Goal: Book appointment/travel/reservation

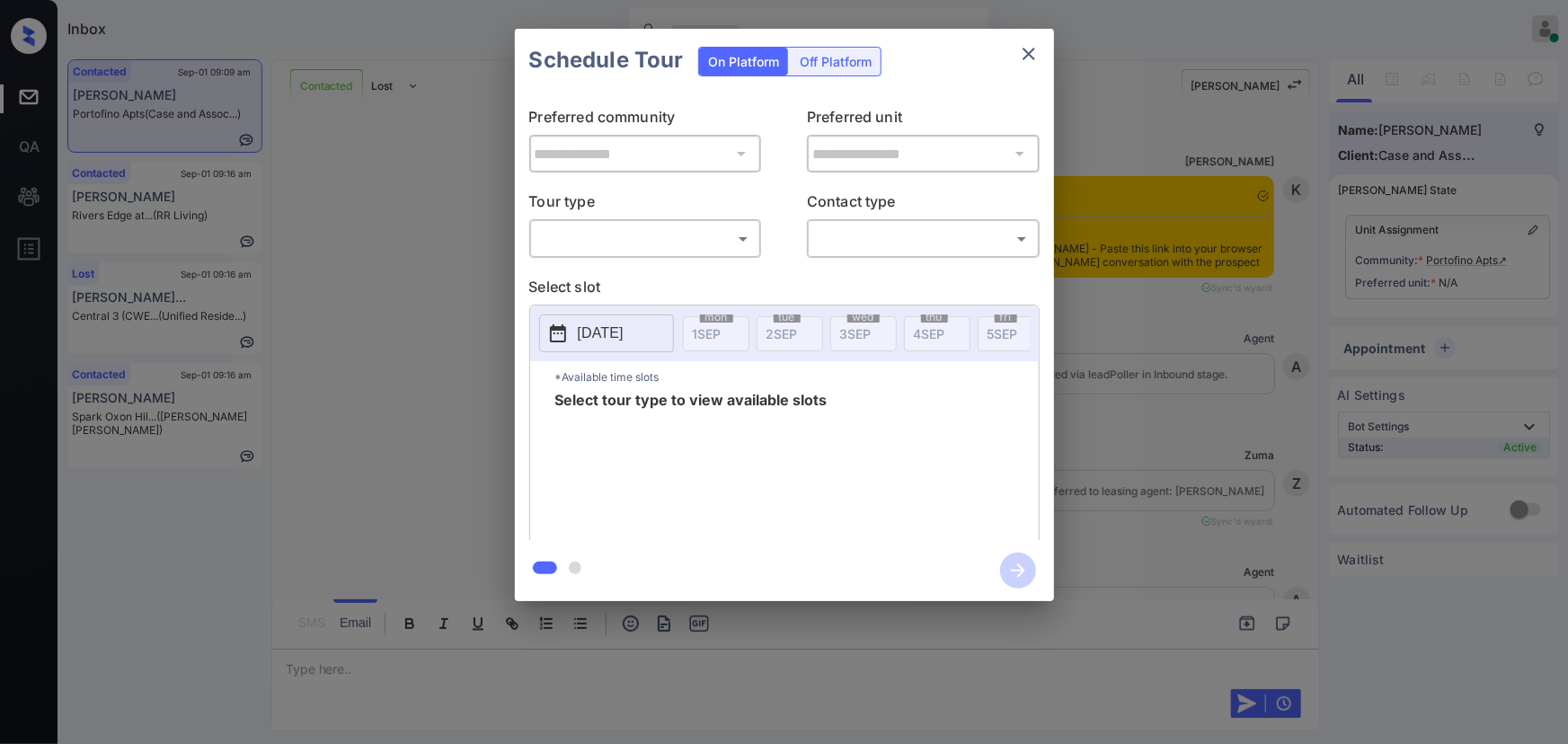
scroll to position [11050, 0]
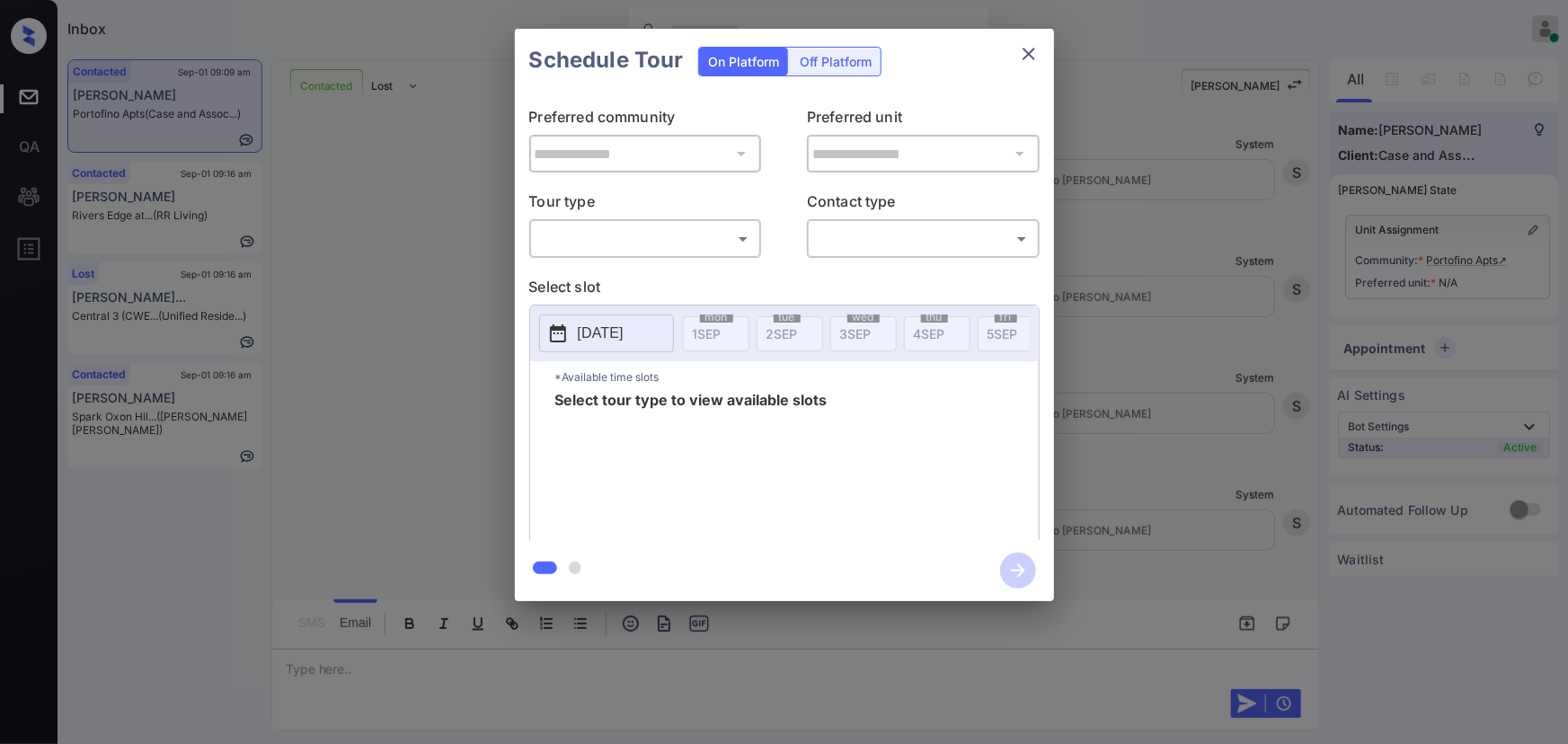
click at [593, 239] on body "Inbox Kenneth Umali Online Set yourself offline Set yourself on break Profile S…" at bounding box center [784, 372] width 1568 height 744
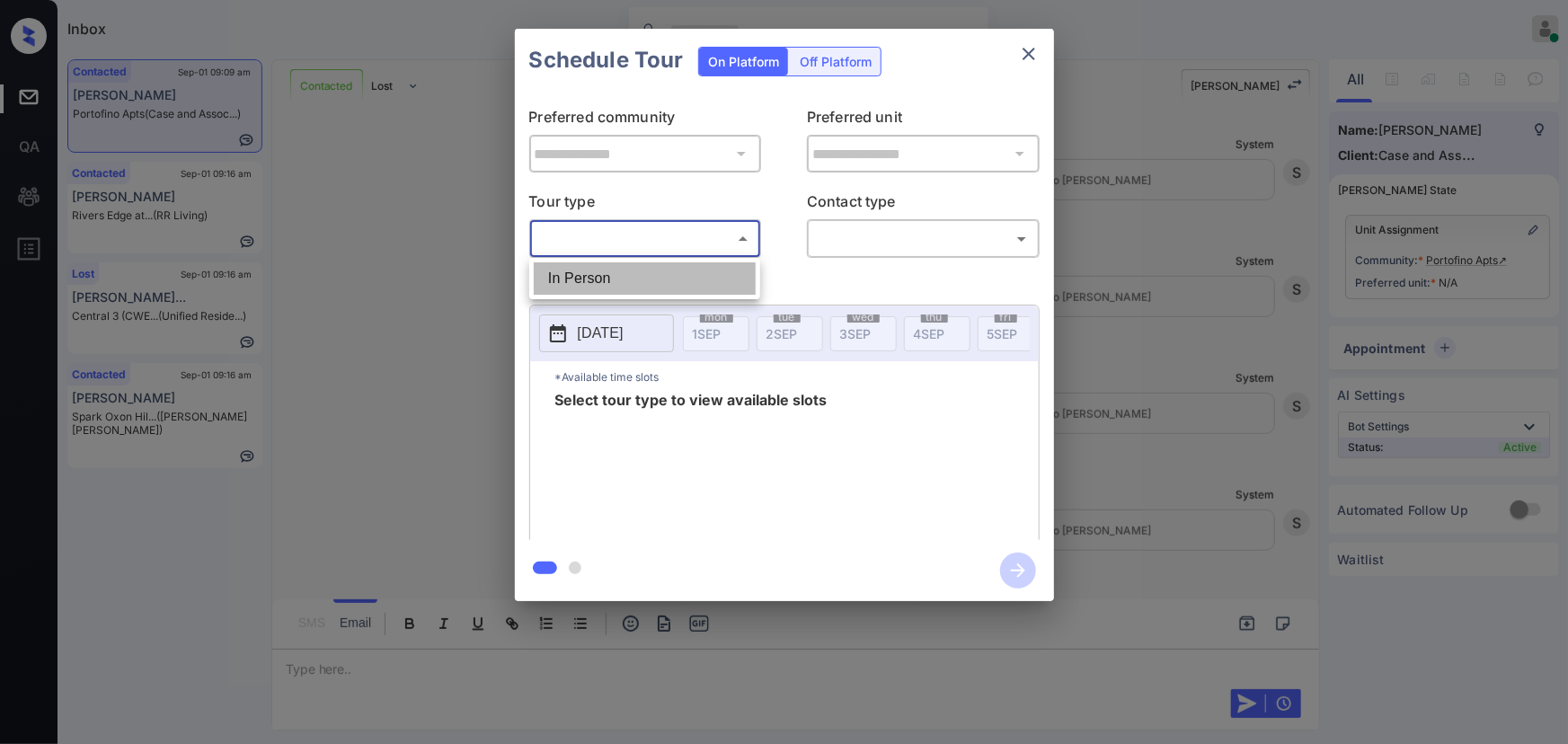
drag, startPoint x: 573, startPoint y: 278, endPoint x: 817, endPoint y: 261, distance: 244.6
click at [580, 275] on li "In Person" at bounding box center [644, 278] width 222 height 32
type input "********"
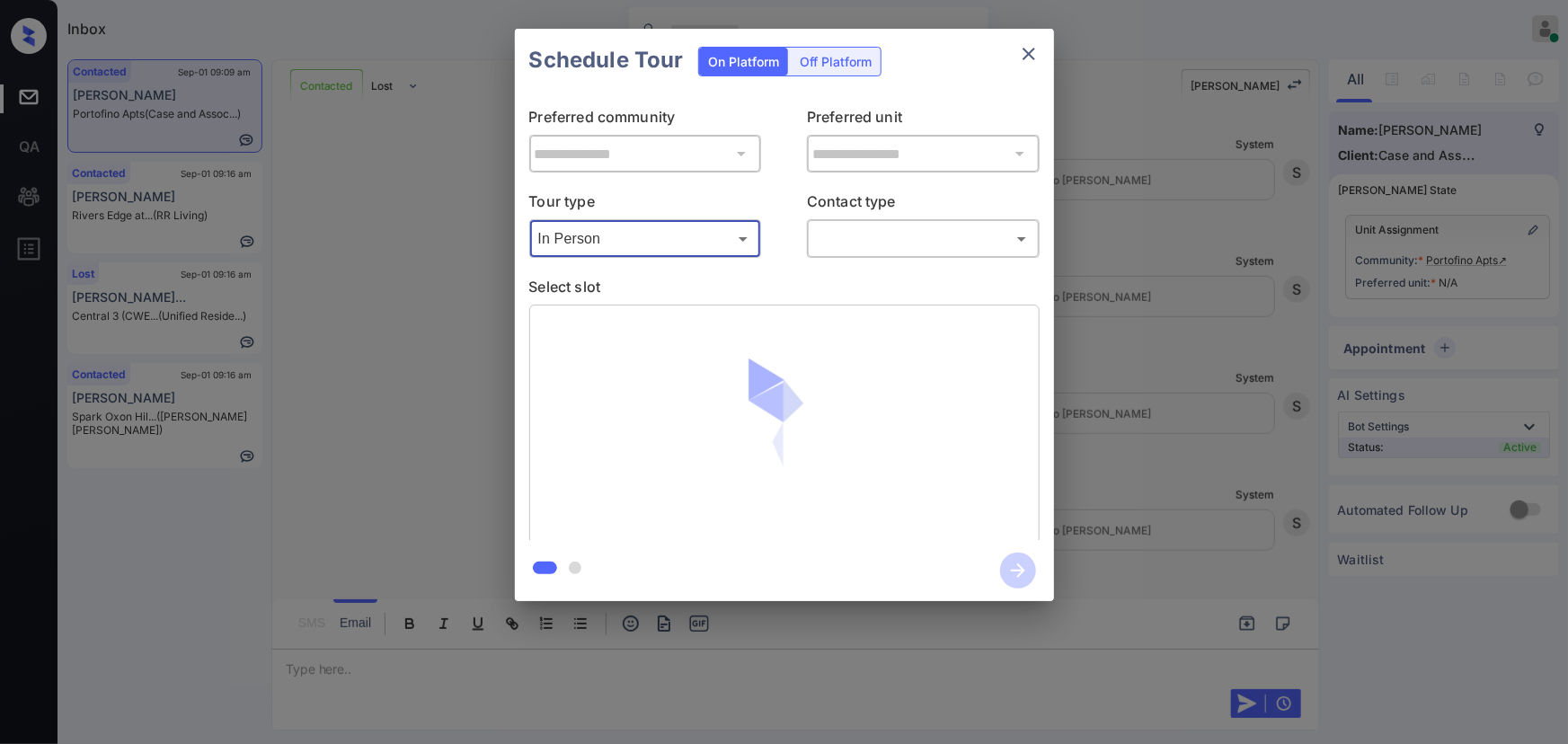
click at [853, 243] on body "Inbox Kenneth Umali Online Set yourself offline Set yourself on break Profile S…" at bounding box center [784, 372] width 1568 height 744
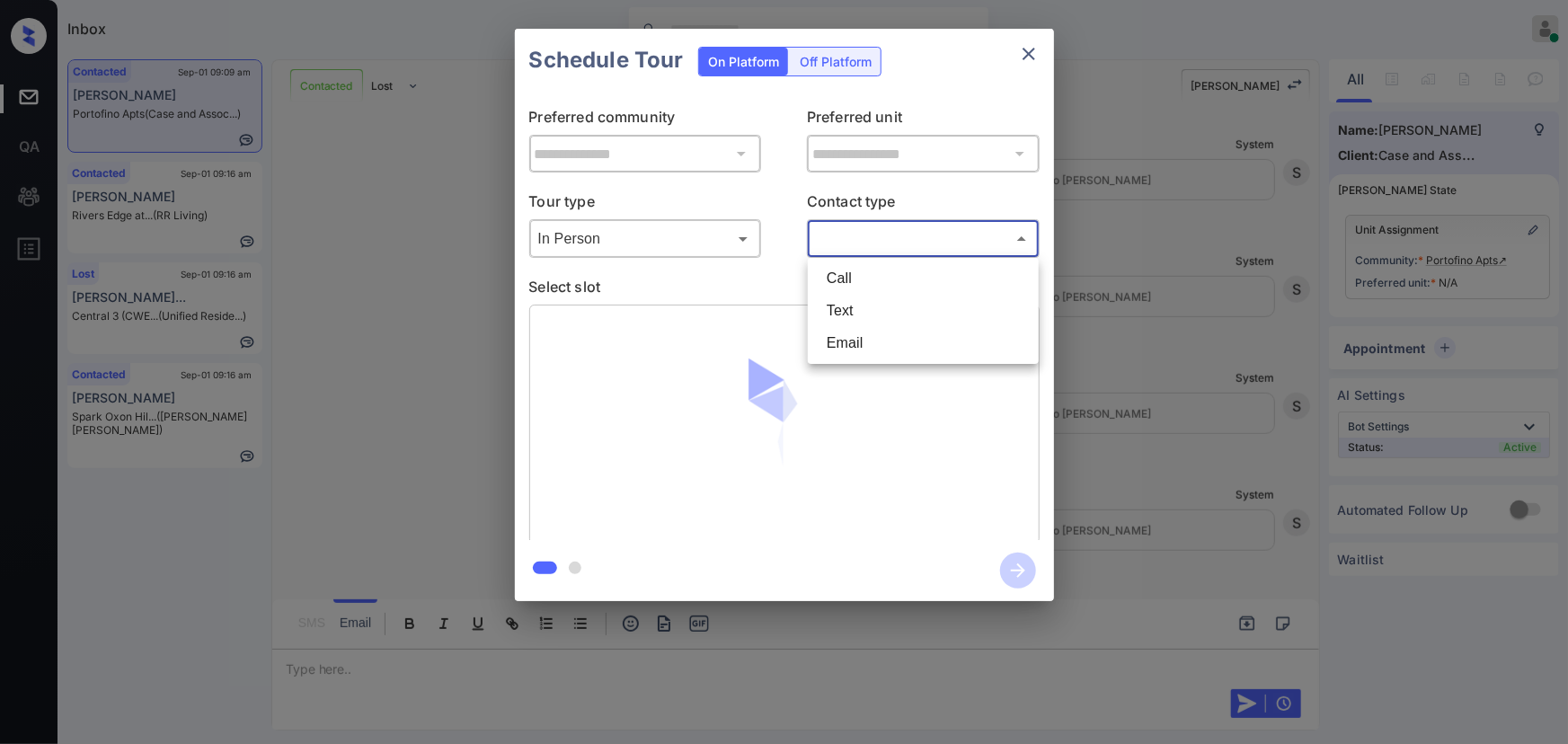
click at [851, 308] on li "Text" at bounding box center [923, 310] width 222 height 32
type input "****"
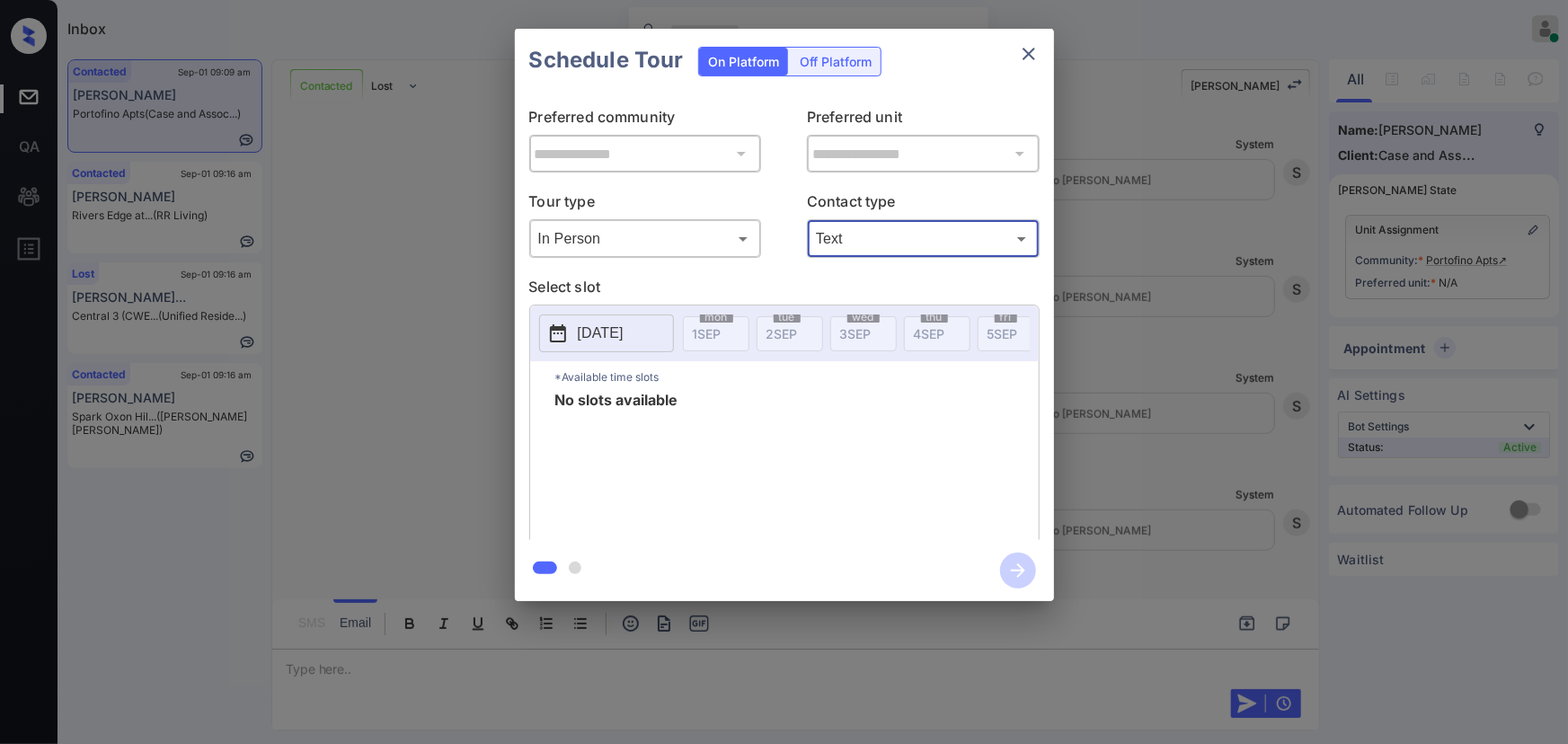
click at [606, 333] on p "2025-09-01" at bounding box center [601, 334] width 46 height 22
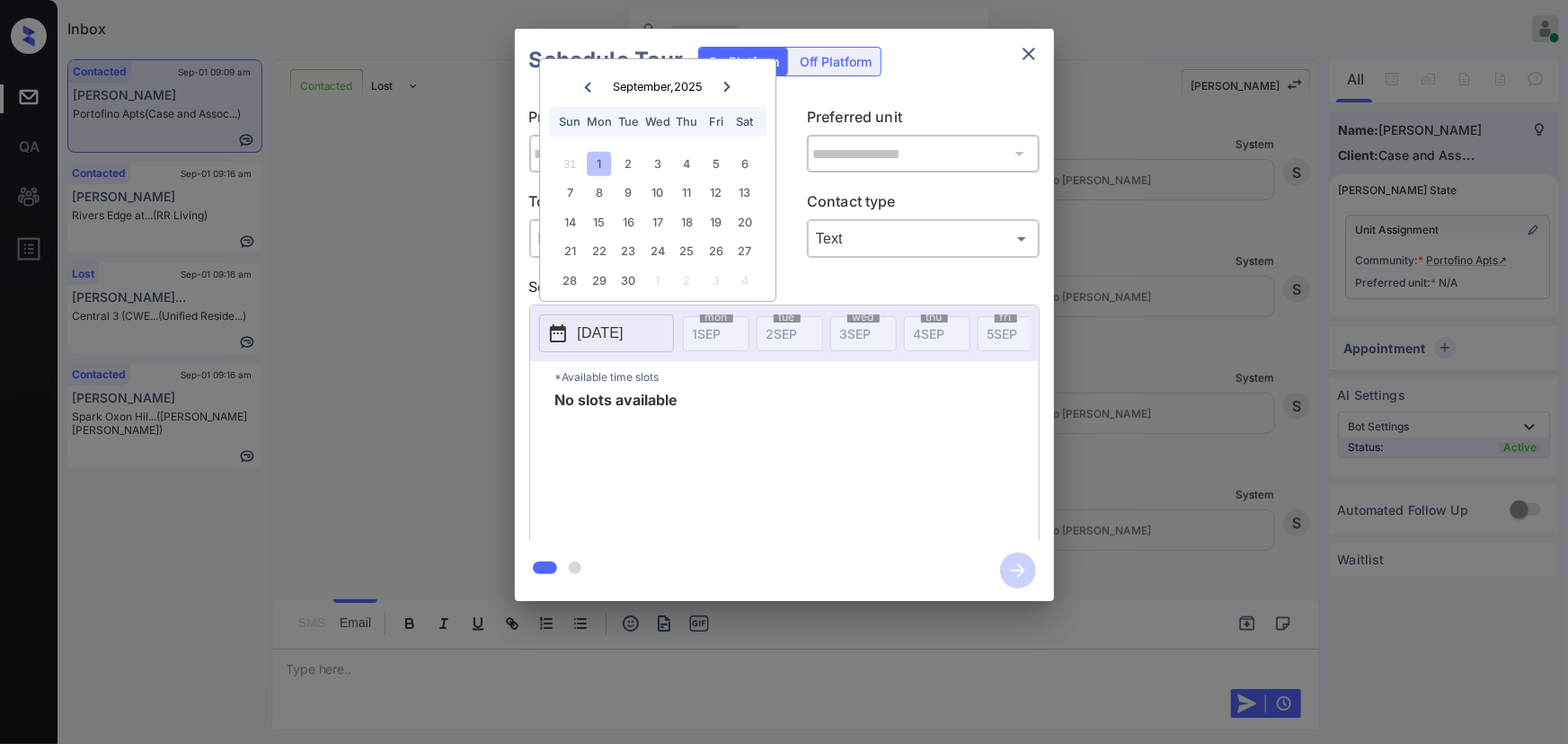
click at [1174, 442] on div "**********" at bounding box center [784, 315] width 1568 height 630
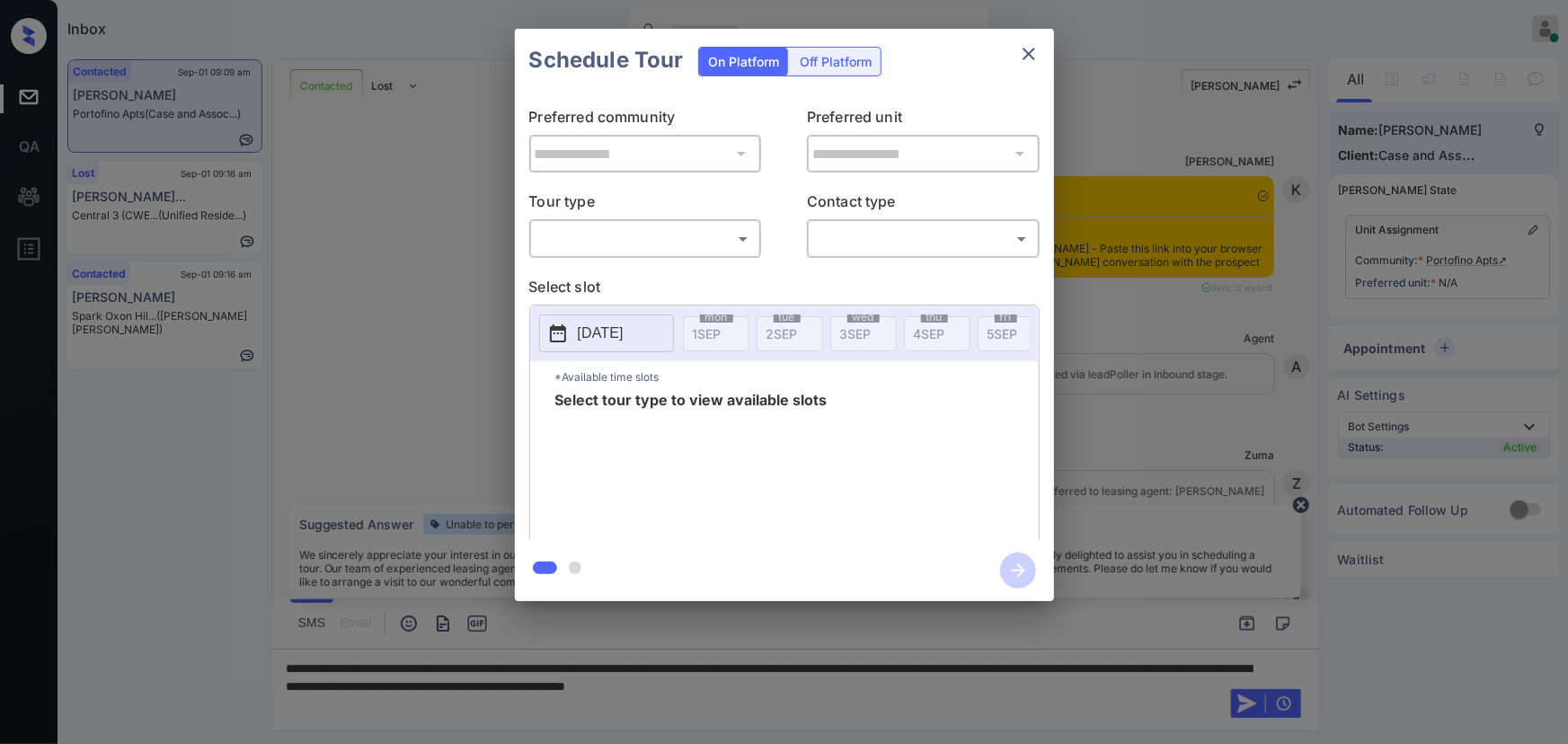
scroll to position [8817, 0]
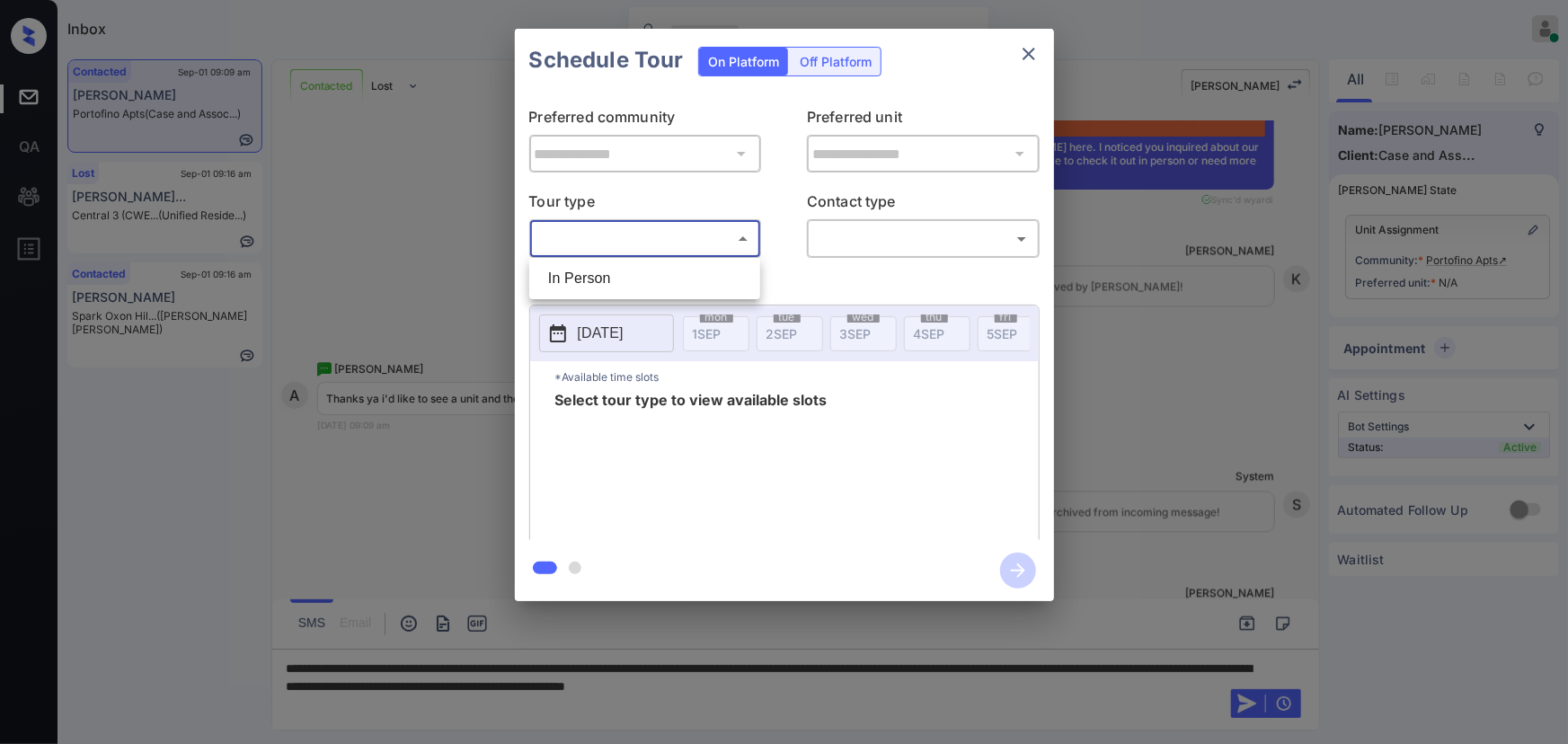
click at [718, 243] on body "Inbox Kenneth Umali Online Set yourself offline Set yourself on break Profile S…" at bounding box center [784, 372] width 1568 height 744
click at [674, 271] on li "In Person" at bounding box center [644, 278] width 222 height 32
type input "********"
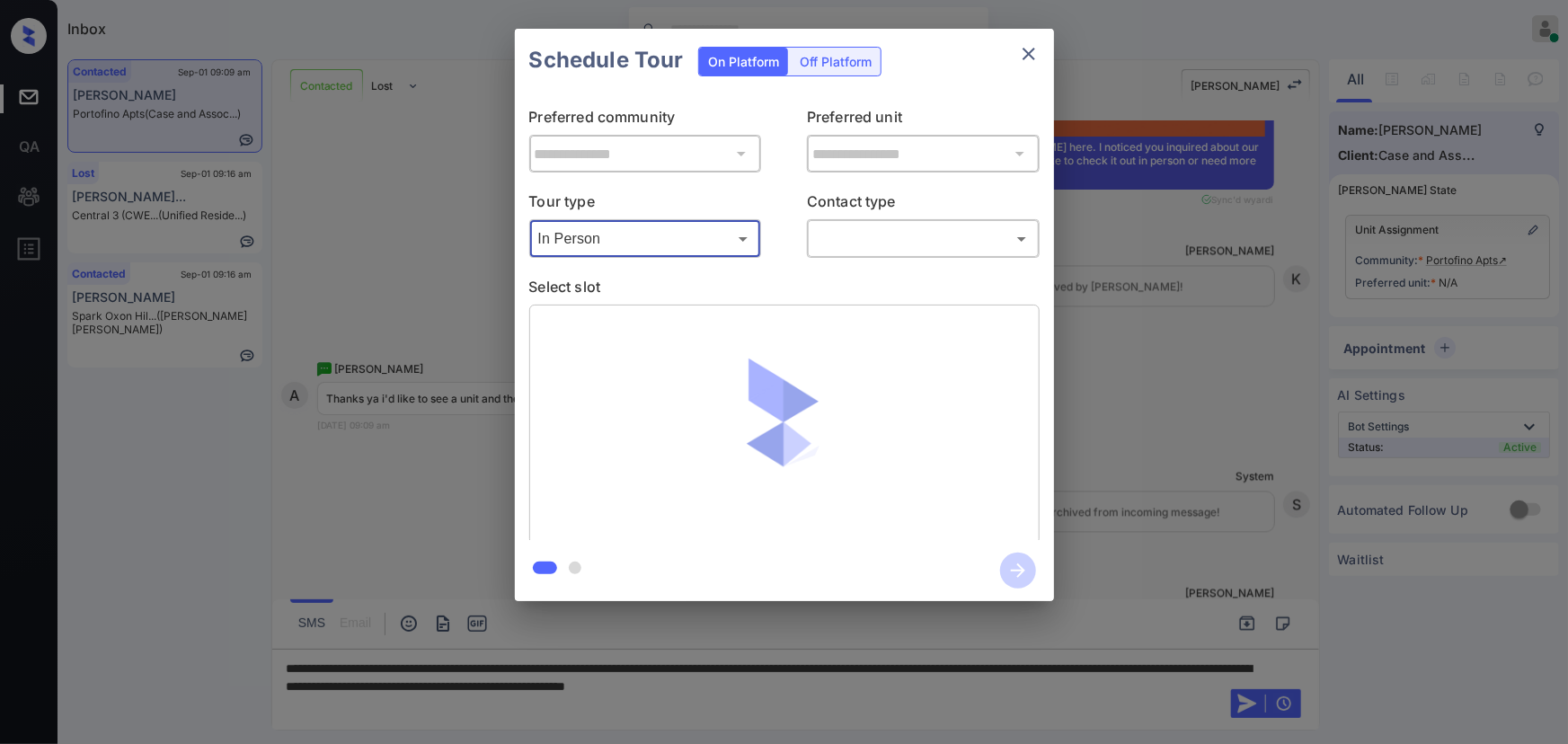
click at [844, 245] on body "Inbox Kenneth Umali Online Set yourself offline Set yourself on break Profile S…" at bounding box center [784, 372] width 1568 height 744
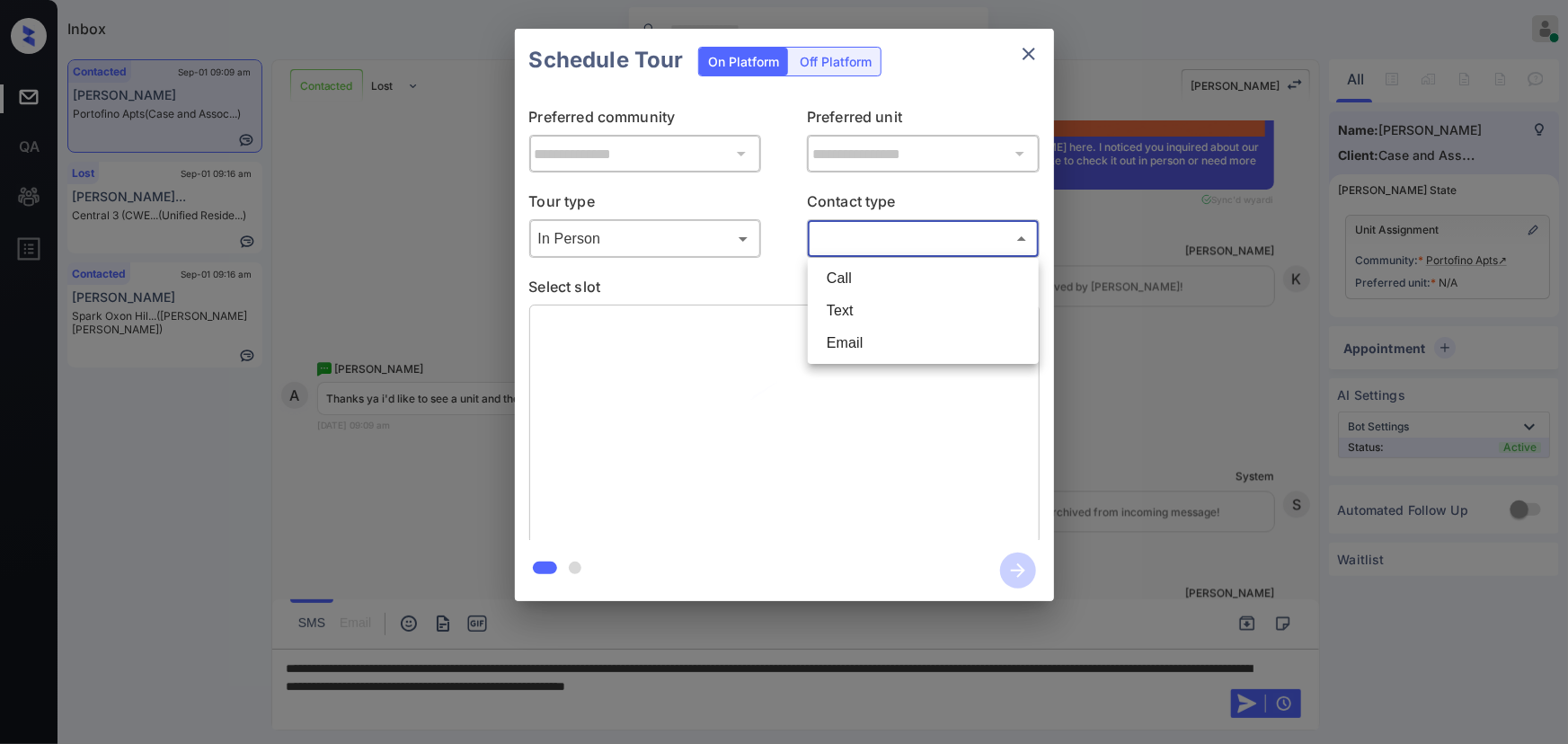
click at [848, 303] on li "Text" at bounding box center [923, 310] width 222 height 32
type input "****"
click at [683, 243] on body "Inbox Kenneth Umali Online Set yourself offline Set yourself on break Profile S…" at bounding box center [784, 372] width 1568 height 744
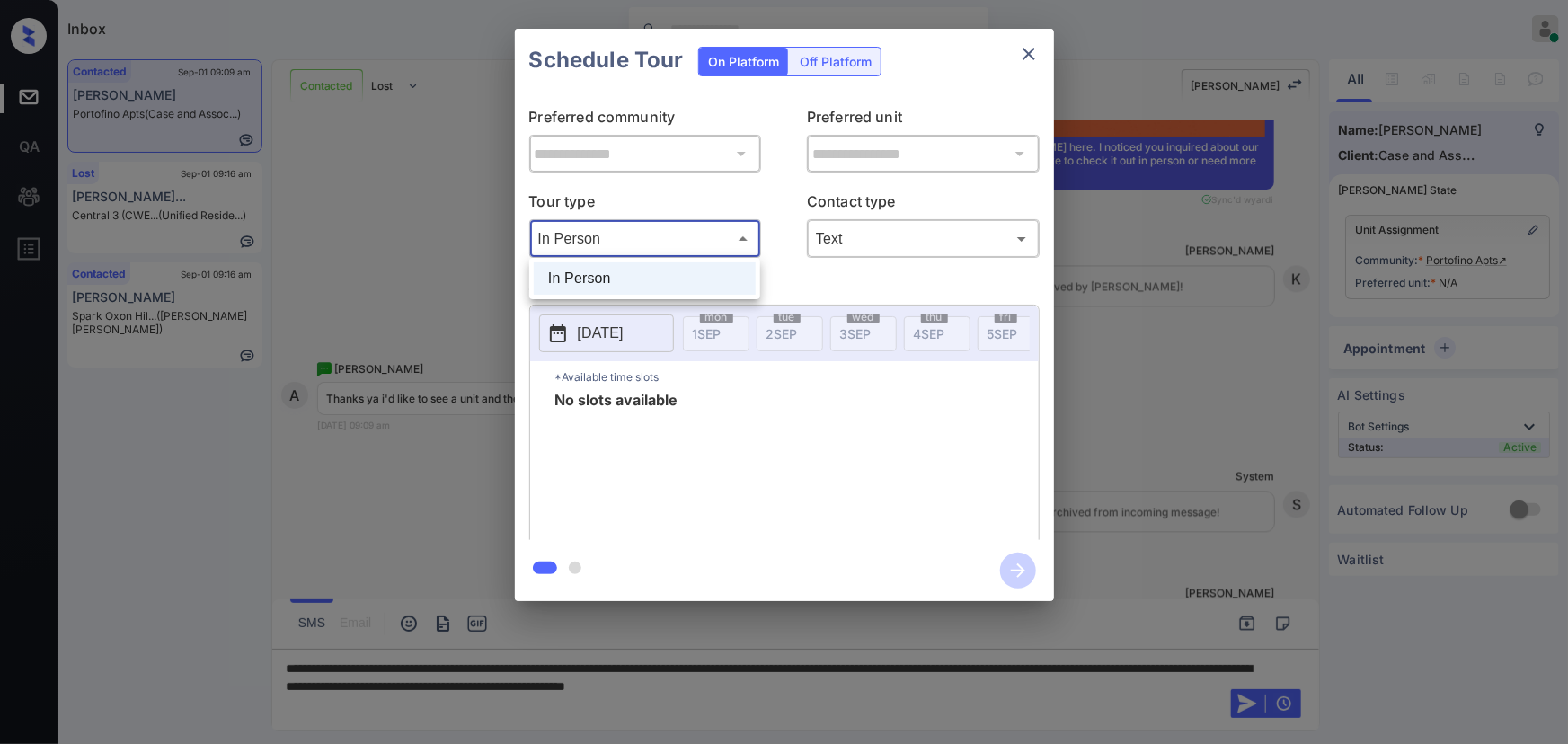
click at [1184, 350] on div at bounding box center [784, 372] width 1568 height 744
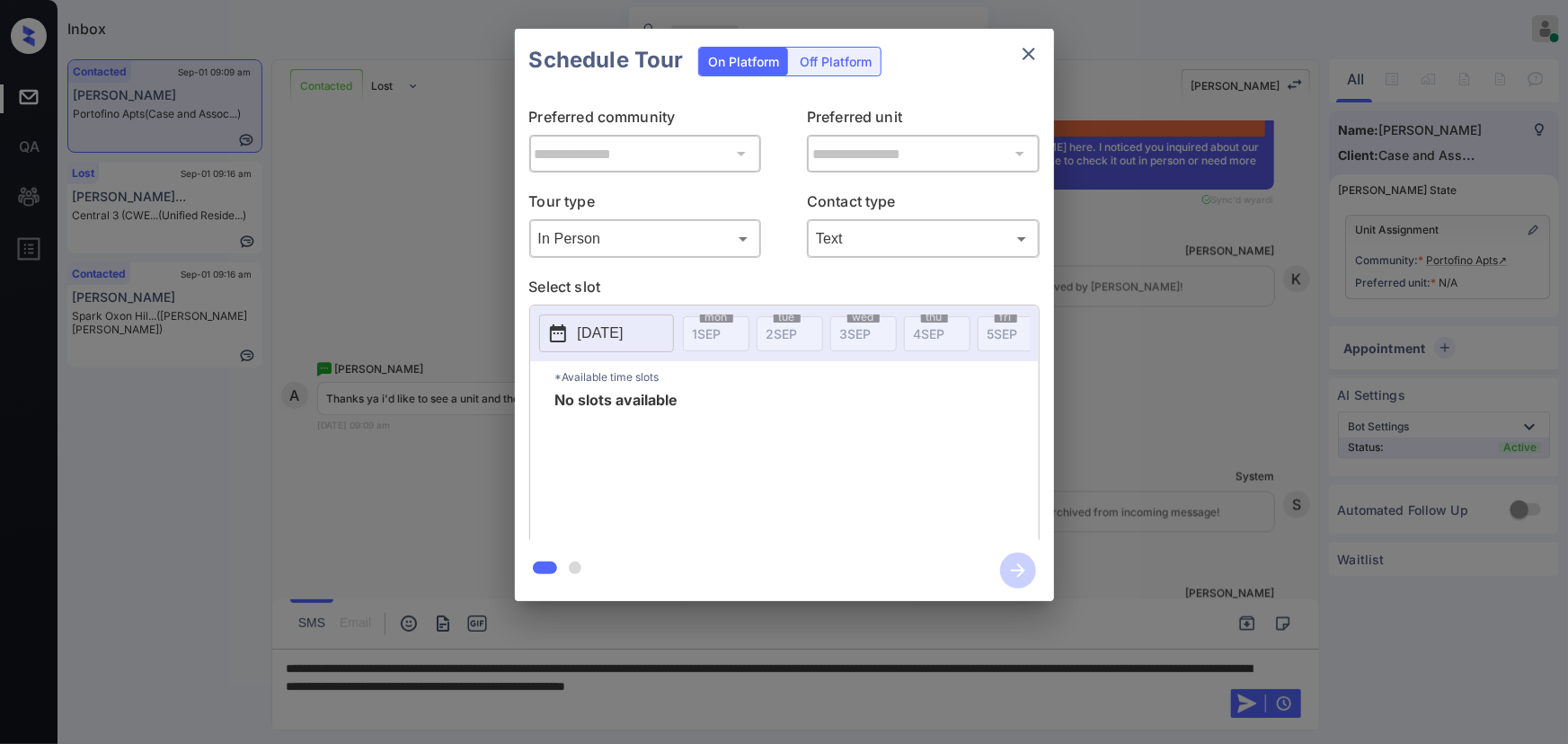
click at [962, 715] on div at bounding box center [784, 372] width 1568 height 744
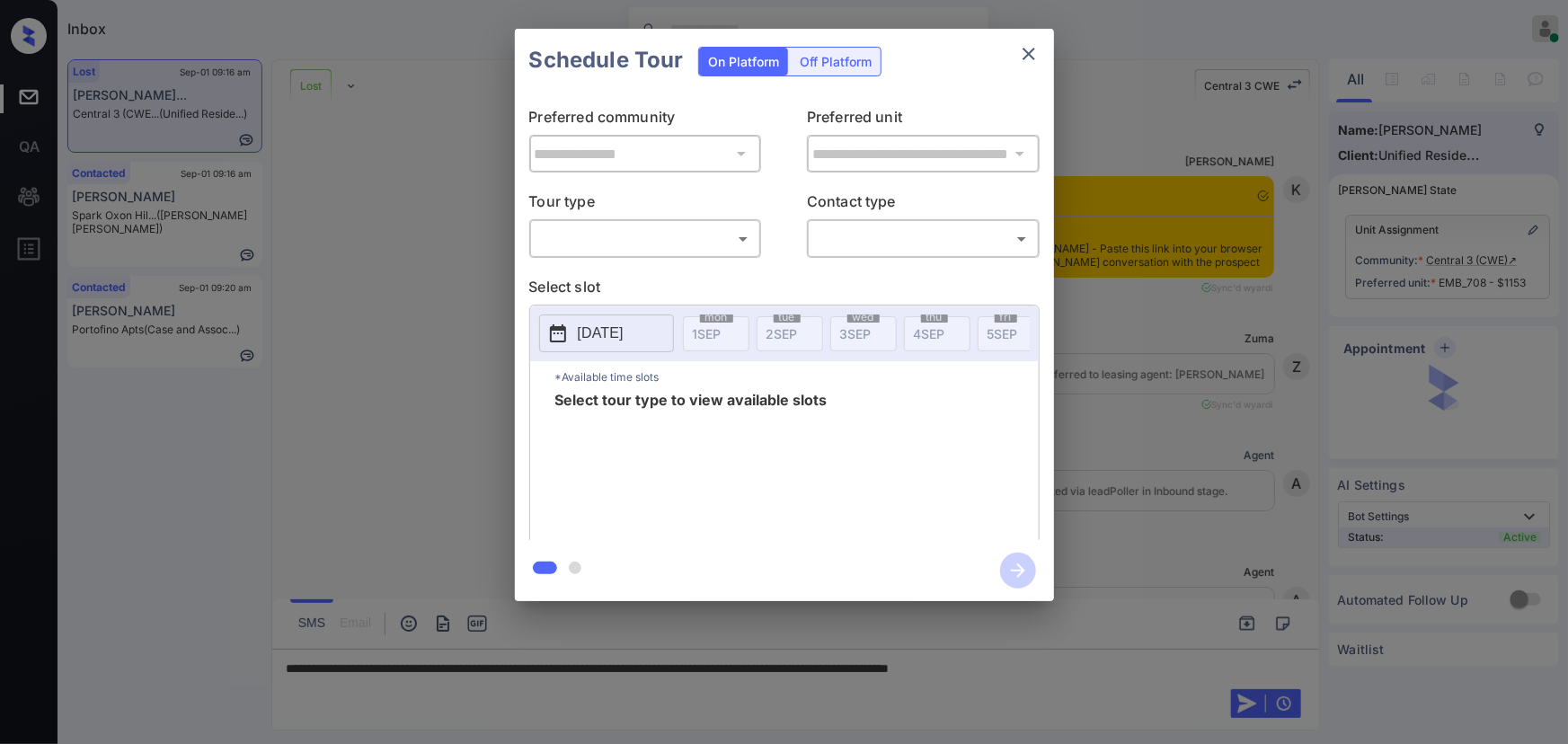
scroll to position [2463, 0]
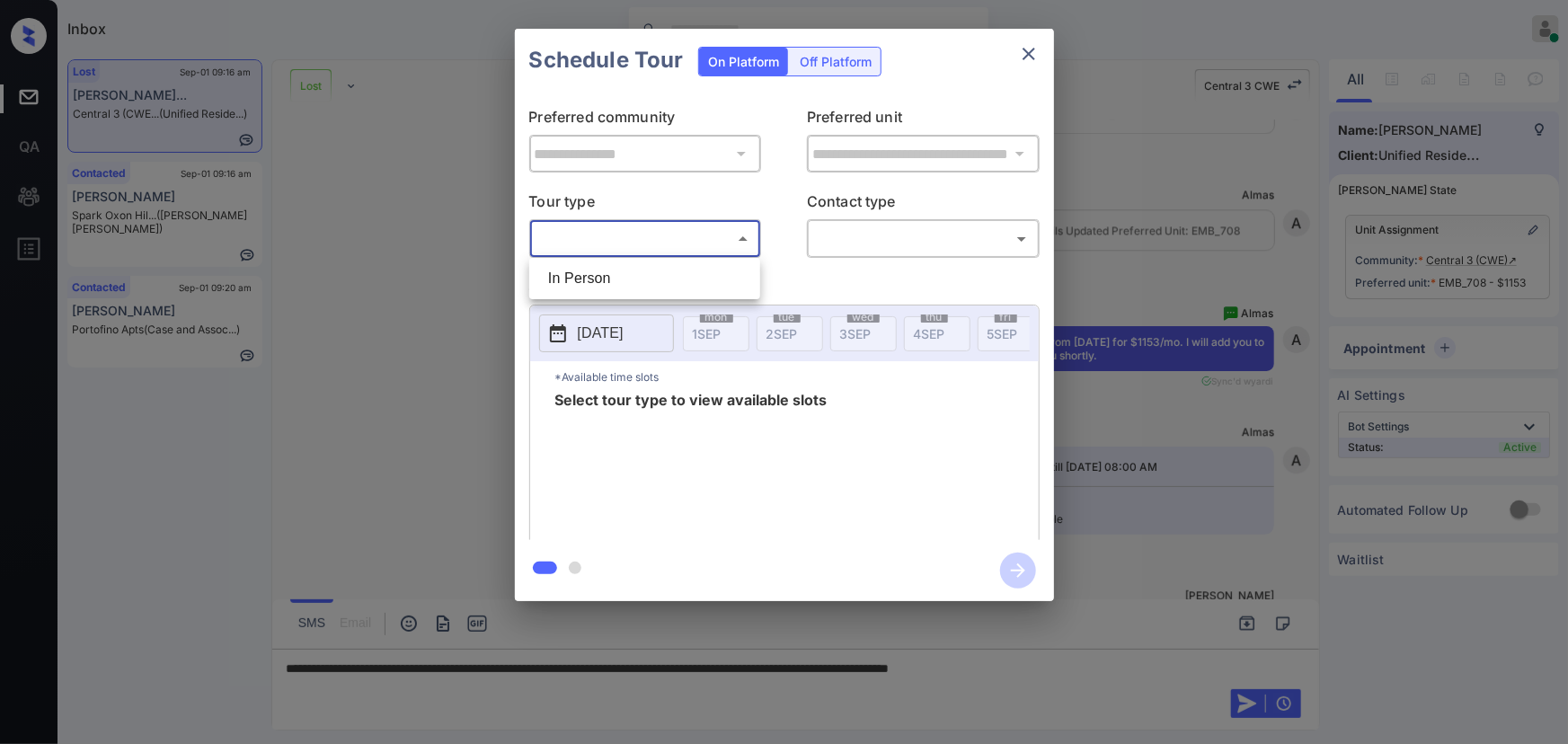
click at [665, 241] on body "Inbox Kenneth Umali Online Set yourself offline Set yourself on break Profile S…" at bounding box center [784, 372] width 1568 height 744
click at [601, 280] on li "In Person" at bounding box center [644, 278] width 222 height 32
type input "********"
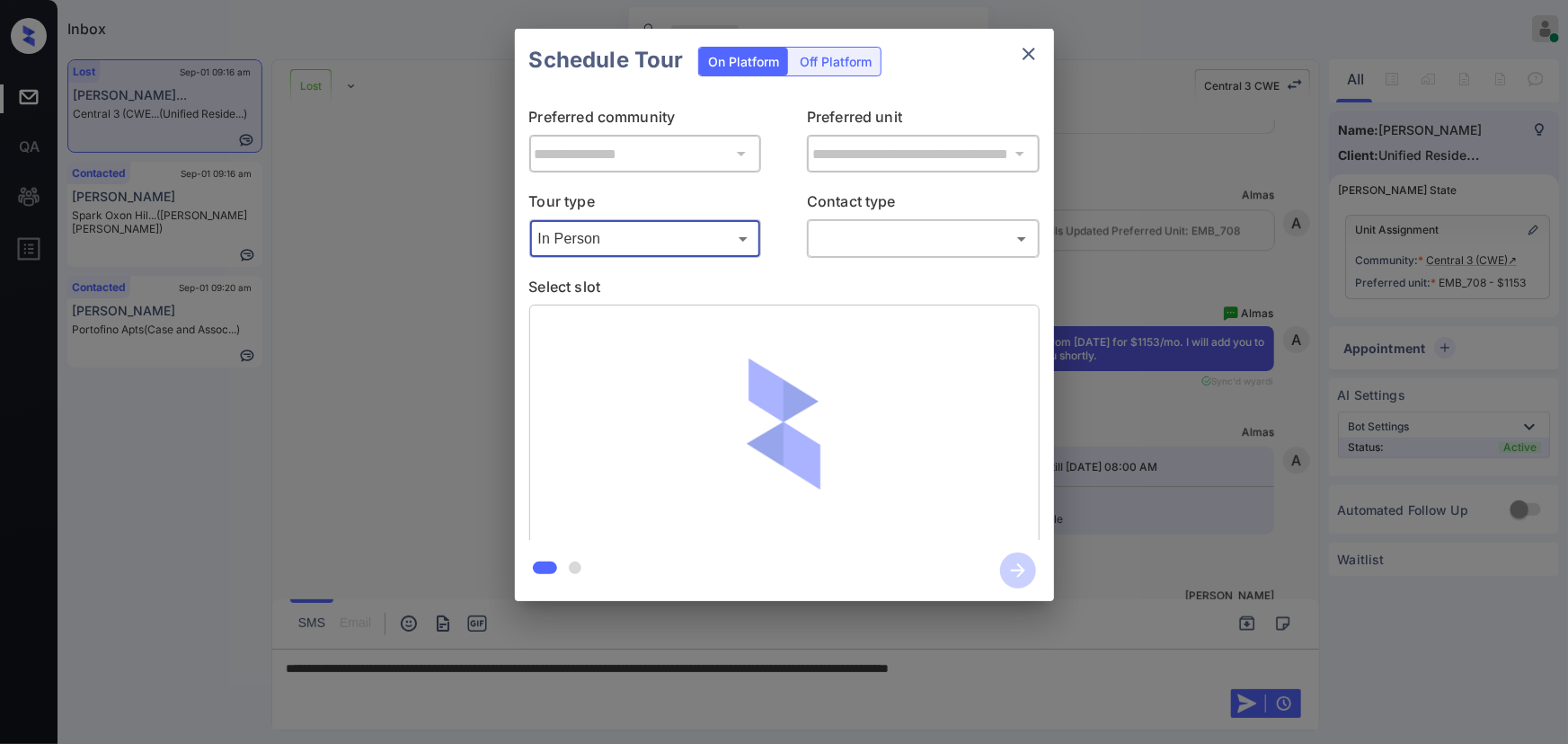
click at [882, 236] on body "Inbox Kenneth Umali Online Set yourself offline Set yourself on break Profile S…" at bounding box center [784, 372] width 1568 height 744
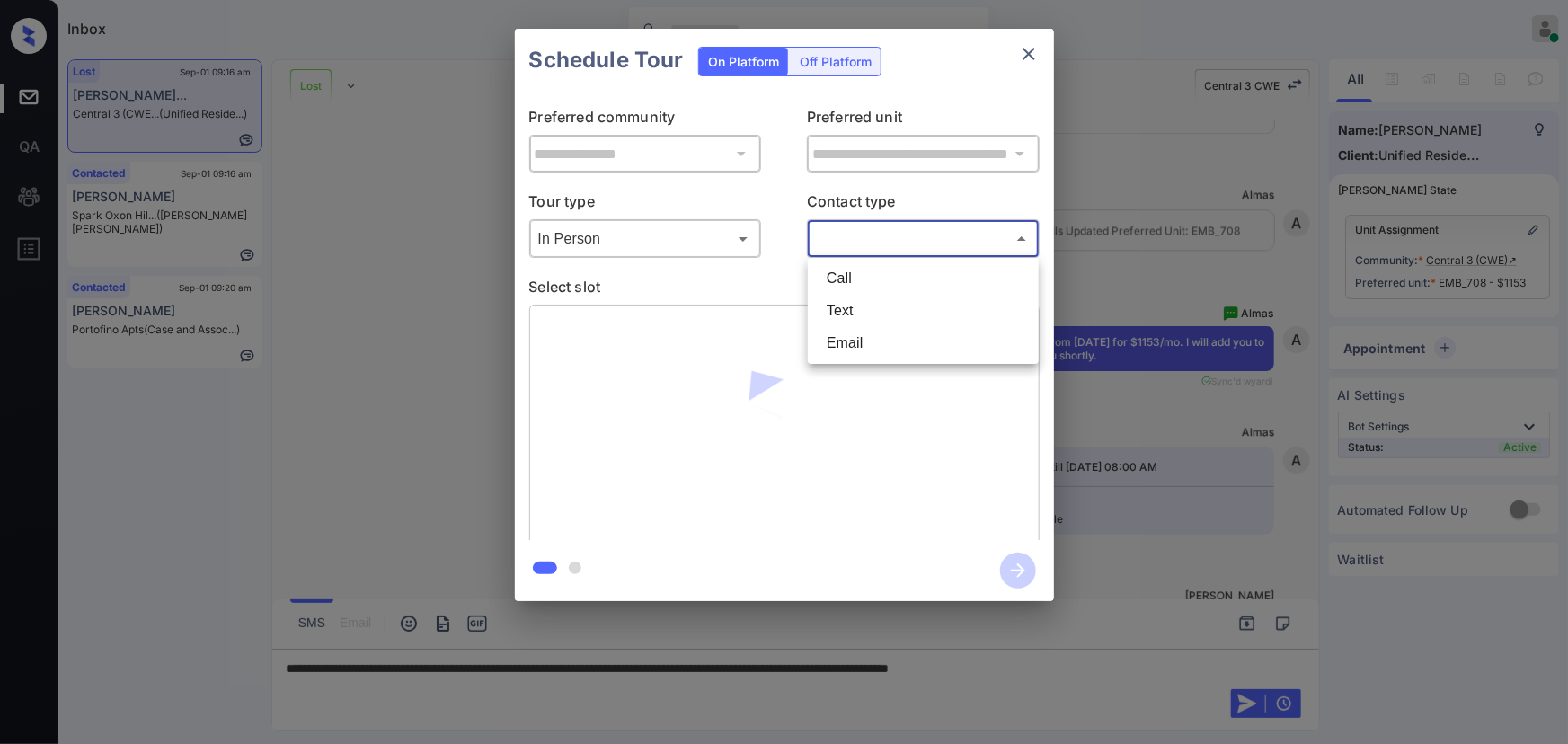
click at [850, 307] on li "Text" at bounding box center [923, 310] width 222 height 32
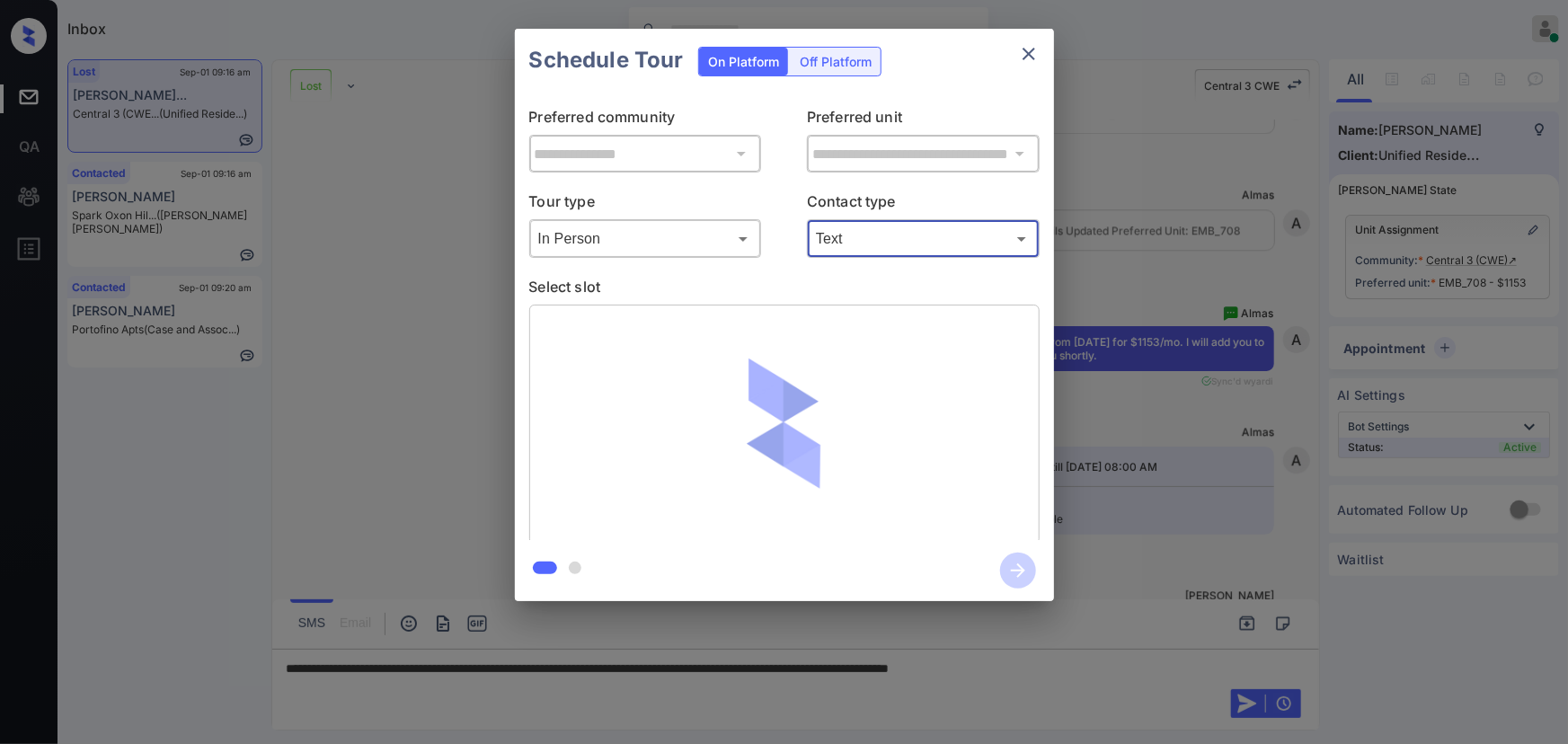
type input "****"
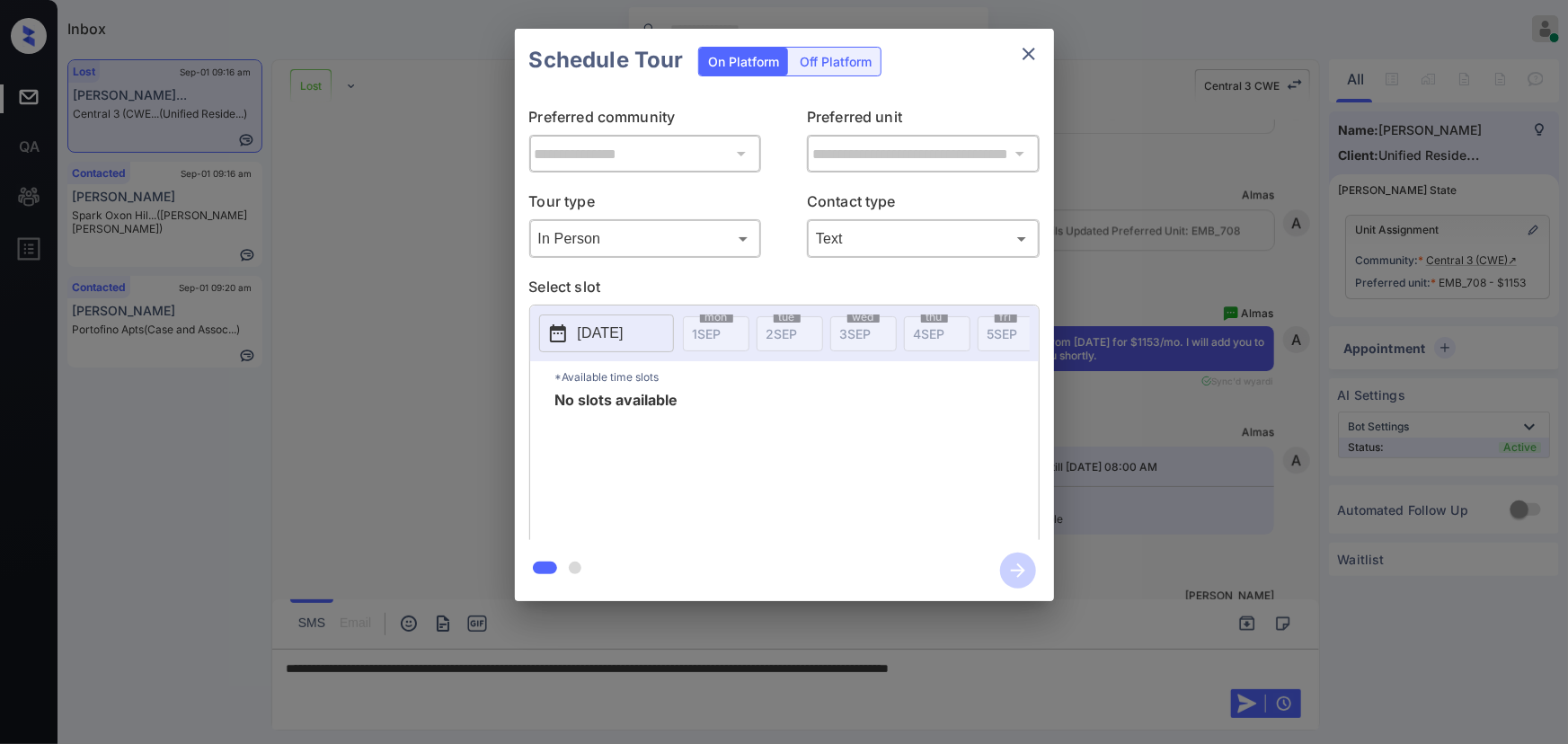
click at [614, 334] on p "2025-09-01" at bounding box center [601, 334] width 46 height 22
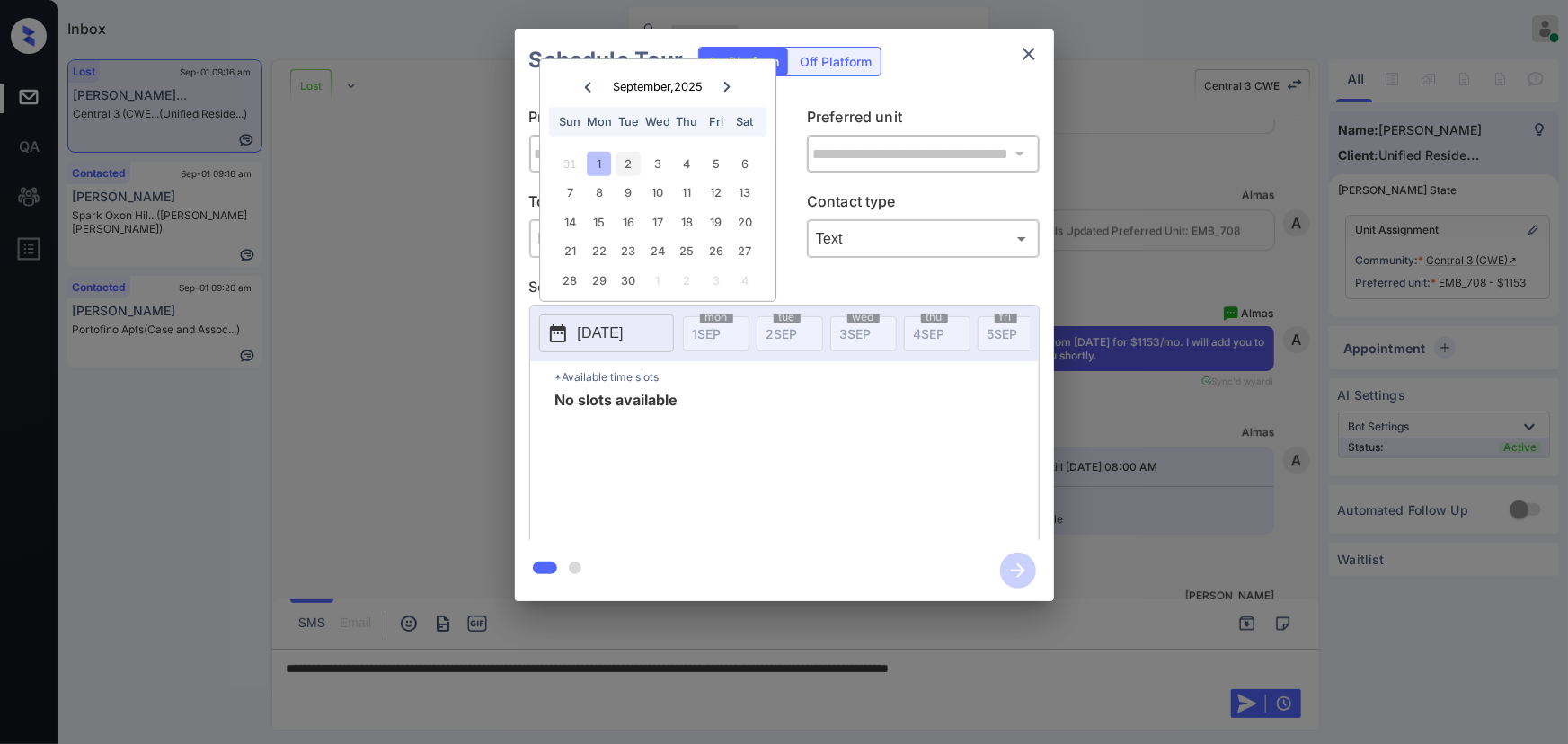
click at [626, 169] on div "2" at bounding box center [628, 164] width 25 height 25
click at [652, 166] on div "3" at bounding box center [657, 164] width 25 height 25
click at [693, 161] on div "4" at bounding box center [686, 164] width 25 height 25
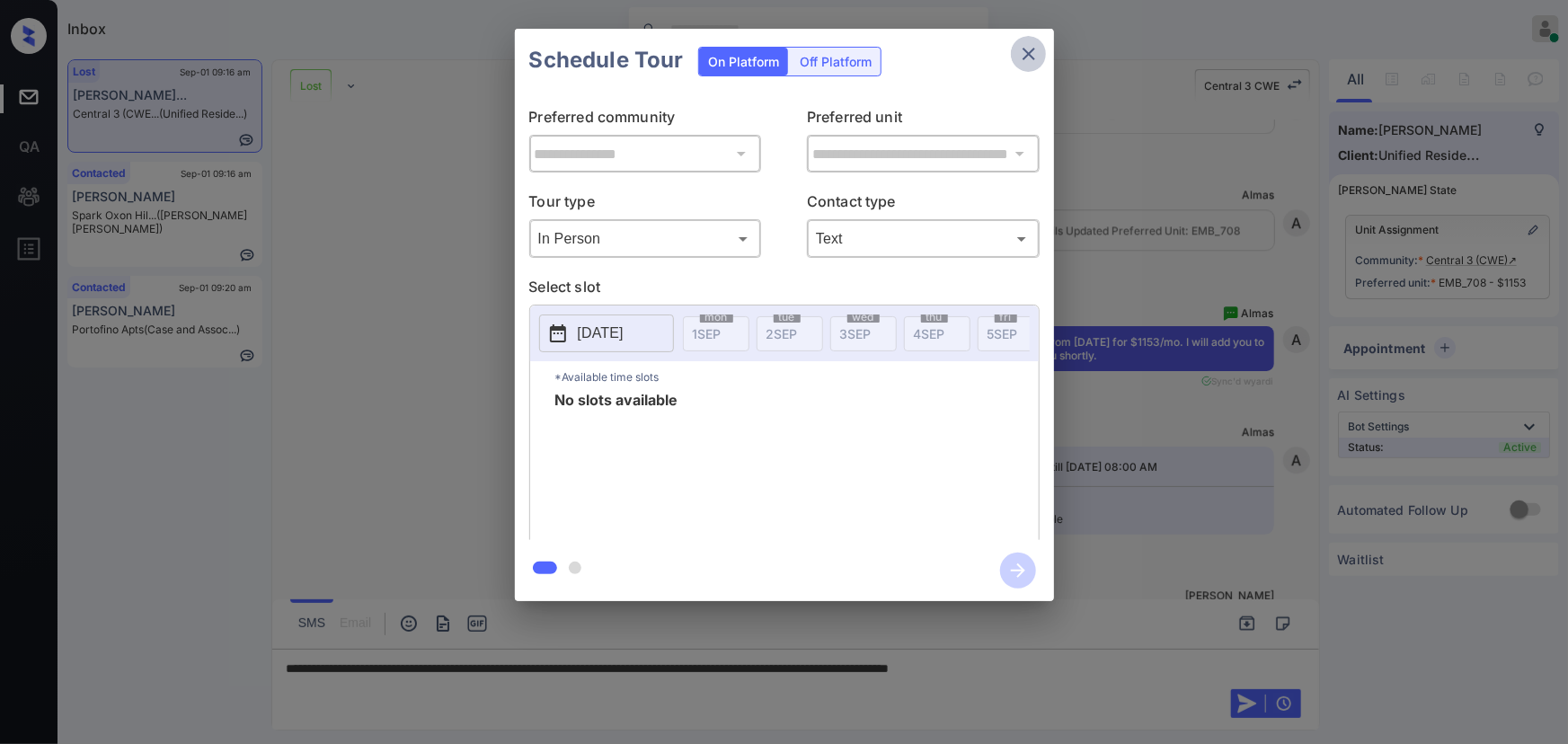
click at [1037, 53] on icon "close" at bounding box center [1029, 54] width 22 height 22
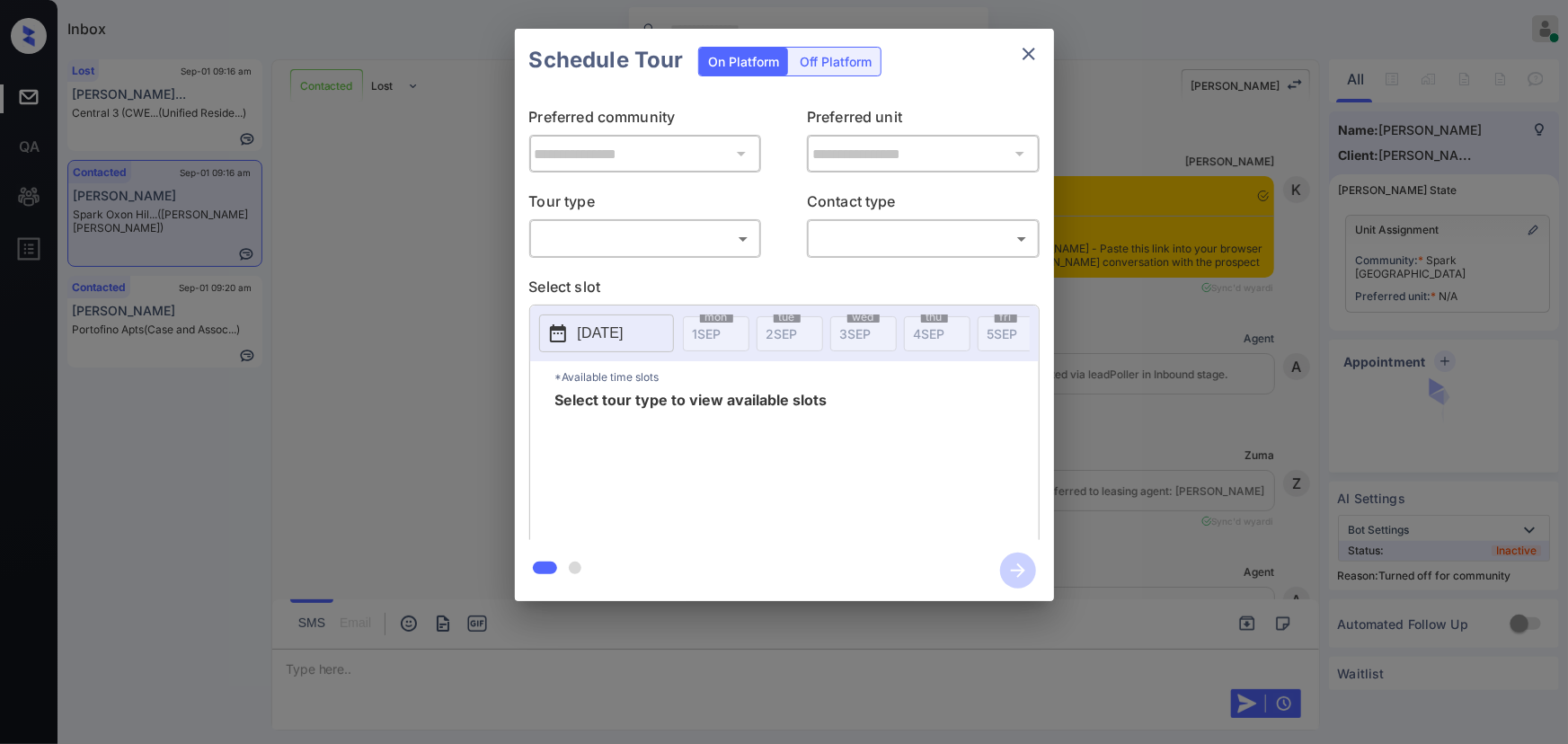
scroll to position [2585, 0]
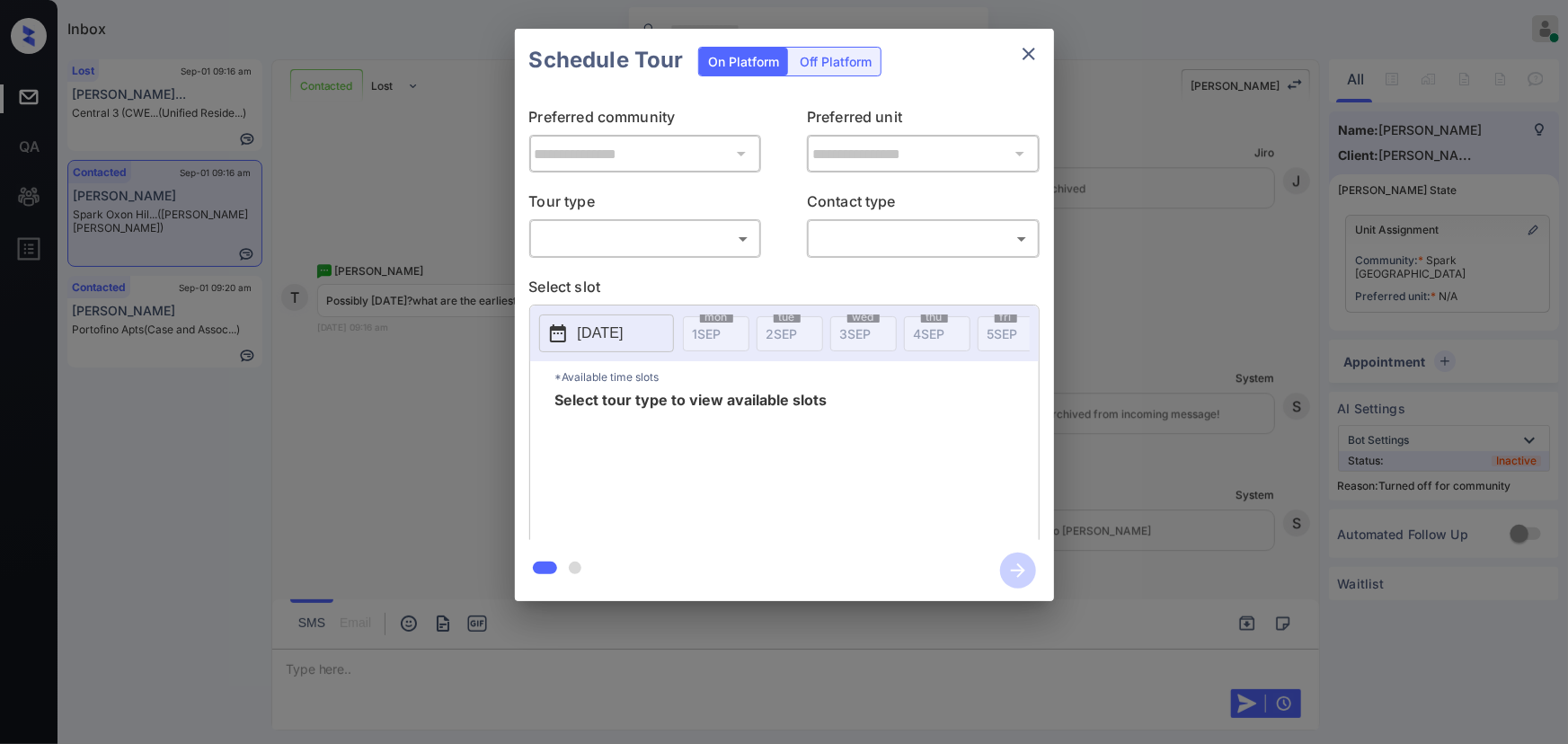
click at [648, 257] on div "**********" at bounding box center [784, 316] width 539 height 449
click at [646, 236] on body "Inbox Kenneth Umali Online Set yourself offline Set yourself on break Profile S…" at bounding box center [784, 372] width 1568 height 744
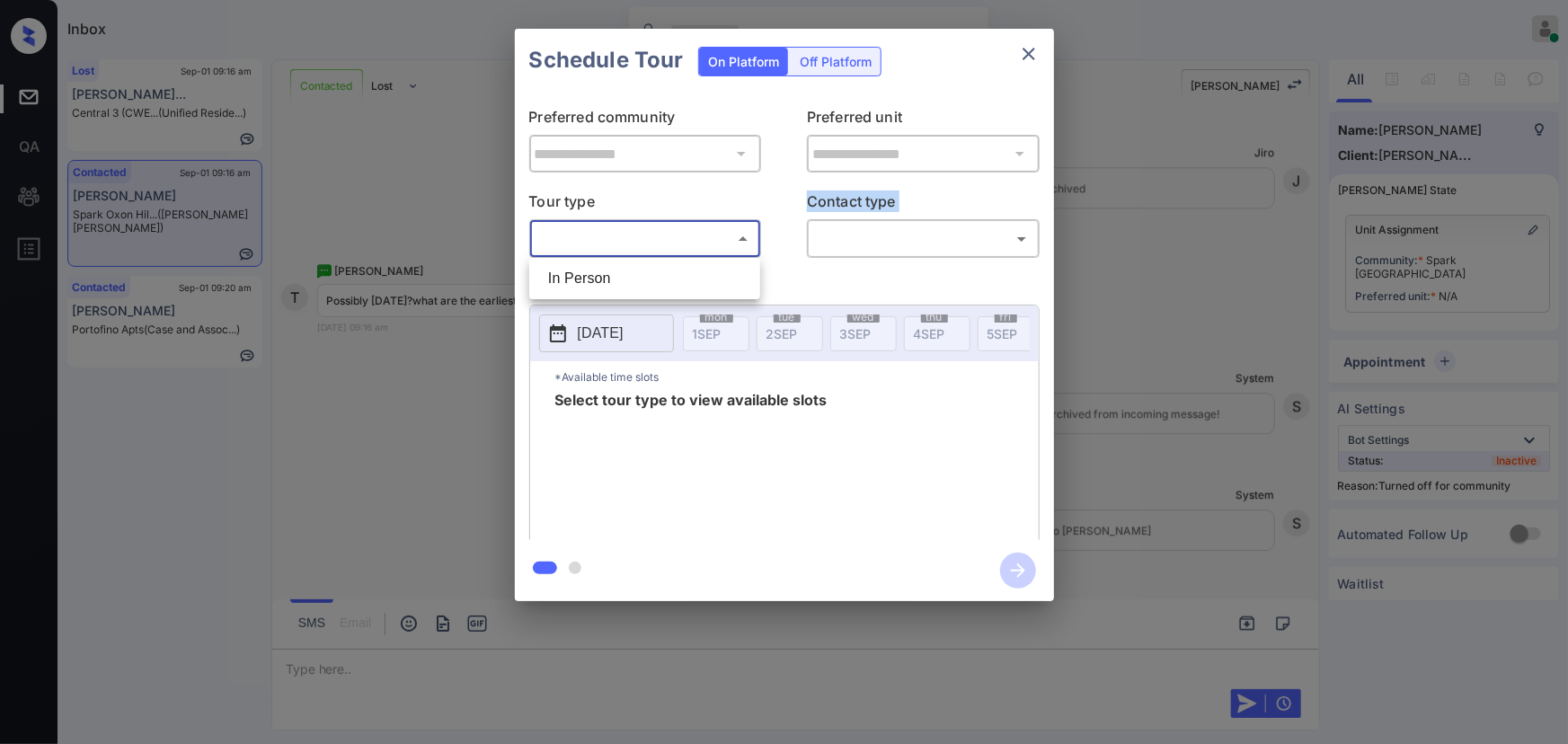
drag, startPoint x: 624, startPoint y: 274, endPoint x: 824, endPoint y: 261, distance: 200.4
click at [627, 273] on li "In Person" at bounding box center [644, 278] width 222 height 32
type input "********"
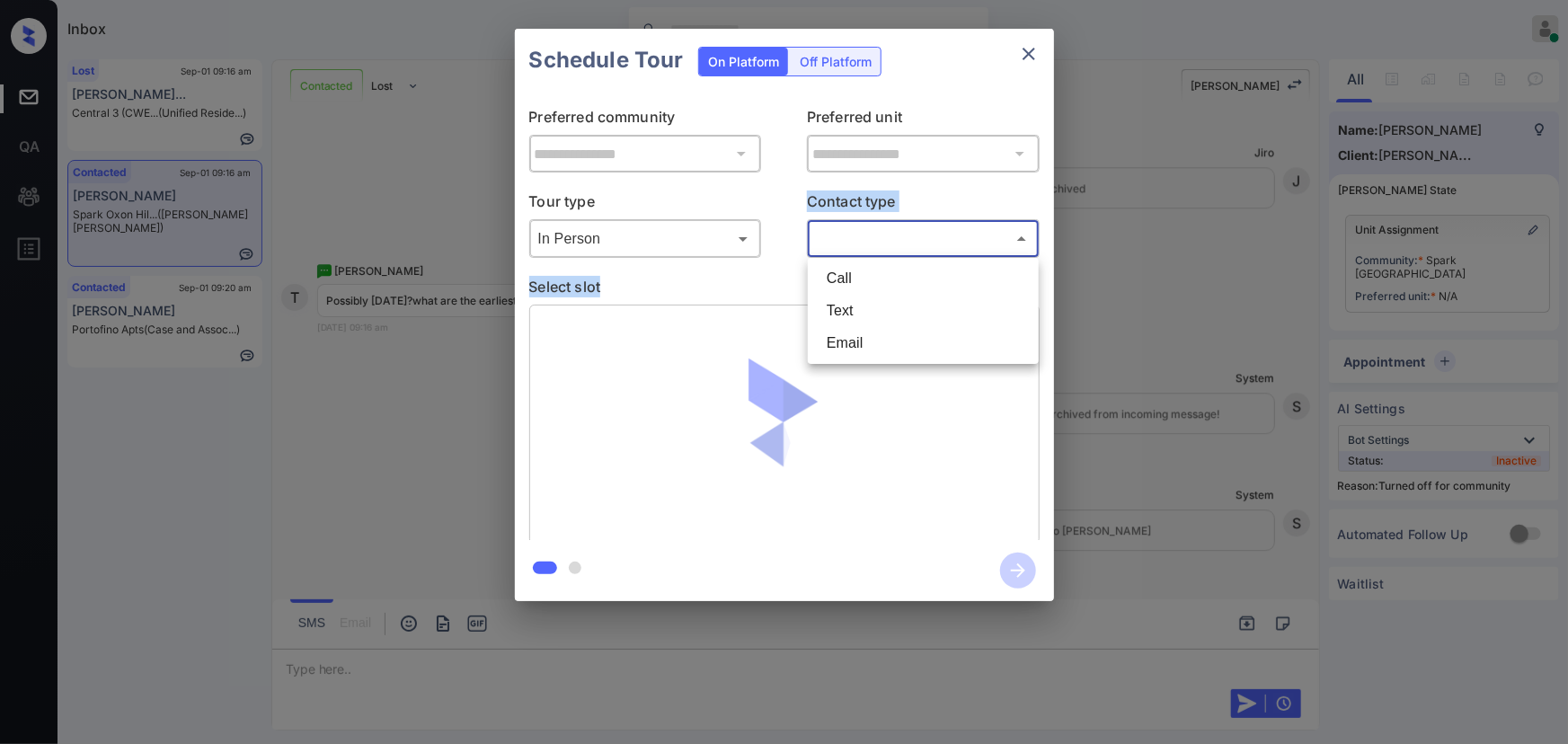
click at [925, 240] on body "Inbox Kenneth Umali Online Set yourself offline Set yourself on break Profile S…" at bounding box center [784, 372] width 1568 height 744
click at [853, 303] on li "Text" at bounding box center [923, 310] width 222 height 32
type input "****"
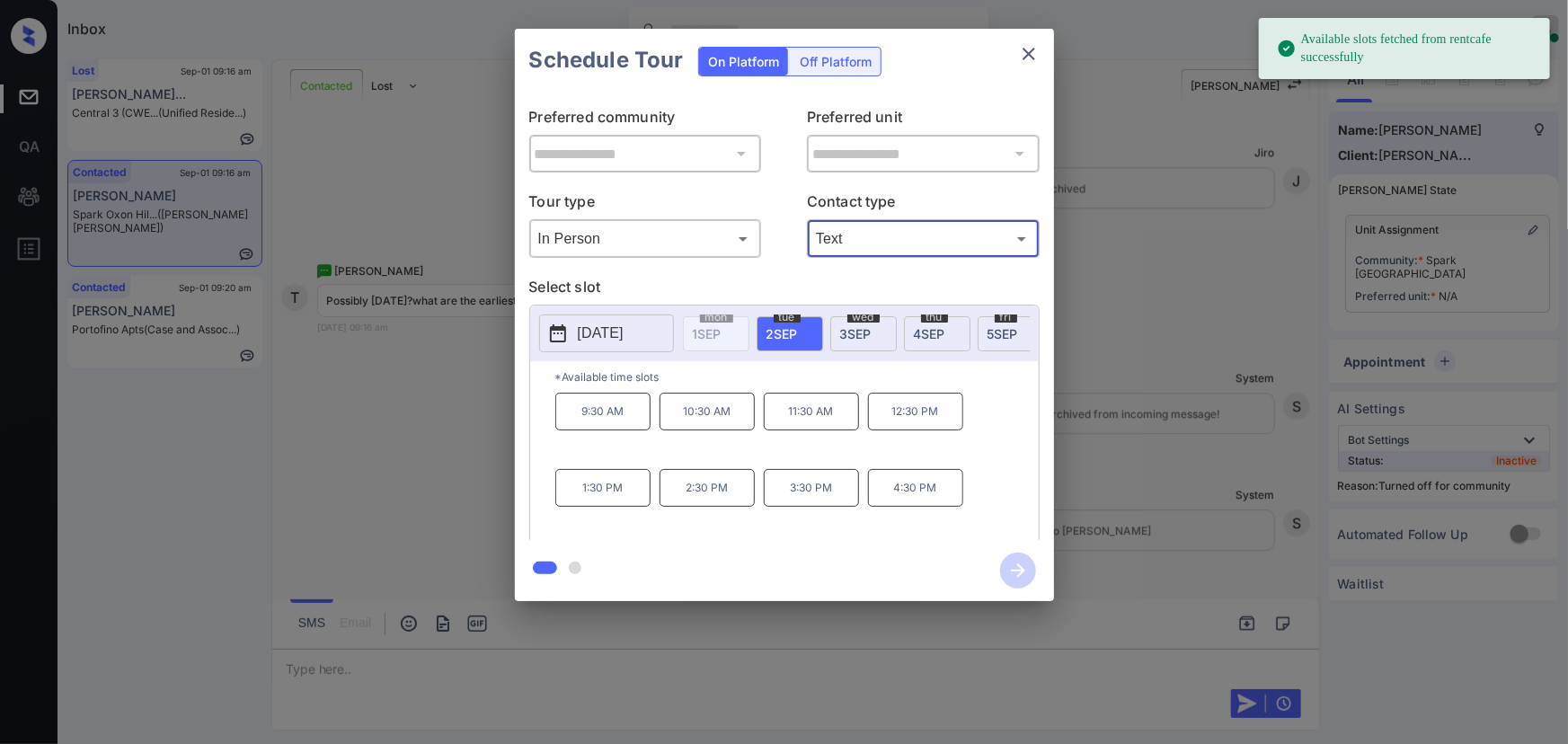
click at [939, 329] on span "4 SEP" at bounding box center [929, 334] width 31 height 16
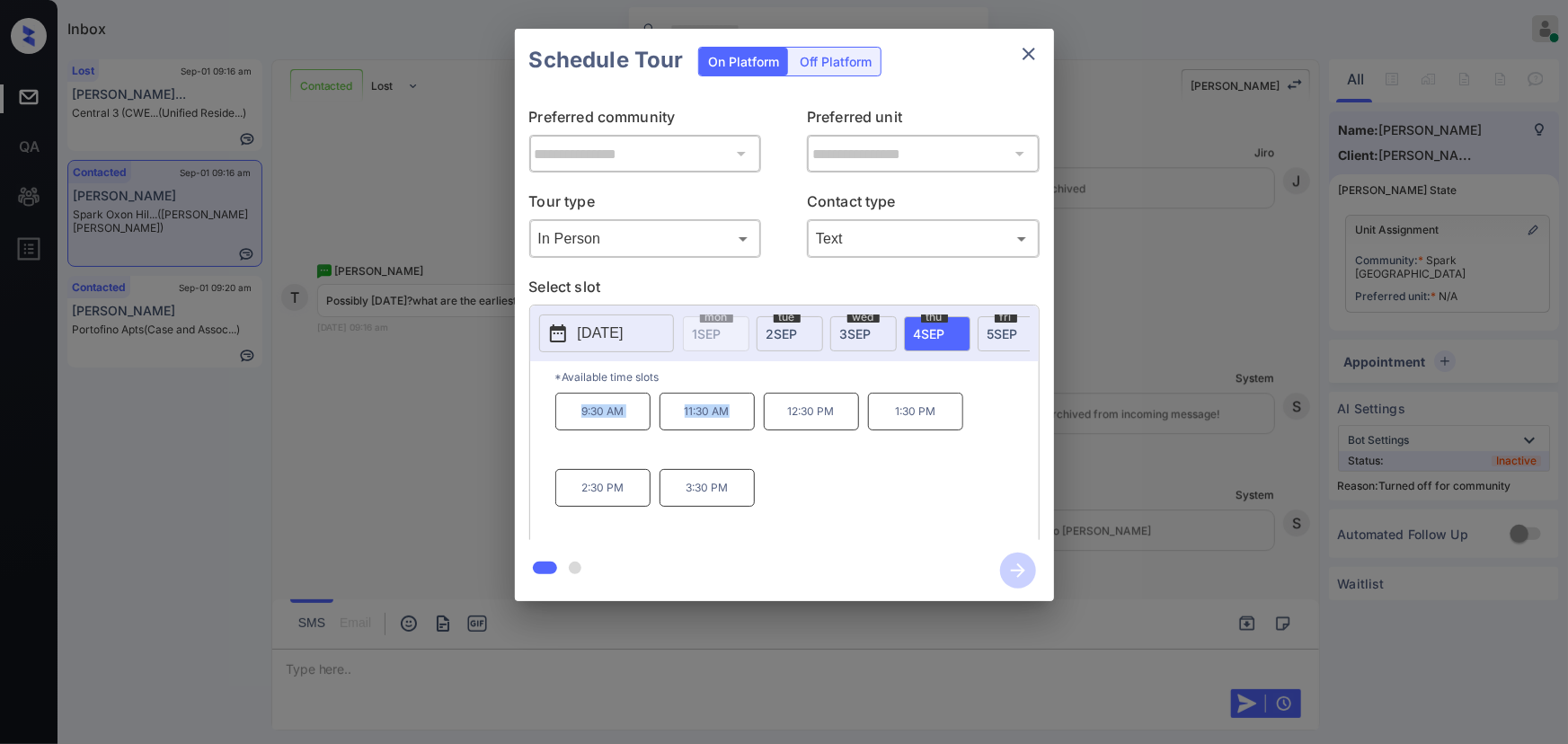
copy div "9:30 AM 11:30 AM"
drag, startPoint x: 735, startPoint y: 418, endPoint x: 561, endPoint y: 478, distance: 184.1
click at [552, 404] on div "*Available time slots 9:30 AM 11:30 AM 12:30 PM 1:30 PM 2:30 PM 3:30 PM" at bounding box center [784, 453] width 509 height 184
click at [629, 645] on div at bounding box center [784, 372] width 1568 height 744
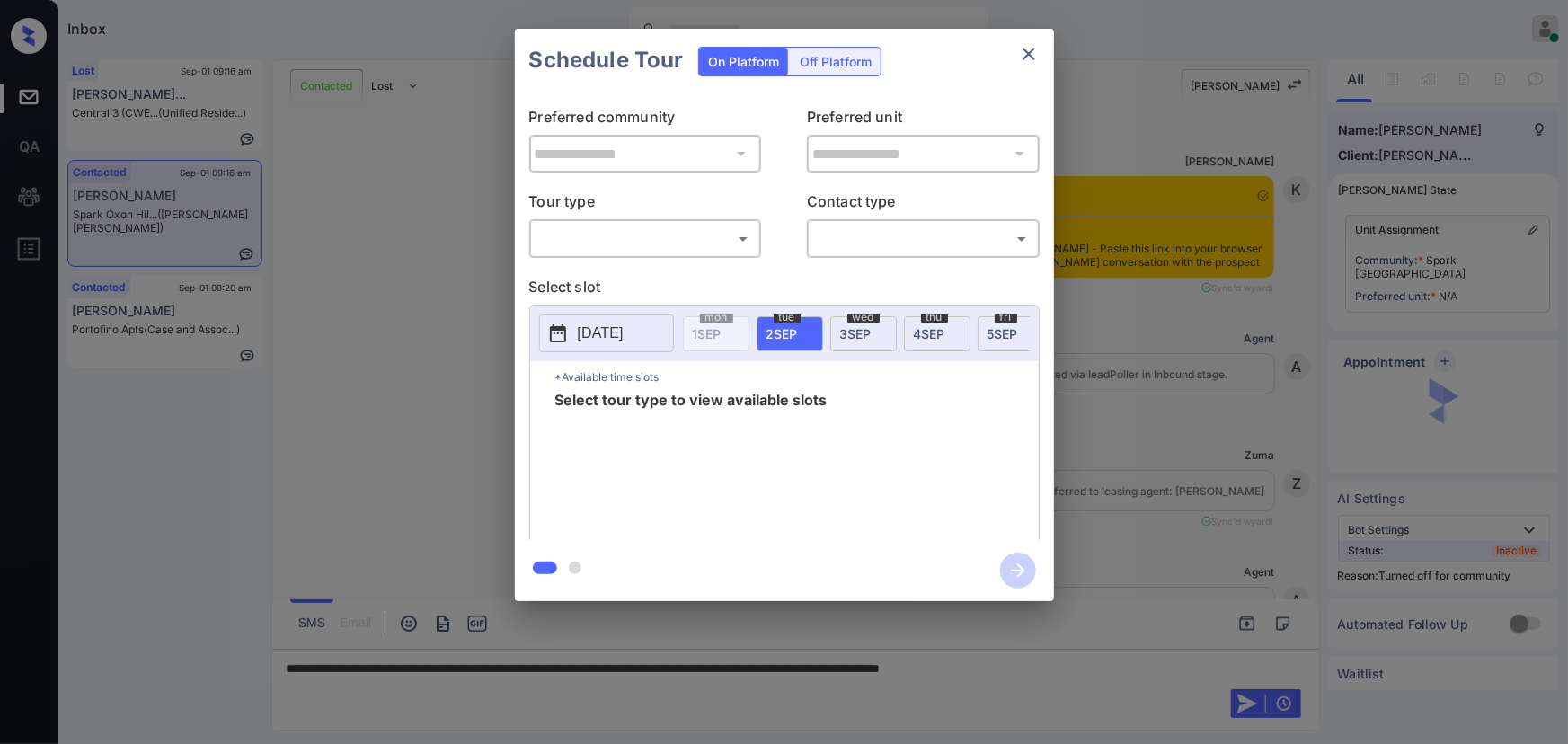
scroll to position [2585, 0]
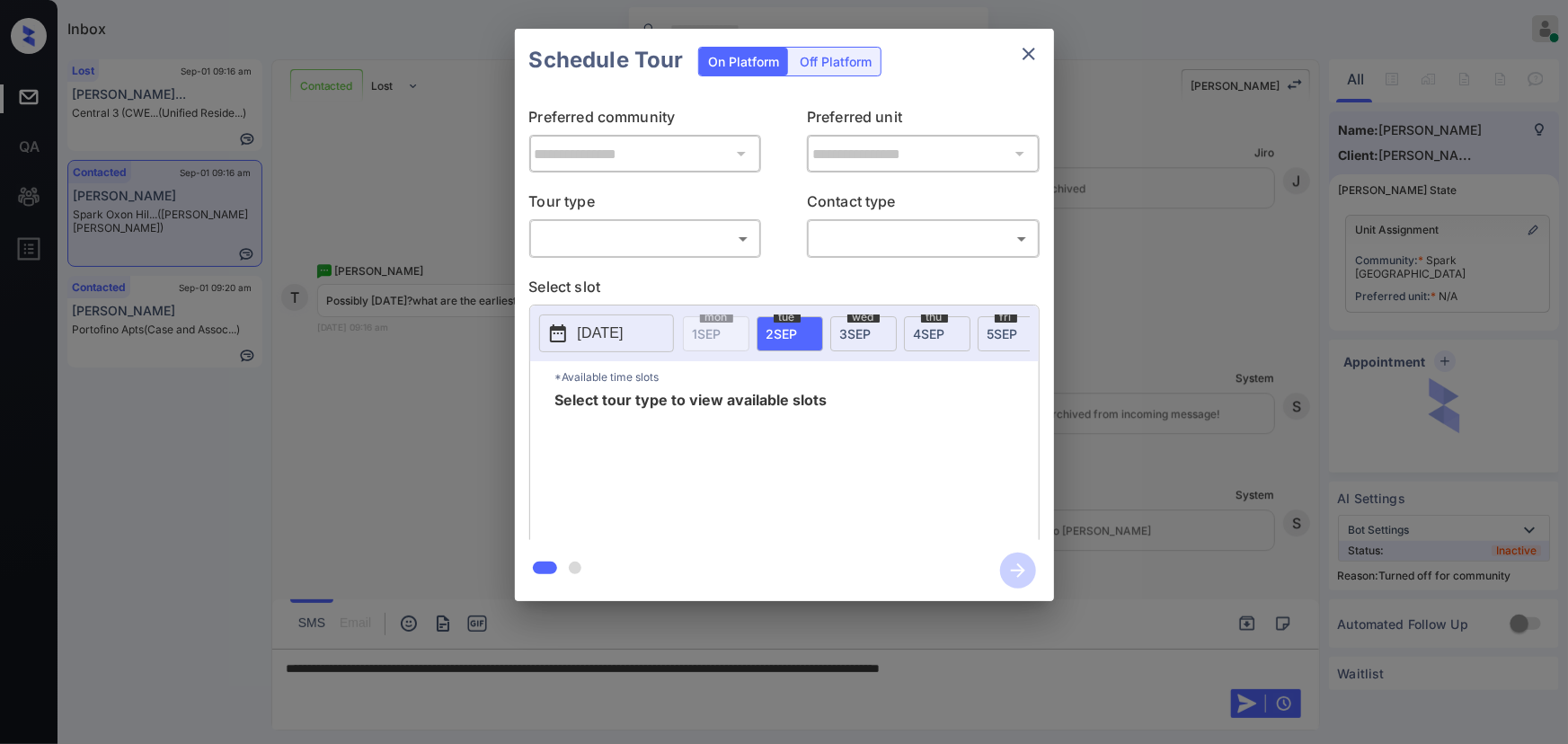
click at [637, 236] on body "Inbox [PERSON_NAME] Online Set yourself offline Set yourself on break Profile S…" at bounding box center [784, 372] width 1568 height 744
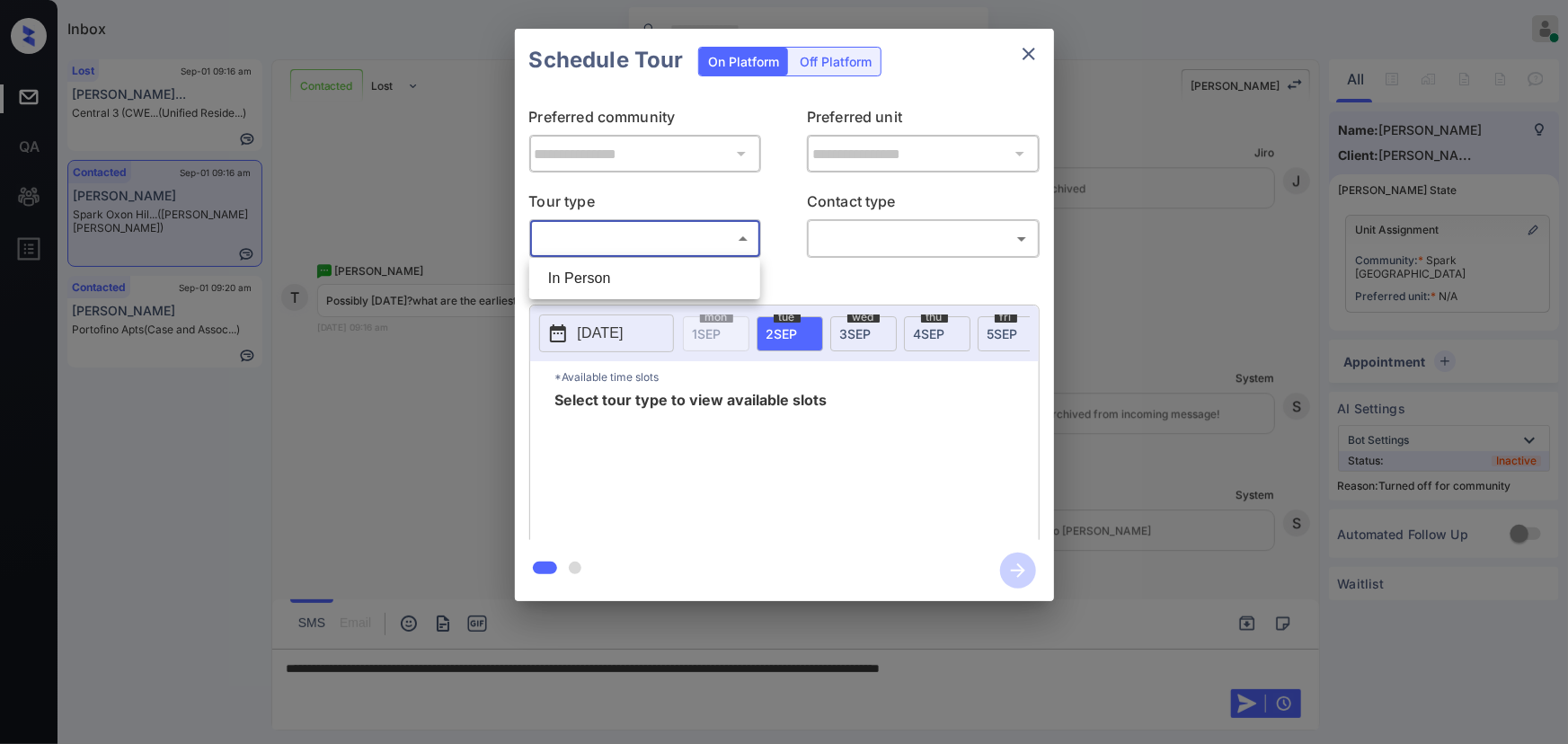
click at [607, 266] on li "In Person" at bounding box center [644, 278] width 222 height 32
type input "********"
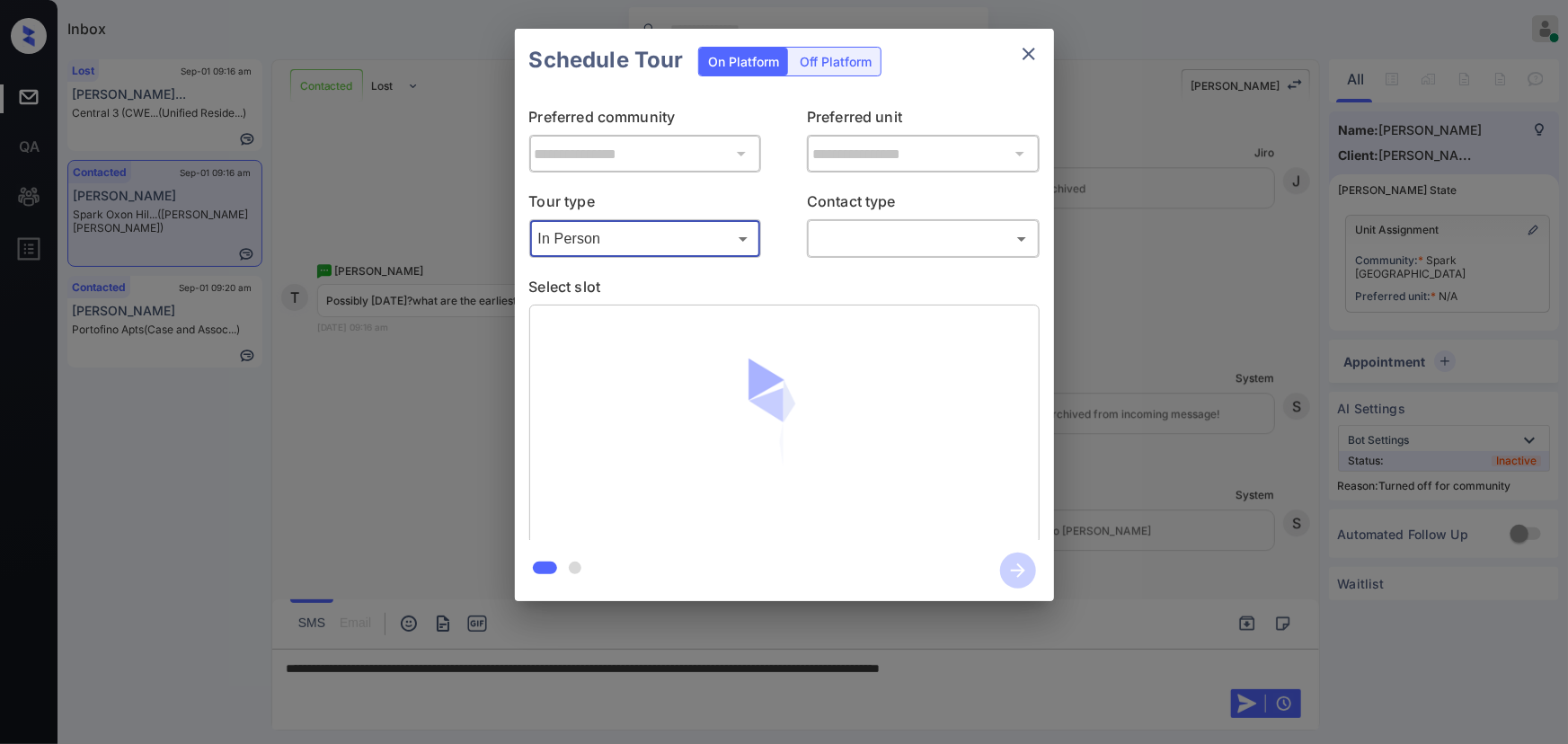
click at [861, 237] on body "Inbox [PERSON_NAME] Online Set yourself offline Set yourself on break Profile S…" at bounding box center [784, 372] width 1568 height 744
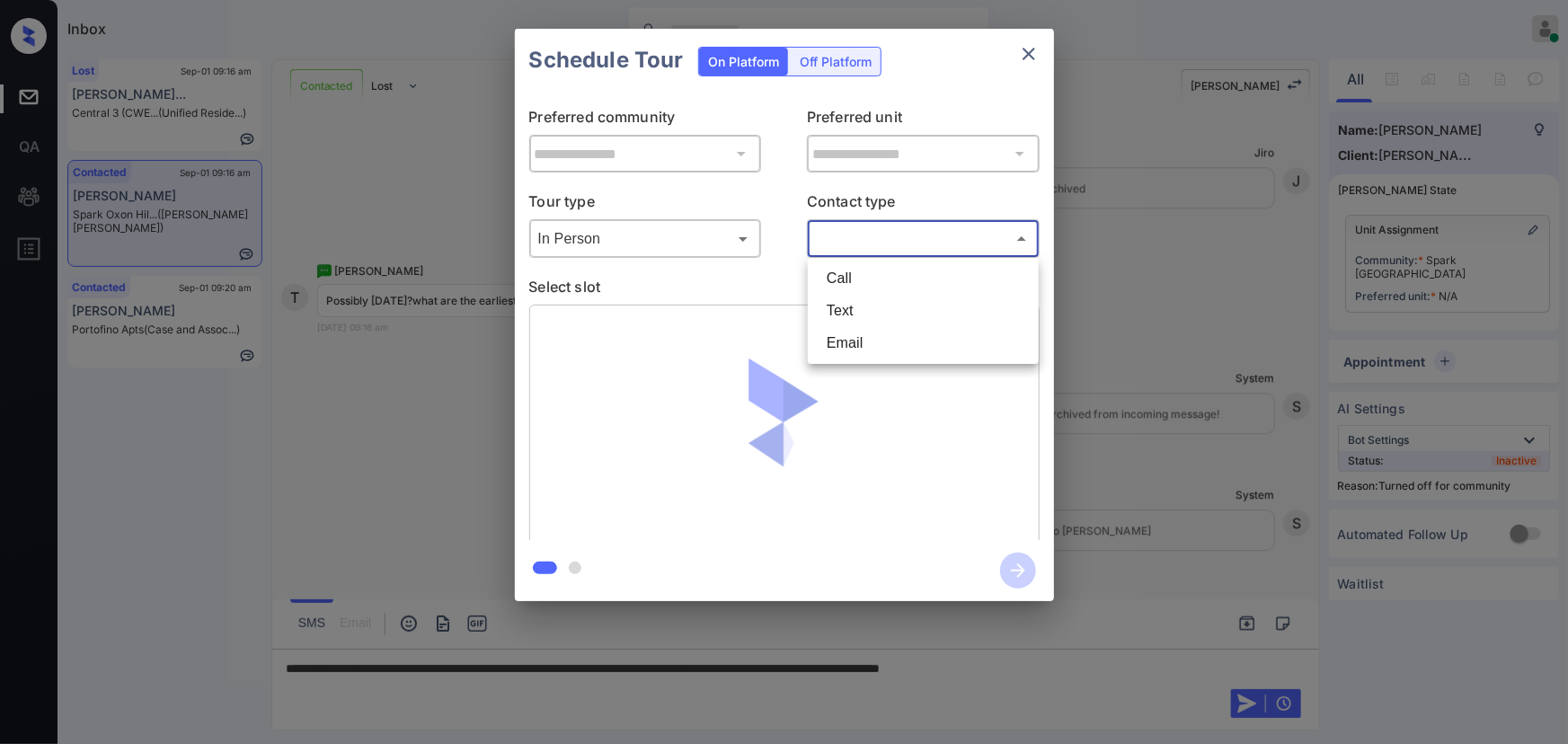
click at [854, 315] on li "Text" at bounding box center [923, 310] width 222 height 32
type input "****"
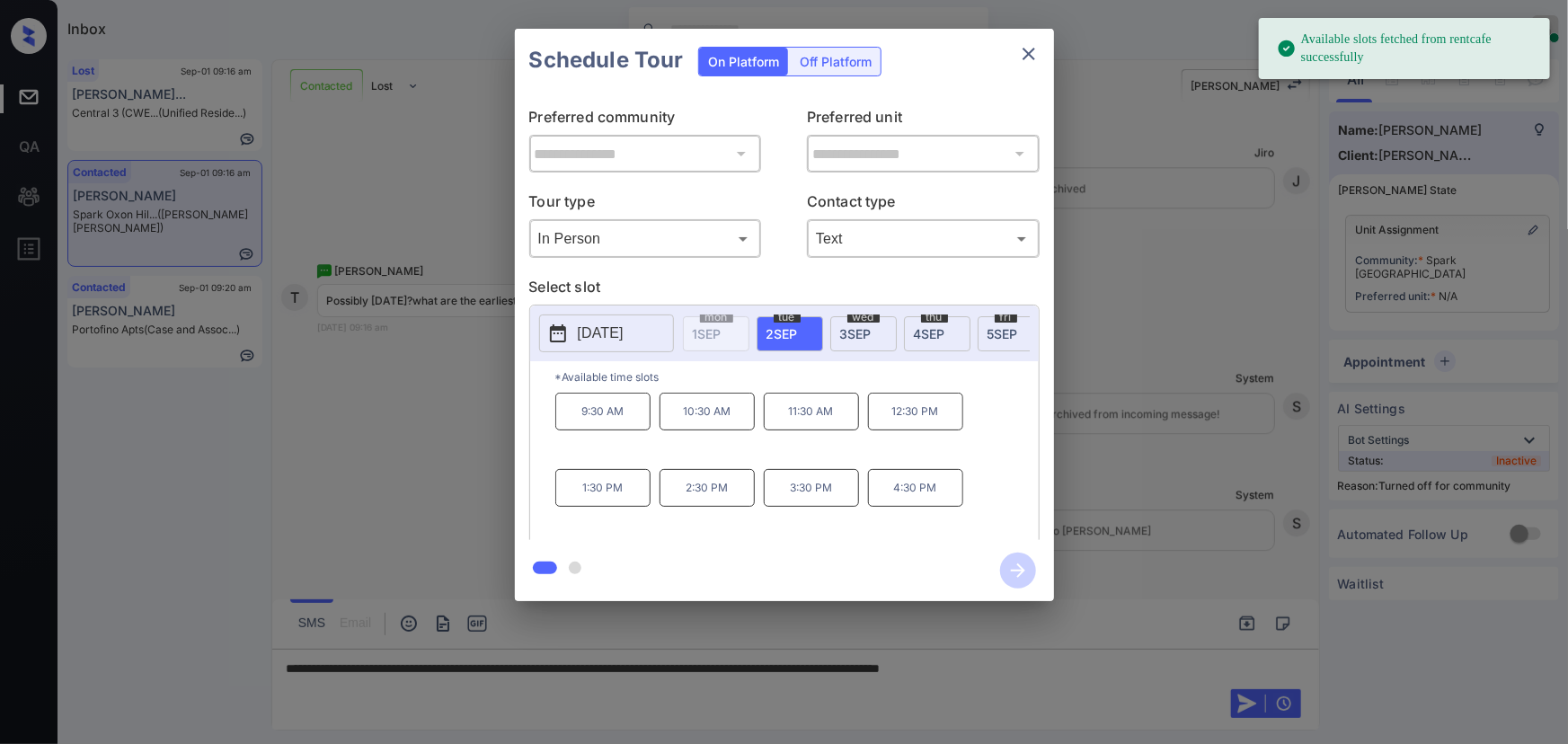
click at [929, 334] on span "[DATE]" at bounding box center [929, 334] width 31 height 16
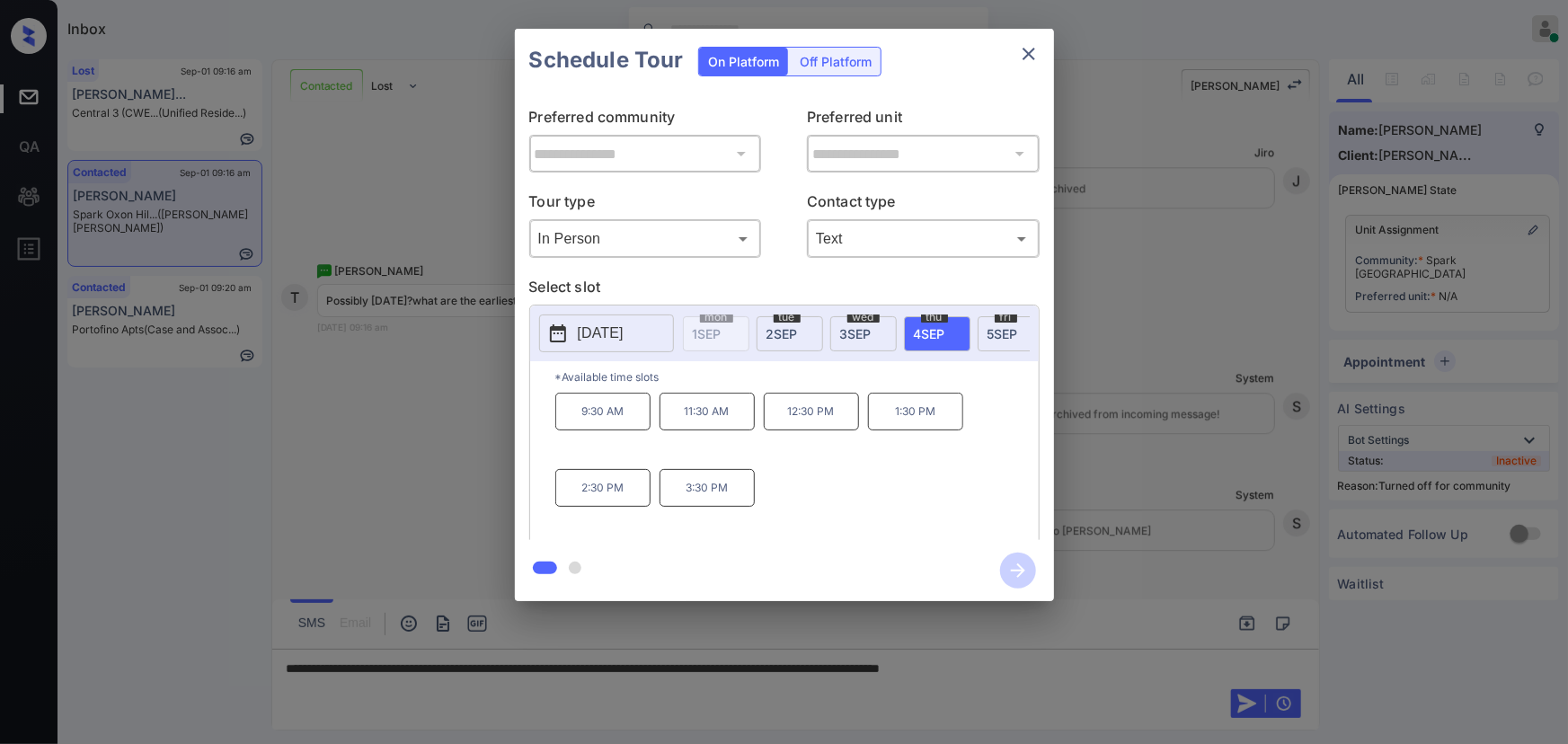
click at [624, 333] on p "[DATE]" at bounding box center [601, 334] width 46 height 22
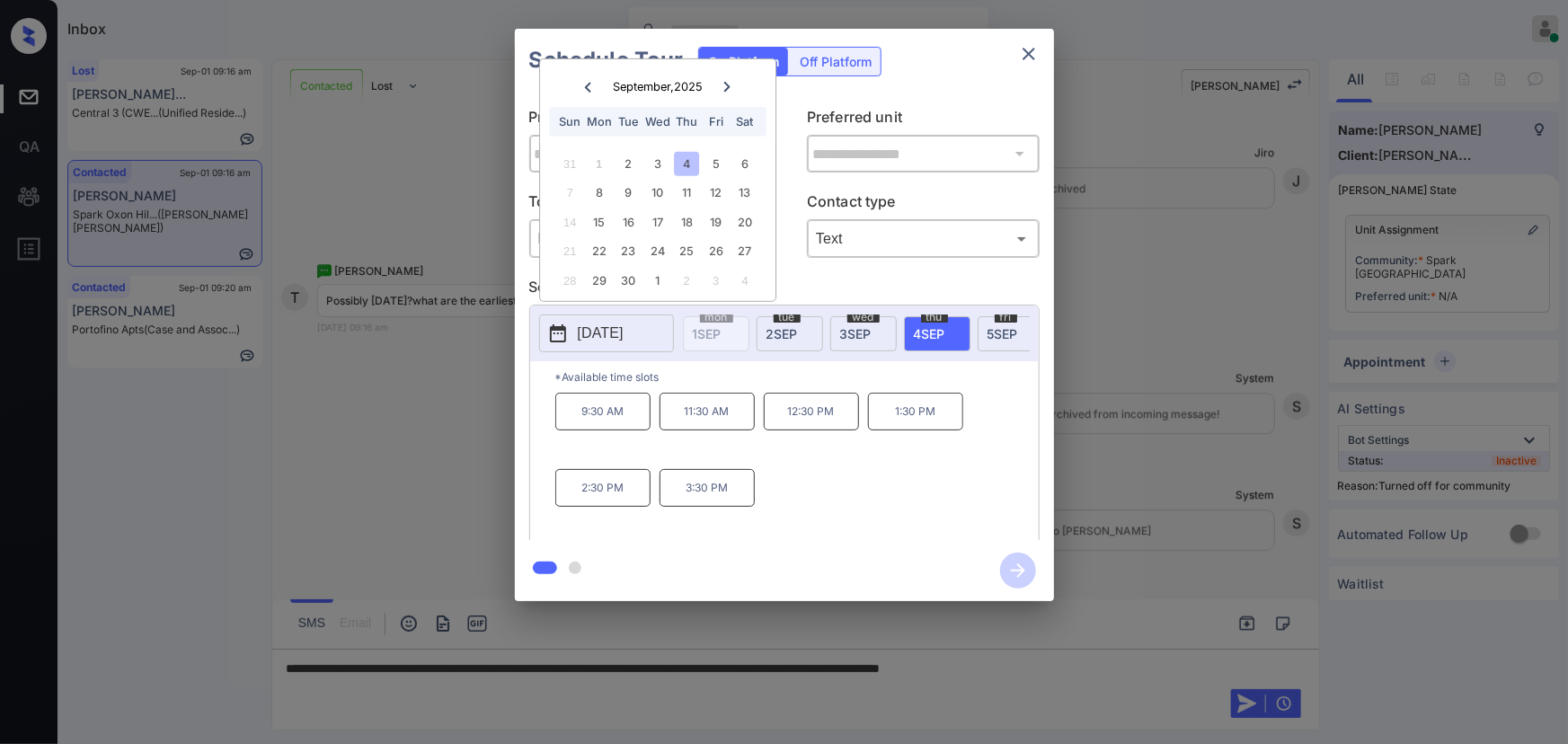
click at [1129, 459] on div "**********" at bounding box center [784, 315] width 1568 height 630
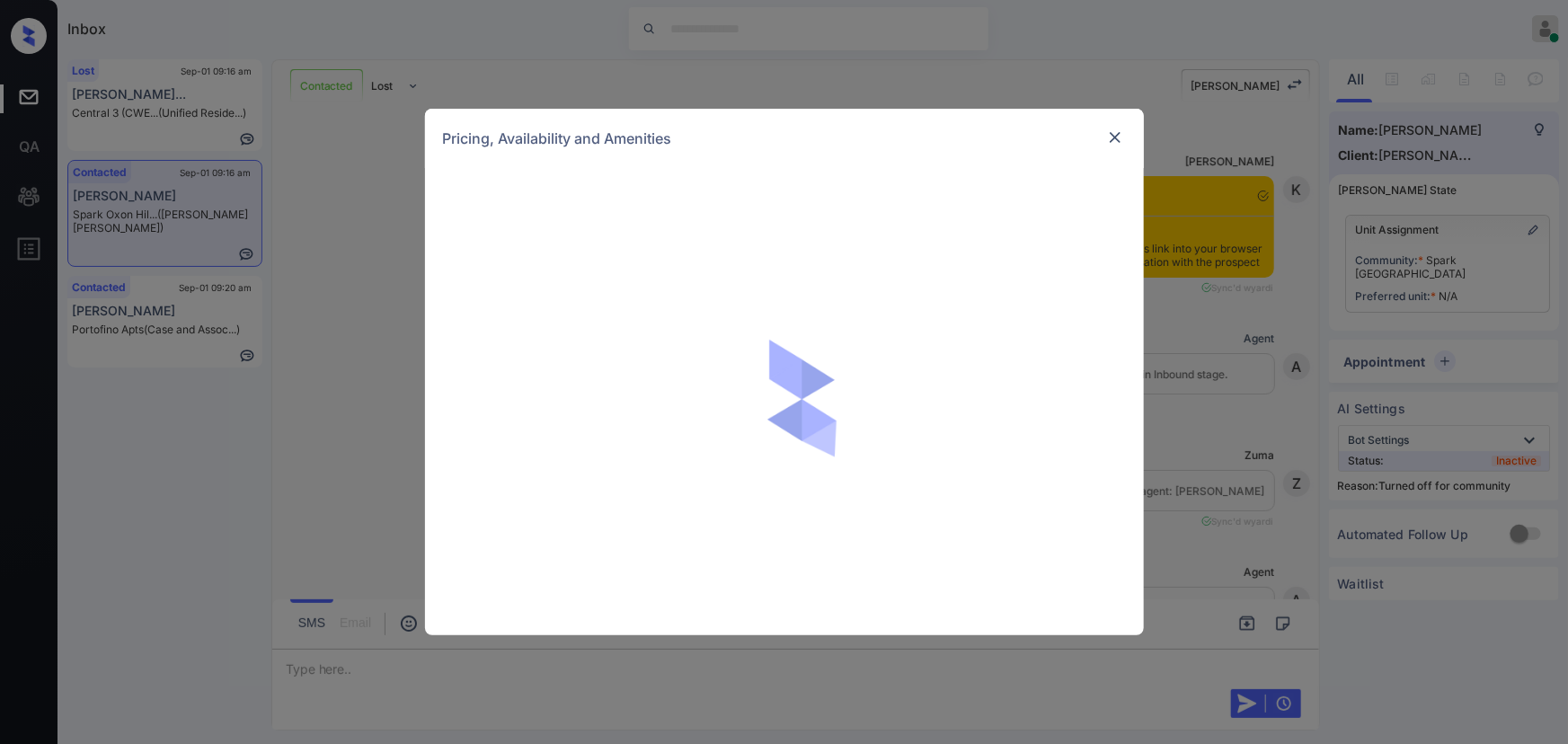
scroll to position [2313, 0]
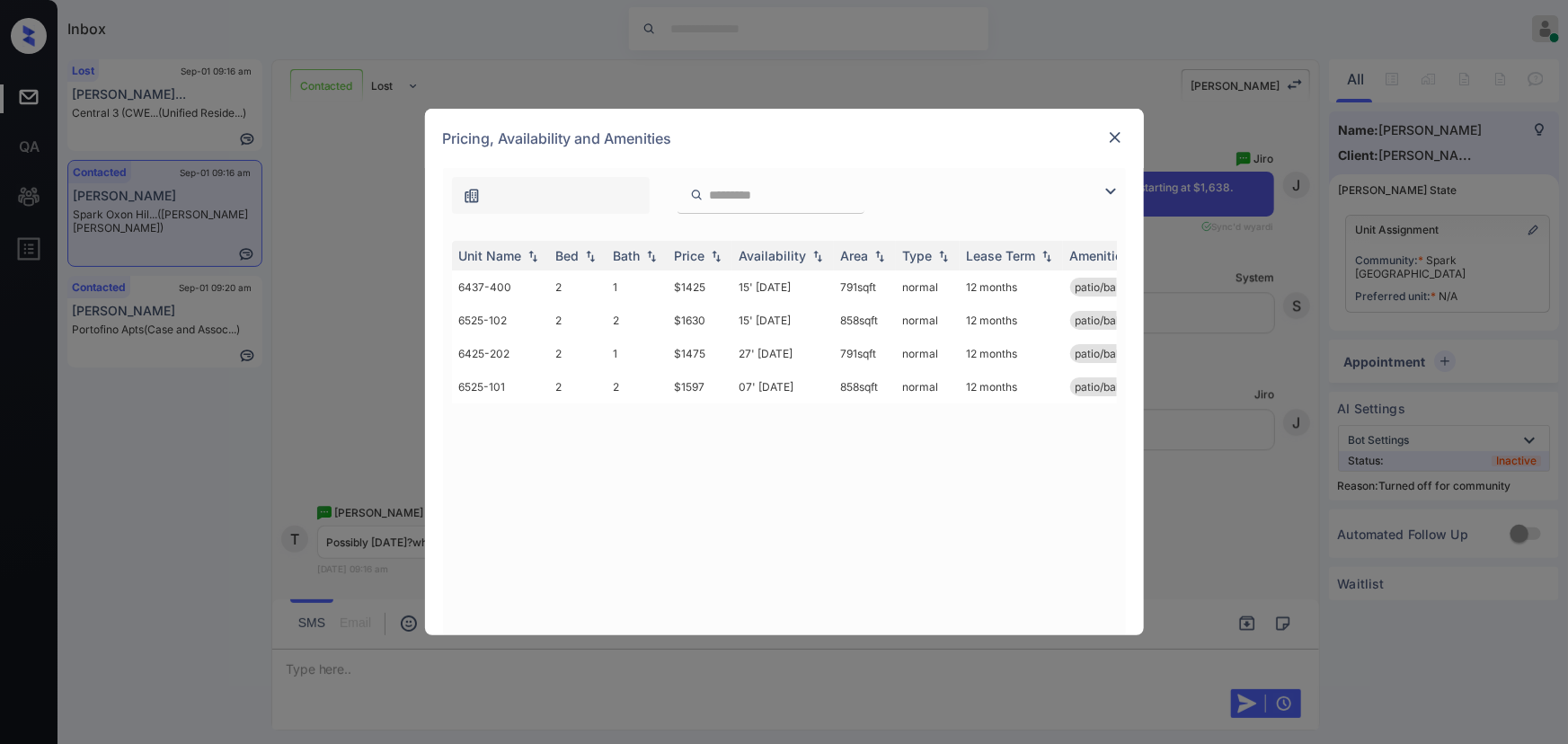
click at [1108, 187] on img at bounding box center [1110, 191] width 22 height 22
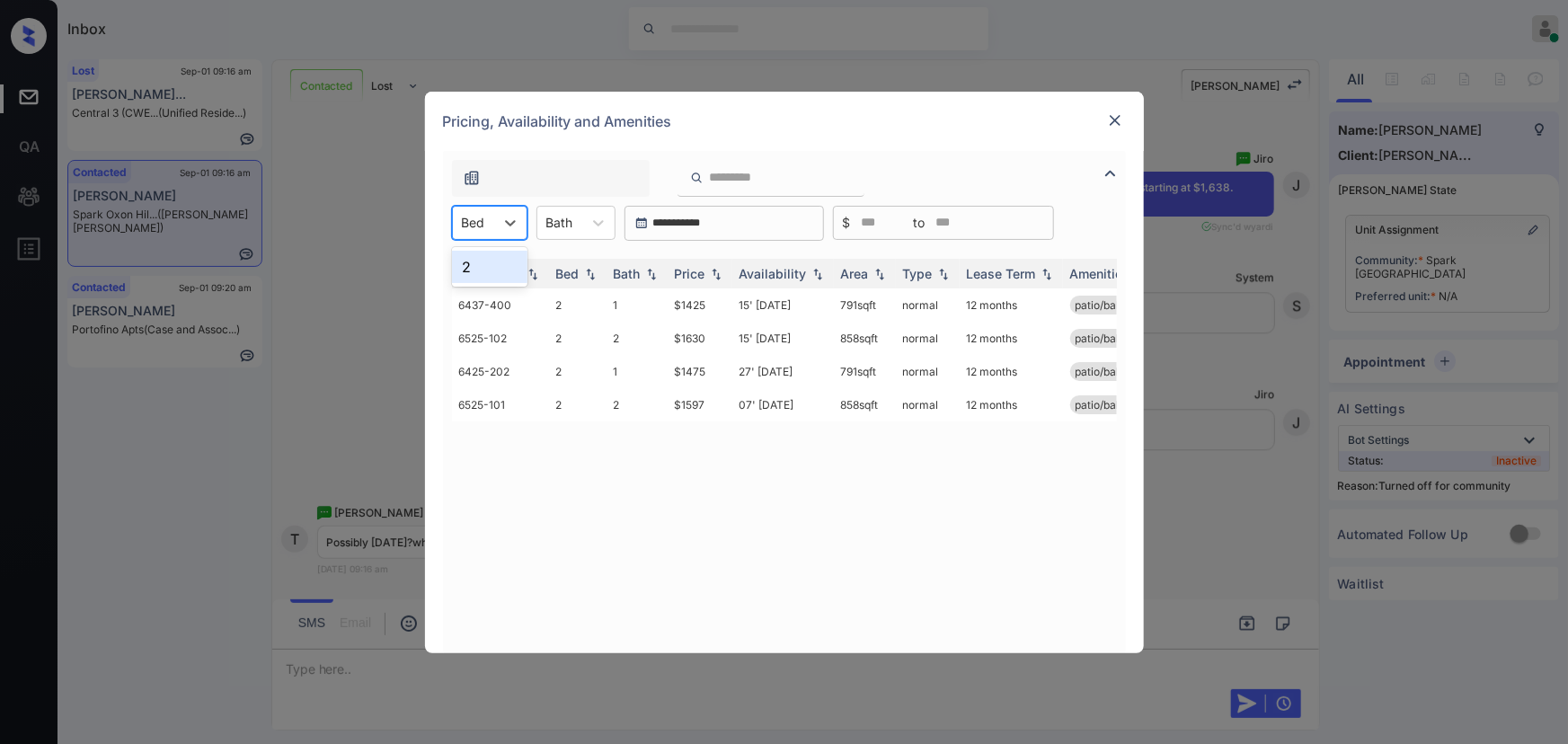
click at [474, 221] on div at bounding box center [474, 222] width 24 height 19
click at [478, 261] on div "2" at bounding box center [490, 266] width 76 height 32
click at [583, 217] on div at bounding box center [572, 222] width 27 height 19
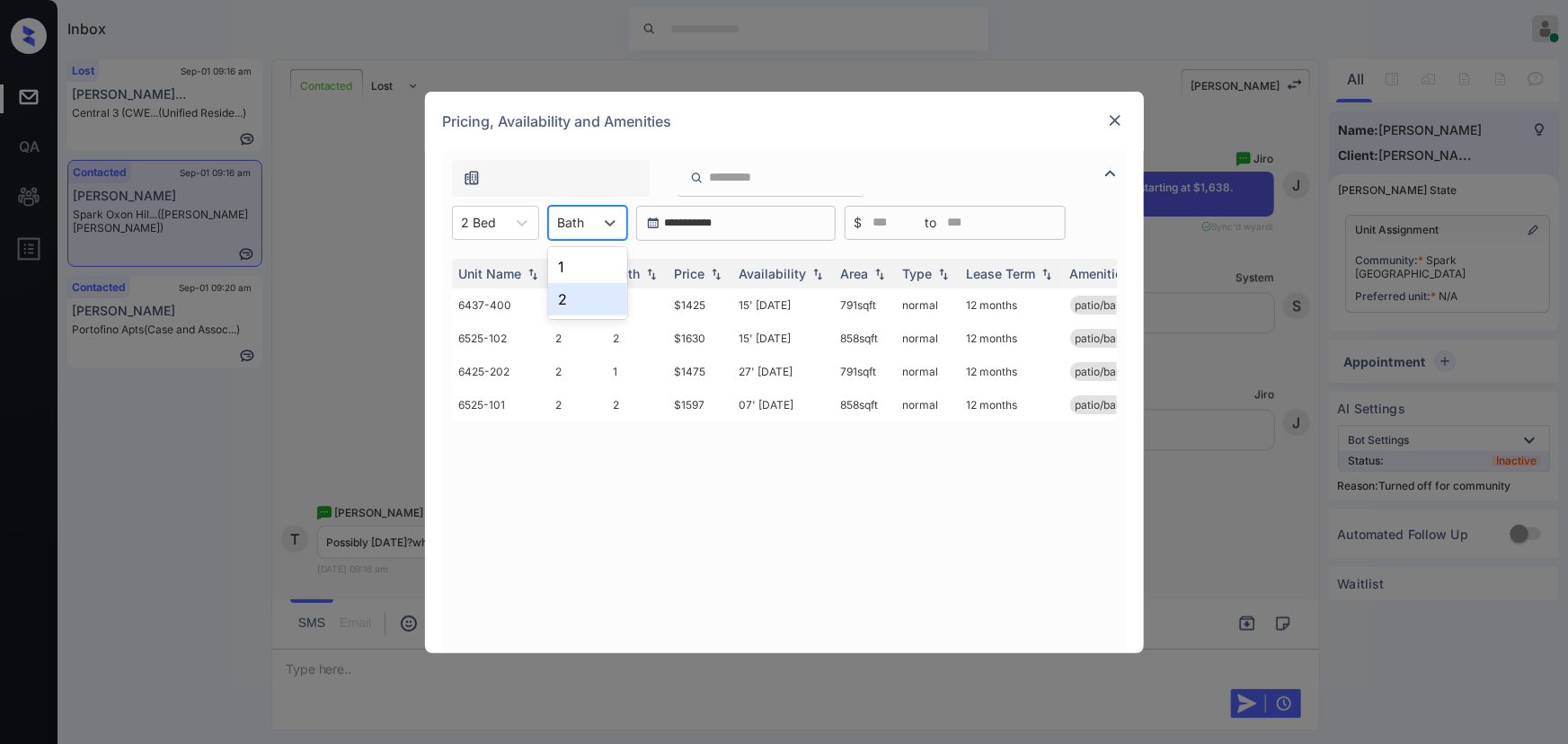
click at [567, 301] on div "2" at bounding box center [587, 298] width 79 height 32
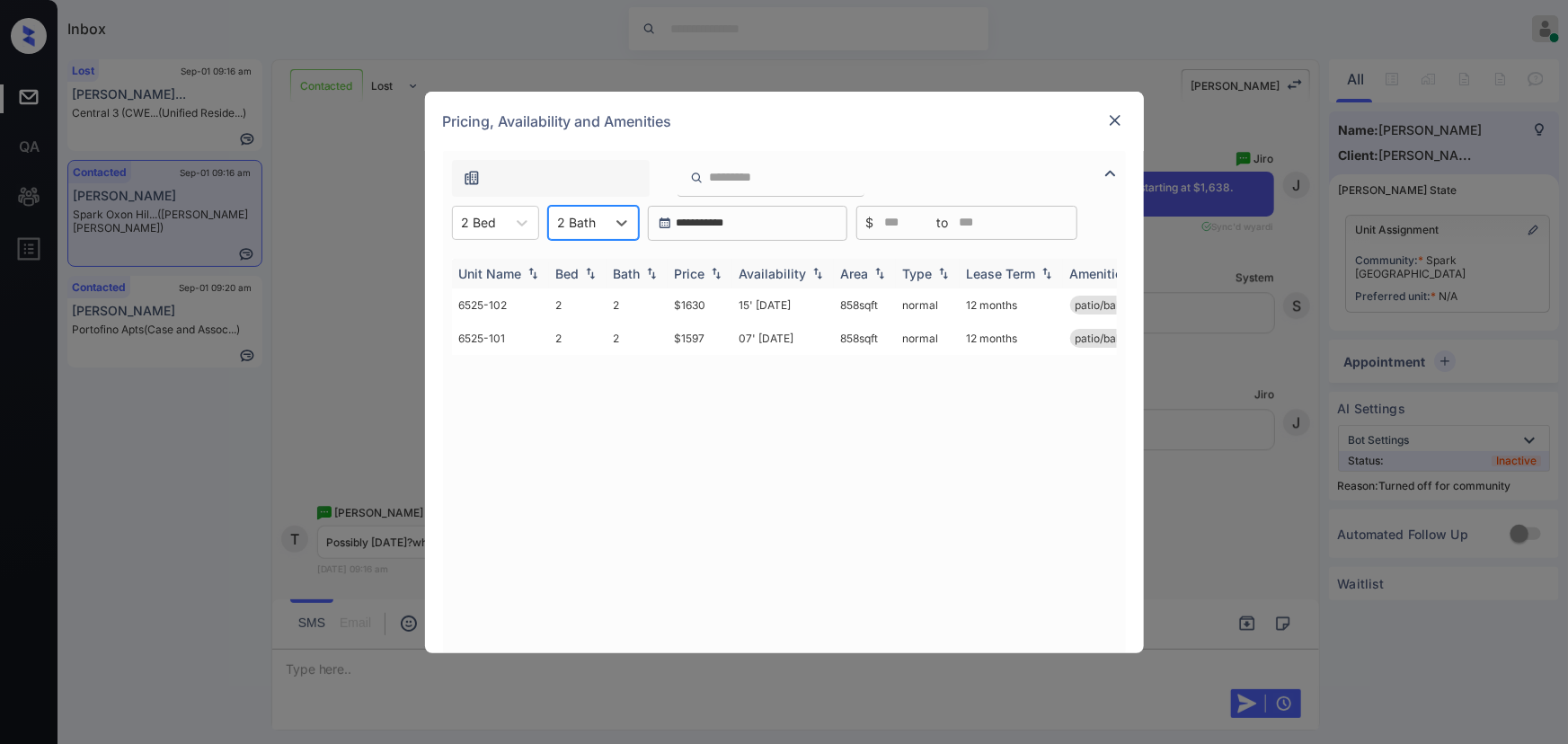
click at [707, 272] on div "Price" at bounding box center [699, 274] width 50 height 16
click at [714, 277] on img at bounding box center [717, 274] width 18 height 14
click at [692, 305] on td "$1630" at bounding box center [699, 305] width 65 height 33
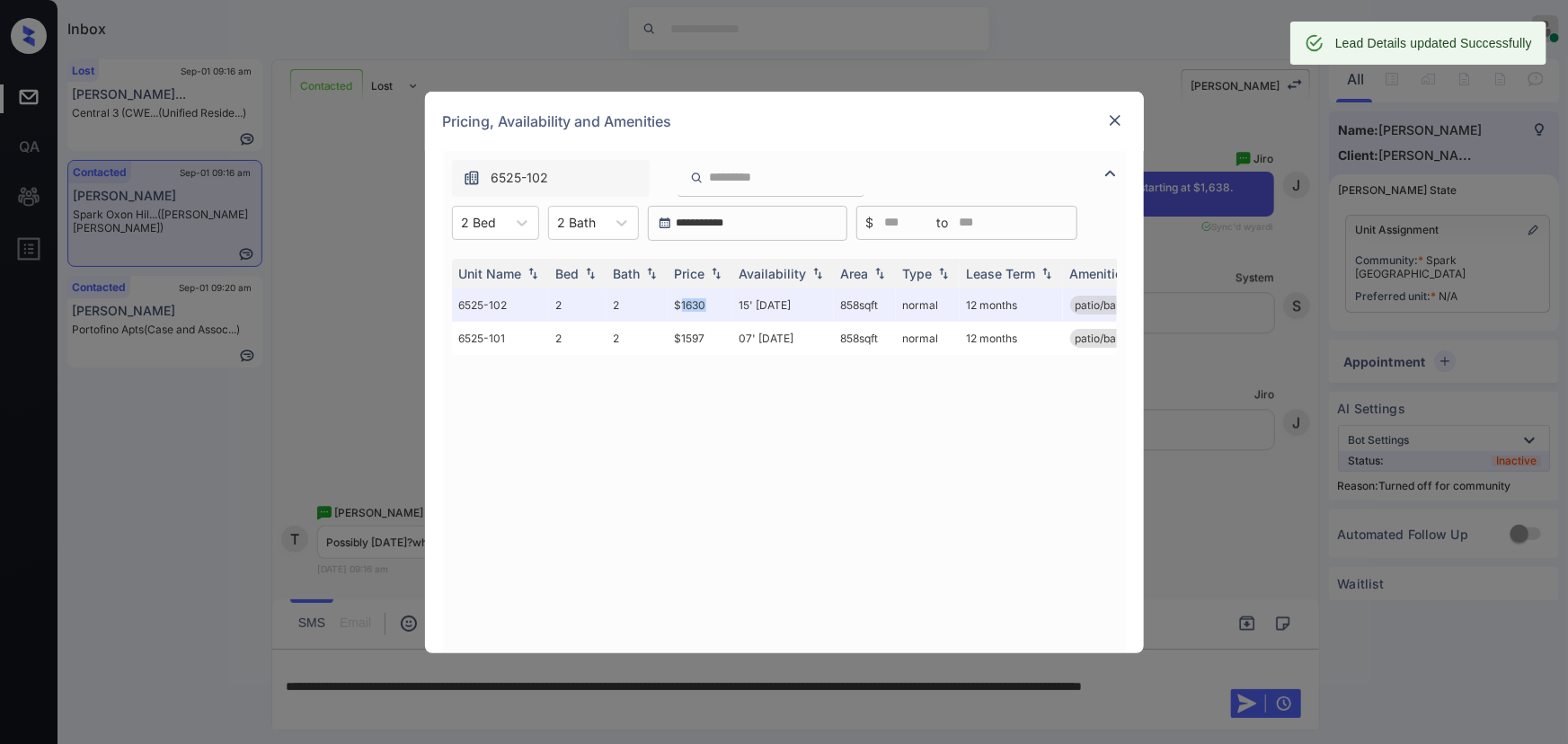
click at [1117, 118] on img at bounding box center [1115, 120] width 18 height 18
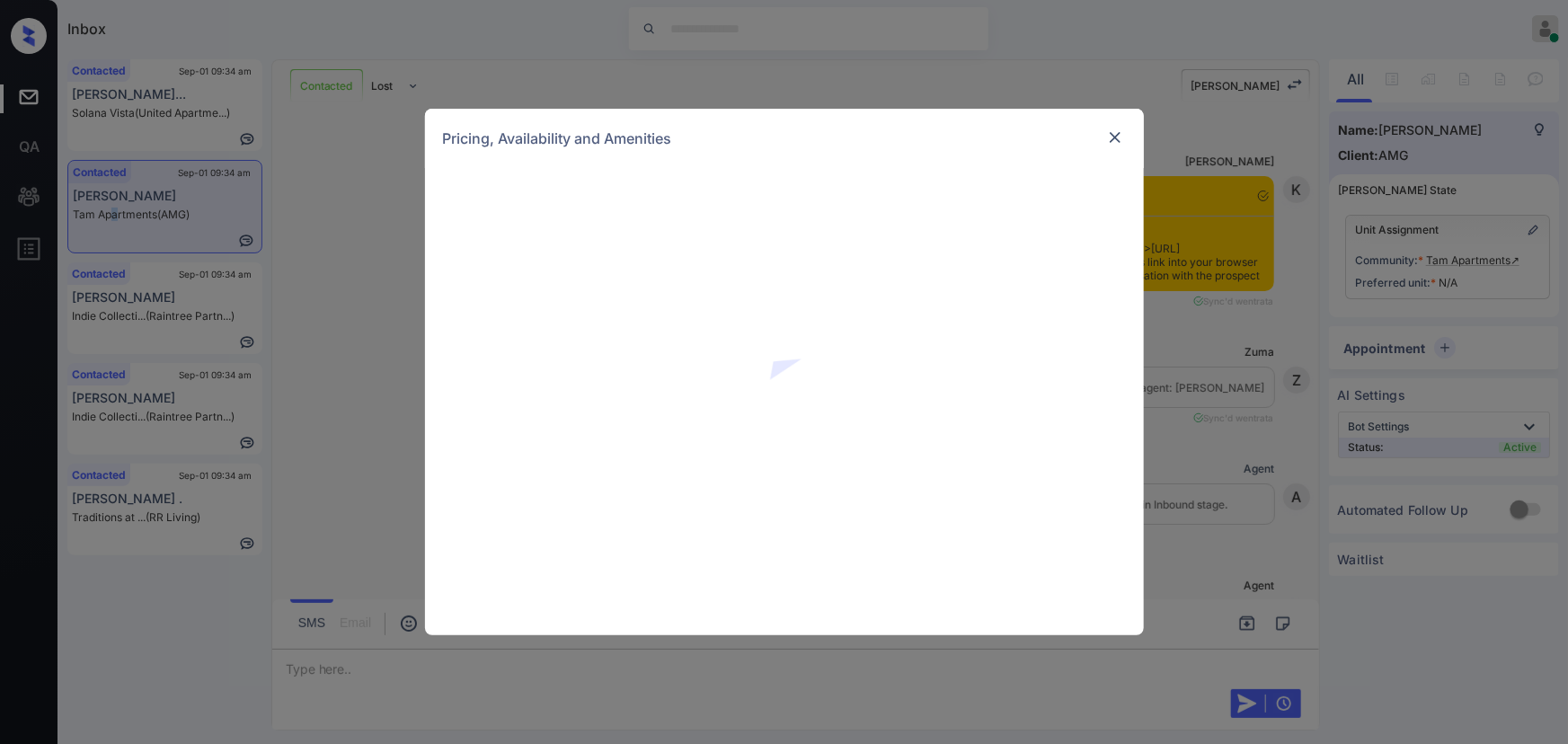
scroll to position [4147, 0]
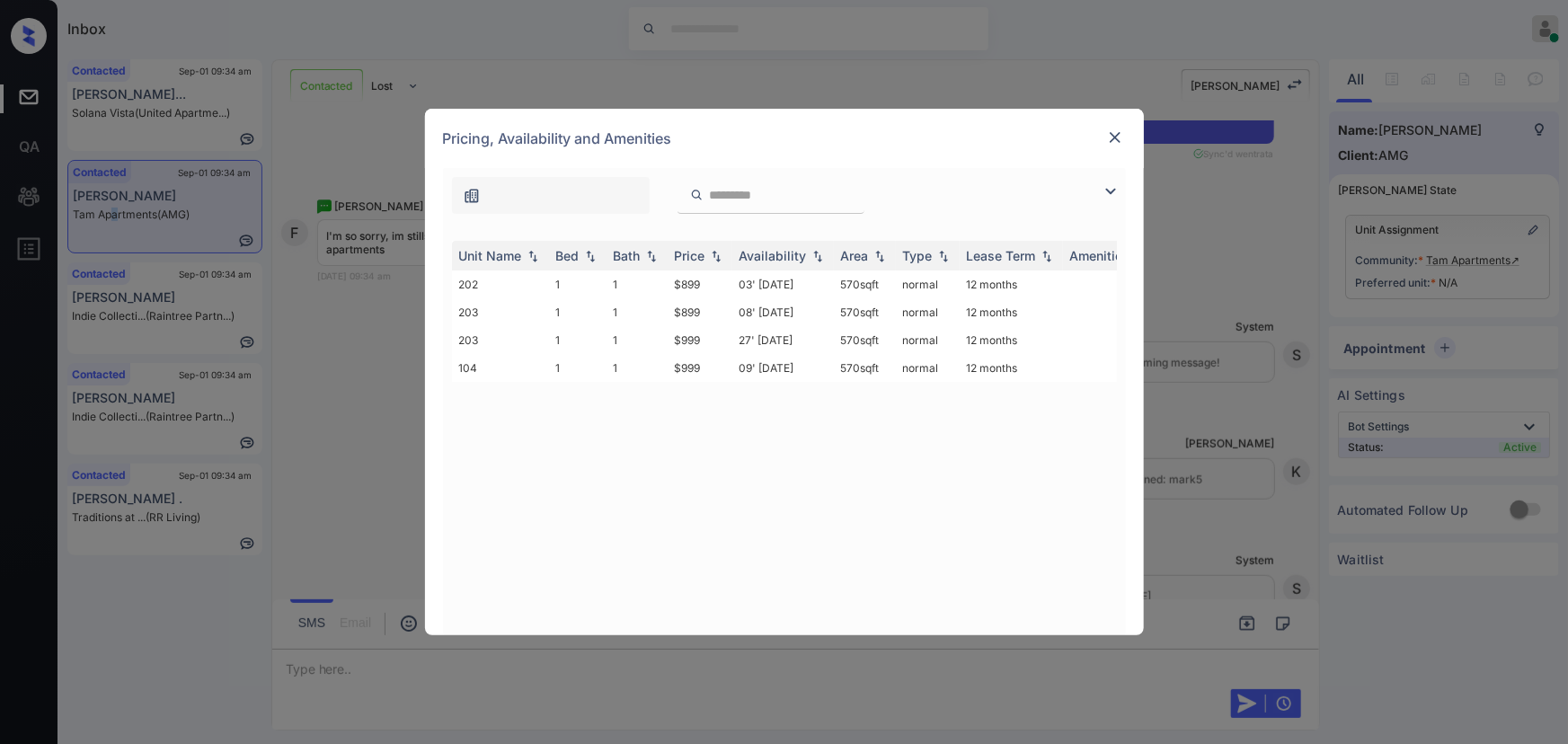
click at [1114, 191] on img at bounding box center [1110, 191] width 22 height 22
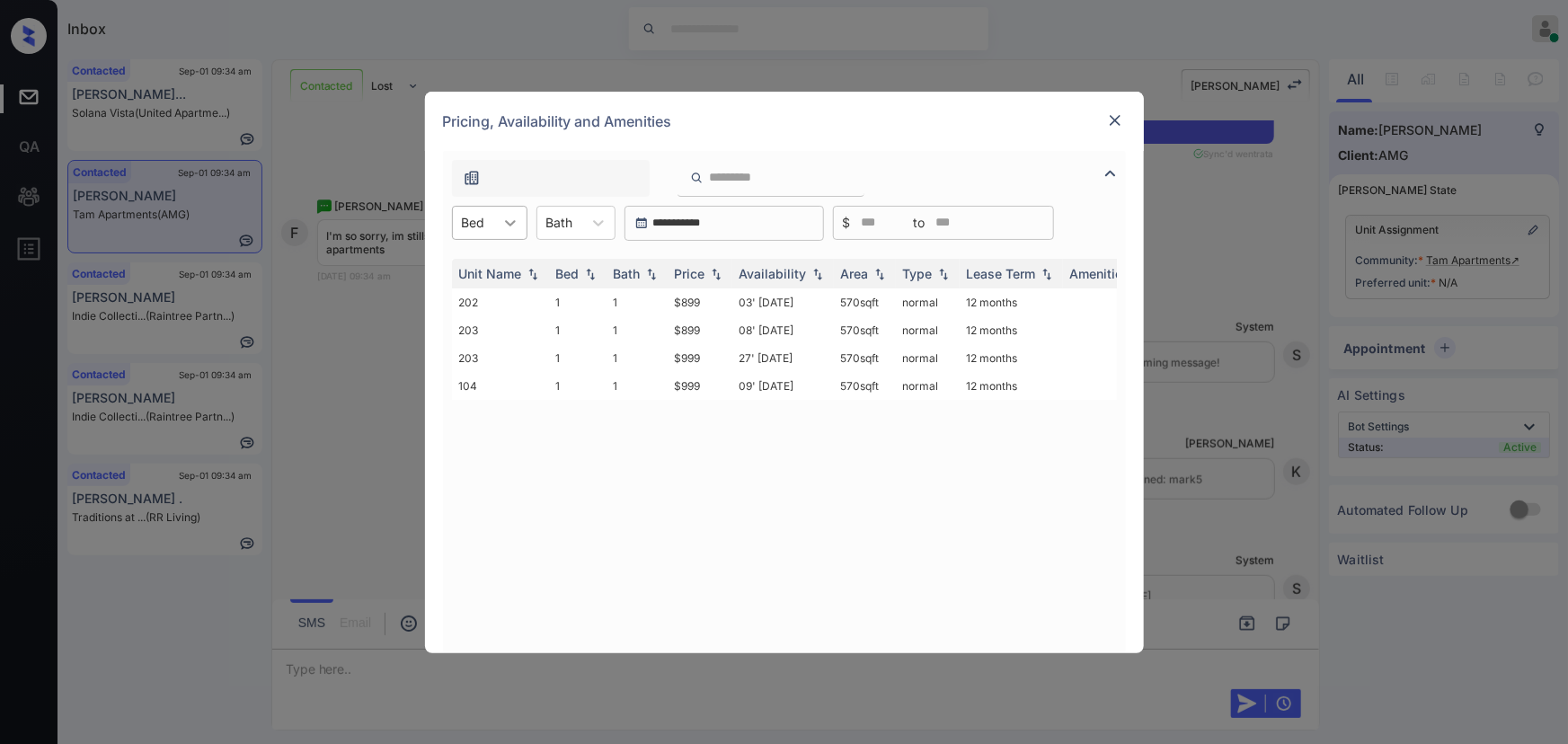
click at [505, 222] on icon at bounding box center [511, 223] width 18 height 18
click at [492, 261] on div "1" at bounding box center [490, 266] width 76 height 32
click at [606, 223] on icon at bounding box center [607, 222] width 11 height 6
click at [572, 270] on div "1" at bounding box center [584, 266] width 79 height 32
click at [778, 274] on div "Availability" at bounding box center [773, 274] width 67 height 16
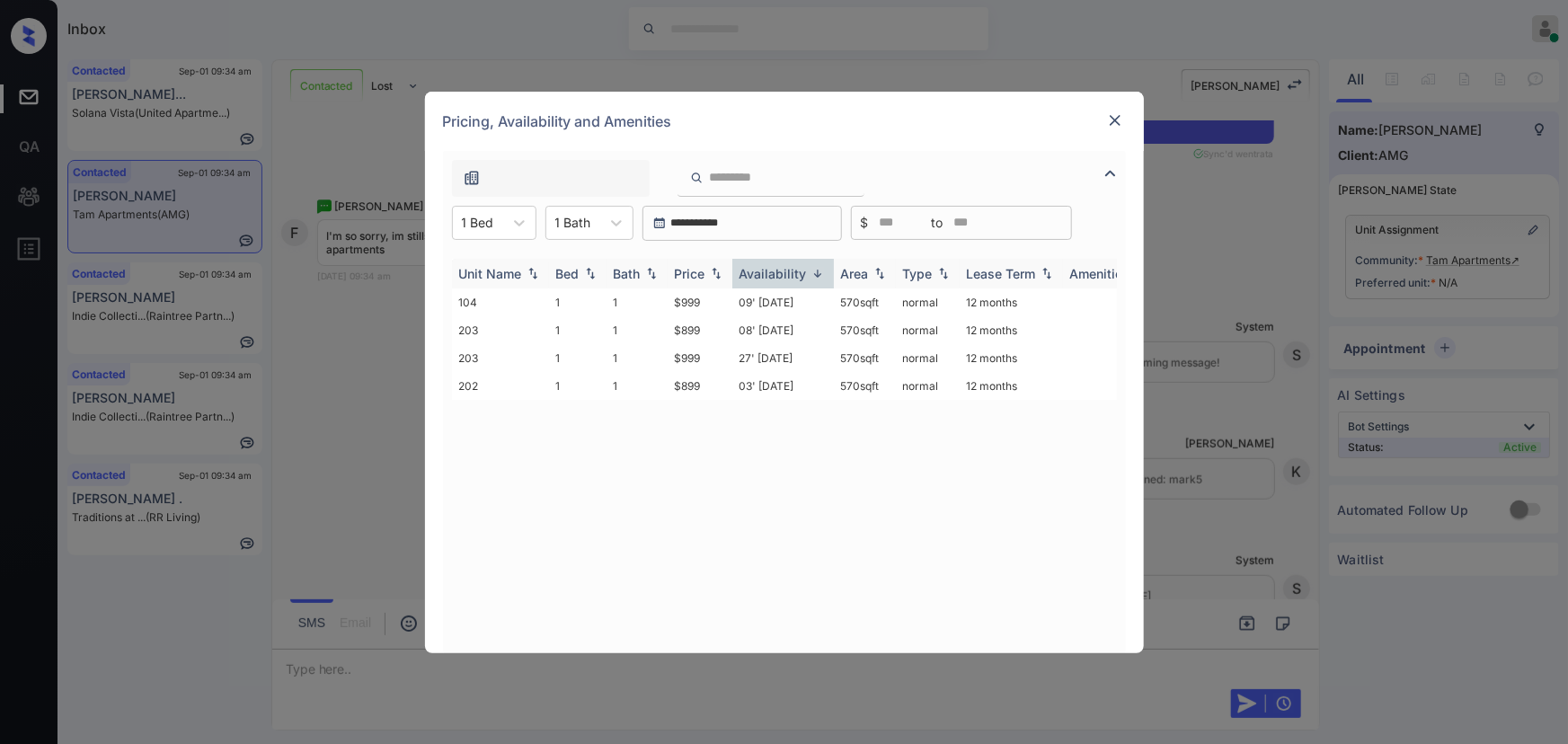
click at [682, 280] on th "Price" at bounding box center [699, 274] width 65 height 30
drag, startPoint x: 886, startPoint y: 301, endPoint x: 831, endPoint y: 302, distance: 55.0
click at [834, 302] on td "570 sqft" at bounding box center [865, 302] width 62 height 28
copy td "570 sqft"
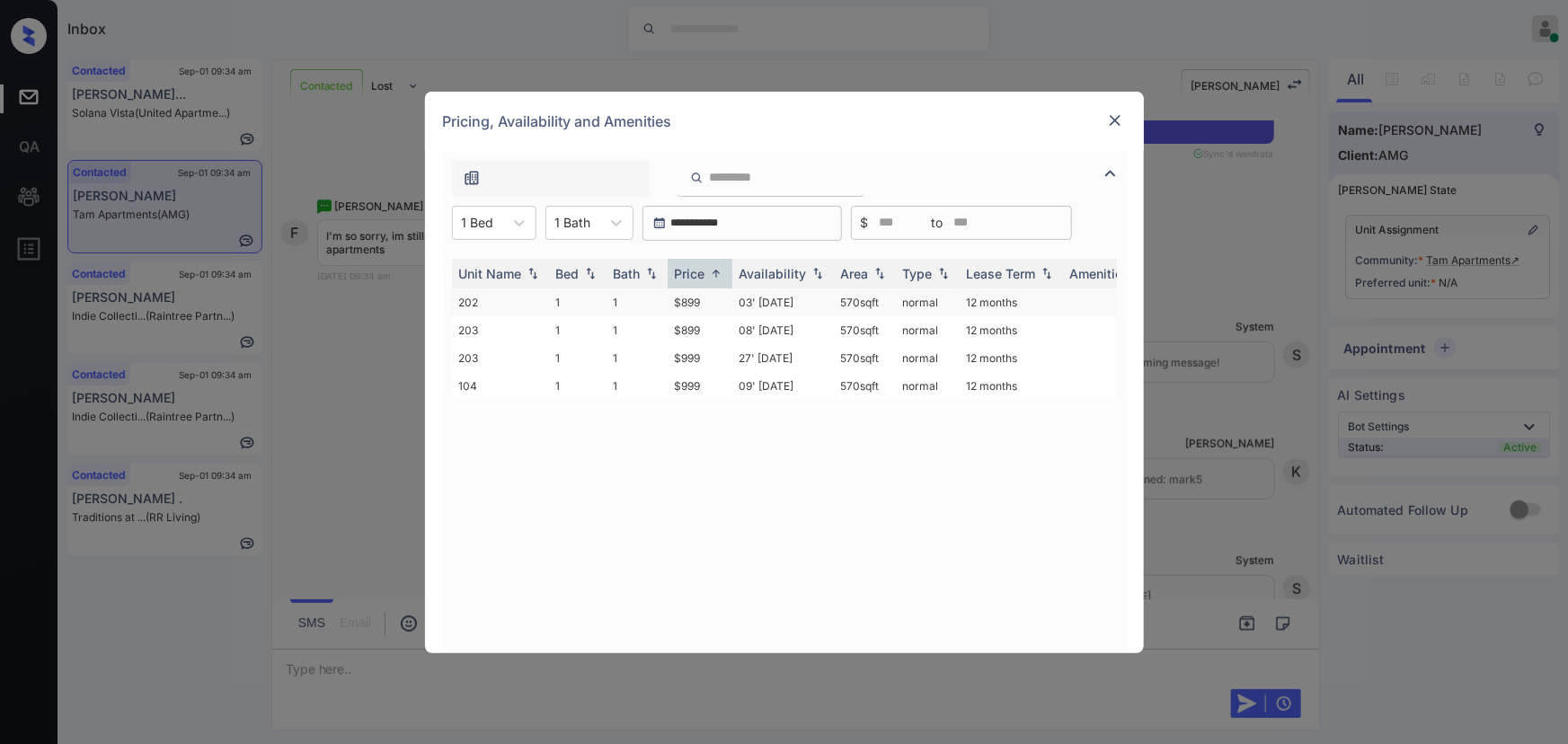
click at [697, 305] on td "$899" at bounding box center [699, 302] width 65 height 28
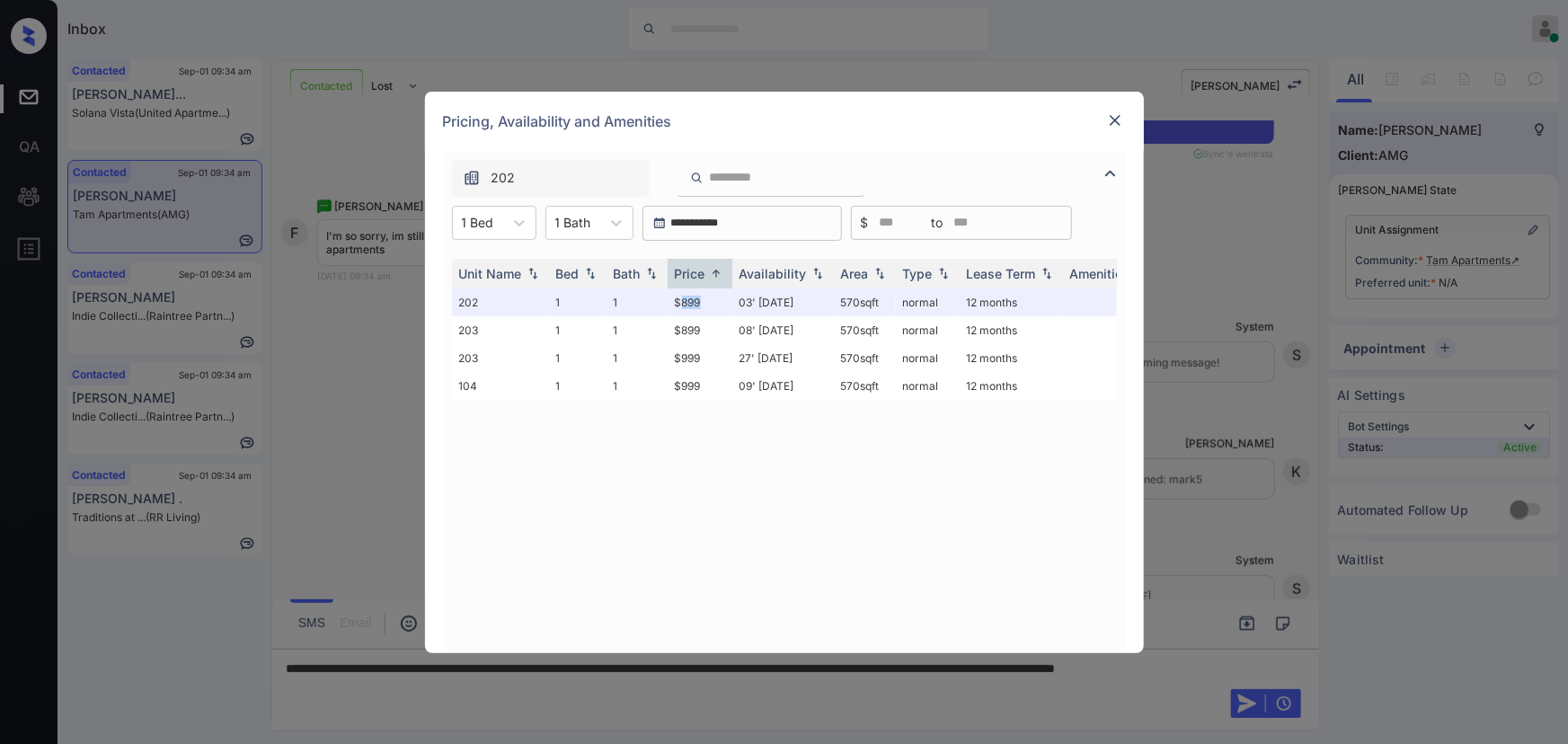
click at [1115, 118] on img at bounding box center [1115, 120] width 18 height 18
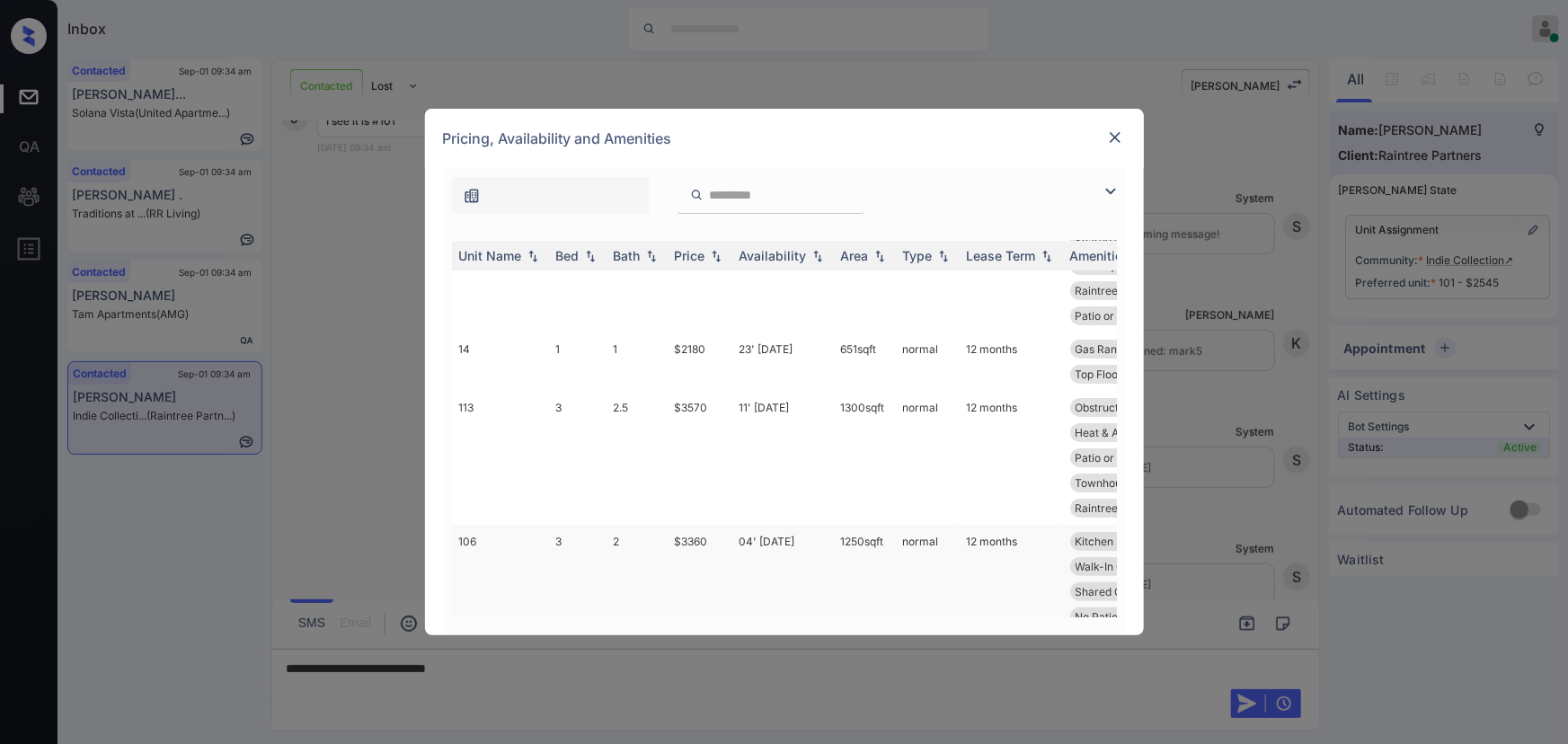
scroll to position [272, 0]
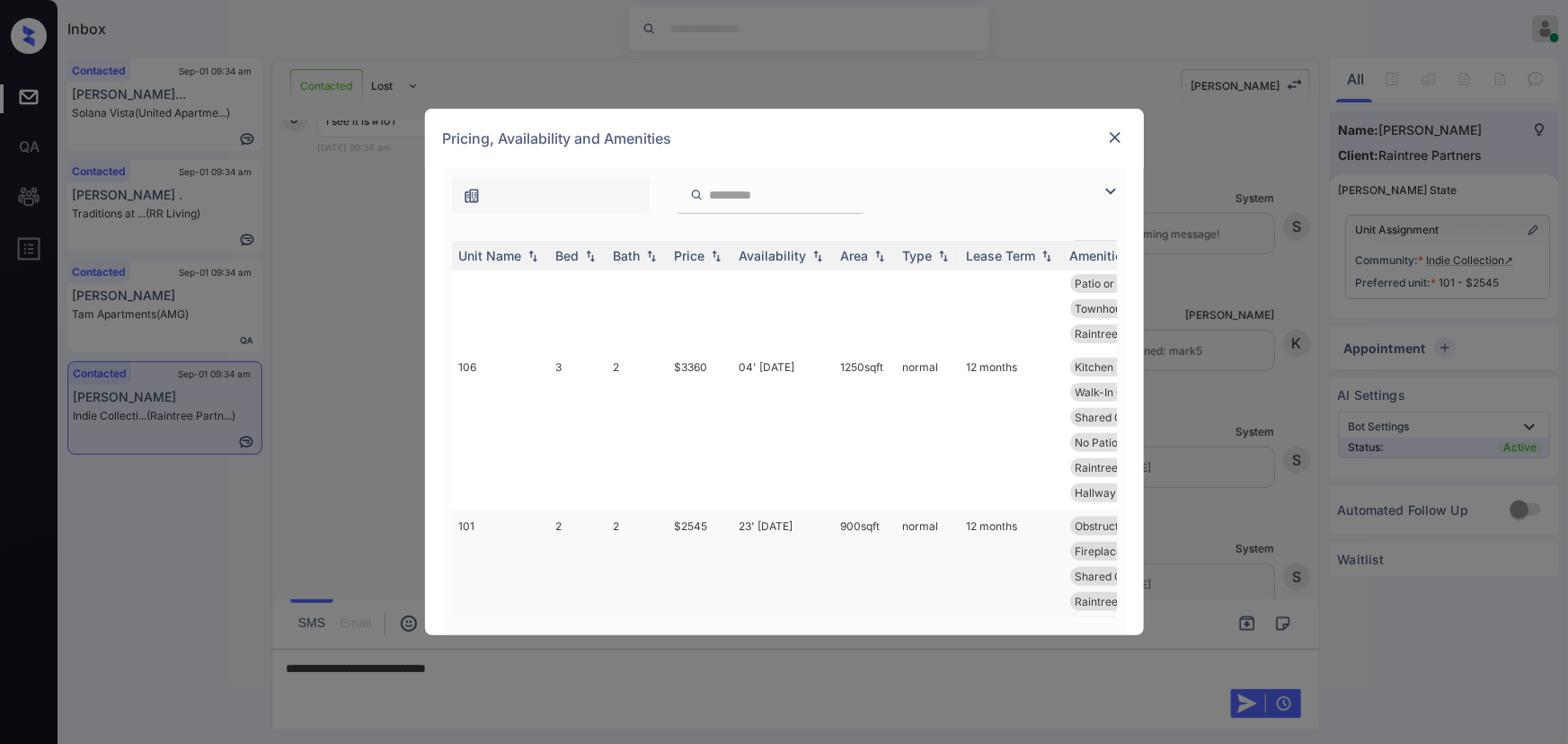
copy td "900 sqft"
drag, startPoint x: 876, startPoint y: 501, endPoint x: 841, endPoint y: 501, distance: 35.0
click at [841, 510] on td "900 sqft" at bounding box center [865, 576] width 62 height 134
click at [686, 510] on td "$2545" at bounding box center [699, 576] width 65 height 134
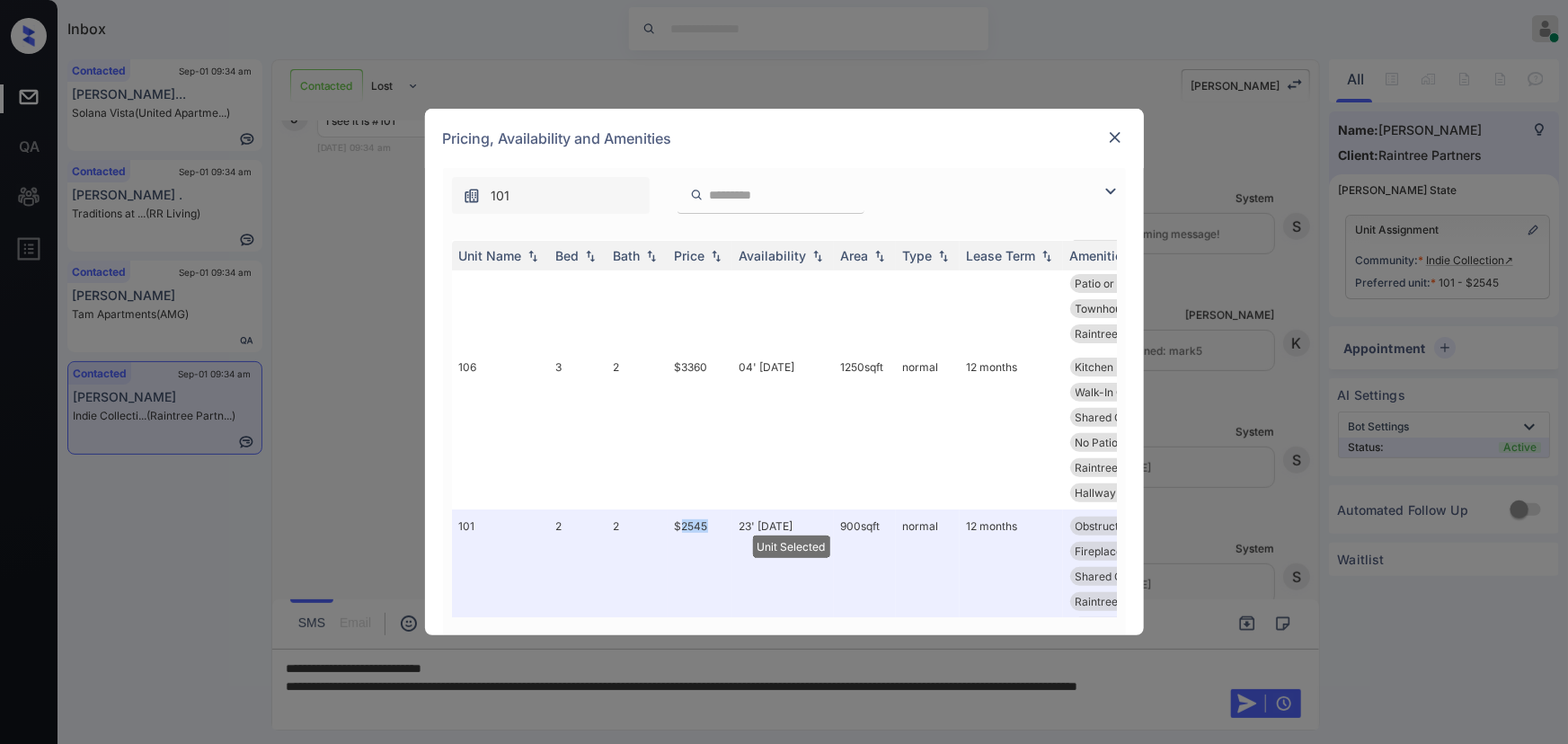
click at [1116, 137] on img at bounding box center [1115, 138] width 18 height 18
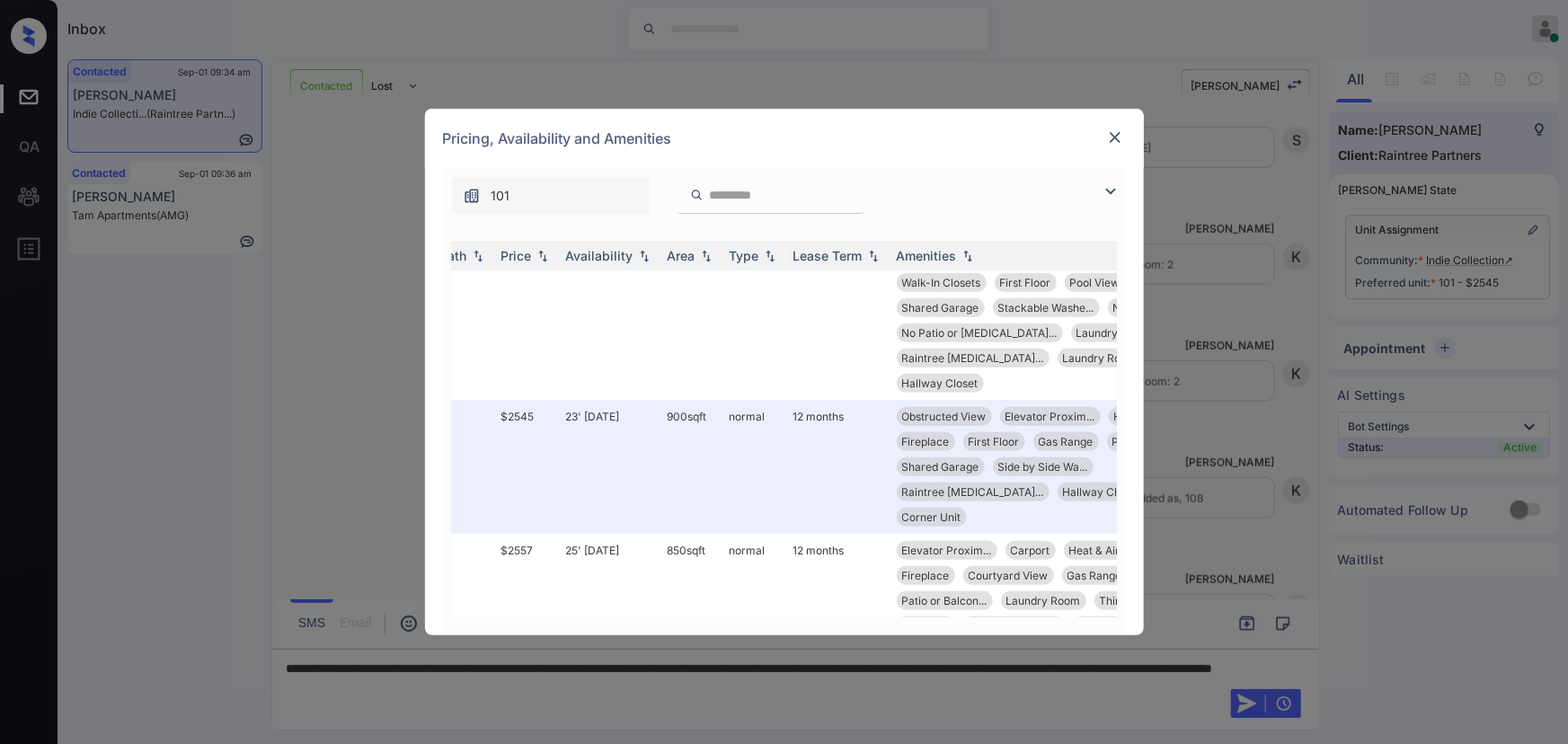
scroll to position [381, 180]
click at [787, 710] on div "**********" at bounding box center [784, 372] width 1568 height 744
click at [1114, 131] on img at bounding box center [1115, 138] width 18 height 18
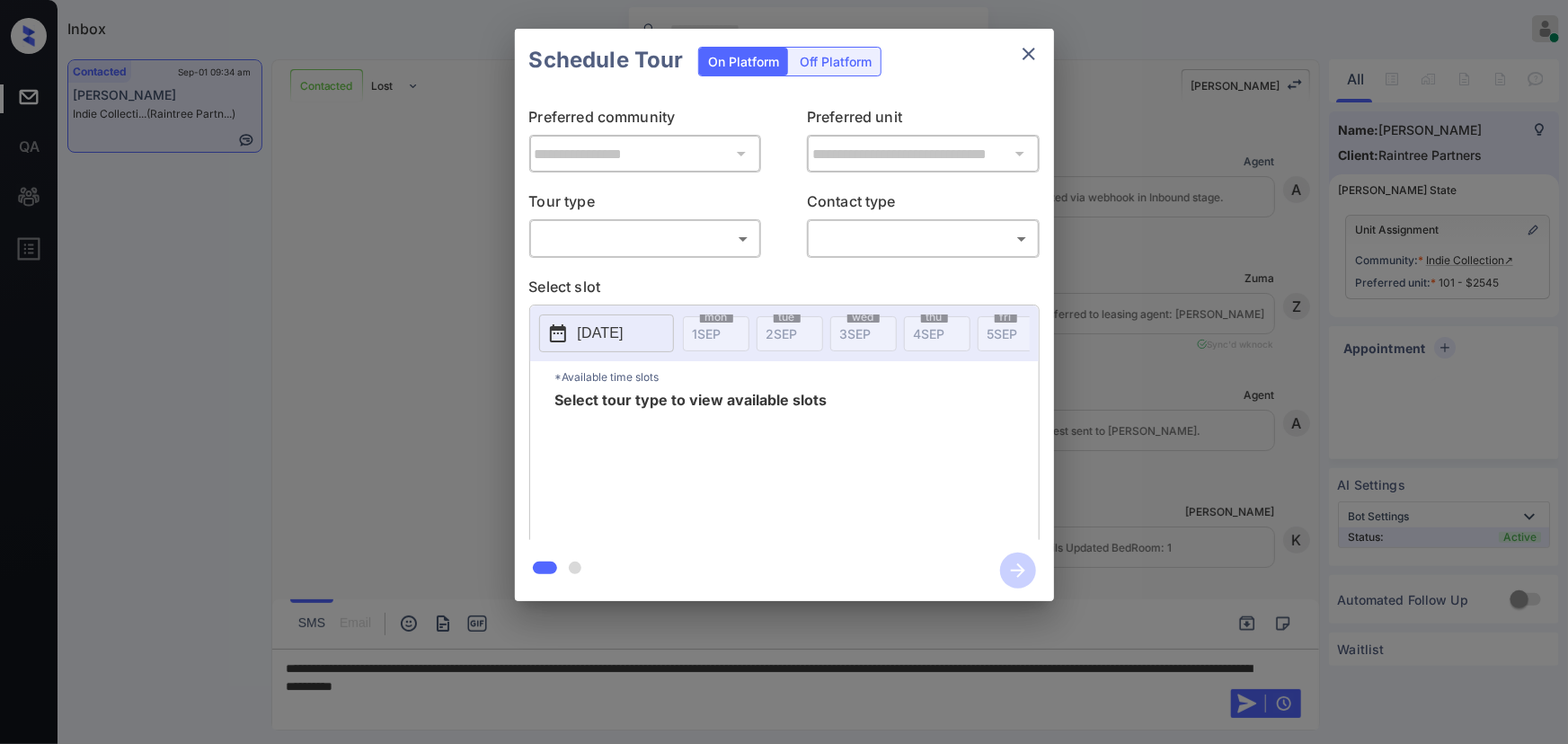
scroll to position [4314, 0]
click at [699, 235] on body "Inbox Kenneth Umali Online Set yourself offline Set yourself on break Profile S…" at bounding box center [784, 372] width 1568 height 744
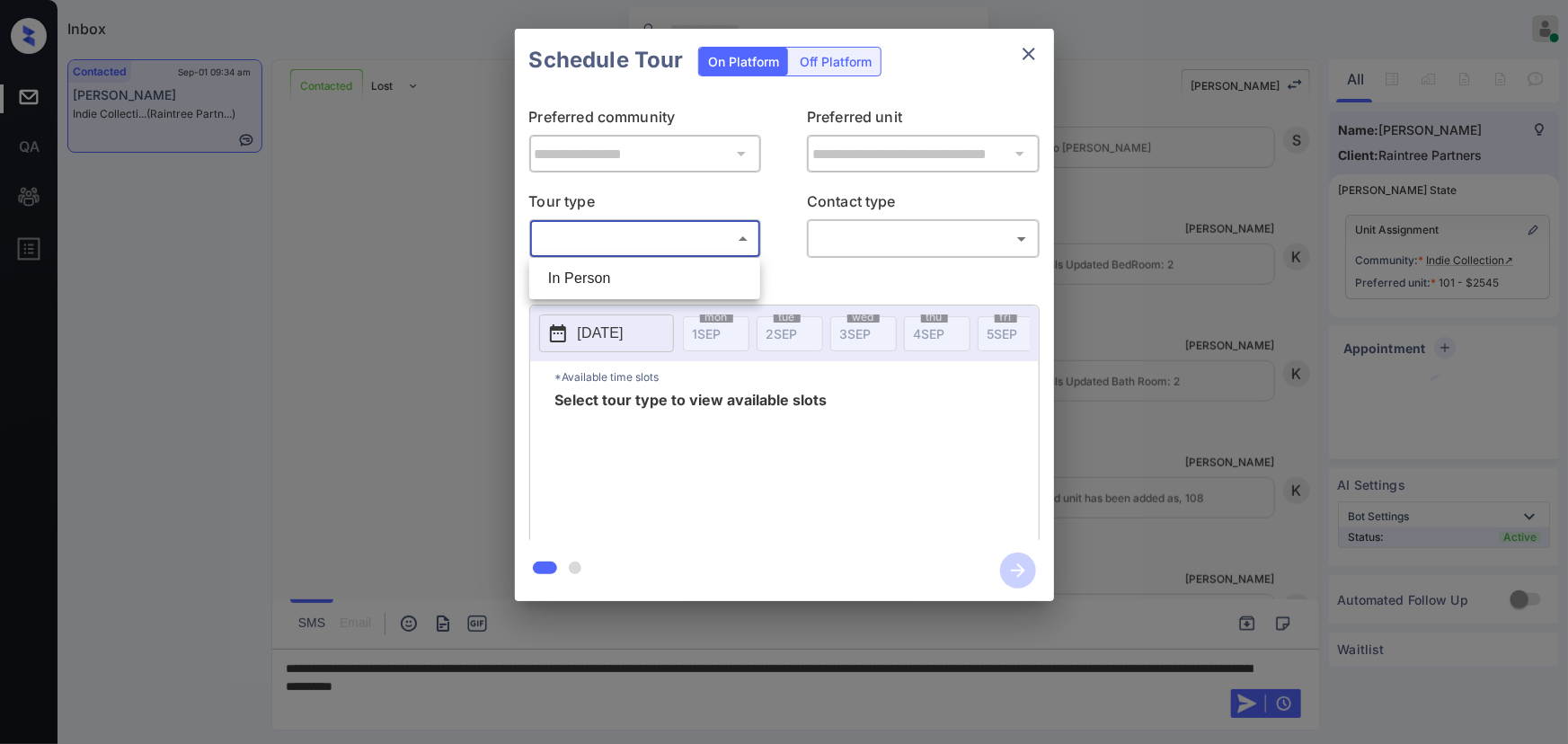
click at [626, 273] on li "In Person" at bounding box center [644, 278] width 222 height 32
type input "********"
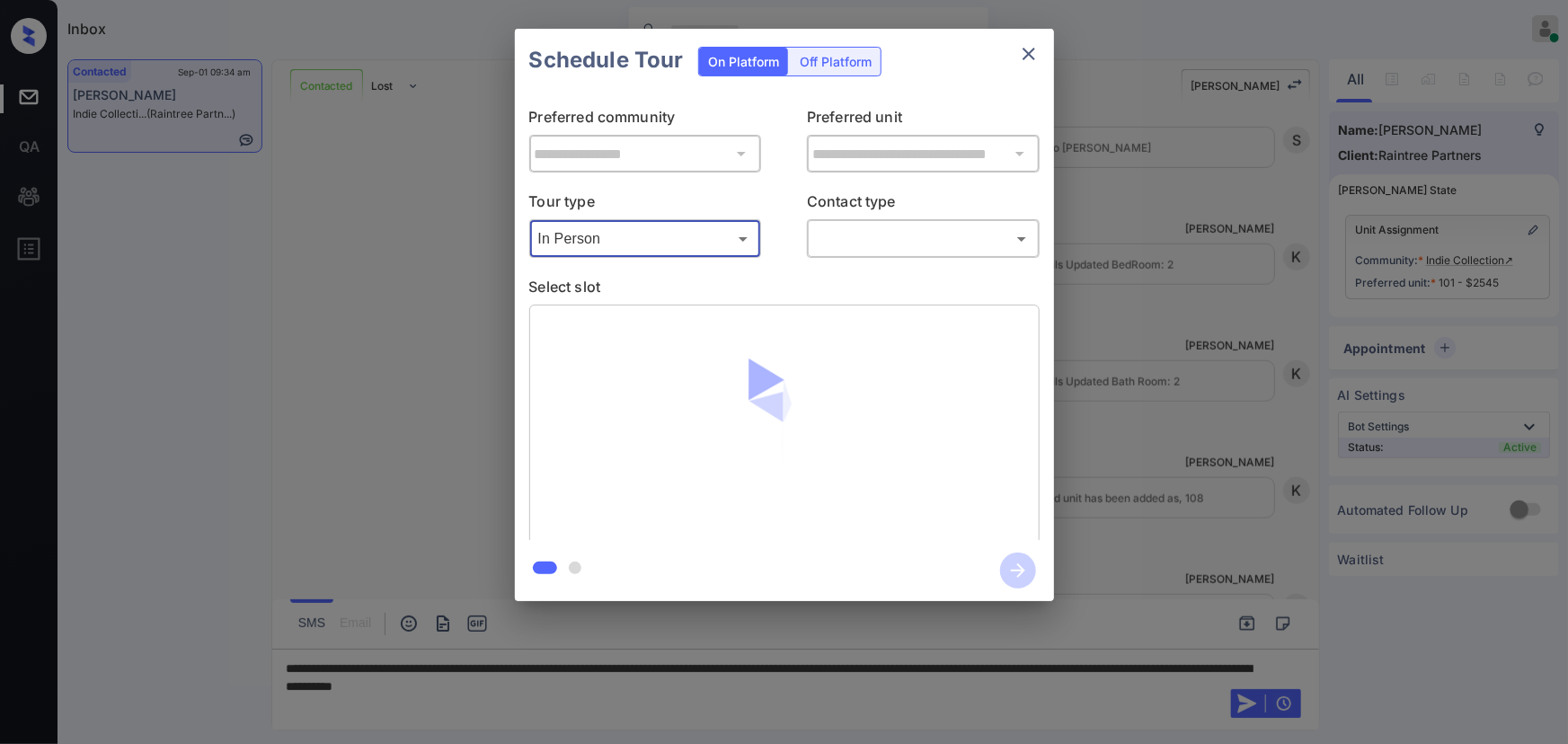
click at [942, 244] on body "Inbox Kenneth Umali Online Set yourself offline Set yourself on break Profile S…" at bounding box center [784, 372] width 1568 height 744
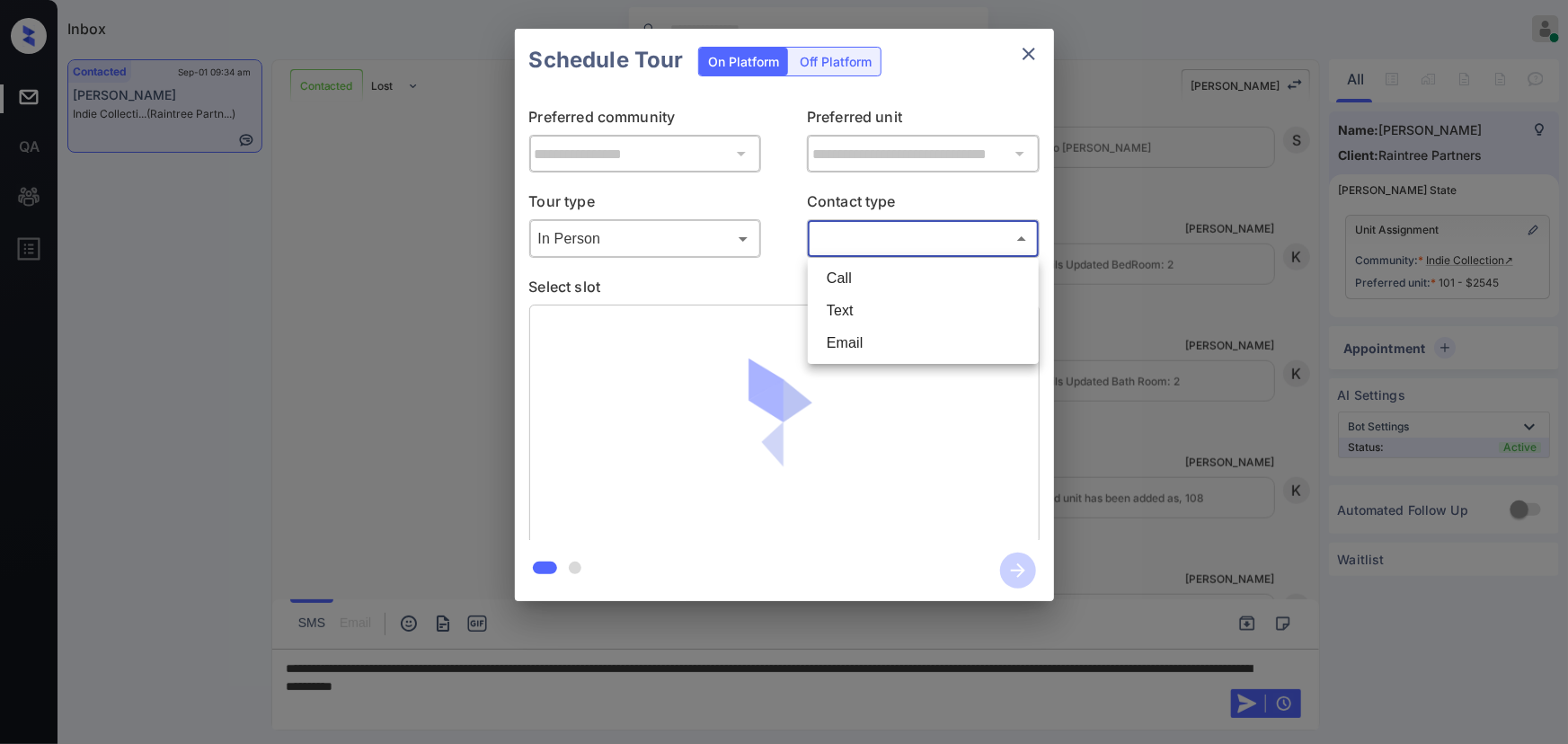
click at [859, 312] on li "Text" at bounding box center [923, 310] width 222 height 32
type input "****"
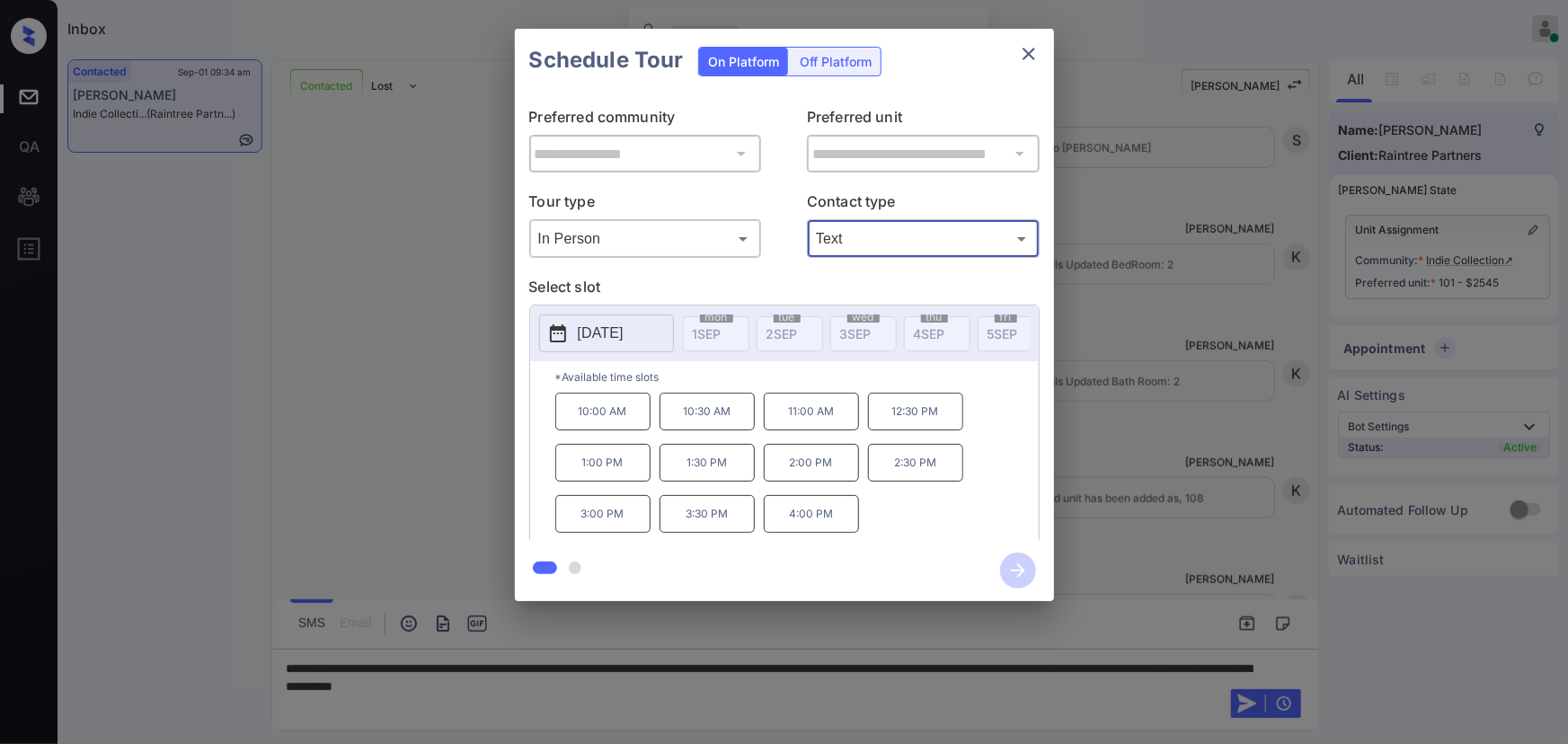
click at [580, 332] on p "2025-09-11" at bounding box center [601, 334] width 46 height 22
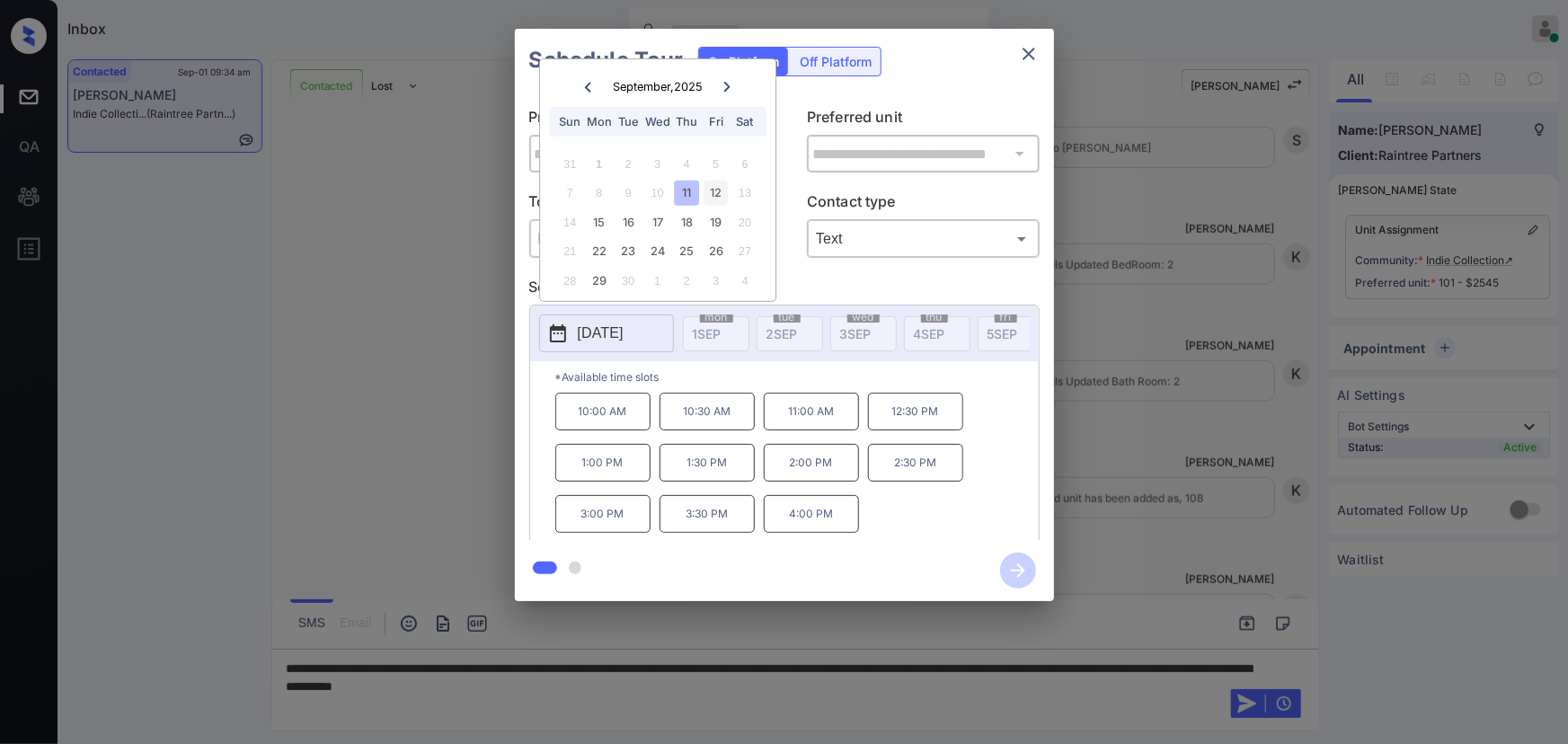
click at [717, 188] on div "12" at bounding box center [716, 192] width 25 height 25
click at [691, 190] on div "11" at bounding box center [686, 192] width 25 height 25
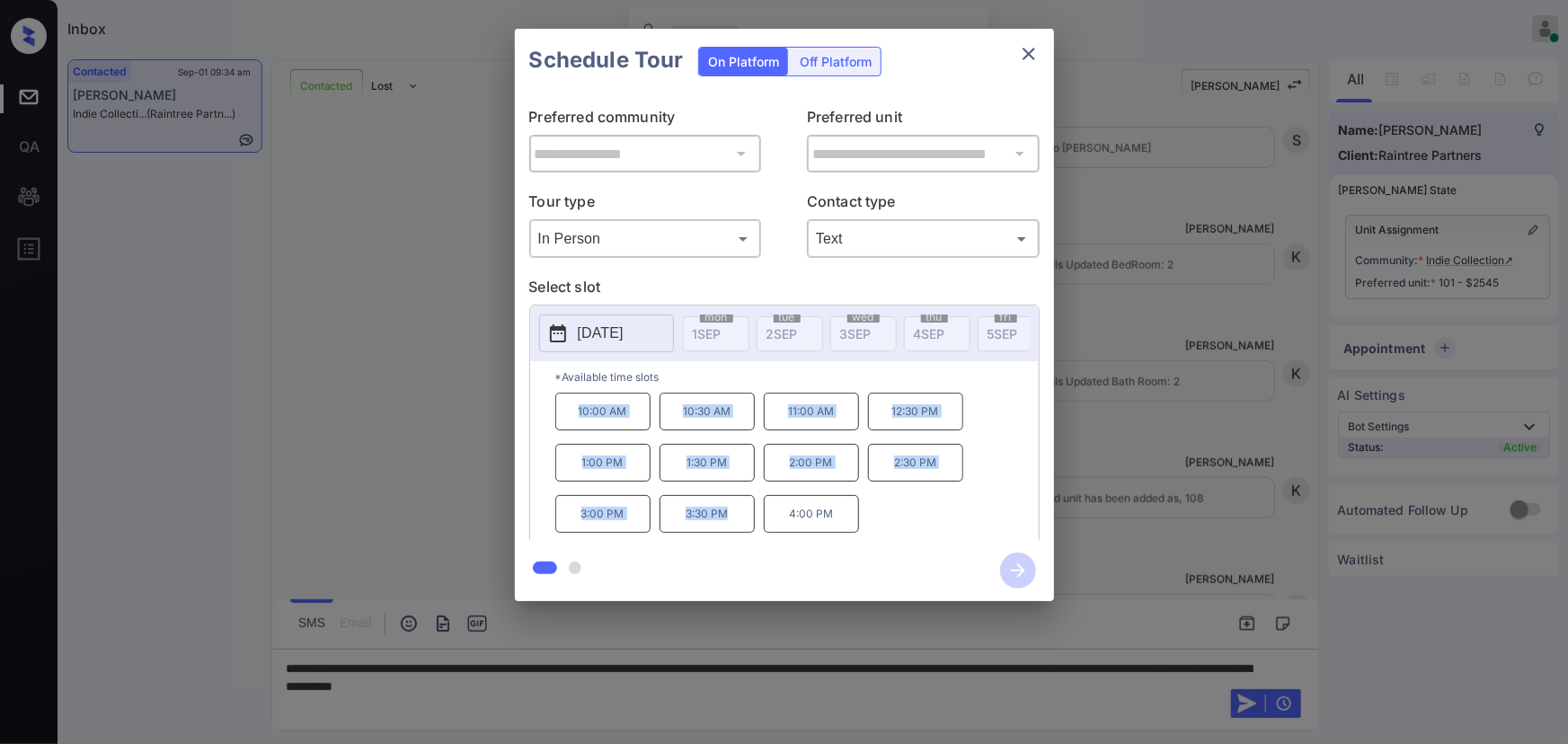
drag, startPoint x: 729, startPoint y: 523, endPoint x: 575, endPoint y: 407, distance: 192.8
click at [575, 407] on div "10:00 AM 10:30 AM 11:00 AM 12:30 PM 1:00 PM 1:30 PM 2:00 PM 2:30 PM 3:00 PM 3:3…" at bounding box center [797, 465] width 483 height 144
copy div "10:00 AM 10:30 AM 11:00 AM 12:30 PM 1:00 PM 1:30 PM 2:00 PM 2:30 PM 3:00 PM 3:3…"
click at [628, 684] on div at bounding box center [784, 372] width 1568 height 744
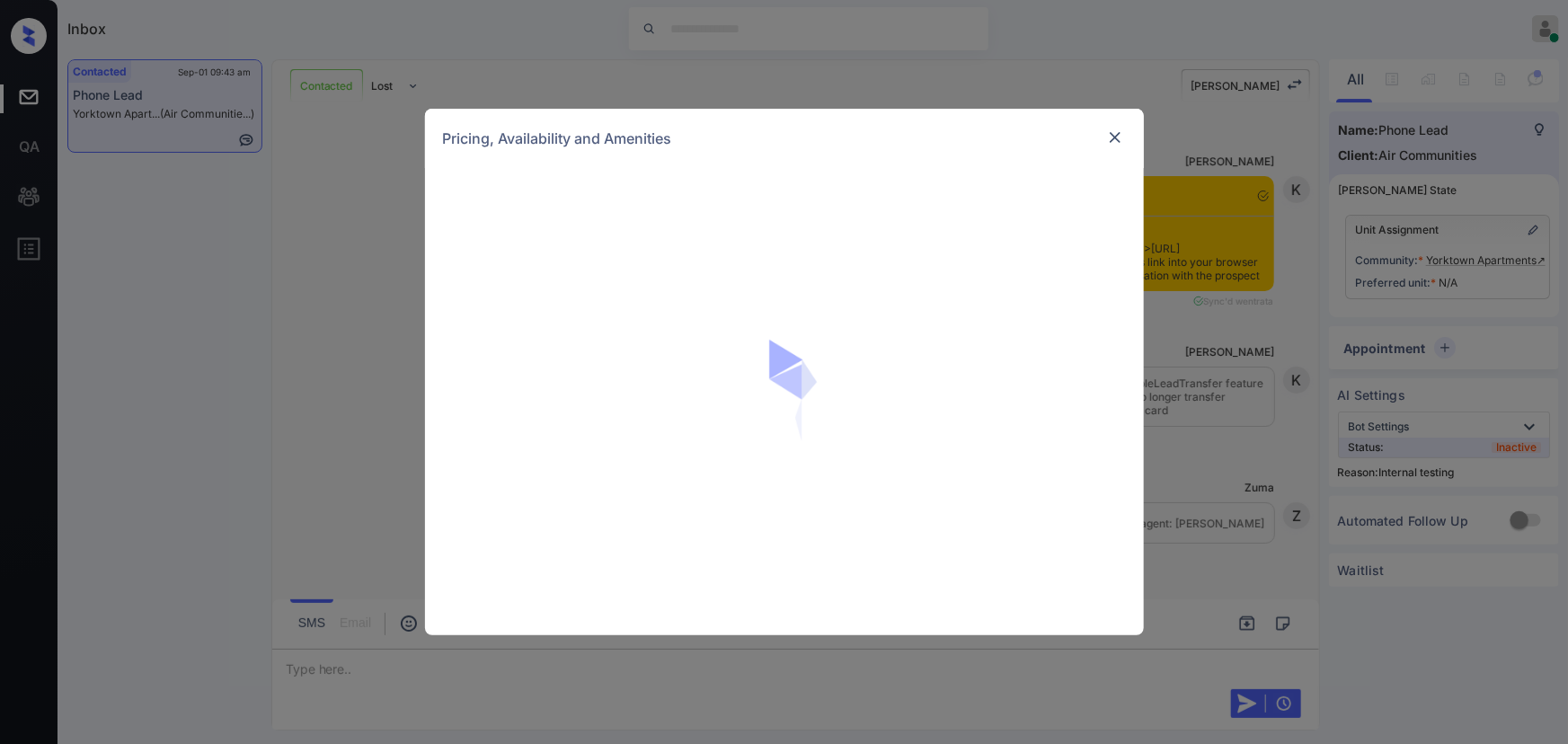
scroll to position [16413, 0]
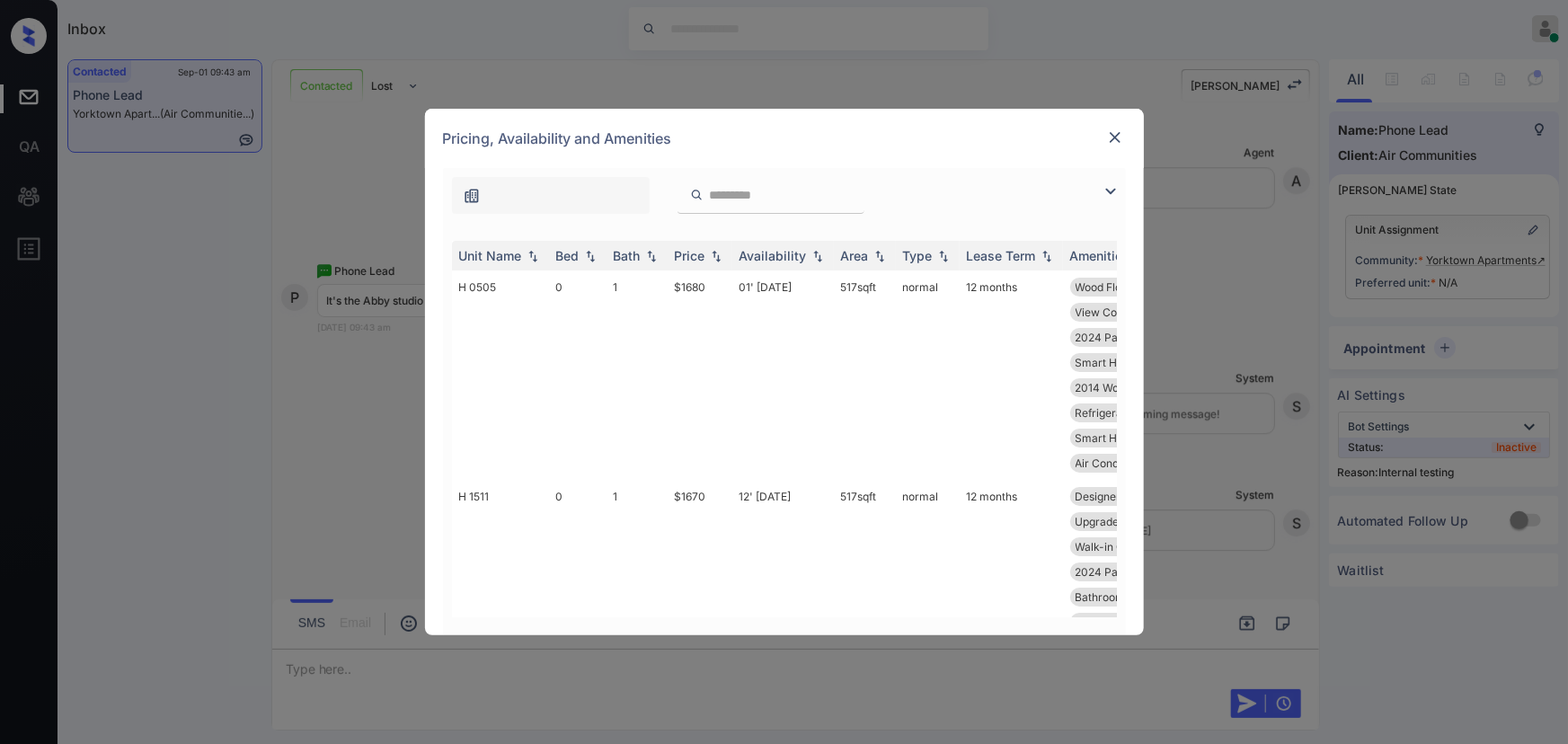
click at [1117, 190] on img at bounding box center [1110, 191] width 22 height 22
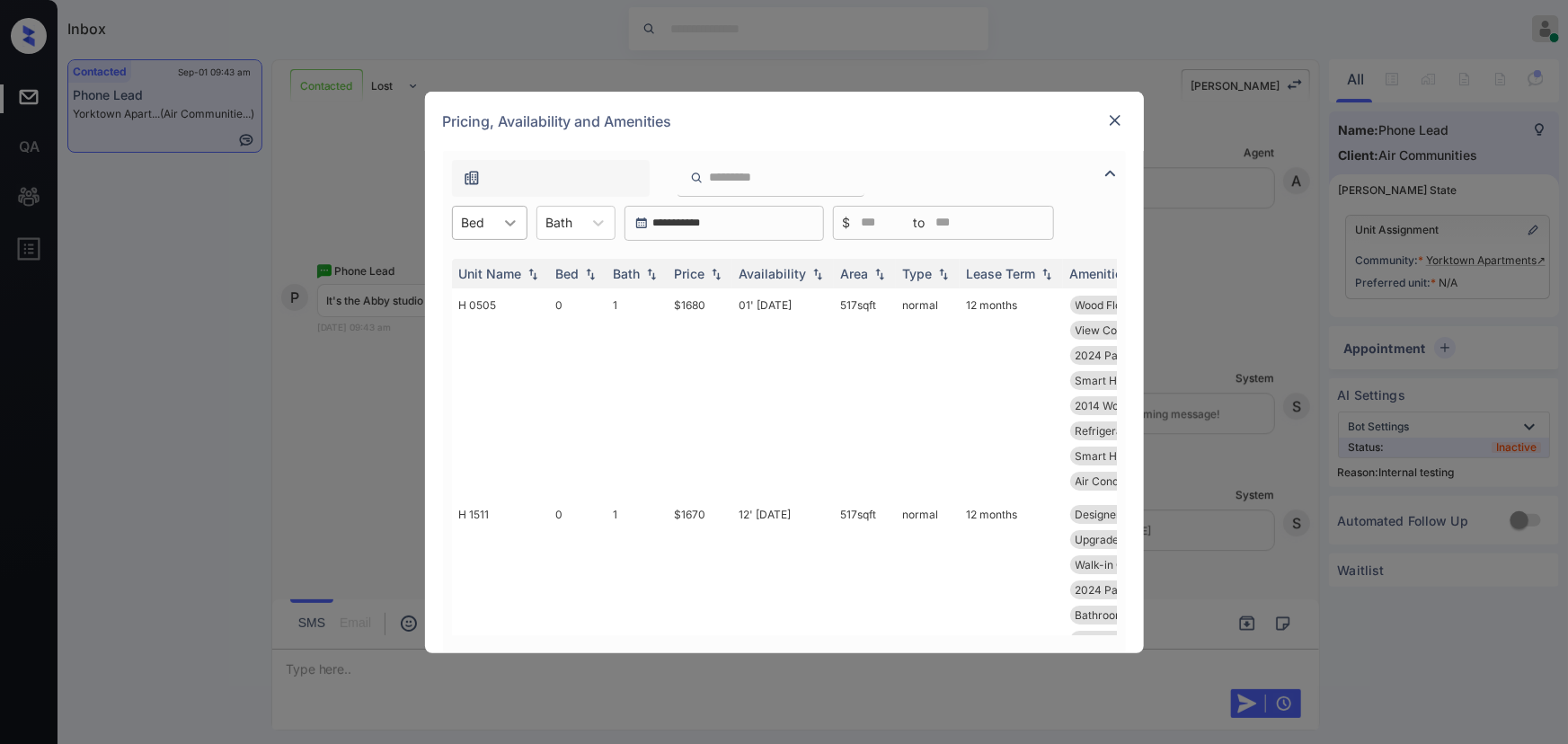
click at [494, 223] on div at bounding box center [510, 222] width 32 height 32
click at [478, 262] on div "0" at bounding box center [490, 266] width 76 height 32
click at [579, 225] on div at bounding box center [572, 222] width 27 height 19
click at [585, 220] on div "Bath" at bounding box center [571, 222] width 45 height 26
click at [578, 261] on th "Bed" at bounding box center [577, 274] width 57 height 30
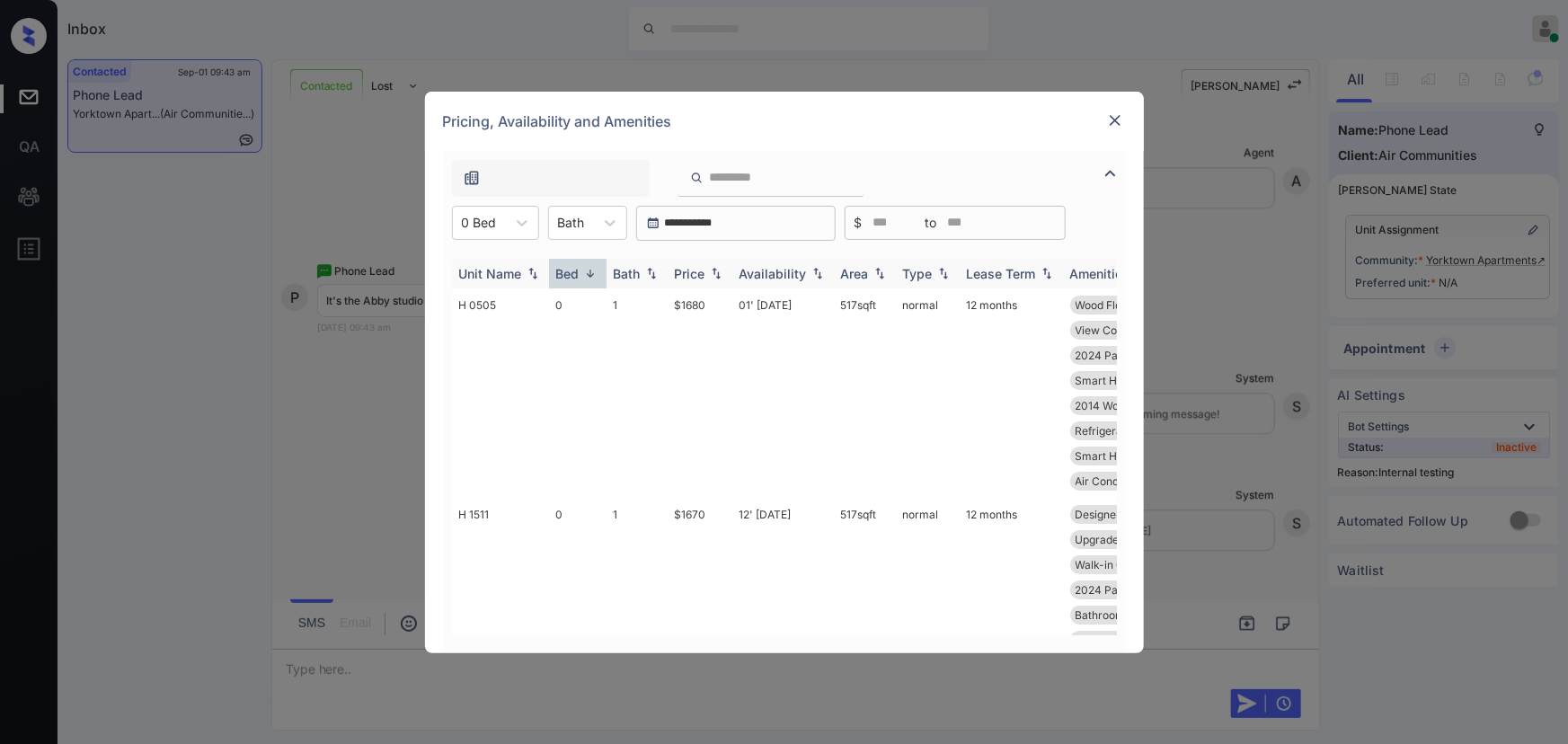
click at [707, 275] on div "Price" at bounding box center [699, 274] width 50 height 16
click at [707, 275] on img at bounding box center [717, 274] width 18 height 14
click at [770, 305] on td "12' Sep 25" at bounding box center [782, 393] width 101 height 210
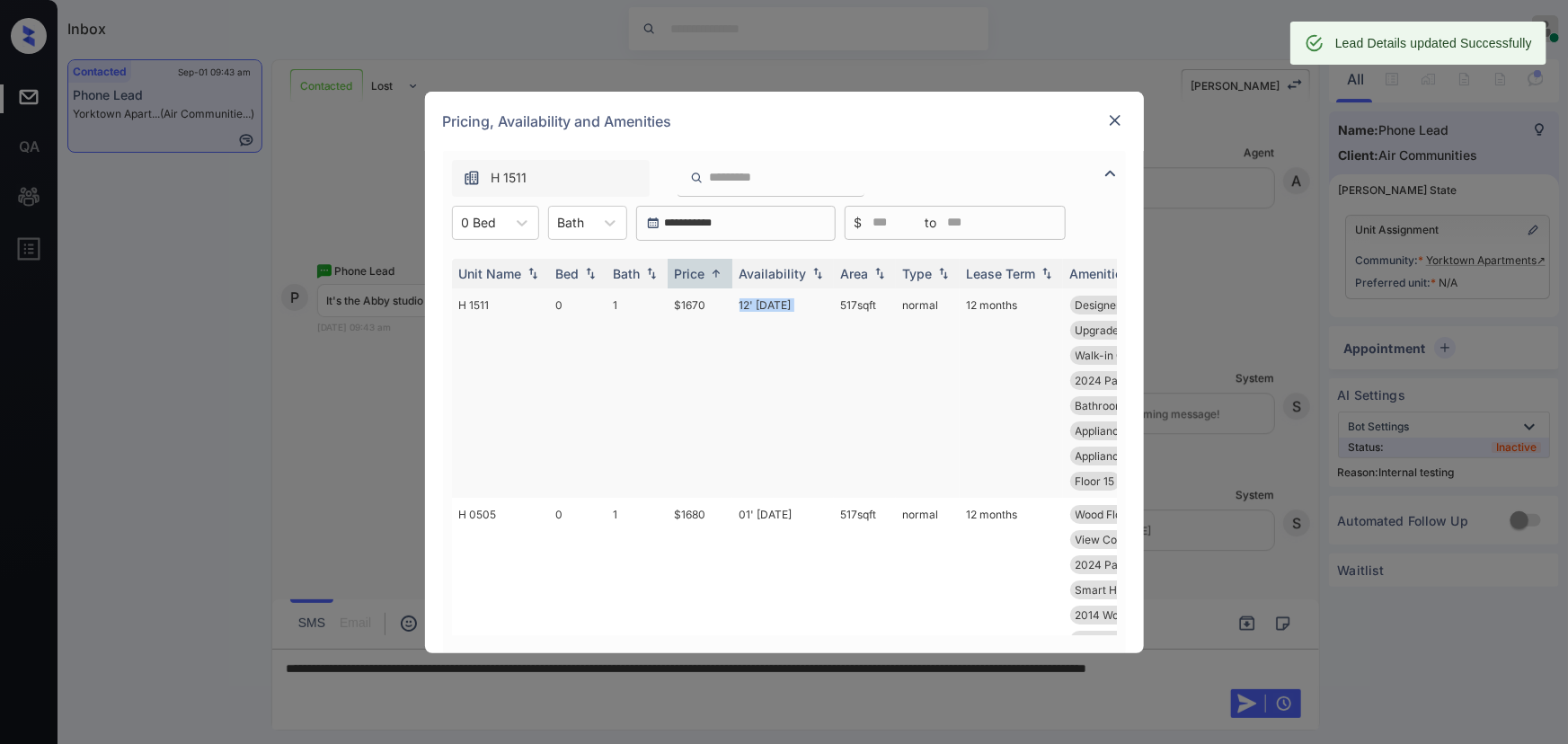
copy td "517 sqft"
drag, startPoint x: 872, startPoint y: 305, endPoint x: 836, endPoint y: 303, distance: 36.1
click at [836, 303] on td "517 sqft" at bounding box center [865, 393] width 62 height 210
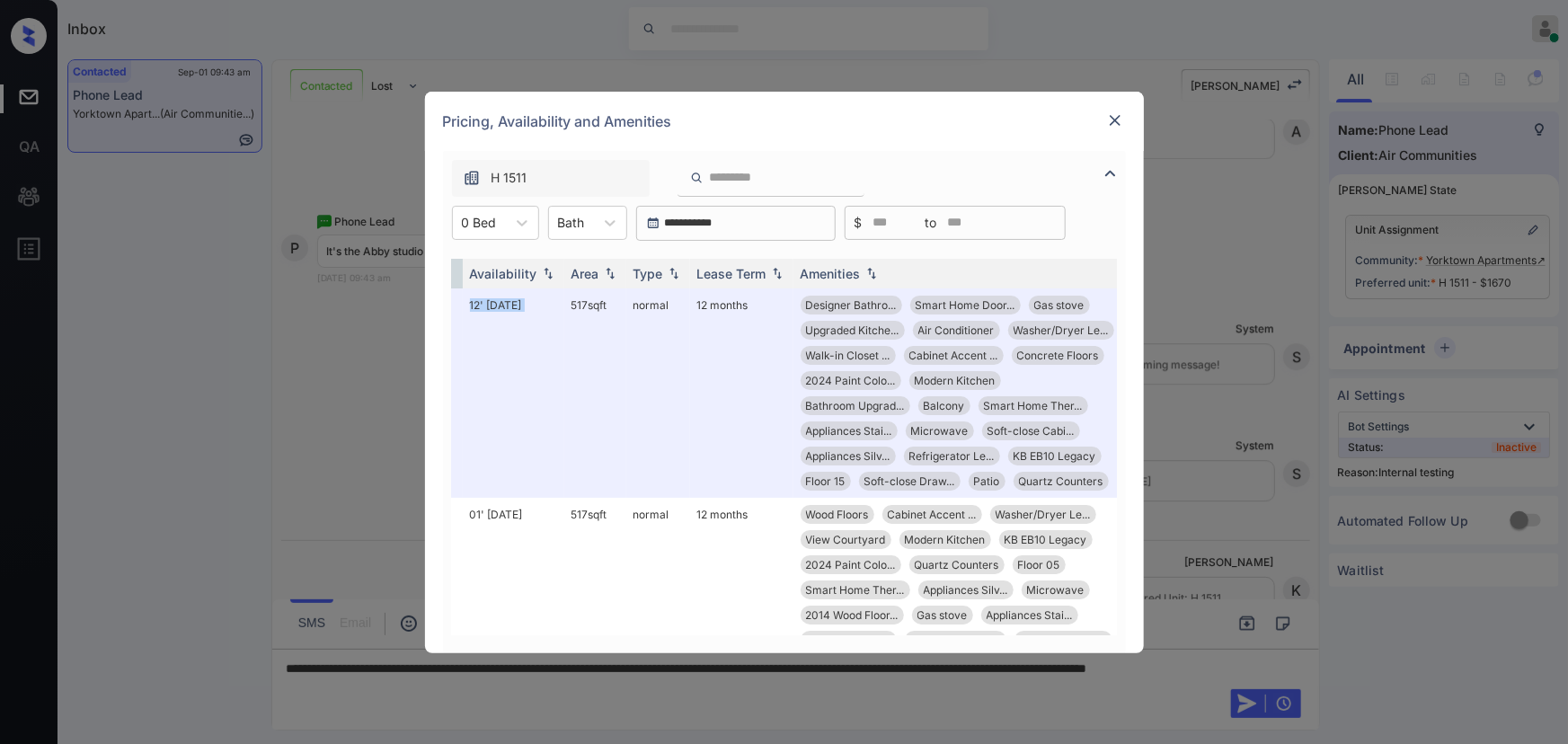
scroll to position [0, 285]
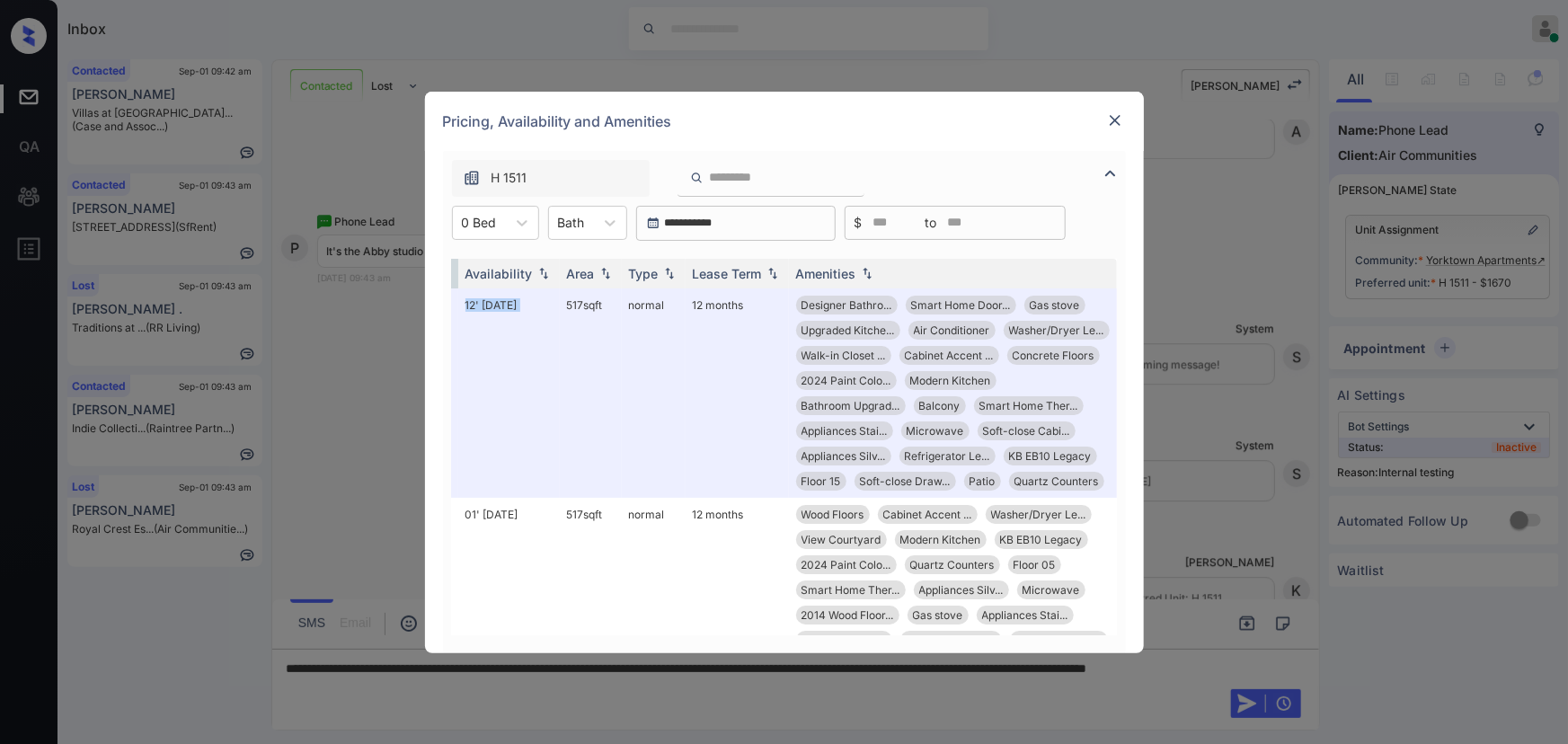
click at [1114, 119] on img at bounding box center [1115, 120] width 18 height 18
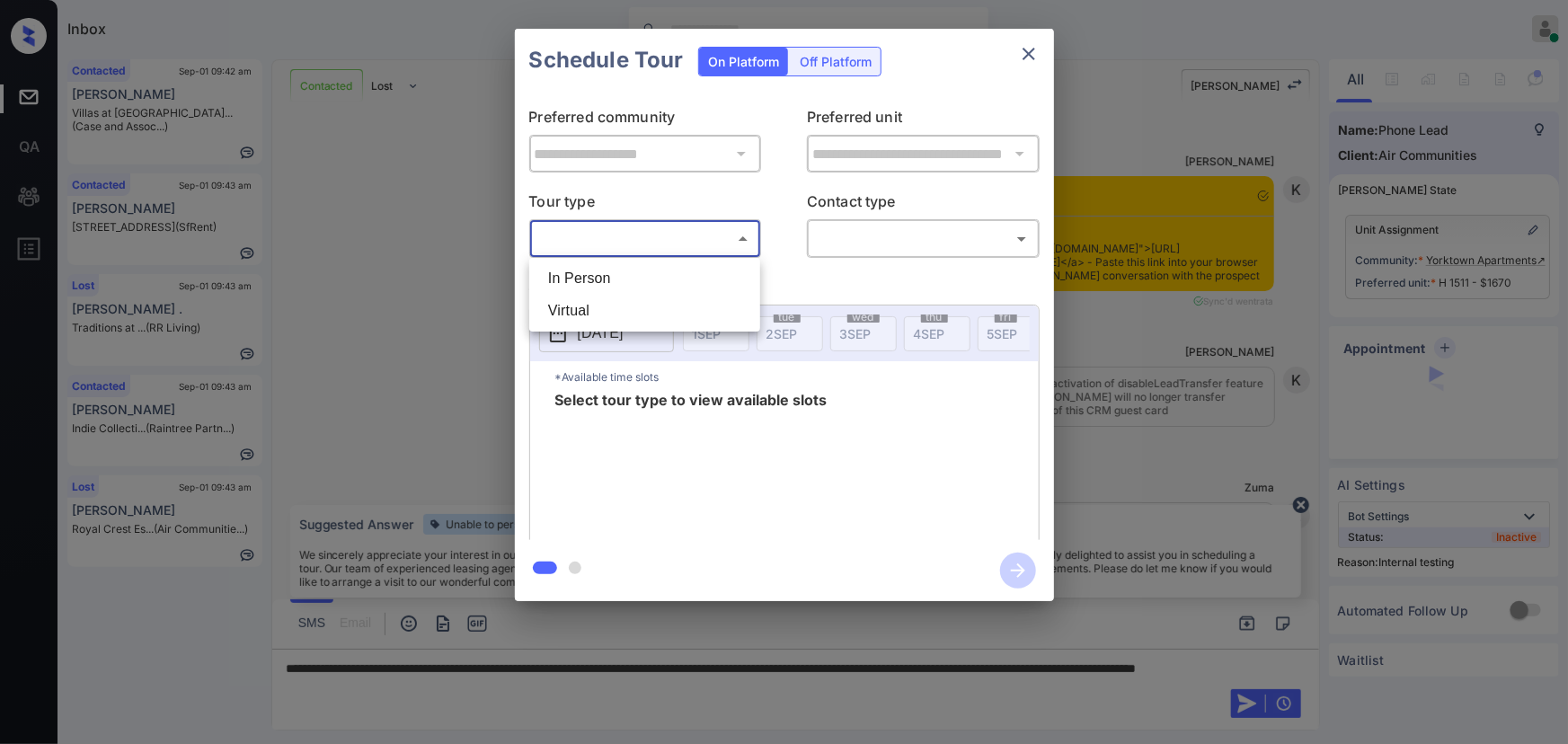
scroll to position [16413, 0]
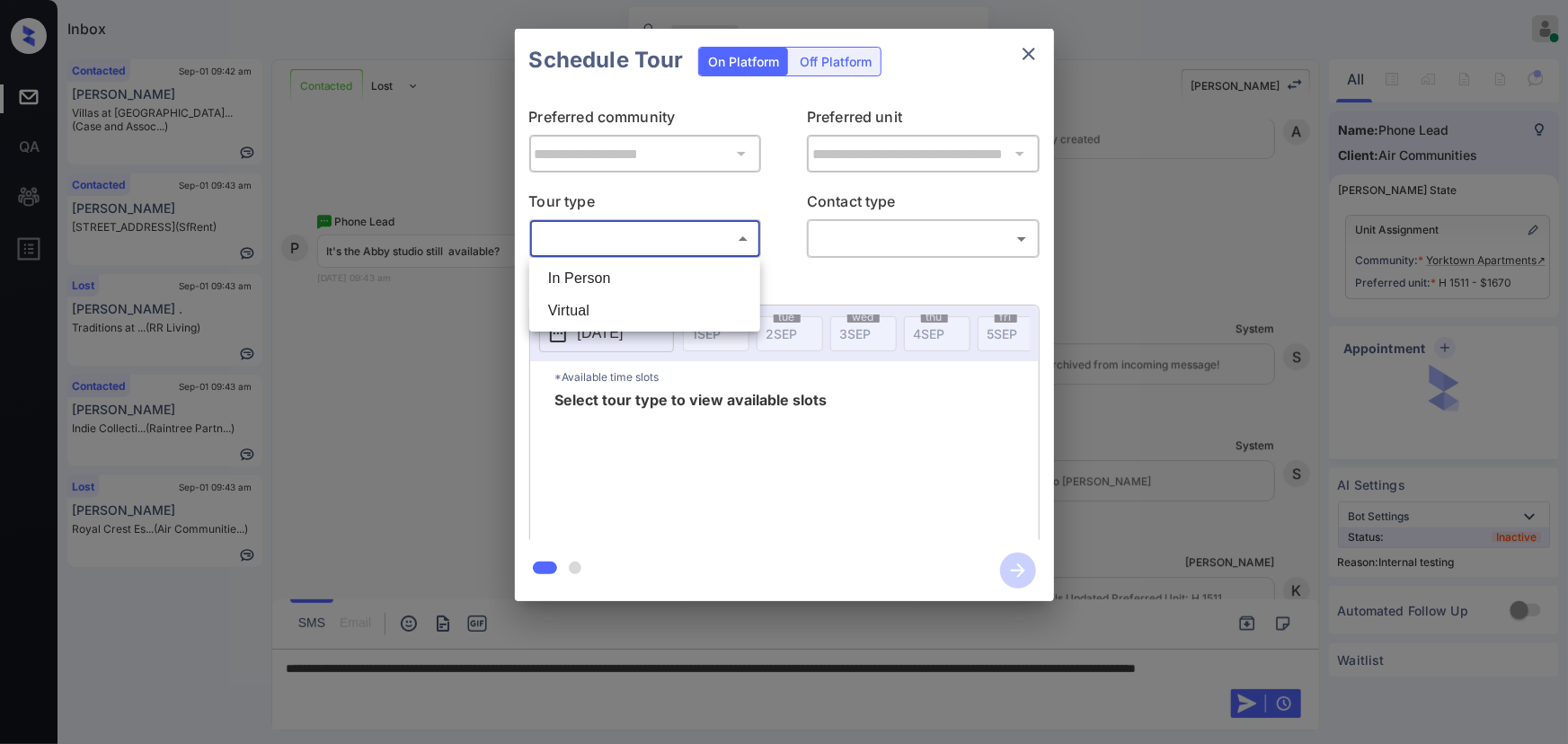
drag, startPoint x: 625, startPoint y: 273, endPoint x: 743, endPoint y: 272, distance: 118.0
click at [625, 274] on li "In Person" at bounding box center [644, 278] width 222 height 32
type input "********"
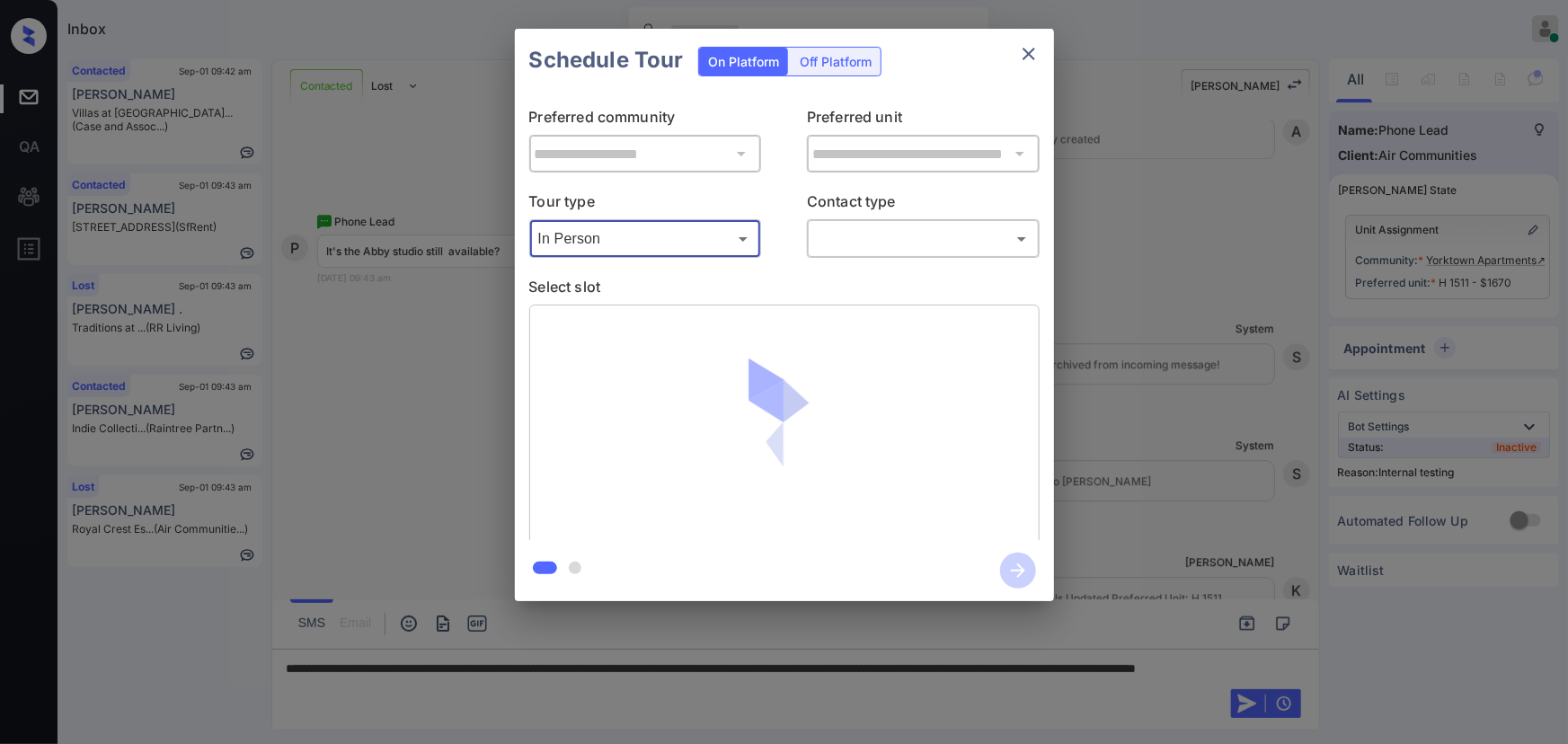
click at [923, 249] on body "Inbox [PERSON_NAME] Online Set yourself offline Set yourself on break Profile S…" at bounding box center [784, 372] width 1568 height 744
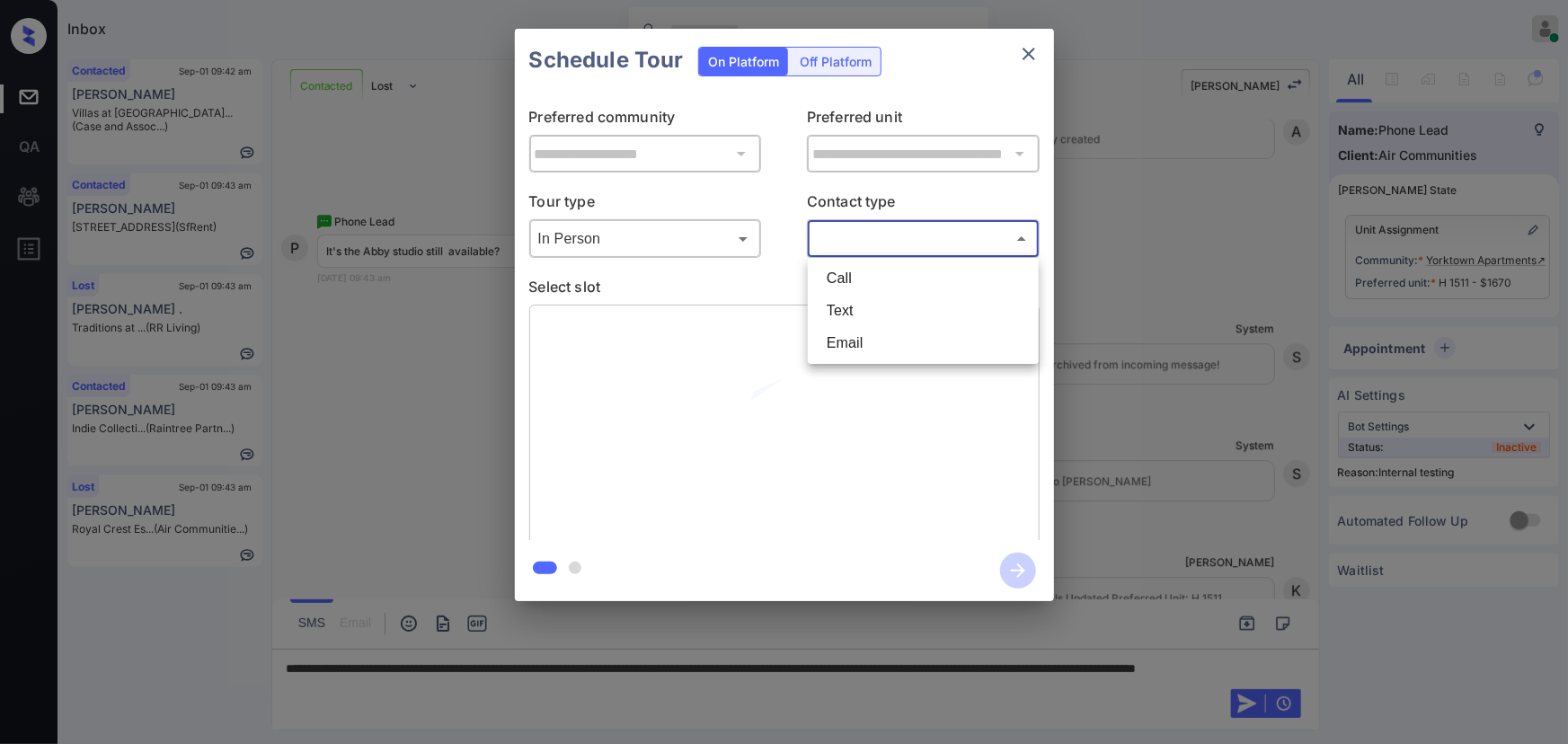
click at [869, 310] on li "Text" at bounding box center [923, 310] width 222 height 32
type input "****"
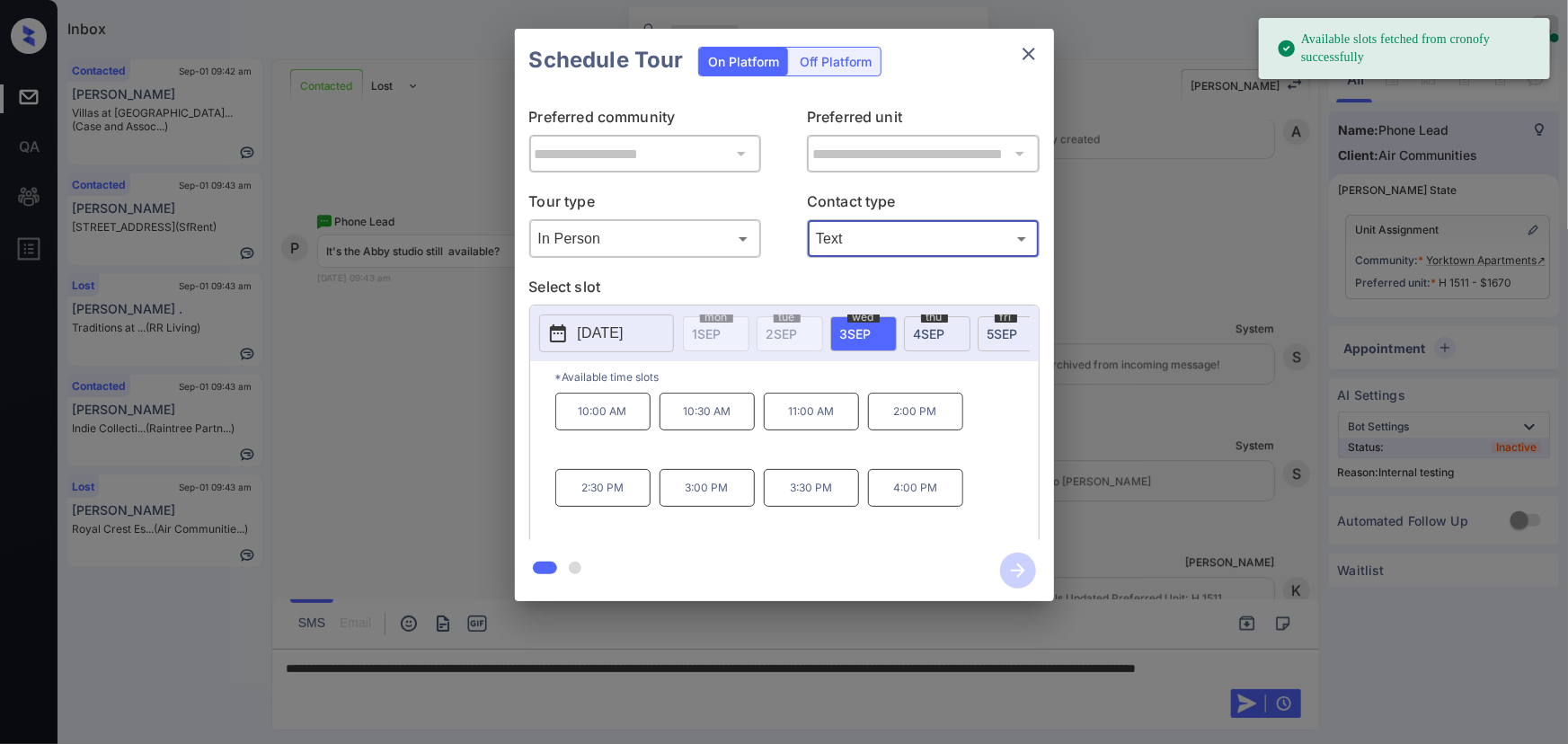
click at [857, 333] on span "[DATE]" at bounding box center [855, 334] width 31 height 16
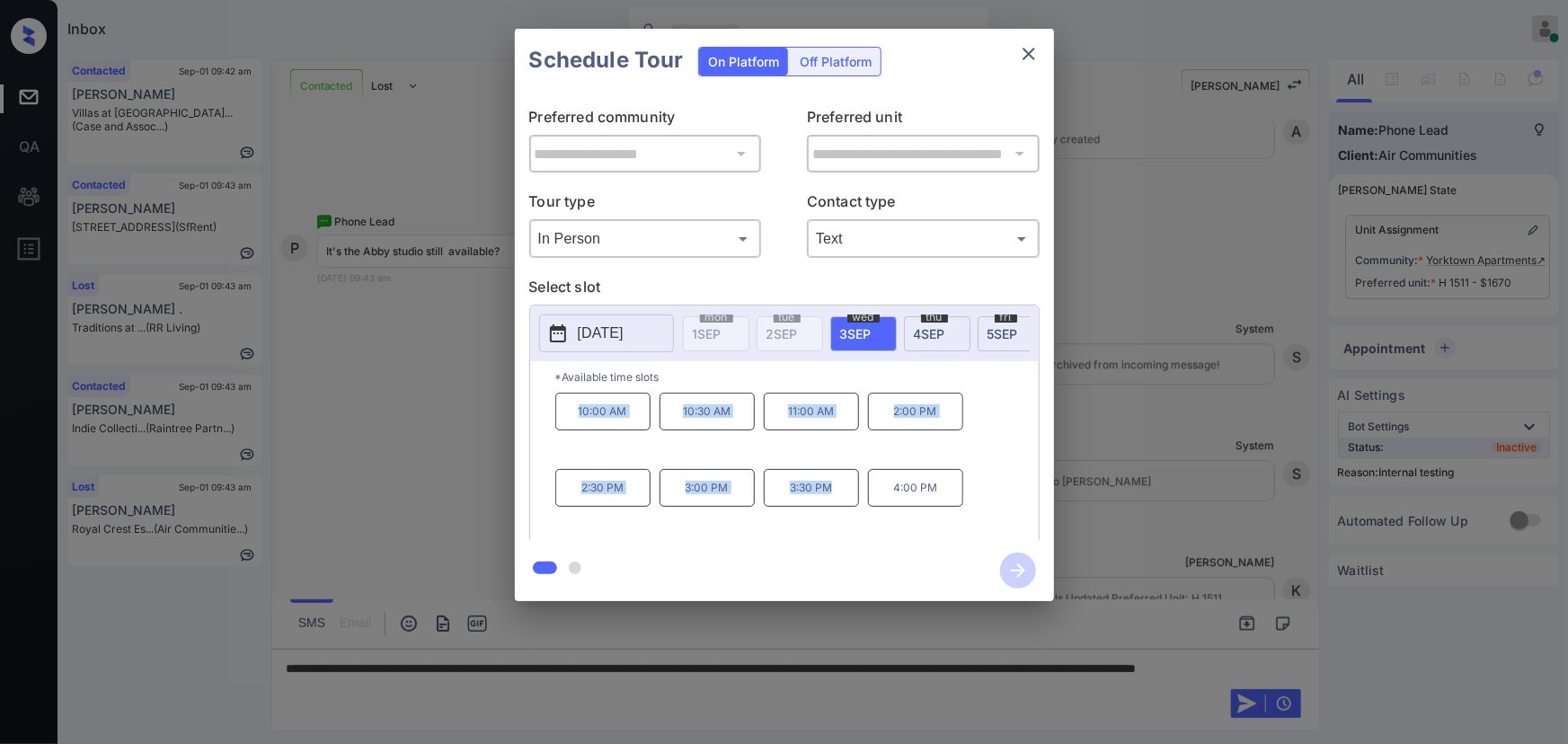
copy div "10:00 AM 10:30 AM 11:00 AM 2:00 PM 2:30 PM 3:00 PM 3:30 PM"
drag, startPoint x: 835, startPoint y: 496, endPoint x: 548, endPoint y: 426, distance: 295.4
click at [548, 426] on div "*Available time slots 10:00 AM 10:30 AM 11:00 AM 2:00 PM 2:30 PM 3:00 PM 3:30 P…" at bounding box center [784, 453] width 509 height 184
click at [453, 687] on div at bounding box center [784, 372] width 1568 height 744
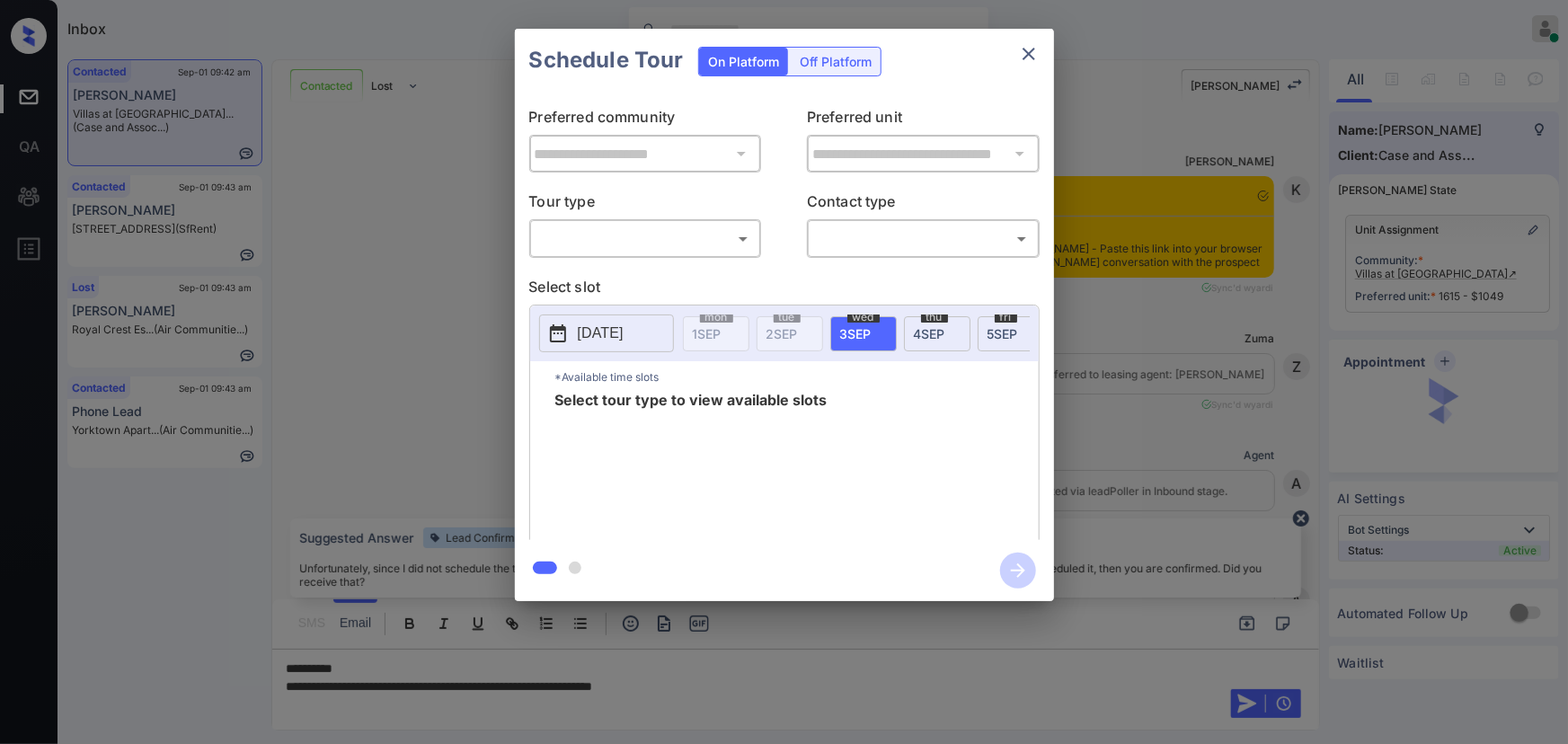
scroll to position [1145, 0]
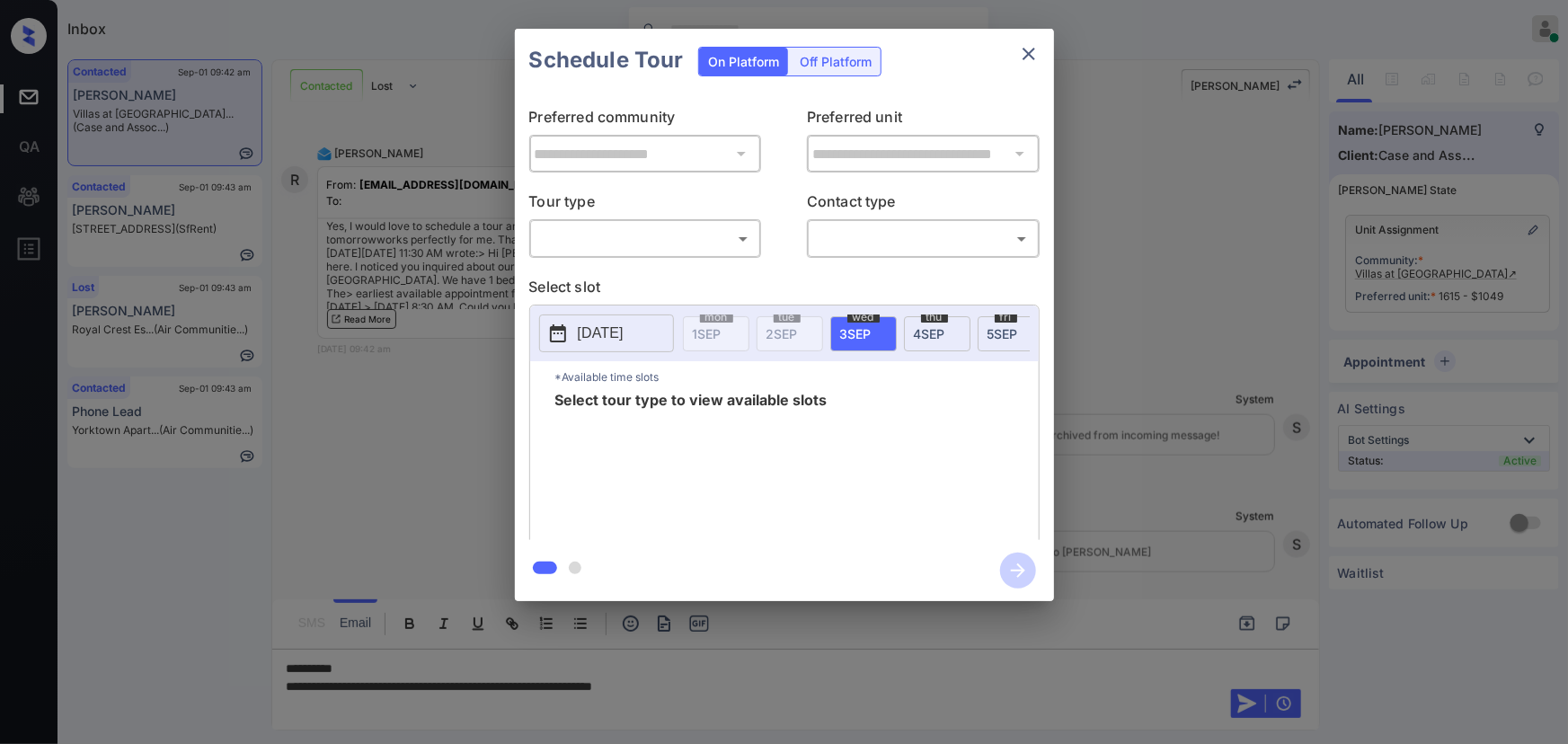
click at [682, 243] on body "Inbox [PERSON_NAME] Online Set yourself offline Set yourself on break Profile S…" at bounding box center [784, 372] width 1568 height 744
click at [633, 284] on li "In Person" at bounding box center [644, 278] width 222 height 32
type input "********"
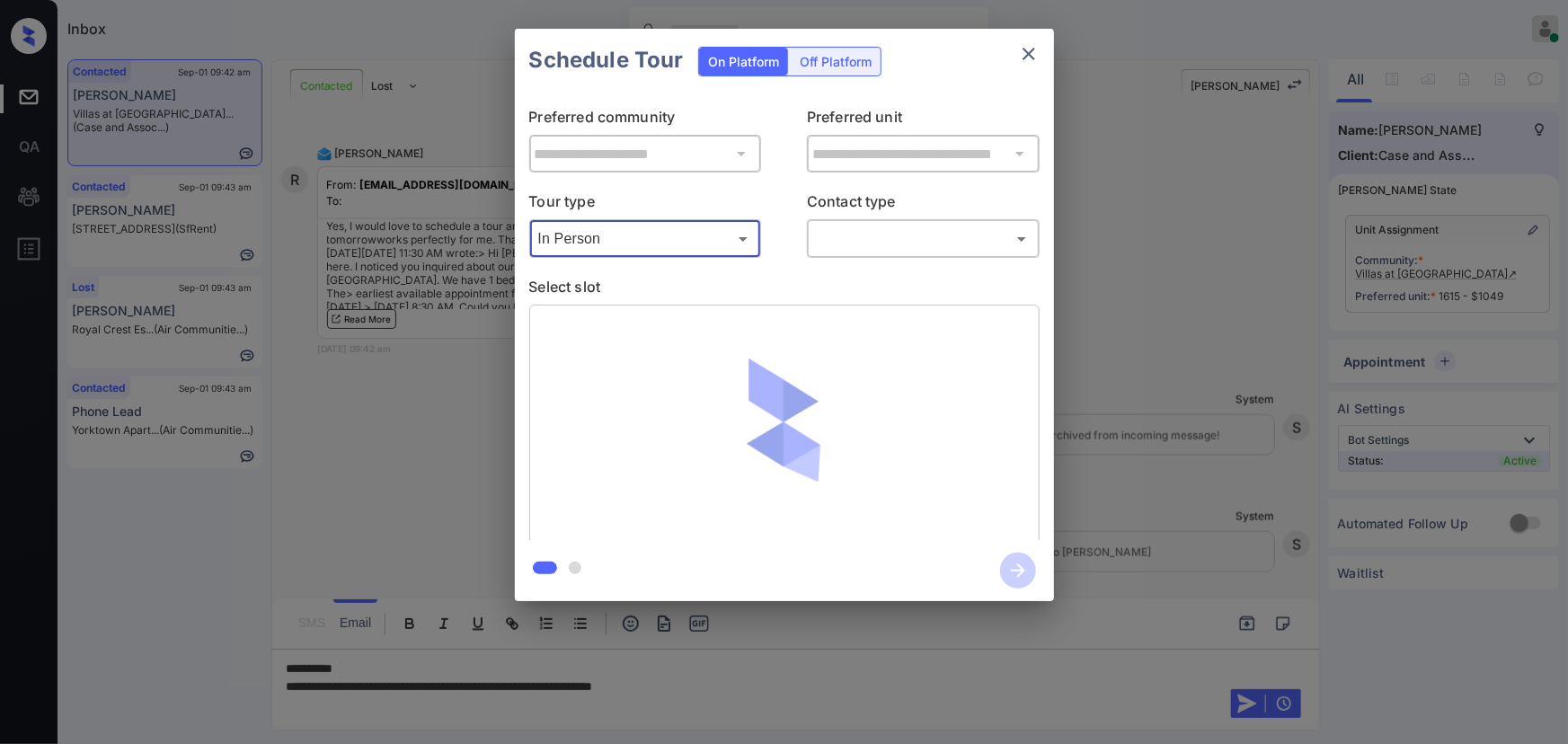
click at [870, 250] on body "Inbox [PERSON_NAME] Online Set yourself offline Set yourself on break Profile S…" at bounding box center [784, 372] width 1568 height 744
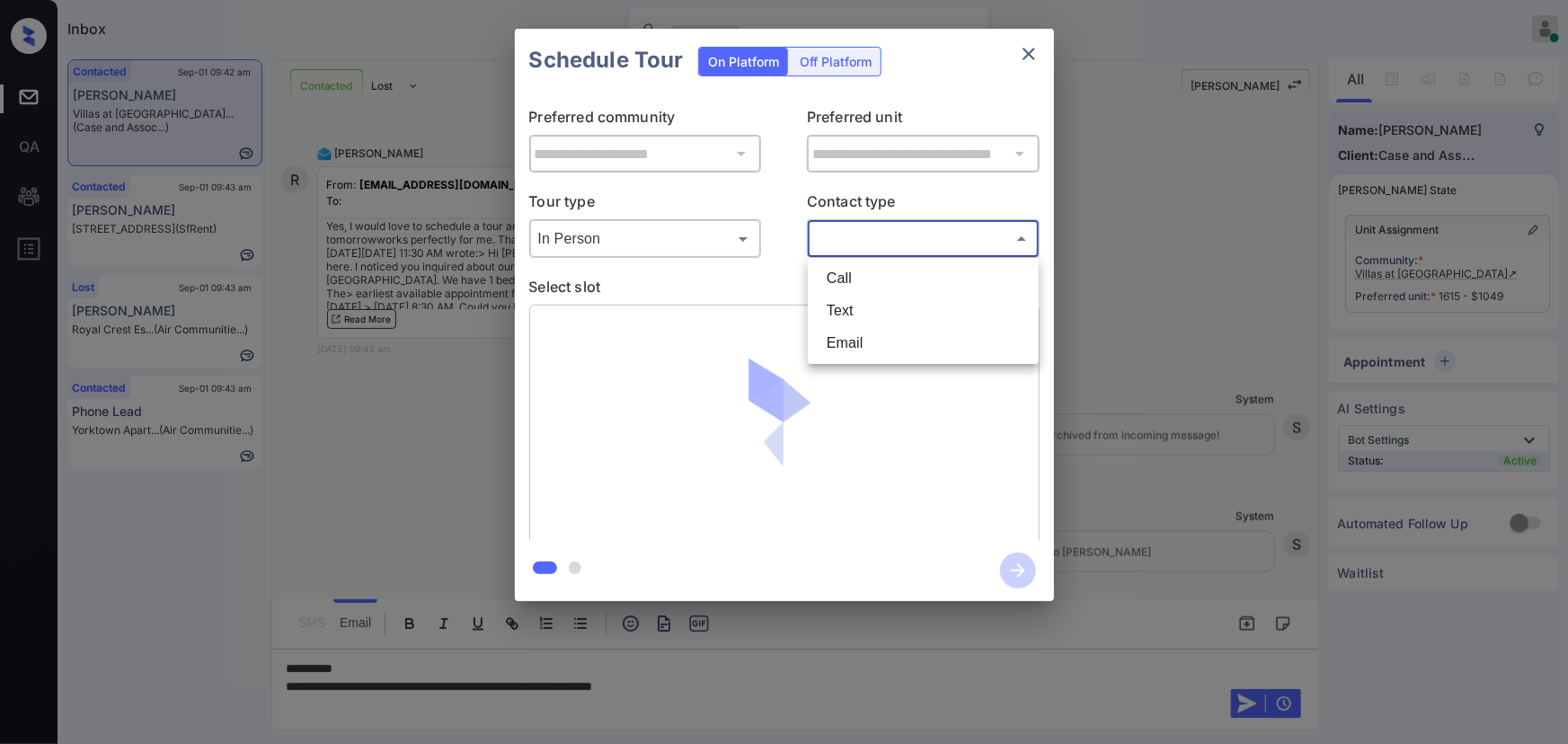
click at [841, 299] on li "Text" at bounding box center [923, 310] width 222 height 32
type input "****"
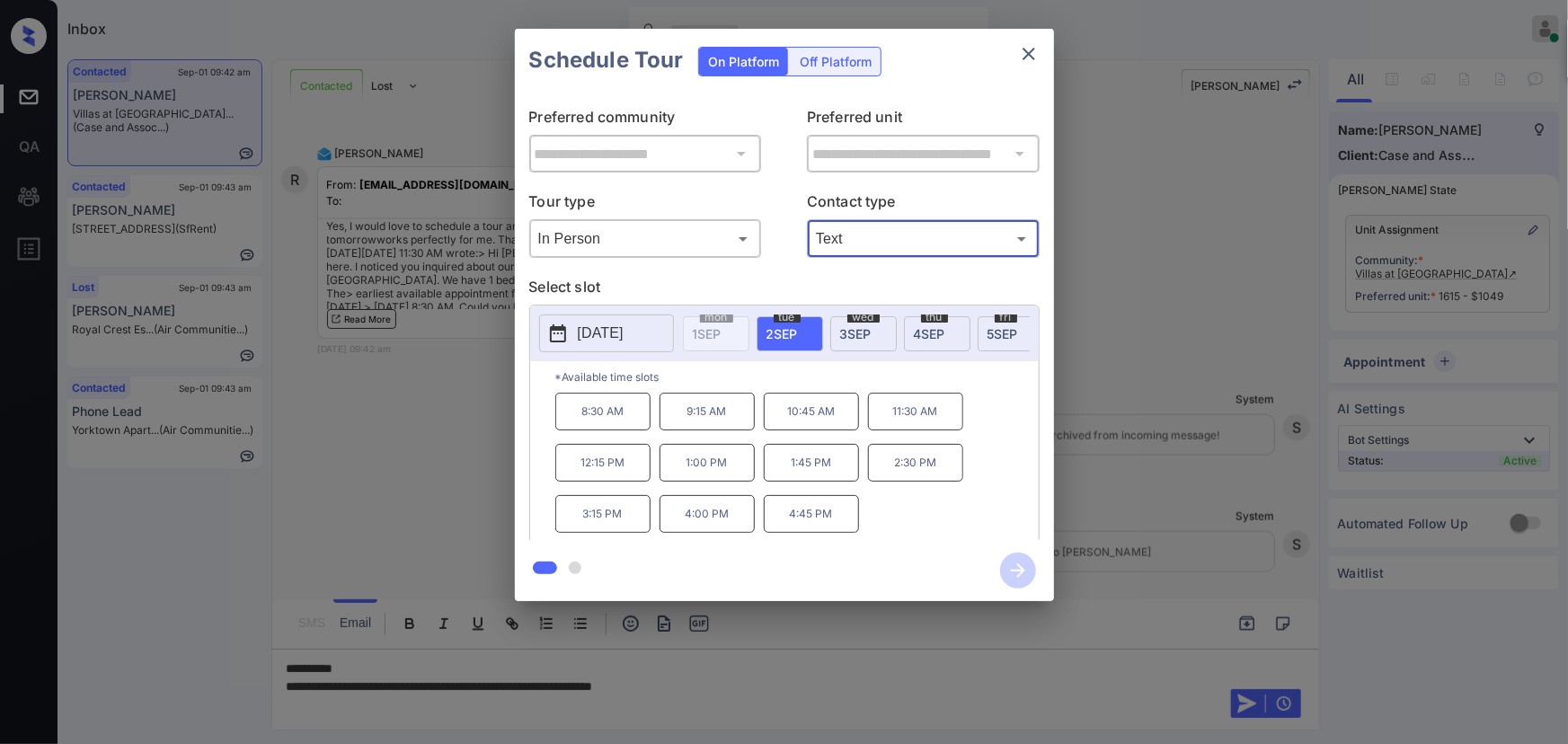
click at [1099, 401] on div "**********" at bounding box center [784, 315] width 1568 height 630
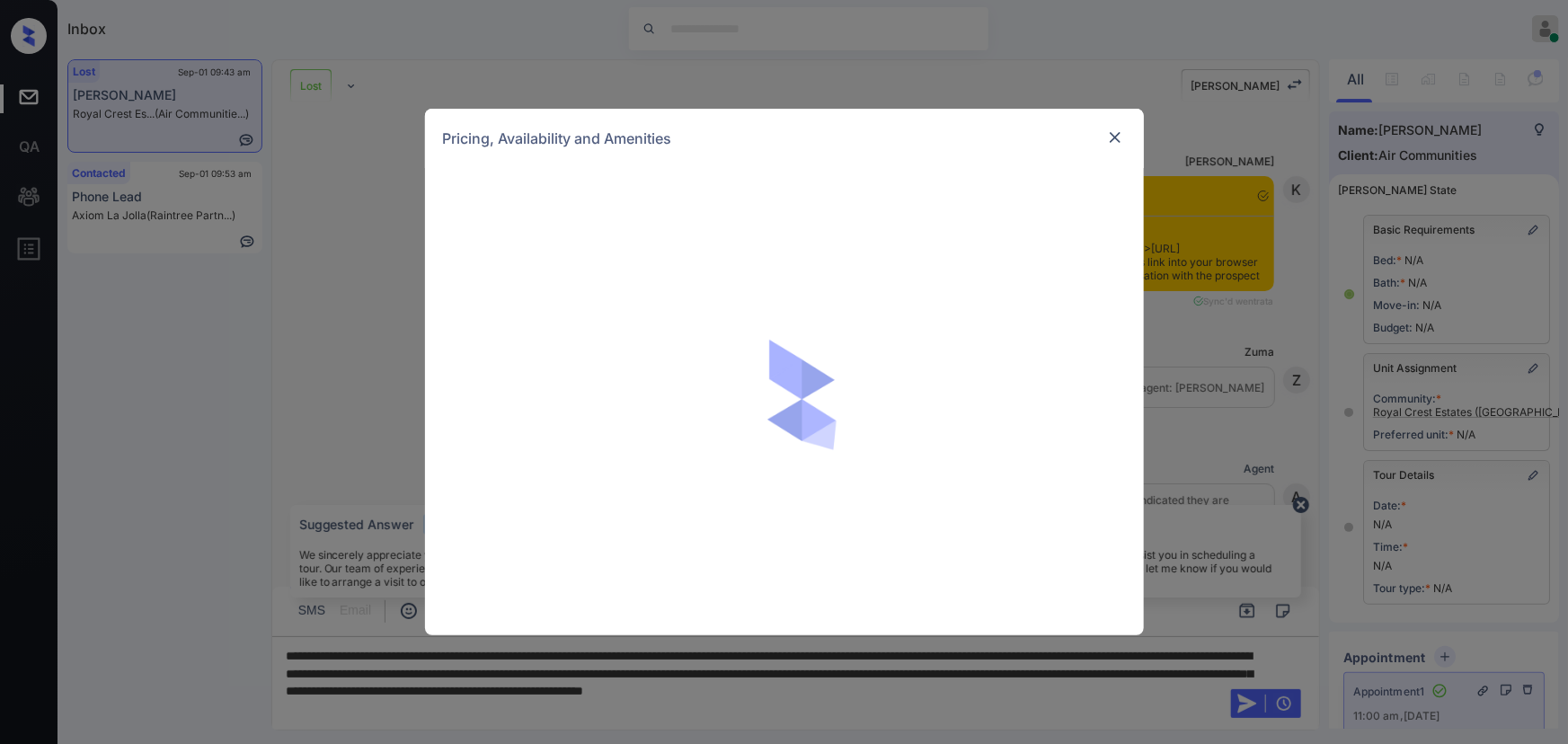
scroll to position [20, 0]
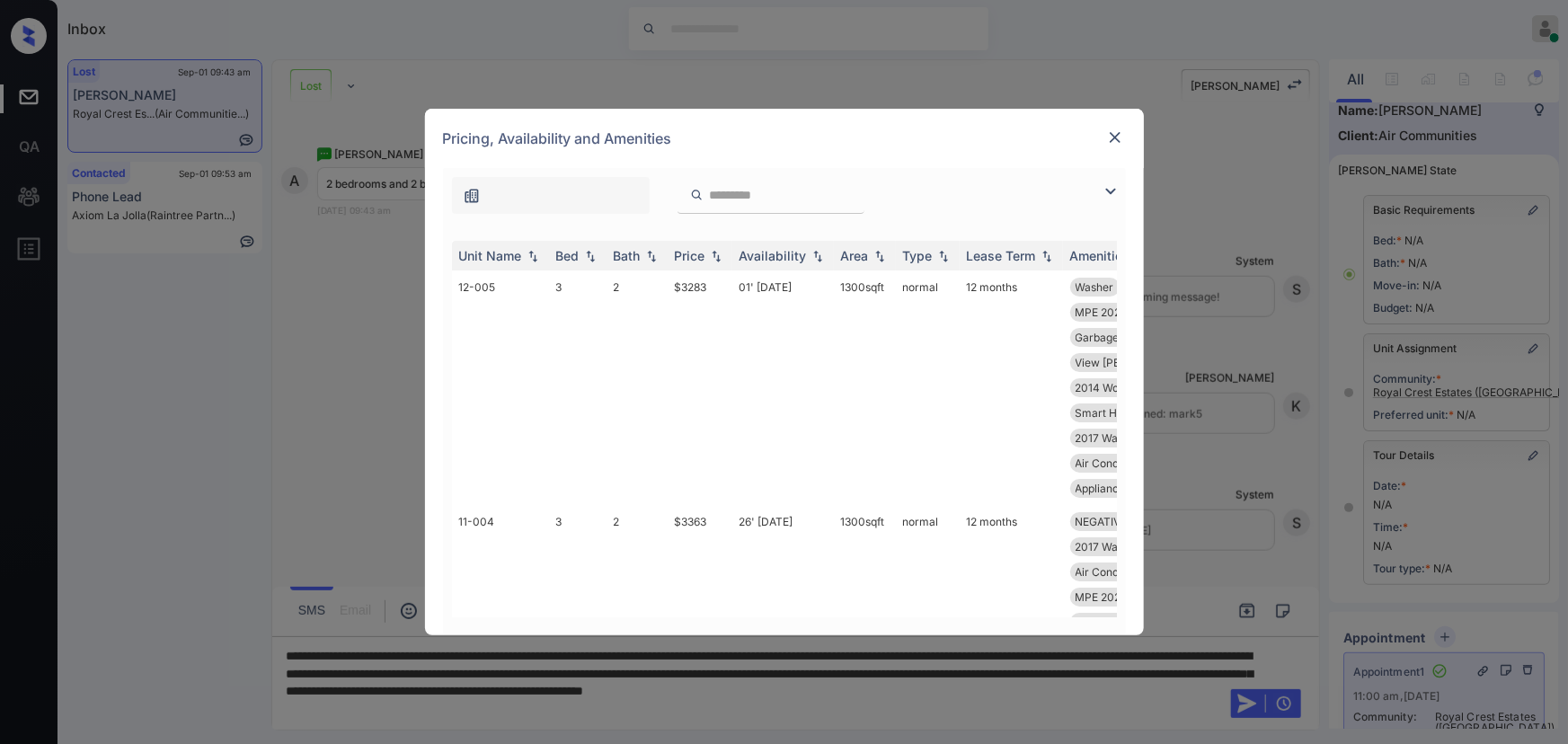
click at [1108, 188] on img at bounding box center [1110, 191] width 22 height 22
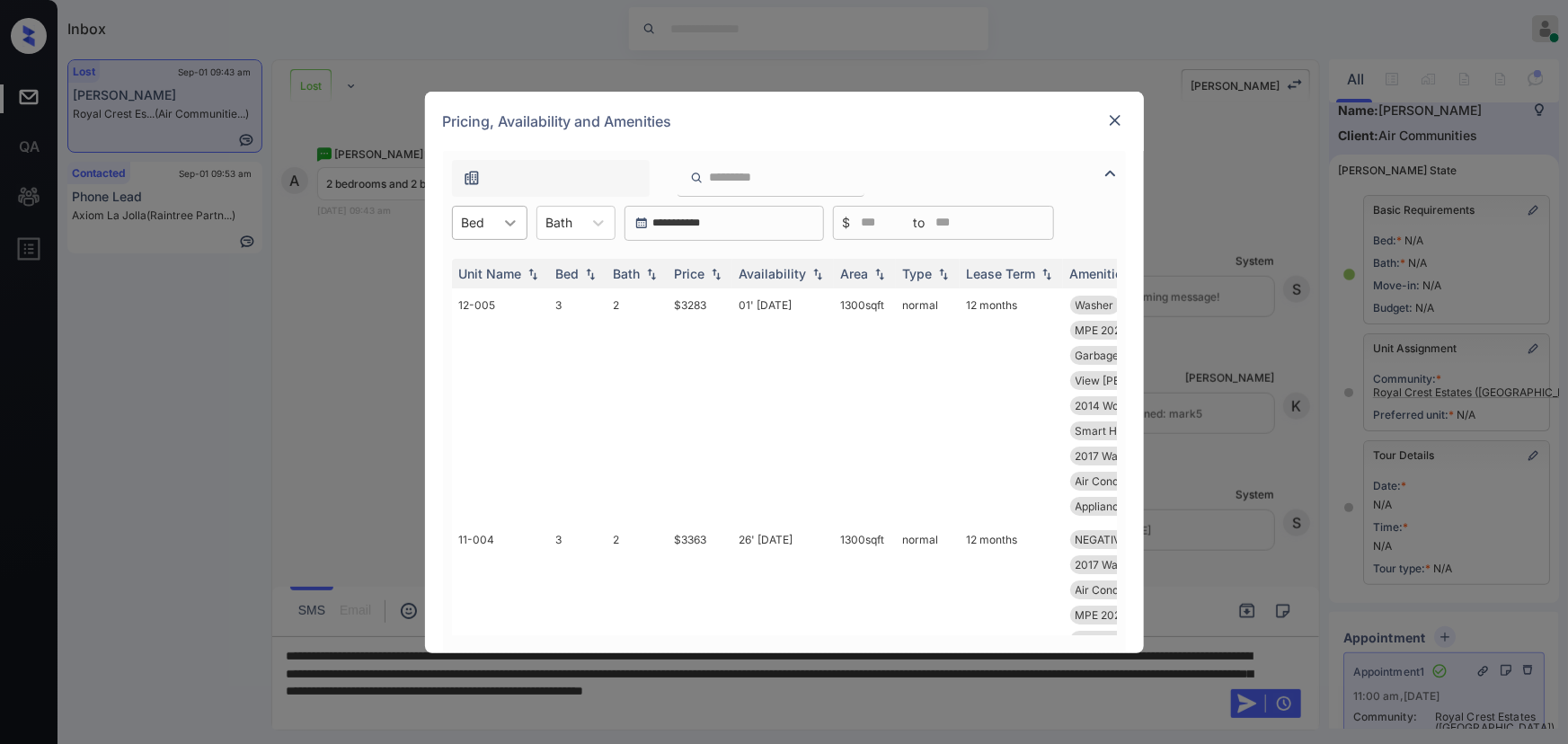
click at [497, 222] on div at bounding box center [510, 222] width 32 height 32
click at [485, 260] on div "2" at bounding box center [490, 266] width 76 height 32
click at [583, 223] on div "Bath" at bounding box center [559, 222] width 45 height 26
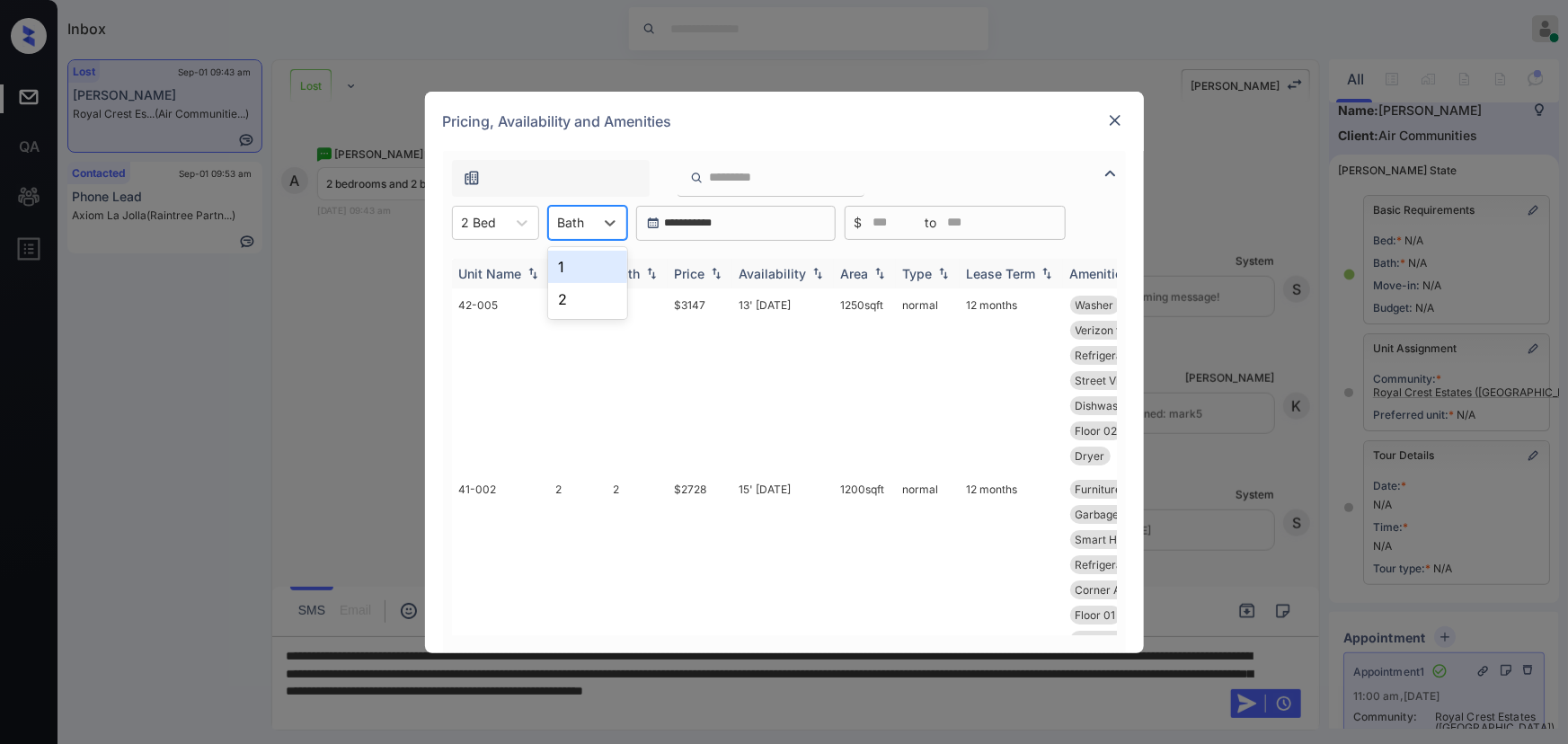
click at [566, 293] on div "2" at bounding box center [587, 298] width 79 height 32
click at [716, 278] on img at bounding box center [717, 274] width 18 height 13
click at [716, 278] on img at bounding box center [717, 274] width 18 height 14
copy td "1200 sqft"
click at [836, 304] on td "1200 sqft" at bounding box center [865, 380] width 62 height 184
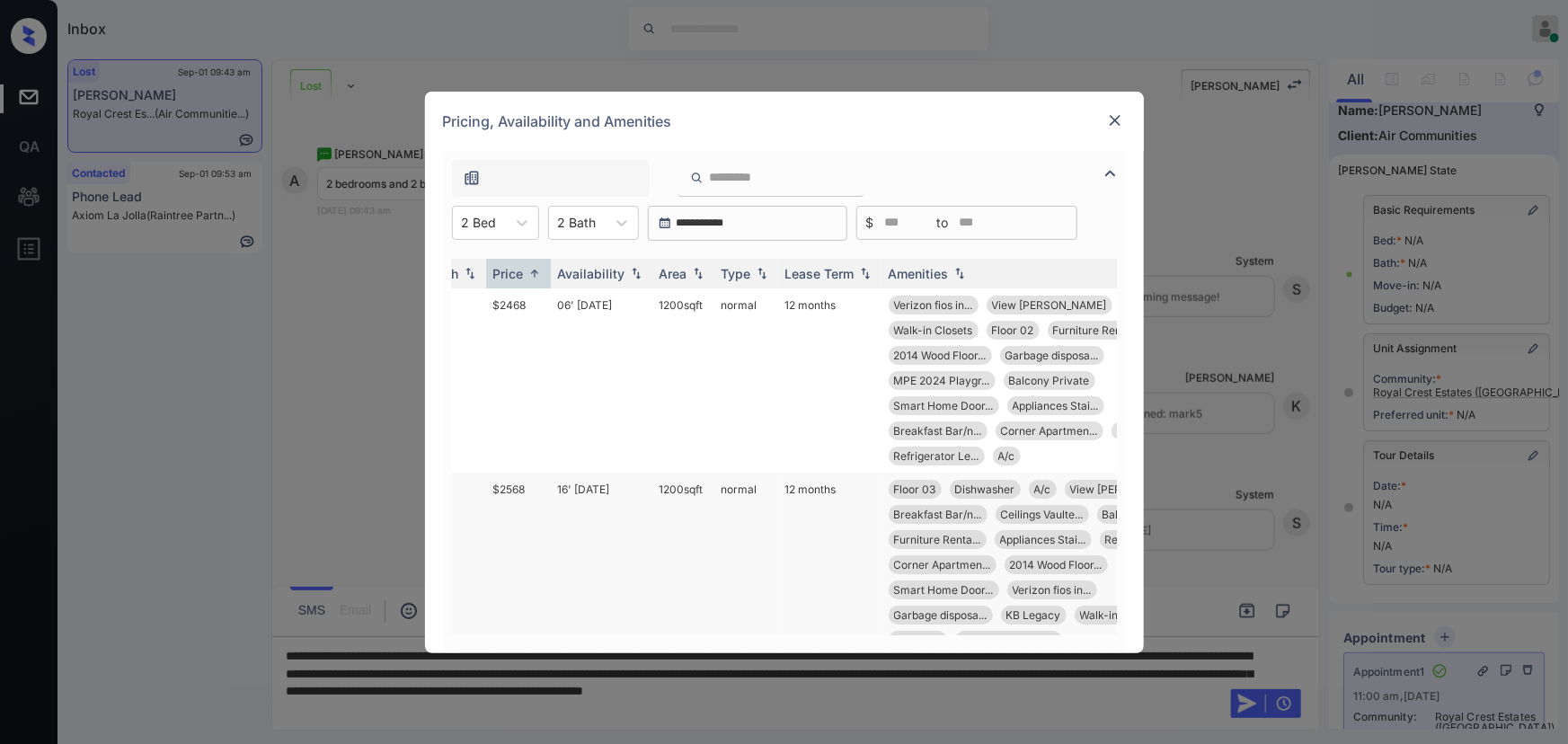
scroll to position [0, 183]
click at [613, 297] on td "06' Oct 25" at bounding box center [599, 380] width 101 height 184
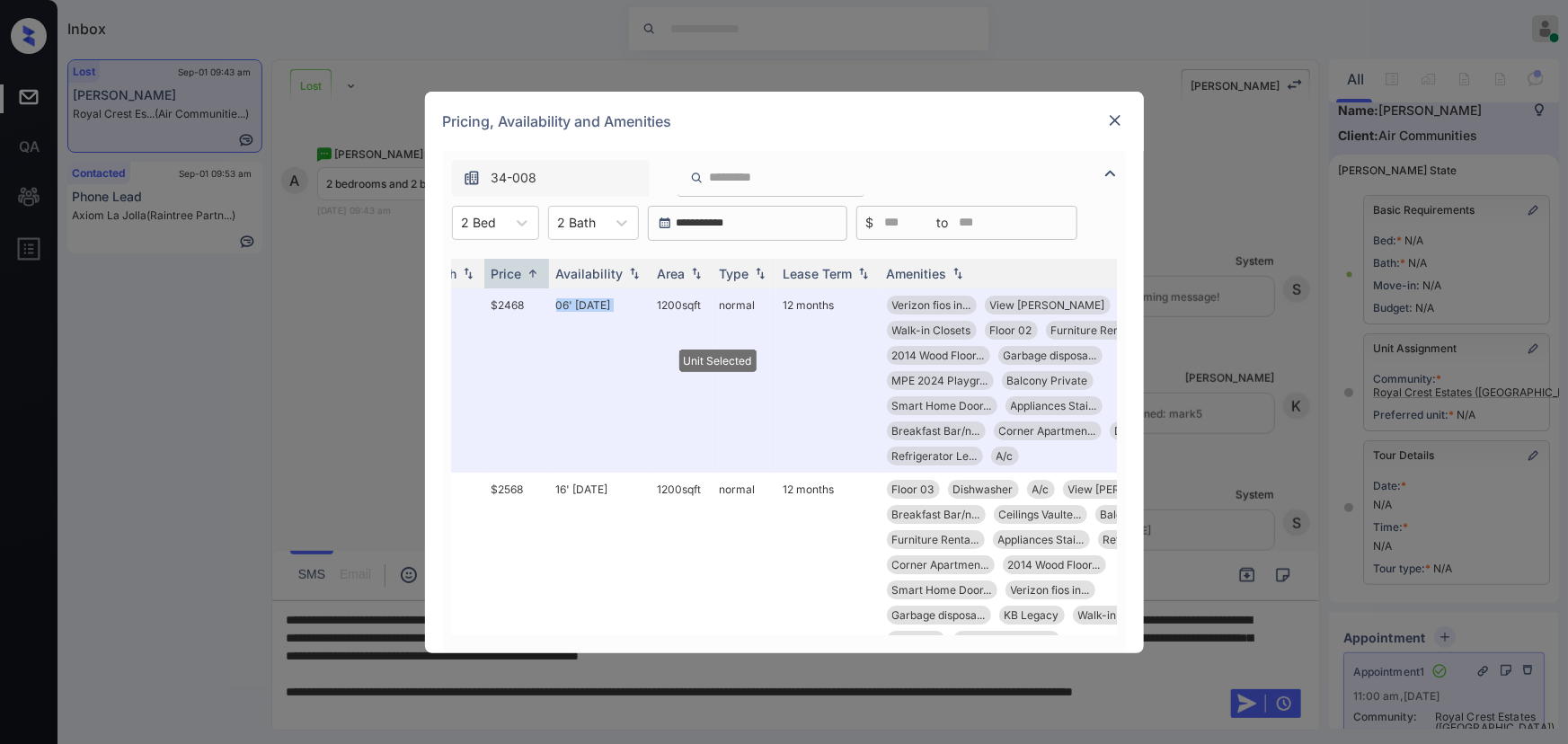
click at [1107, 115] on img at bounding box center [1115, 120] width 18 height 18
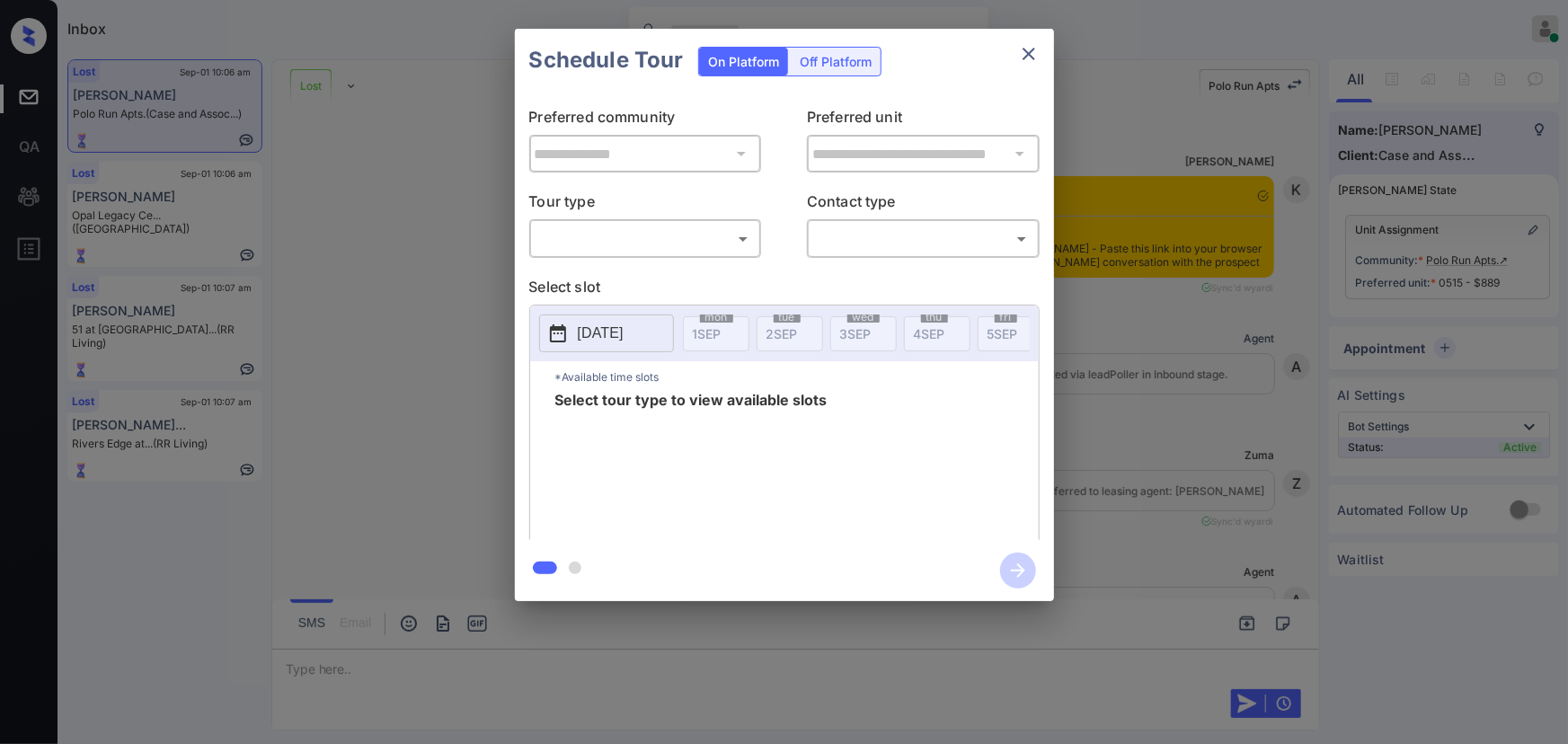
scroll to position [7122, 0]
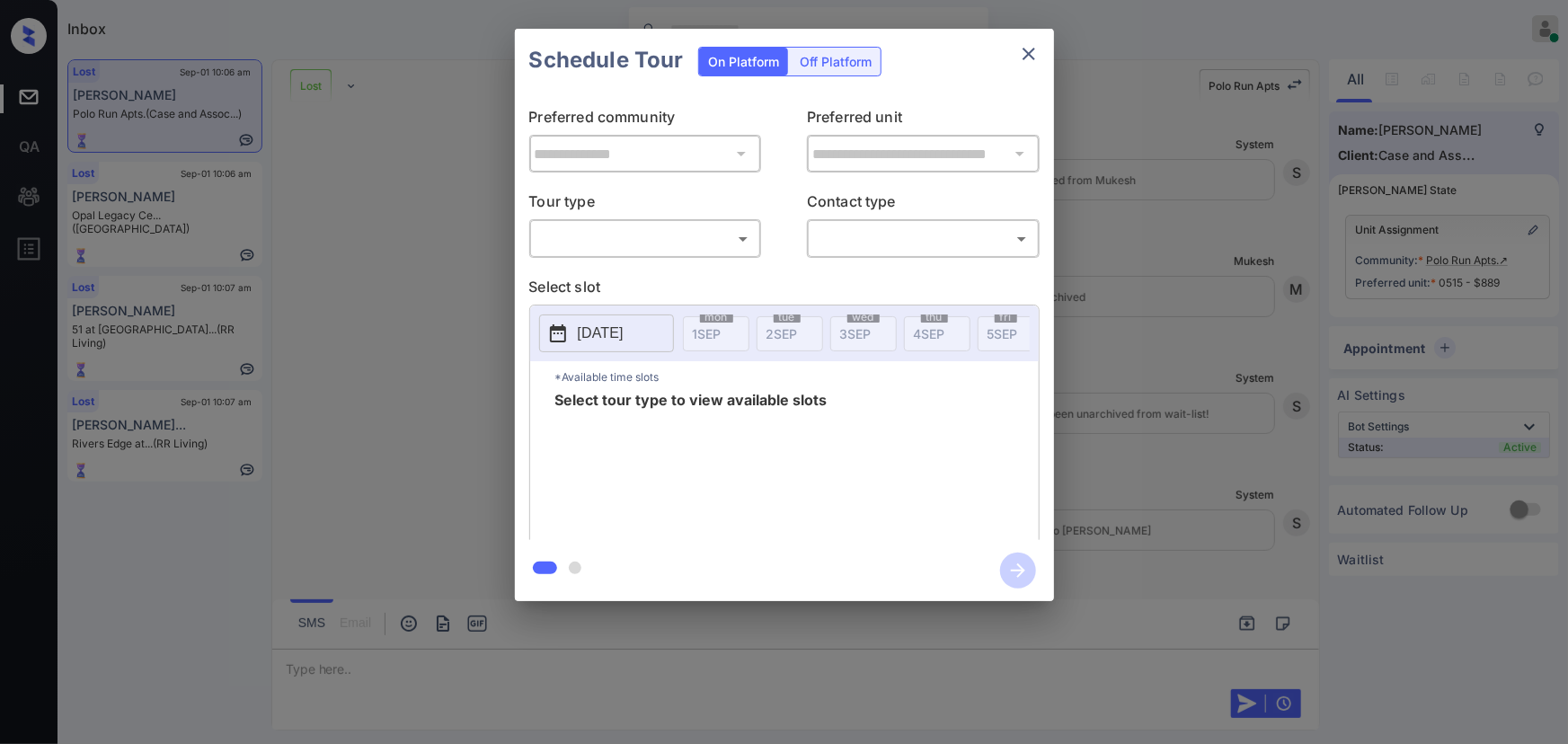
click at [686, 237] on body "Inbox Kenneth Umali Online Set yourself offline Set yourself on break Profile S…" at bounding box center [784, 372] width 1568 height 744
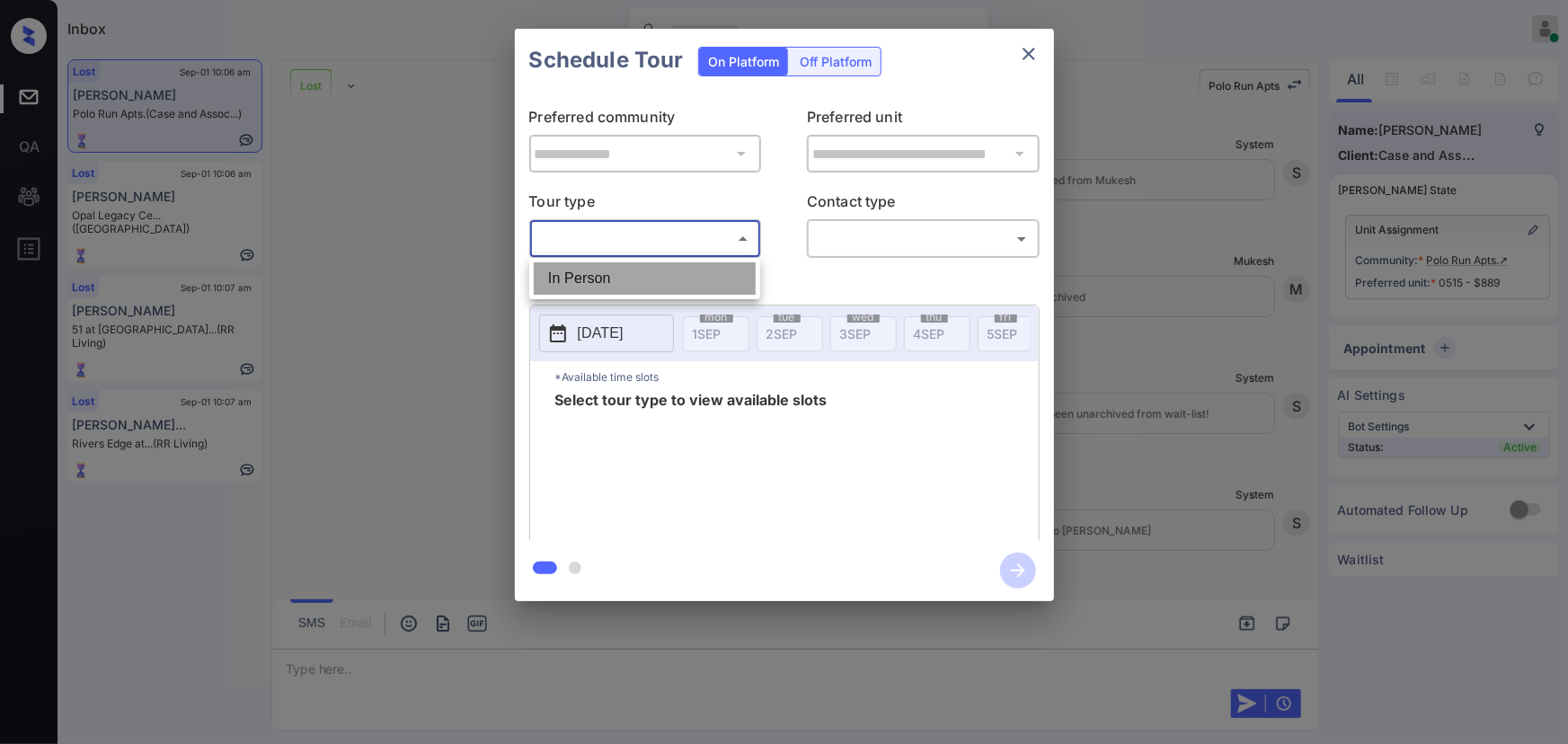
click at [631, 274] on li "In Person" at bounding box center [644, 278] width 222 height 32
type input "********"
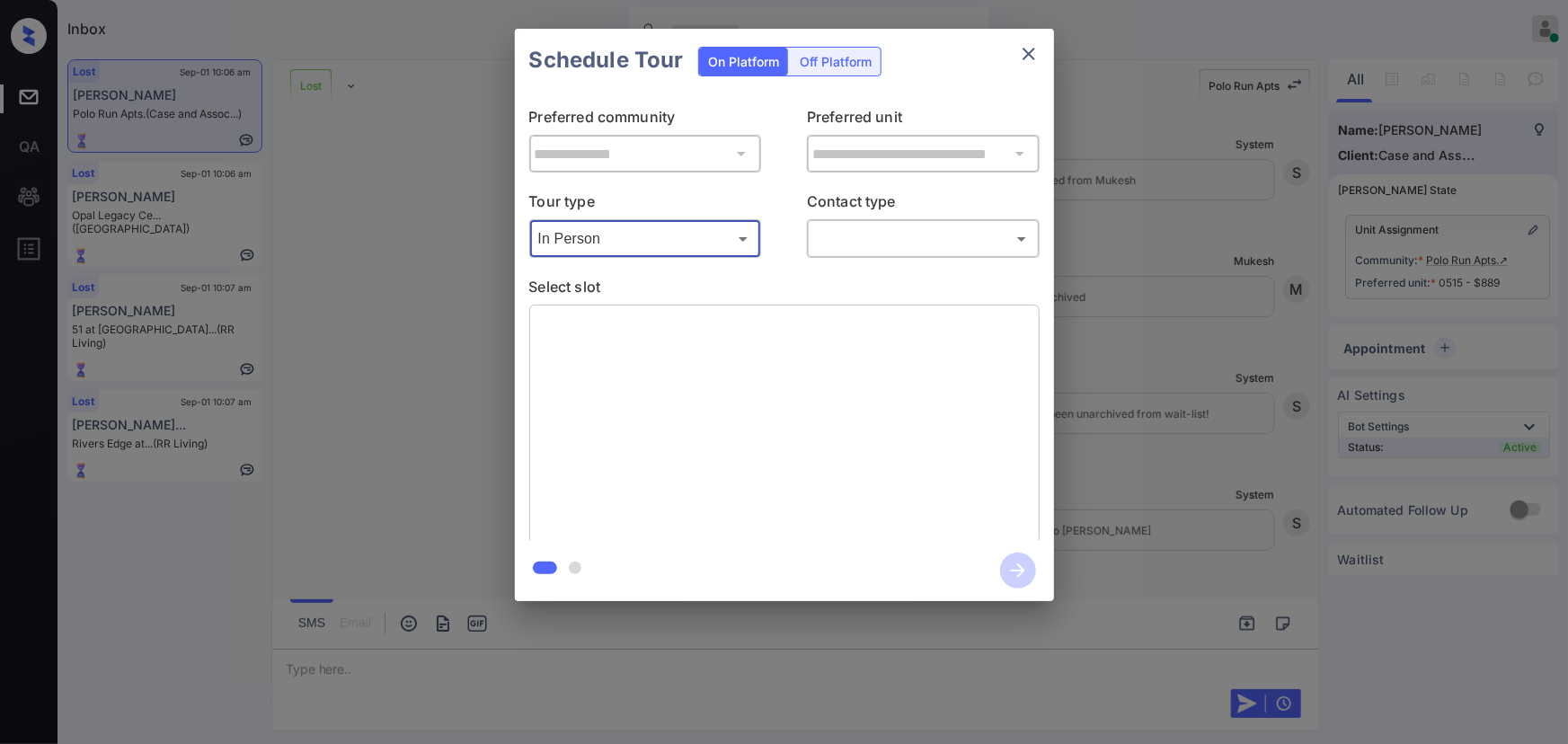
click at [944, 250] on body "Inbox Kenneth Umali Online Set yourself offline Set yourself on break Profile S…" at bounding box center [784, 372] width 1568 height 744
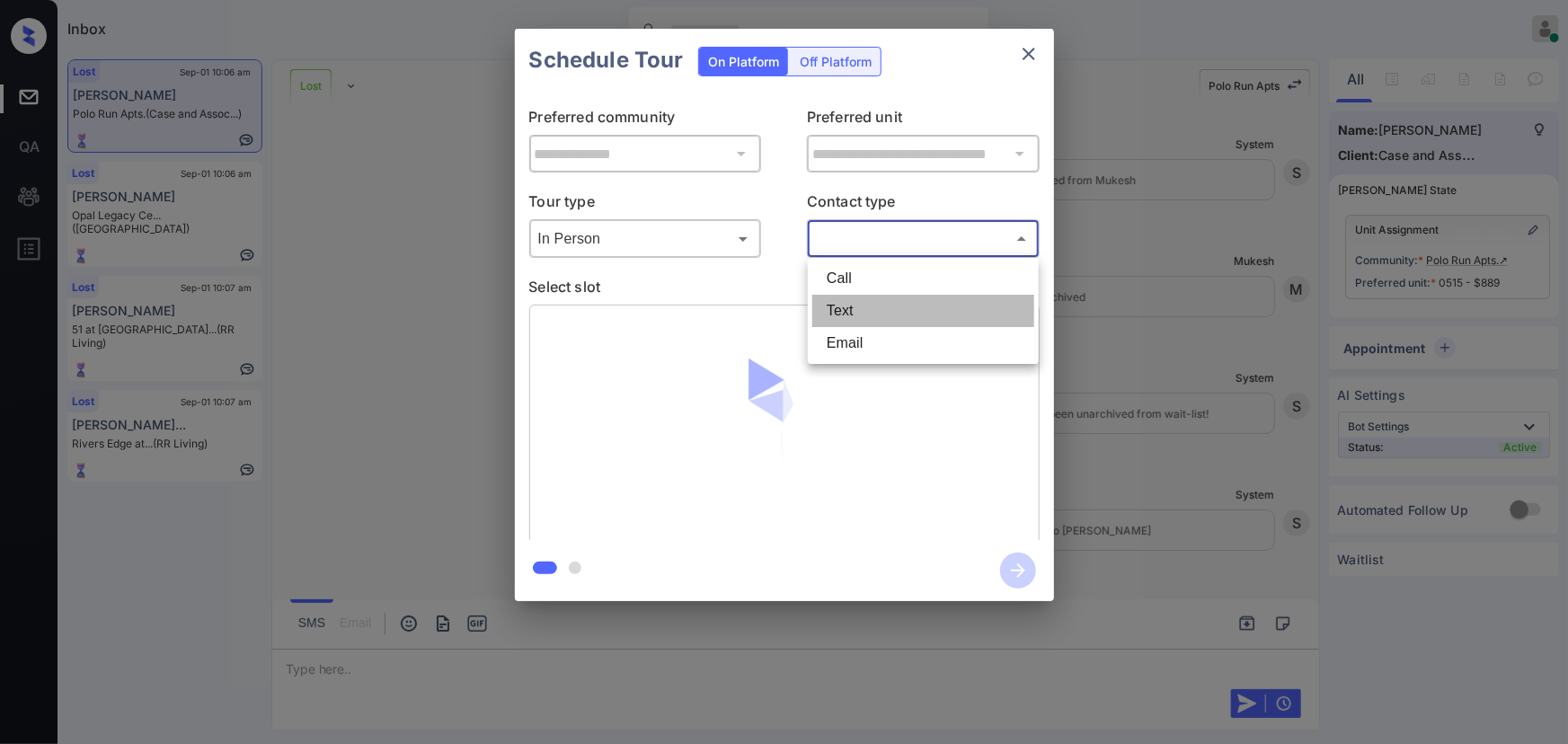
click at [857, 310] on li "Text" at bounding box center [923, 310] width 222 height 32
type input "****"
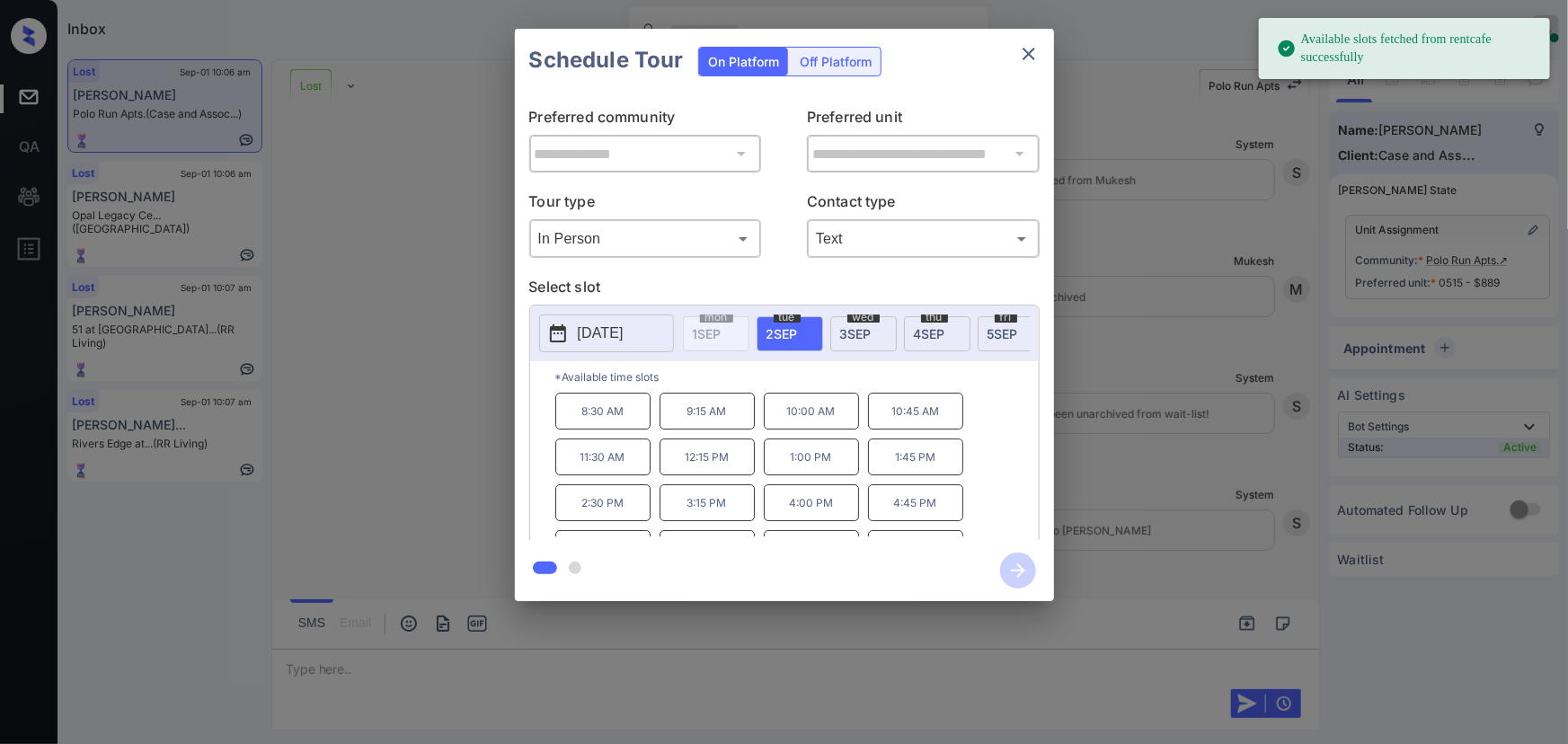
click at [1111, 371] on div "**********" at bounding box center [784, 315] width 1568 height 630
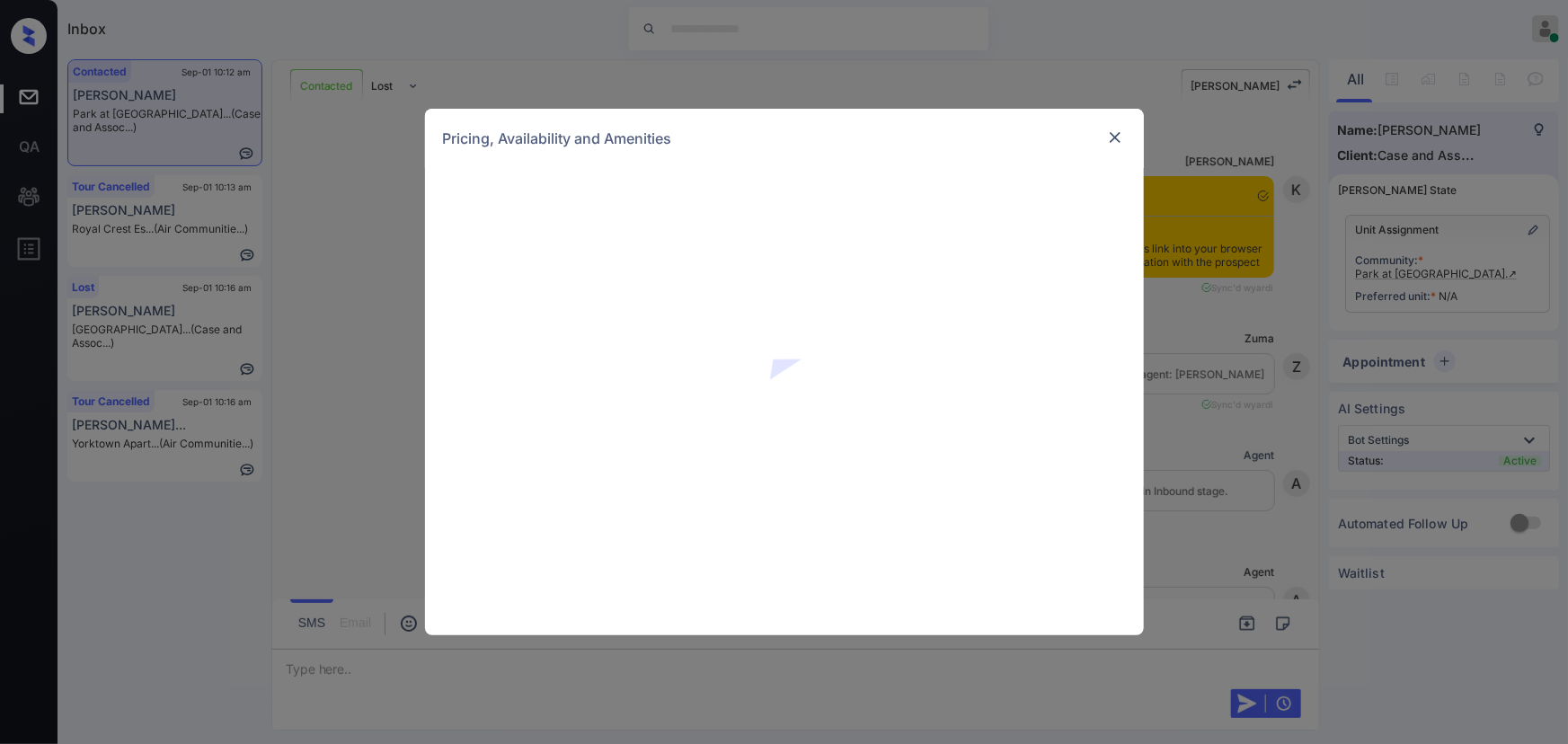
scroll to position [1237, 0]
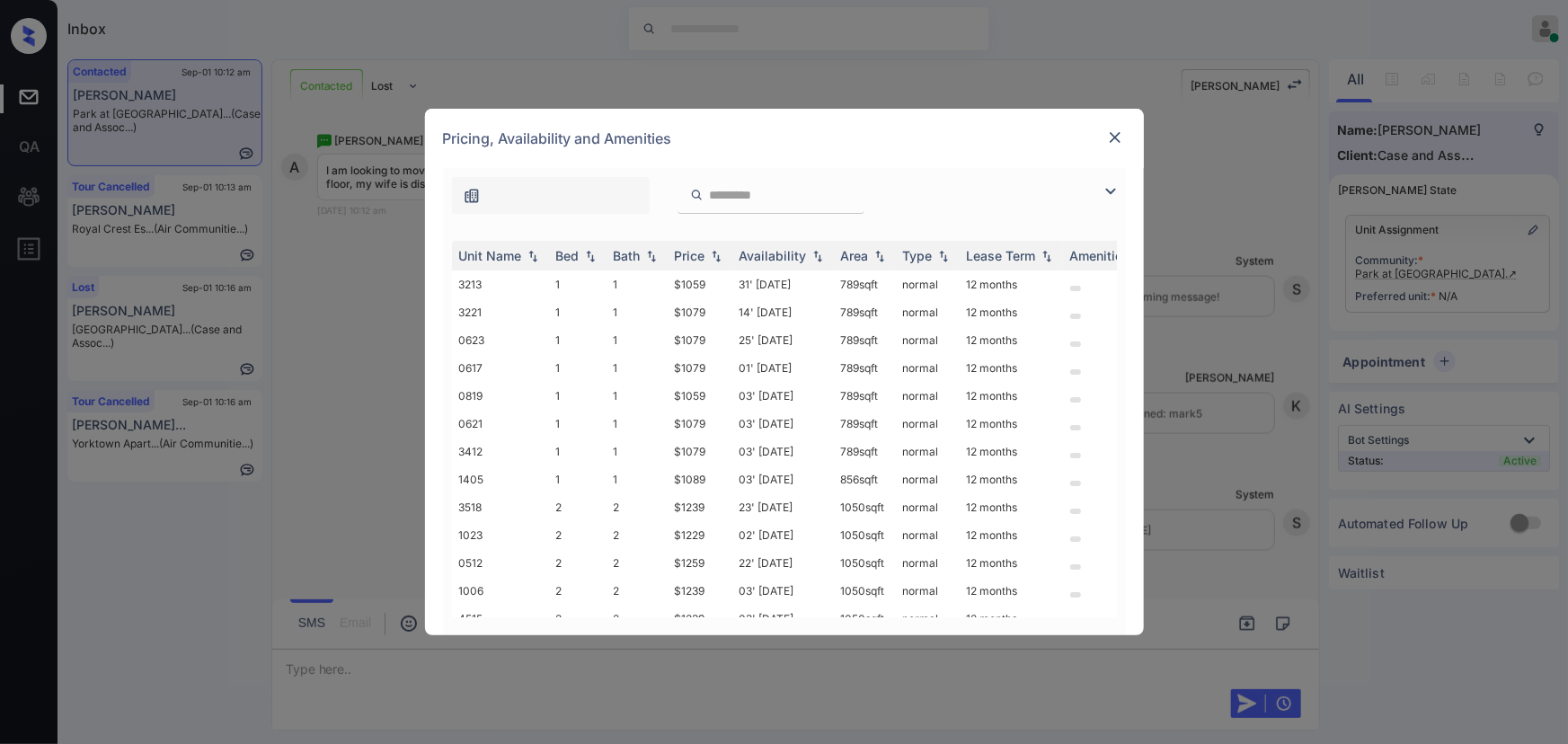
click at [1112, 191] on img at bounding box center [1110, 191] width 22 height 22
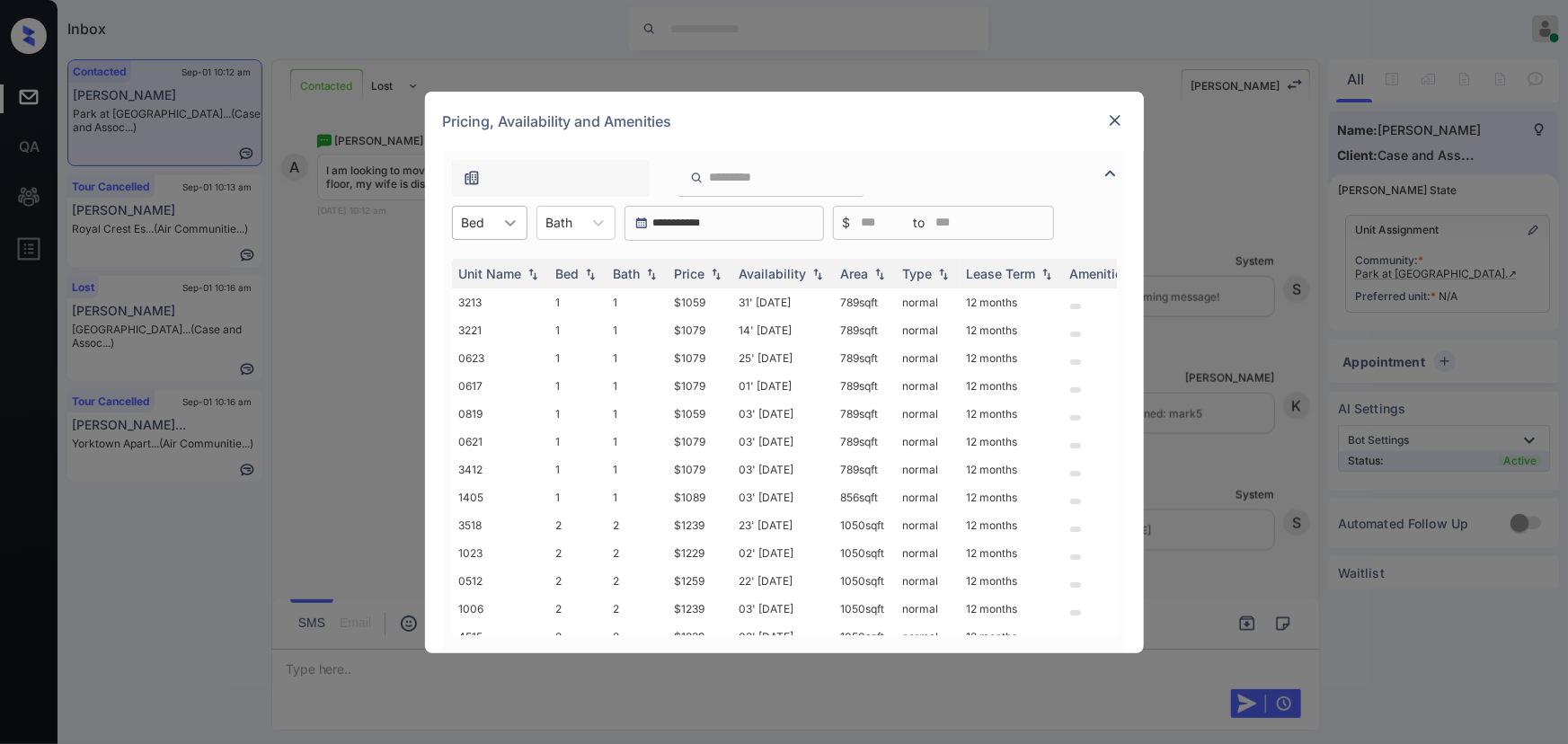
click at [498, 223] on div at bounding box center [510, 222] width 32 height 32
click at [482, 261] on div "1" at bounding box center [490, 266] width 76 height 32
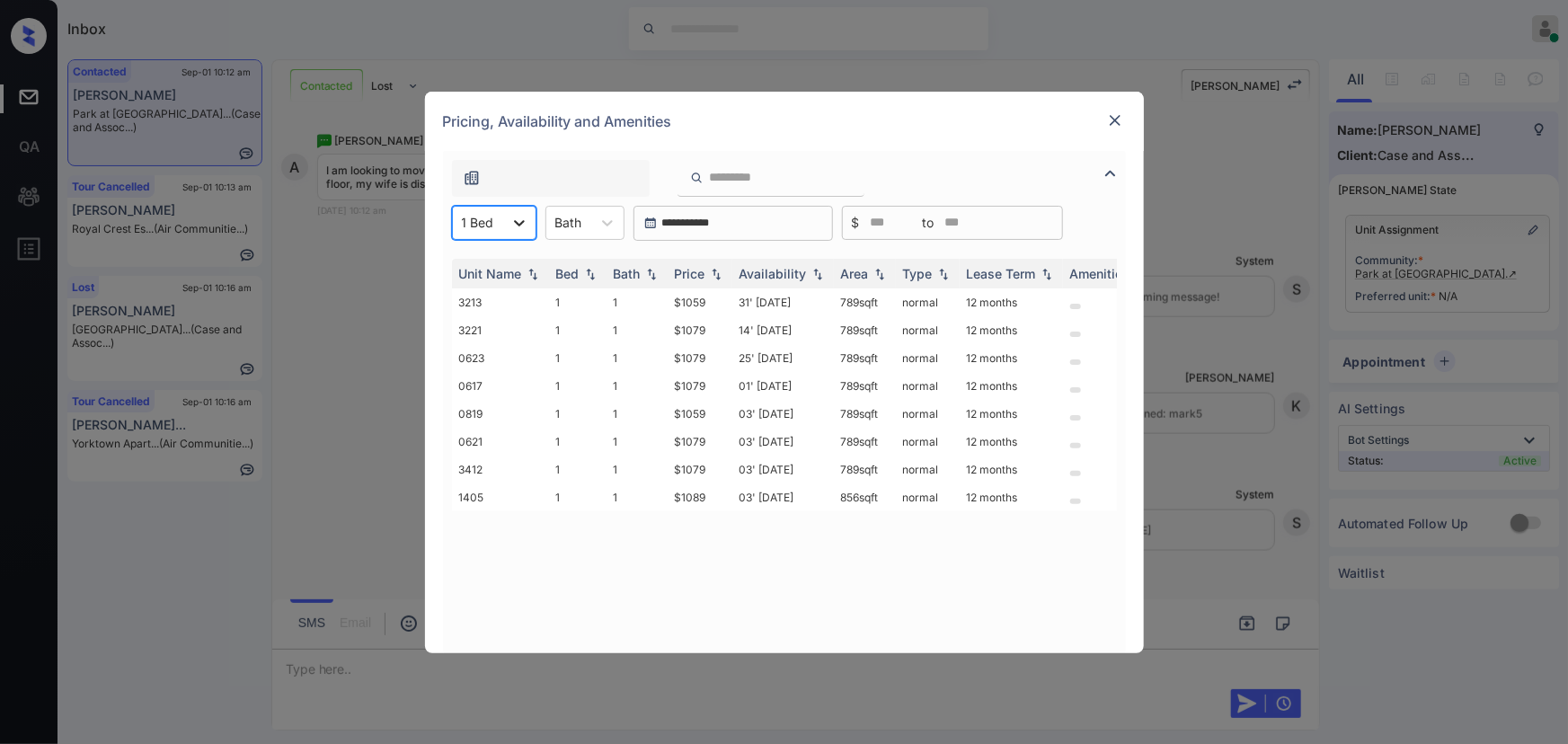
click at [532, 217] on div at bounding box center [519, 222] width 32 height 32
click at [519, 222] on icon at bounding box center [520, 223] width 18 height 18
click at [478, 232] on div "1 Bed" at bounding box center [478, 222] width 50 height 26
click at [469, 294] on div "2" at bounding box center [494, 298] width 85 height 32
click at [591, 206] on div "Bath" at bounding box center [587, 222] width 79 height 34
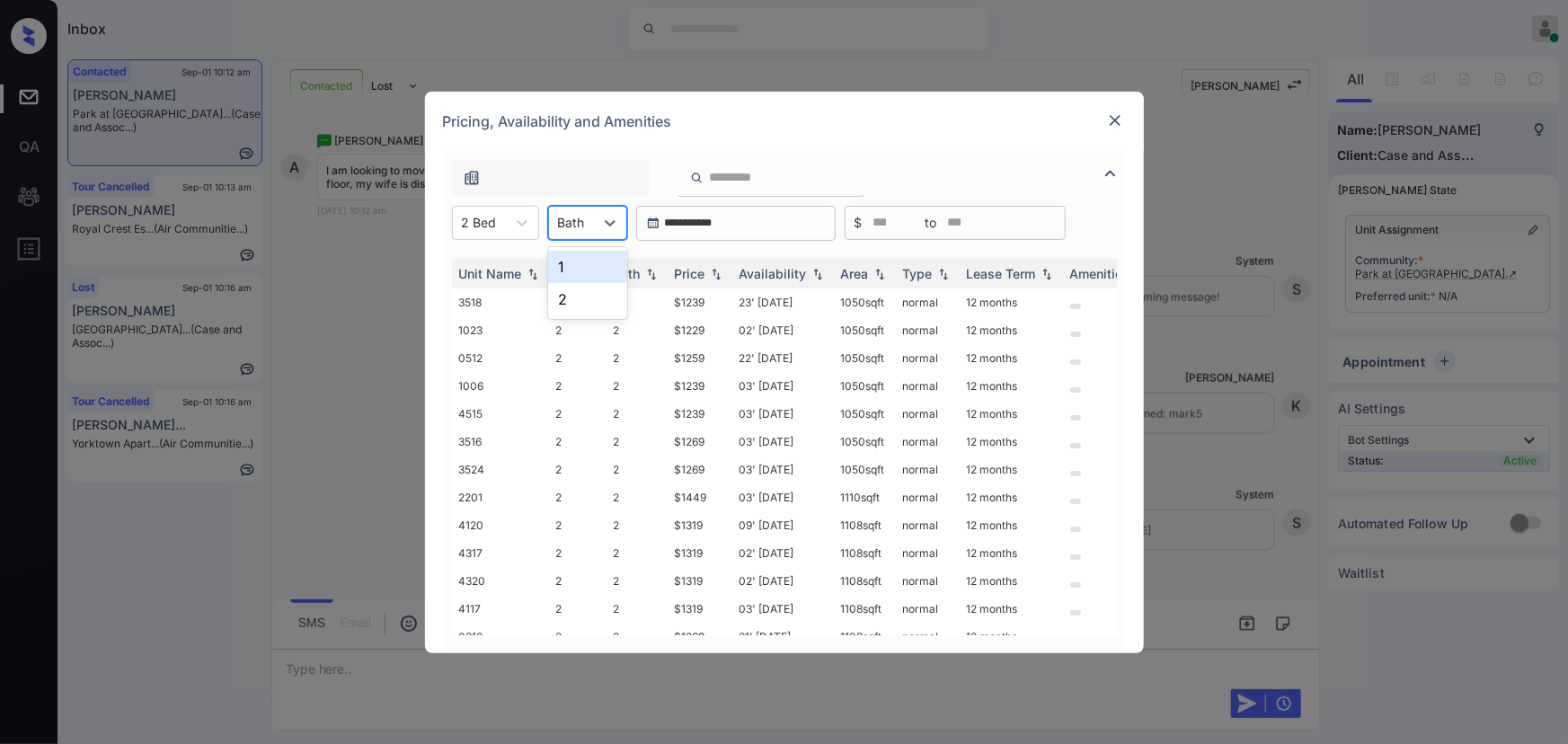
click at [571, 263] on div "1" at bounding box center [587, 266] width 79 height 32
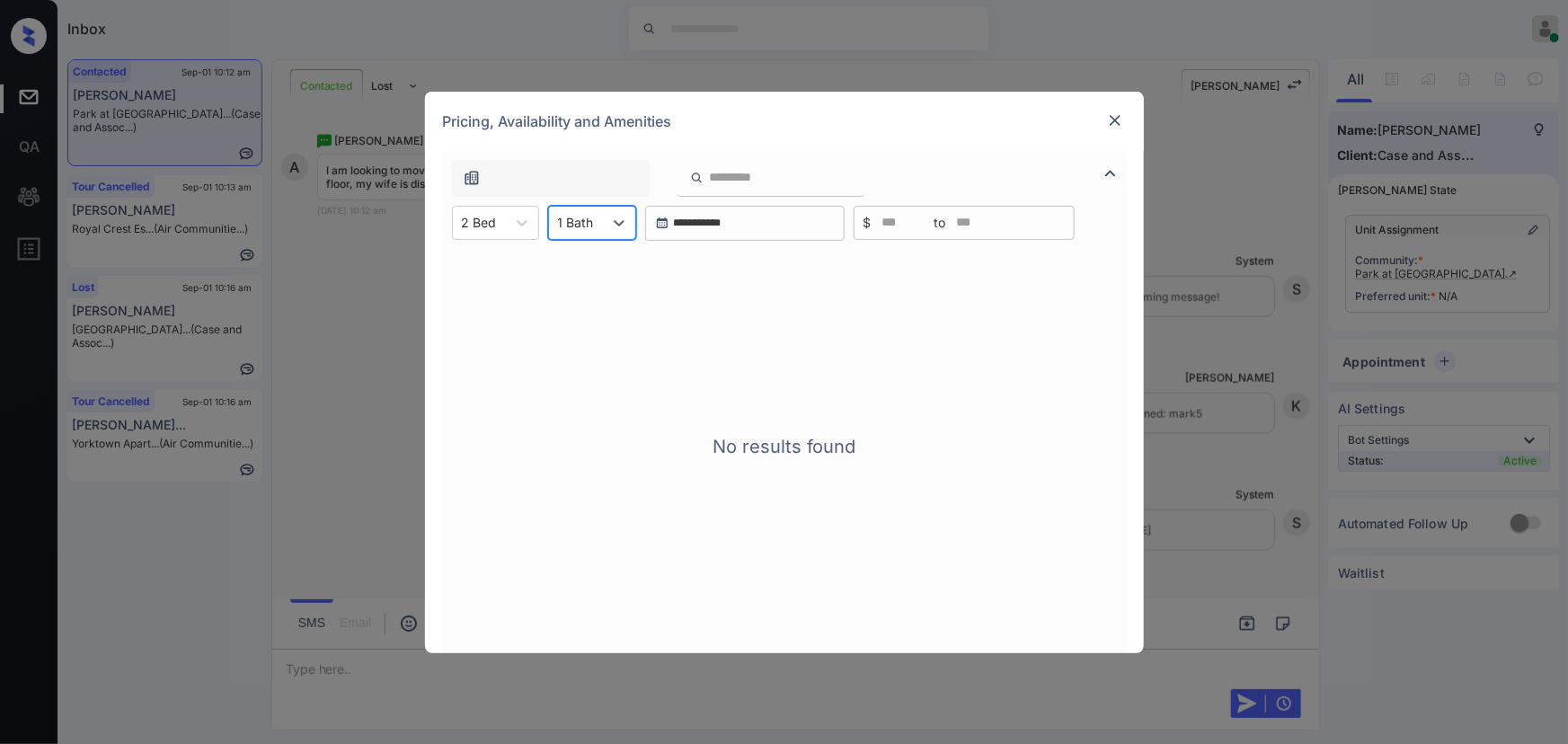
click at [596, 223] on div "1 Bath" at bounding box center [575, 222] width 54 height 26
click at [576, 301] on div "2" at bounding box center [592, 298] width 88 height 32
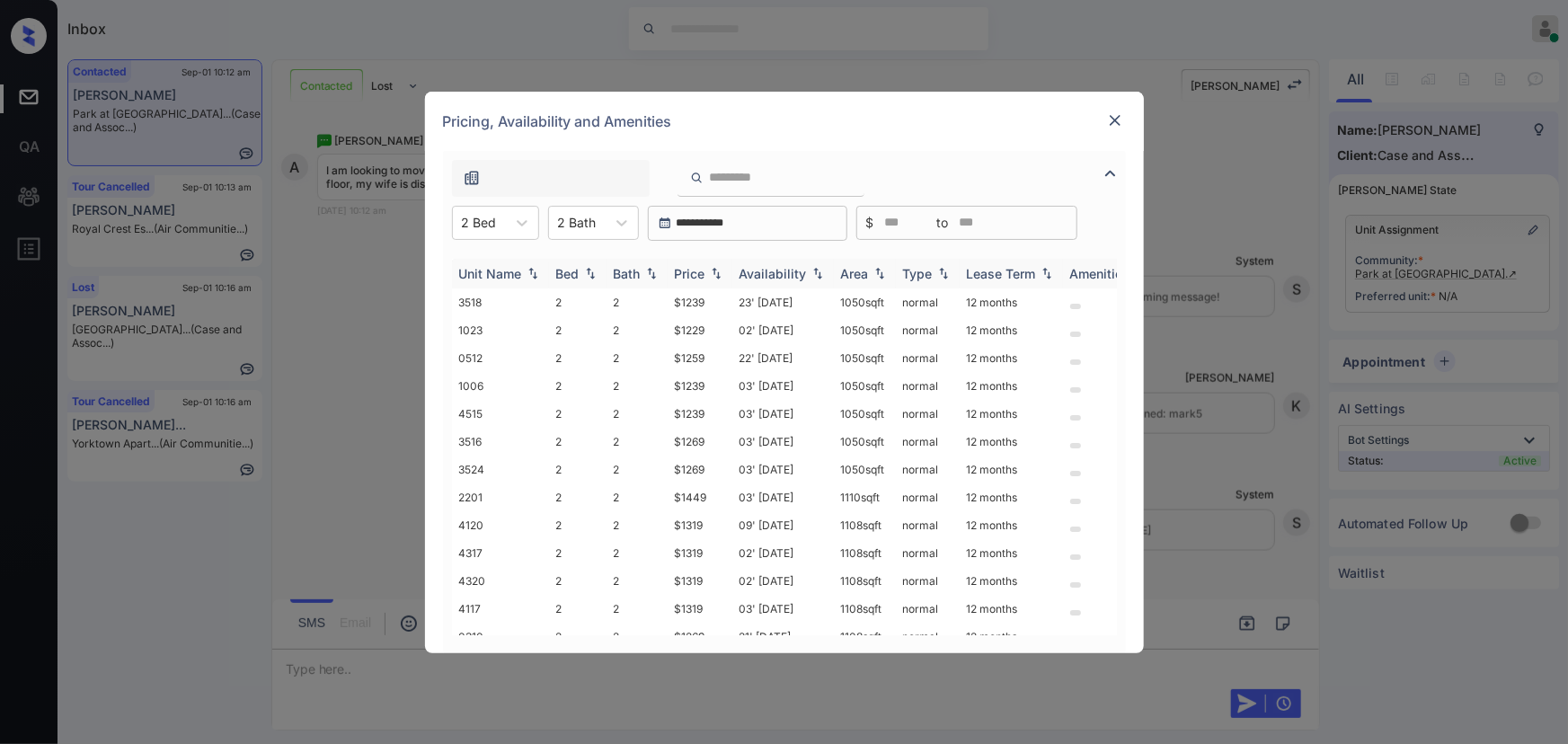
click at [691, 275] on div "Price" at bounding box center [690, 274] width 31 height 16
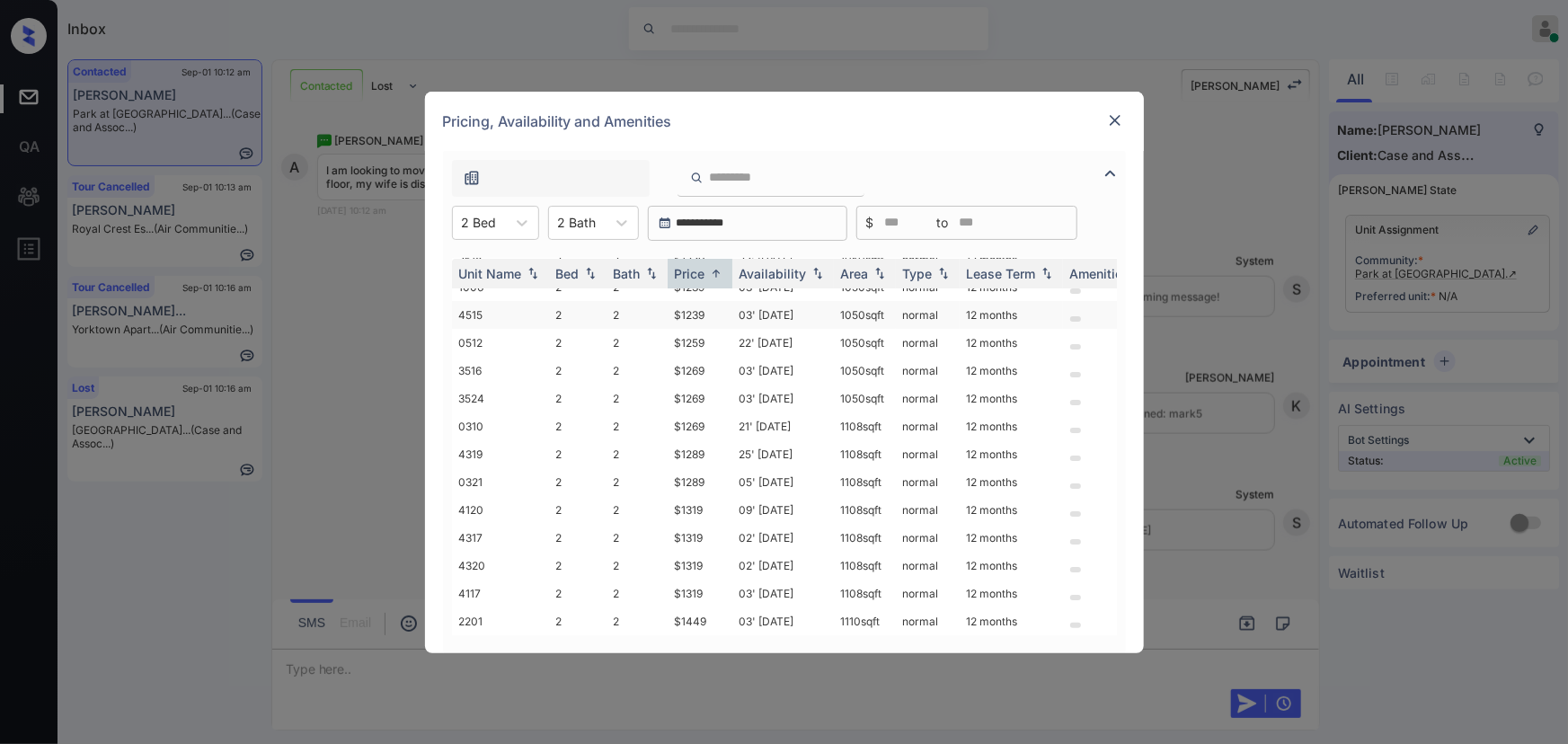
scroll to position [0, 0]
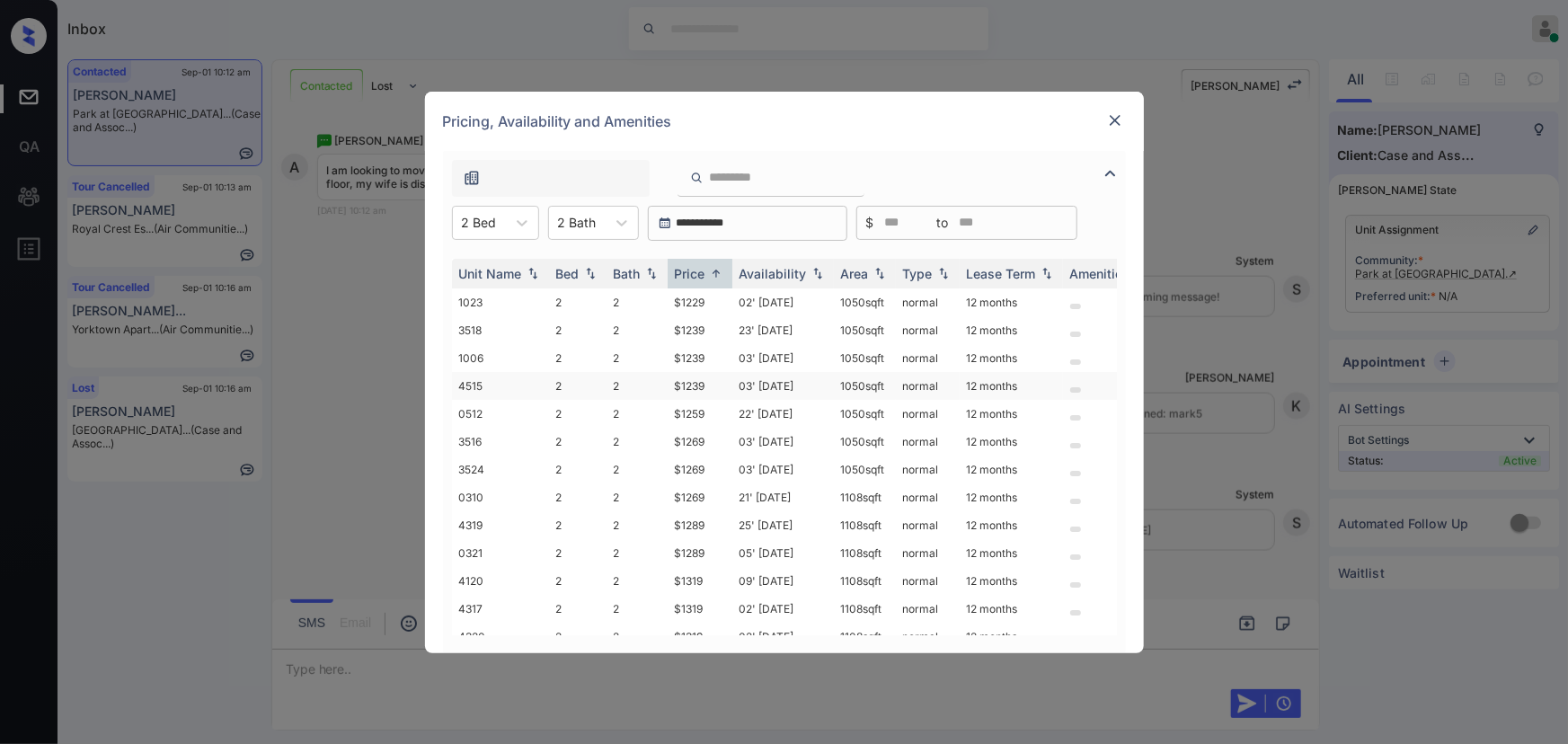
click at [778, 386] on td "03' [DATE]" at bounding box center [782, 386] width 101 height 28
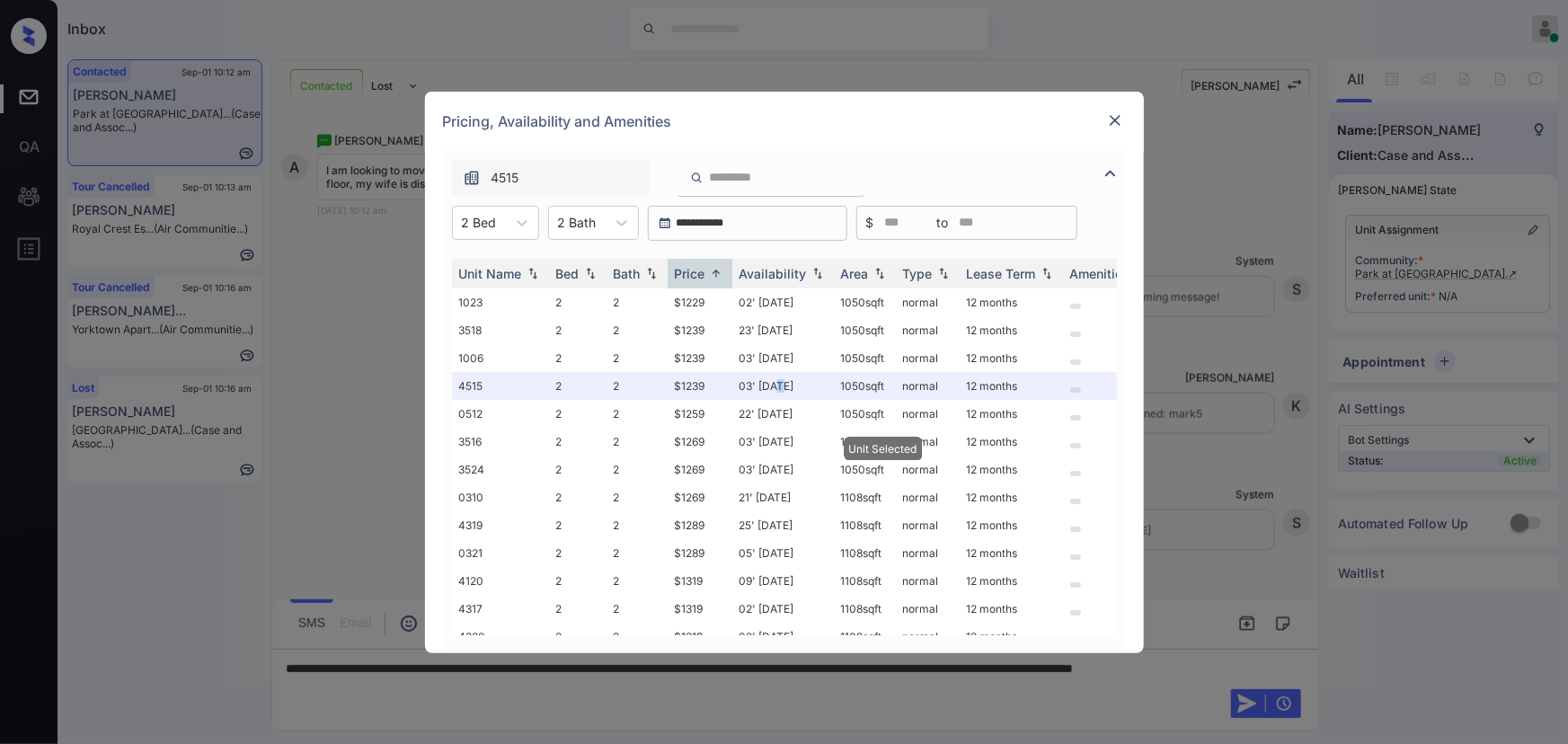
click at [1118, 118] on img at bounding box center [1115, 120] width 18 height 18
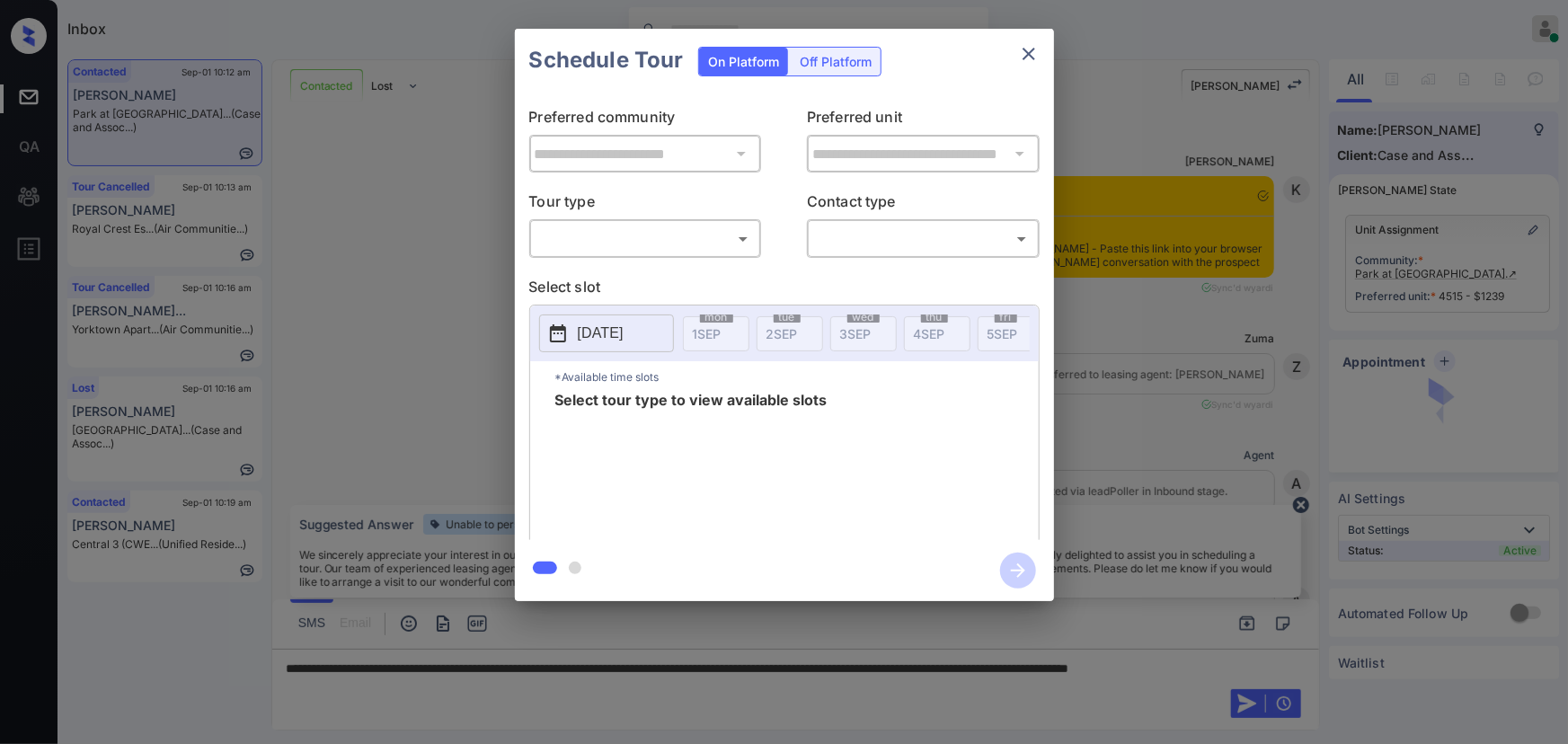
scroll to position [1237, 0]
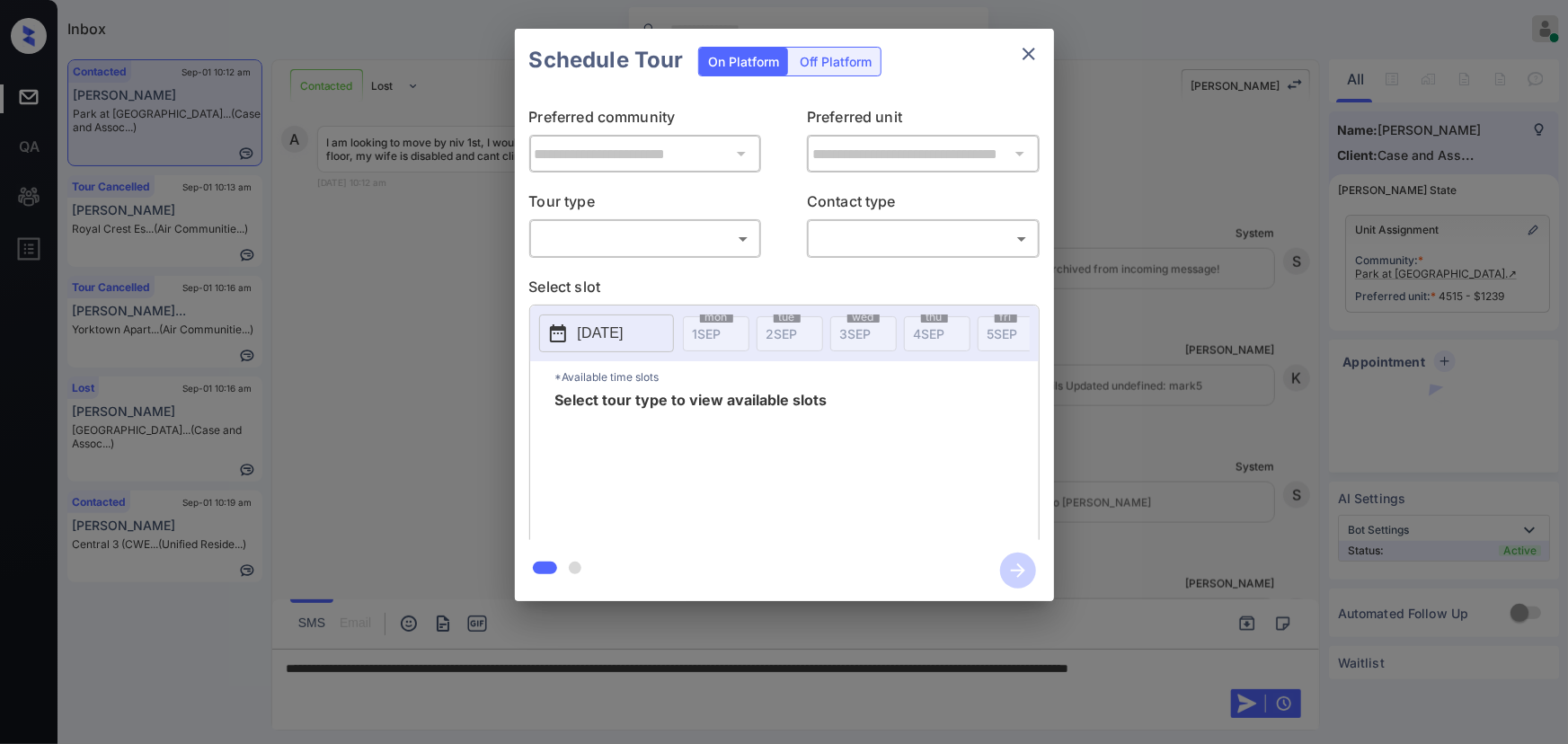
click at [622, 233] on body "Inbox [PERSON_NAME] Online Set yourself offline Set yourself on break Profile S…" at bounding box center [784, 372] width 1568 height 744
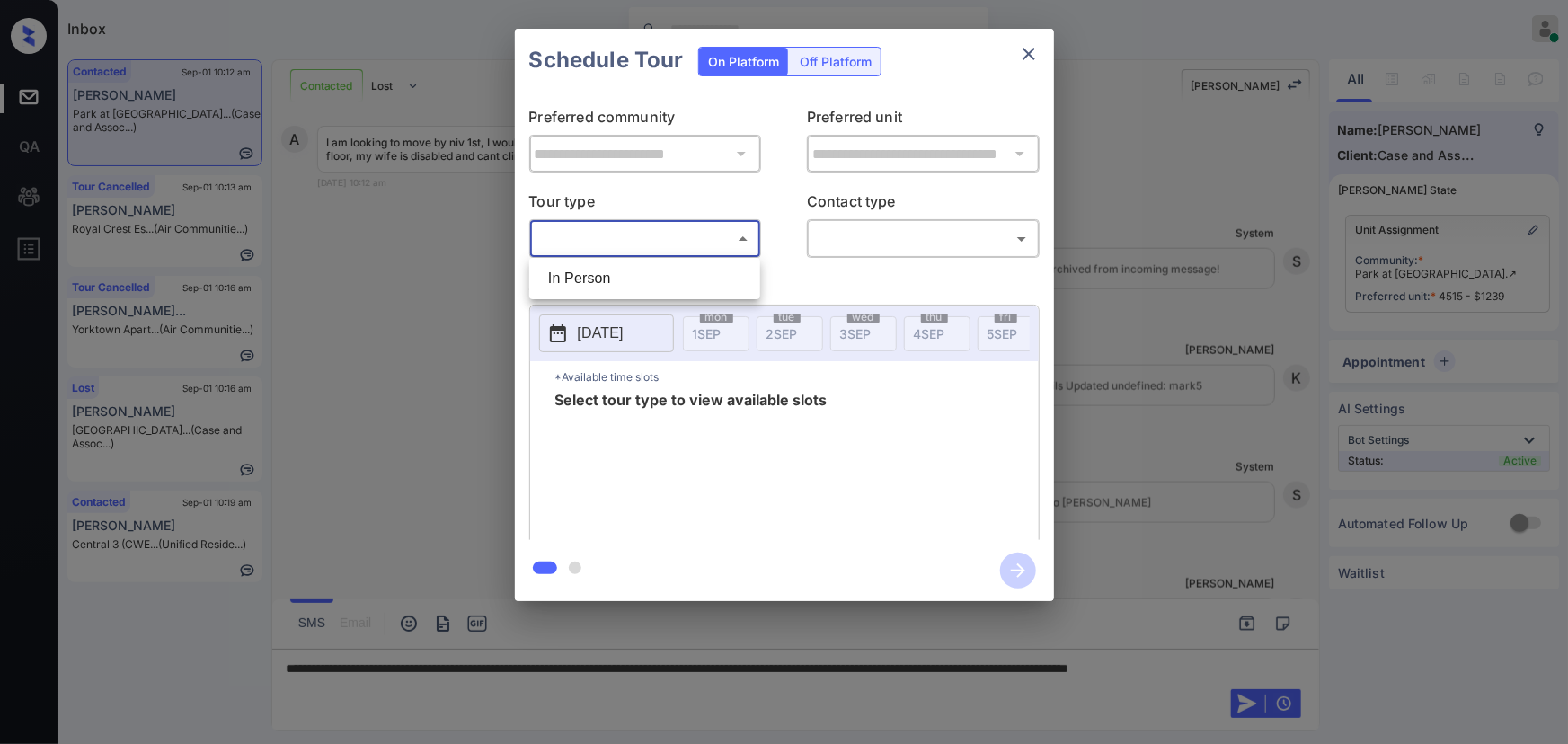
click at [606, 271] on li "In Person" at bounding box center [644, 278] width 222 height 32
type input "********"
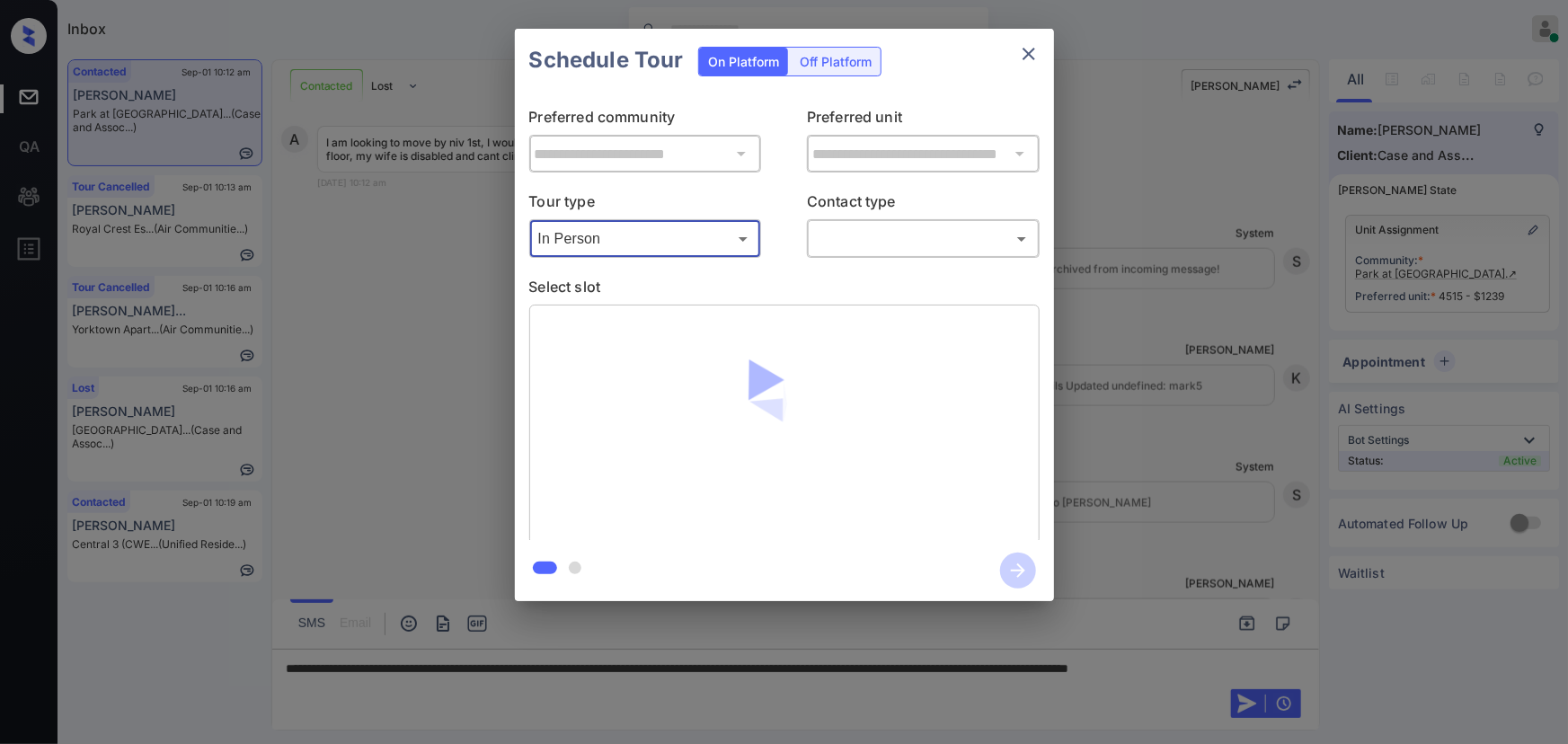
click at [840, 234] on body "Inbox [PERSON_NAME] Online Set yourself offline Set yourself on break Profile S…" at bounding box center [784, 372] width 1568 height 744
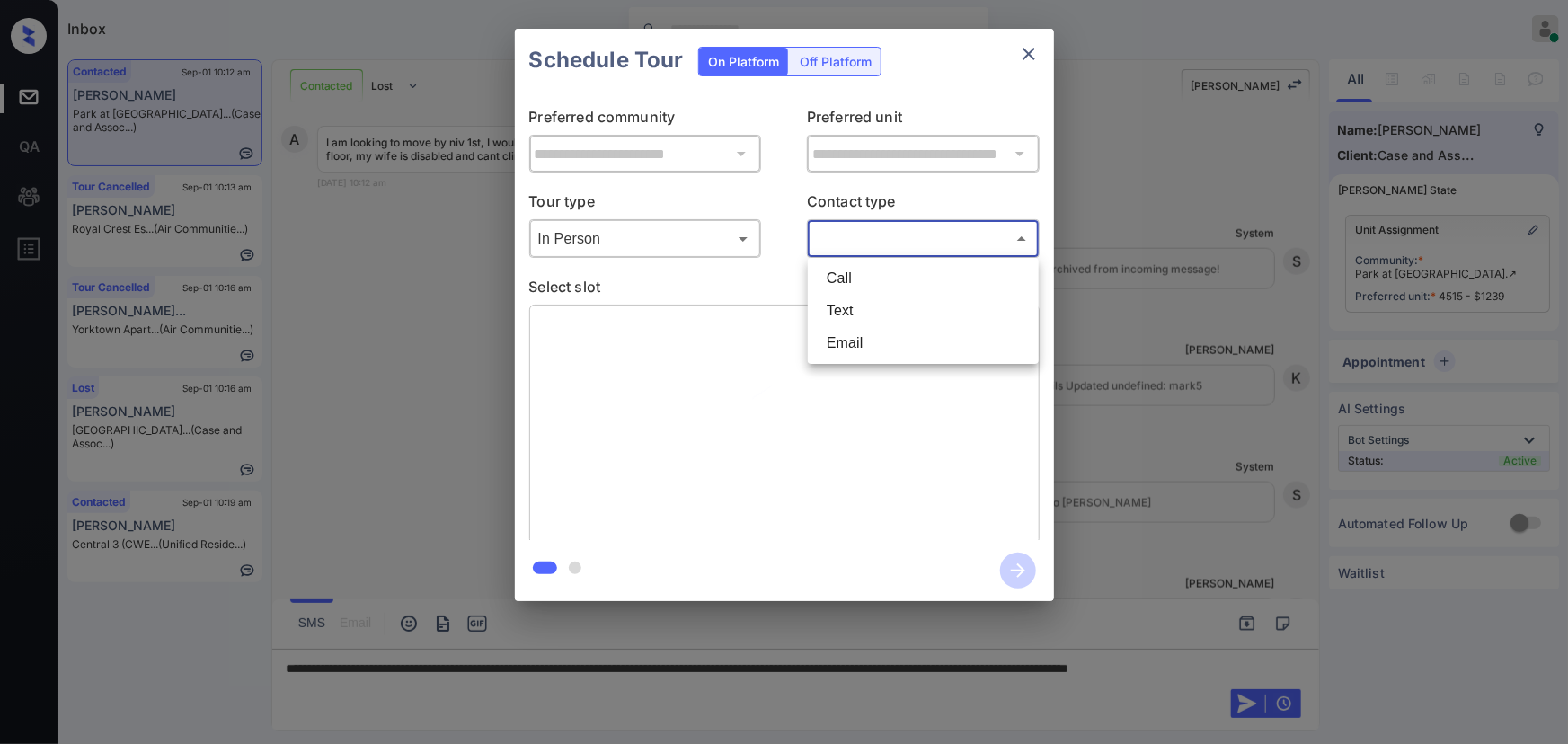
click at [841, 315] on li "Text" at bounding box center [923, 310] width 222 height 32
type input "****"
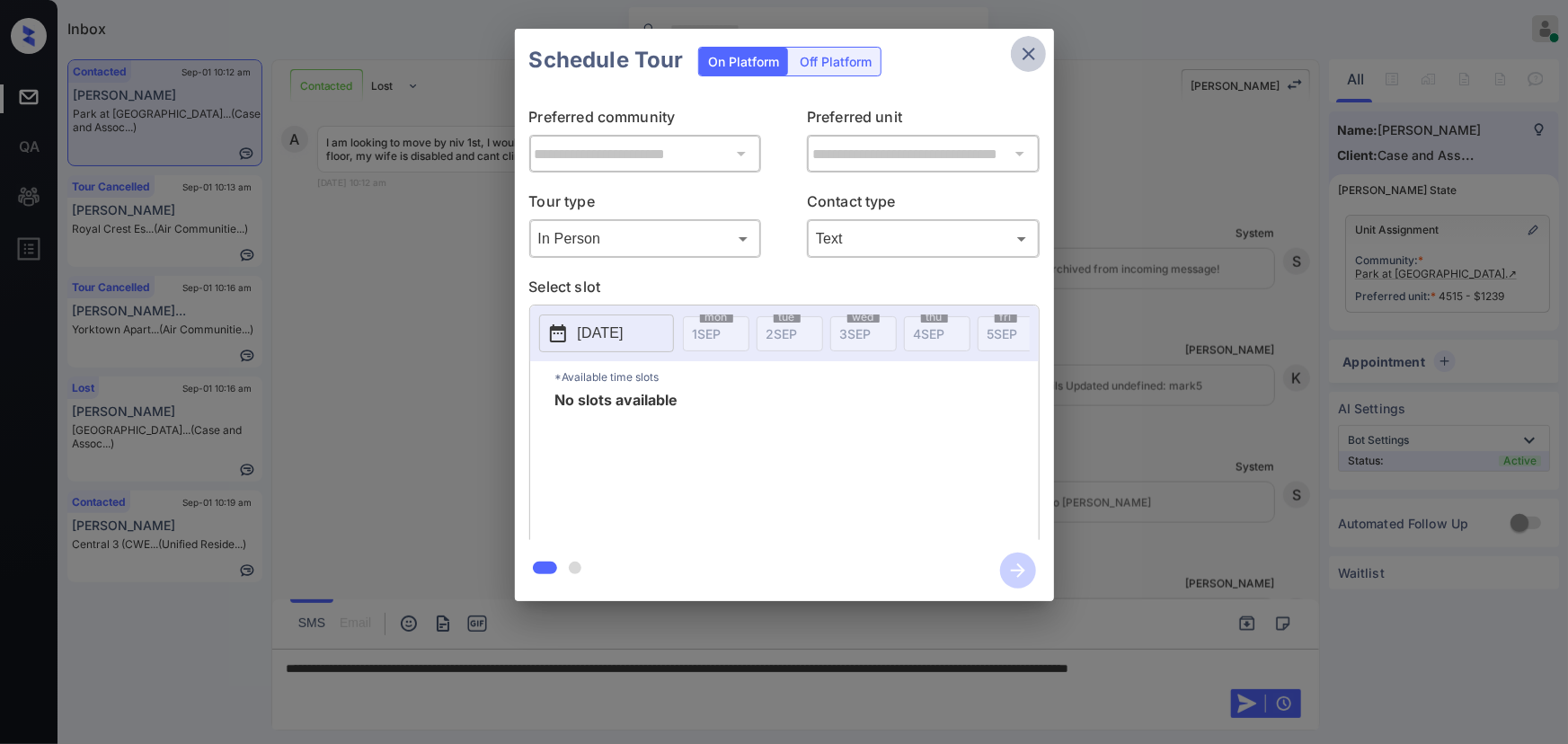
click at [1014, 52] on button "close" at bounding box center [1028, 53] width 36 height 36
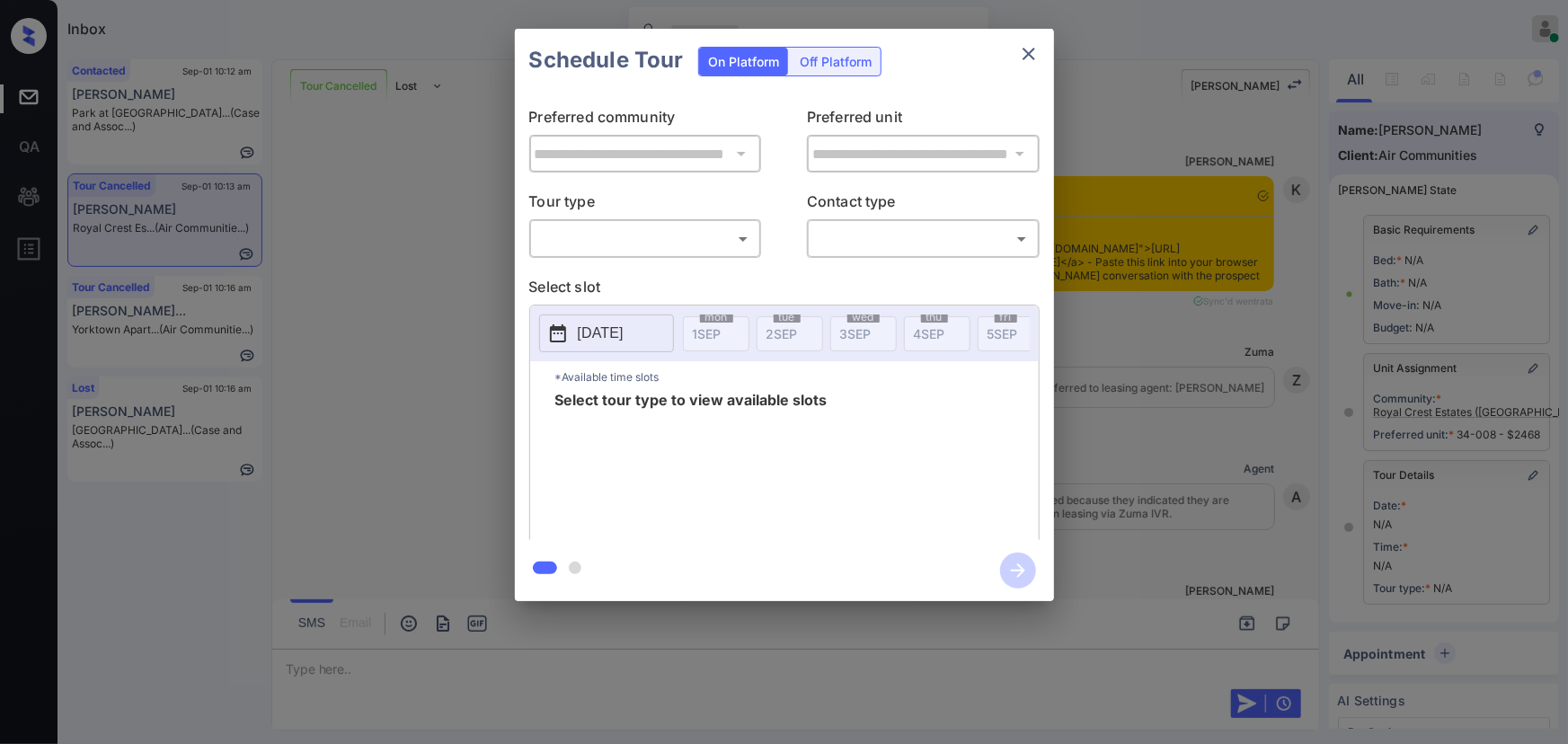
scroll to position [164, 0]
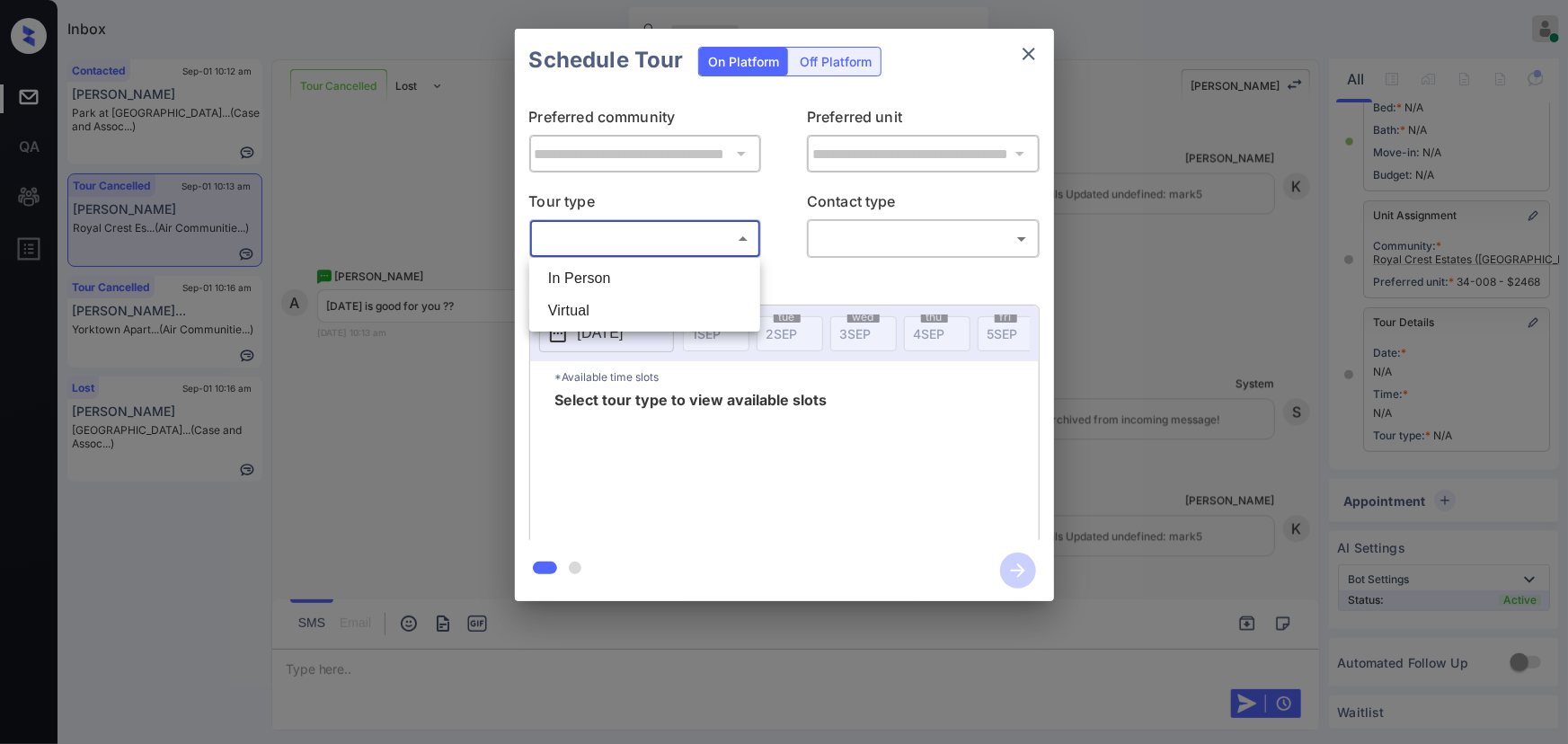
click at [655, 233] on body "Inbox [PERSON_NAME] Online Set yourself offline Set yourself on break Profile S…" at bounding box center [784, 372] width 1568 height 744
drag, startPoint x: 603, startPoint y: 279, endPoint x: 764, endPoint y: 264, distance: 161.7
click at [603, 279] on li "In Person" at bounding box center [644, 278] width 222 height 32
type input "********"
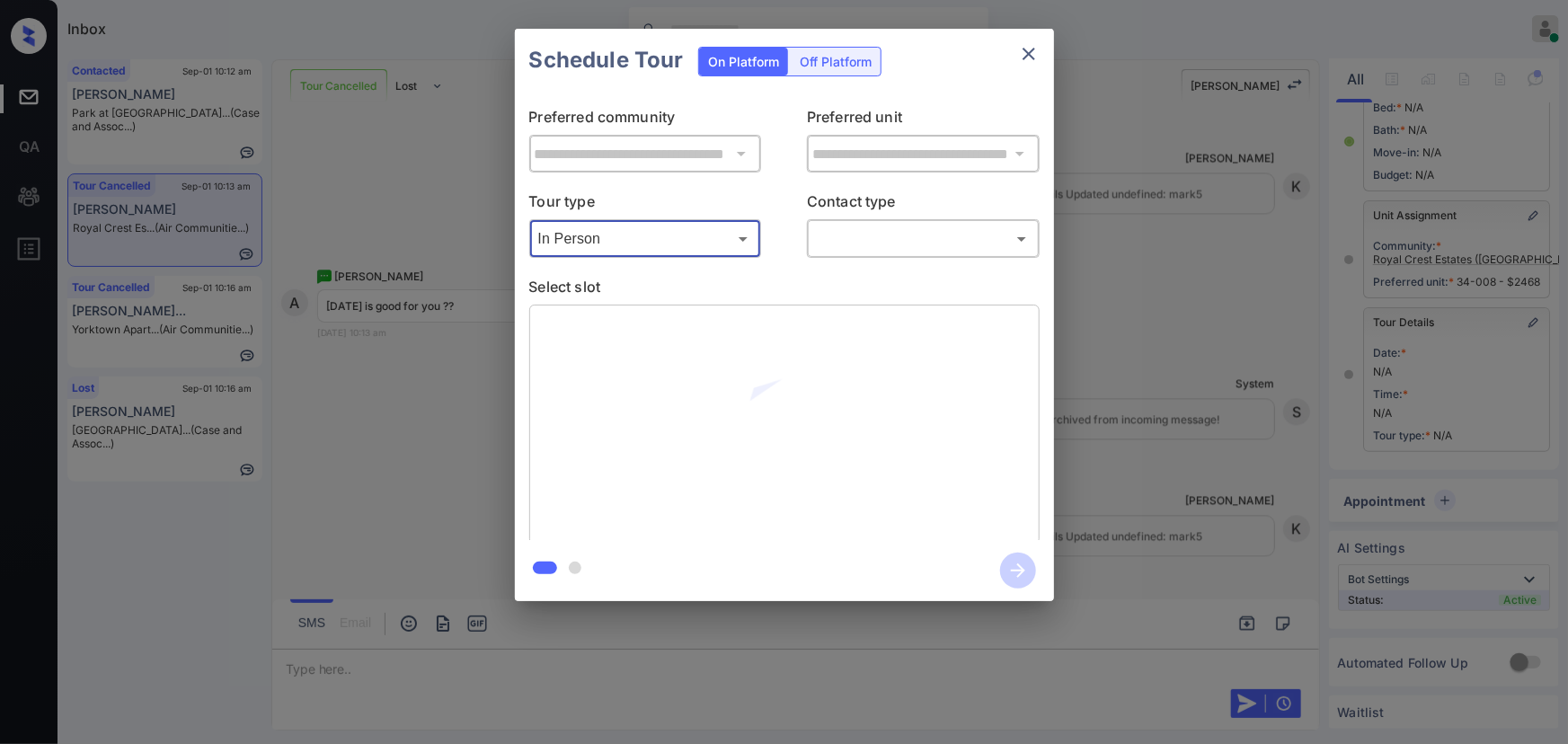
click at [874, 243] on body "Inbox Kenneth Umali Online Set yourself offline Set yourself on break Profile S…" at bounding box center [784, 372] width 1568 height 744
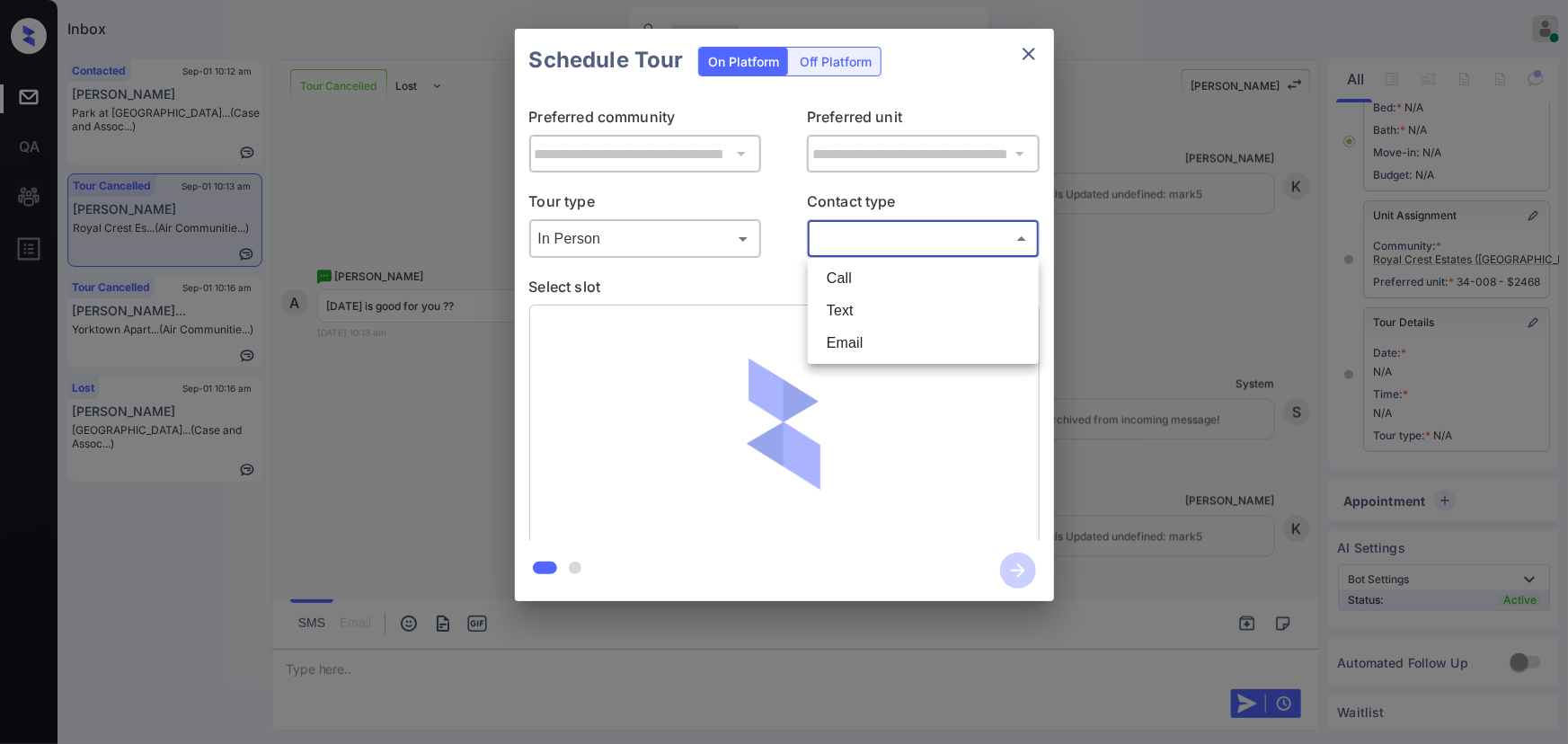
click at [843, 299] on li "Text" at bounding box center [923, 310] width 222 height 32
type input "****"
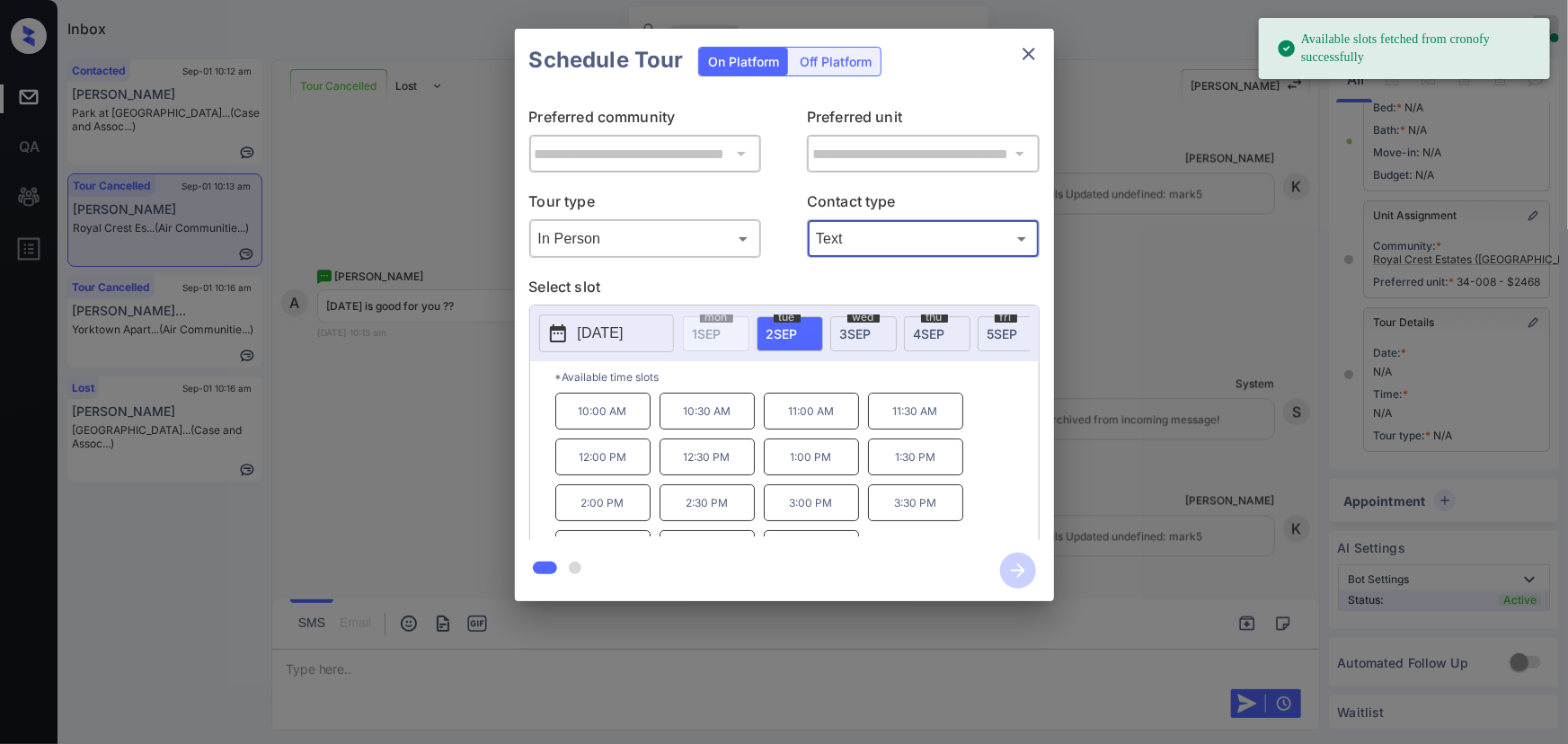
click at [620, 332] on p "[DATE]" at bounding box center [601, 334] width 46 height 22
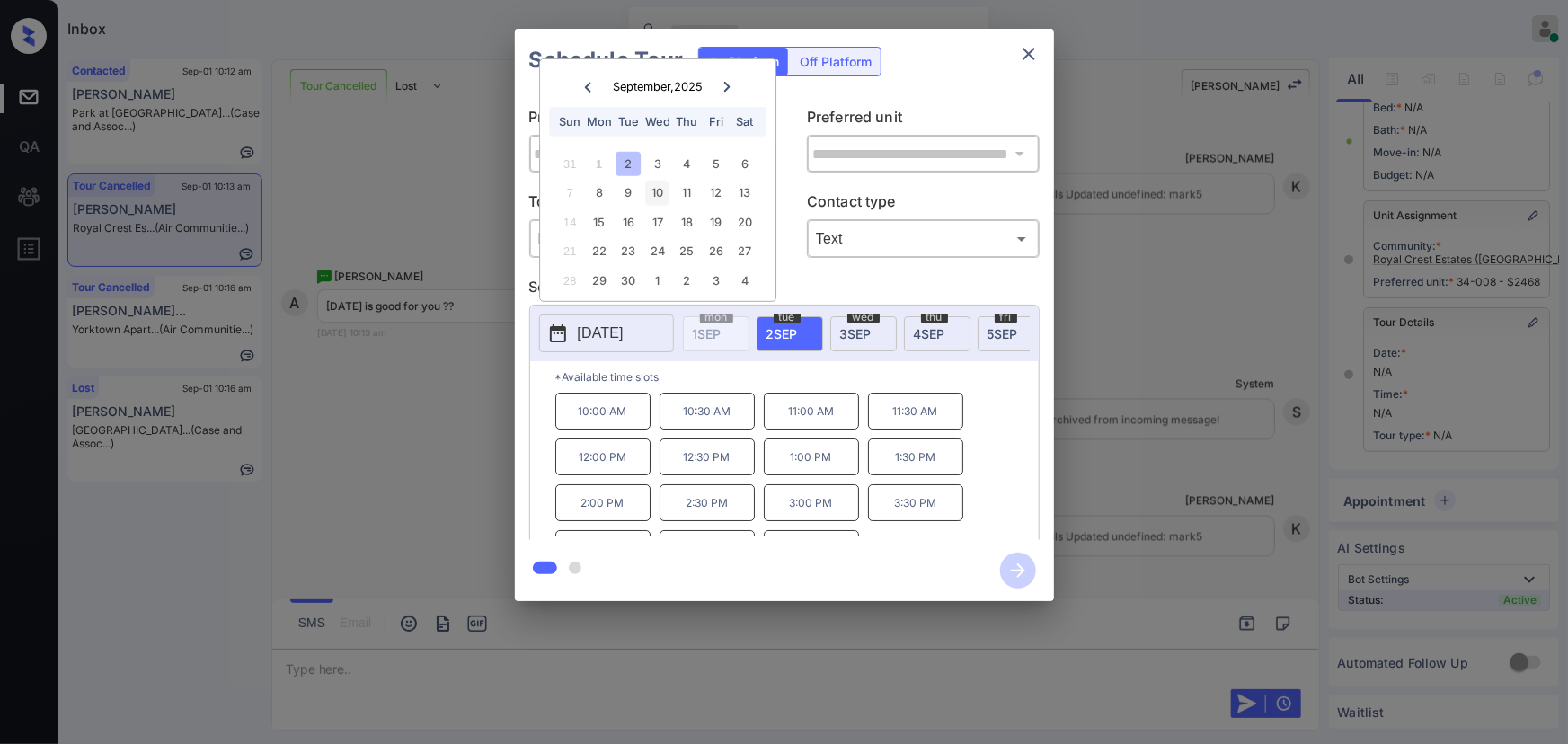
click at [655, 184] on div "10" at bounding box center [657, 192] width 25 height 25
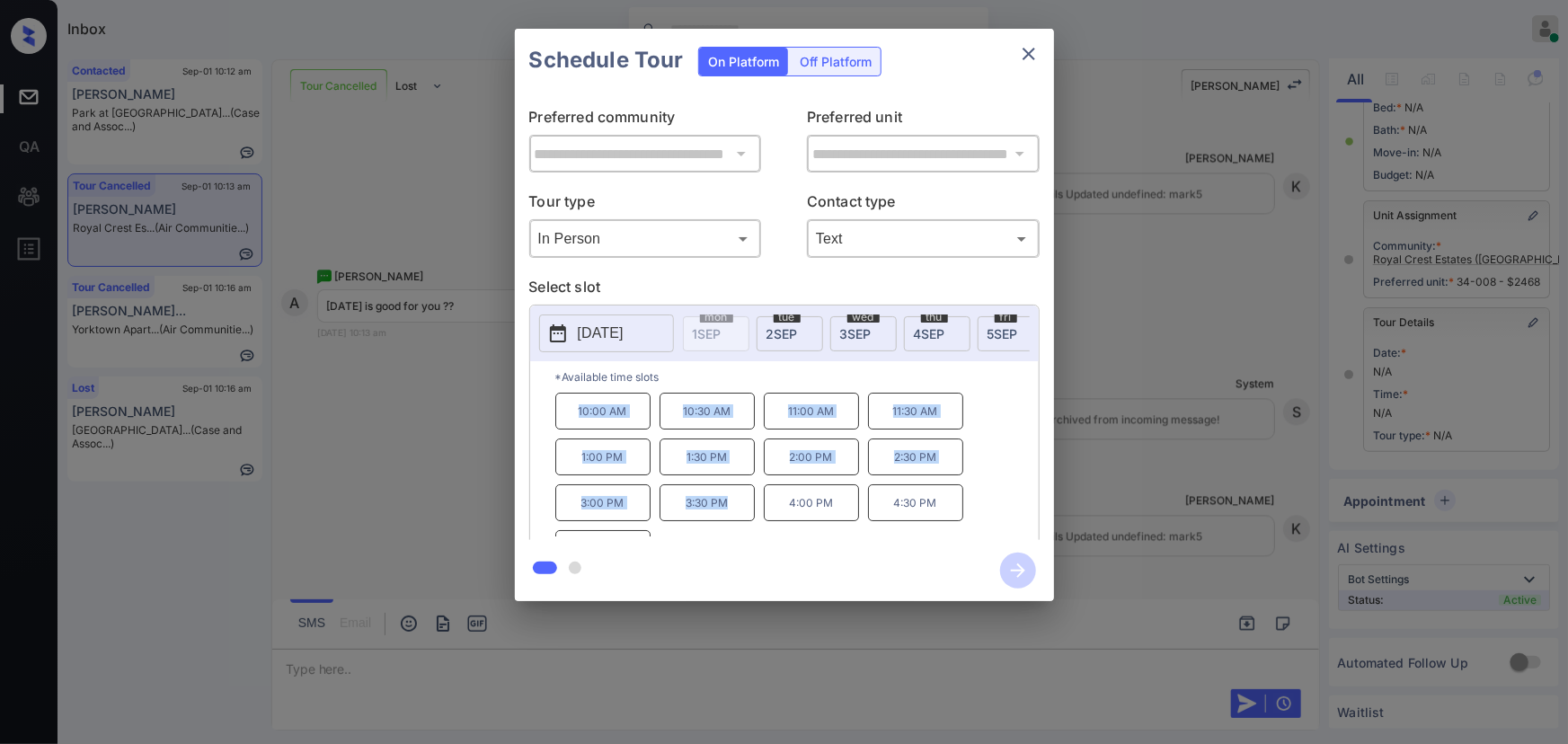
drag, startPoint x: 726, startPoint y: 512, endPoint x: 577, endPoint y: 421, distance: 174.6
click at [577, 421] on div "10:00 AM 10:30 AM 11:00 AM 11:30 AM 1:00 PM 1:30 PM 2:00 PM 2:30 PM 3:00 PM 3:3…" at bounding box center [797, 465] width 483 height 144
copy div "10:00 AM 10:30 AM 11:00 AM 11:30 AM 1:00 PM 1:30 PM 2:00 PM 2:30 PM 3:00 PM 3:3…"
click at [491, 667] on div at bounding box center [784, 372] width 1568 height 744
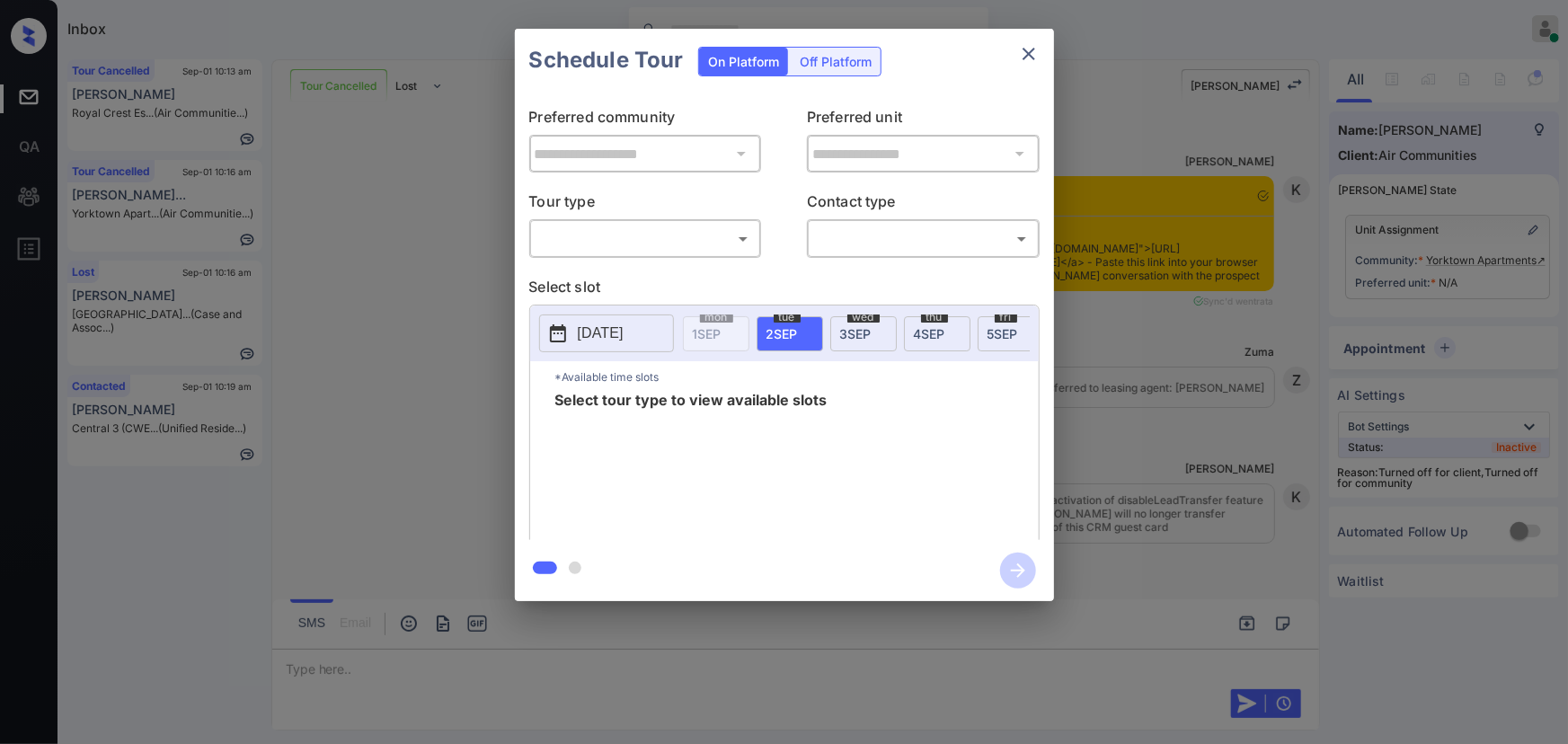
scroll to position [17493, 0]
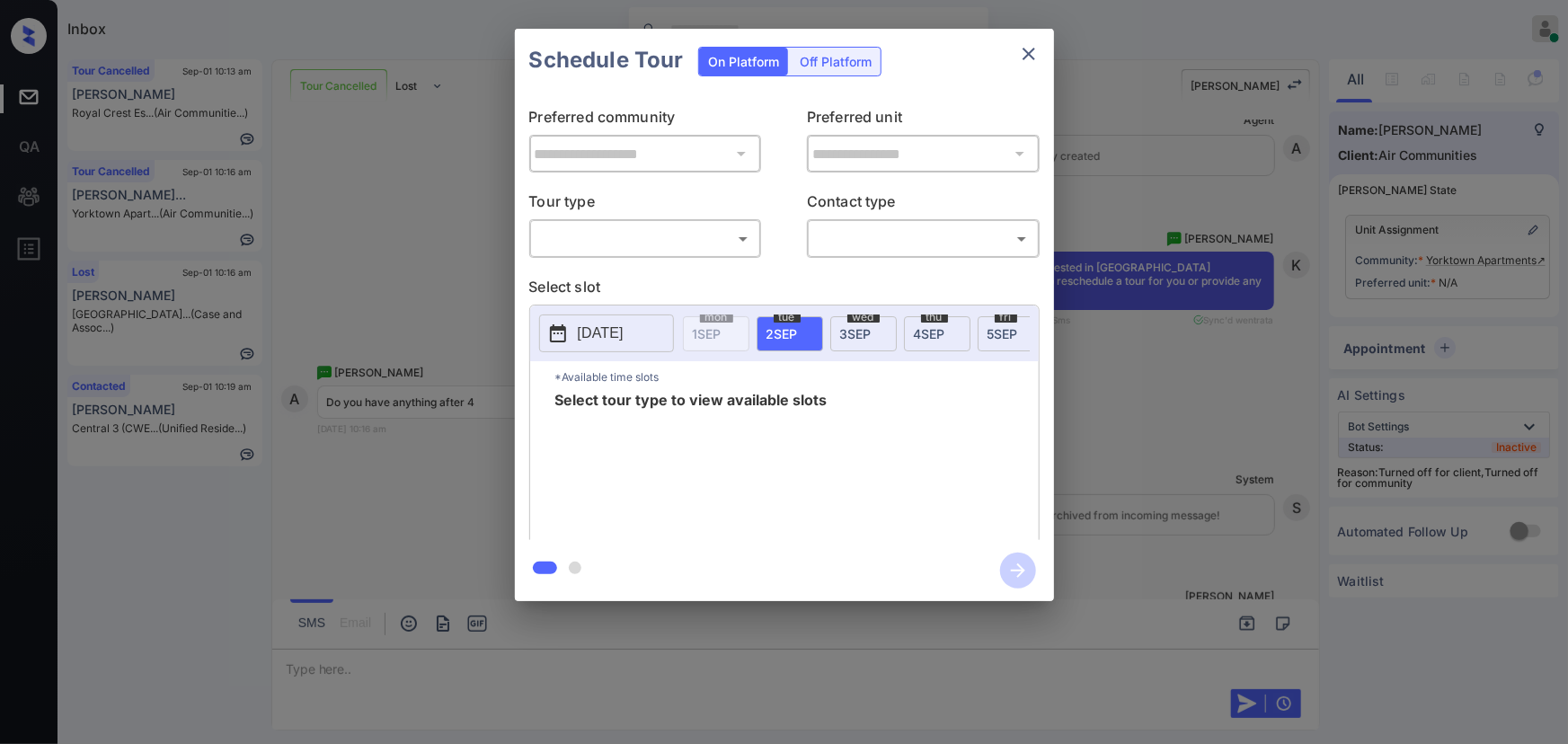
click at [594, 229] on body "Inbox Kenneth Umali Online Set yourself offline Set yourself on break Profile S…" at bounding box center [784, 372] width 1568 height 744
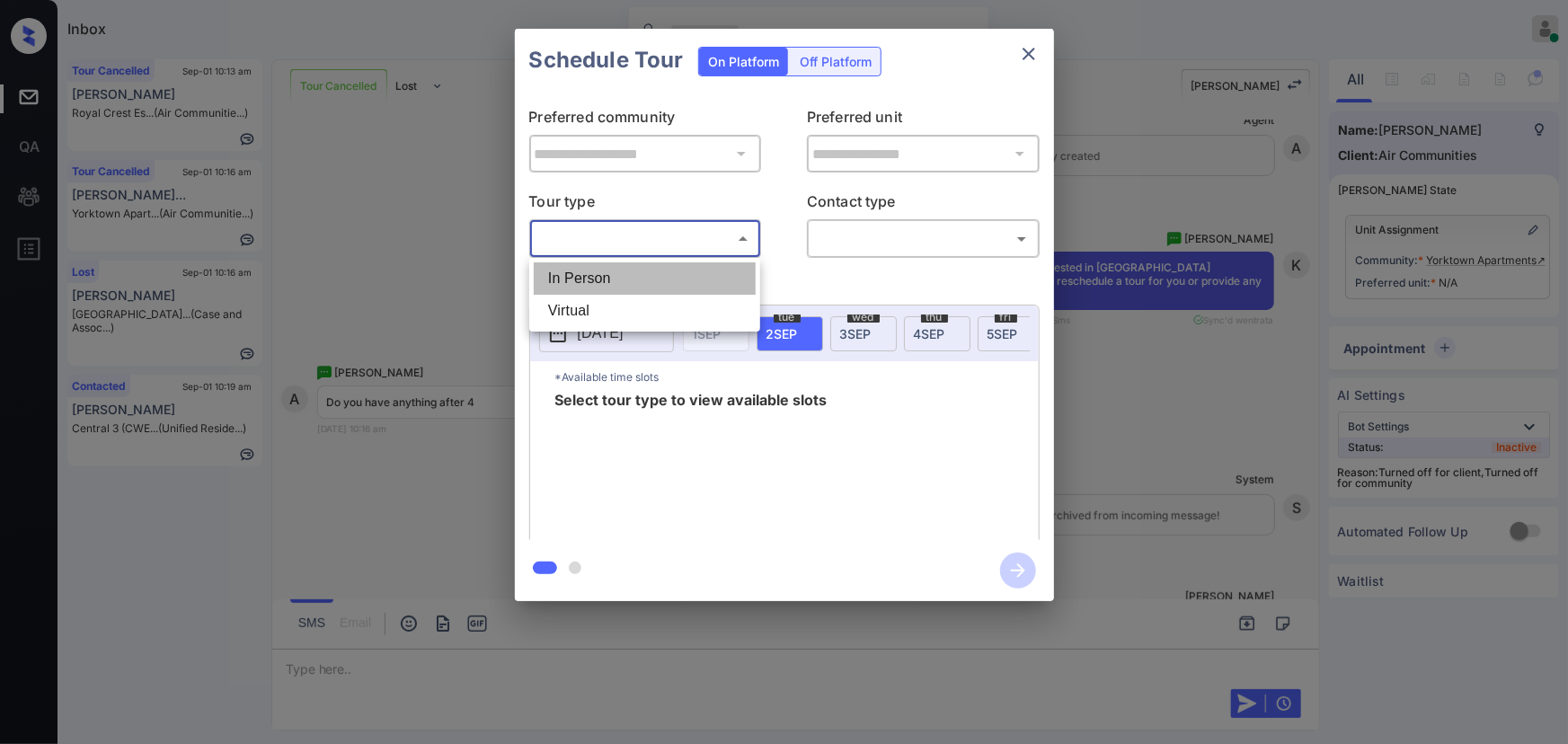
drag, startPoint x: 582, startPoint y: 282, endPoint x: 698, endPoint y: 269, distance: 116.7
click at [585, 278] on li "In Person" at bounding box center [644, 278] width 222 height 32
type input "********"
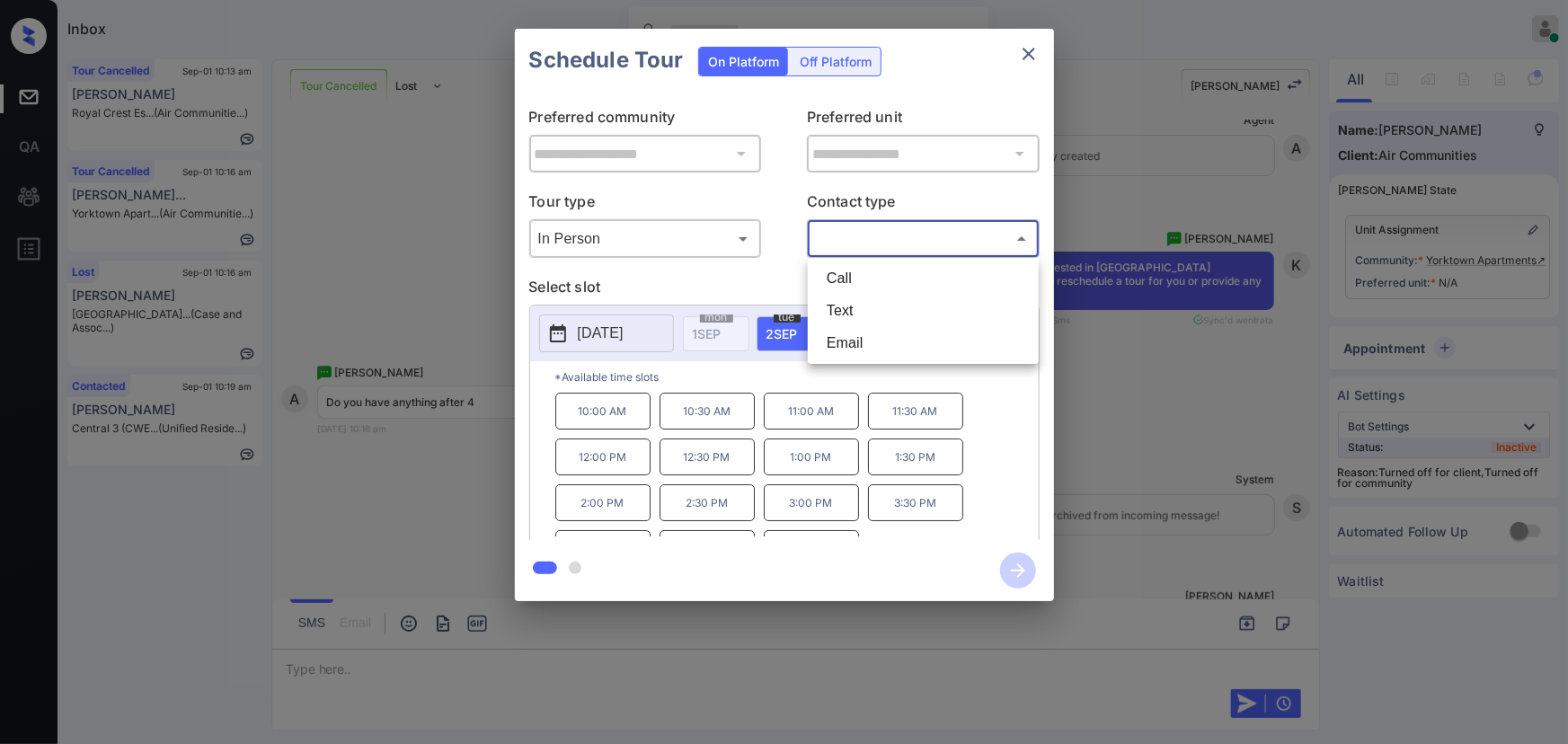
click at [846, 251] on body "Inbox Kenneth Umali Online Set yourself offline Set yourself on break Profile S…" at bounding box center [784, 372] width 1568 height 744
click at [832, 303] on li "Text" at bounding box center [923, 310] width 222 height 32
type input "****"
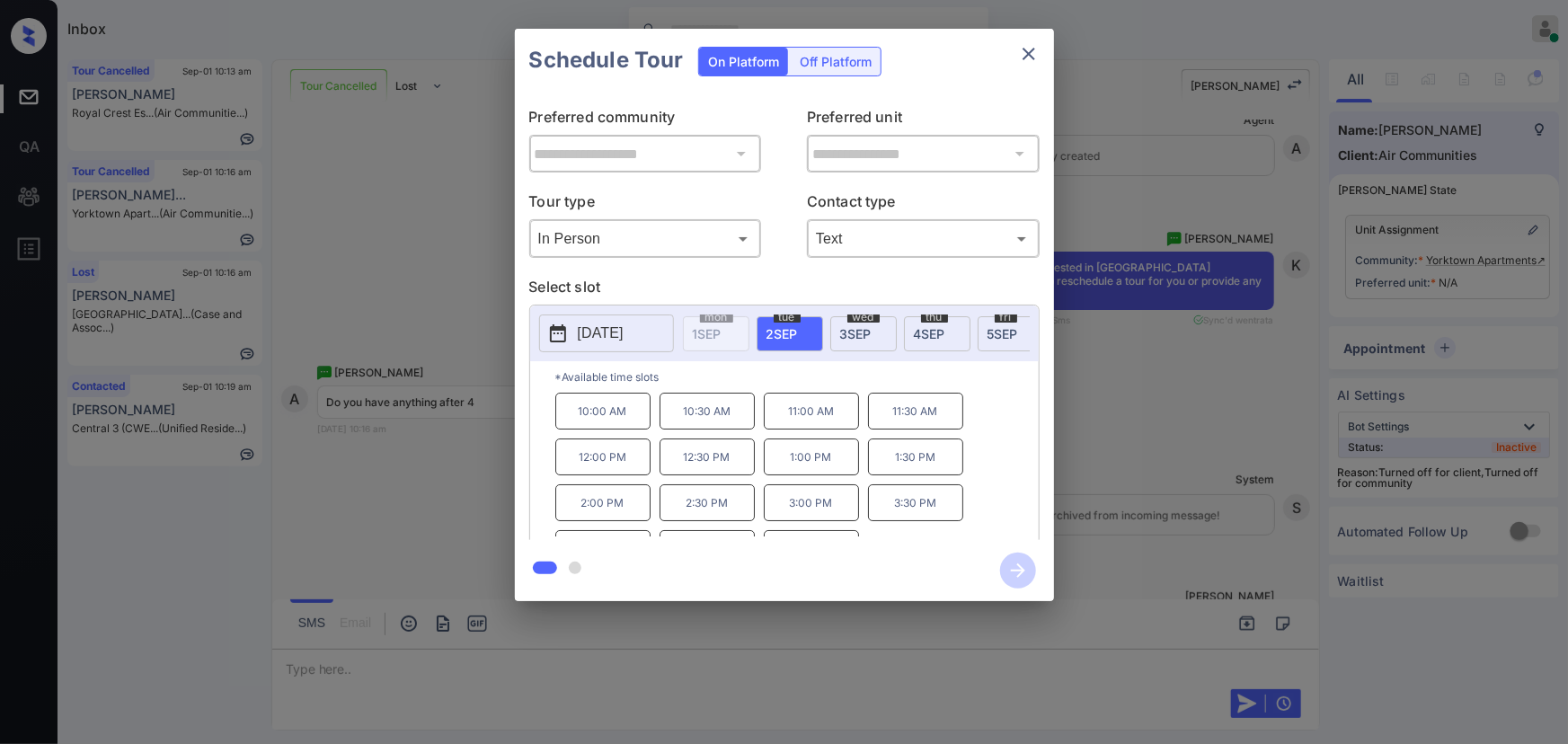
click at [852, 326] on span "3 SEP" at bounding box center [855, 334] width 31 height 16
click at [801, 323] on div "tue 2 SEP" at bounding box center [789, 334] width 67 height 35
copy div "4:30 PM 5:00 PM"
drag, startPoint x: 836, startPoint y: 525, endPoint x: 679, endPoint y: 526, distance: 157.0
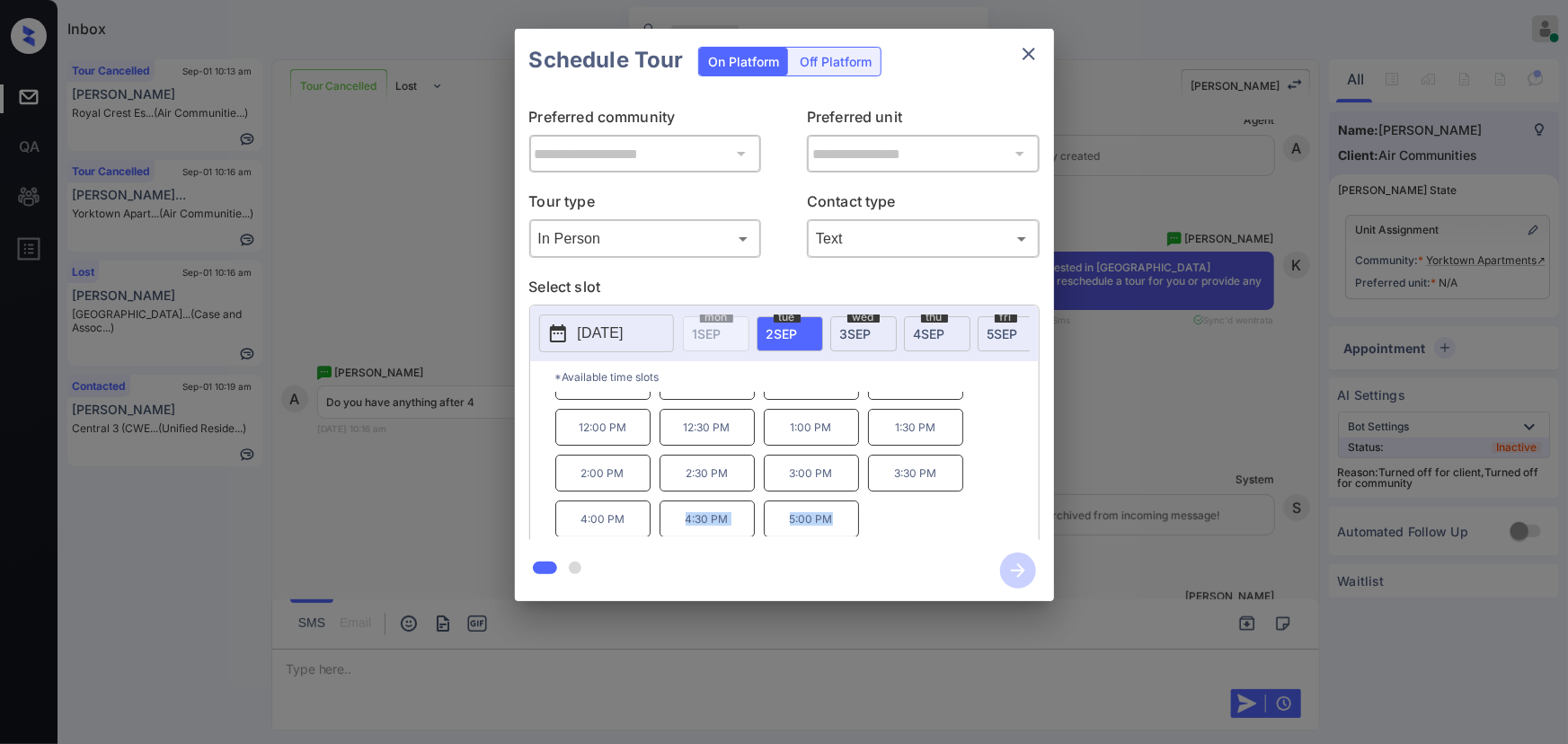
click at [679, 526] on div "10:00 AM 10:30 AM 11:00 AM 11:30 AM 12:00 PM 12:30 PM 1:00 PM 1:30 PM 2:00 PM 2…" at bounding box center [797, 465] width 483 height 144
click at [682, 667] on div at bounding box center [784, 372] width 1568 height 744
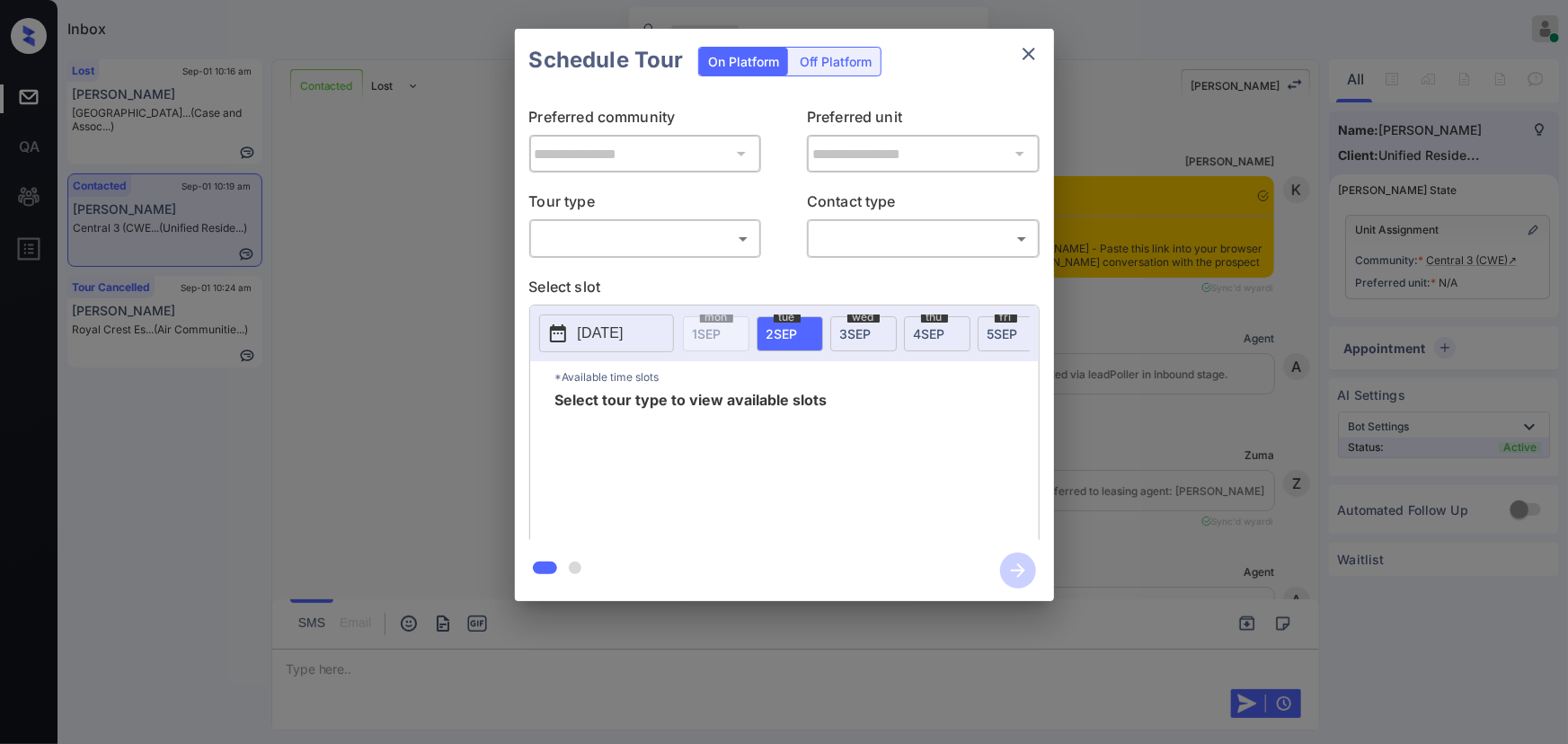
scroll to position [1312, 0]
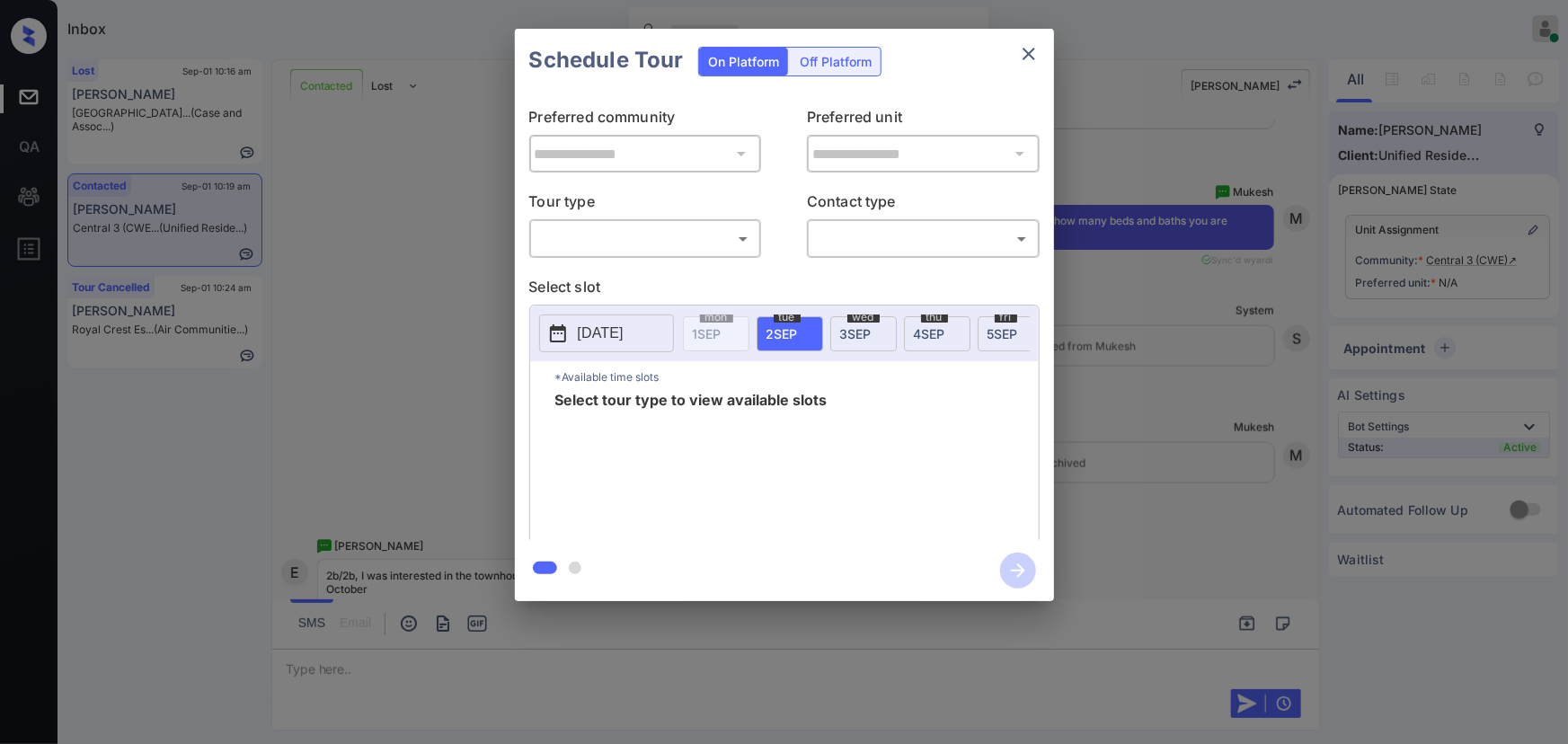
click at [590, 253] on div "​ ​" at bounding box center [645, 238] width 232 height 38
click at [602, 240] on body "Inbox [PERSON_NAME] Online Set yourself offline Set yourself on break Profile S…" at bounding box center [784, 372] width 1568 height 744
click at [590, 284] on li "In Person" at bounding box center [644, 278] width 222 height 32
type input "********"
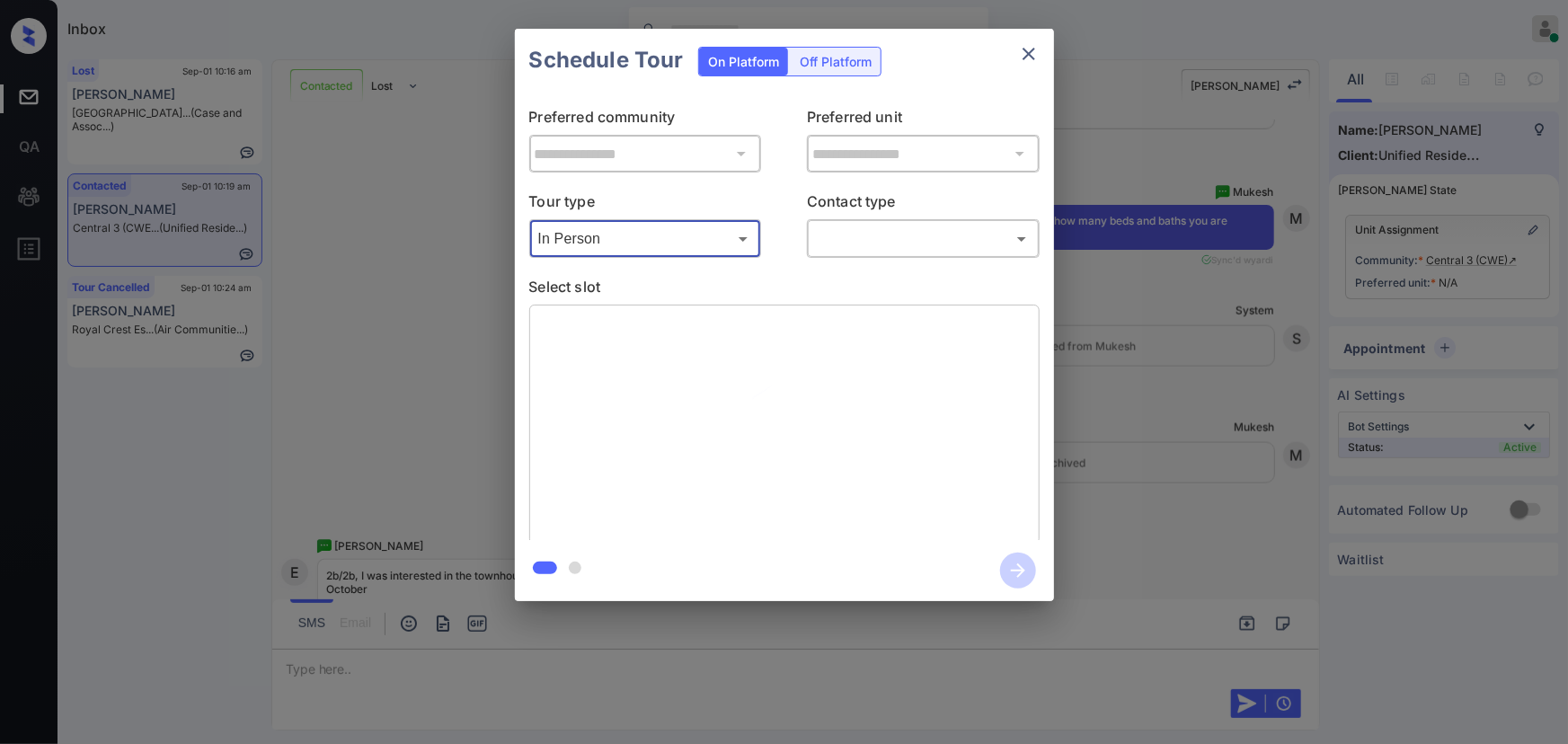
click at [864, 252] on body "Inbox [PERSON_NAME] Online Set yourself offline Set yourself on break Profile S…" at bounding box center [784, 372] width 1568 height 744
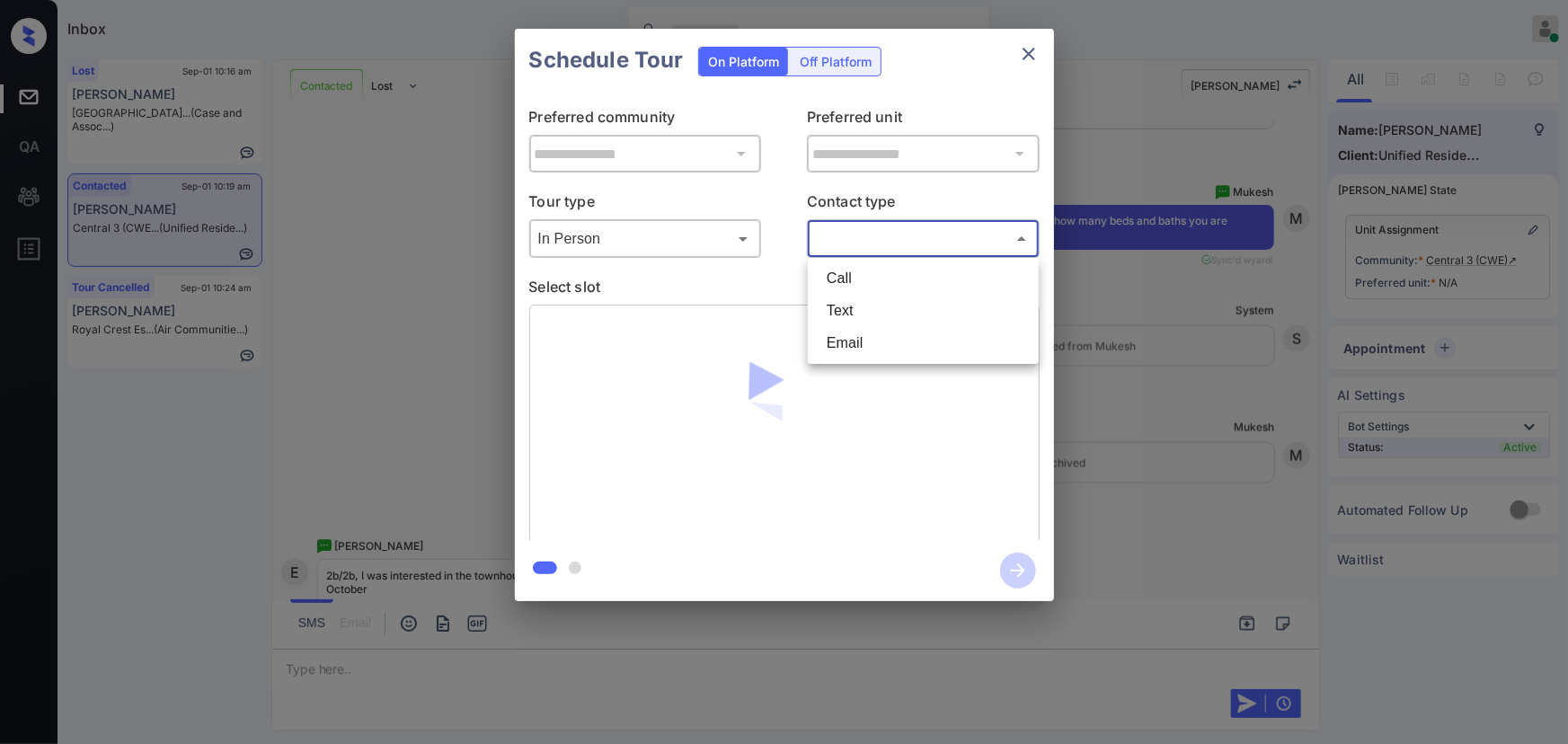
drag, startPoint x: 1021, startPoint y: 45, endPoint x: 1164, endPoint y: 171, distance: 190.6
click at [1025, 45] on div at bounding box center [784, 372] width 1568 height 744
click at [1031, 53] on icon "close" at bounding box center [1029, 54] width 22 height 22
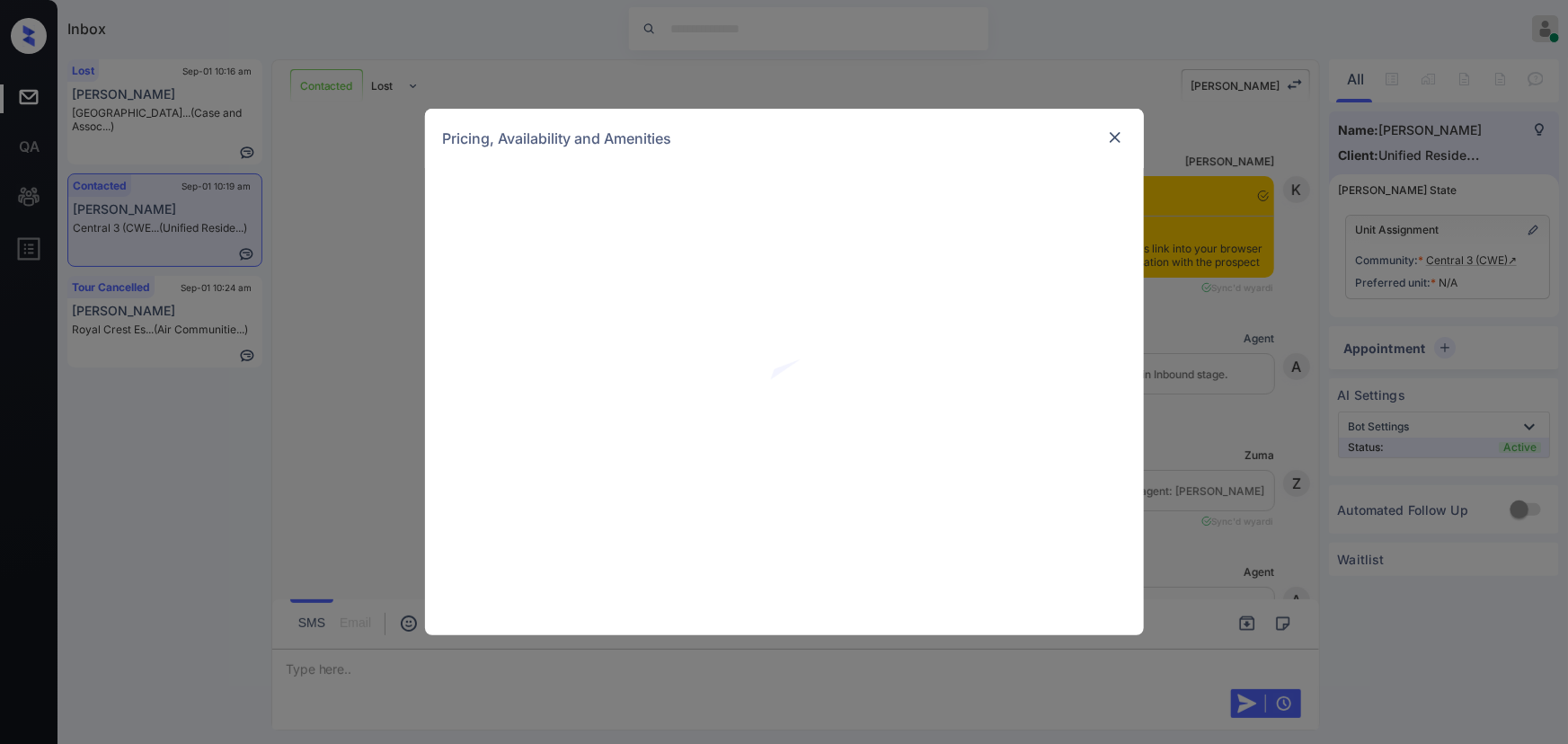
scroll to position [1312, 0]
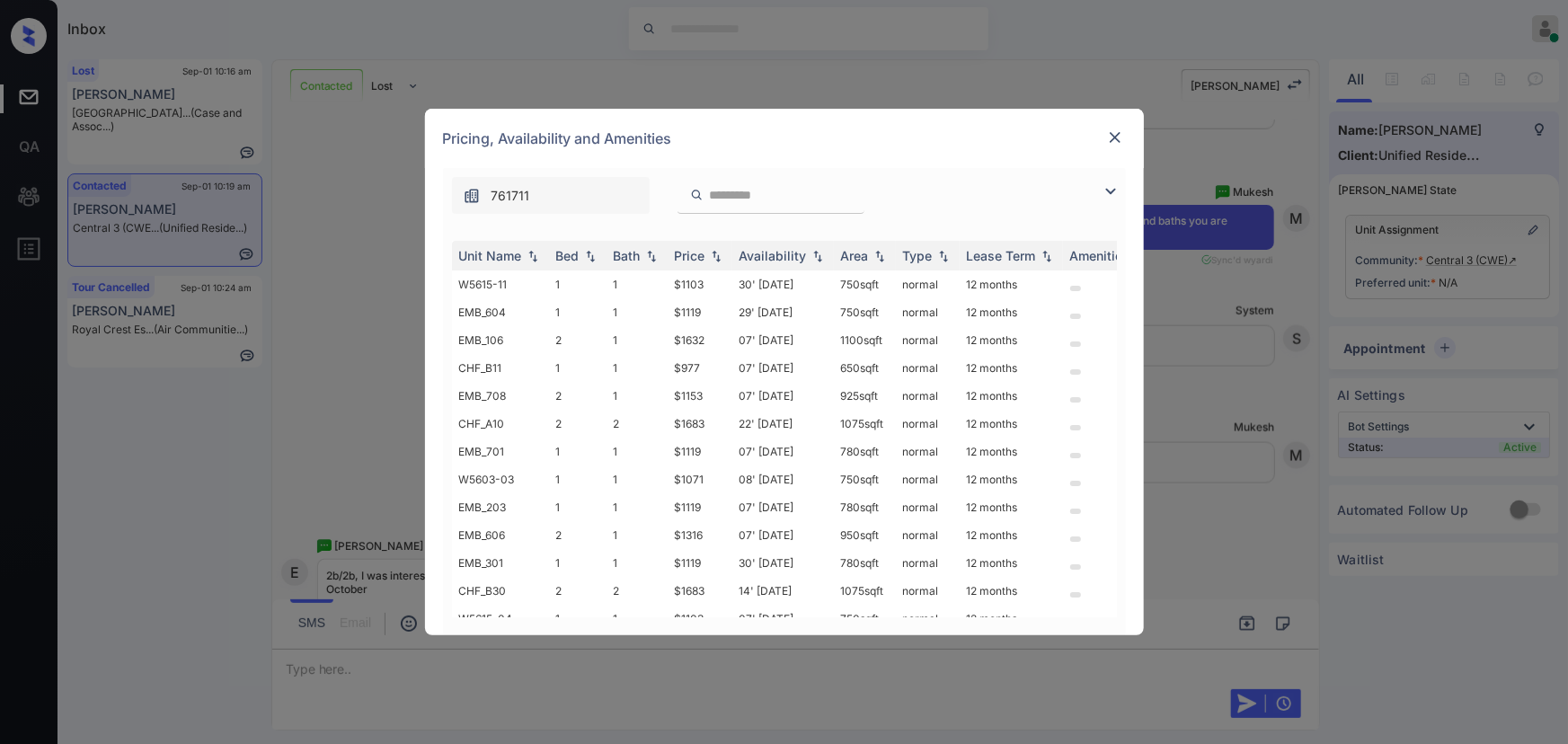
click at [1104, 190] on img at bounding box center [1110, 191] width 22 height 22
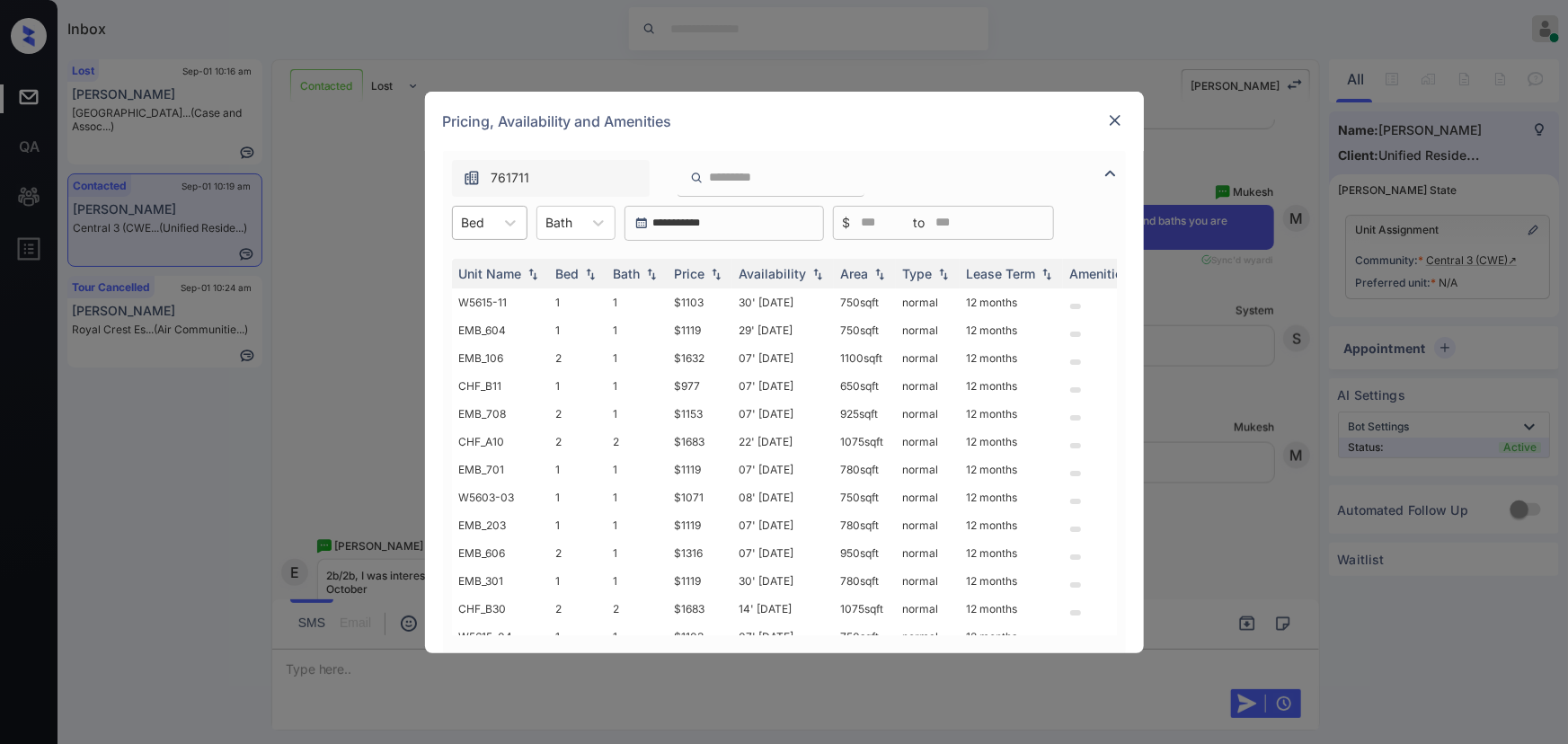
click at [485, 223] on div "Bed" at bounding box center [473, 222] width 41 height 26
click at [467, 325] on div "2" at bounding box center [490, 331] width 76 height 32
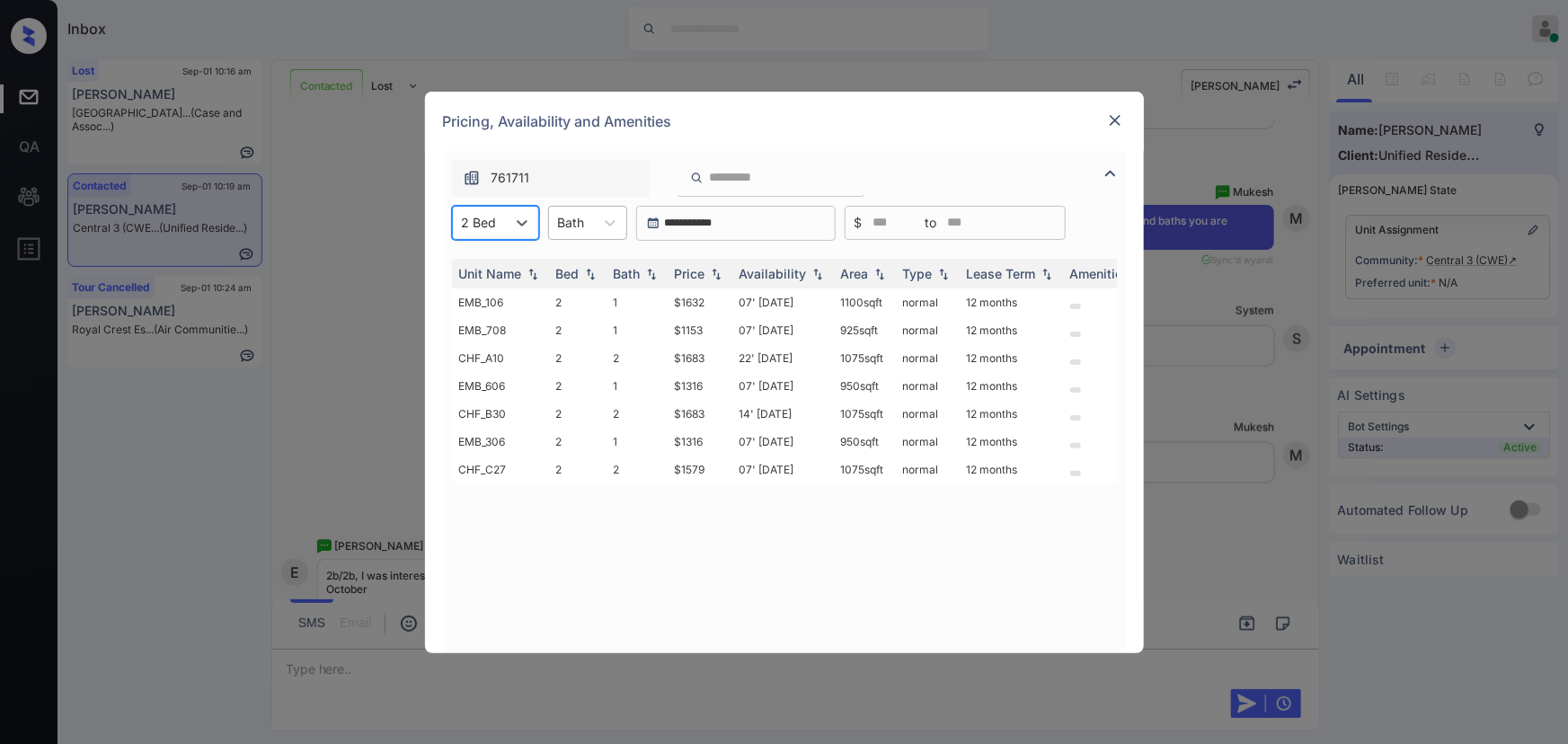
click at [584, 227] on div "Bath" at bounding box center [571, 222] width 45 height 26
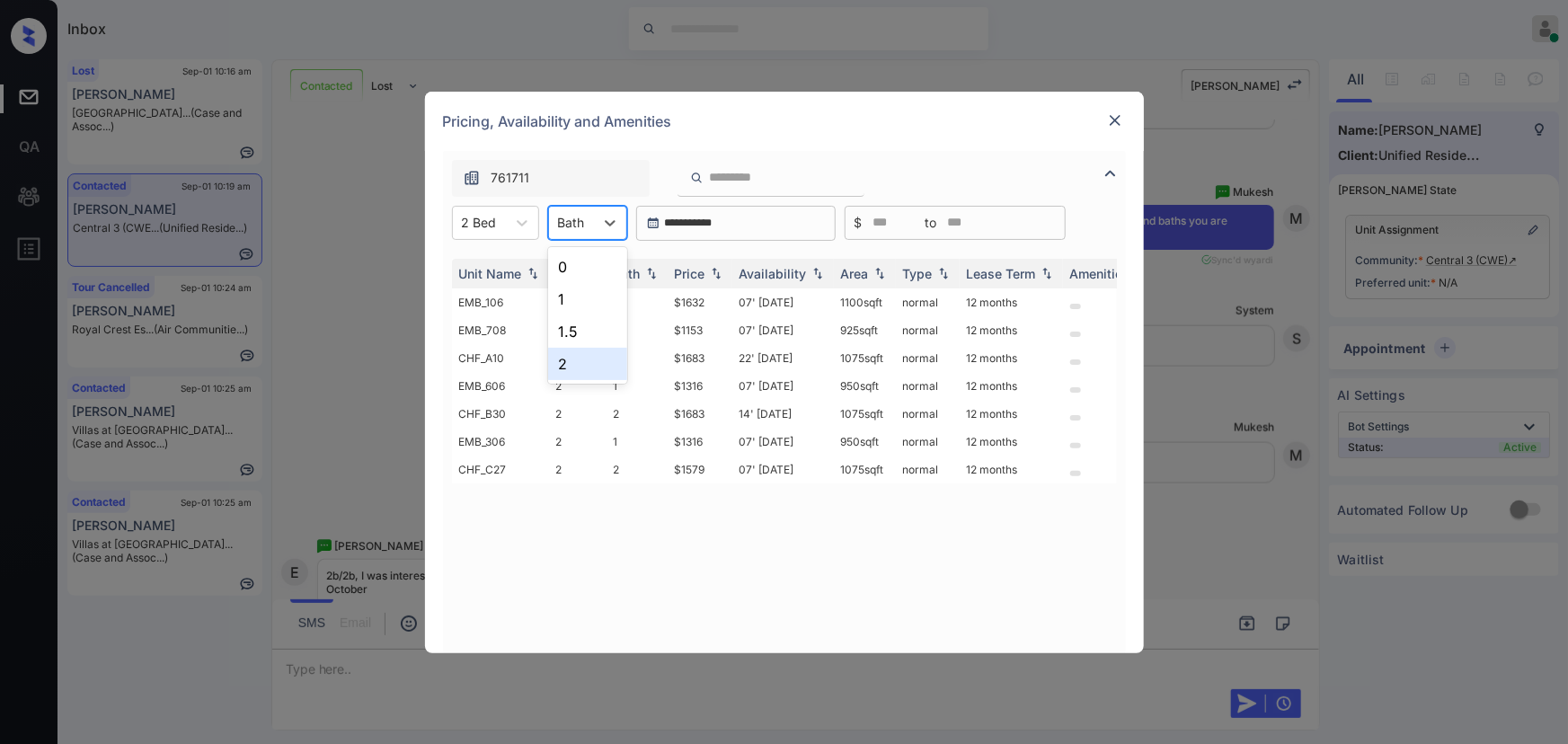
click at [564, 368] on div "2" at bounding box center [587, 363] width 79 height 32
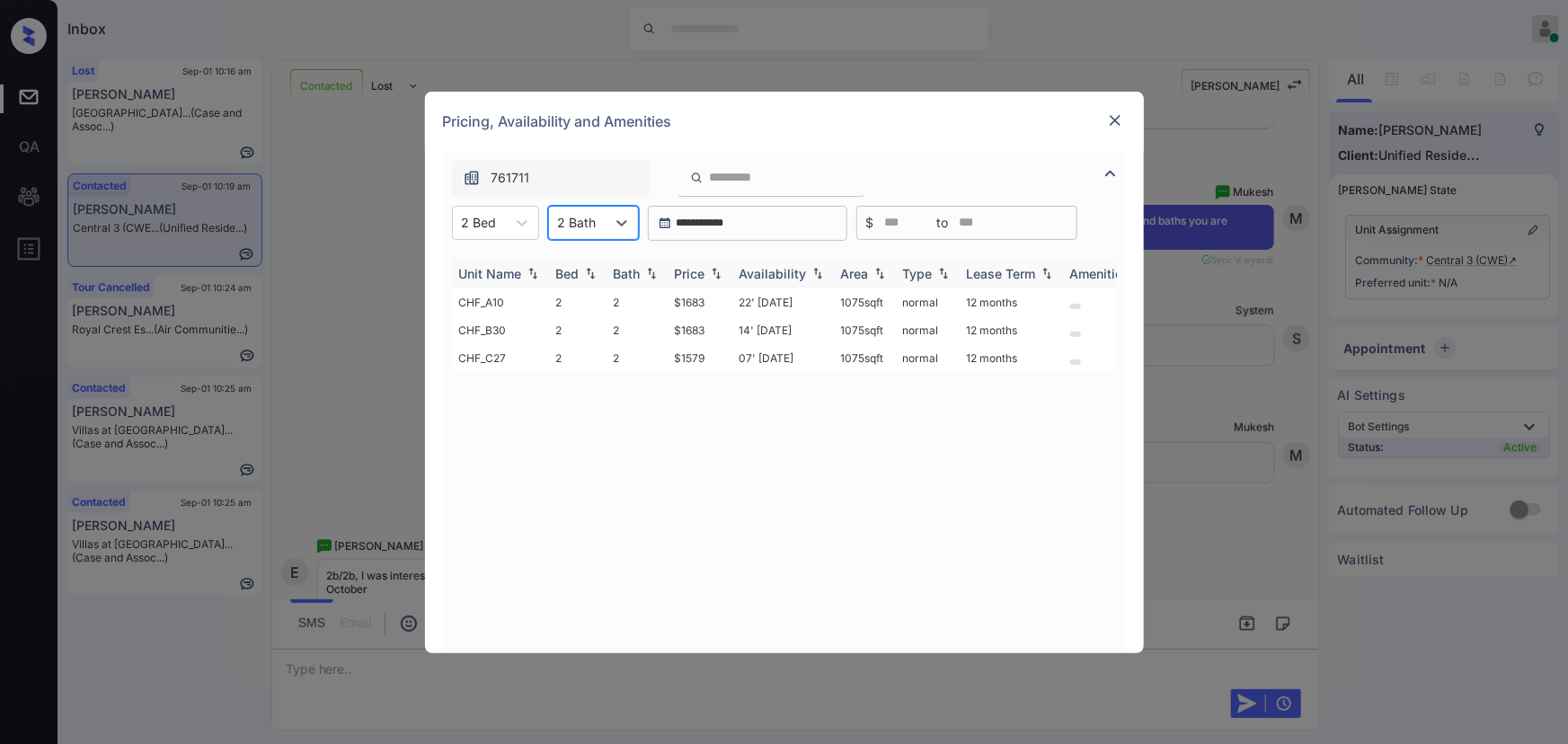
click at [702, 271] on div "Price" at bounding box center [690, 274] width 31 height 16
click at [781, 299] on td "07' [DATE]" at bounding box center [782, 302] width 101 height 28
click at [781, 299] on td "07' Oct 25" at bounding box center [782, 302] width 101 height 28
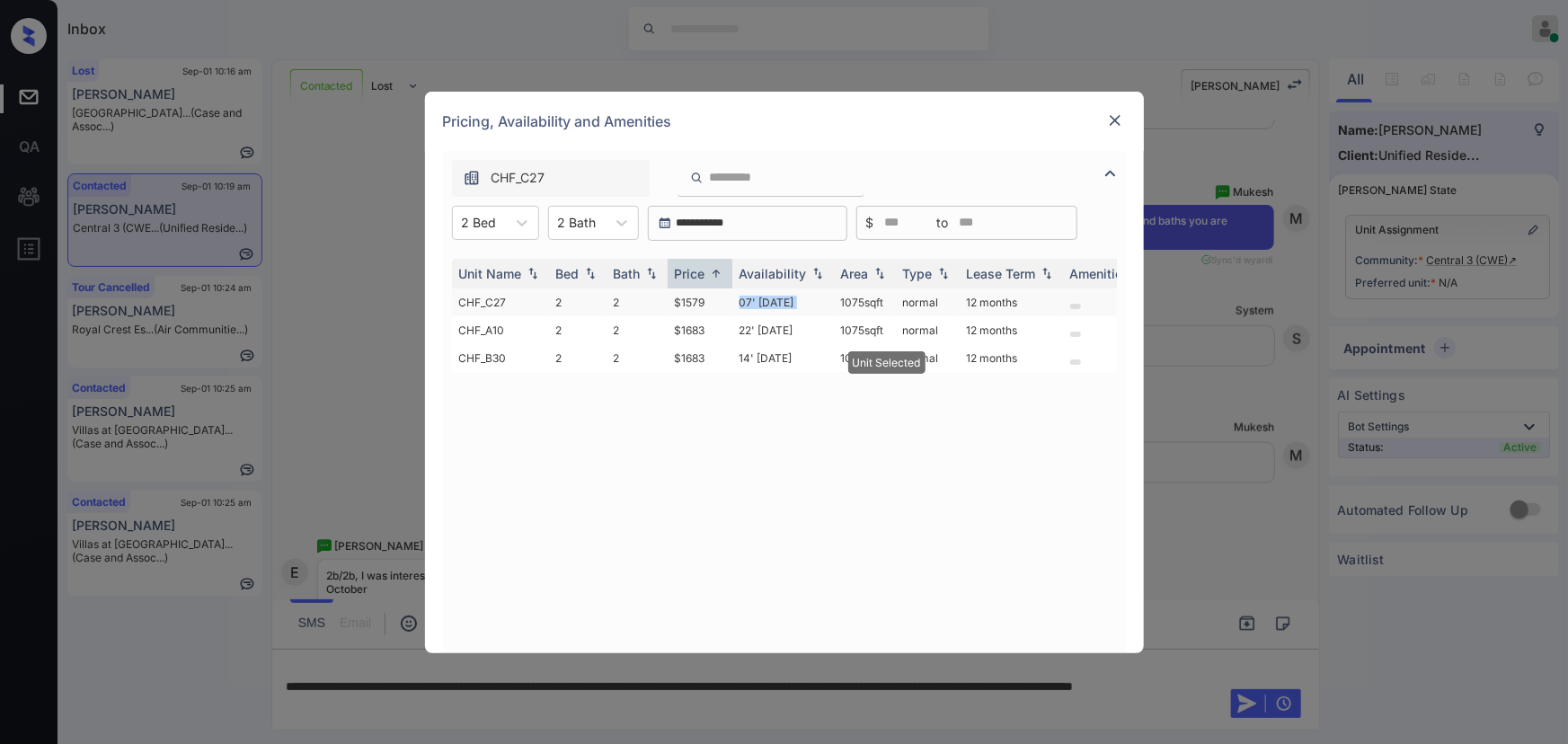
click at [781, 299] on td "07' Oct 25" at bounding box center [782, 302] width 101 height 28
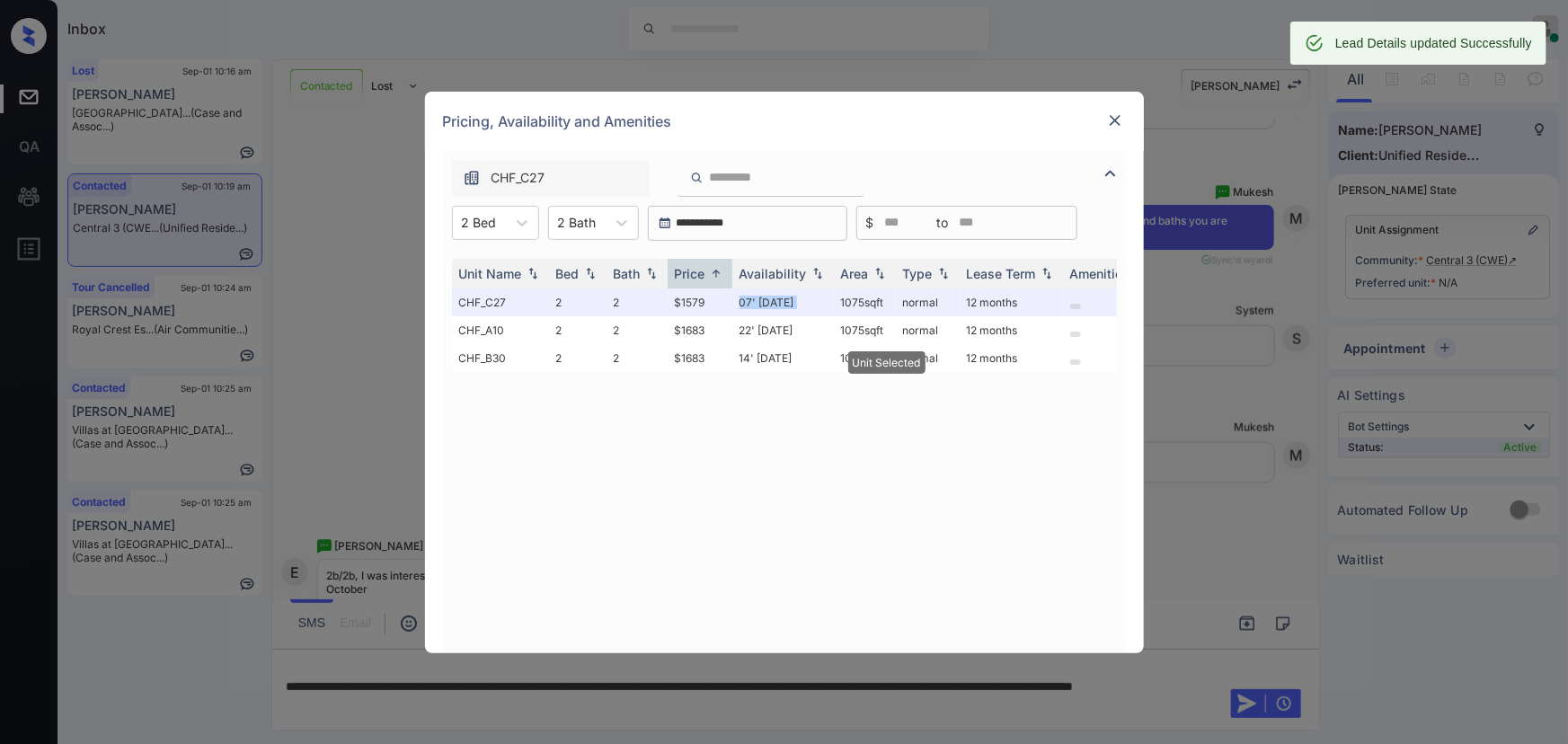
click at [1114, 123] on img at bounding box center [1115, 120] width 18 height 18
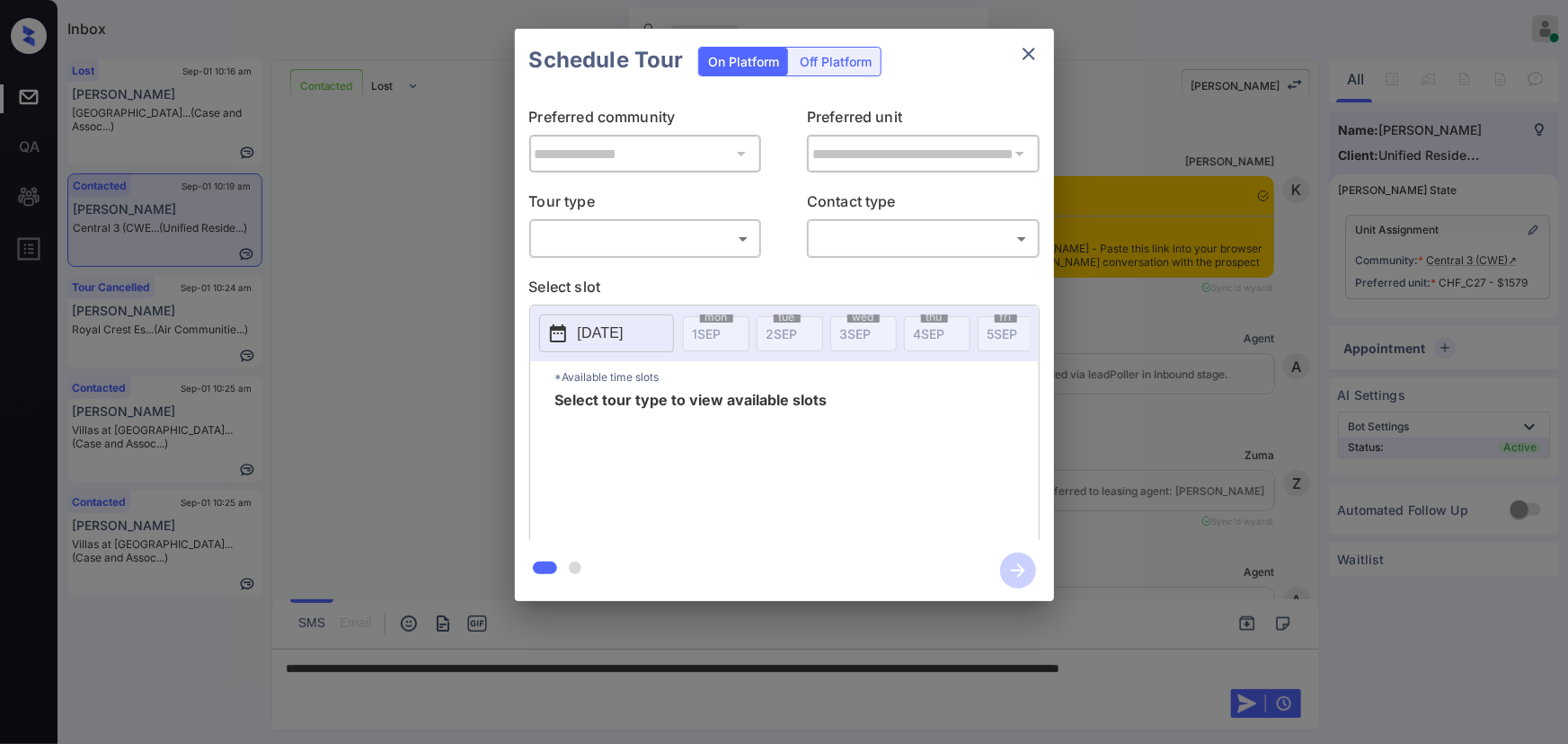
scroll to position [1312, 0]
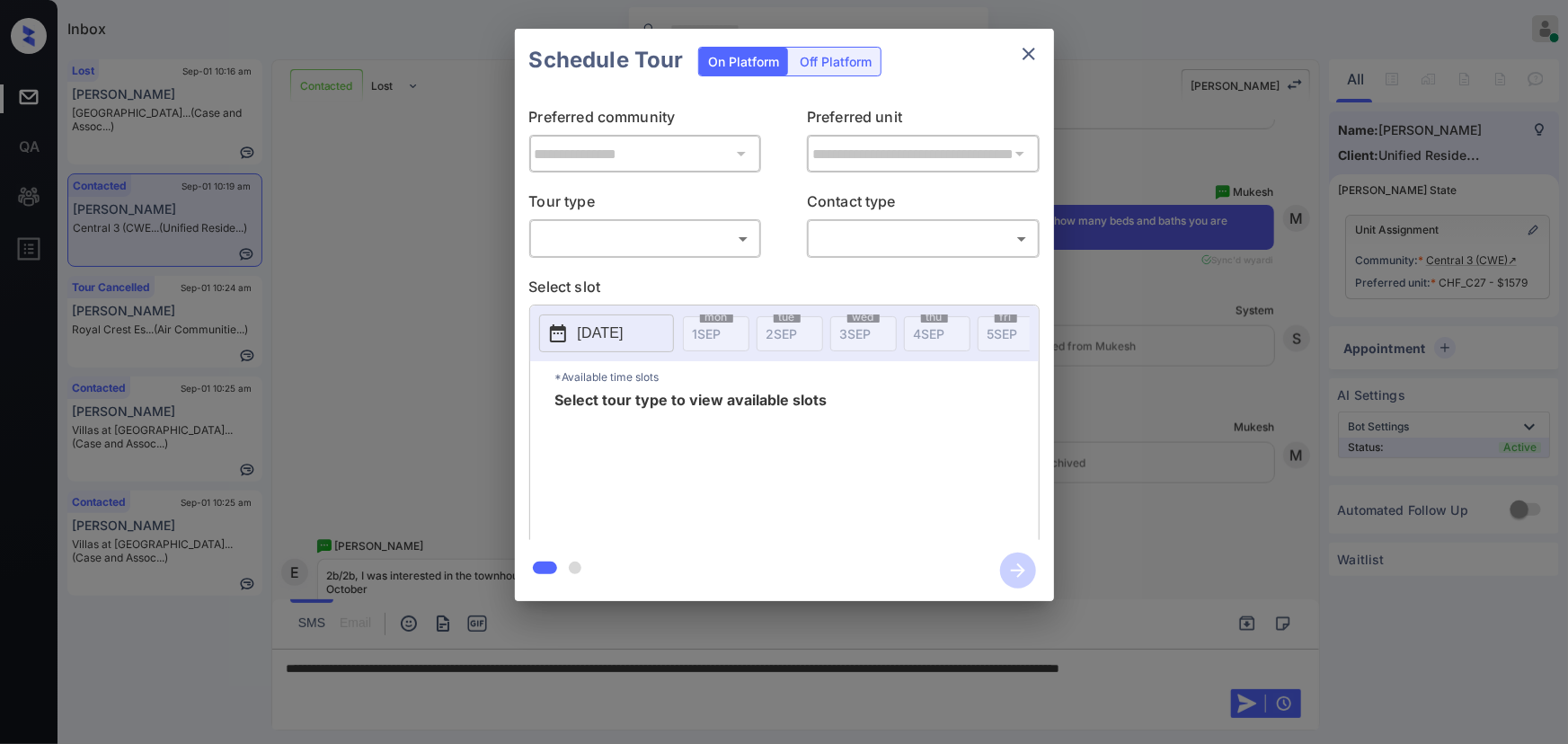
click at [652, 232] on body "Inbox Kenneth Umali Online Set yourself offline Set yourself on break Profile S…" at bounding box center [784, 372] width 1568 height 744
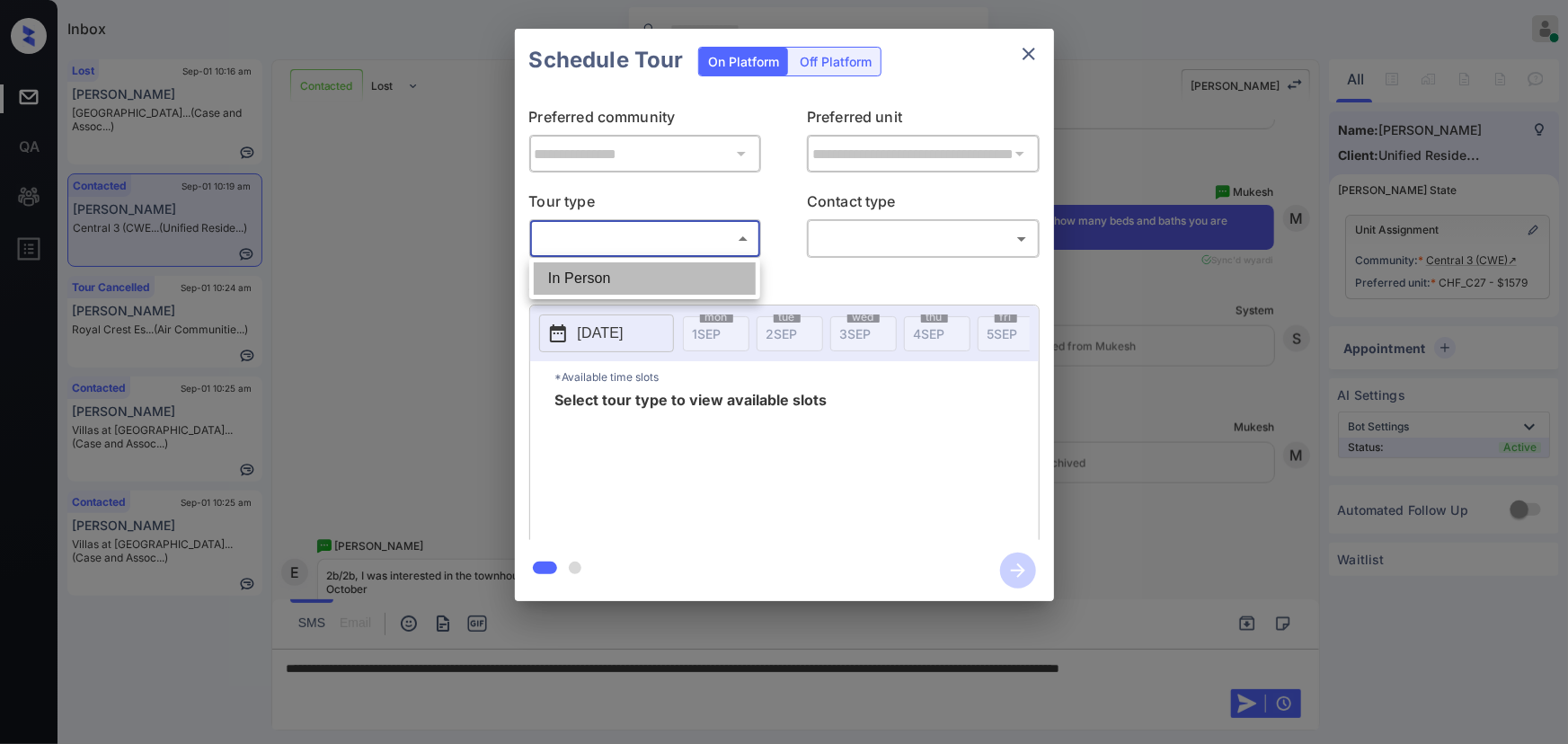
click at [624, 270] on li "In Person" at bounding box center [644, 278] width 222 height 32
type input "********"
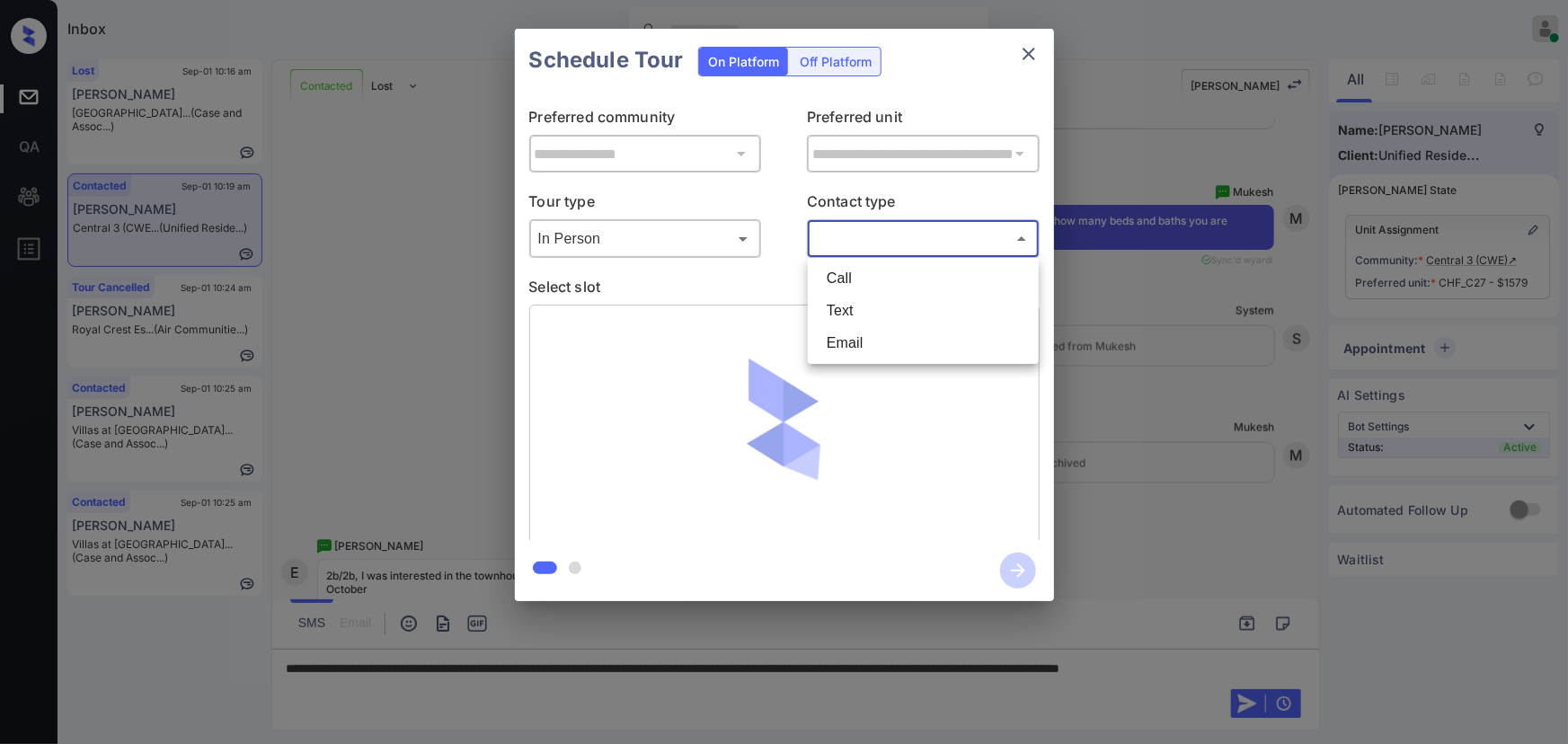
click at [930, 232] on body "Inbox Kenneth Umali Online Set yourself offline Set yourself on break Profile S…" at bounding box center [784, 372] width 1568 height 744
click at [861, 303] on li "Text" at bounding box center [923, 310] width 222 height 32
type input "****"
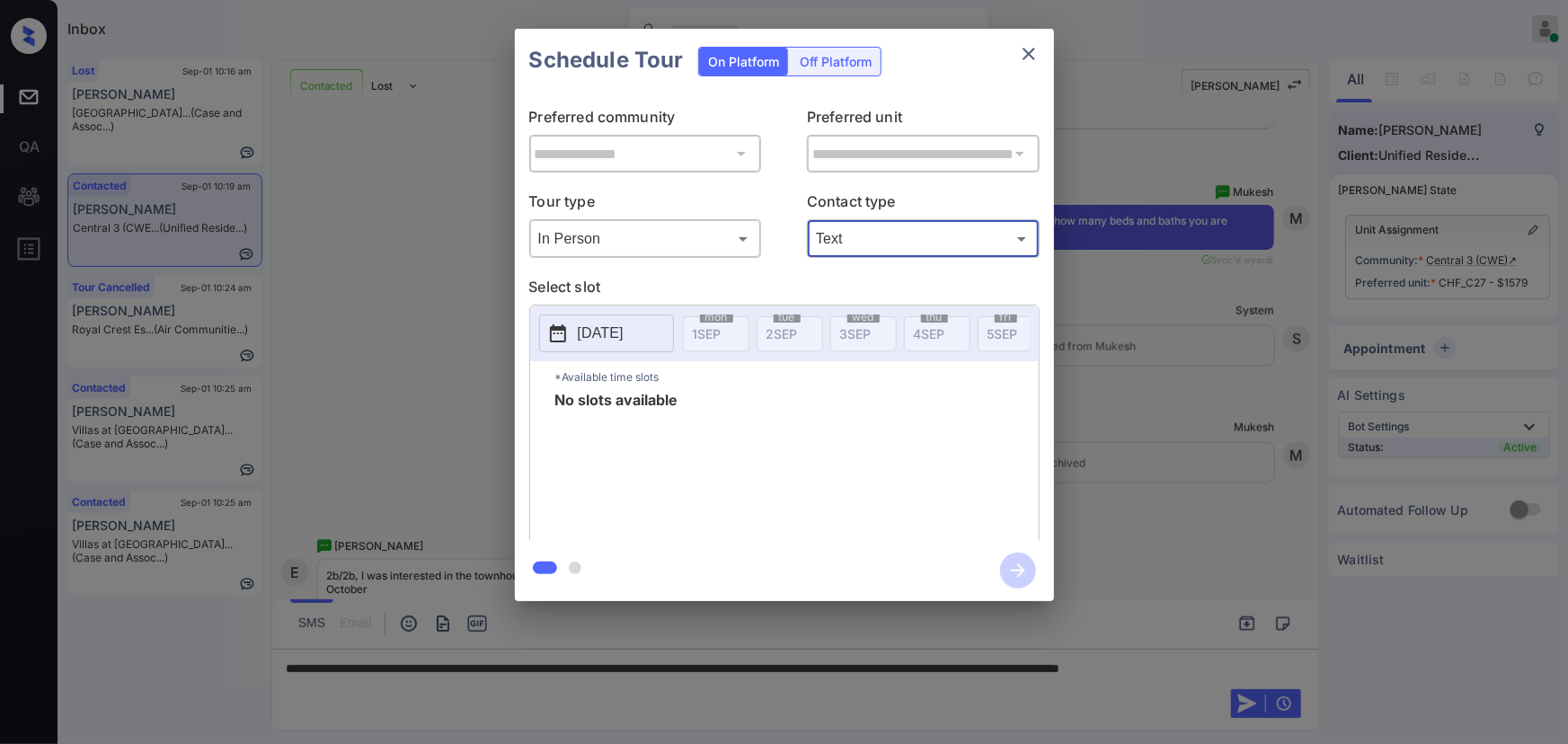
click at [1025, 57] on icon "close" at bounding box center [1029, 54] width 13 height 13
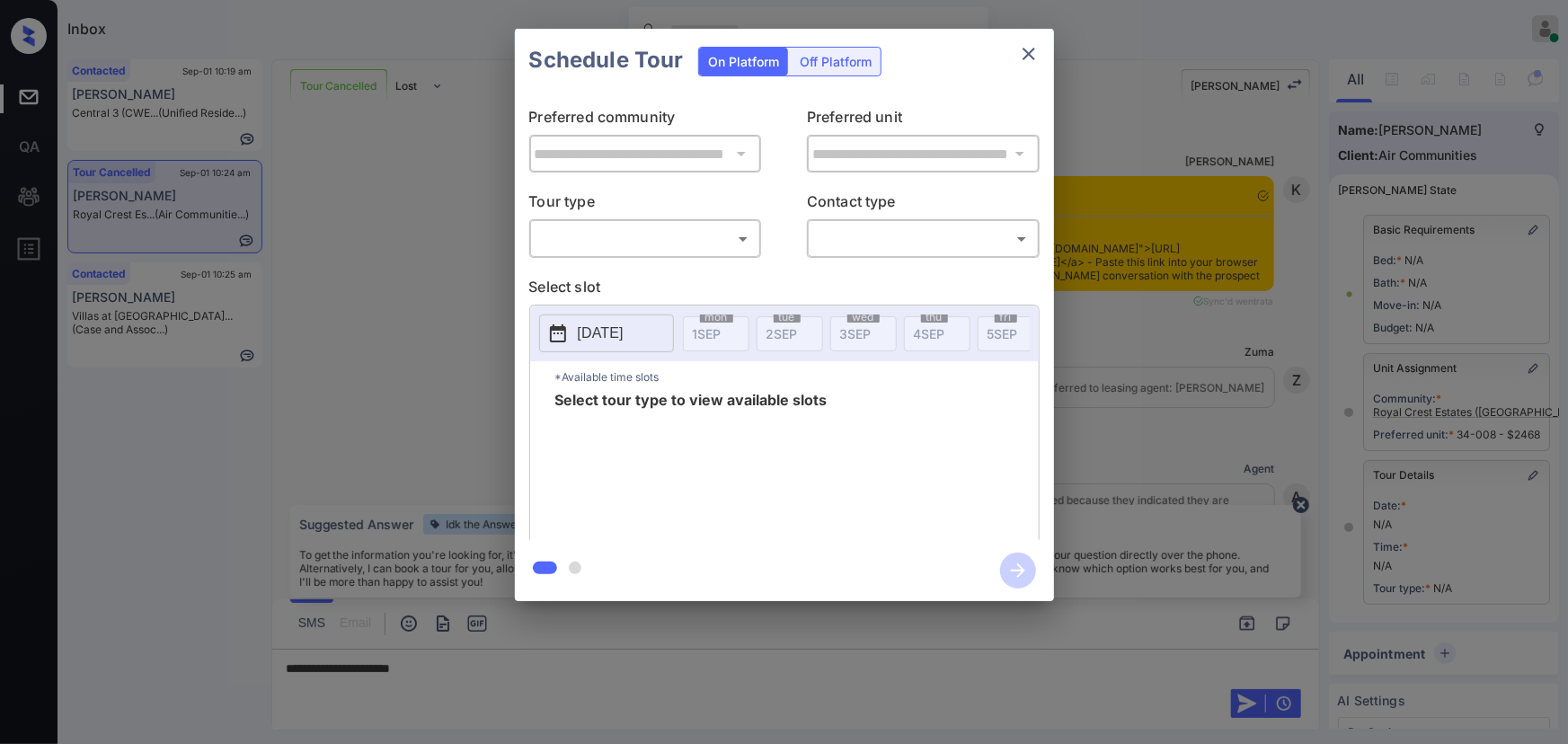
scroll to position [17432, 0]
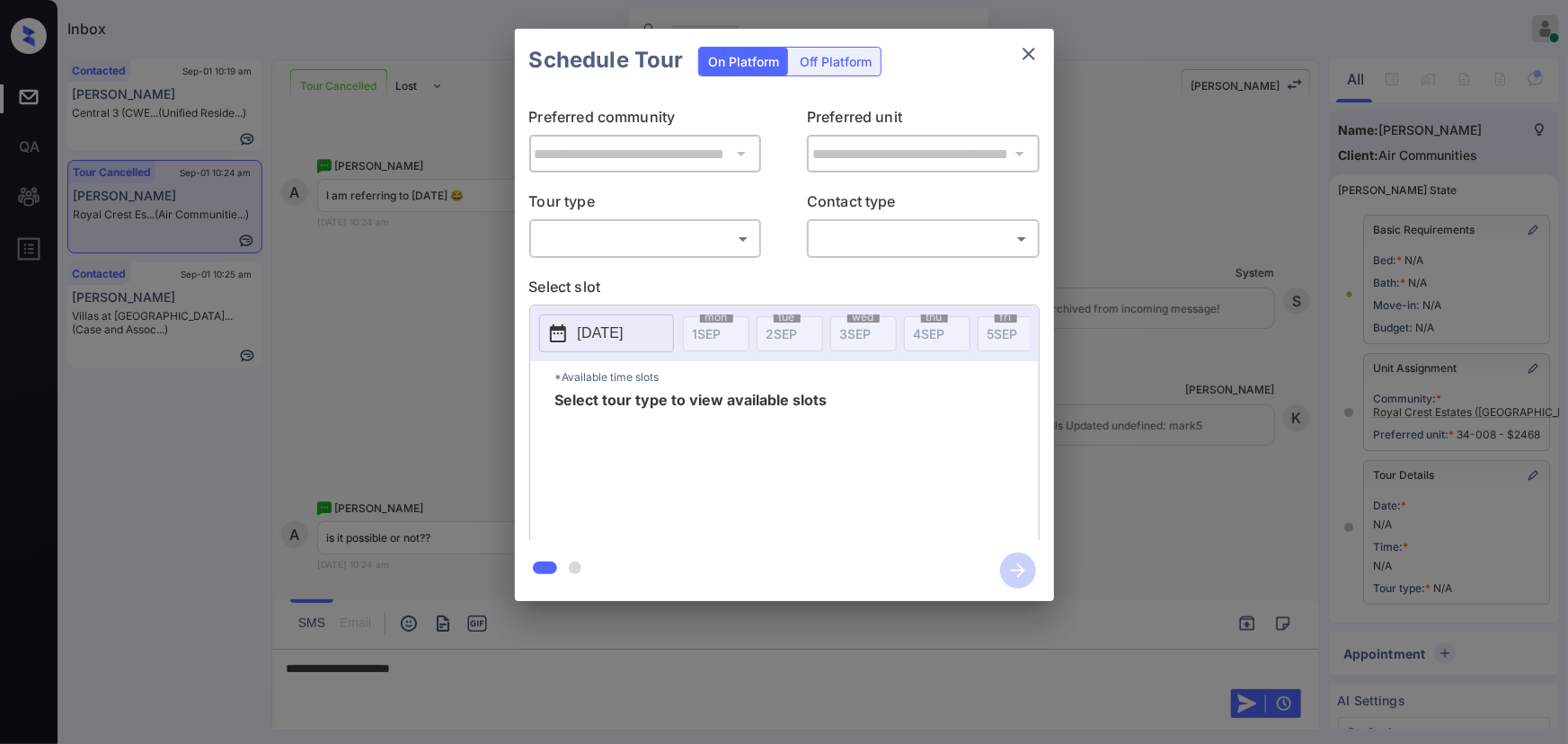
click at [635, 252] on body "Inbox Kenneth Umali Online Set yourself offline Set yourself on break Profile S…" at bounding box center [784, 372] width 1568 height 744
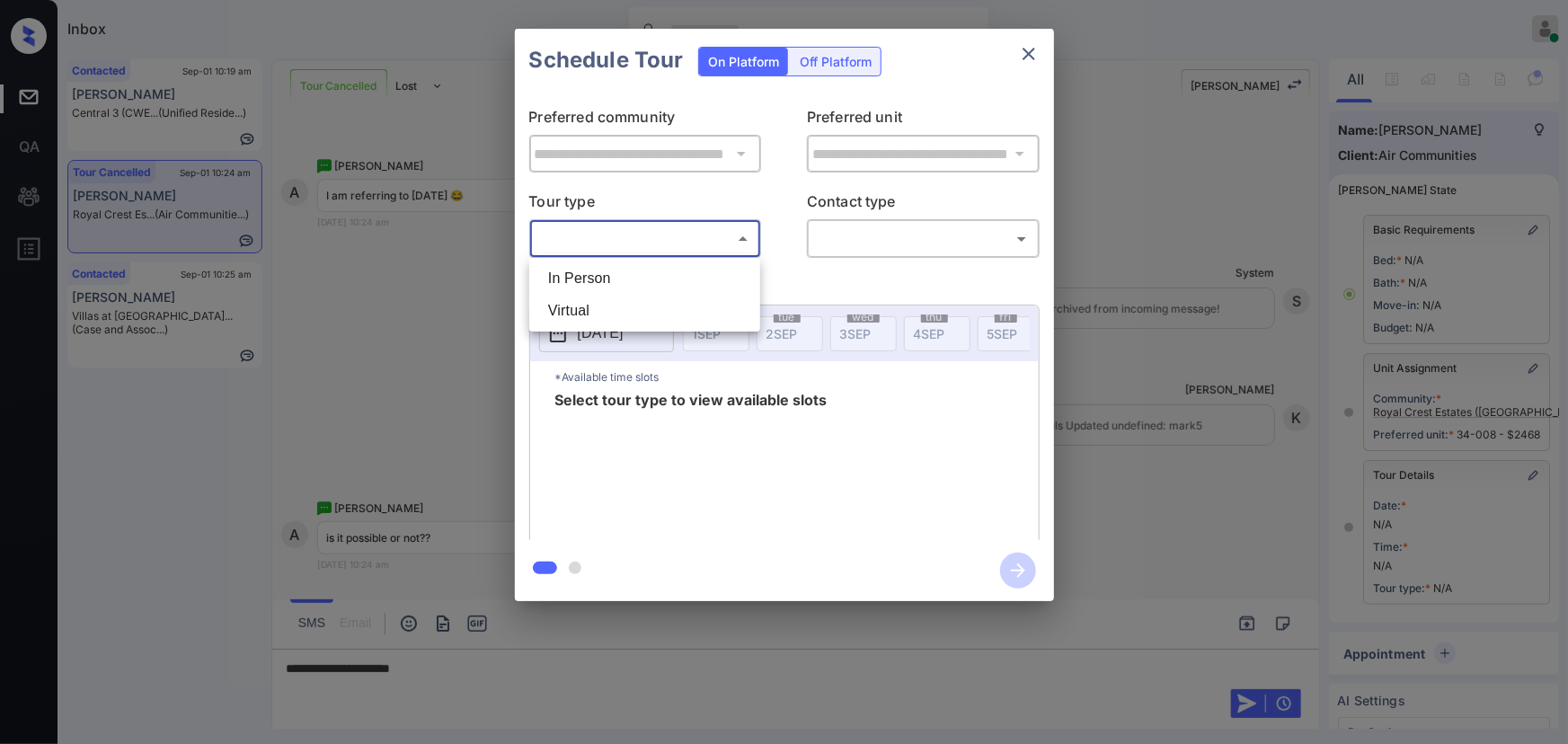
click at [613, 267] on li "In Person" at bounding box center [644, 278] width 222 height 32
type input "********"
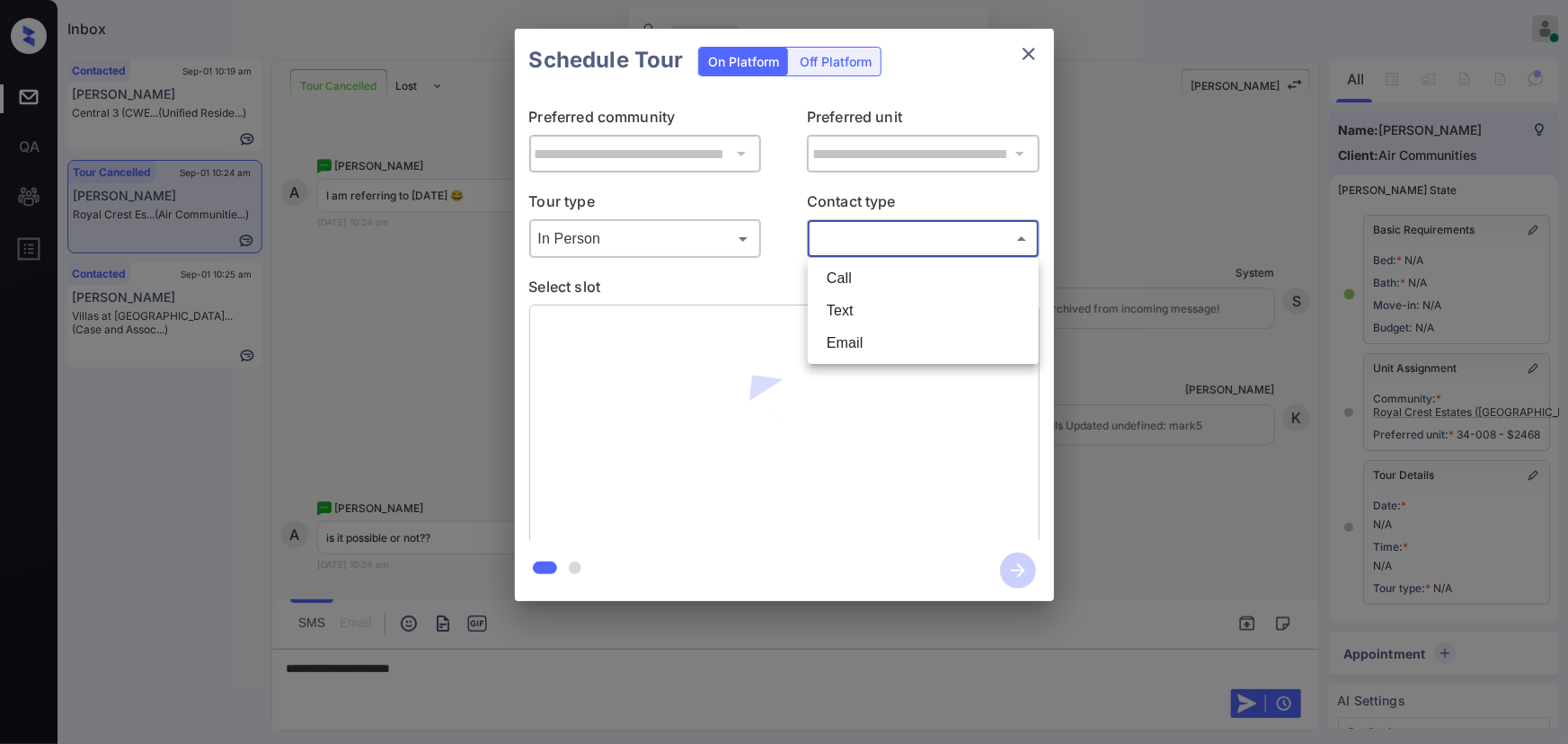
drag, startPoint x: 836, startPoint y: 233, endPoint x: 842, endPoint y: 279, distance: 46.4
click at [838, 233] on body "Inbox Kenneth Umali Online Set yourself offline Set yourself on break Profile S…" at bounding box center [784, 372] width 1568 height 744
click at [837, 306] on li "Text" at bounding box center [923, 310] width 222 height 32
type input "****"
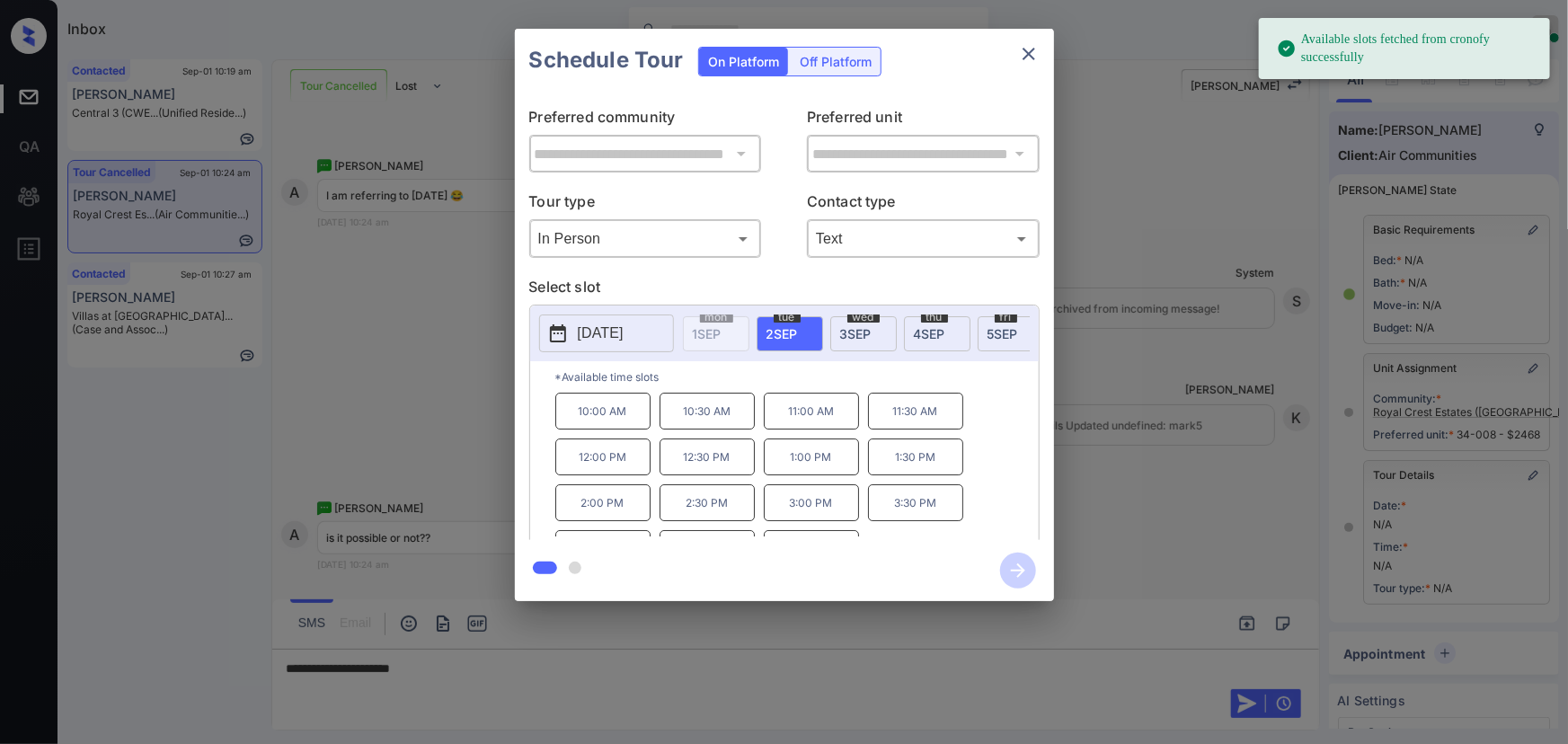
click at [861, 326] on span "3 SEP" at bounding box center [855, 334] width 31 height 16
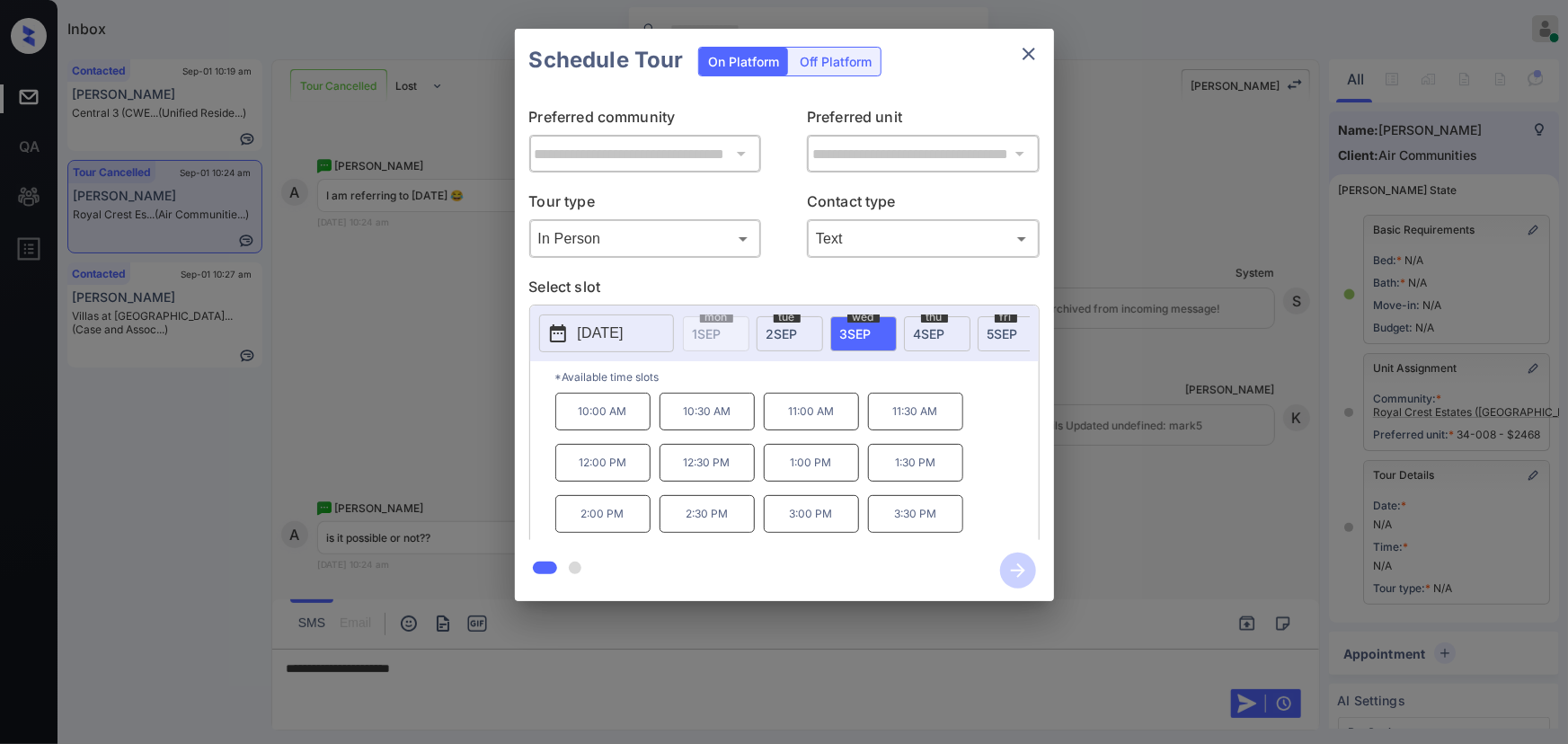
click at [937, 531] on p "3:30 PM" at bounding box center [915, 513] width 95 height 37
copy p "3:30 PM"
drag, startPoint x: 942, startPoint y: 524, endPoint x: 889, endPoint y: 522, distance: 53.0
click at [889, 522] on p "3:30 PM" at bounding box center [915, 513] width 95 height 37
click at [467, 671] on div at bounding box center [784, 372] width 1568 height 744
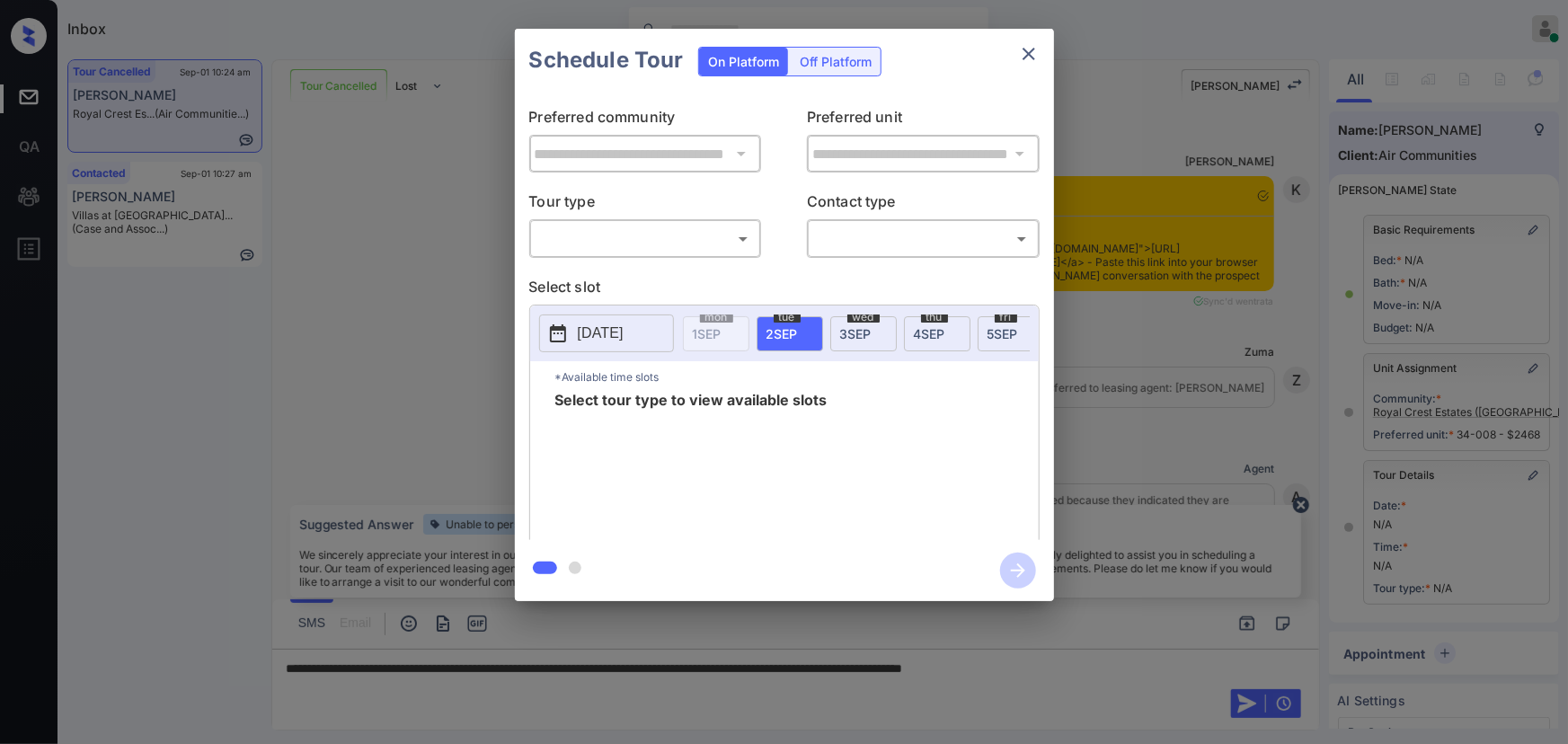
scroll to position [15908, 0]
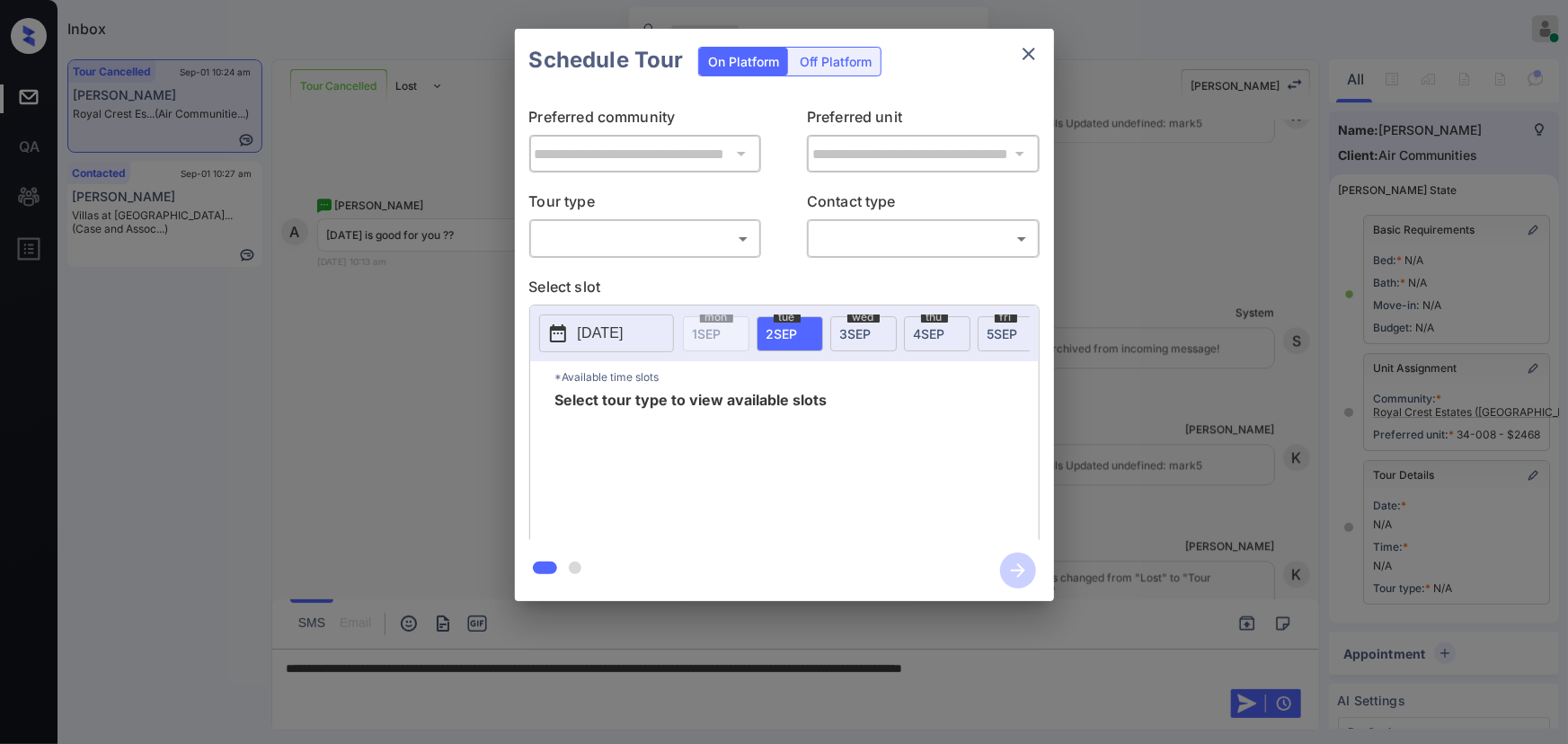
click at [674, 245] on body "Inbox [PERSON_NAME] Online Set yourself offline Set yourself on break Profile S…" at bounding box center [784, 372] width 1568 height 744
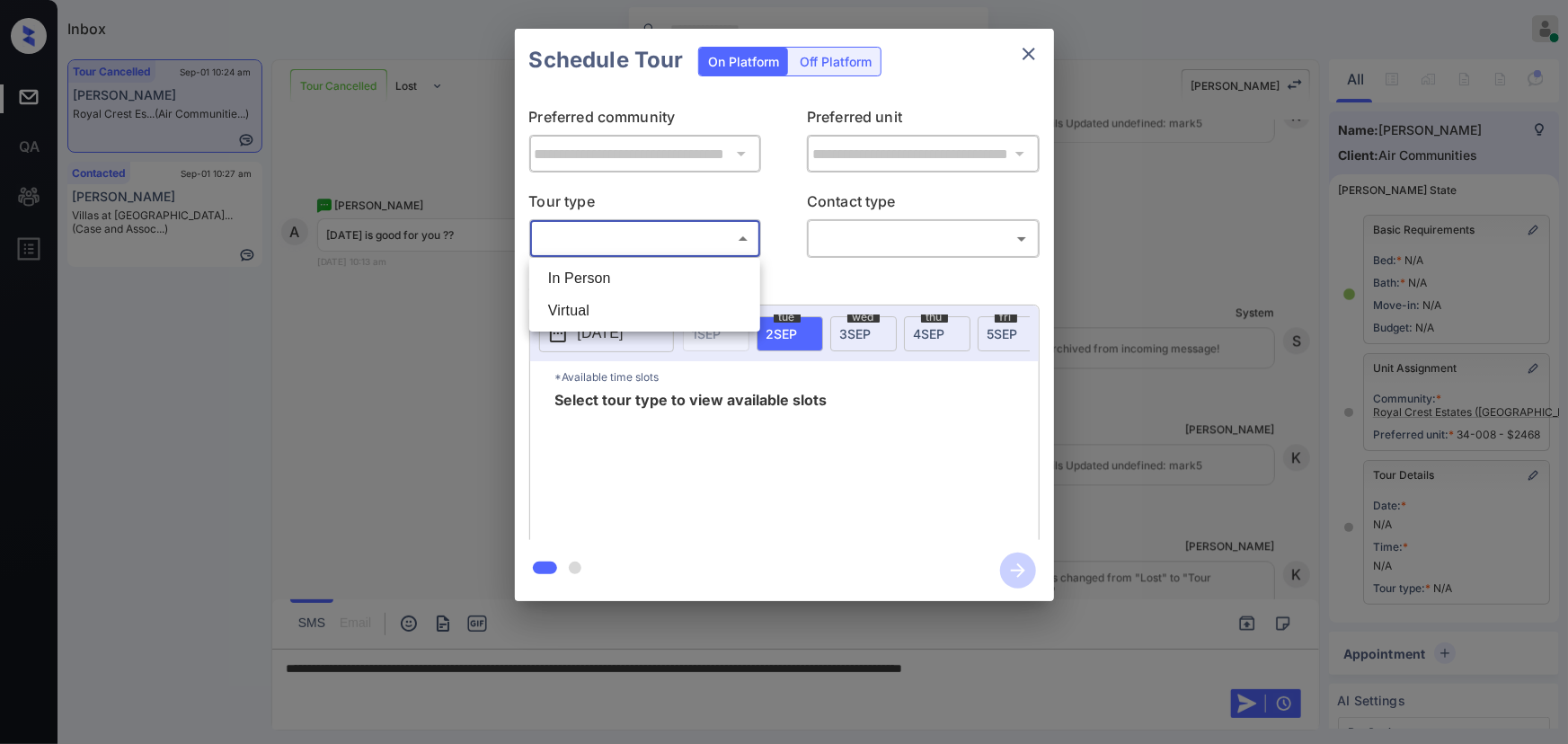
click at [623, 280] on li "In Person" at bounding box center [644, 278] width 222 height 32
type input "********"
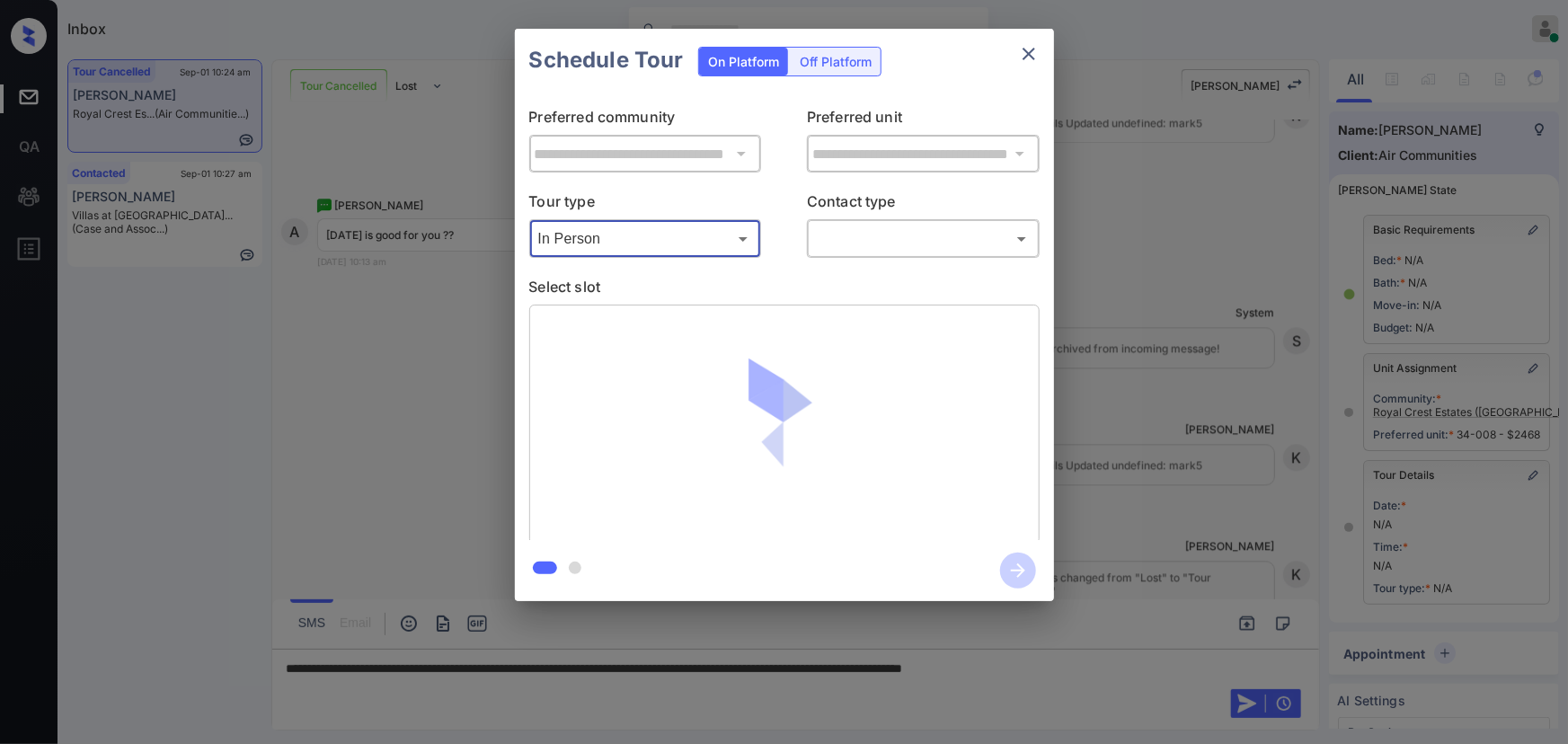
click at [863, 245] on body "Inbox [PERSON_NAME] Online Set yourself offline Set yourself on break Profile S…" at bounding box center [784, 372] width 1568 height 744
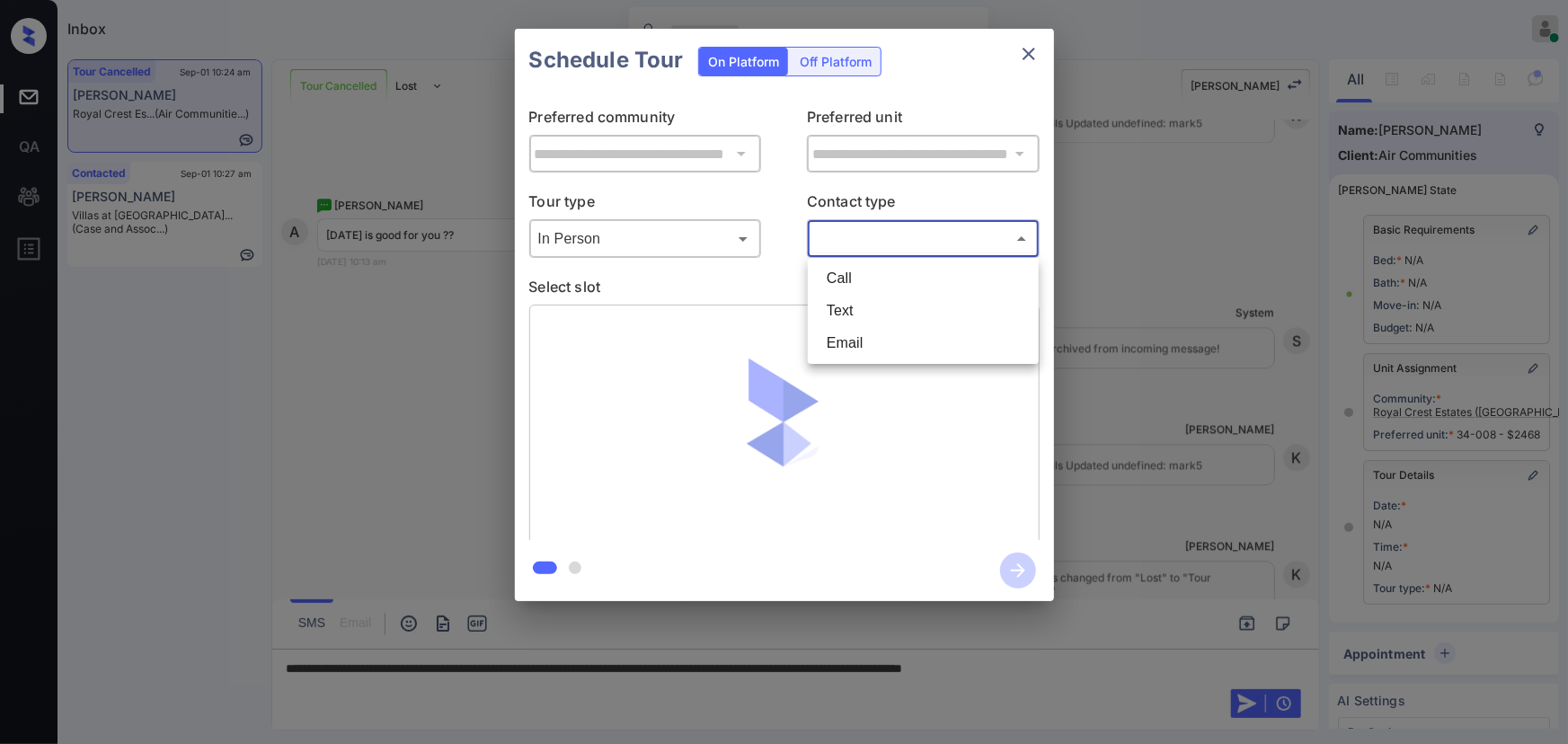
click at [816, 311] on li "Text" at bounding box center [923, 310] width 222 height 32
type input "****"
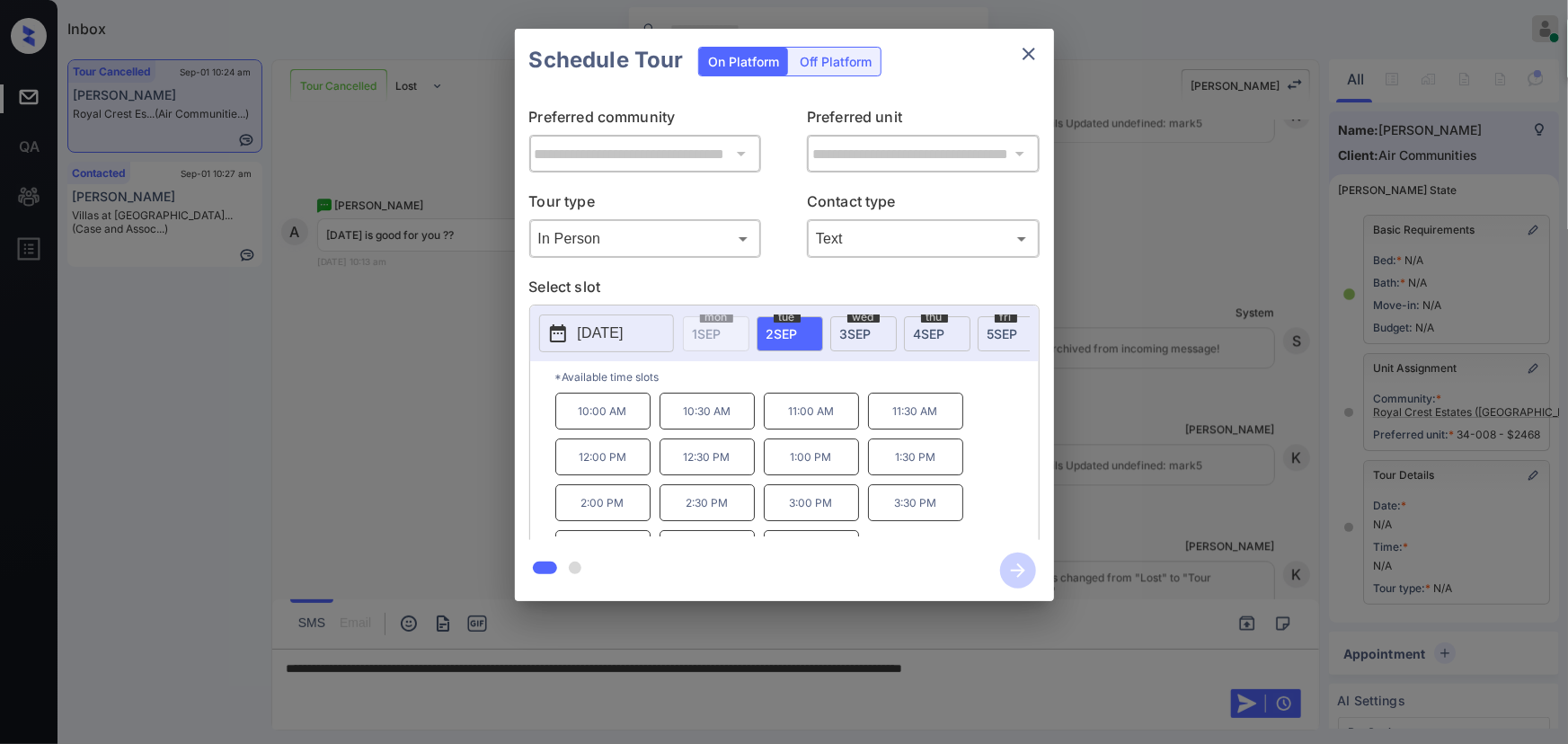
click at [865, 333] on span "[DATE]" at bounding box center [855, 334] width 31 height 16
drag, startPoint x: 625, startPoint y: 519, endPoint x: 680, endPoint y: 417, distance: 115.9
click at [680, 417] on div "10:00 AM 10:30 AM 11:00 AM 11:30 AM 12:00 PM 12:30 PM 1:00 PM 1:30 PM 2:00 PM 2…" at bounding box center [797, 465] width 483 height 144
copy div "10:30 AM 11:00 AM 11:30 AM 12:00 PM 12:30 PM 1:00 PM 1:30 PM 2:00 PM"
click at [818, 687] on div at bounding box center [784, 372] width 1568 height 744
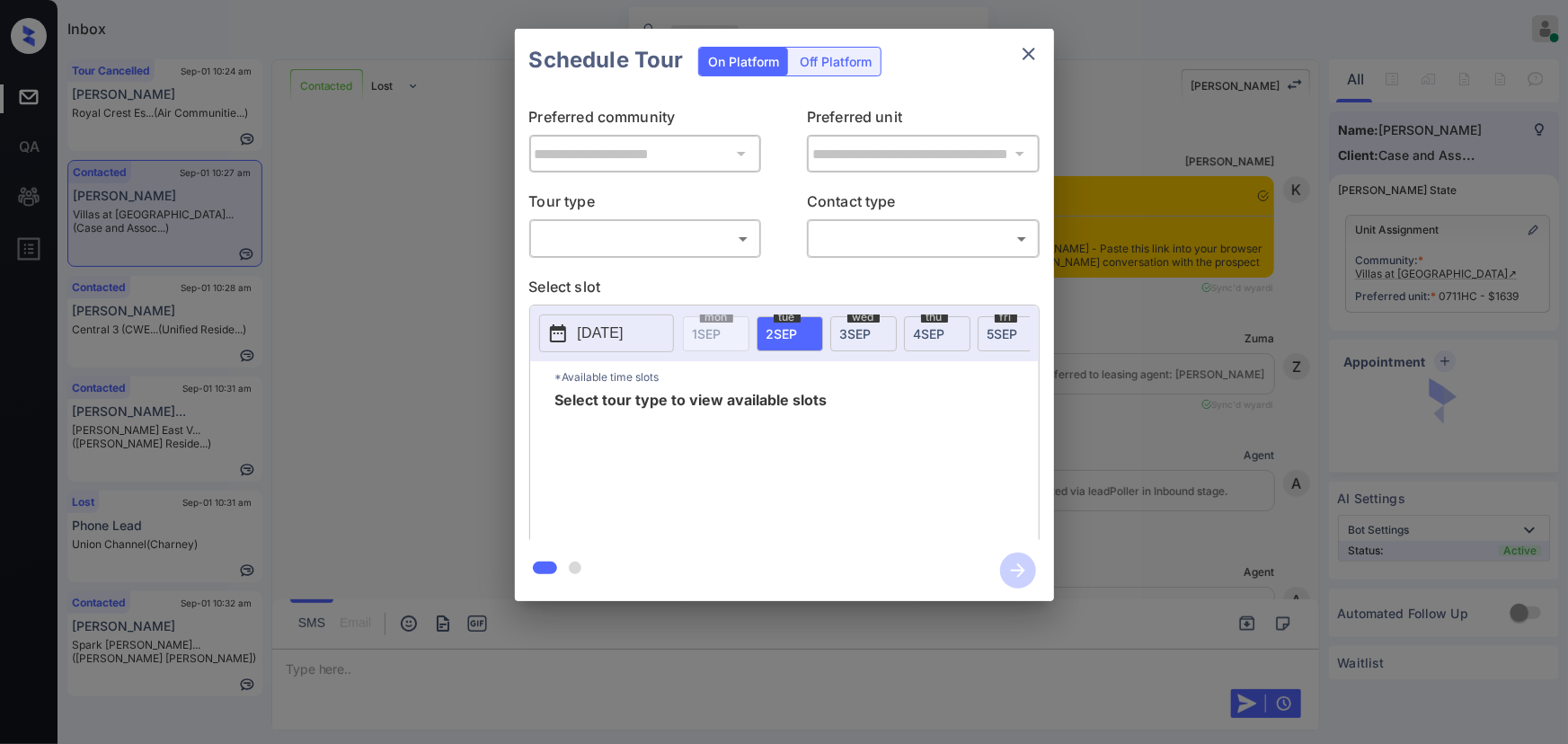
scroll to position [6128, 0]
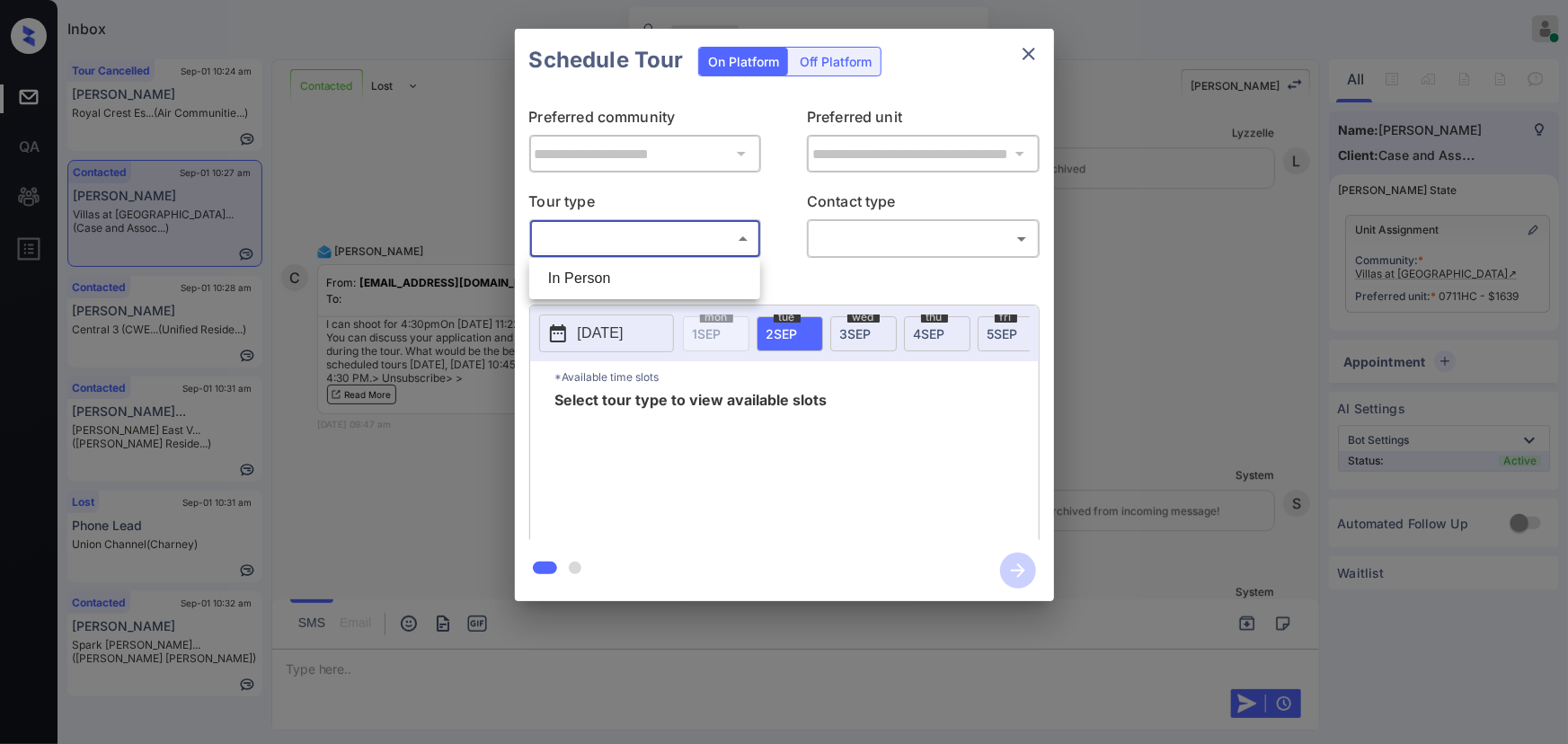
click at [634, 235] on body "Inbox [PERSON_NAME] Online Set yourself offline Set yourself on break Profile S…" at bounding box center [784, 372] width 1568 height 744
drag, startPoint x: 615, startPoint y: 275, endPoint x: 688, endPoint y: 273, distance: 73.0
click at [615, 274] on li "In Person" at bounding box center [644, 278] width 222 height 32
type input "********"
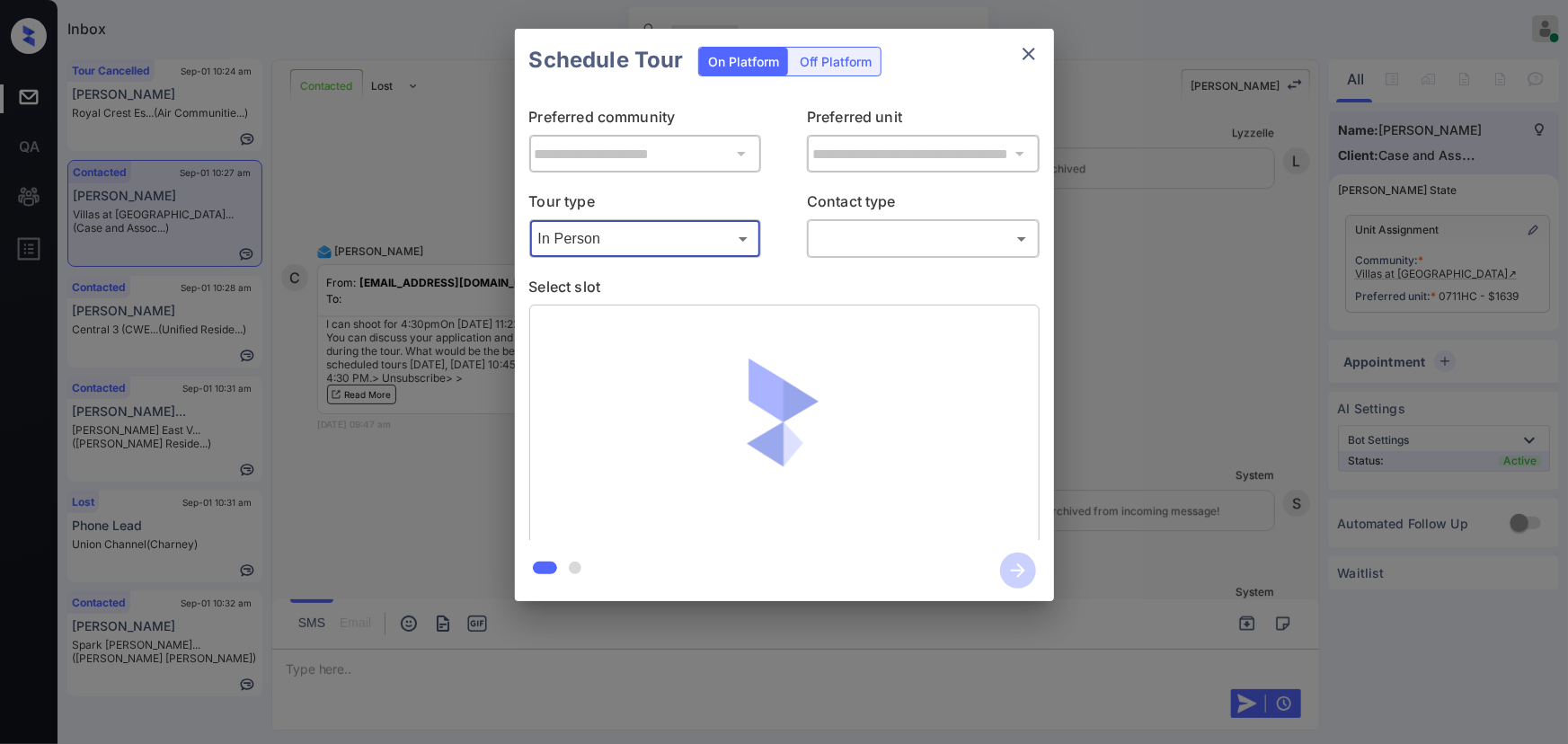
click at [926, 239] on body "Inbox [PERSON_NAME] Online Set yourself offline Set yourself on break Profile S…" at bounding box center [784, 372] width 1568 height 744
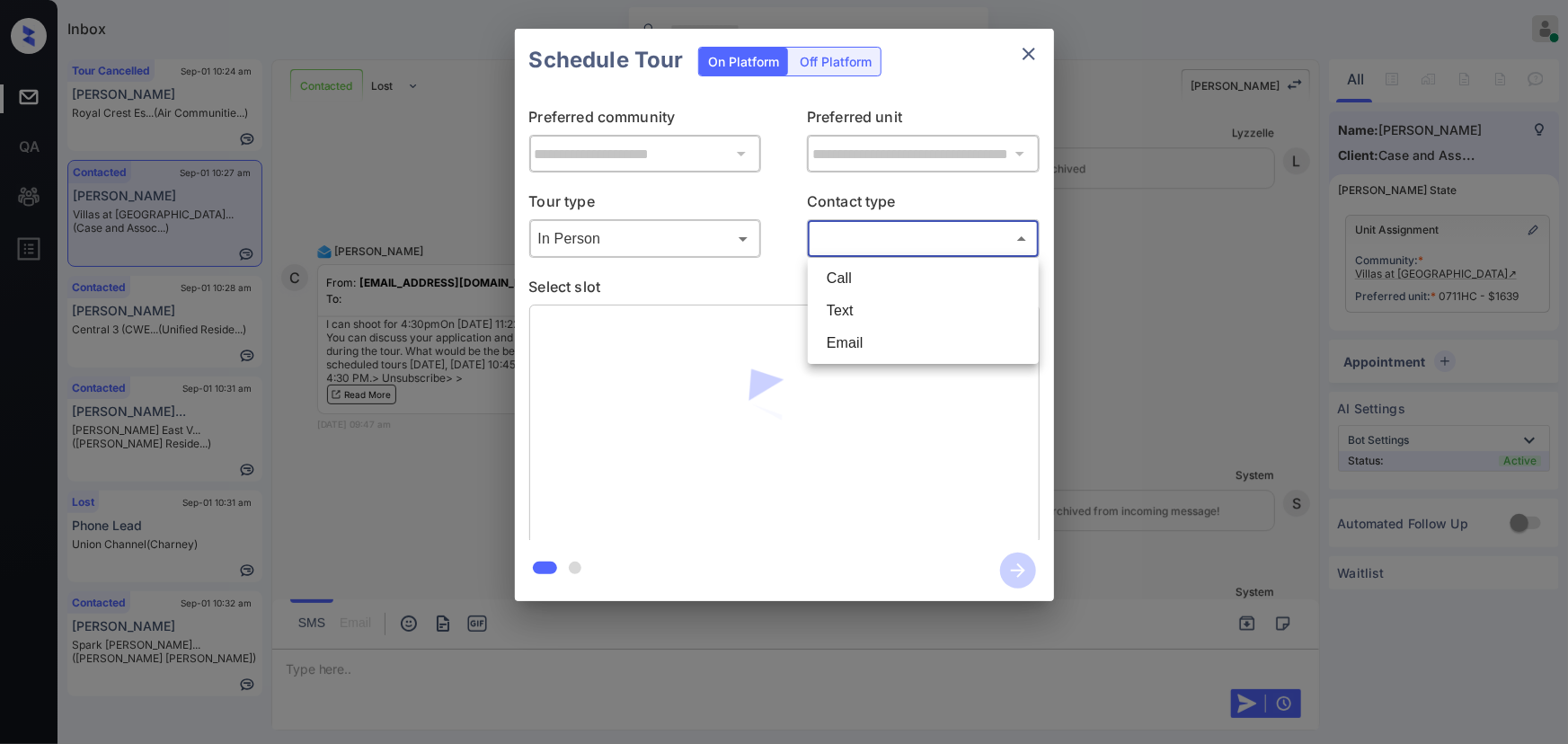
click at [847, 311] on li "Text" at bounding box center [923, 310] width 222 height 32
type input "****"
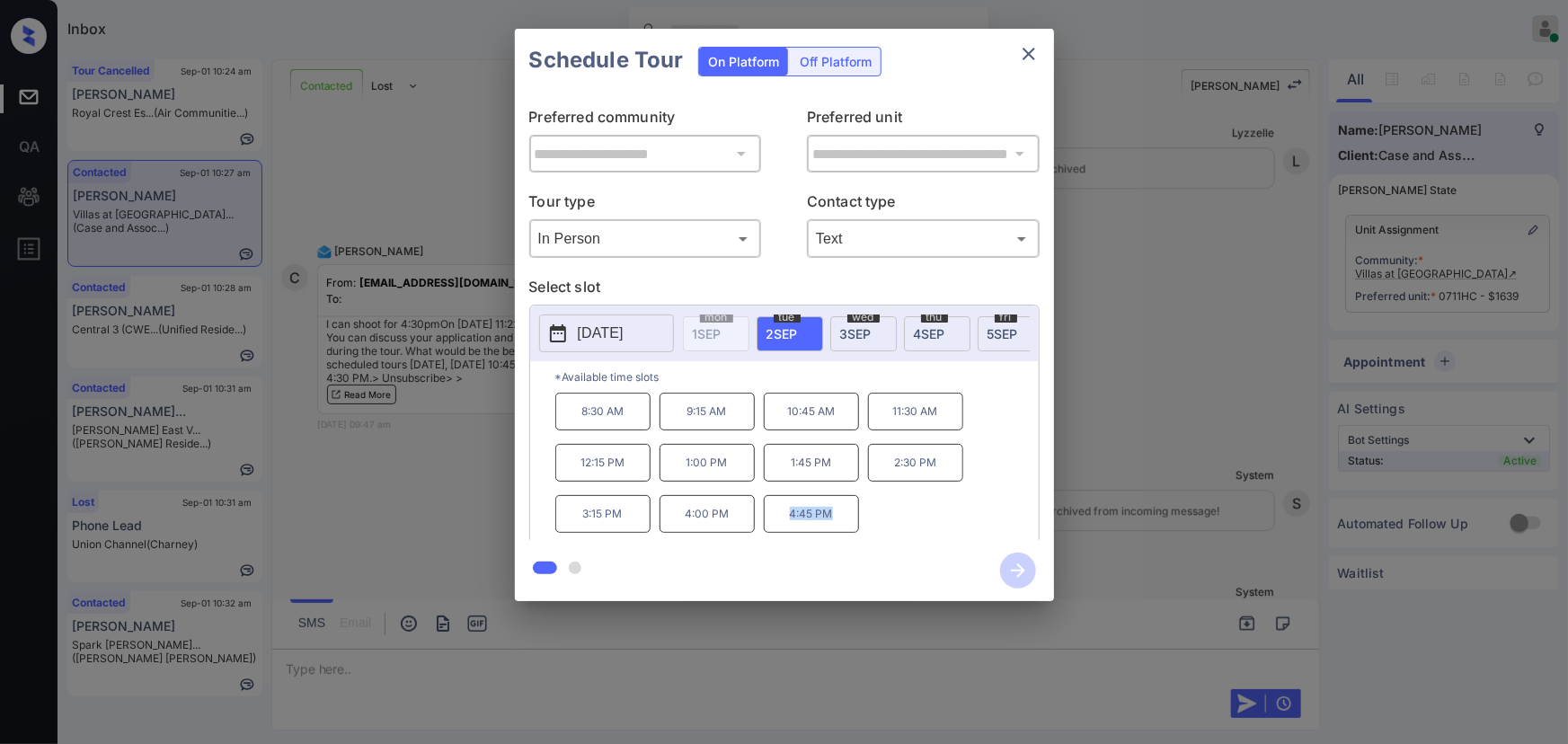
copy p "4:45 PM"
drag, startPoint x: 852, startPoint y: 523, endPoint x: 869, endPoint y: 518, distance: 17.7
click at [786, 512] on p "4:45 PM" at bounding box center [811, 513] width 95 height 37
click at [1025, 57] on icon "close" at bounding box center [1029, 54] width 13 height 13
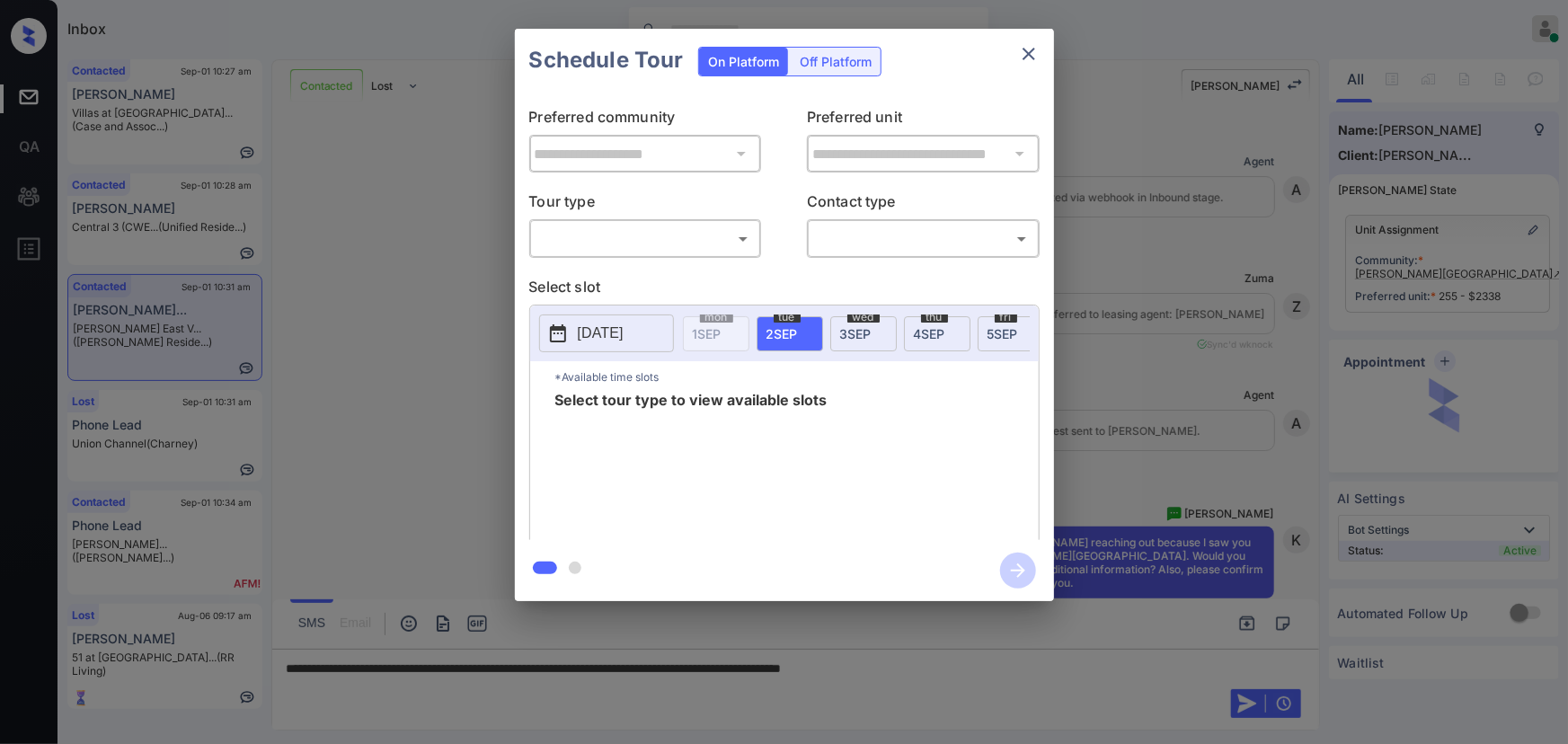
scroll to position [1970, 0]
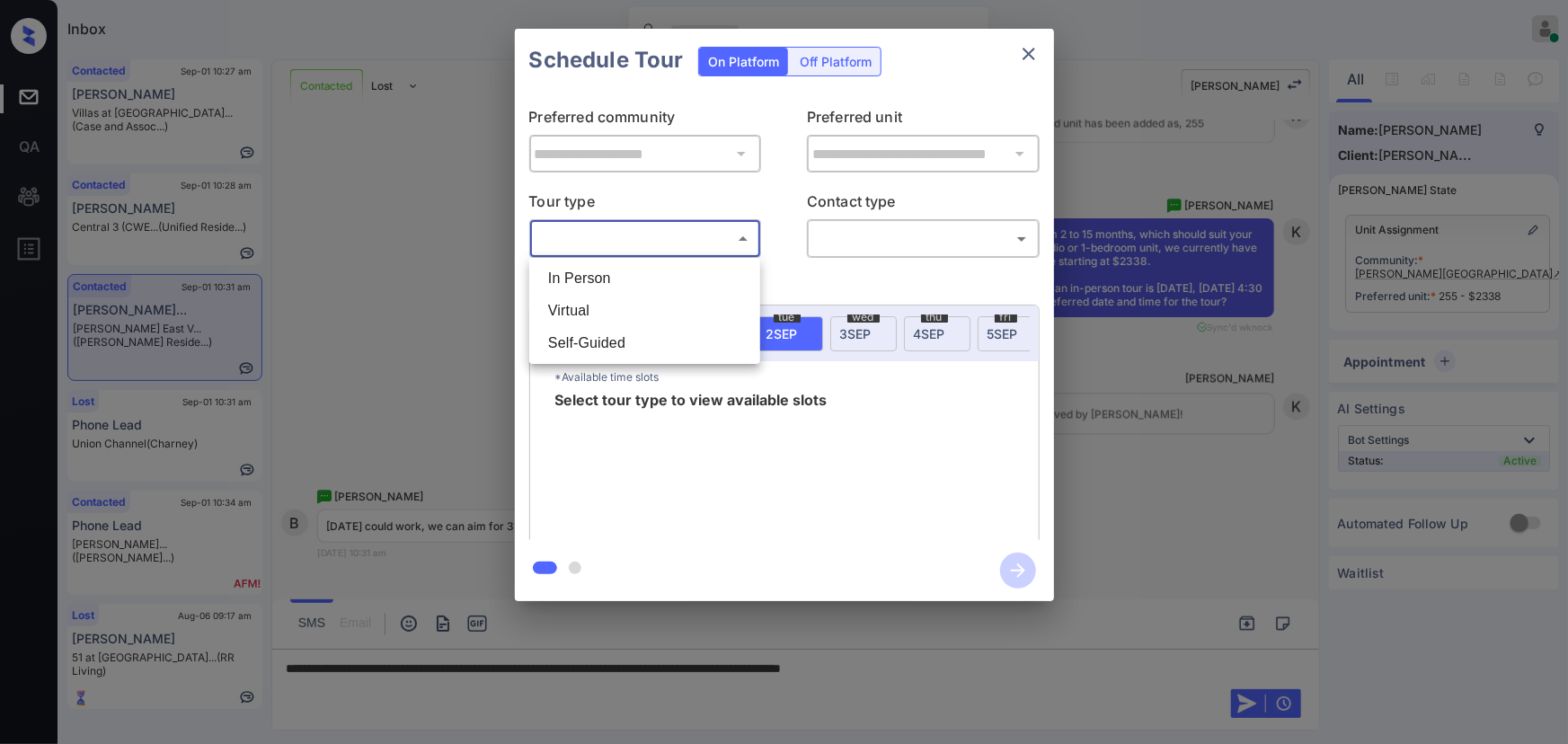
click at [628, 236] on body "Inbox [PERSON_NAME] Online Set yourself offline Set yourself on break Profile S…" at bounding box center [784, 372] width 1568 height 744
click at [597, 298] on li "Virtual" at bounding box center [644, 310] width 222 height 32
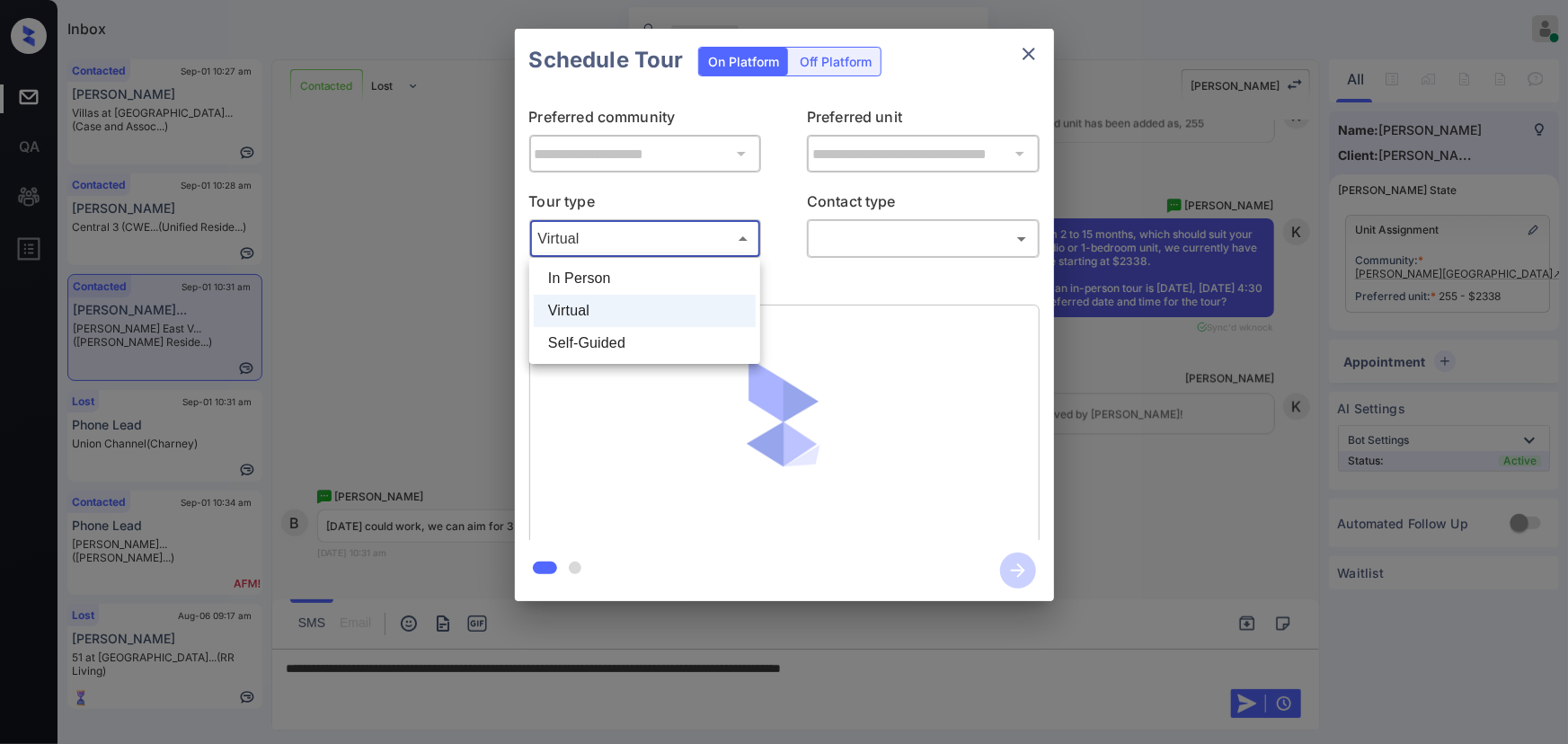
click at [611, 243] on body "Inbox Kenneth Umali Online Set yourself offline Set yourself on break Profile S…" at bounding box center [784, 372] width 1568 height 744
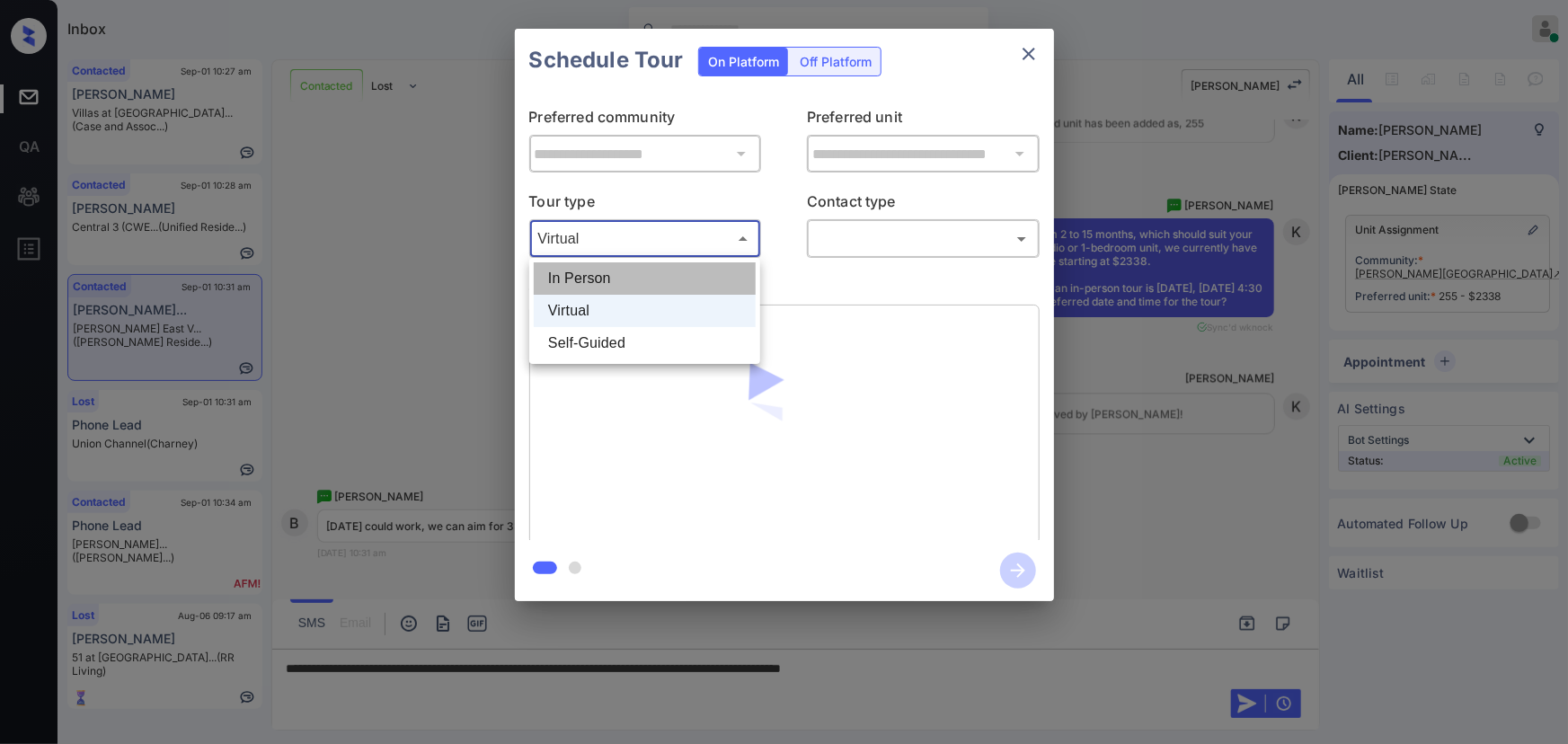
drag, startPoint x: 598, startPoint y: 289, endPoint x: 674, endPoint y: 264, distance: 80.0
click at [602, 286] on li "In Person" at bounding box center [644, 278] width 222 height 32
type input "********"
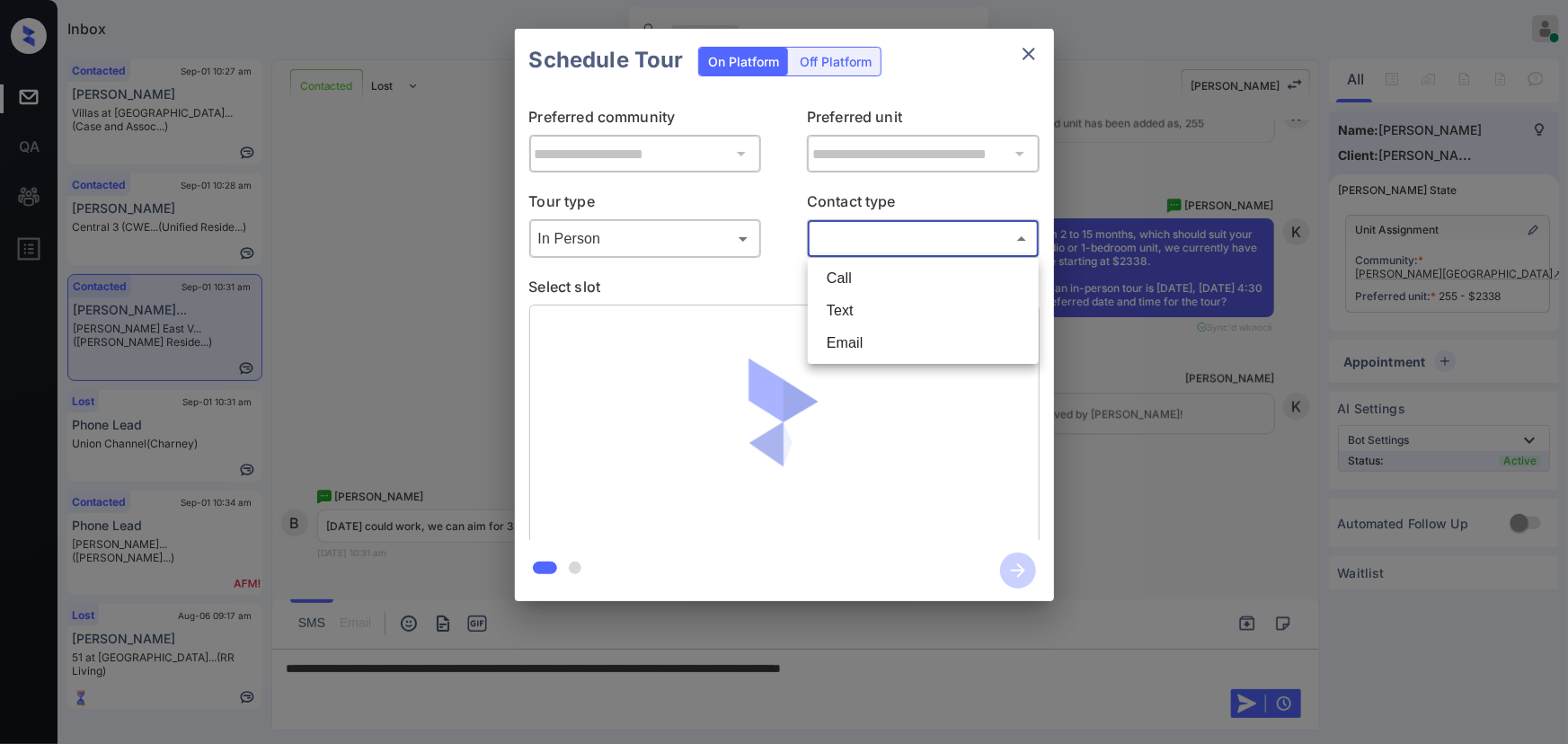
click at [826, 238] on body "Inbox Kenneth Umali Online Set yourself offline Set yourself on break Profile S…" at bounding box center [784, 372] width 1568 height 744
click at [845, 316] on li "Text" at bounding box center [923, 310] width 222 height 32
type input "****"
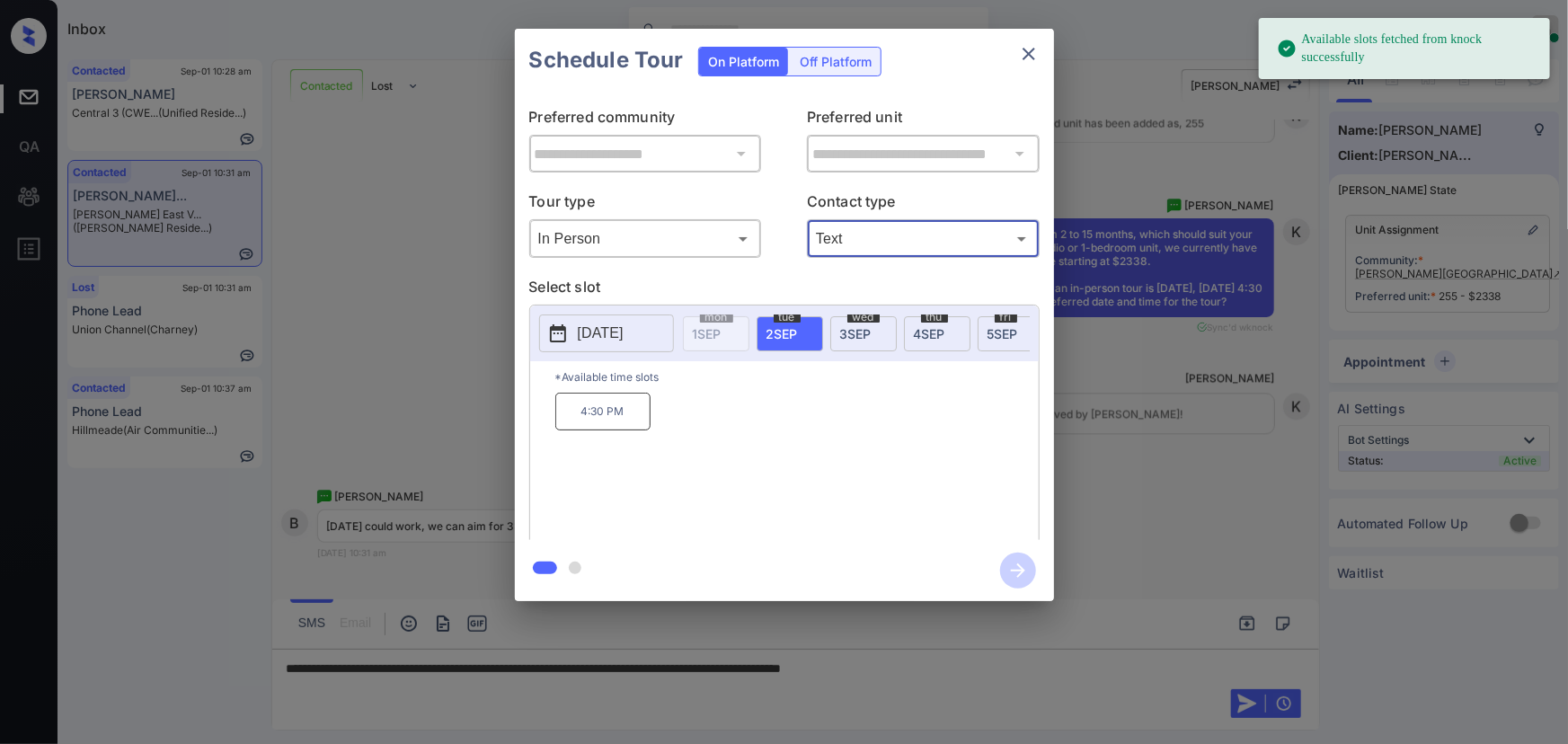
click at [617, 326] on p "2025-09-02" at bounding box center [601, 334] width 46 height 22
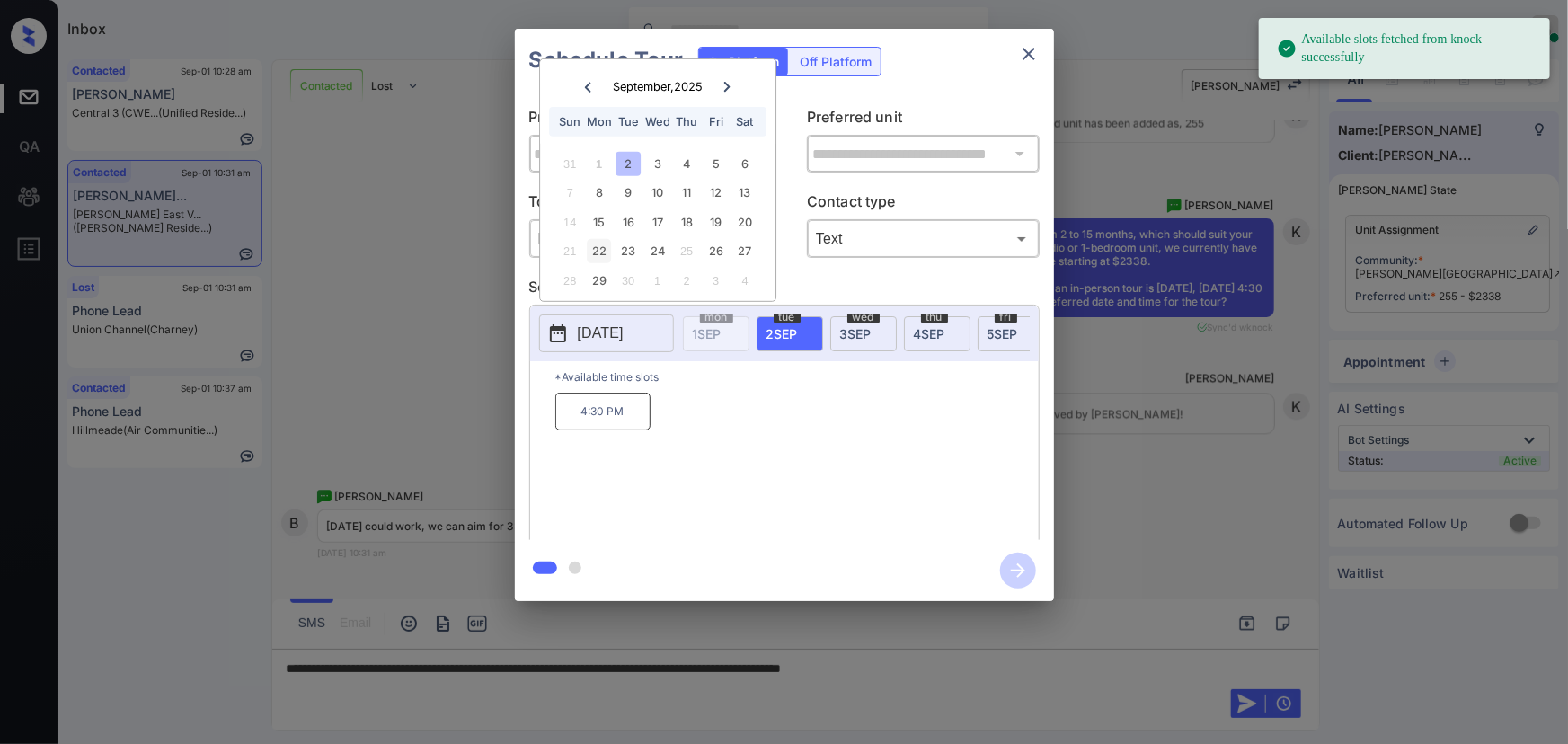
click at [606, 248] on div "22" at bounding box center [599, 251] width 25 height 25
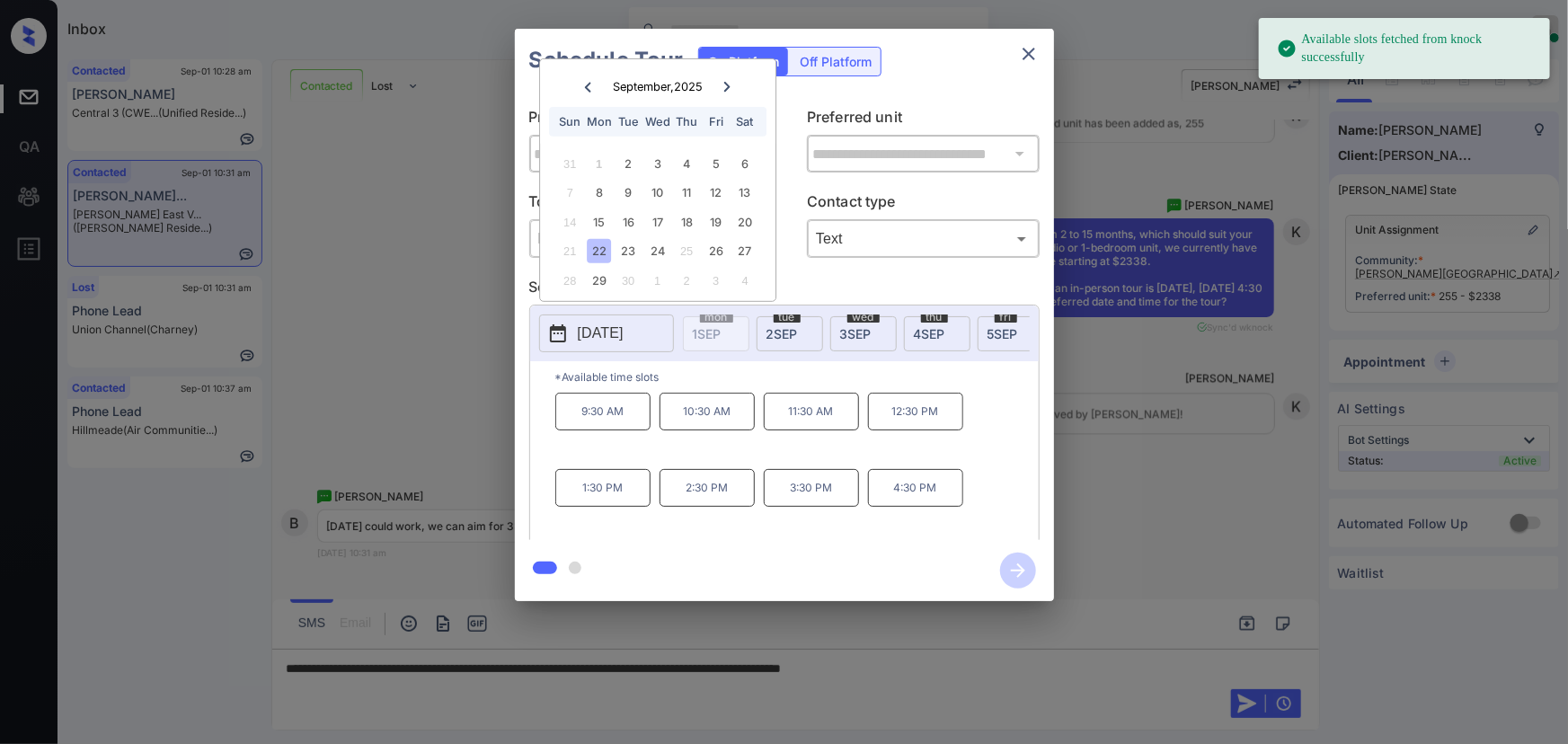
click at [909, 495] on p "4:30 PM" at bounding box center [915, 487] width 95 height 37
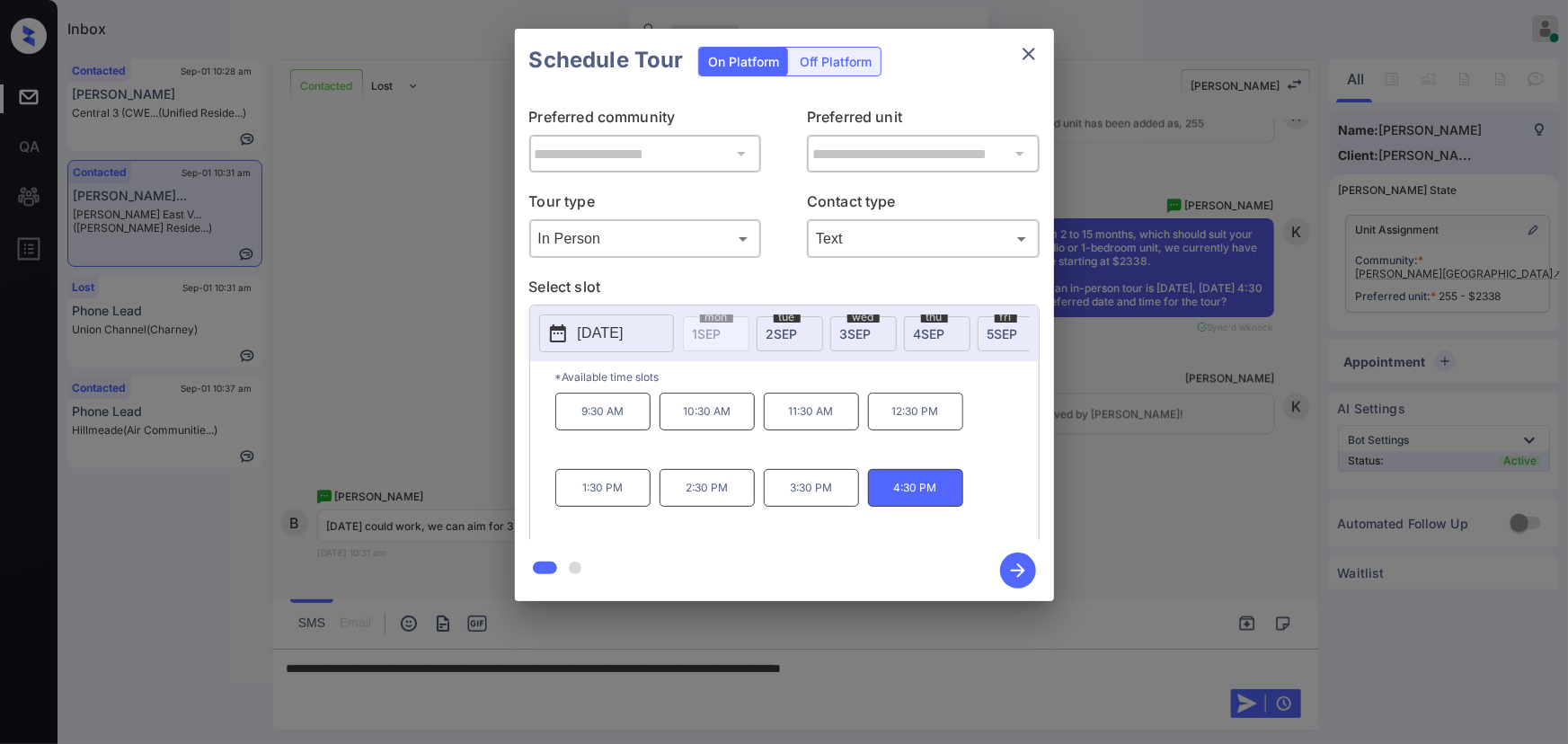
click at [997, 680] on div at bounding box center [784, 372] width 1568 height 744
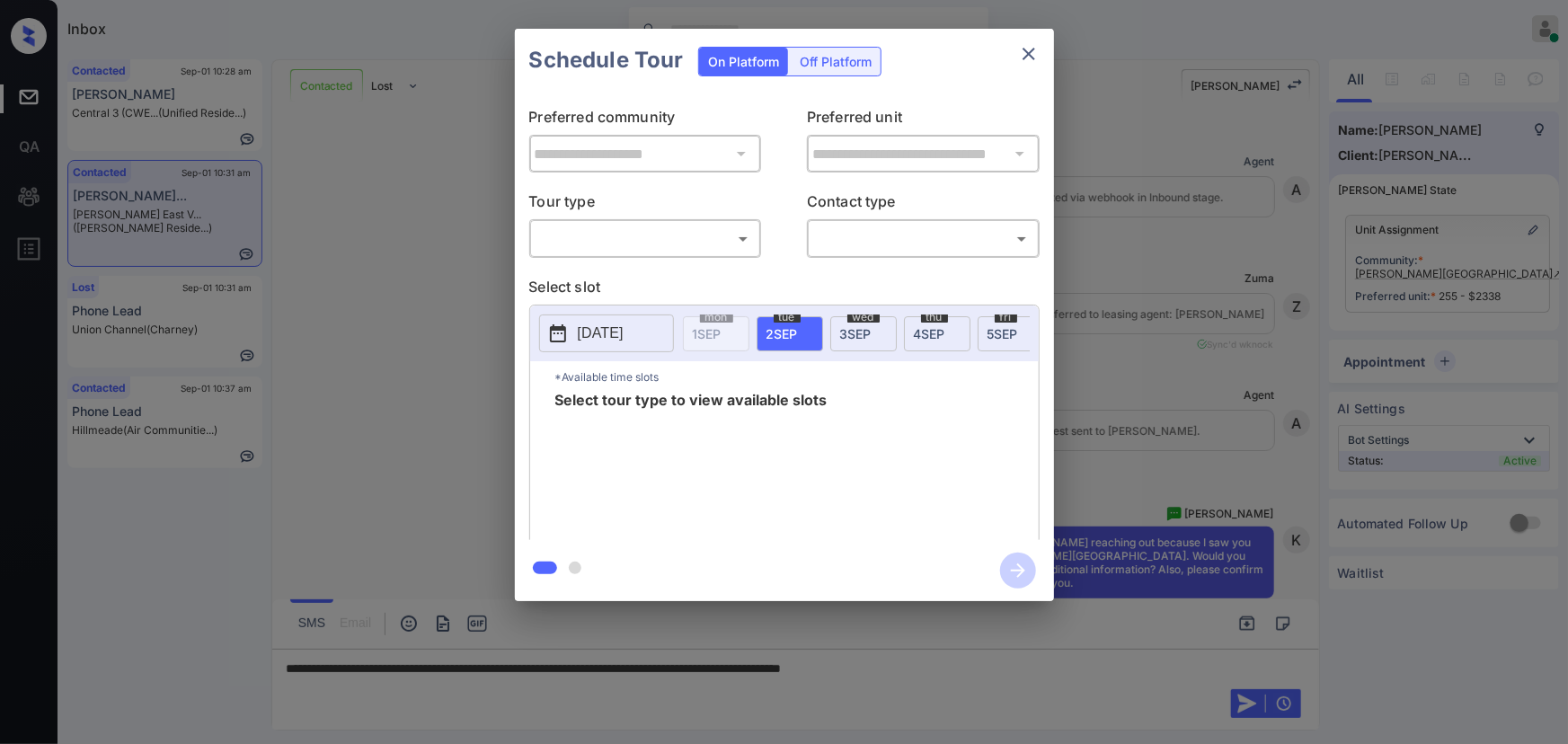
scroll to position [1970, 0]
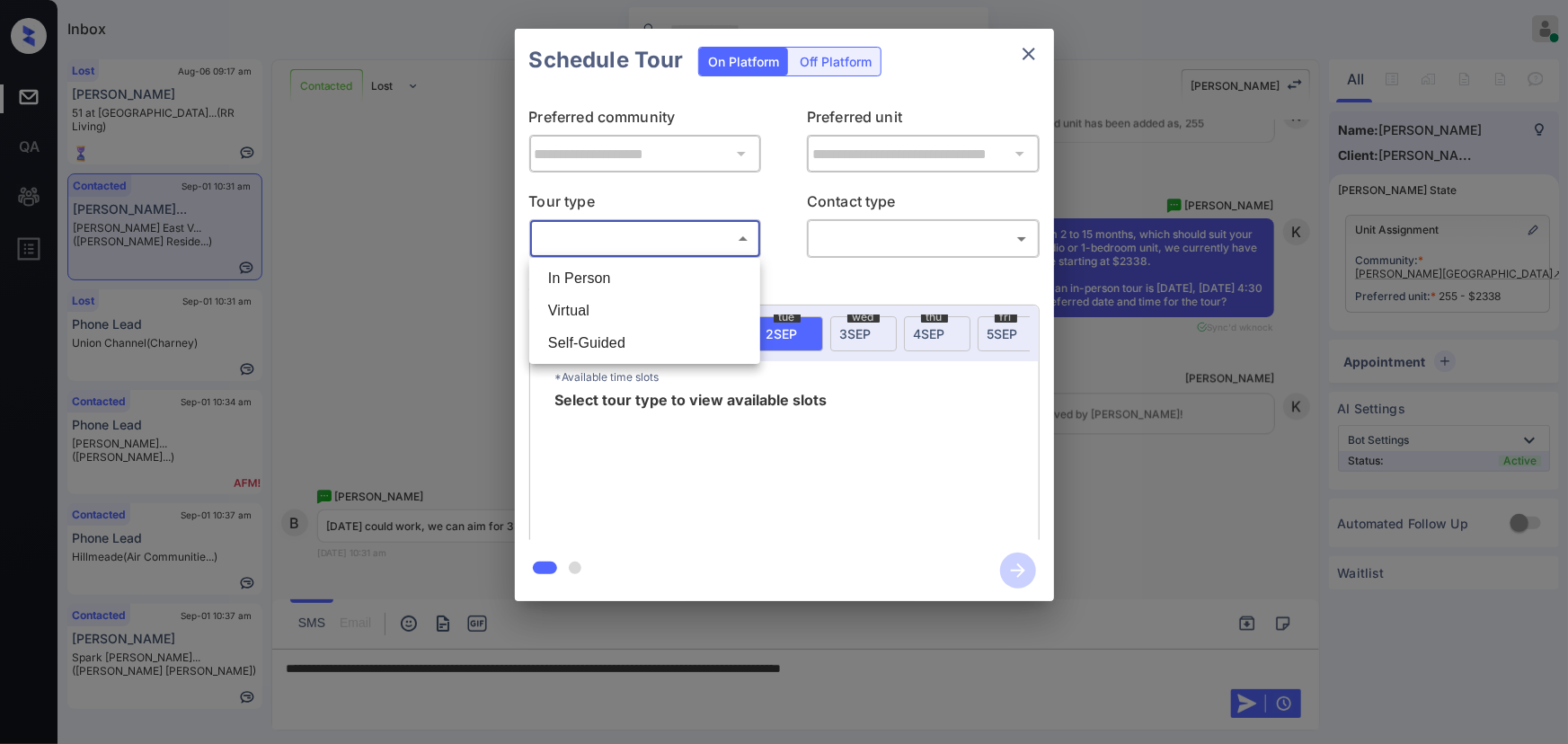
click at [626, 232] on body "Inbox [PERSON_NAME] Online Set yourself offline Set yourself on break Profile S…" at bounding box center [784, 372] width 1568 height 744
click at [613, 264] on li "In Person" at bounding box center [644, 278] width 222 height 32
type input "********"
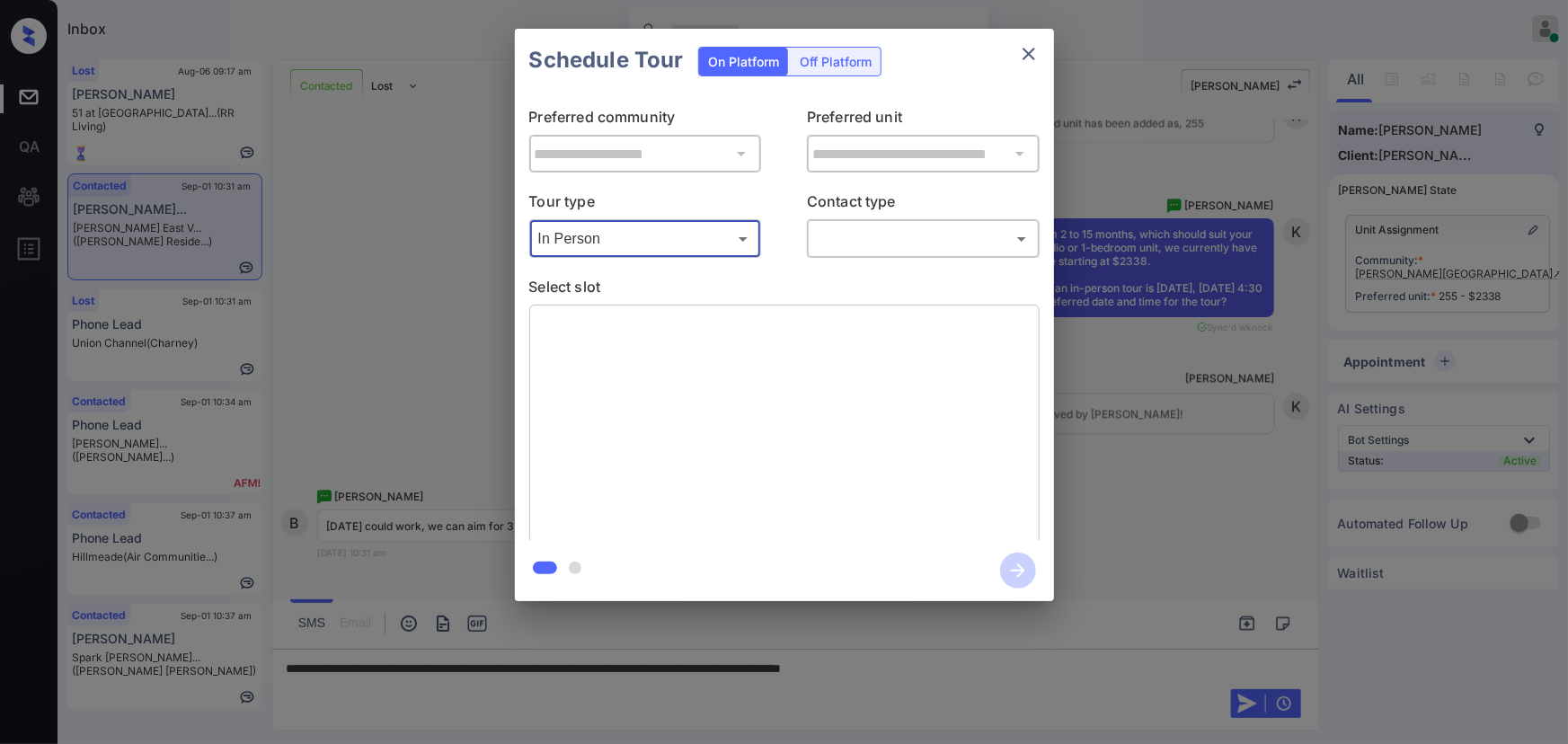
click at [883, 227] on body "Inbox Kenneth Umali Online Set yourself offline Set yourself on break Profile S…" at bounding box center [784, 372] width 1568 height 744
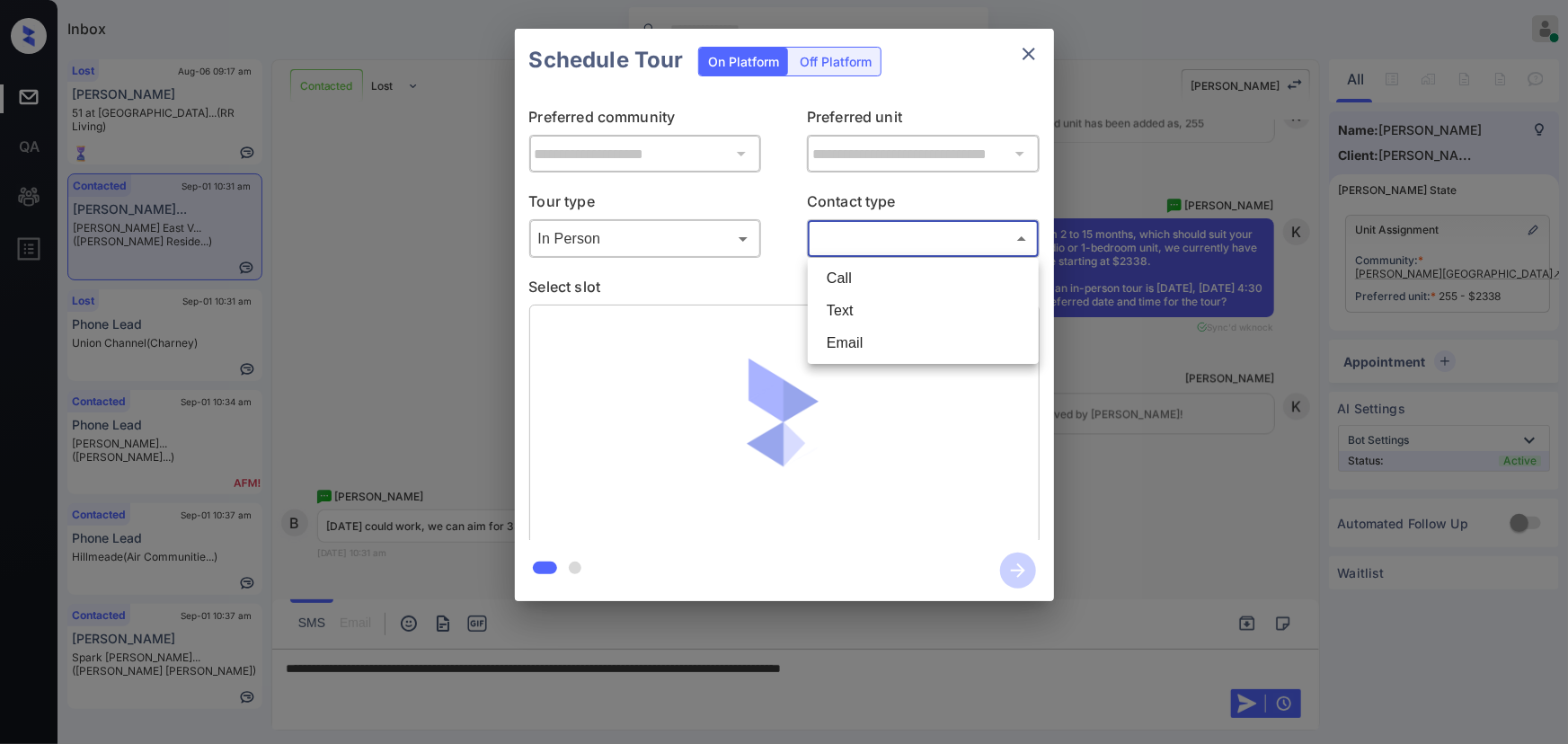
click at [846, 307] on li "Text" at bounding box center [923, 310] width 222 height 32
type input "****"
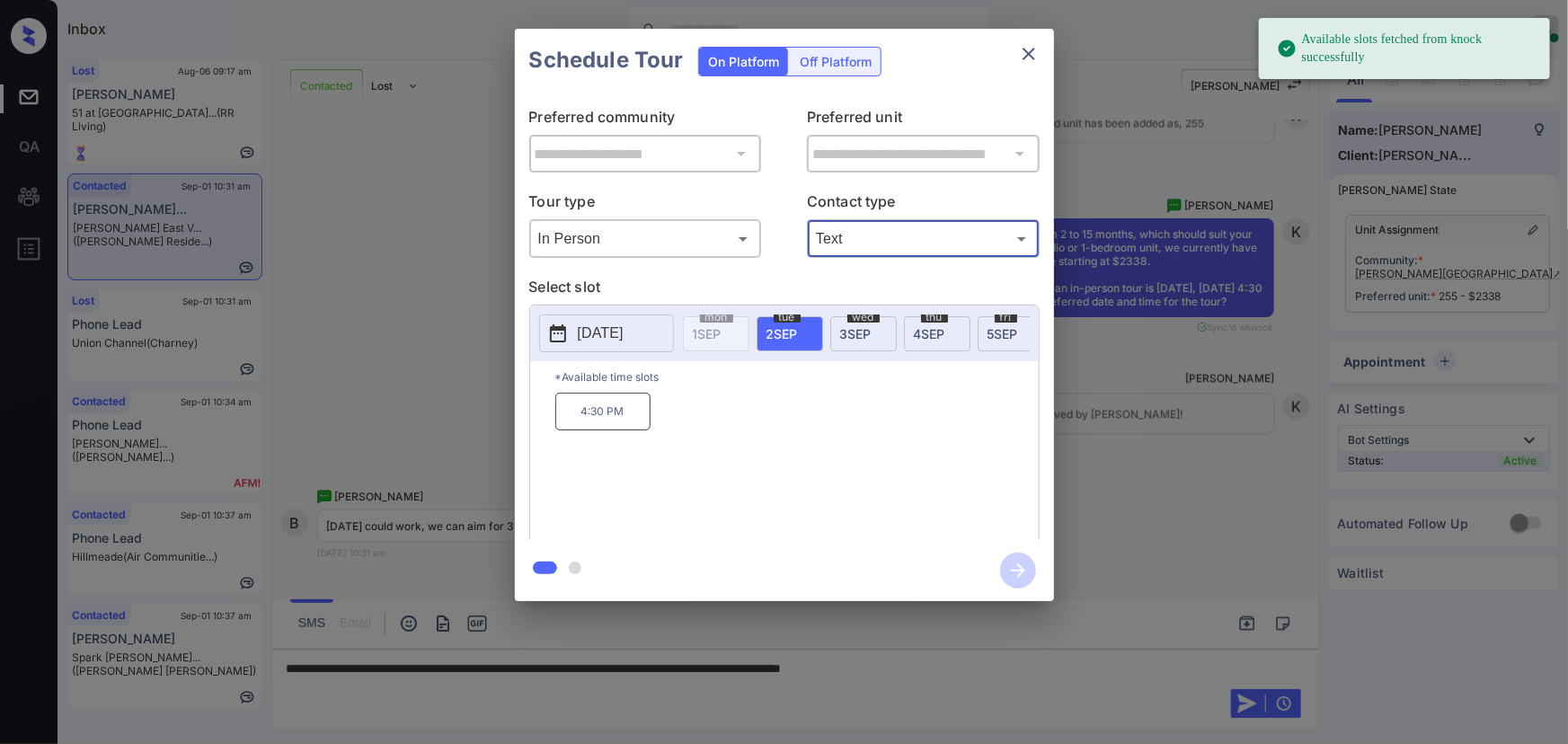
click at [614, 334] on p "[DATE]" at bounding box center [601, 334] width 46 height 22
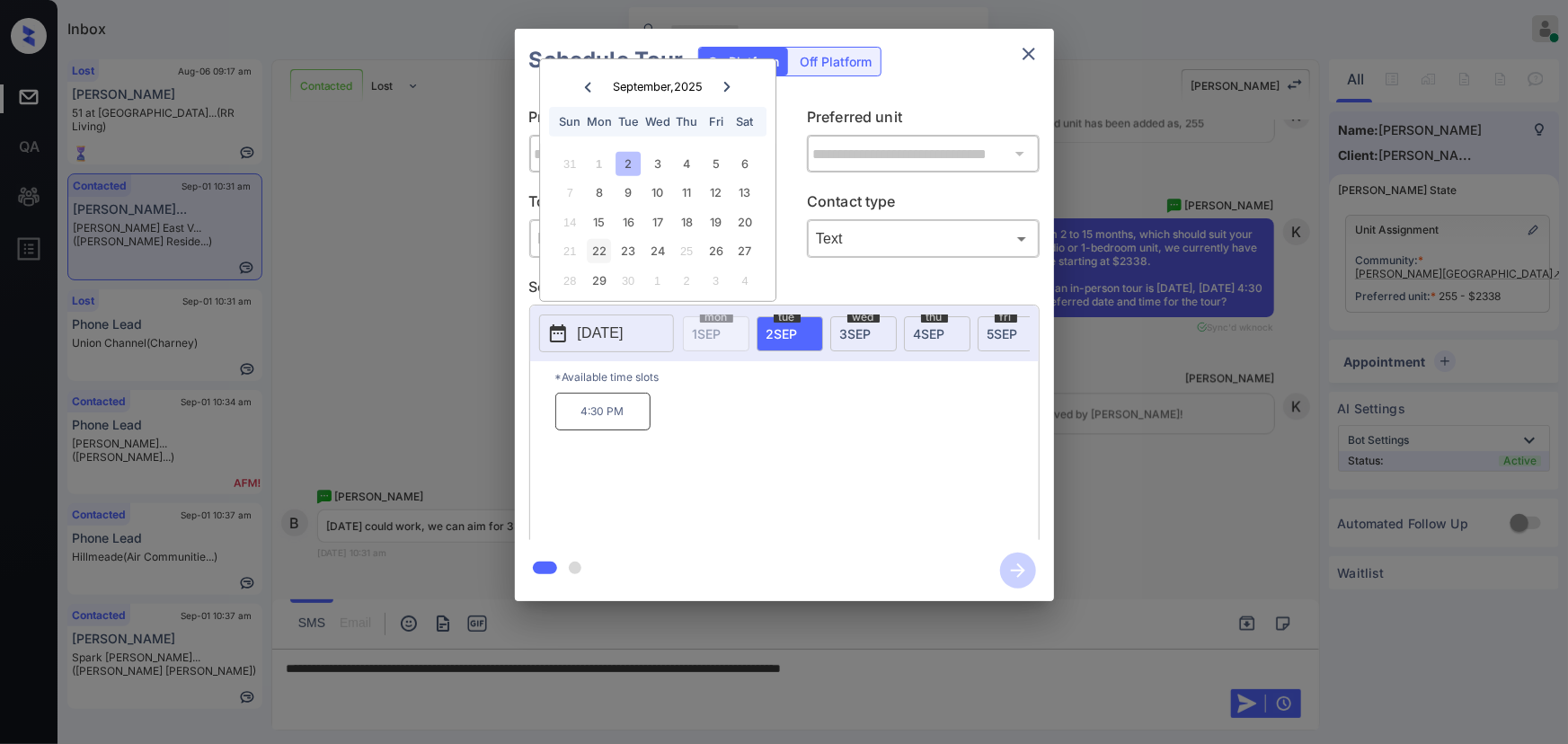
click at [602, 251] on div "22" at bounding box center [599, 251] width 25 height 25
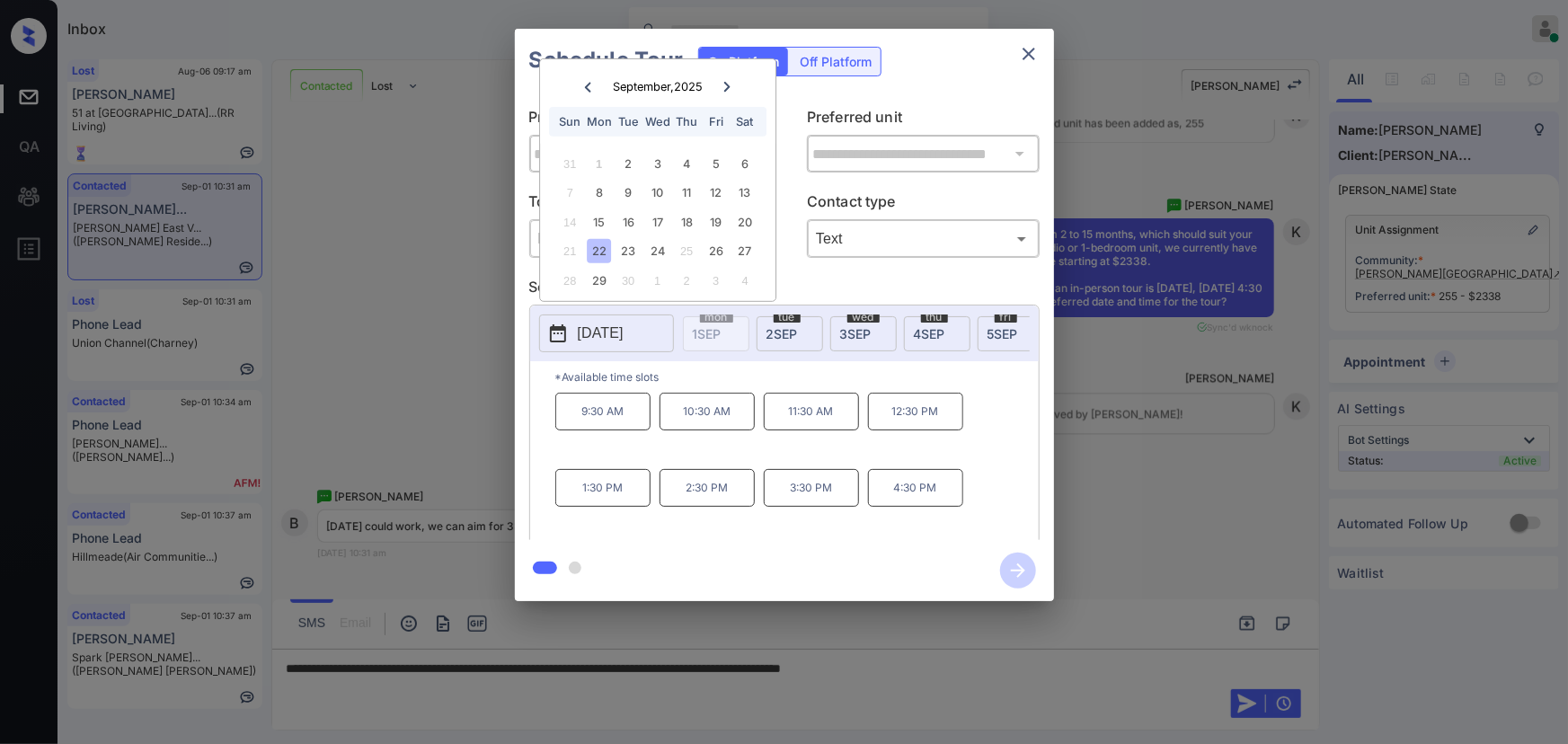
click at [806, 498] on p "3:30 PM" at bounding box center [811, 487] width 95 height 37
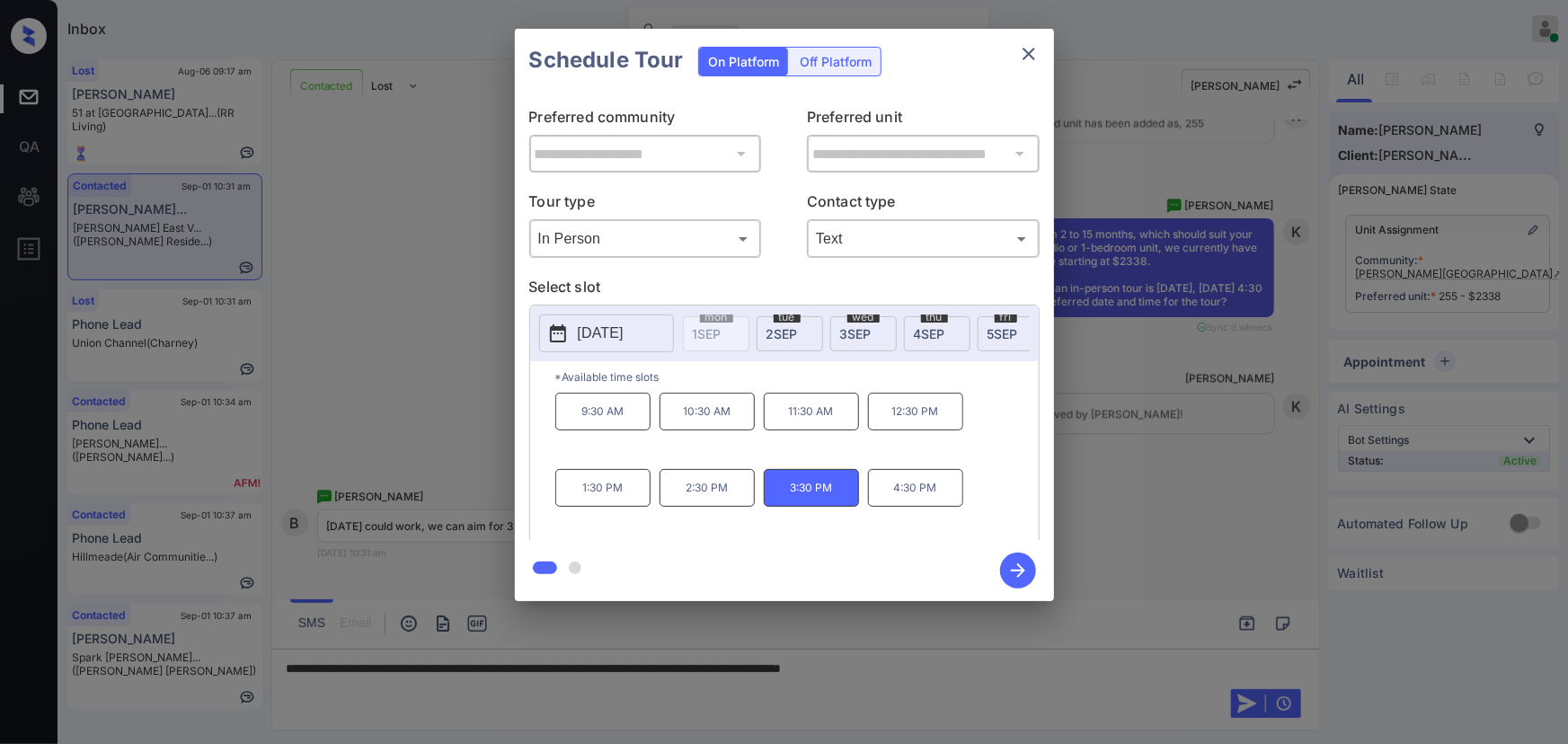
click at [1029, 671] on div at bounding box center [784, 372] width 1568 height 744
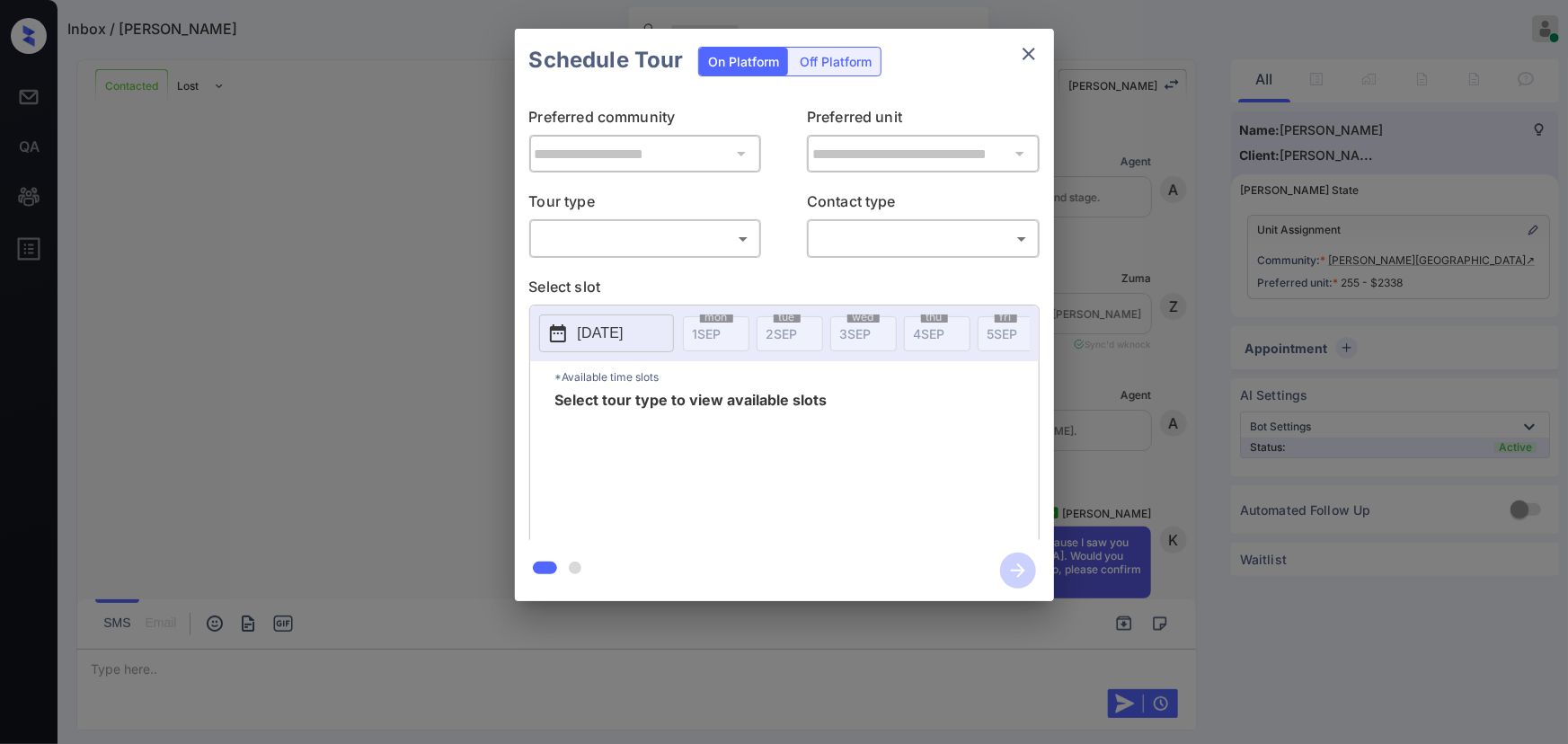
scroll to position [2144, 0]
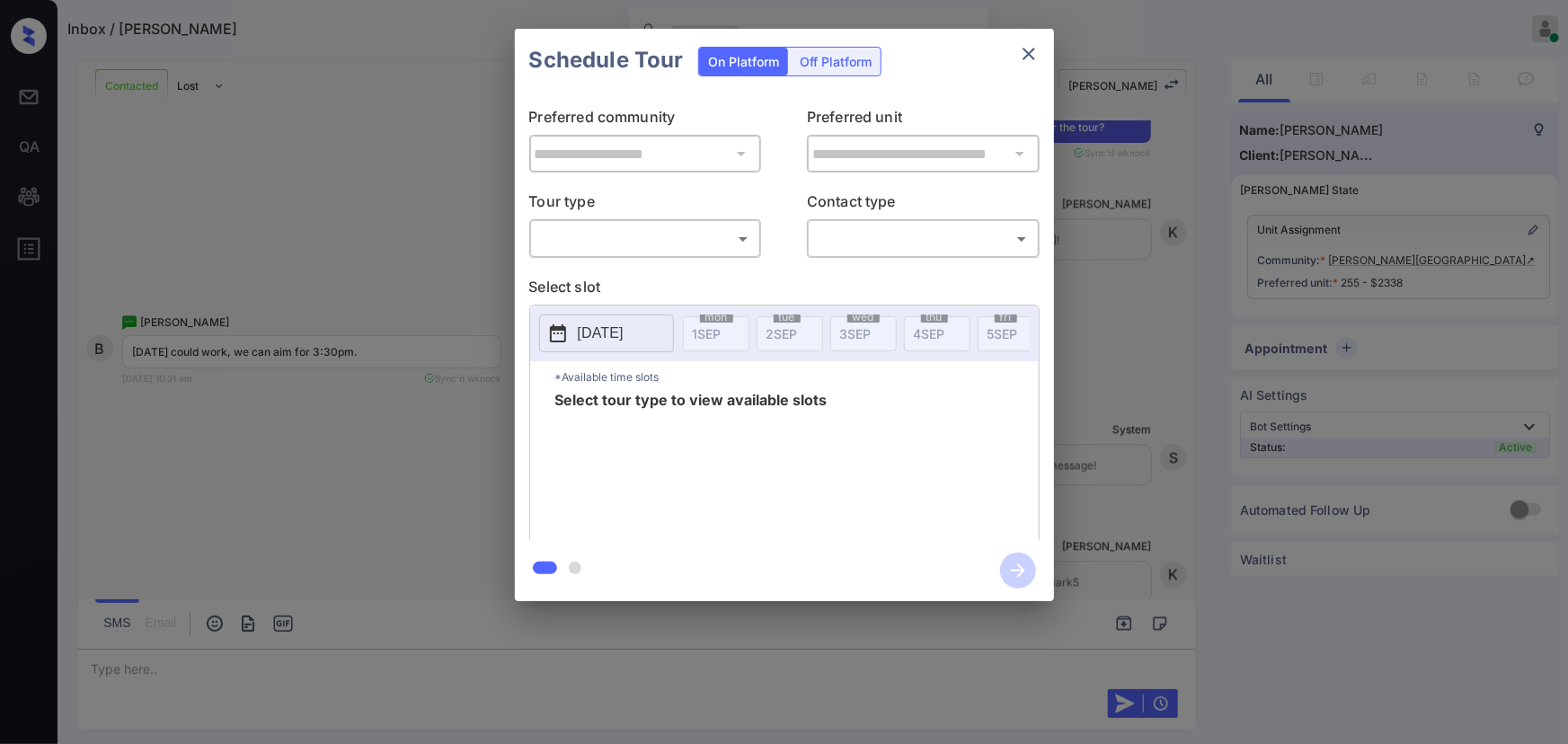
click at [583, 231] on body "Inbox / [PERSON_NAME] [PERSON_NAME] Online Set yourself offline Set yourself on…" at bounding box center [784, 372] width 1568 height 744
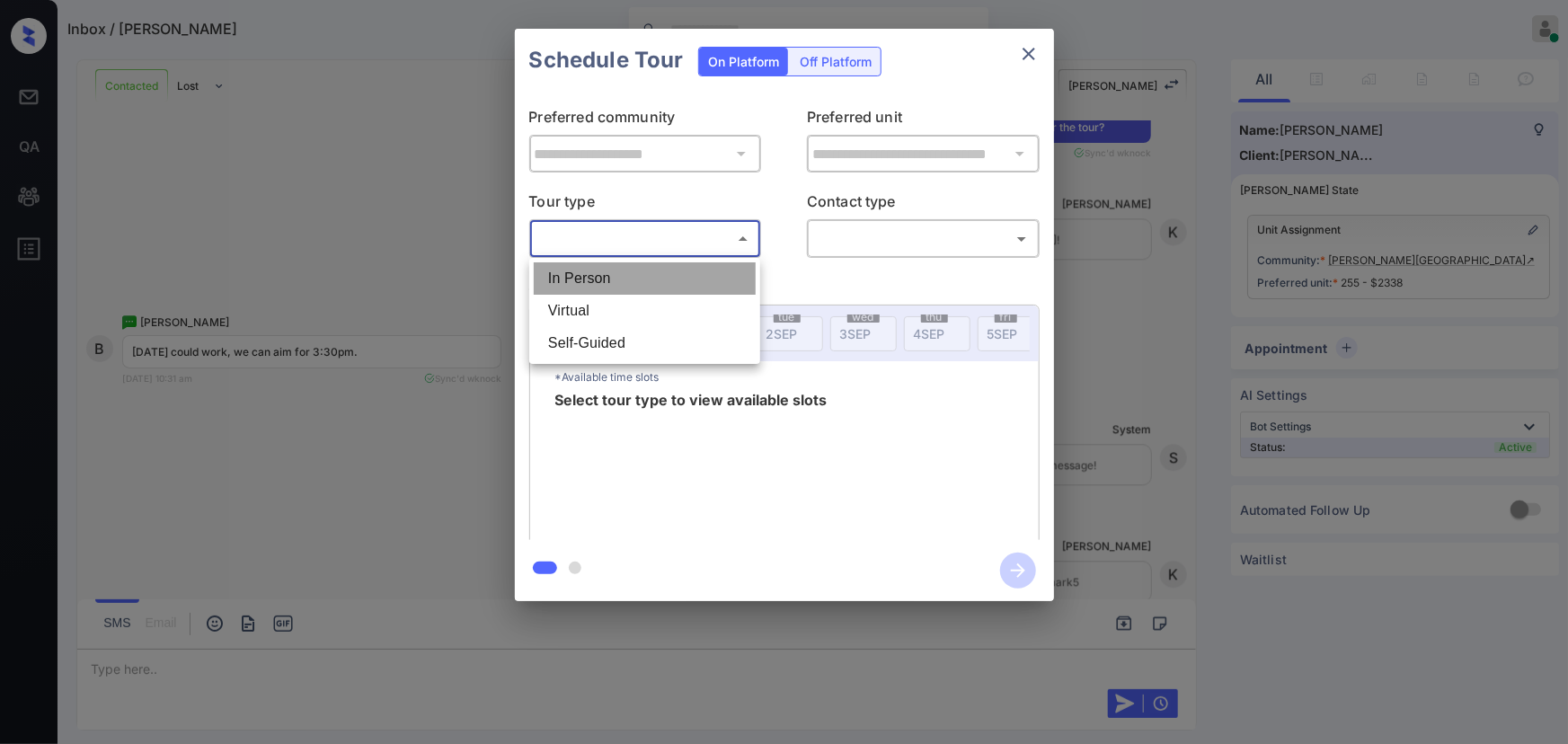
drag, startPoint x: 578, startPoint y: 278, endPoint x: 758, endPoint y: 265, distance: 180.5
click at [594, 274] on li "In Person" at bounding box center [644, 278] width 222 height 32
type input "********"
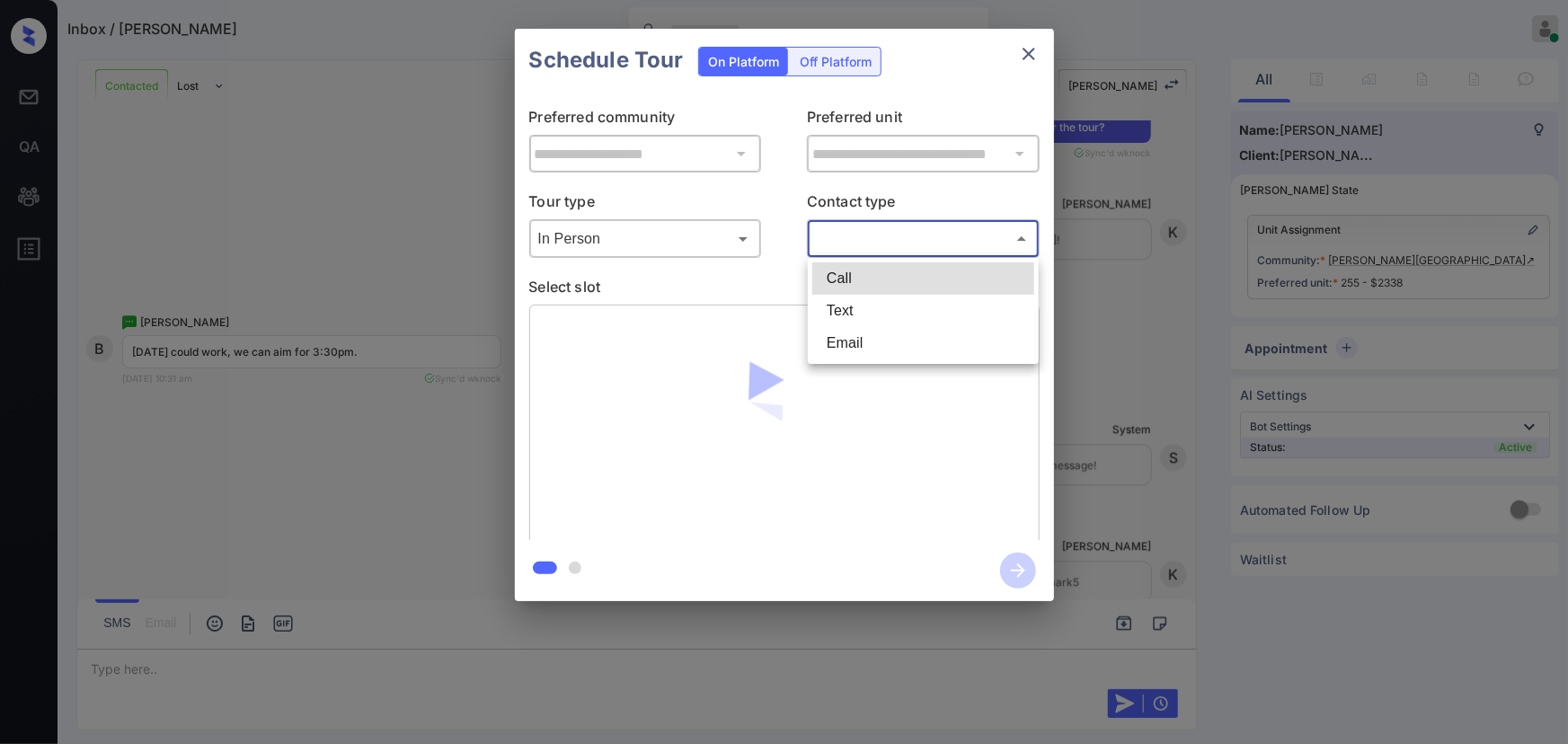
click at [856, 238] on body "Inbox / [PERSON_NAME] [PERSON_NAME] Online Set yourself offline Set yourself on…" at bounding box center [784, 372] width 1568 height 744
click at [843, 310] on li "Text" at bounding box center [923, 310] width 222 height 32
type input "****"
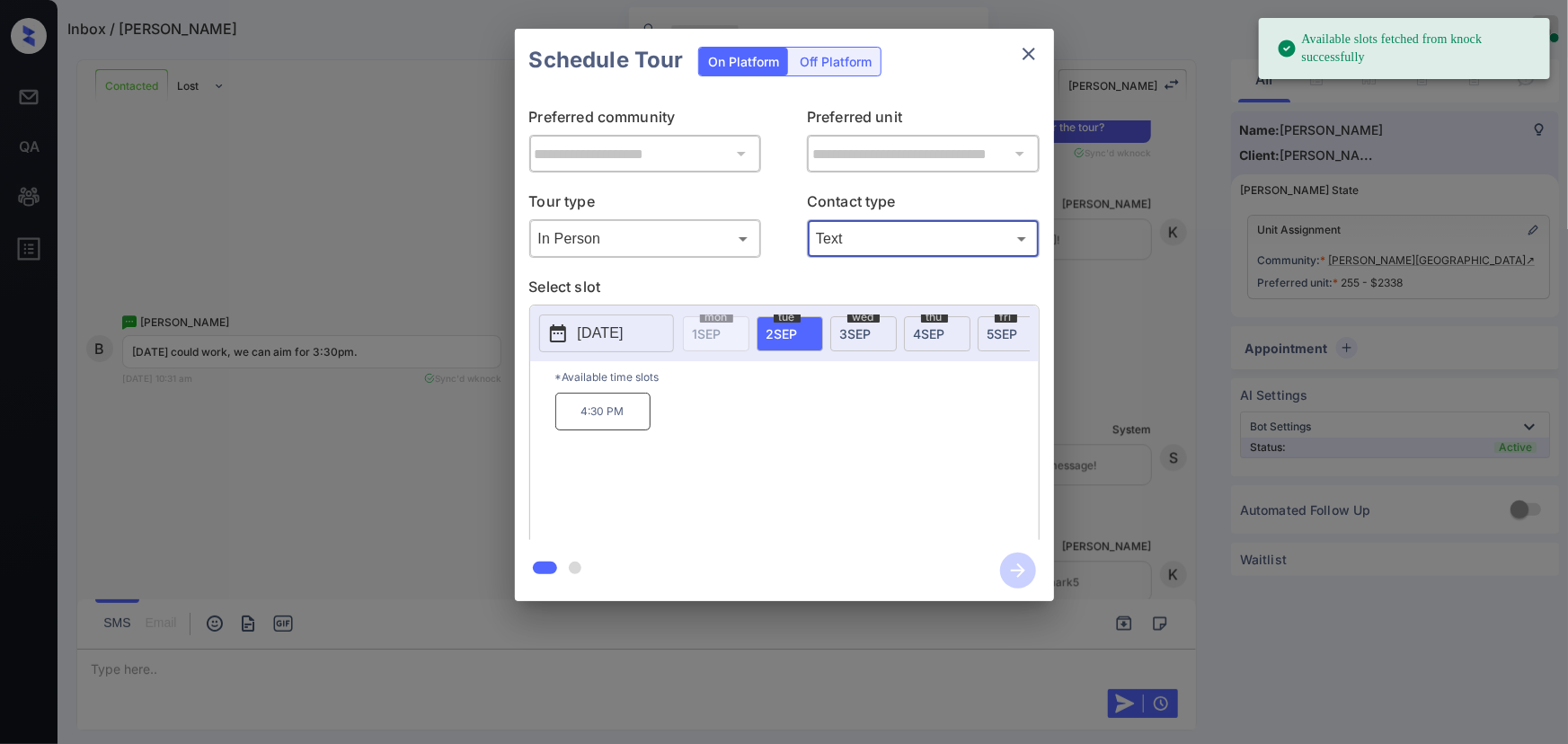
click at [614, 334] on p "2025-09-02" at bounding box center [601, 334] width 46 height 22
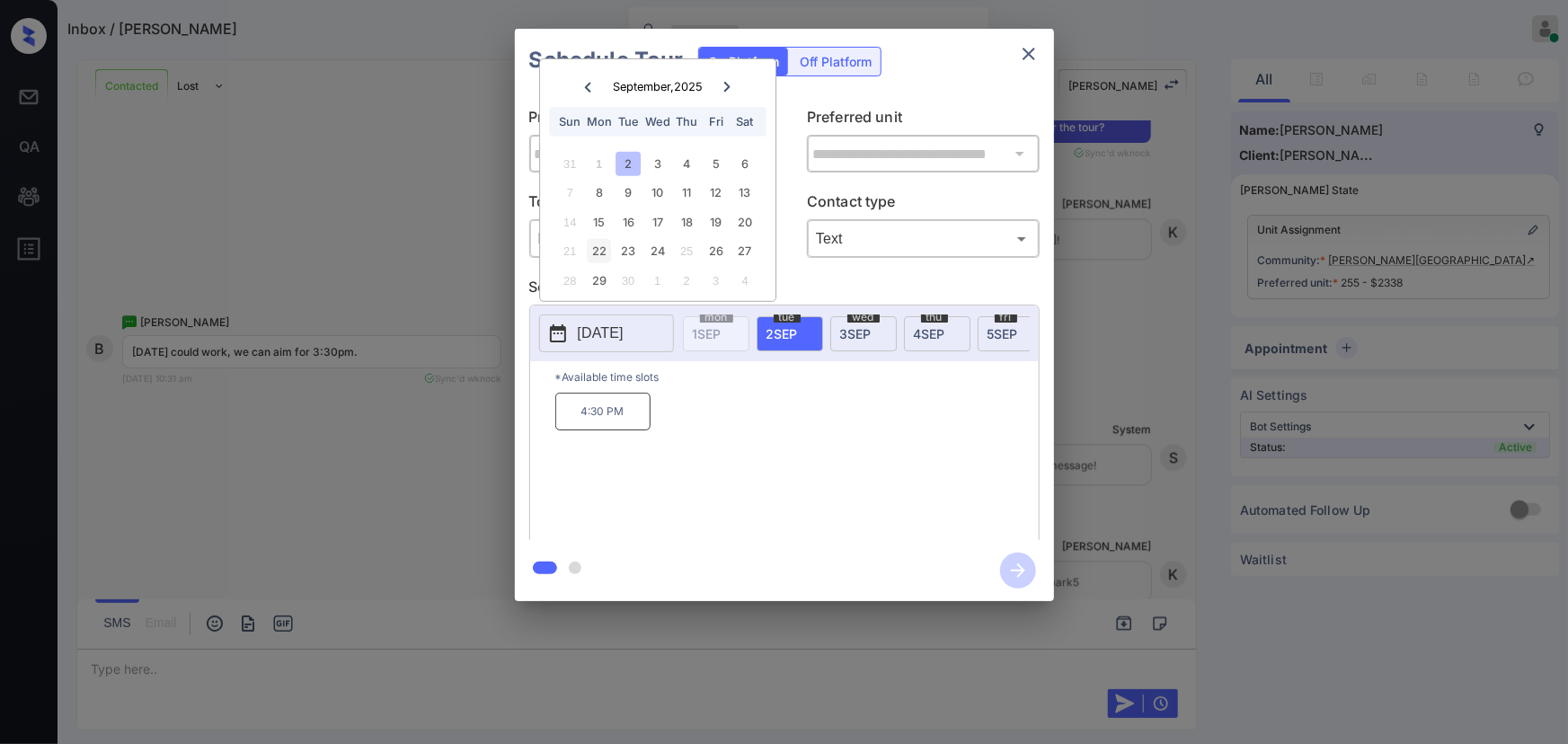
click at [600, 251] on div "22" at bounding box center [599, 251] width 25 height 25
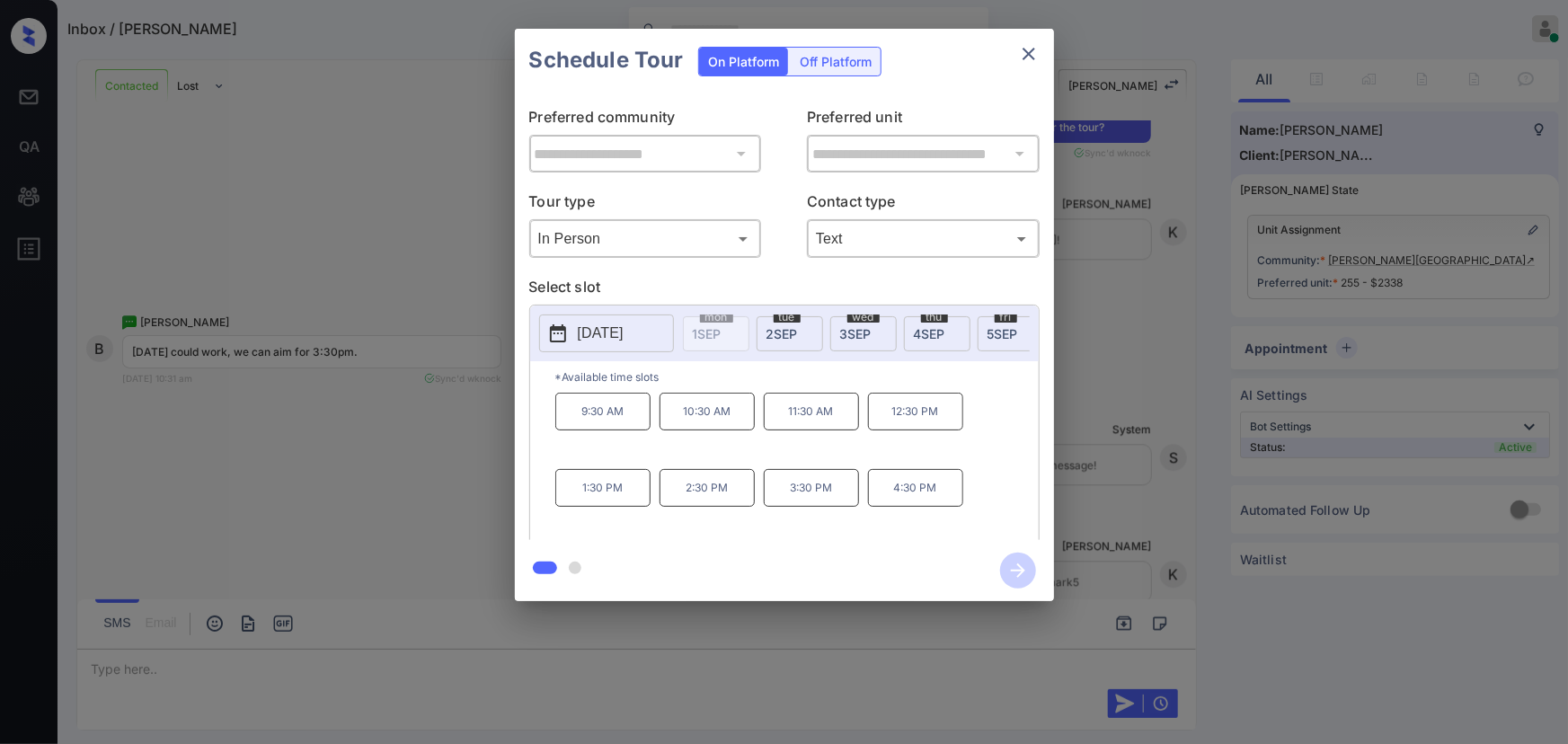
click at [789, 491] on p "3:30 PM" at bounding box center [811, 487] width 95 height 37
click at [1024, 568] on icon "button" at bounding box center [1017, 570] width 36 height 36
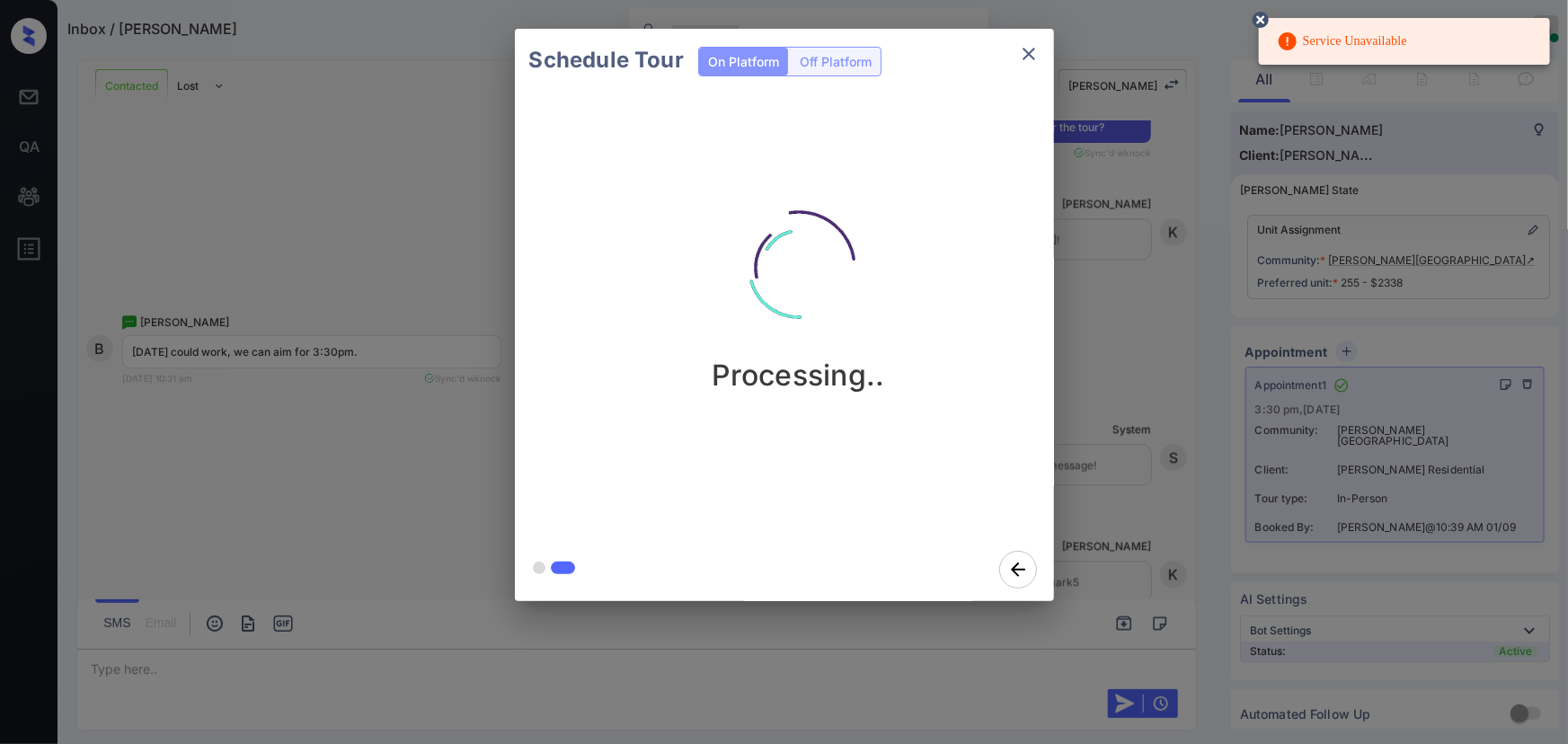
click at [1264, 17] on circle at bounding box center [1261, 20] width 11 height 11
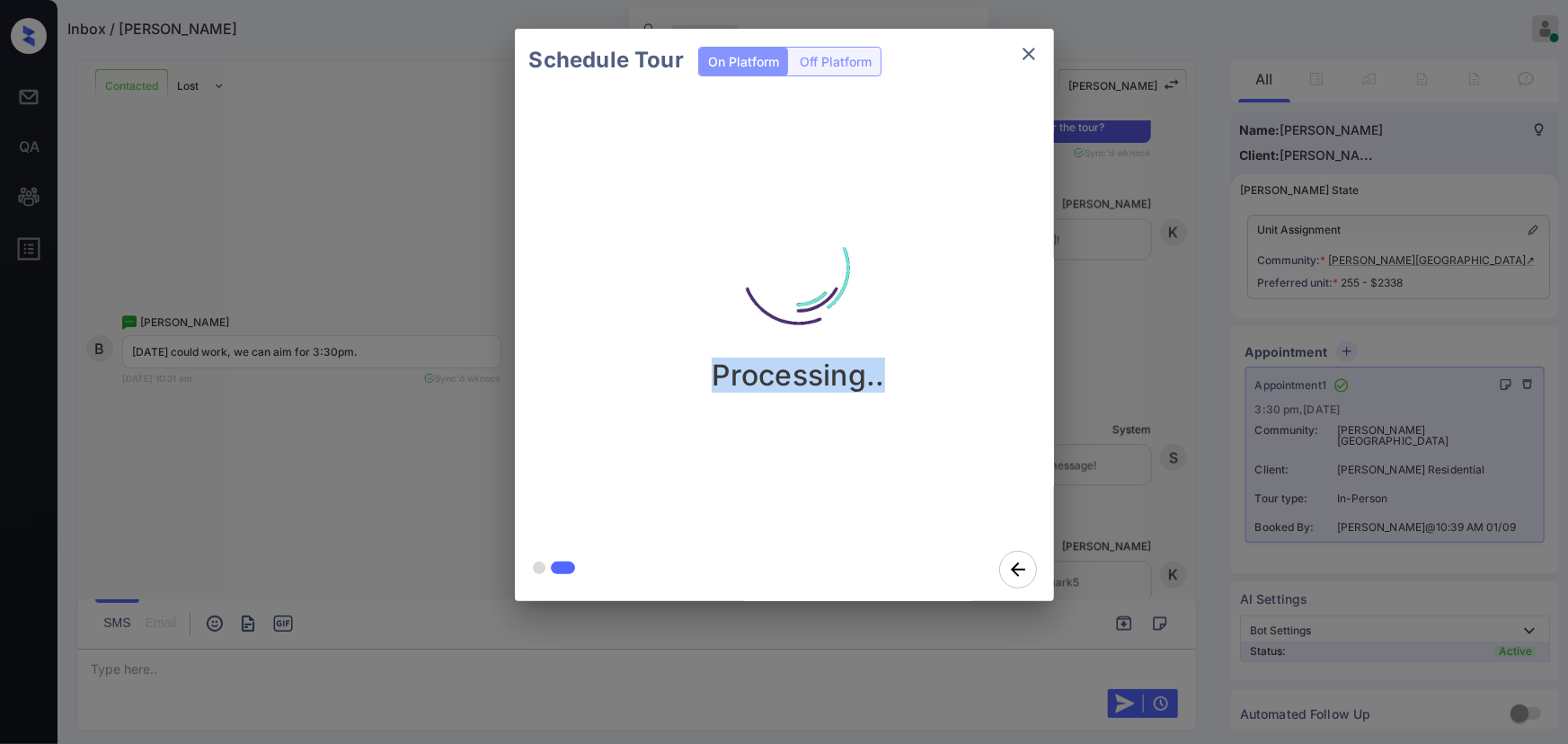
drag, startPoint x: 839, startPoint y: 388, endPoint x: 652, endPoint y: 379, distance: 187.2
click at [652, 380] on div "Processing.." at bounding box center [799, 315] width 568 height 447
click at [811, 473] on div "Processing.." at bounding box center [799, 315] width 568 height 447
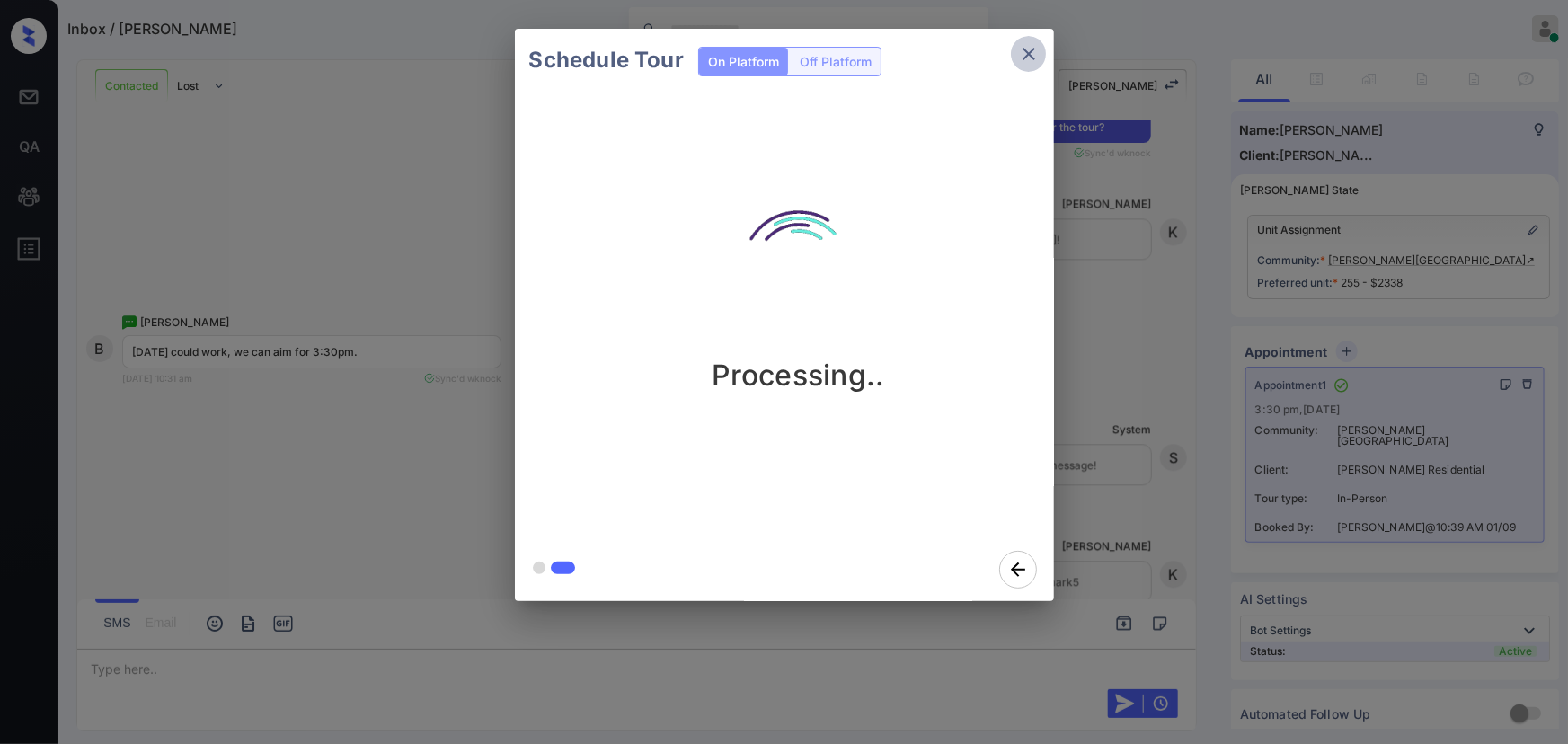
click at [1033, 55] on icon "close" at bounding box center [1029, 54] width 22 height 22
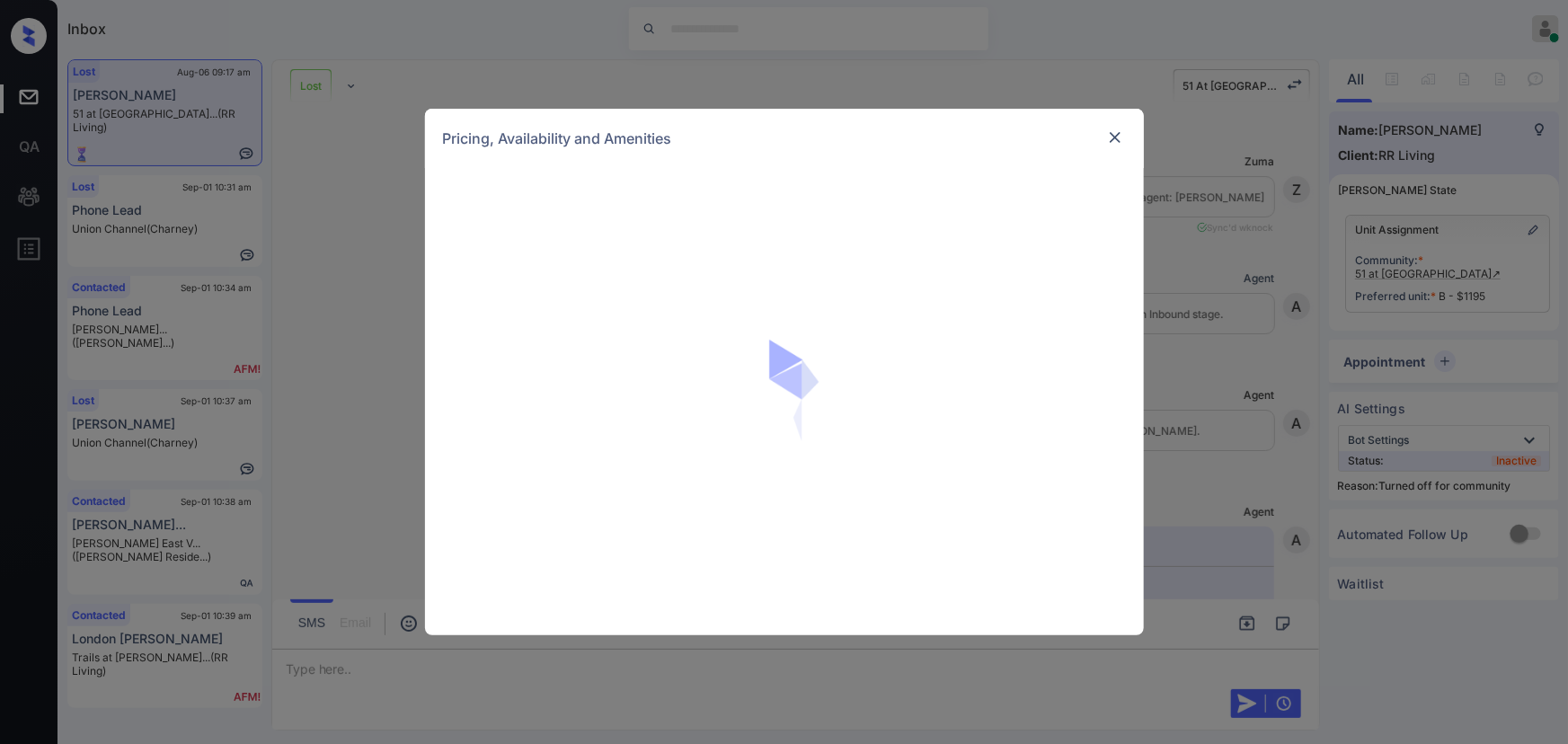
scroll to position [7297, 0]
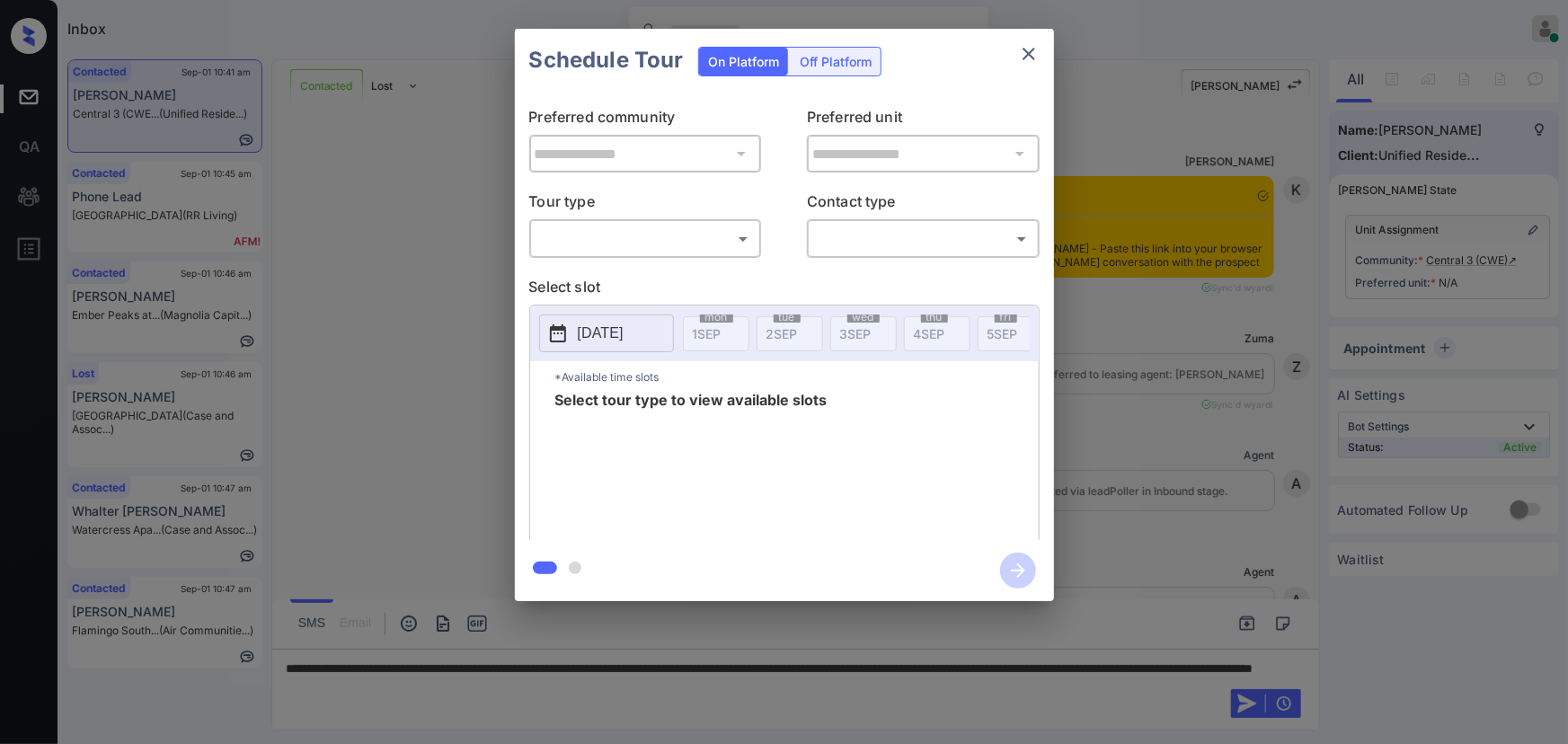
scroll to position [1606, 0]
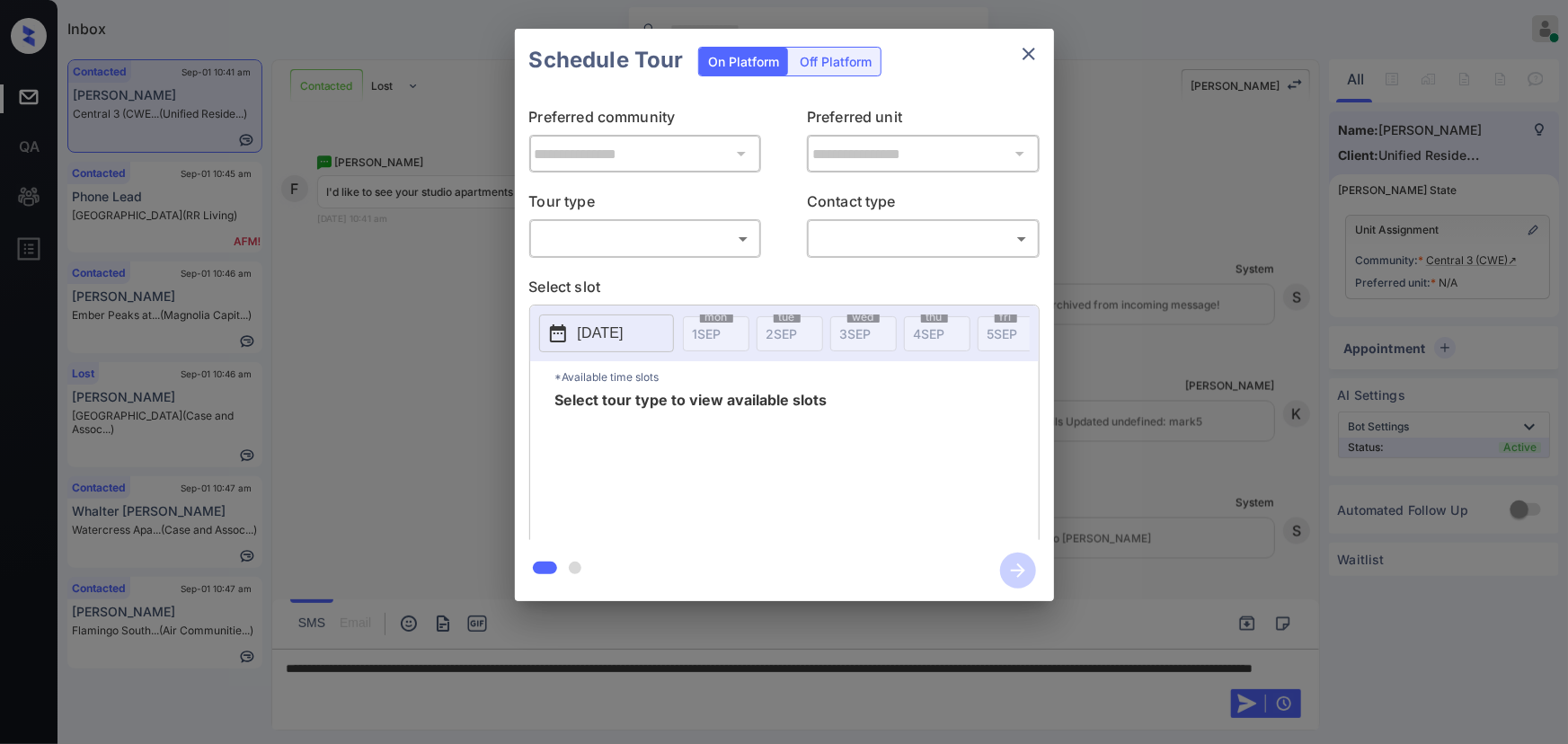
click at [1172, 313] on div "**********" at bounding box center [784, 315] width 1568 height 630
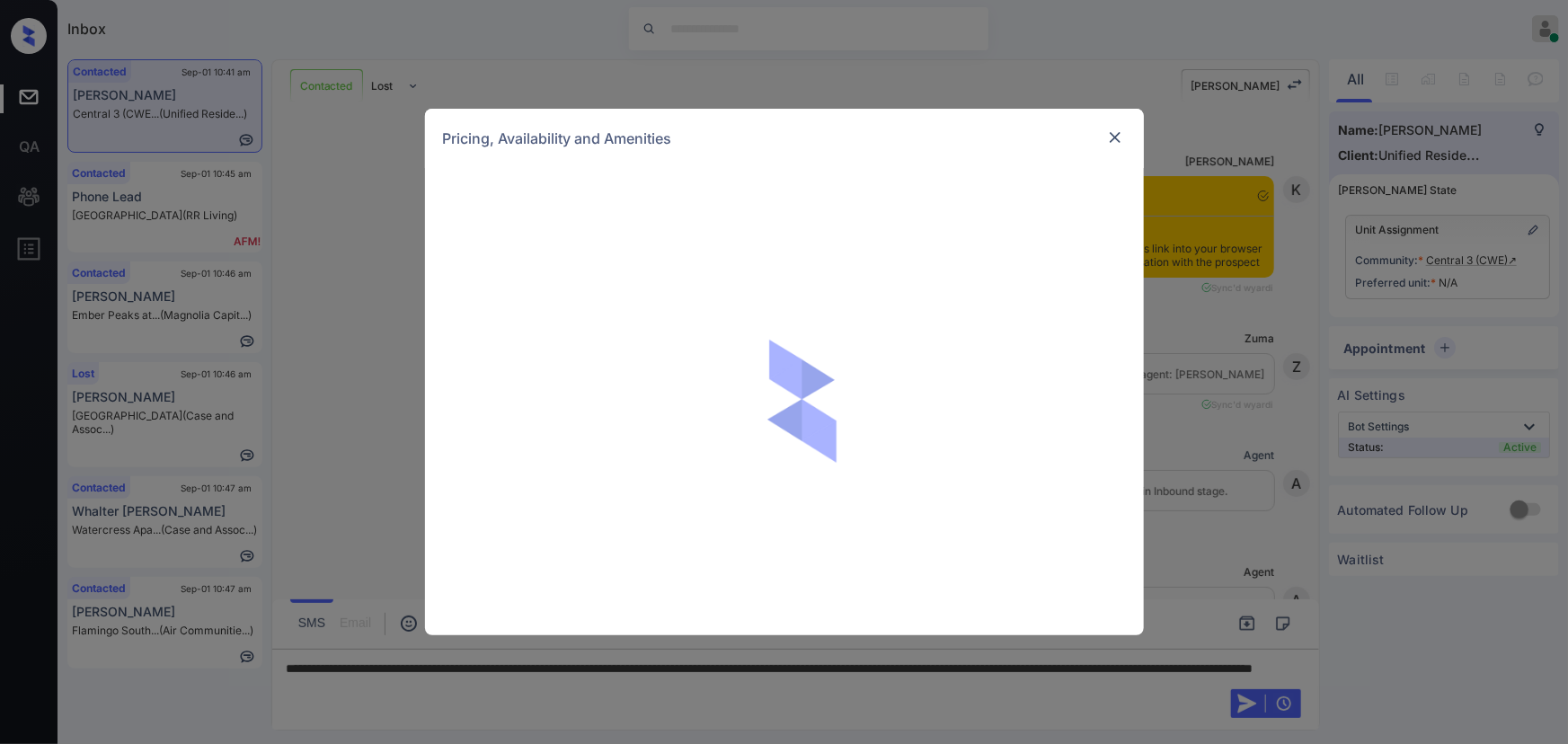
scroll to position [1606, 0]
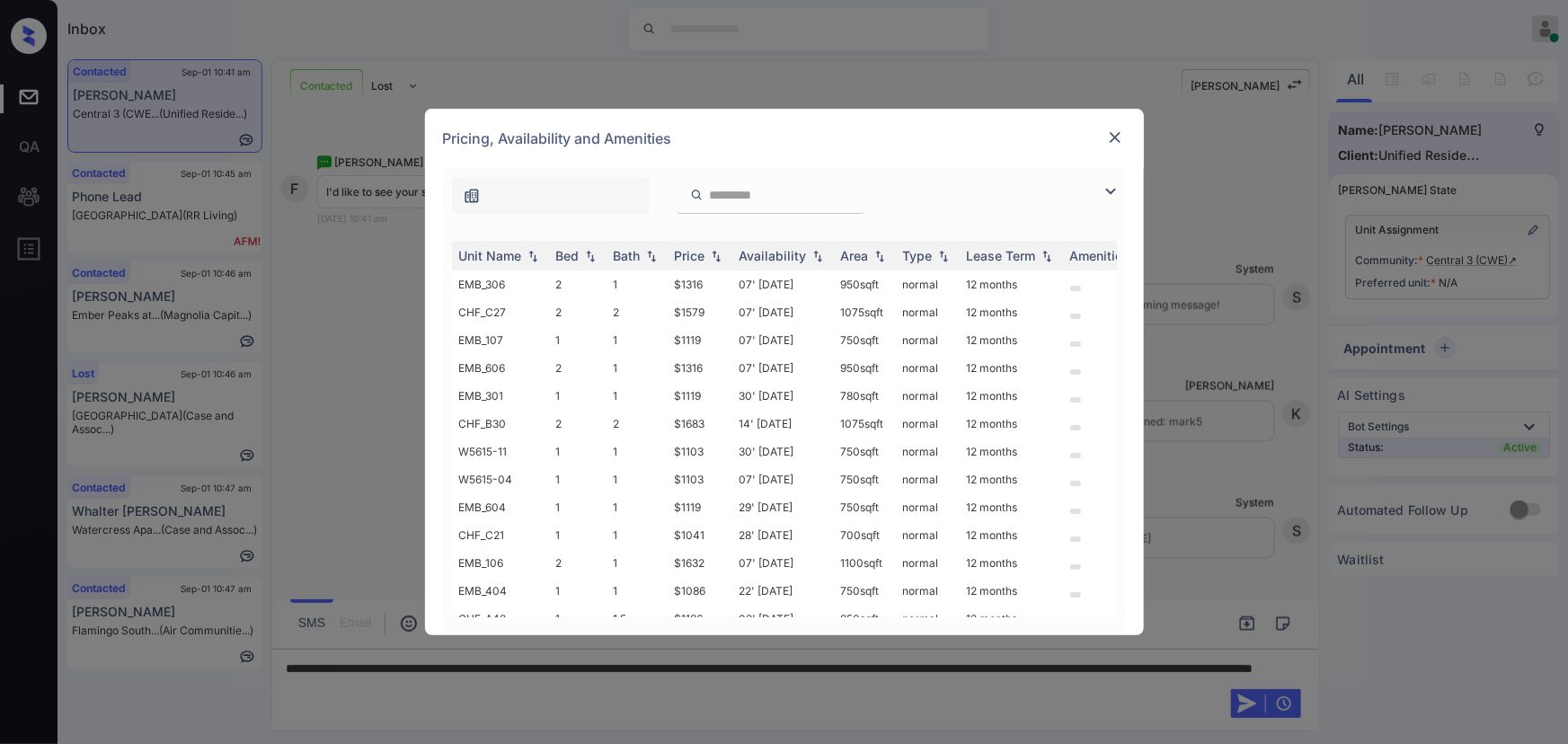
click at [1105, 191] on img at bounding box center [1110, 191] width 22 height 22
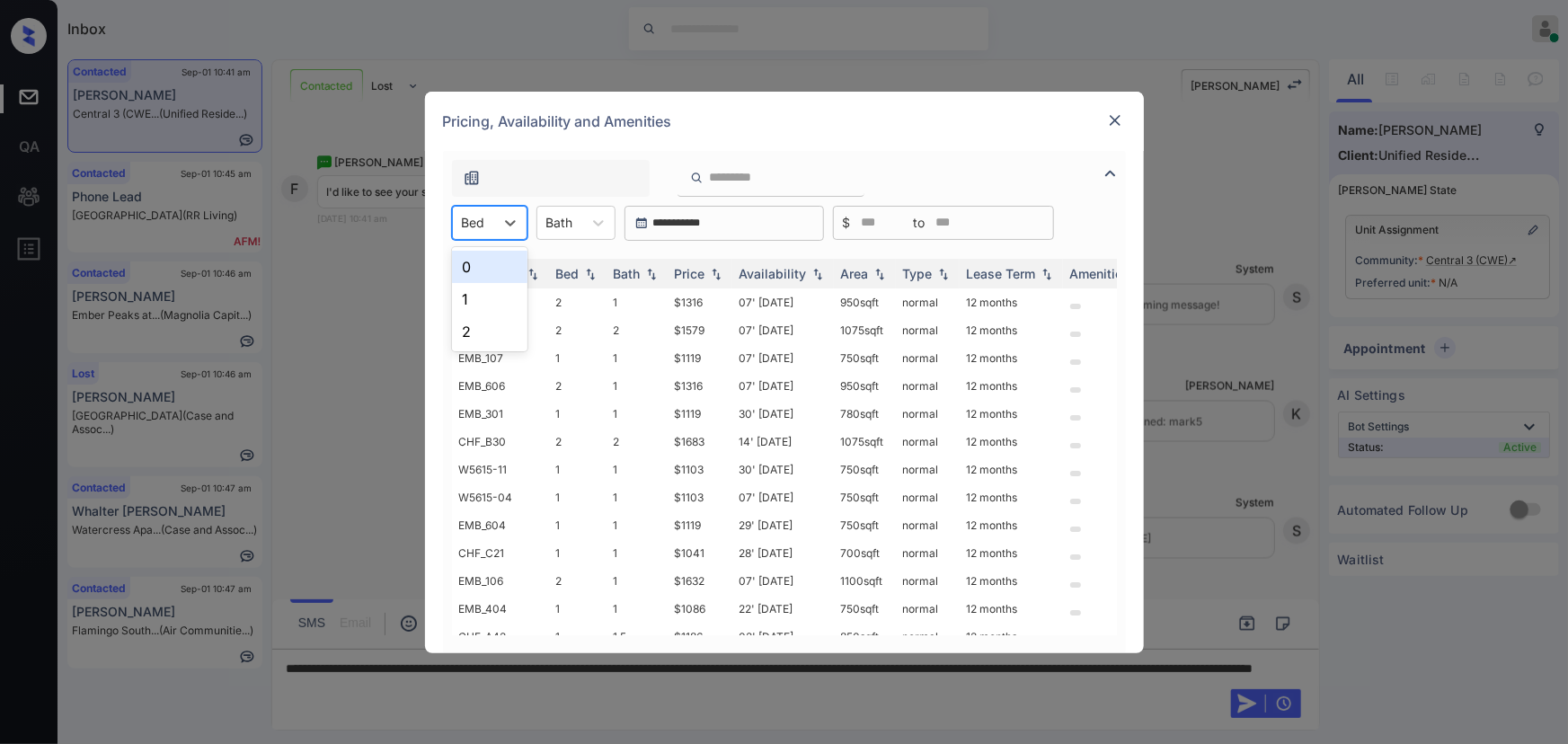
click at [485, 217] on div "Bed" at bounding box center [473, 222] width 41 height 26
click at [476, 270] on div "0" at bounding box center [490, 266] width 76 height 32
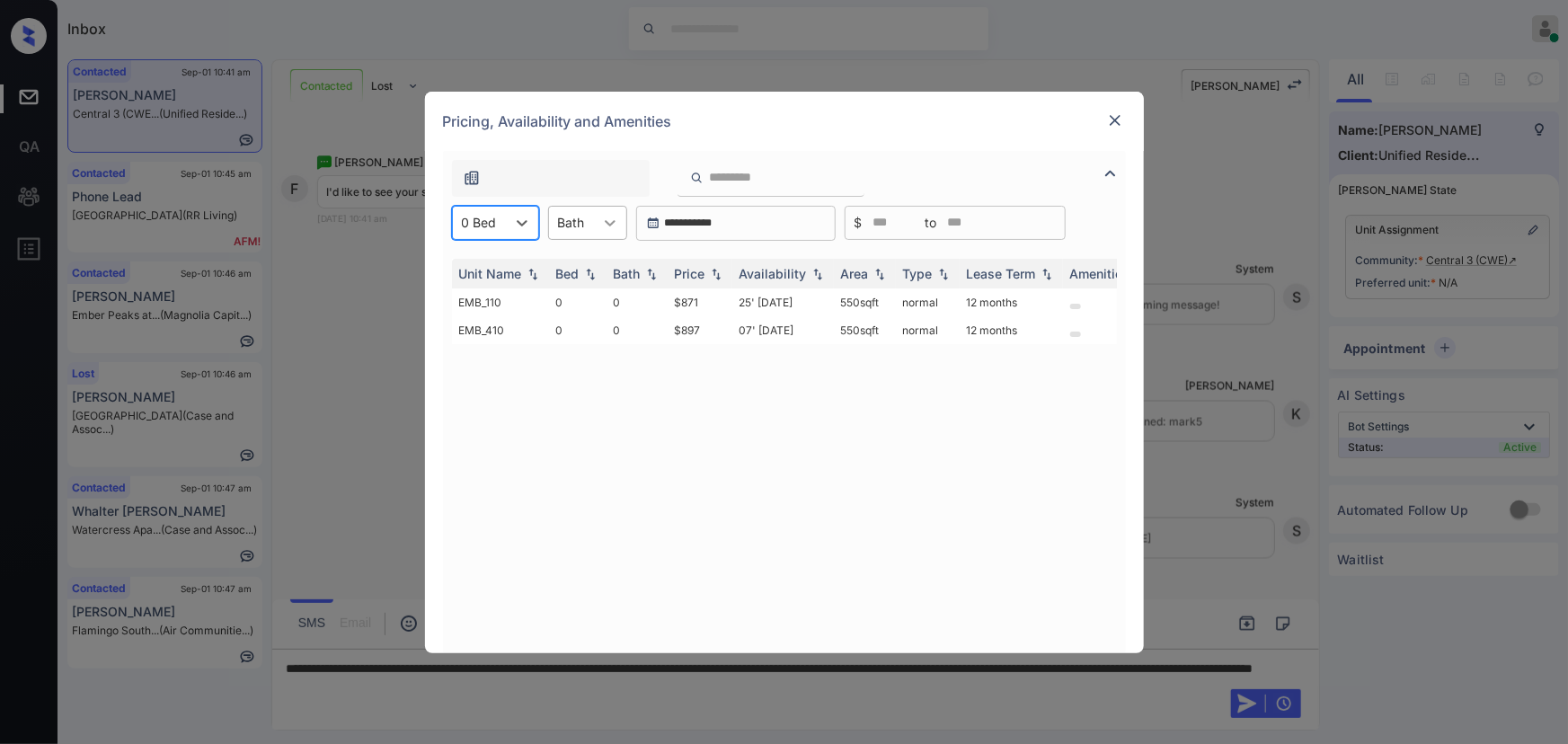
click at [597, 218] on div at bounding box center [609, 222] width 32 height 32
click at [577, 269] on div "0" at bounding box center [587, 266] width 79 height 32
click at [711, 300] on td "$871" at bounding box center [699, 302] width 65 height 28
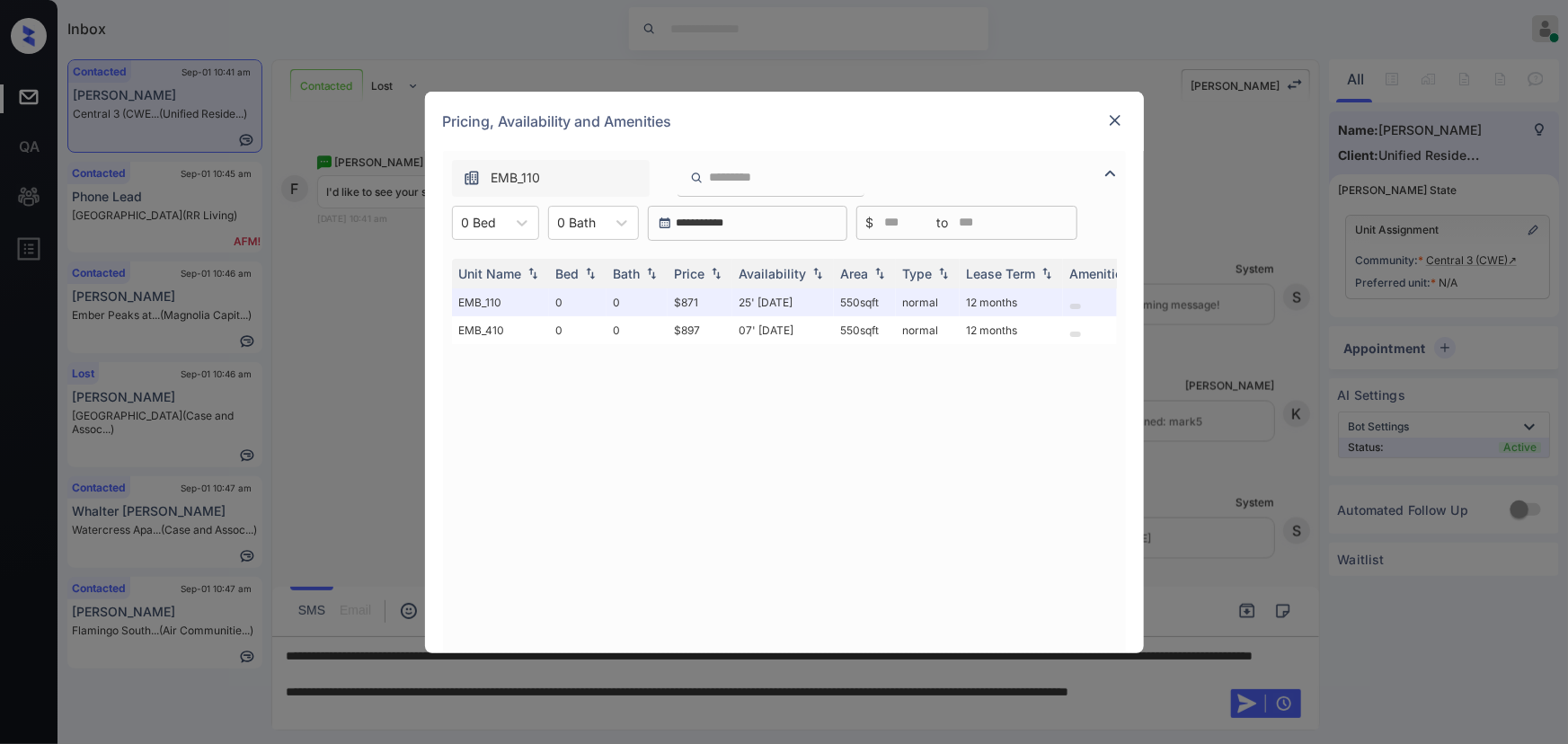
click at [1106, 118] on img at bounding box center [1115, 120] width 18 height 18
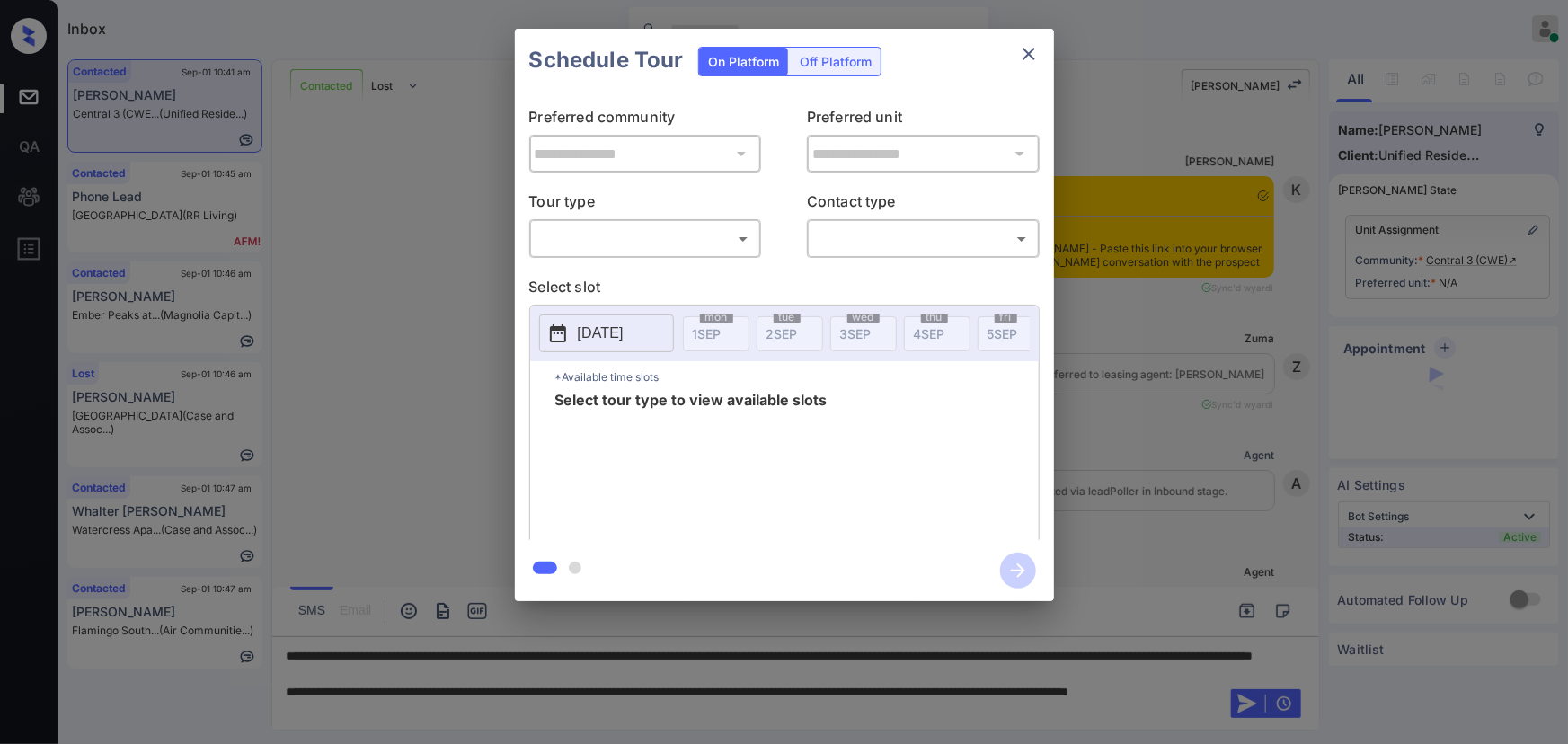
scroll to position [1606, 0]
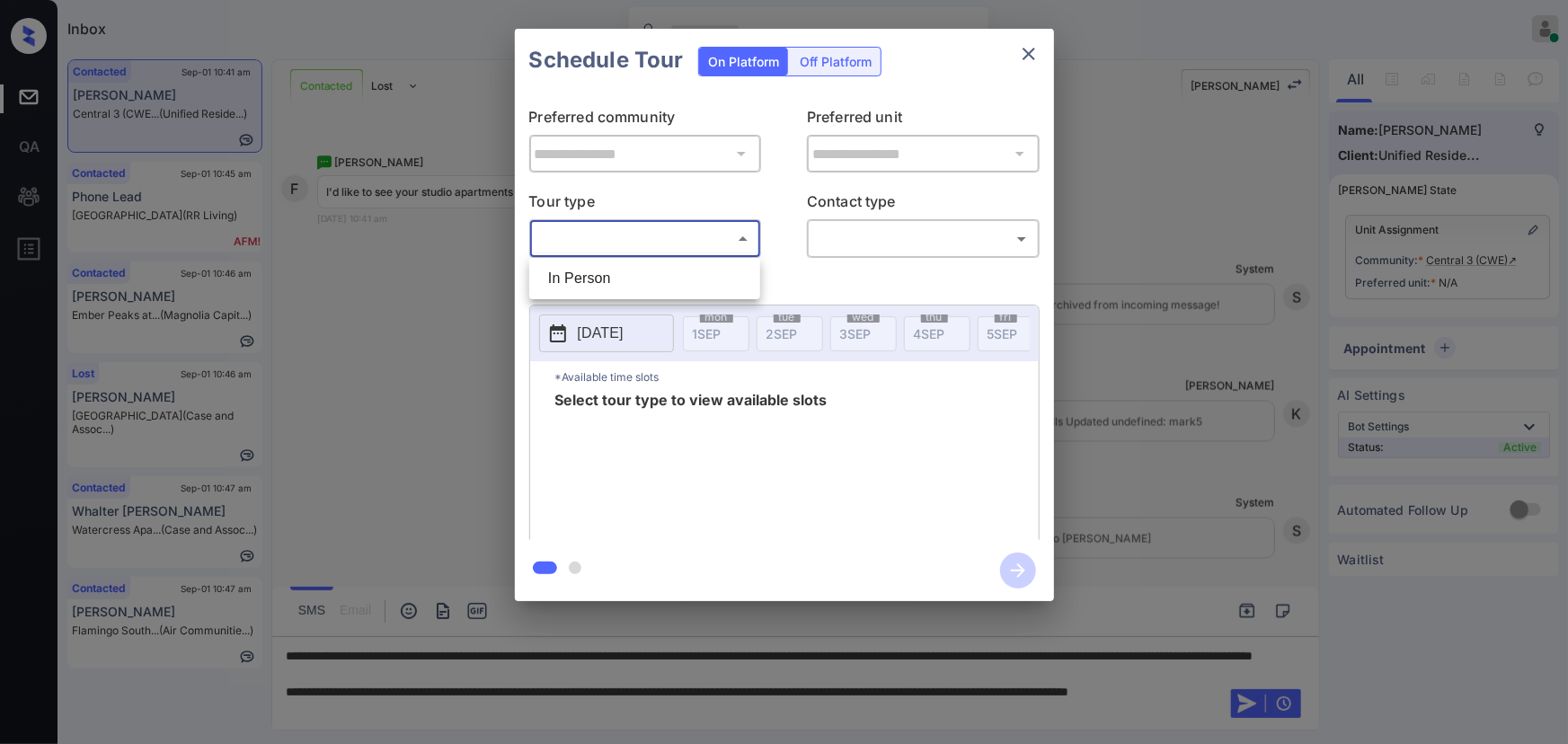
click at [701, 238] on body "Inbox [PERSON_NAME] Online Set yourself offline Set yourself on break Profile S…" at bounding box center [784, 372] width 1568 height 744
click at [1087, 352] on div at bounding box center [784, 372] width 1568 height 744
click at [1118, 601] on div "**********" at bounding box center [784, 315] width 1568 height 630
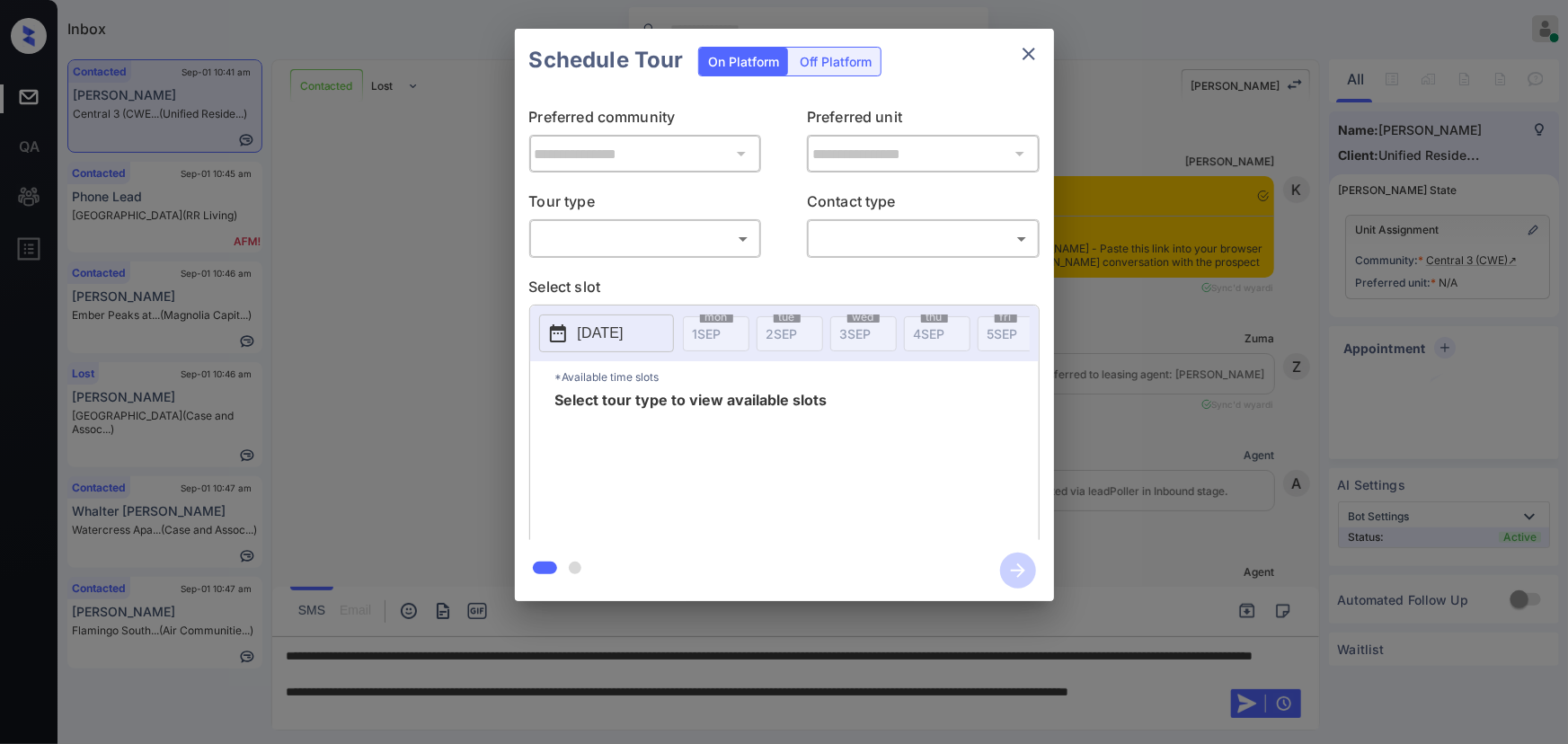
scroll to position [1606, 0]
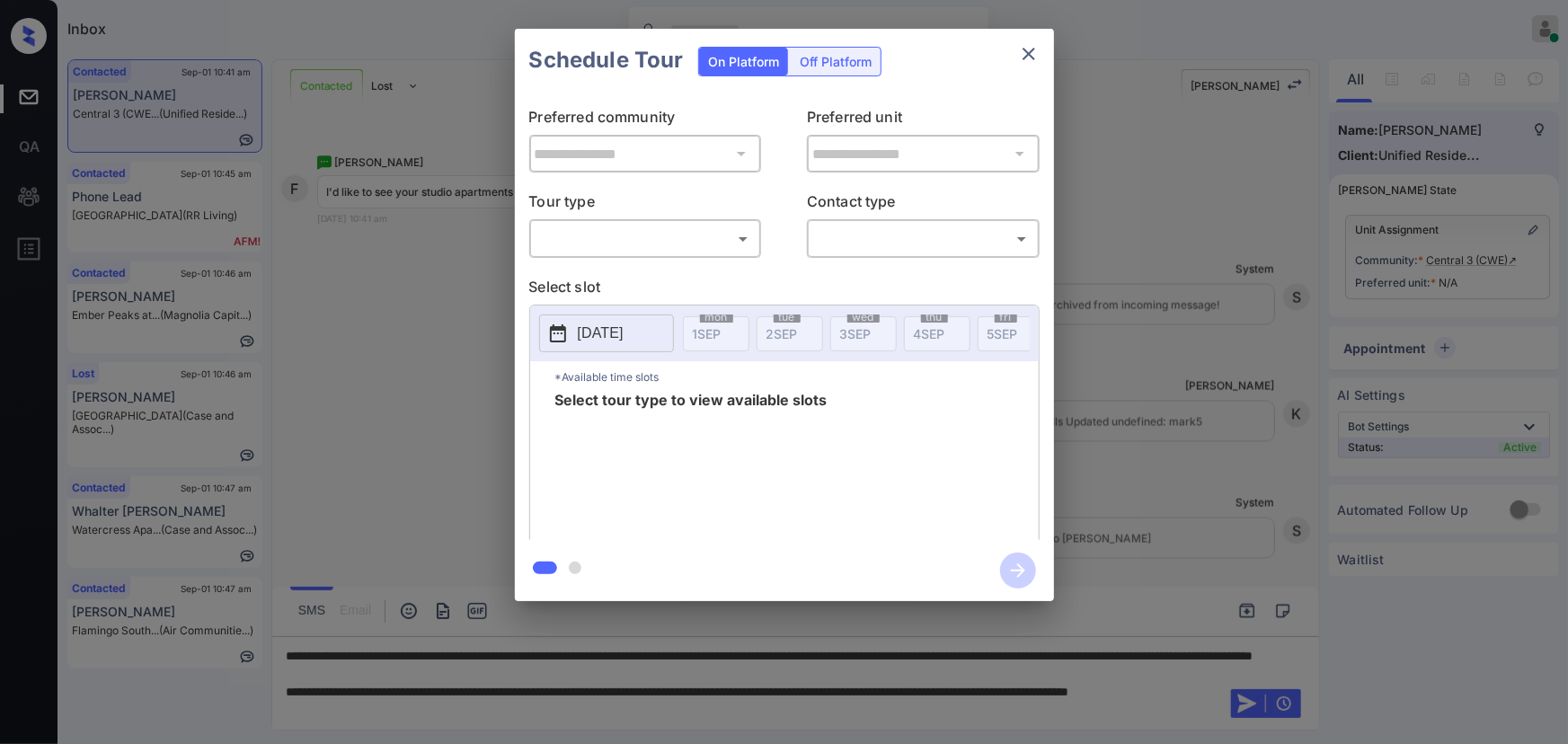
click at [662, 237] on body "Inbox [PERSON_NAME] Online Set yourself offline Set yourself on break Profile S…" at bounding box center [784, 372] width 1568 height 744
click at [1110, 482] on div at bounding box center [784, 372] width 1568 height 744
click at [1308, 474] on div "**********" at bounding box center [784, 315] width 1568 height 630
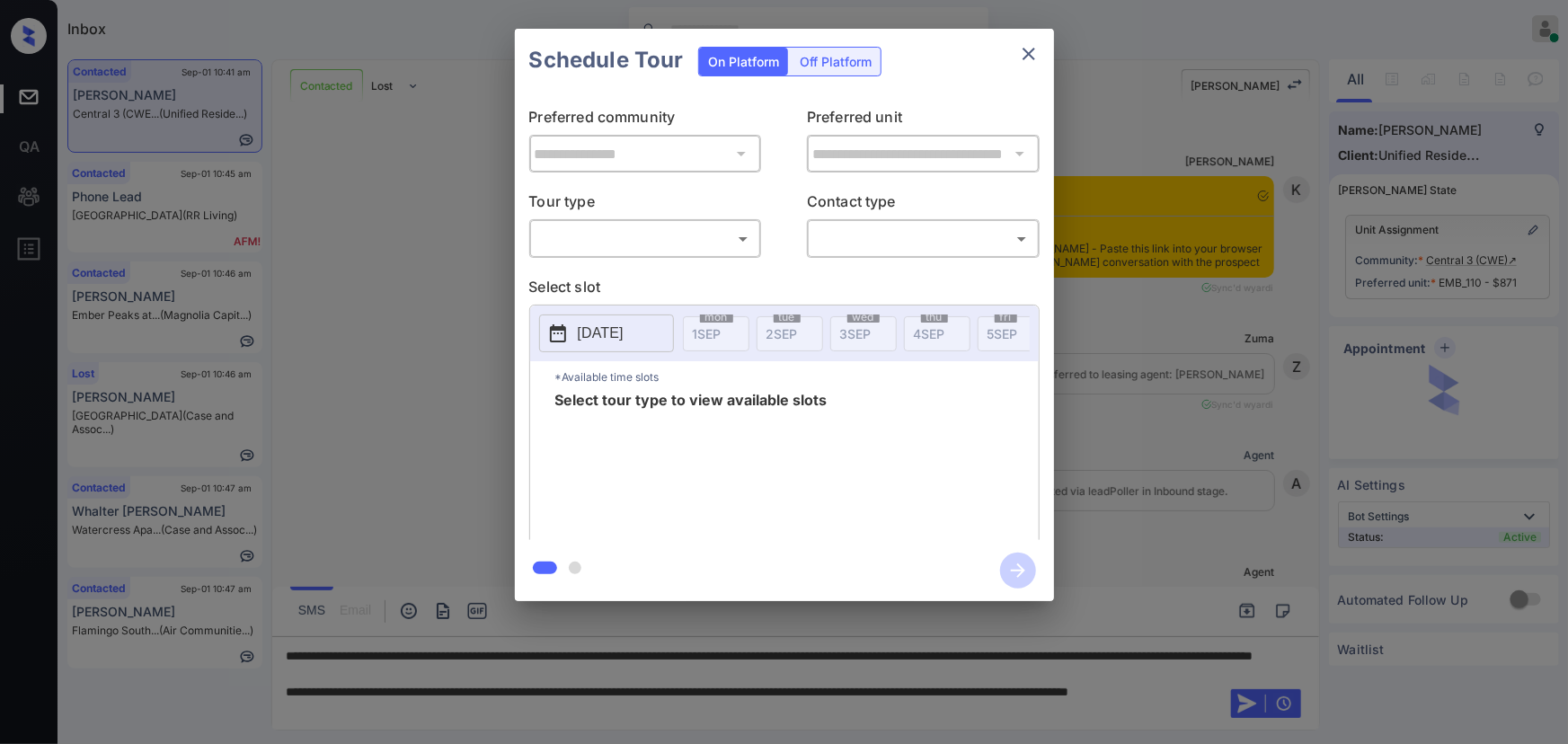
scroll to position [1995, 0]
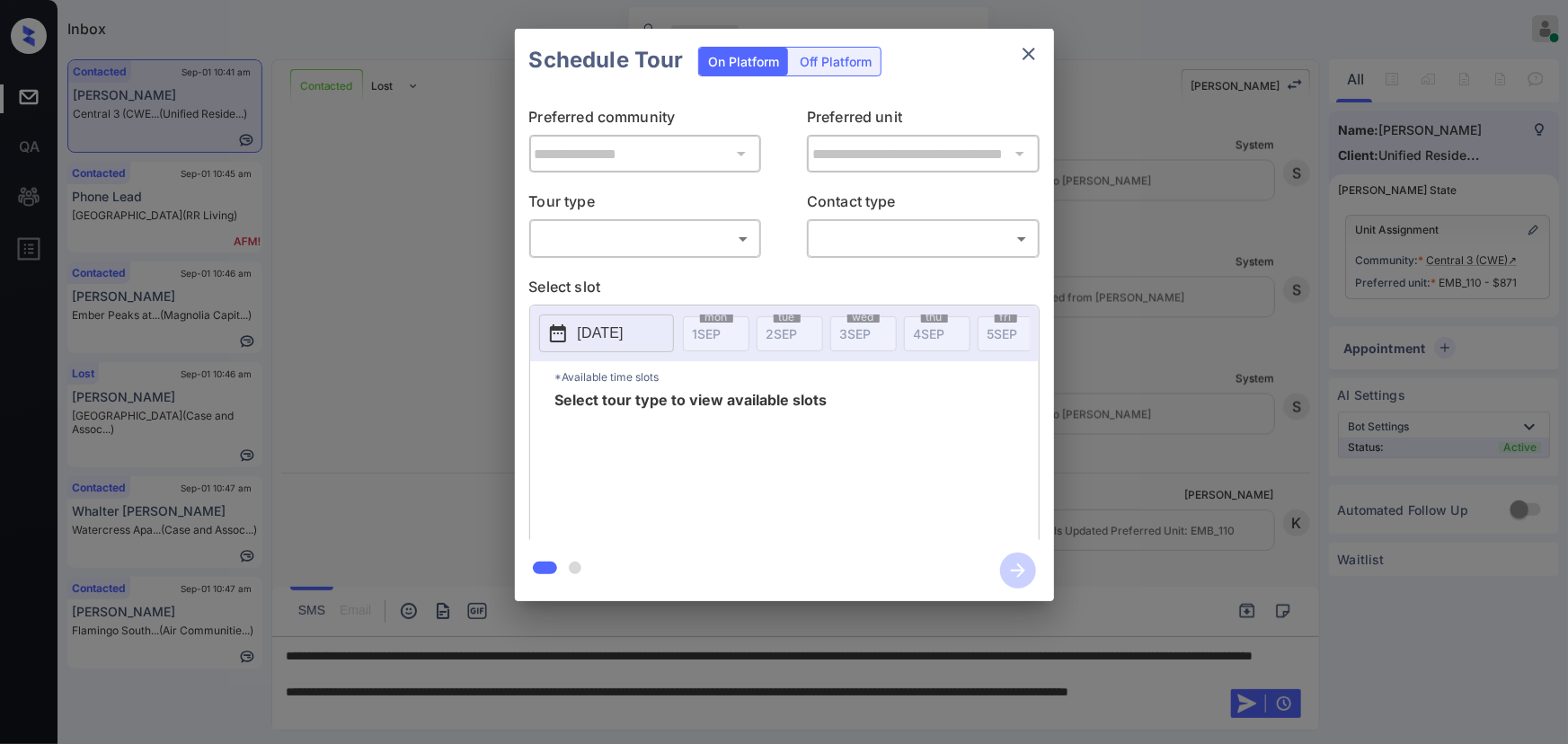
click at [647, 246] on body "Inbox Kenneth Umali Online Set yourself offline Set yourself on break Profile S…" at bounding box center [784, 372] width 1568 height 744
drag, startPoint x: 627, startPoint y: 285, endPoint x: 723, endPoint y: 261, distance: 99.0
click at [630, 283] on li "In Person" at bounding box center [644, 278] width 222 height 32
type input "********"
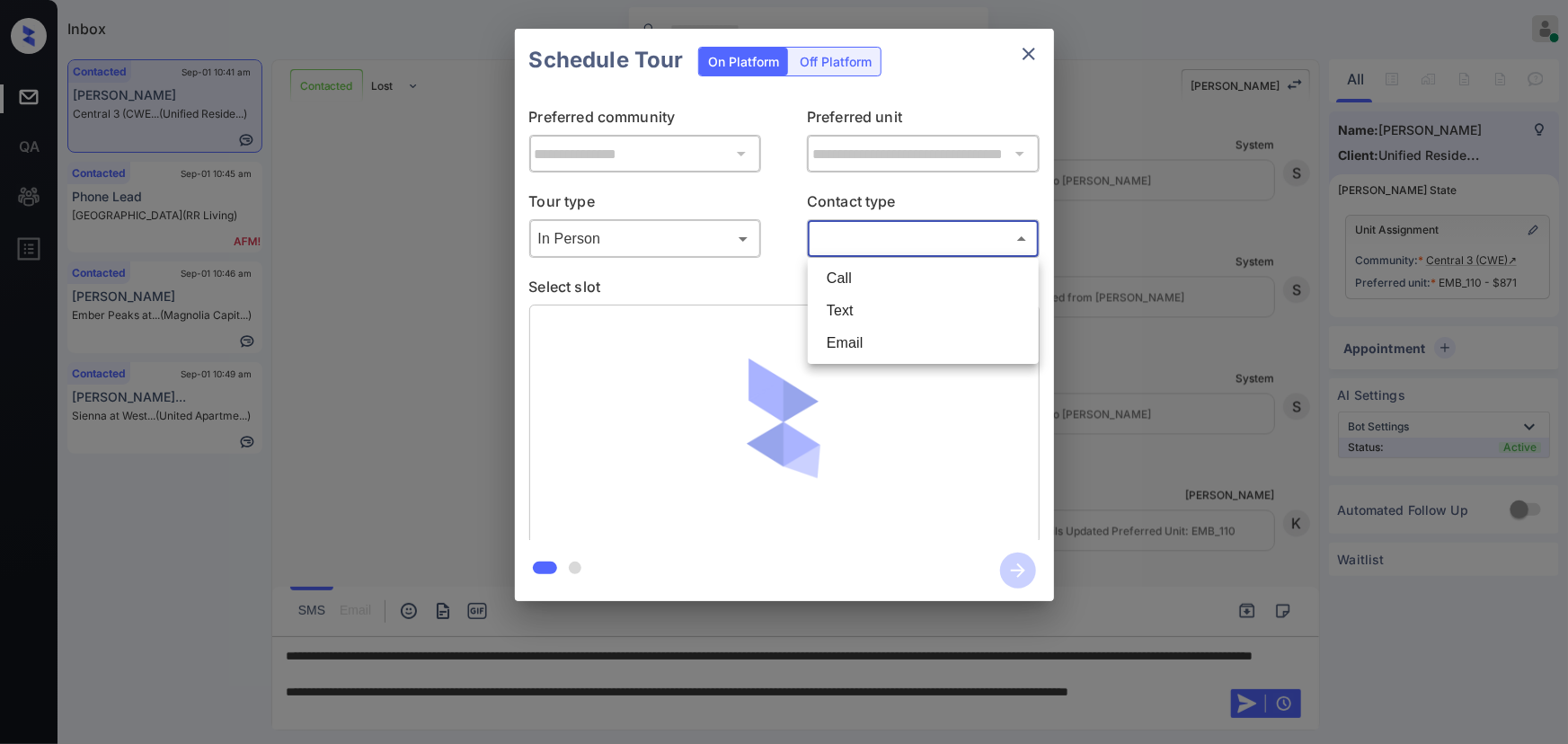
click at [851, 236] on body "Inbox Kenneth Umali Online Set yourself offline Set yourself on break Profile S…" at bounding box center [784, 372] width 1568 height 744
click at [847, 305] on li "Text" at bounding box center [923, 310] width 222 height 32
type input "****"
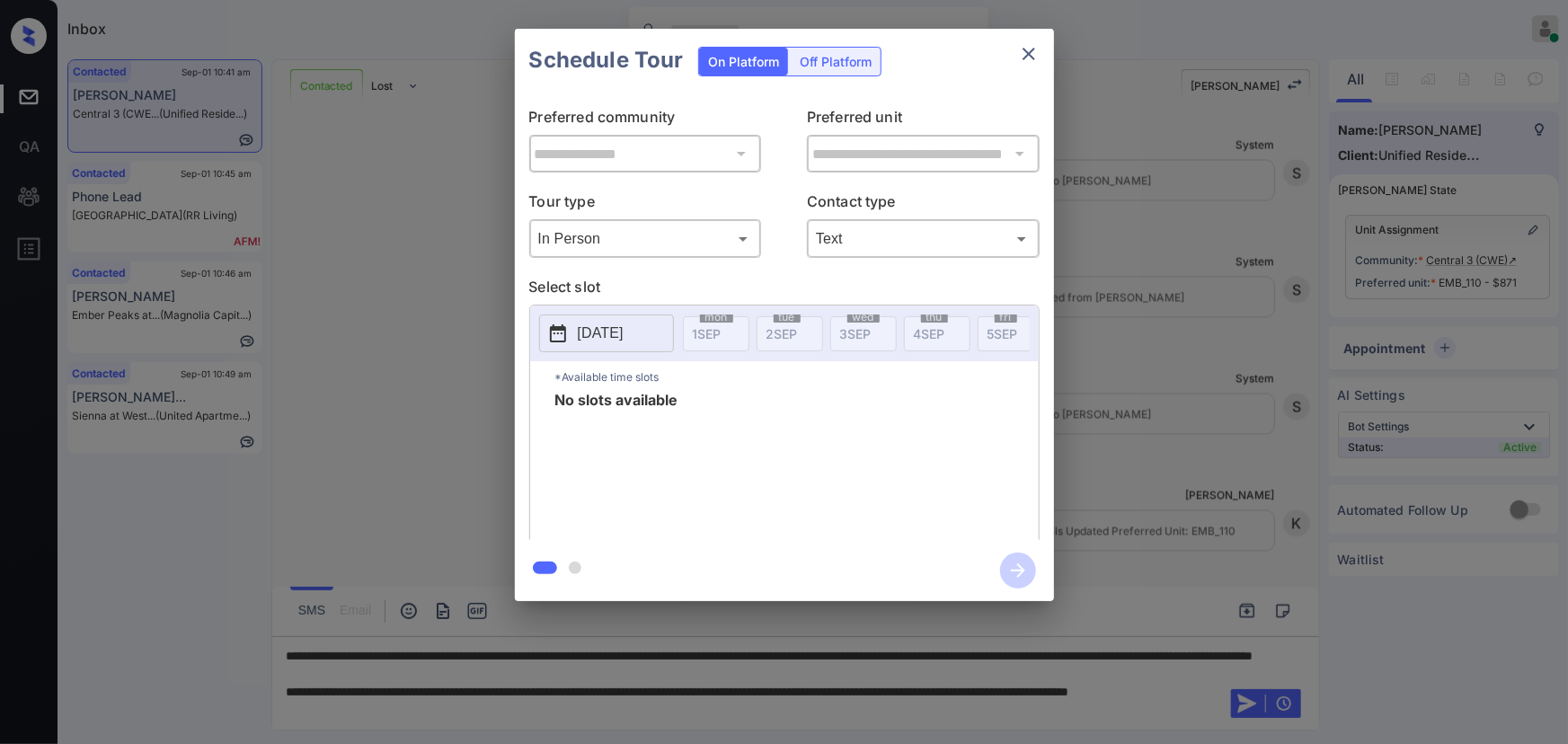
click at [600, 332] on p "2025-09-01" at bounding box center [601, 334] width 46 height 22
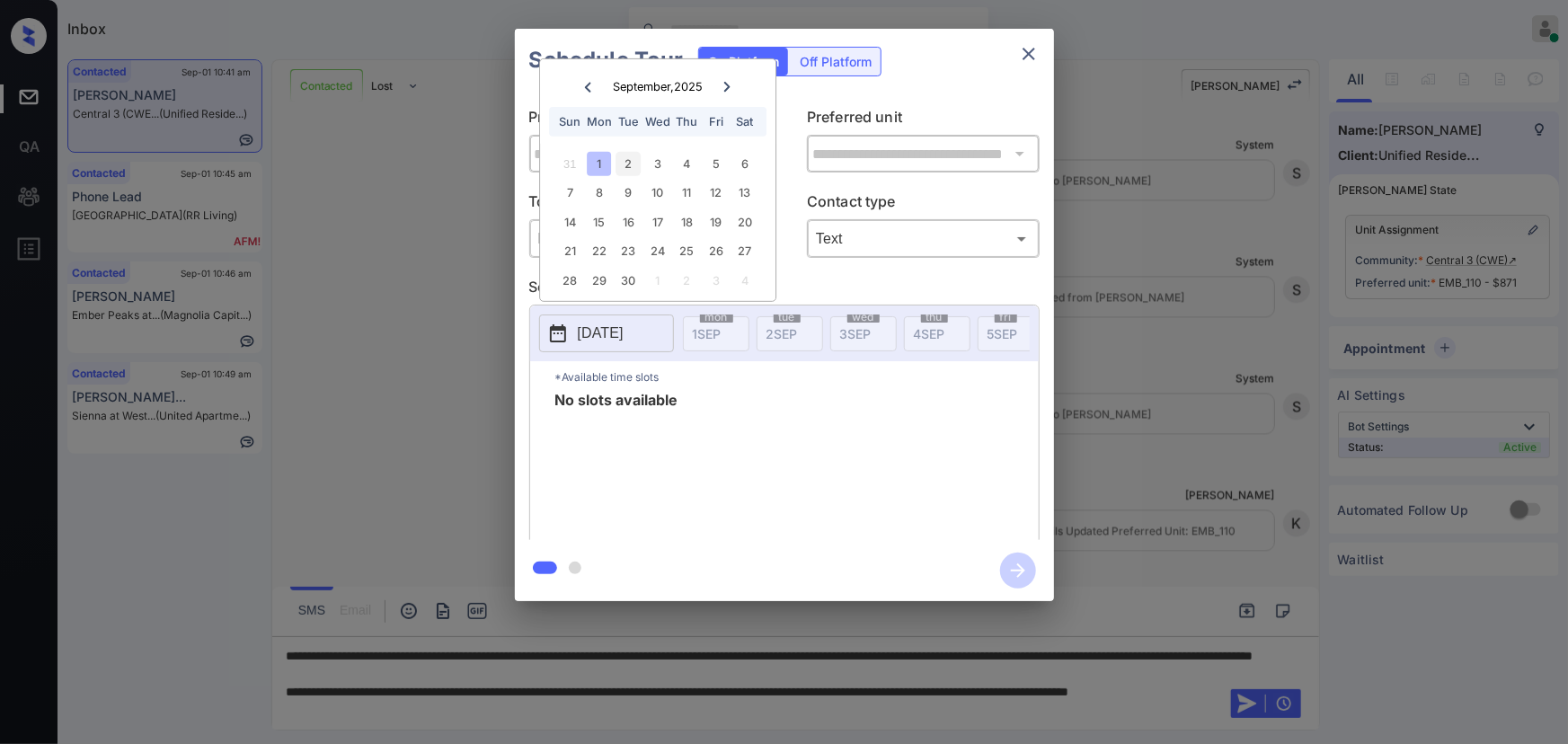
click at [624, 164] on div "2" at bounding box center [628, 164] width 25 height 25
click at [625, 221] on div "16" at bounding box center [628, 222] width 25 height 25
drag, startPoint x: 682, startPoint y: 204, endPoint x: 695, endPoint y: 206, distance: 13.2
click at [683, 203] on div "11" at bounding box center [686, 192] width 25 height 25
click at [711, 211] on div "19" at bounding box center [716, 222] width 25 height 25
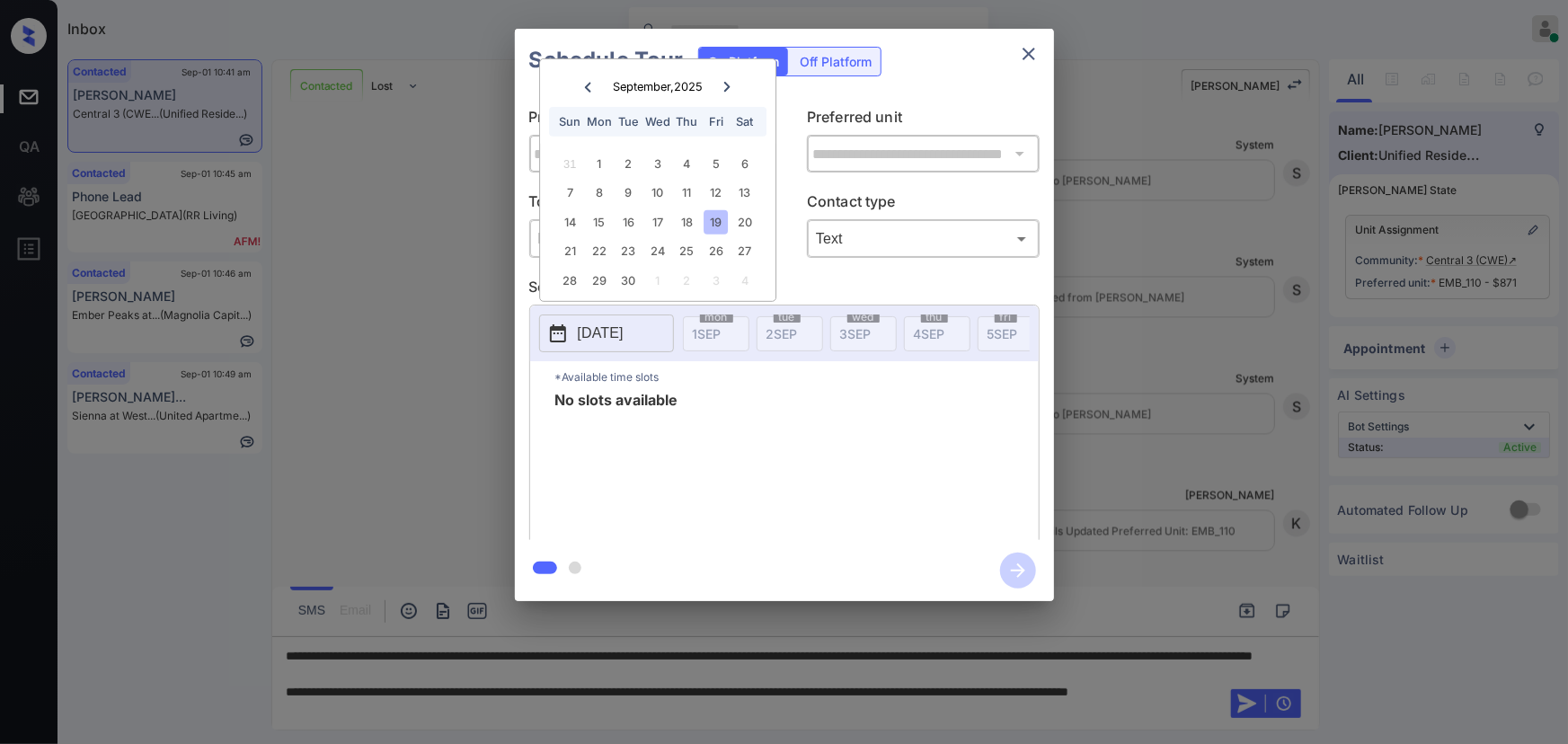
click at [705, 230] on div "19" at bounding box center [716, 222] width 25 height 25
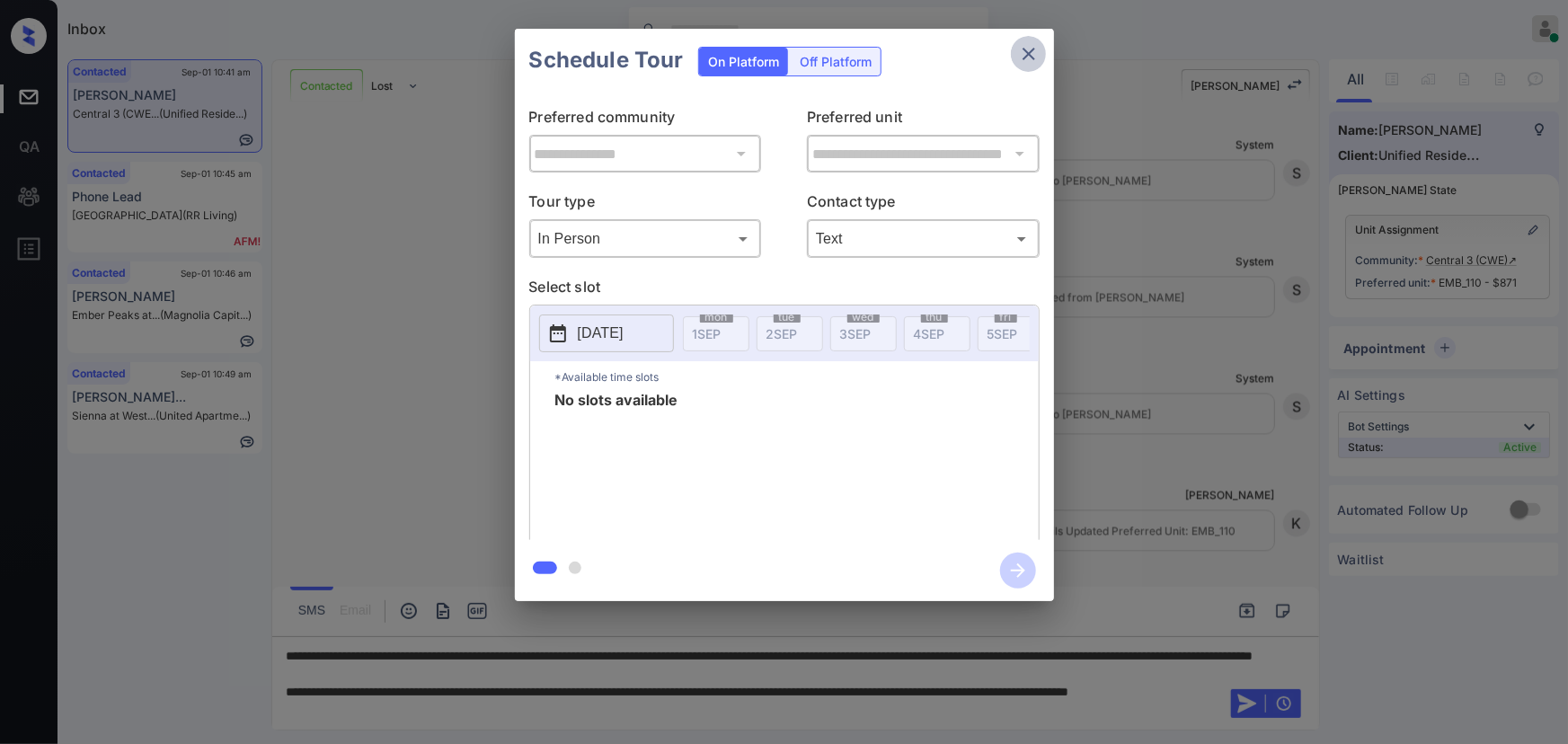
click at [1027, 60] on icon "close" at bounding box center [1029, 54] width 22 height 22
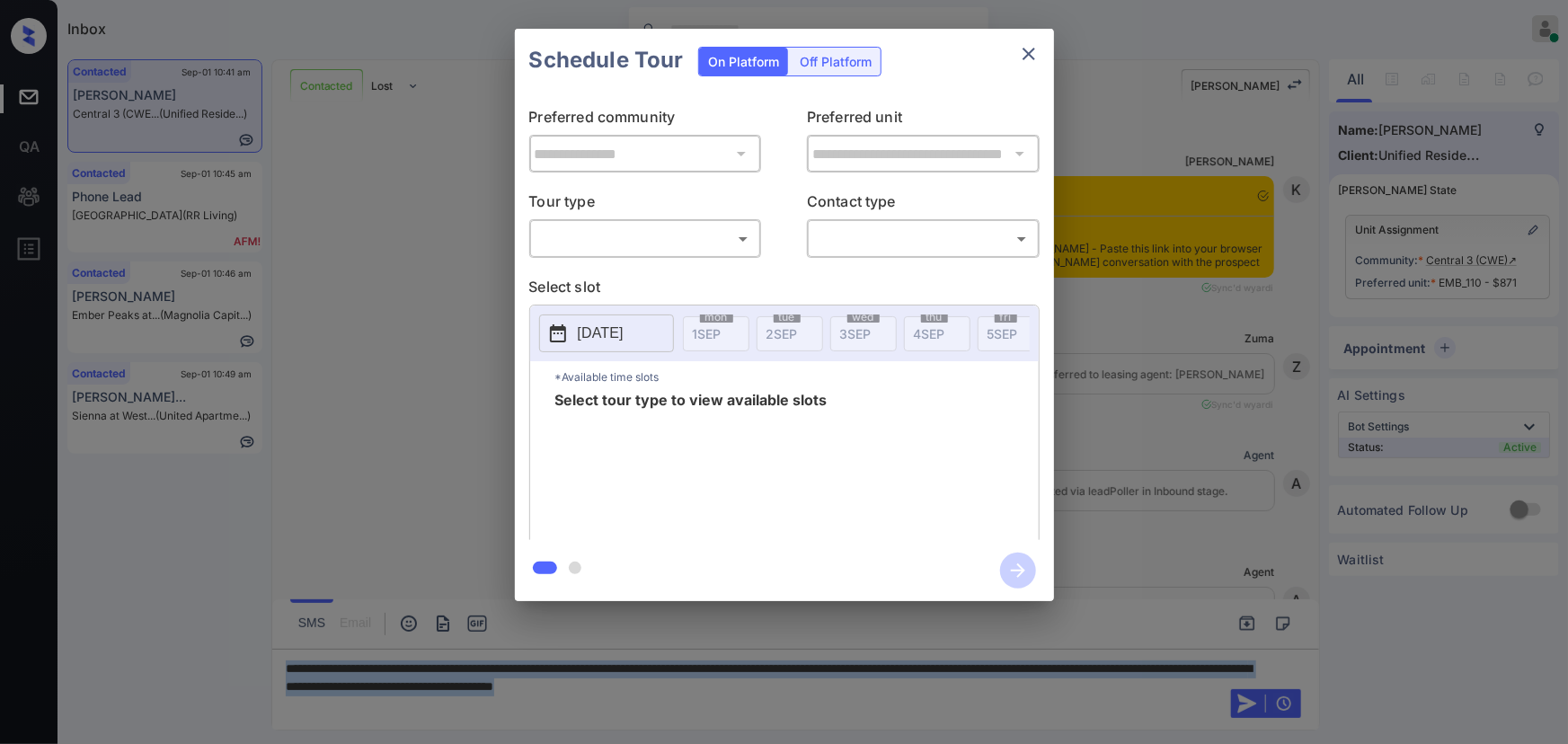
scroll to position [1995, 0]
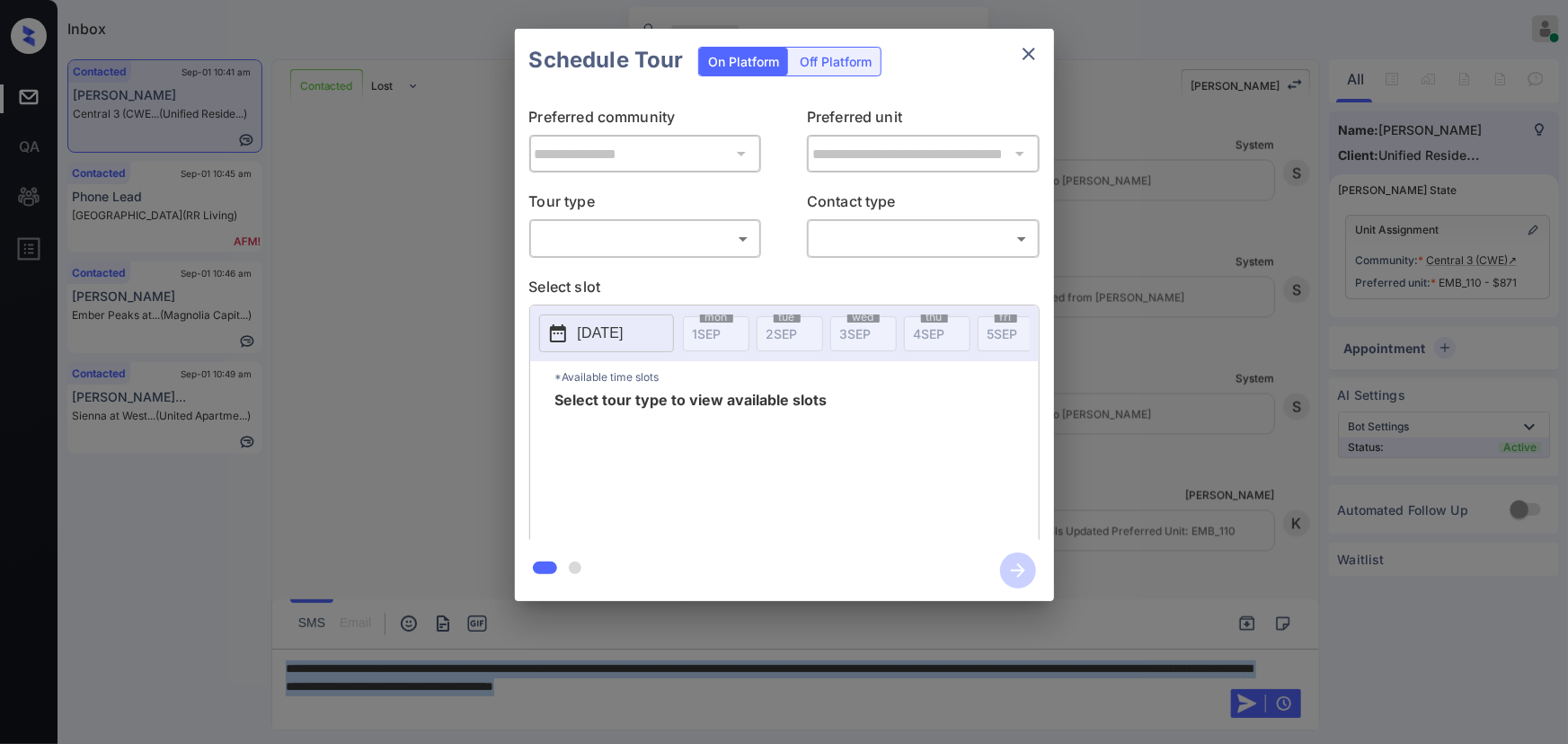
click at [652, 243] on body "Inbox Kenneth Umali Online Set yourself offline Set yourself on break Profile S…" at bounding box center [784, 372] width 1568 height 744
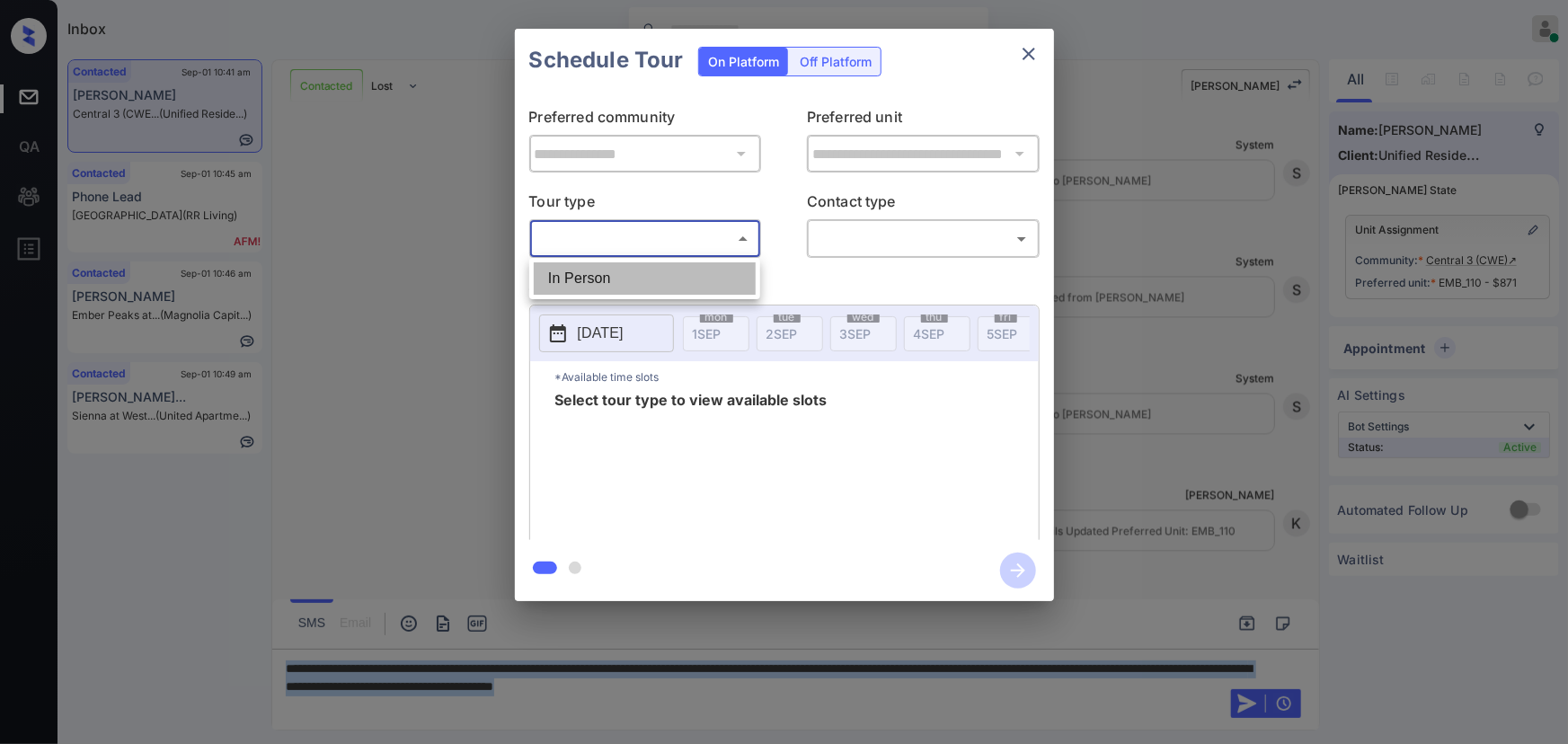
click at [625, 279] on li "In Person" at bounding box center [644, 278] width 222 height 32
type input "********"
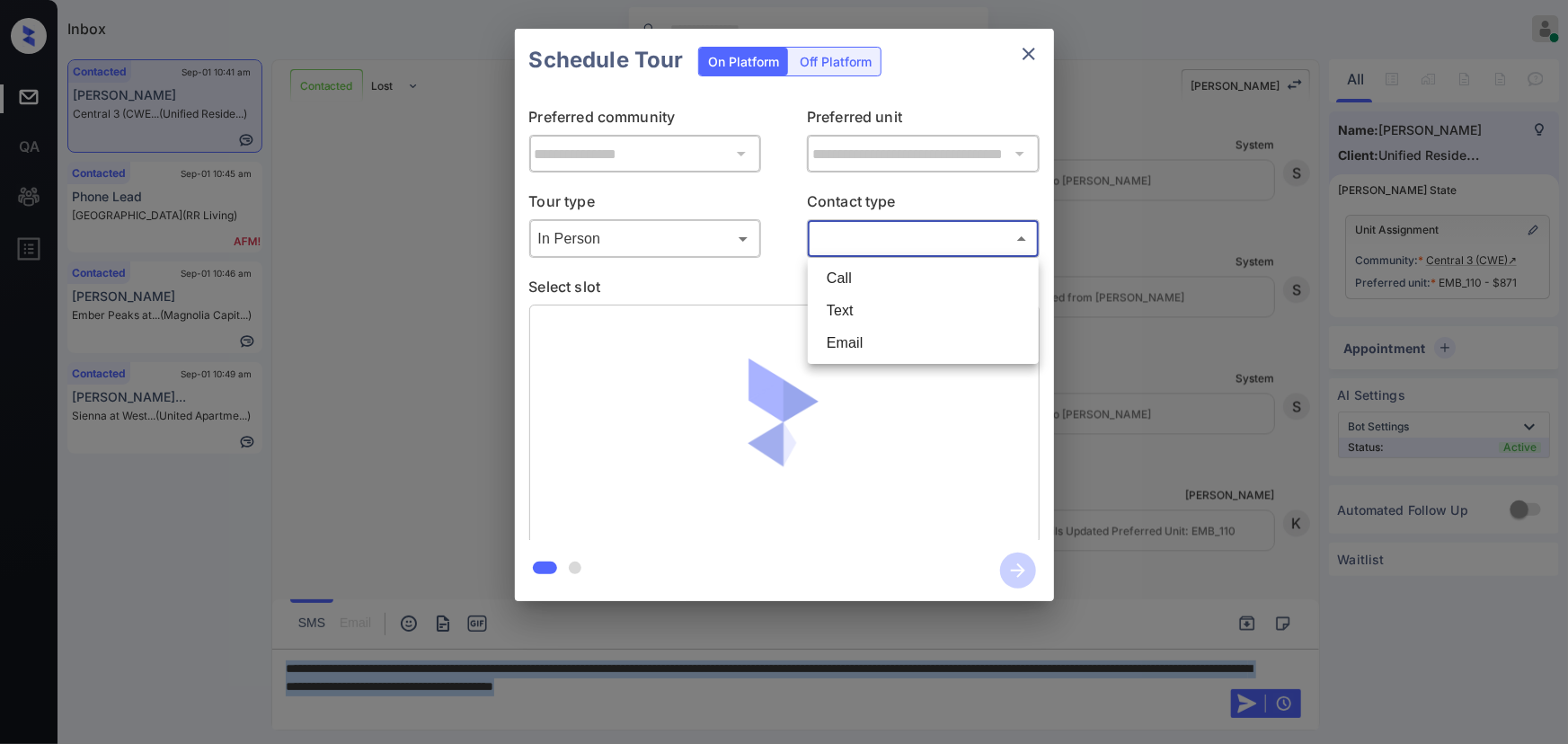
click at [965, 240] on body "Inbox Kenneth Umali Online Set yourself offline Set yourself on break Profile S…" at bounding box center [784, 372] width 1568 height 744
click at [888, 303] on li "Text" at bounding box center [923, 310] width 222 height 32
type input "****"
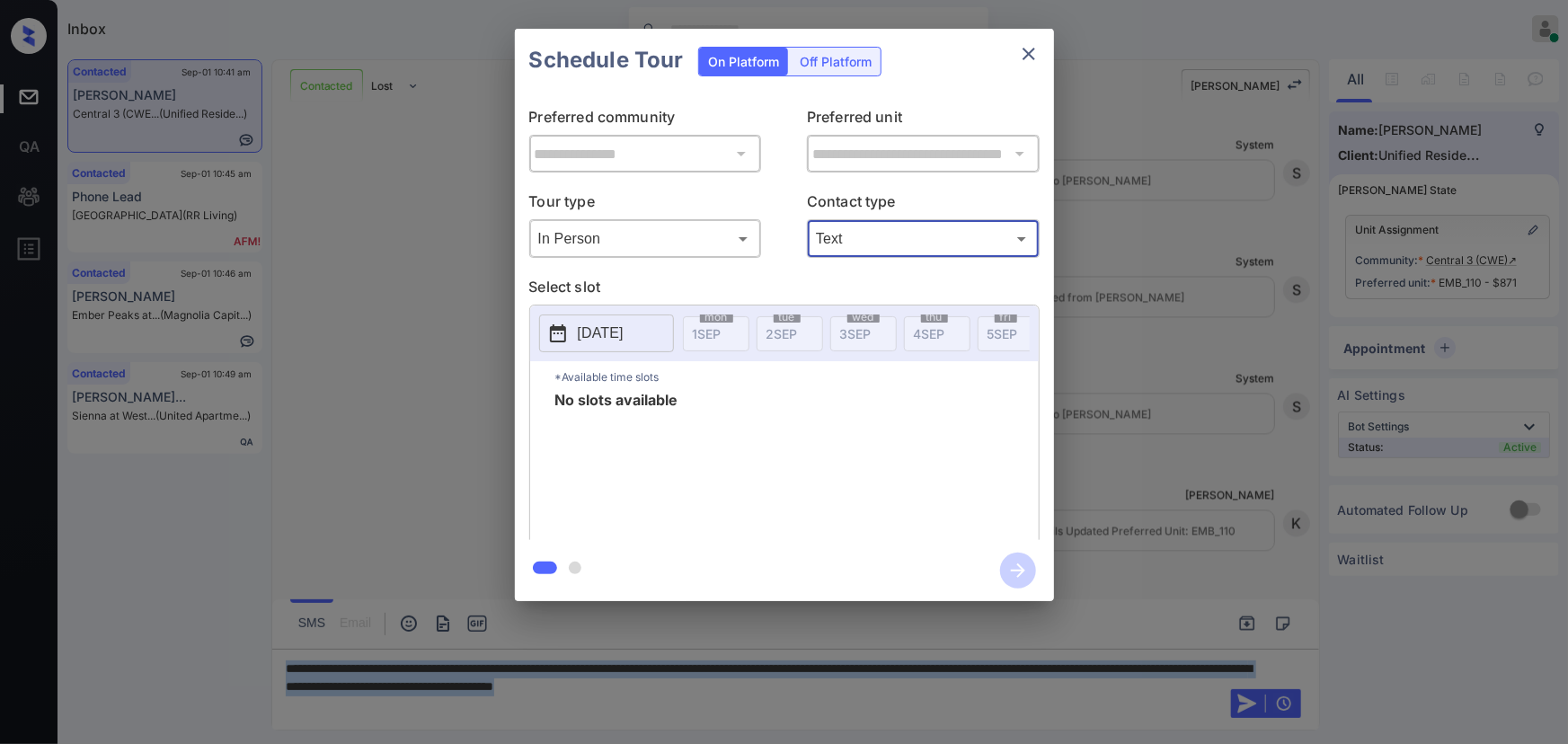
click at [624, 331] on p "2025-09-01" at bounding box center [601, 334] width 46 height 22
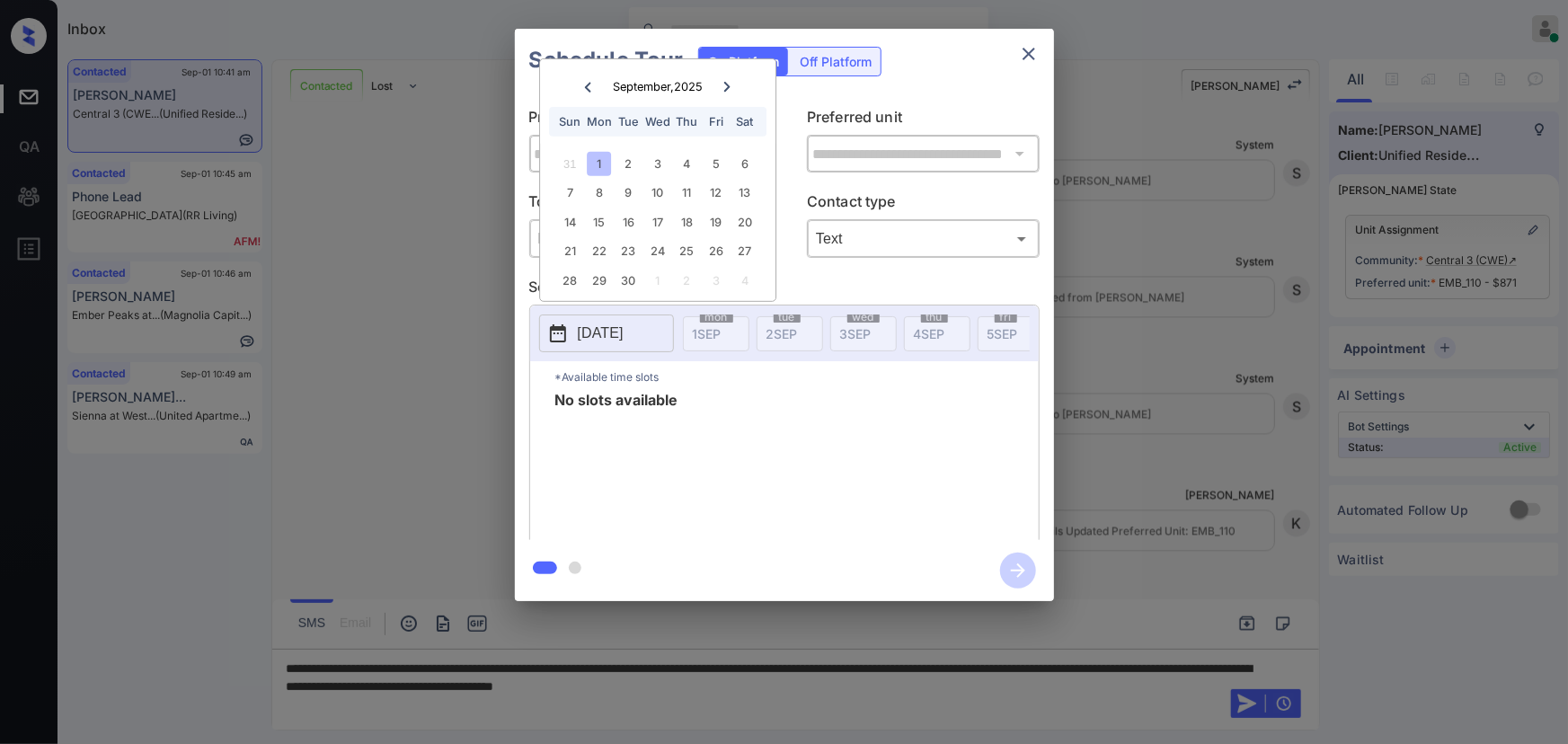
click at [672, 194] on div "7 8 9 10 11 12 13" at bounding box center [656, 193] width 223 height 29
drag, startPoint x: 696, startPoint y: 192, endPoint x: 711, endPoint y: 193, distance: 15.0
click at [702, 192] on div "7 8 9 10 11 12 13" at bounding box center [656, 193] width 223 height 29
click at [765, 199] on div "7 8 9 10 11 12 13" at bounding box center [656, 193] width 223 height 29
click at [1033, 46] on icon "close" at bounding box center [1029, 54] width 22 height 22
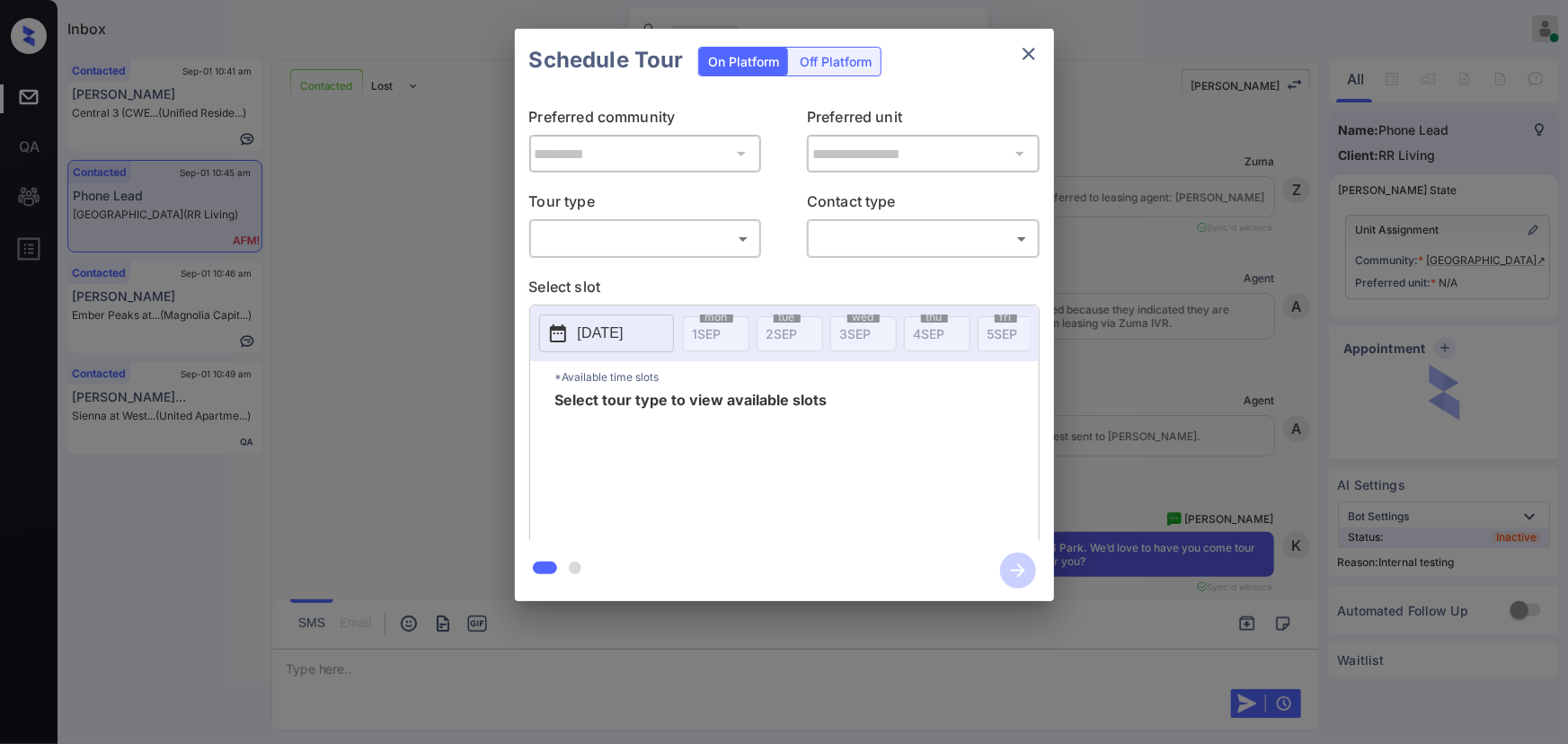
scroll to position [1589, 0]
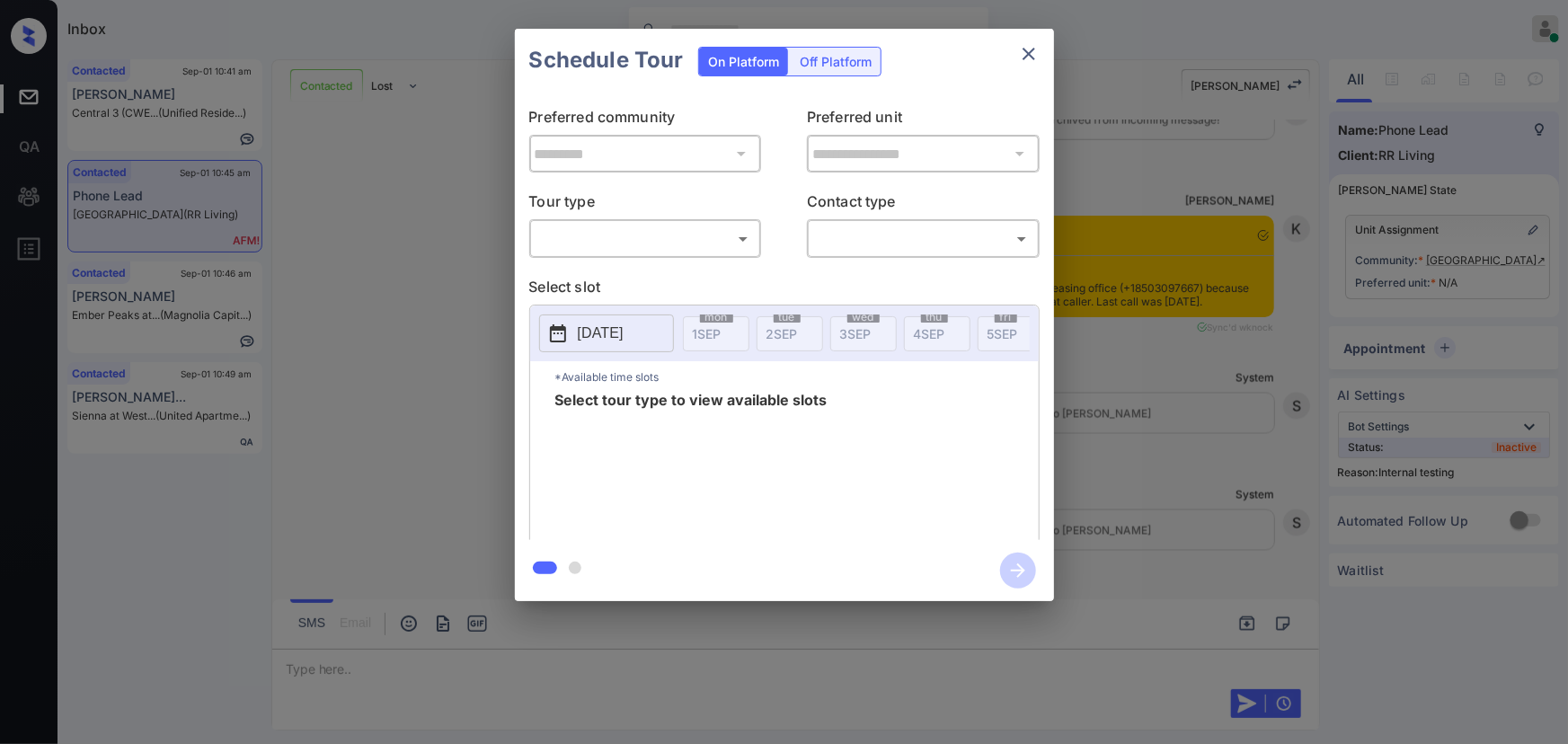
click at [669, 228] on body "Inbox Kenneth Umali Online Set yourself offline Set yourself on break Profile S…" at bounding box center [784, 372] width 1568 height 744
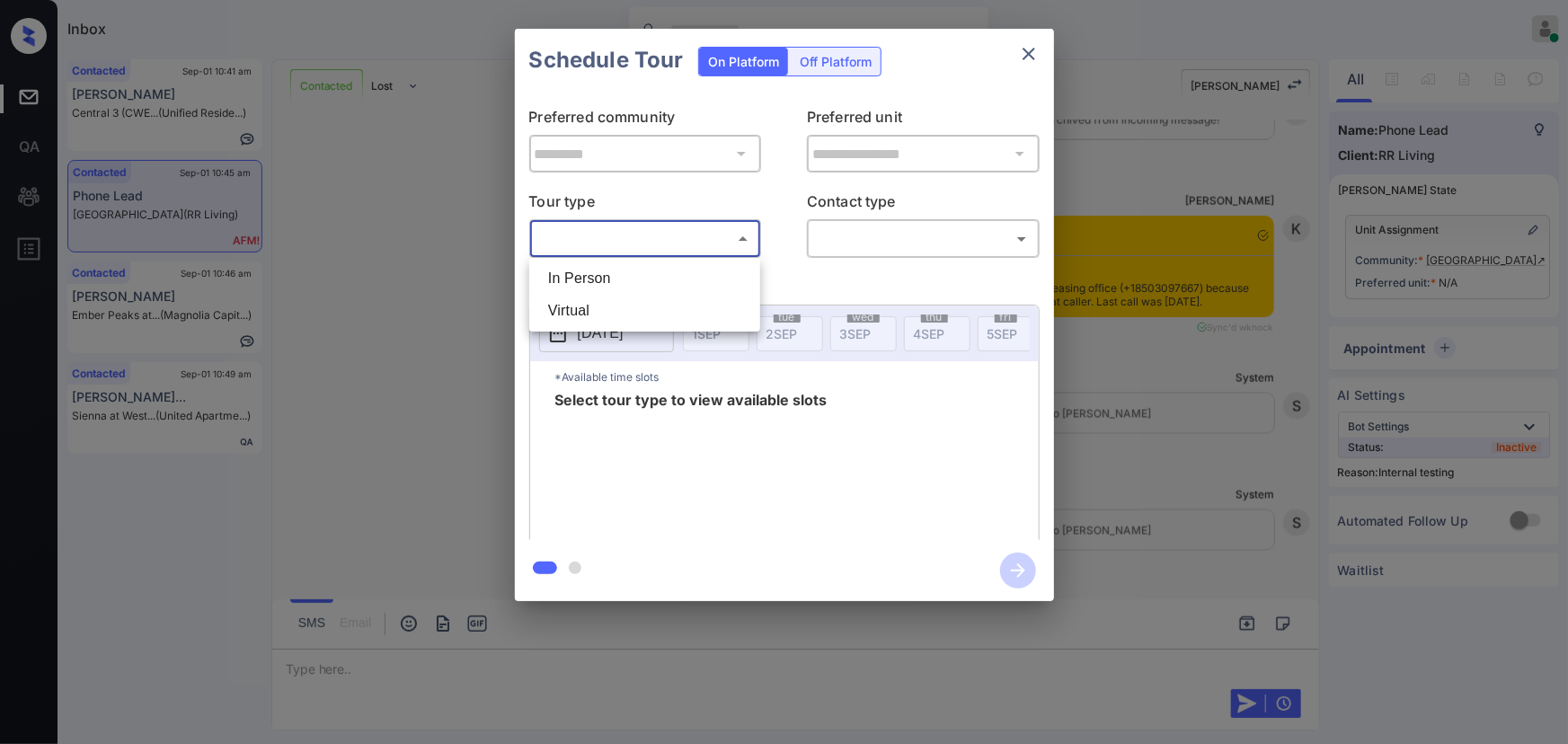
click at [613, 274] on li "In Person" at bounding box center [644, 278] width 222 height 32
type input "********"
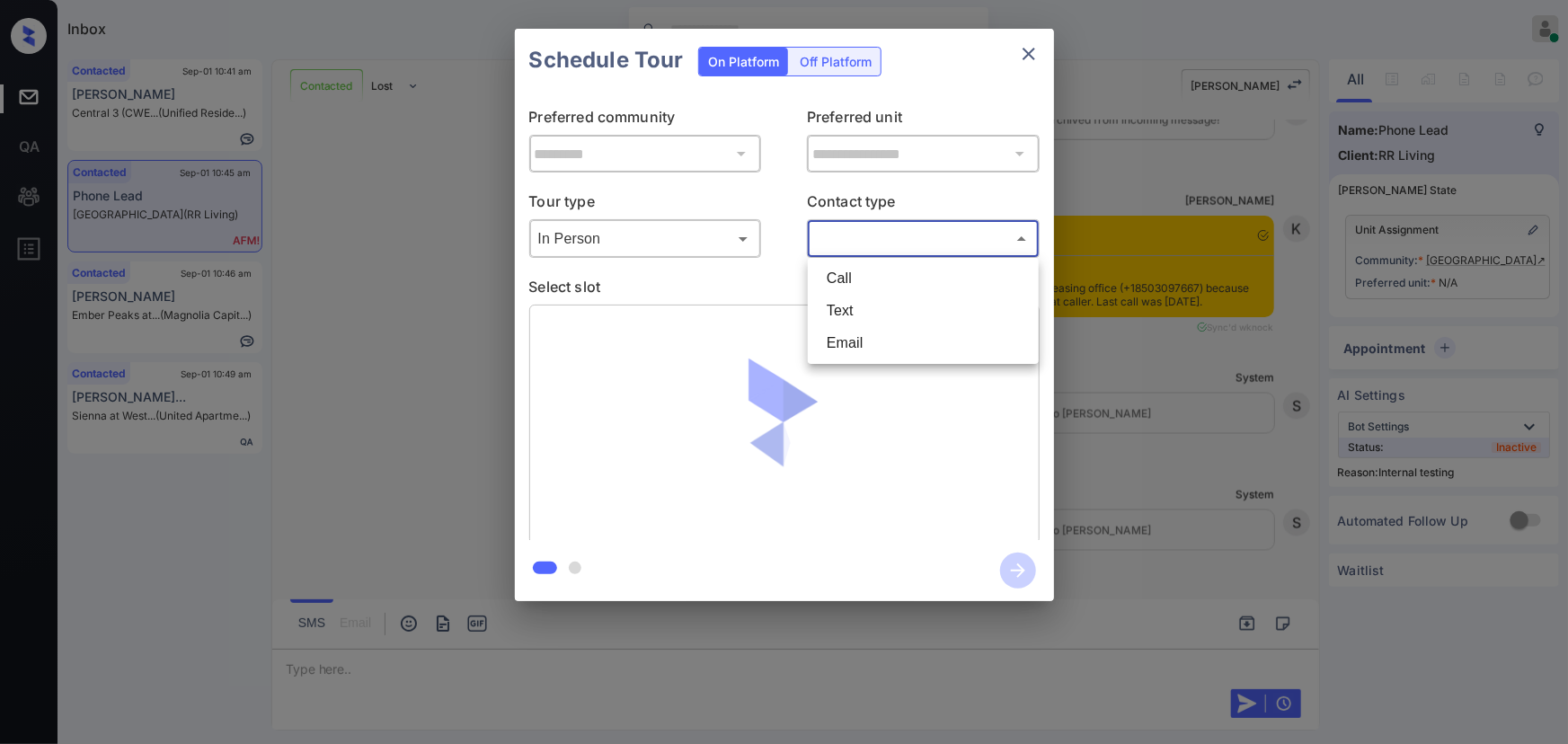
click at [940, 246] on body "Inbox Kenneth Umali Online Set yourself offline Set yourself on break Profile S…" at bounding box center [784, 372] width 1568 height 744
click at [893, 302] on li "Text" at bounding box center [923, 310] width 222 height 32
type input "****"
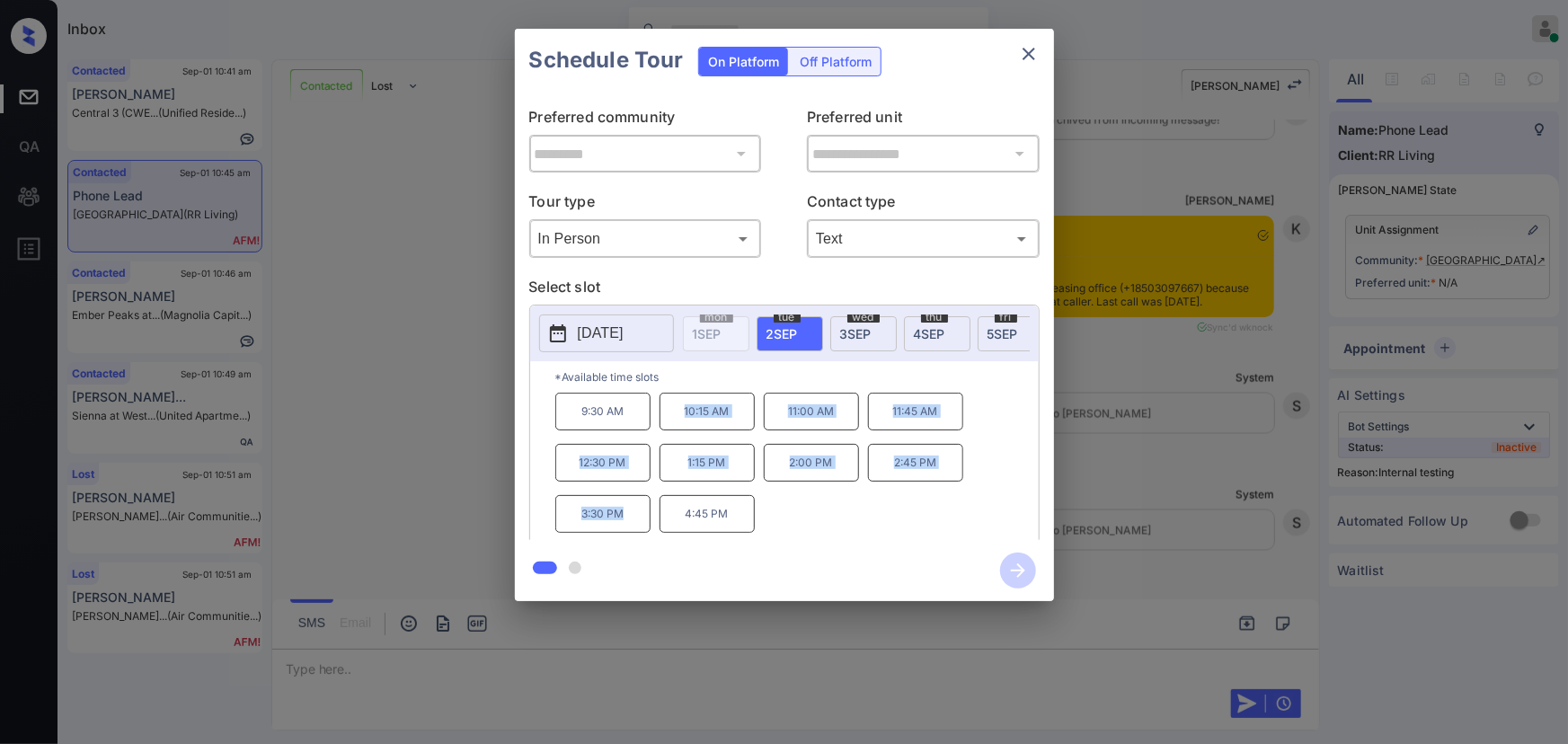
drag, startPoint x: 628, startPoint y: 516, endPoint x: 666, endPoint y: 414, distance: 108.8
click at [666, 414] on div "9:30 AM 10:15 AM 11:00 AM 11:45 AM 12:30 PM 1:15 PM 2:00 PM 2:45 PM 3:30 PM 4:4…" at bounding box center [797, 465] width 483 height 144
copy div "10:15 AM 11:00 AM 11:45 AM 12:30 PM 1:15 PM 2:00 PM 2:45 PM 3:30 PM"
click at [651, 669] on div at bounding box center [784, 372] width 1568 height 744
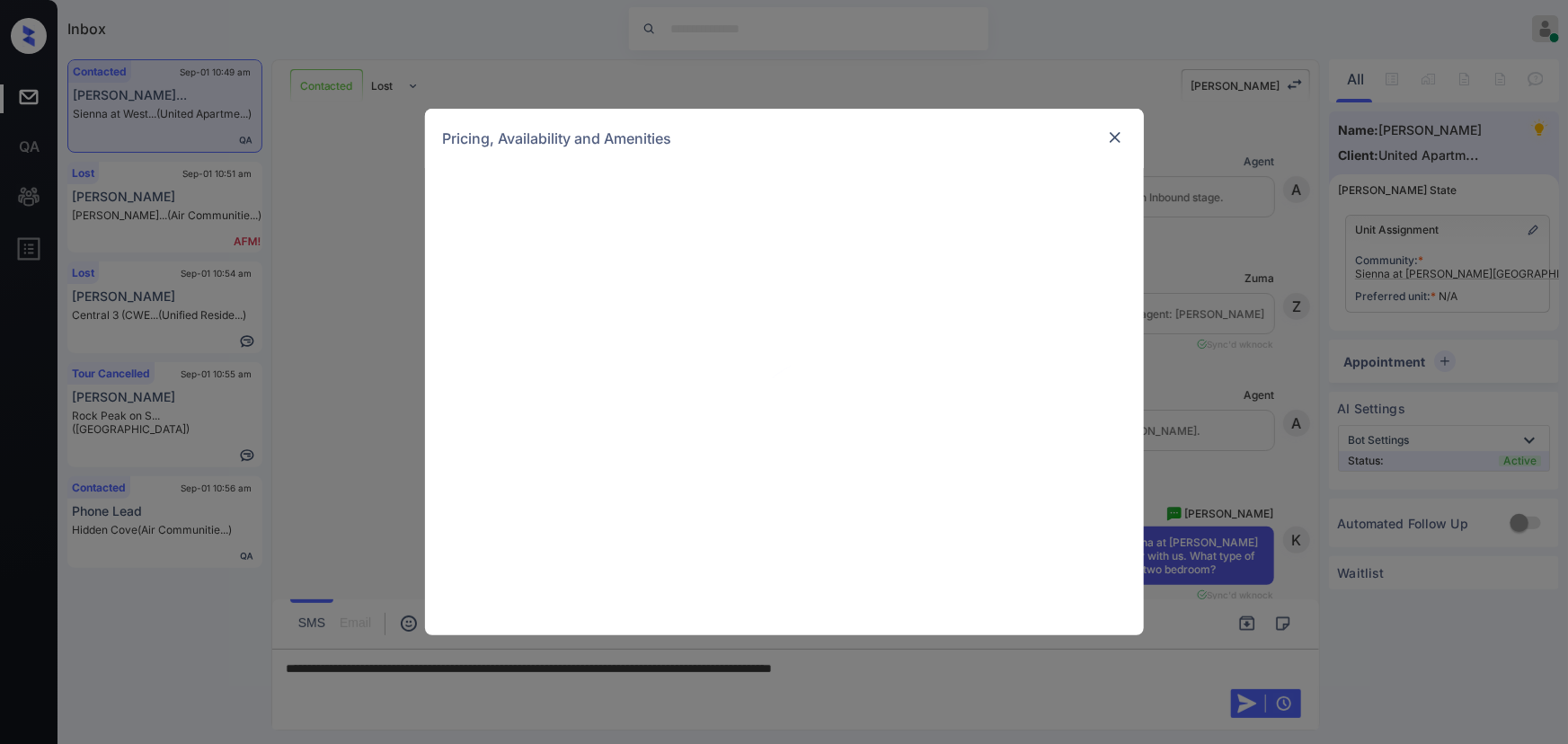
scroll to position [4694, 0]
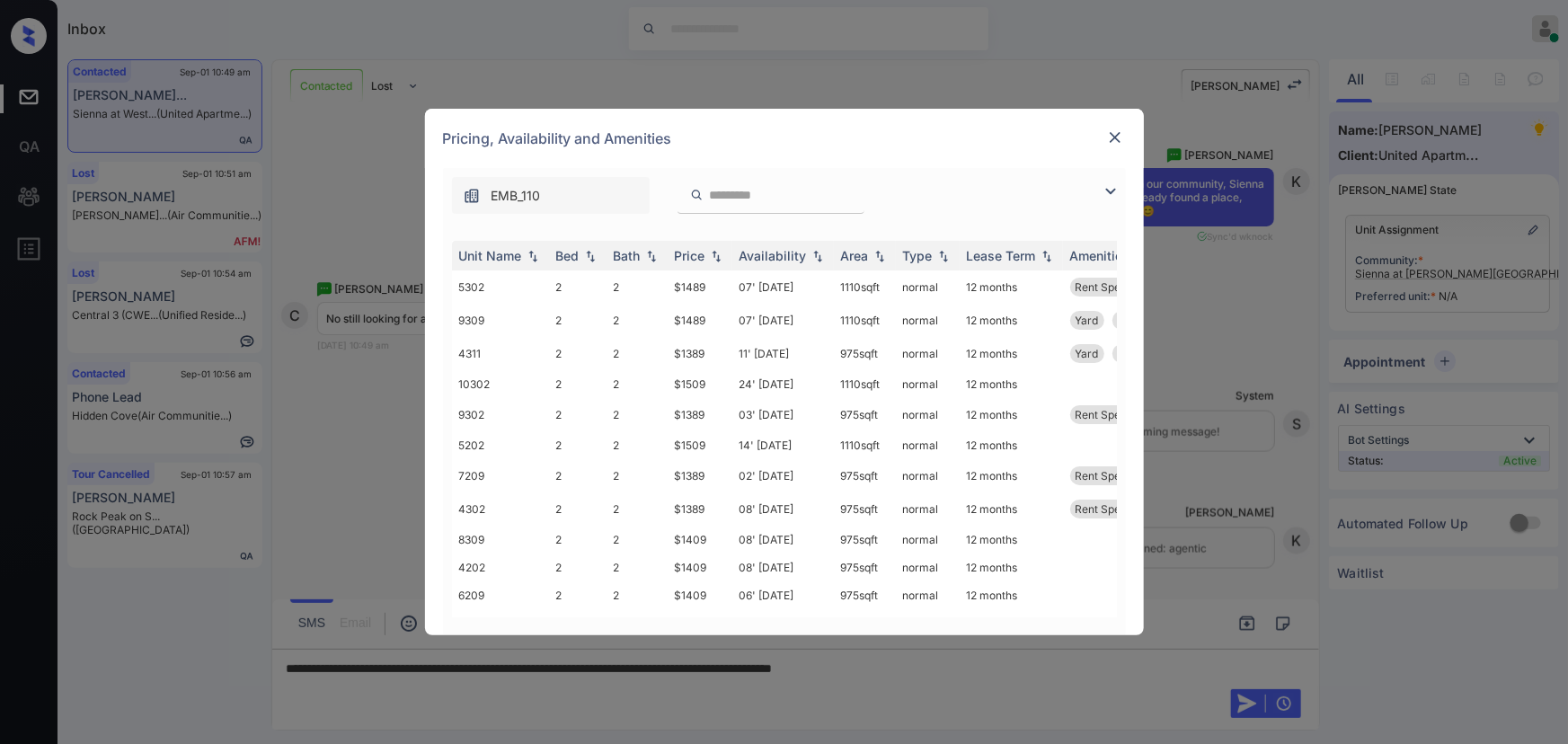
click at [1120, 188] on img at bounding box center [1110, 191] width 22 height 22
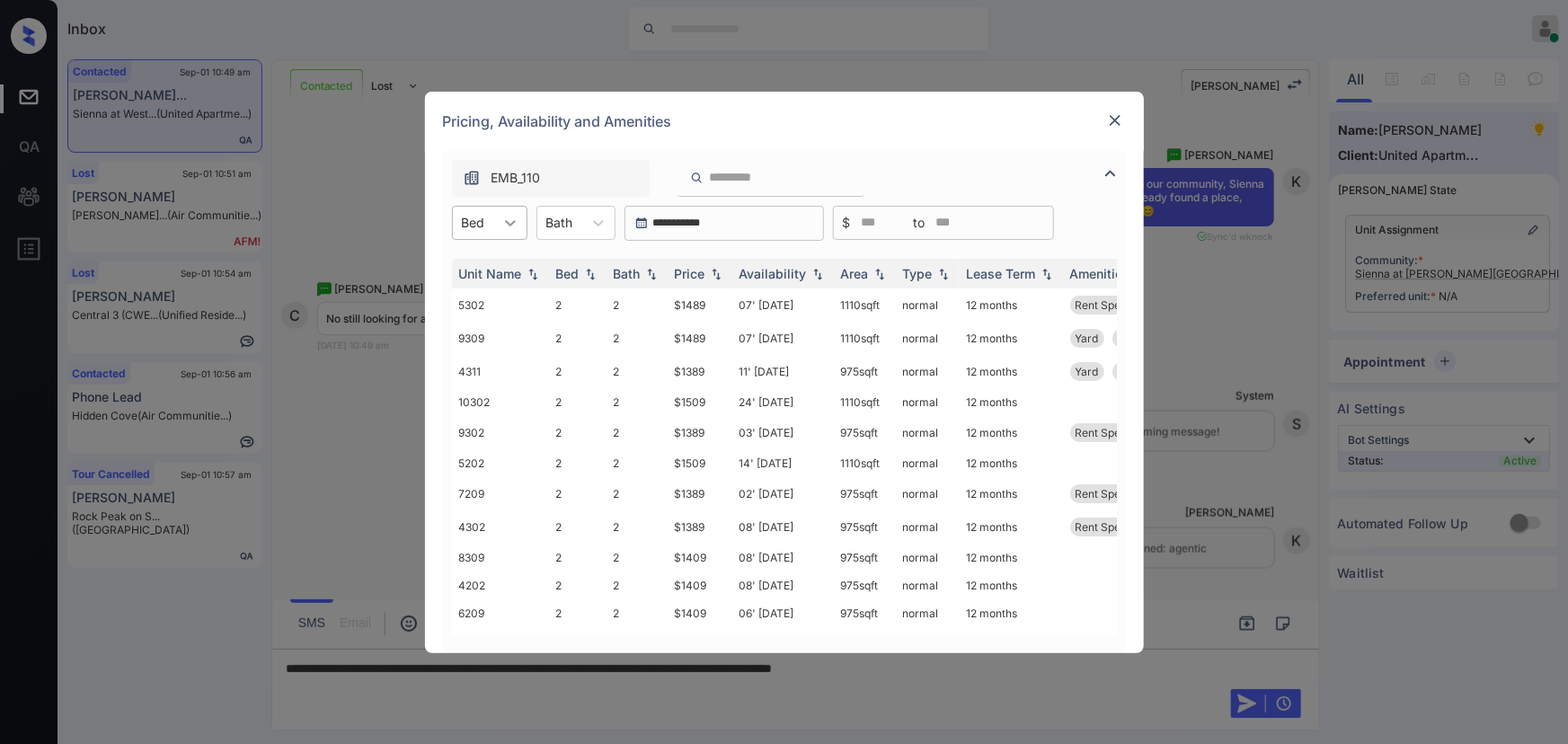
click at [506, 219] on icon at bounding box center [511, 223] width 18 height 18
drag, startPoint x: 477, startPoint y: 266, endPoint x: 593, endPoint y: 212, distance: 128.0
click at [478, 266] on div "2" at bounding box center [490, 266] width 76 height 32
click at [593, 212] on div at bounding box center [609, 222] width 32 height 32
click at [573, 267] on div "2" at bounding box center [587, 266] width 79 height 32
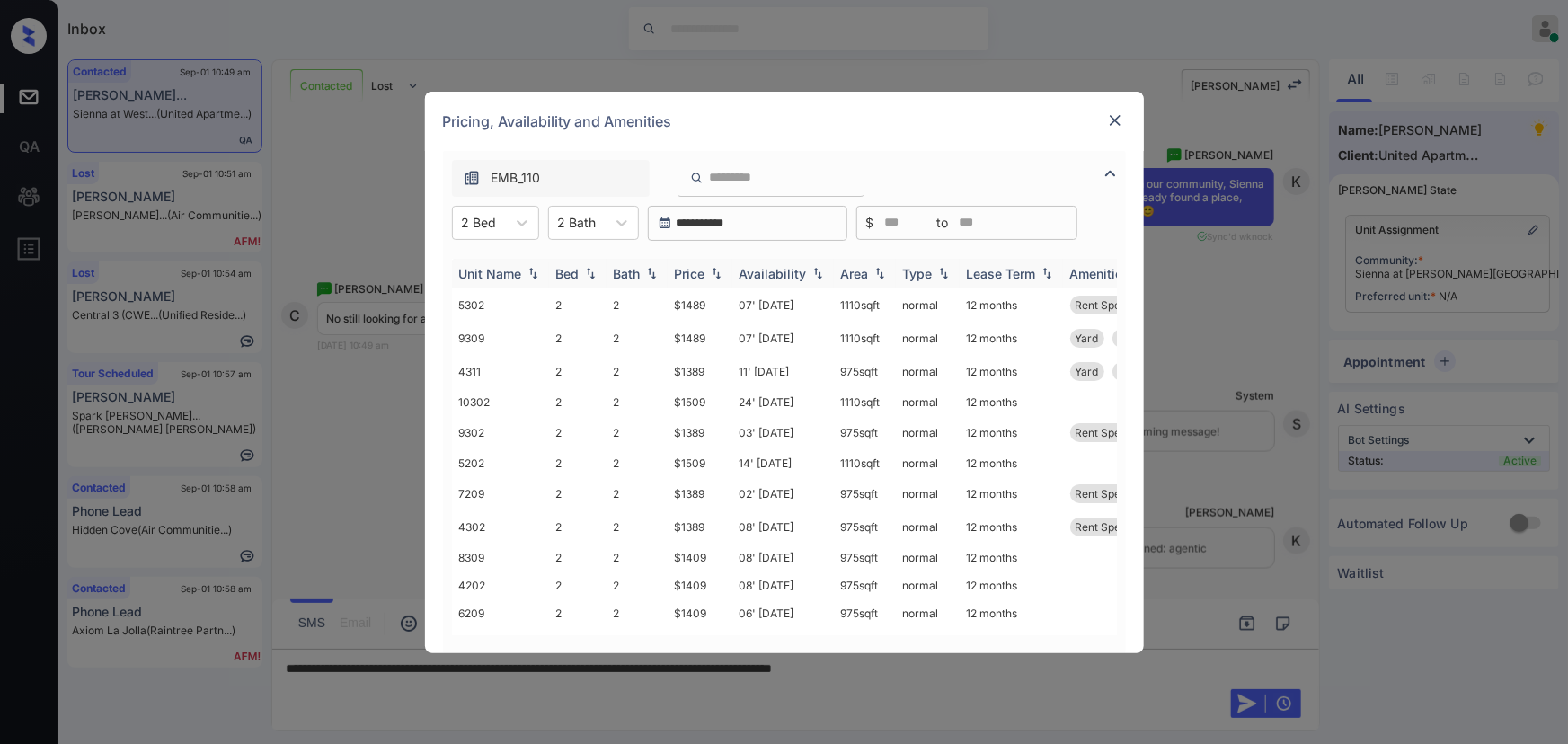
click at [718, 271] on img at bounding box center [717, 274] width 18 height 13
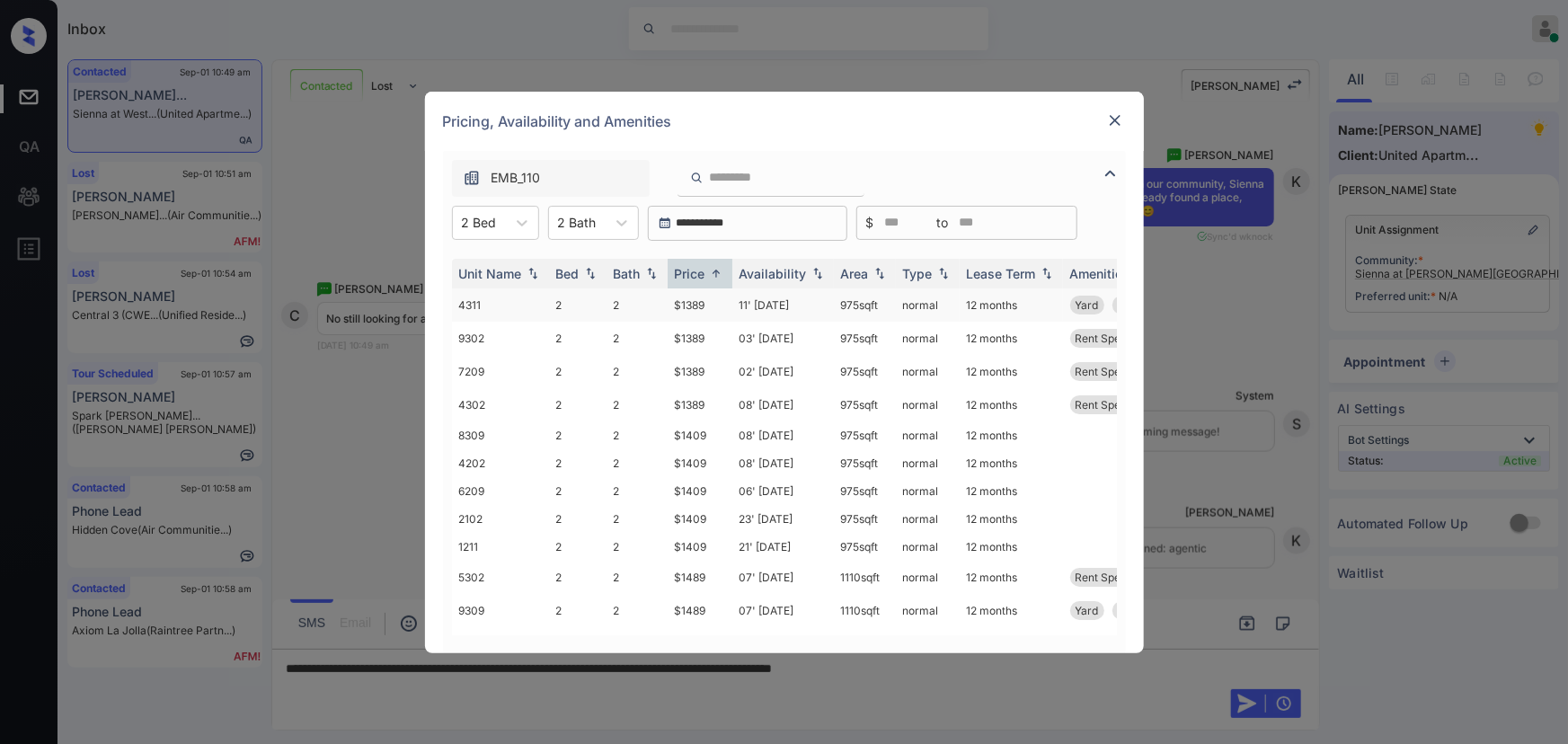
click at [707, 305] on td "$1389" at bounding box center [699, 305] width 65 height 33
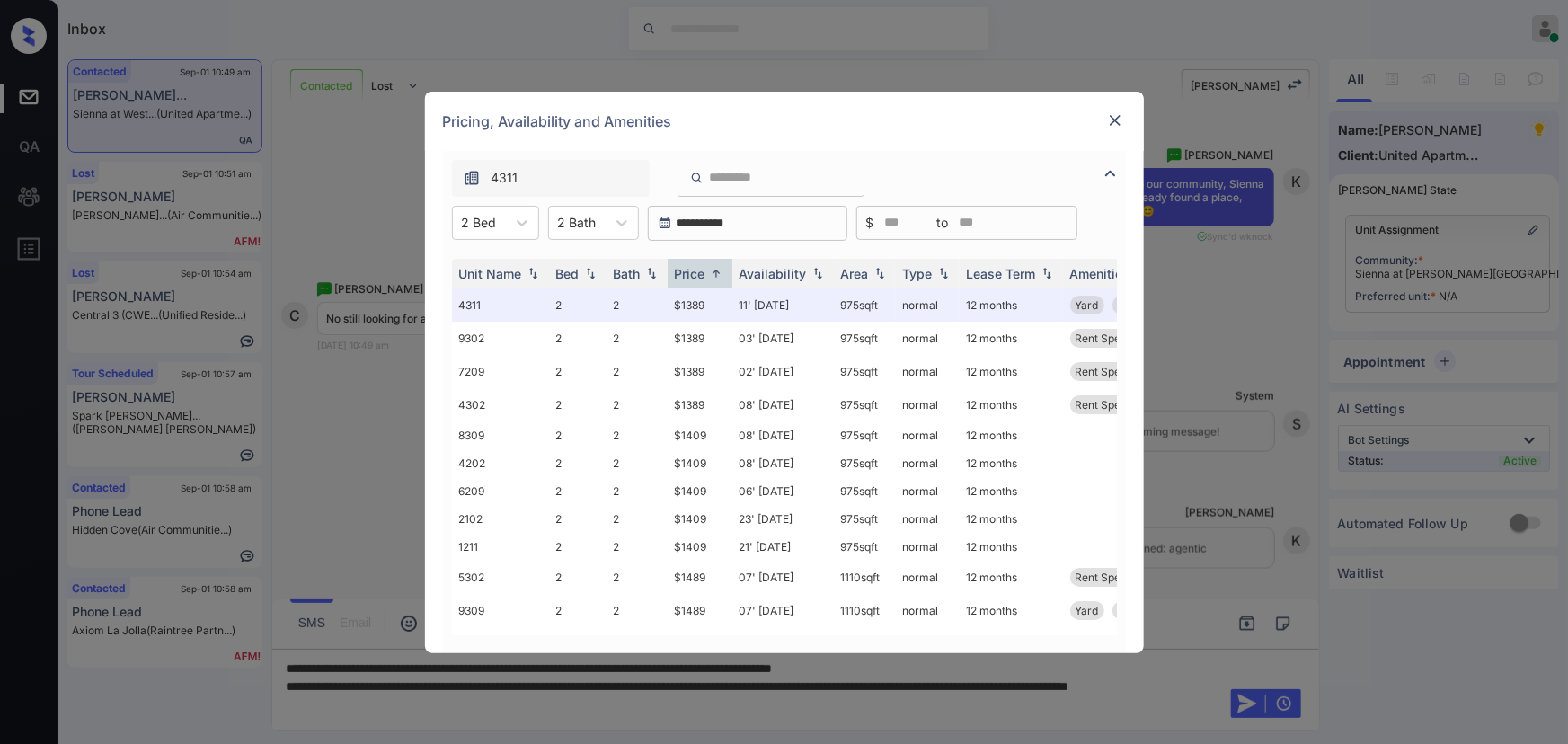
click at [1112, 126] on img at bounding box center [1115, 120] width 18 height 18
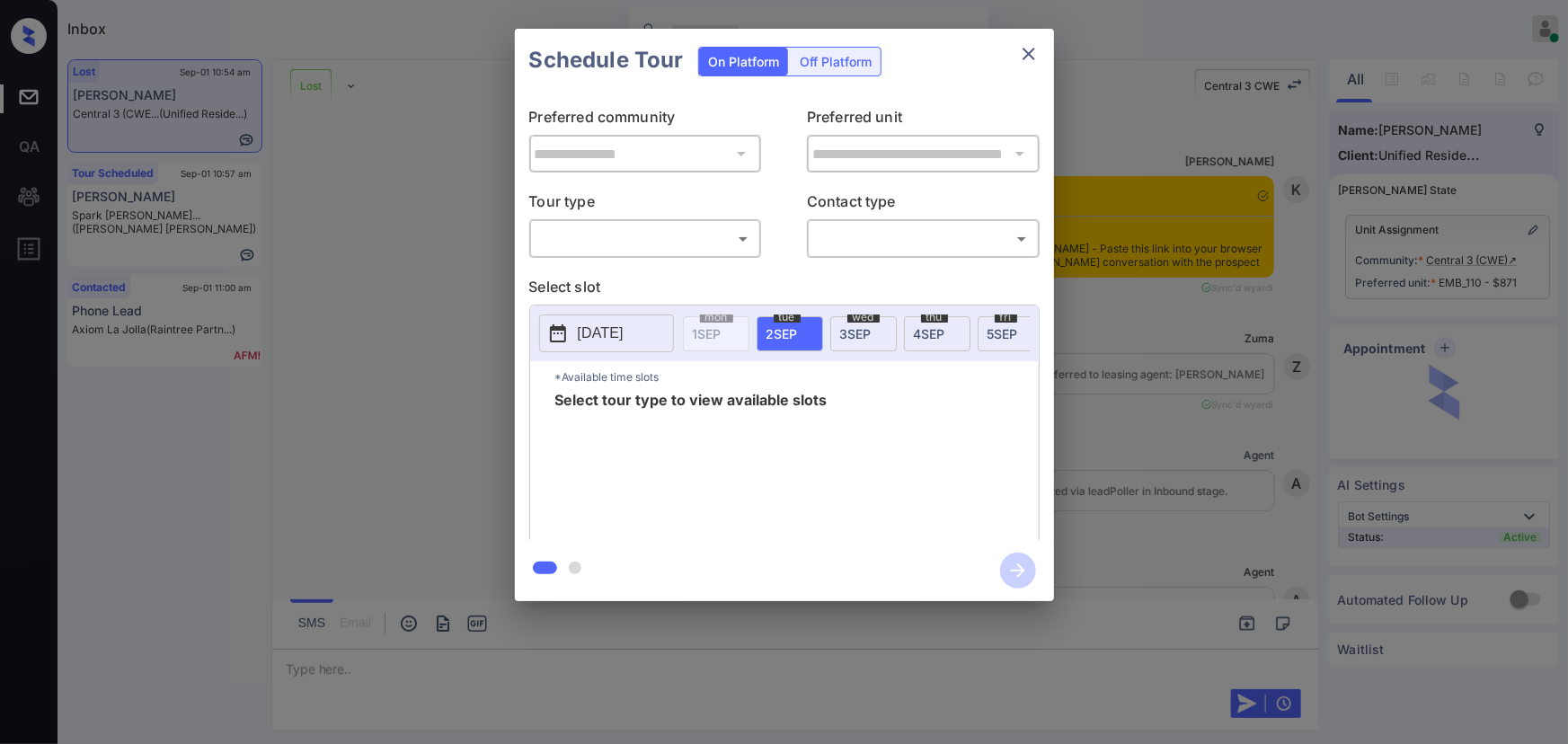
scroll to position [3531, 0]
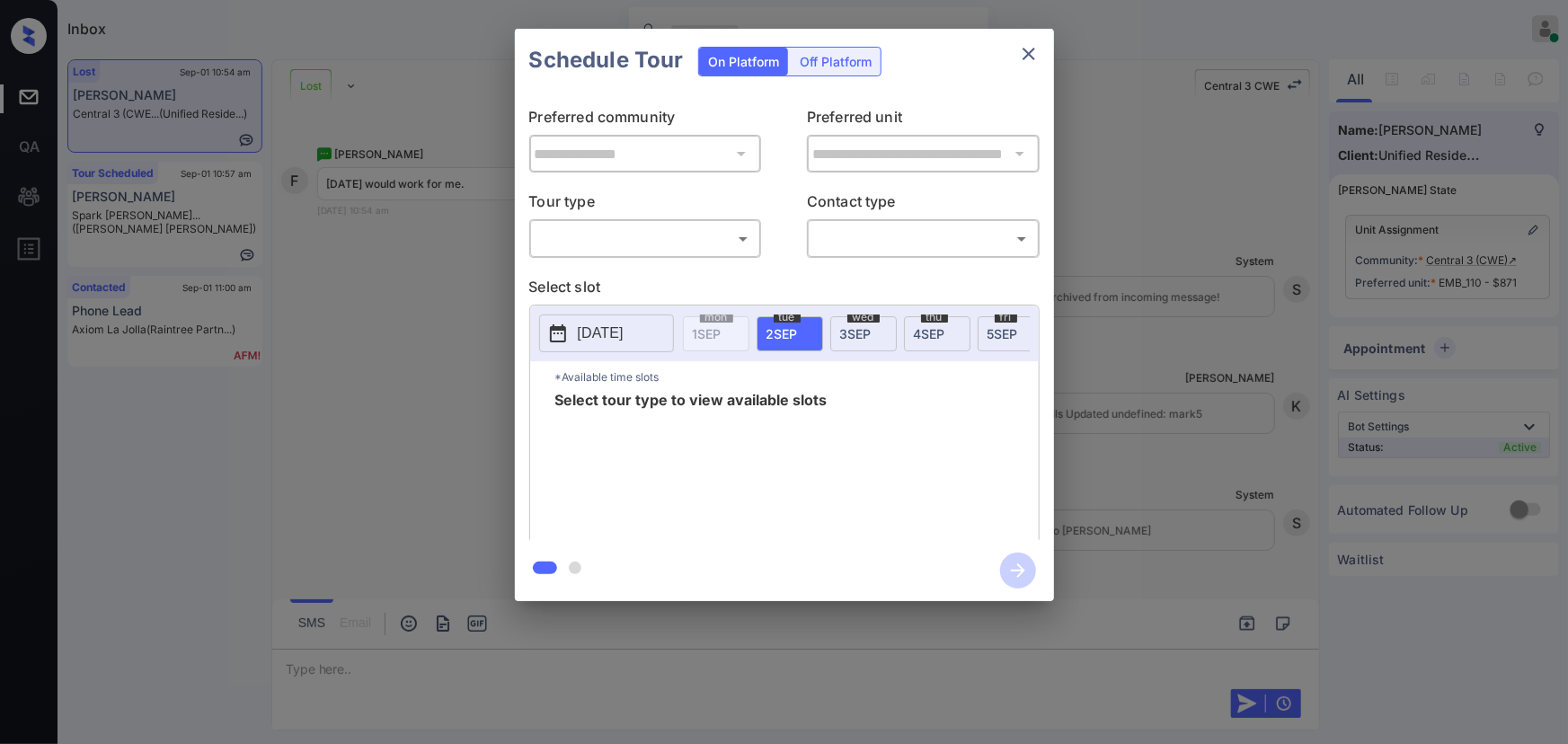
click at [653, 234] on body "Inbox [PERSON_NAME] Online Set yourself offline Set yourself on break Profile S…" at bounding box center [784, 372] width 1568 height 744
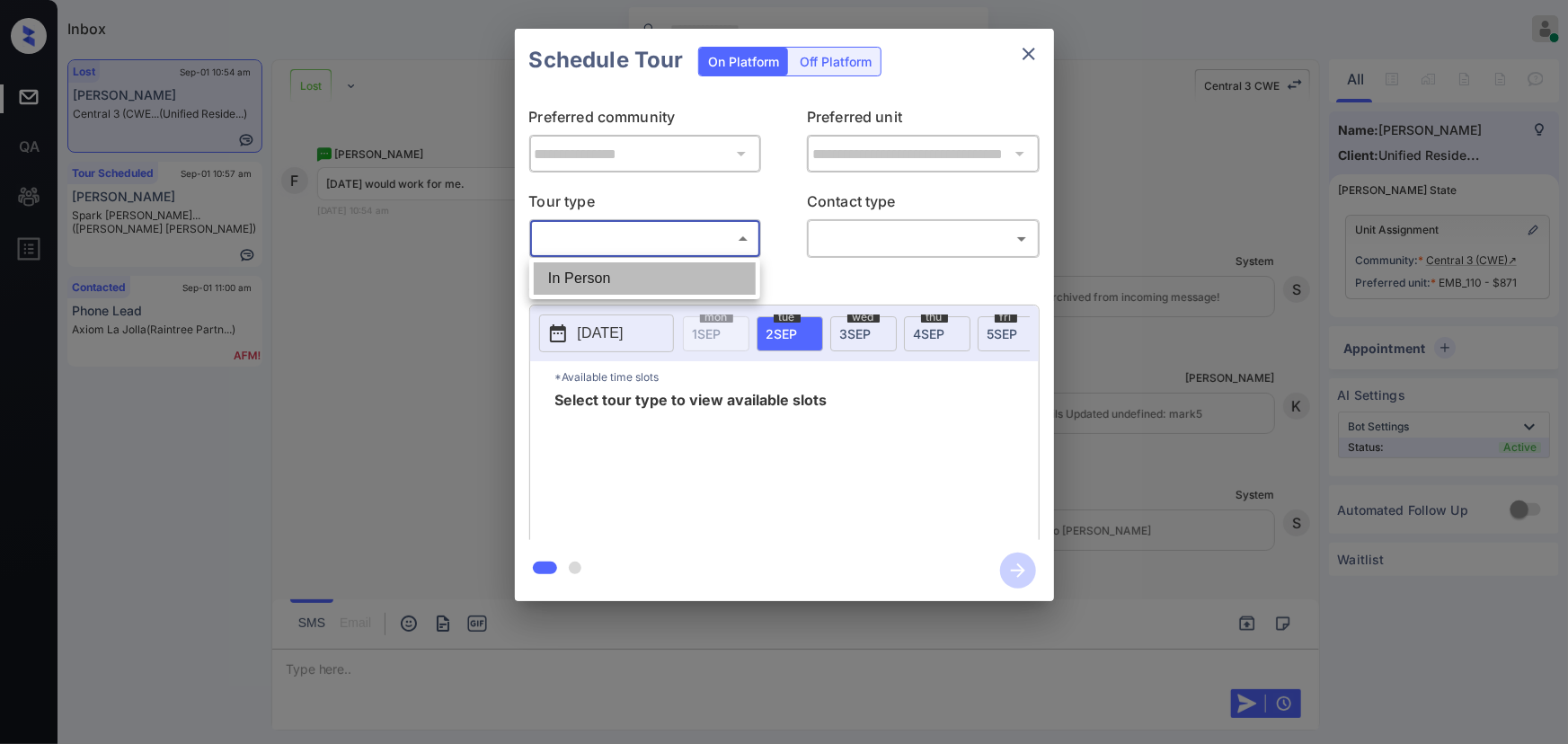
click at [625, 274] on li "In Person" at bounding box center [644, 278] width 222 height 32
type input "********"
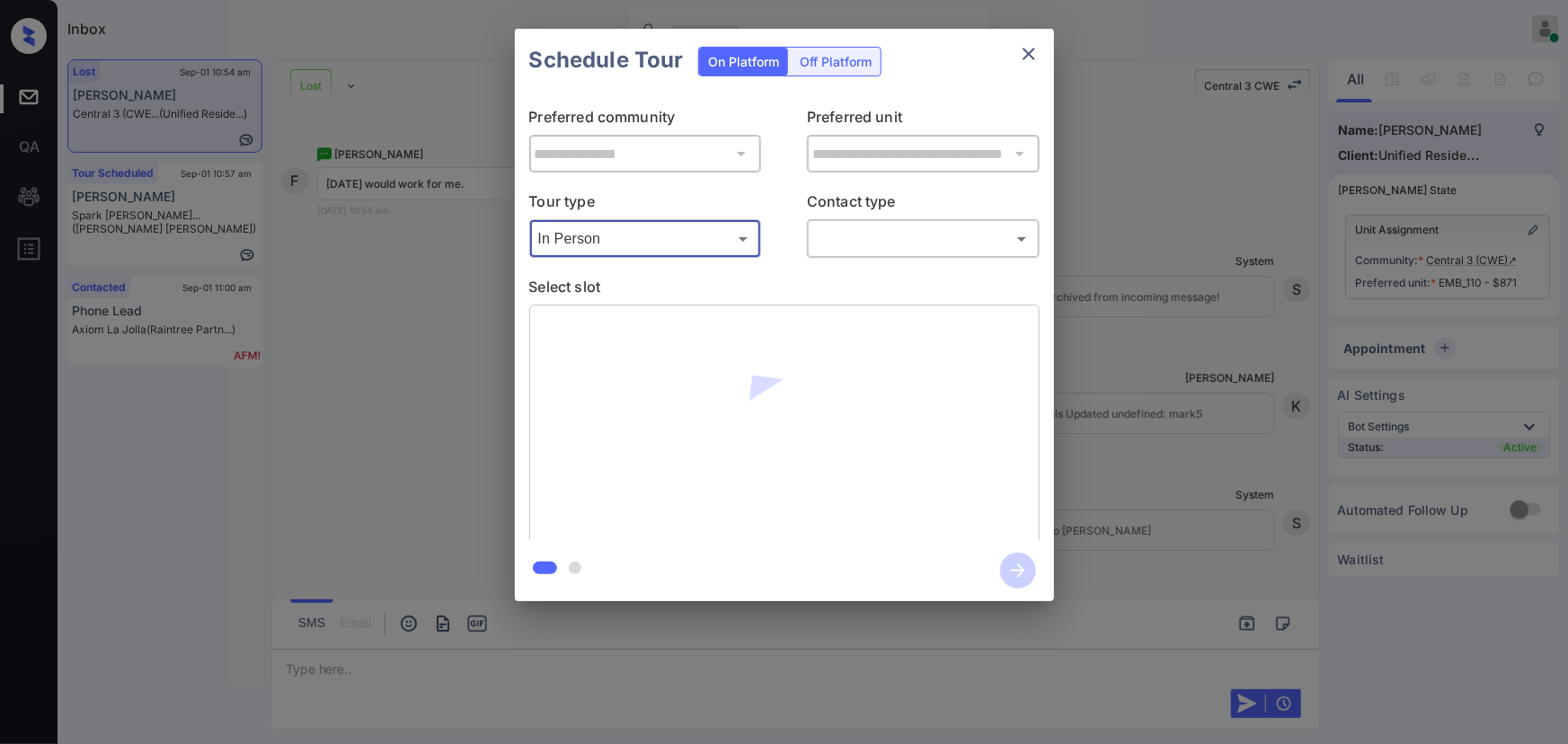
click at [861, 245] on body "Inbox [PERSON_NAME] Online Set yourself offline Set yourself on break Profile S…" at bounding box center [784, 372] width 1568 height 744
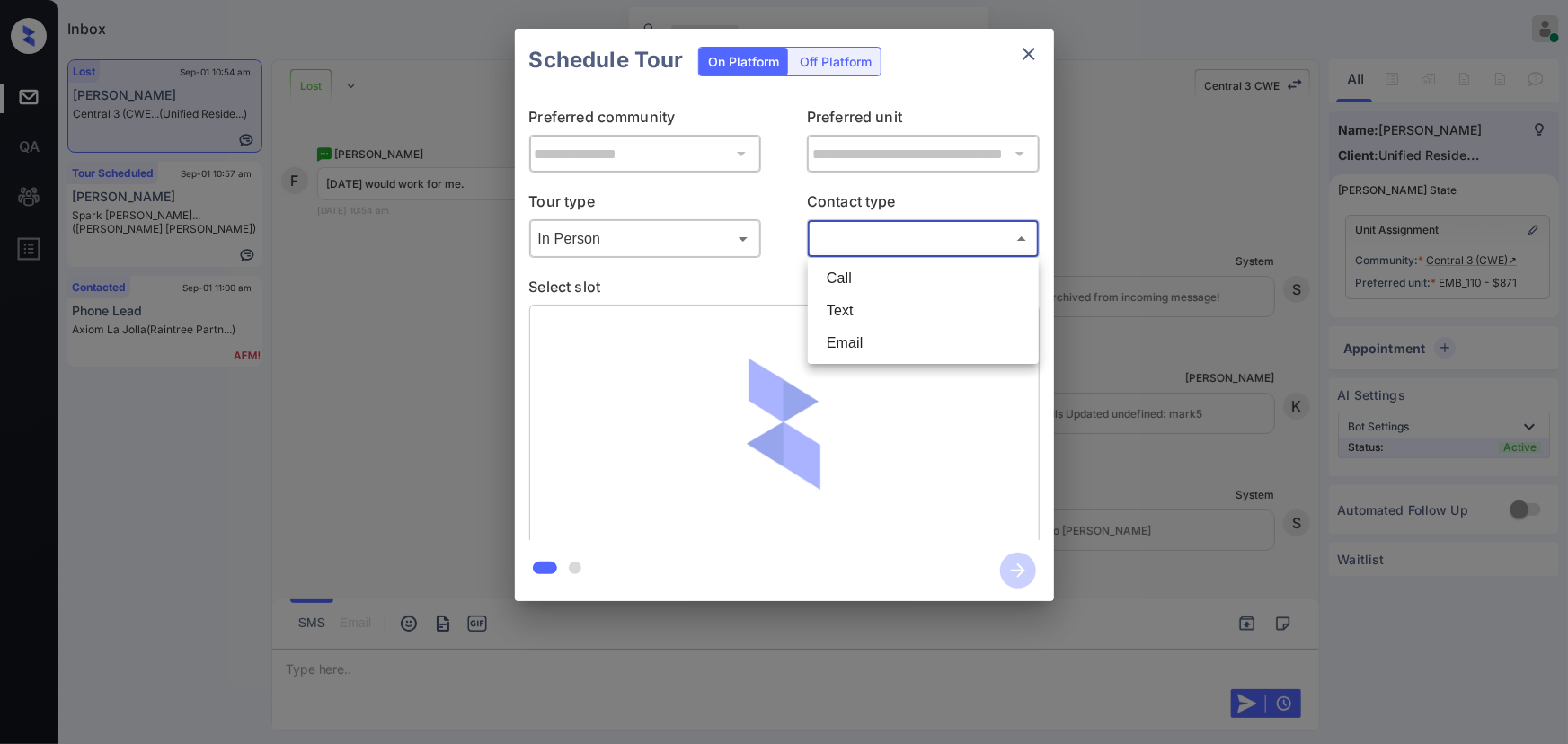
click at [841, 303] on li "Text" at bounding box center [923, 310] width 222 height 32
type input "****"
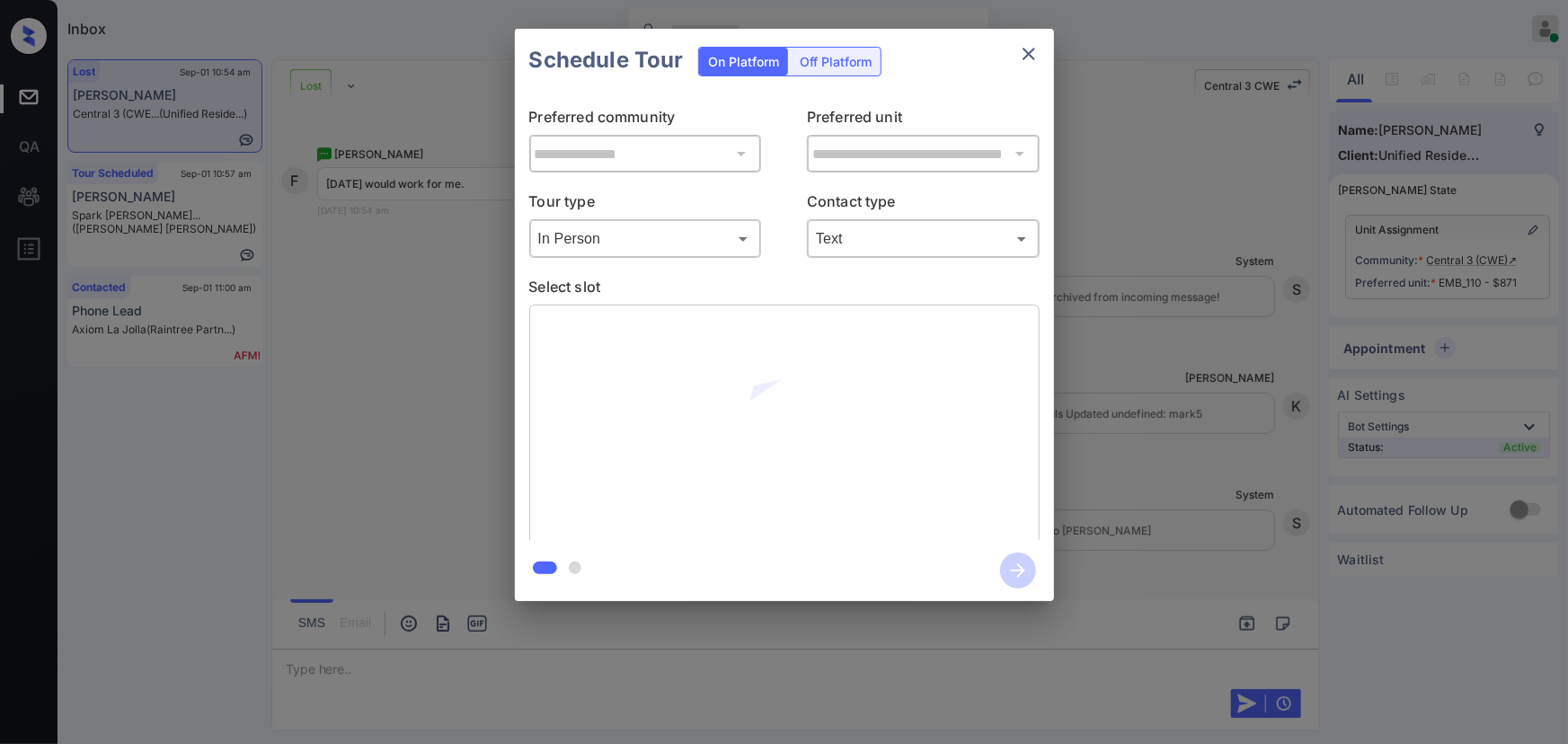
click at [1177, 412] on div "**********" at bounding box center [784, 315] width 1568 height 630
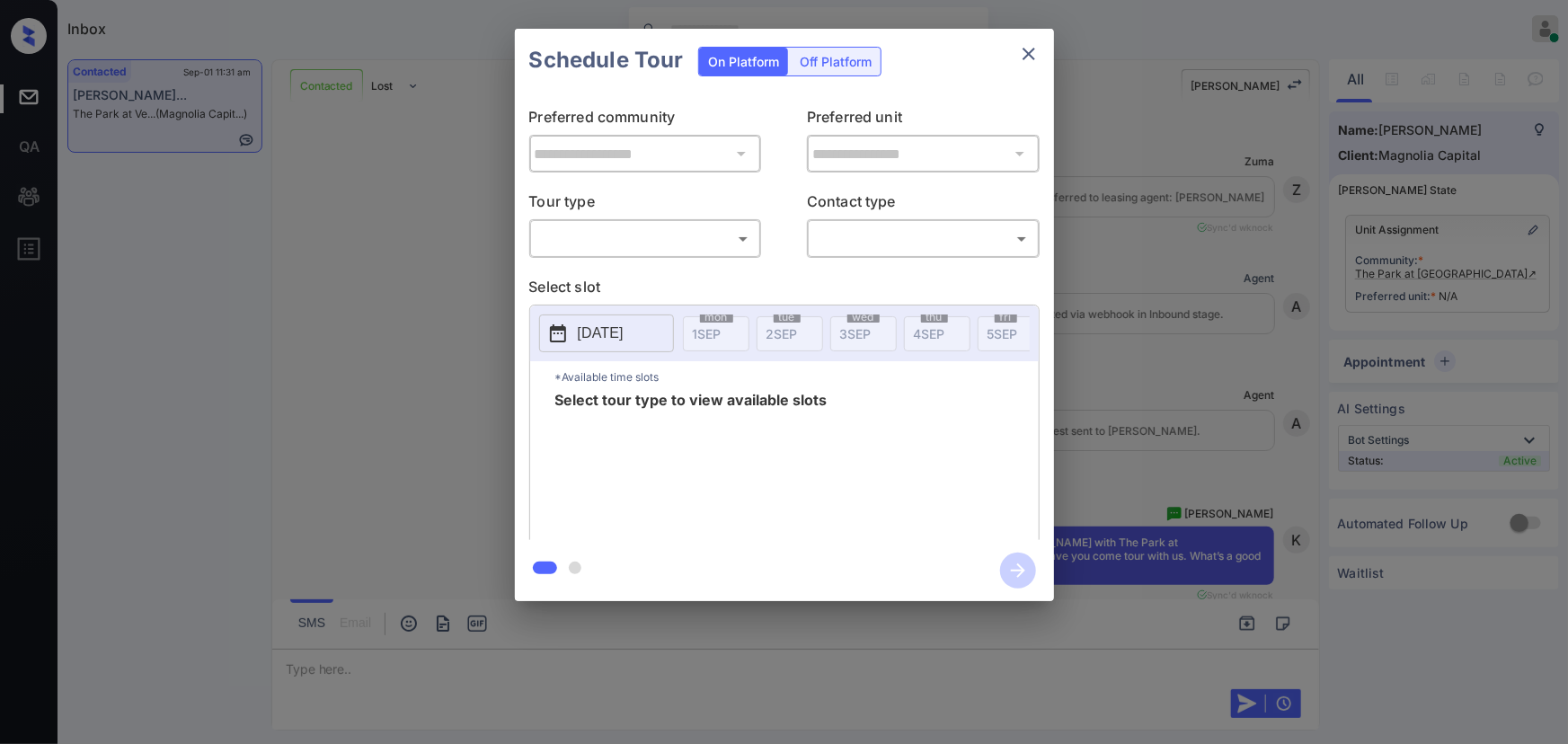
scroll to position [1917, 0]
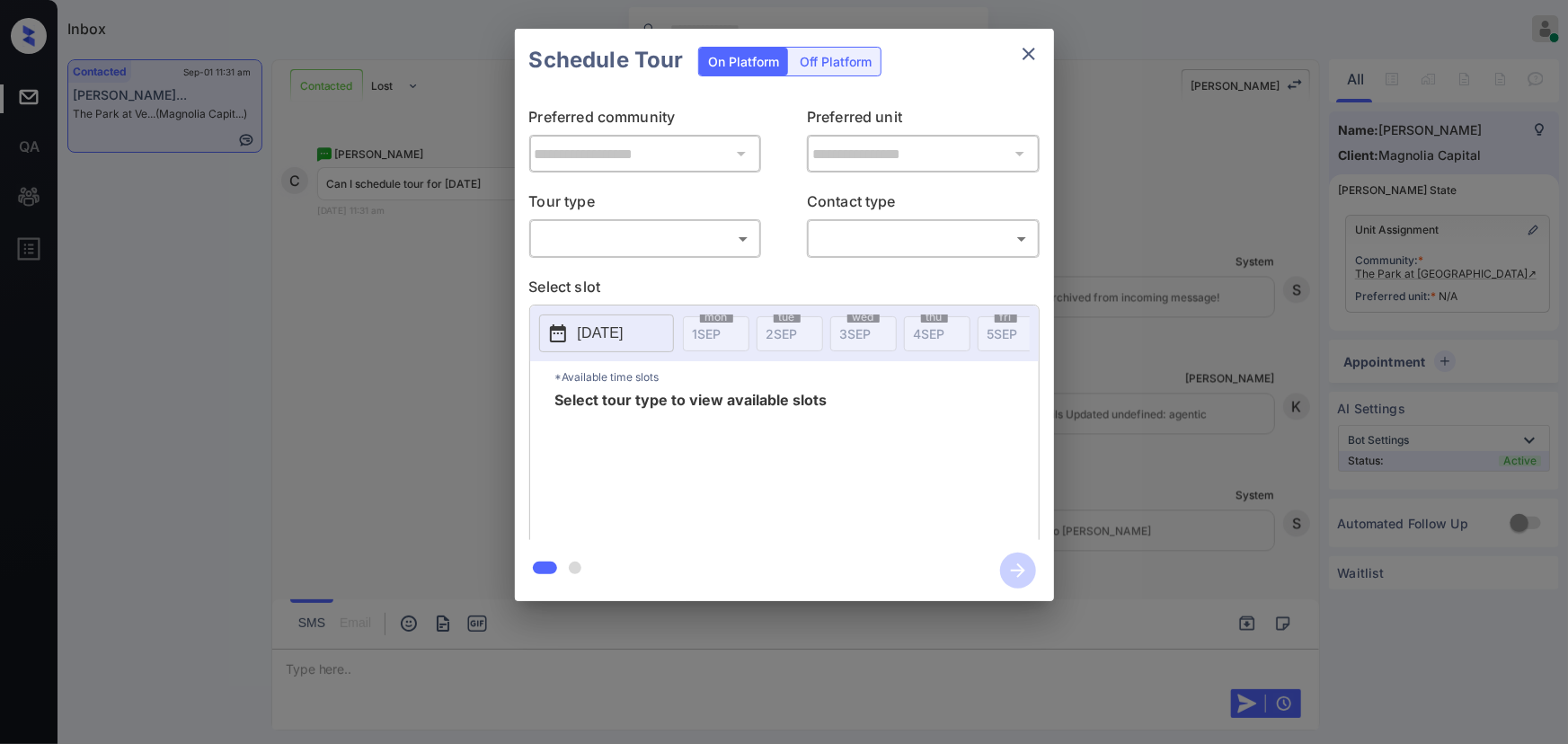
click at [655, 246] on body "Inbox [PERSON_NAME] Online Set yourself offline Set yourself on break Profile S…" at bounding box center [784, 372] width 1568 height 744
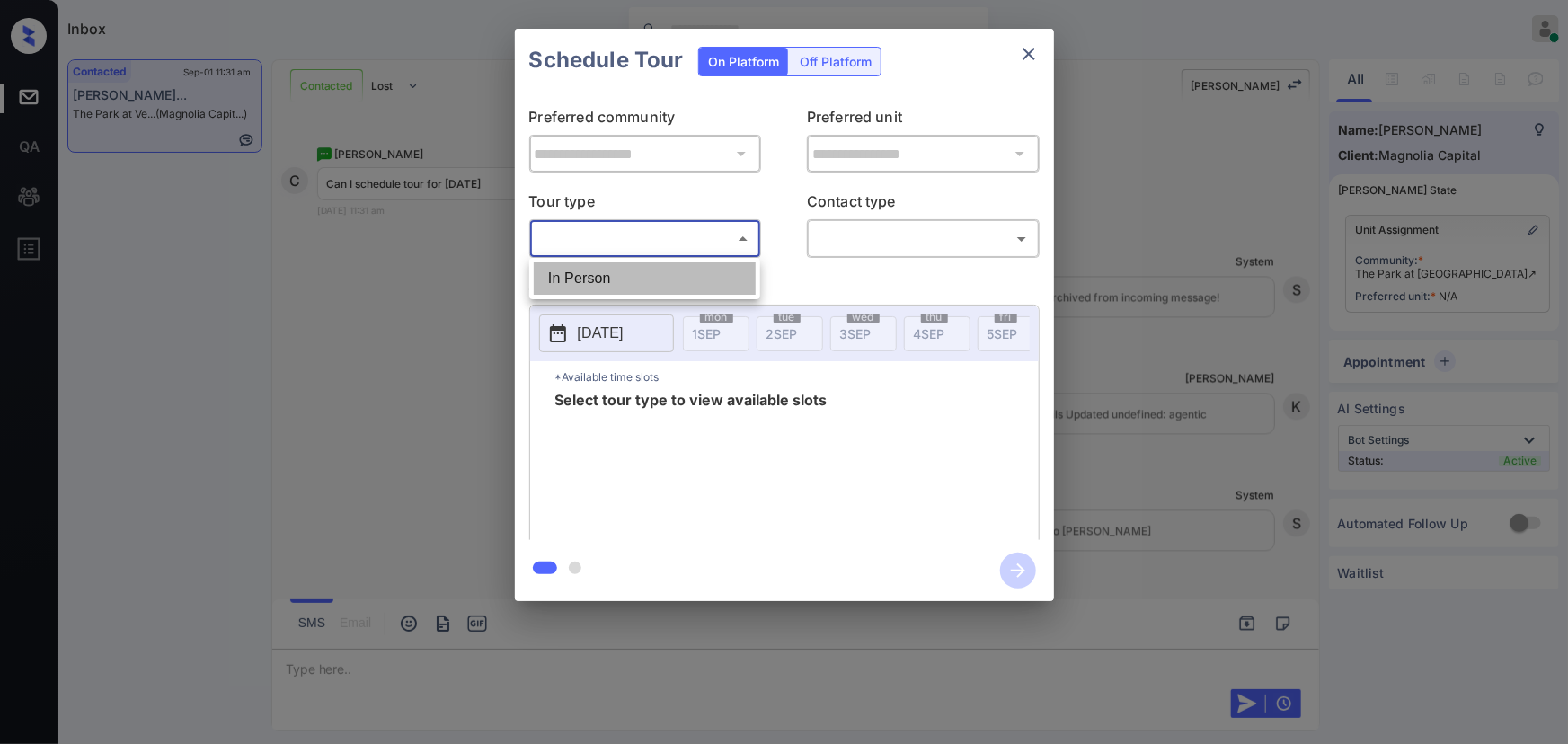
click at [640, 263] on li "In Person" at bounding box center [644, 278] width 222 height 32
type input "********"
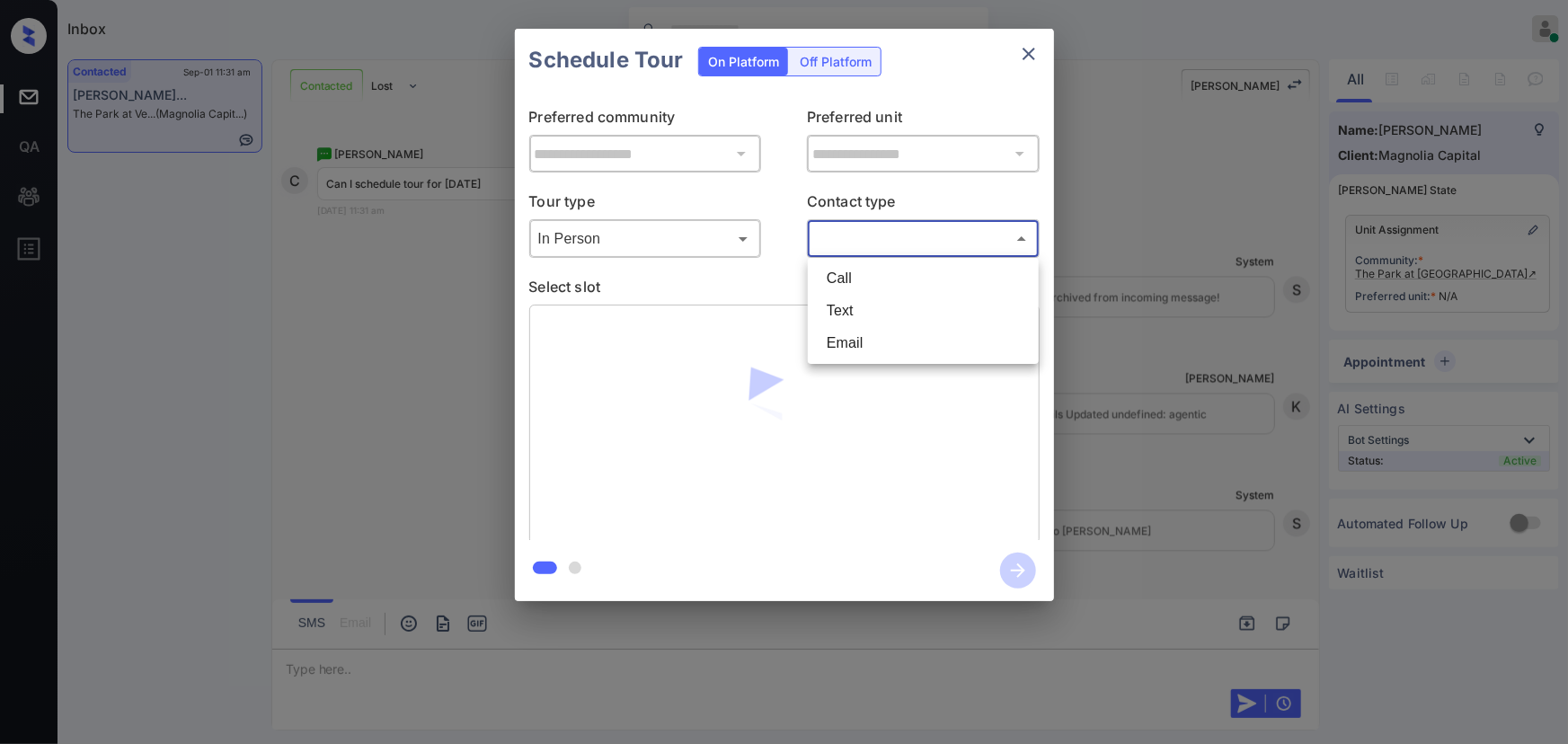
click at [841, 241] on body "Inbox [PERSON_NAME] Online Set yourself offline Set yourself on break Profile S…" at bounding box center [784, 372] width 1568 height 744
click at [838, 305] on li "Text" at bounding box center [923, 310] width 222 height 32
type input "****"
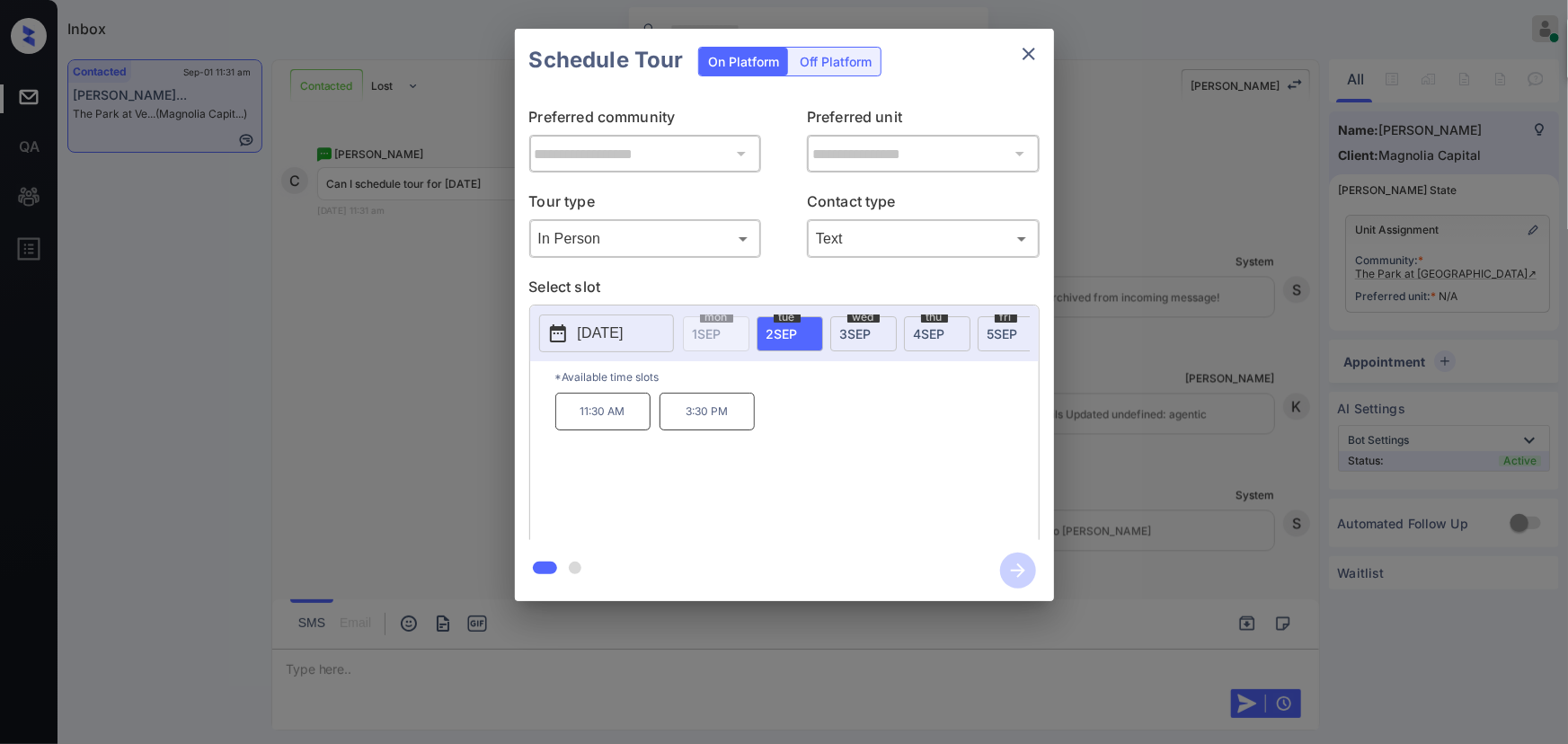
click at [929, 331] on span "[DATE]" at bounding box center [929, 334] width 31 height 16
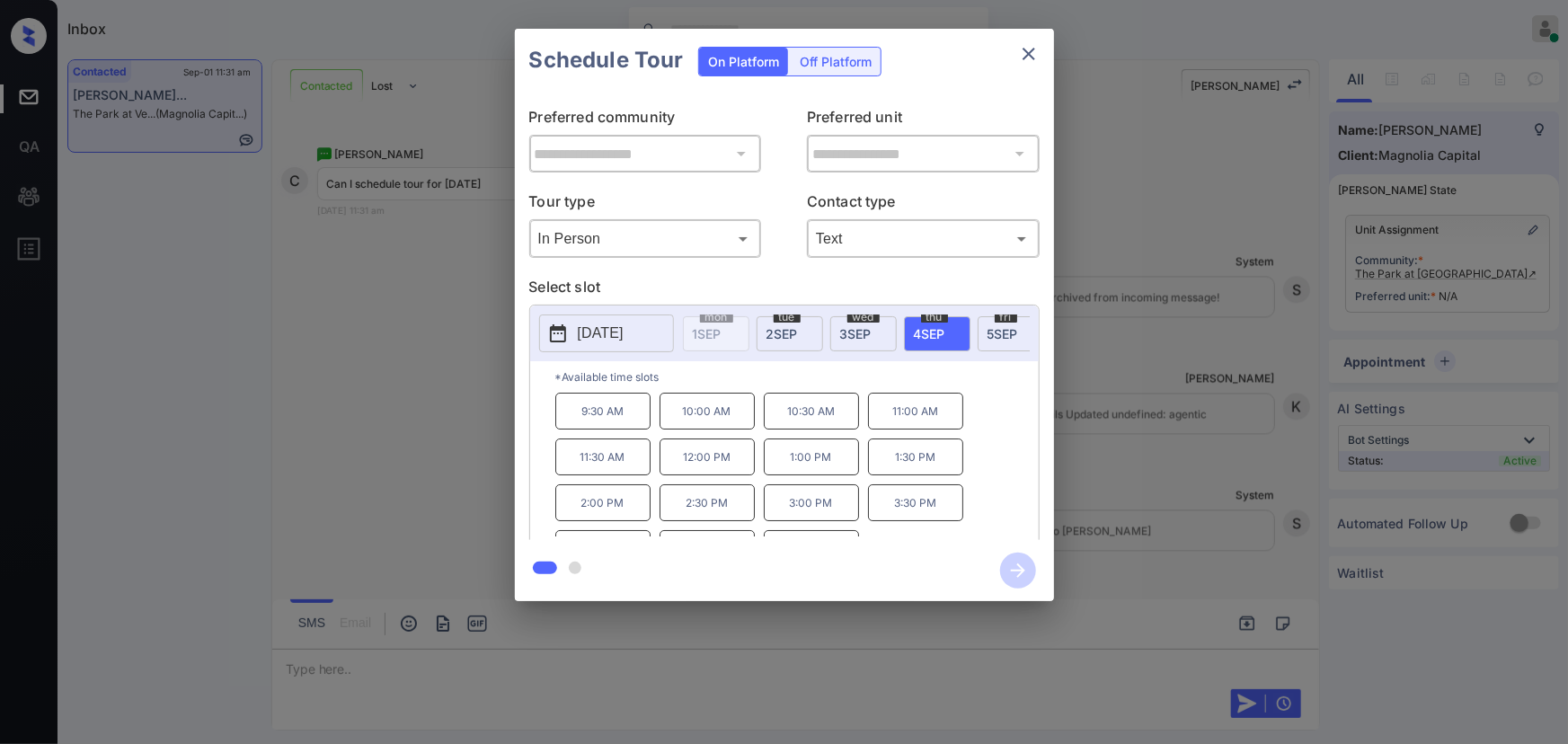
click at [624, 335] on p "[DATE]" at bounding box center [601, 334] width 46 height 22
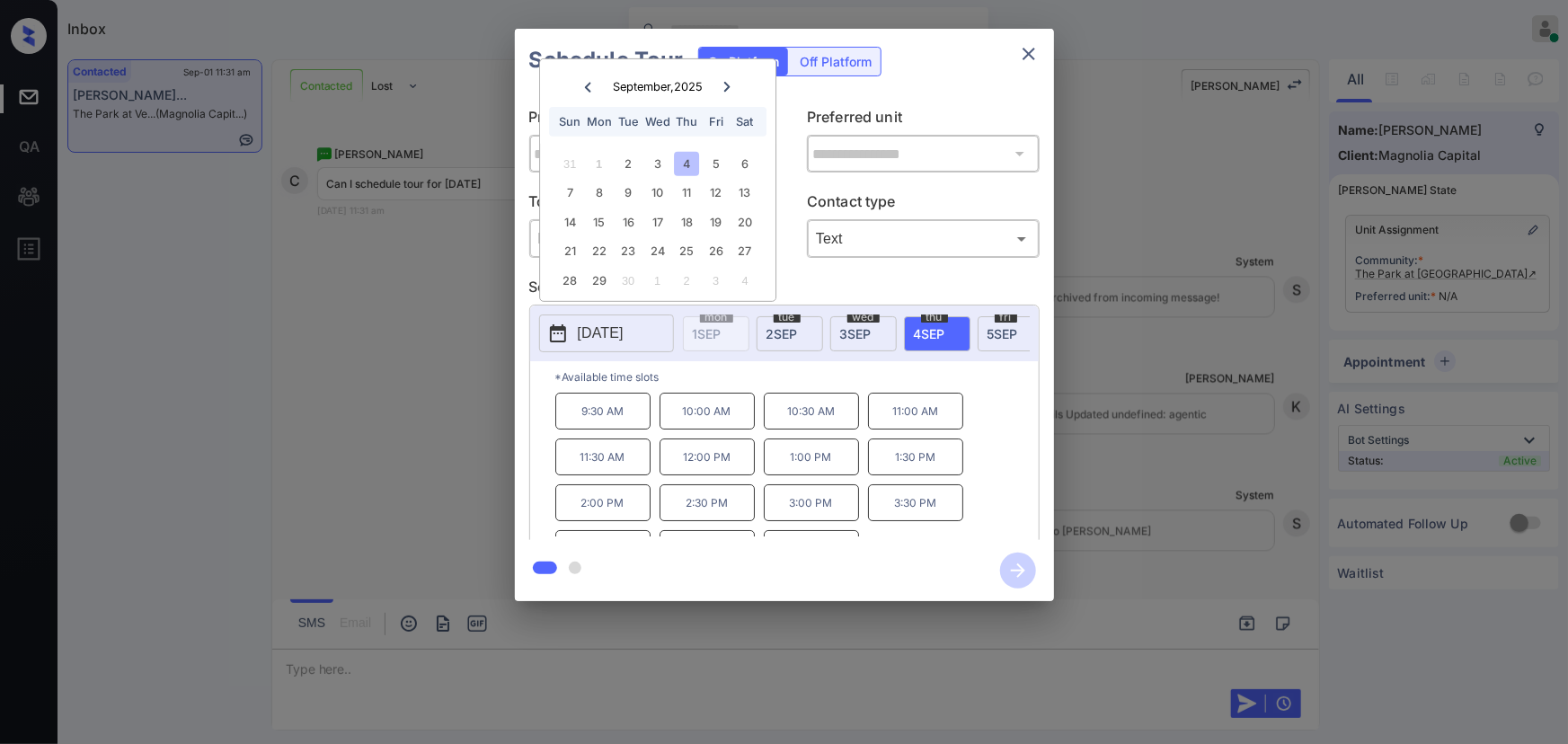
click at [686, 161] on div "4" at bounding box center [686, 164] width 25 height 25
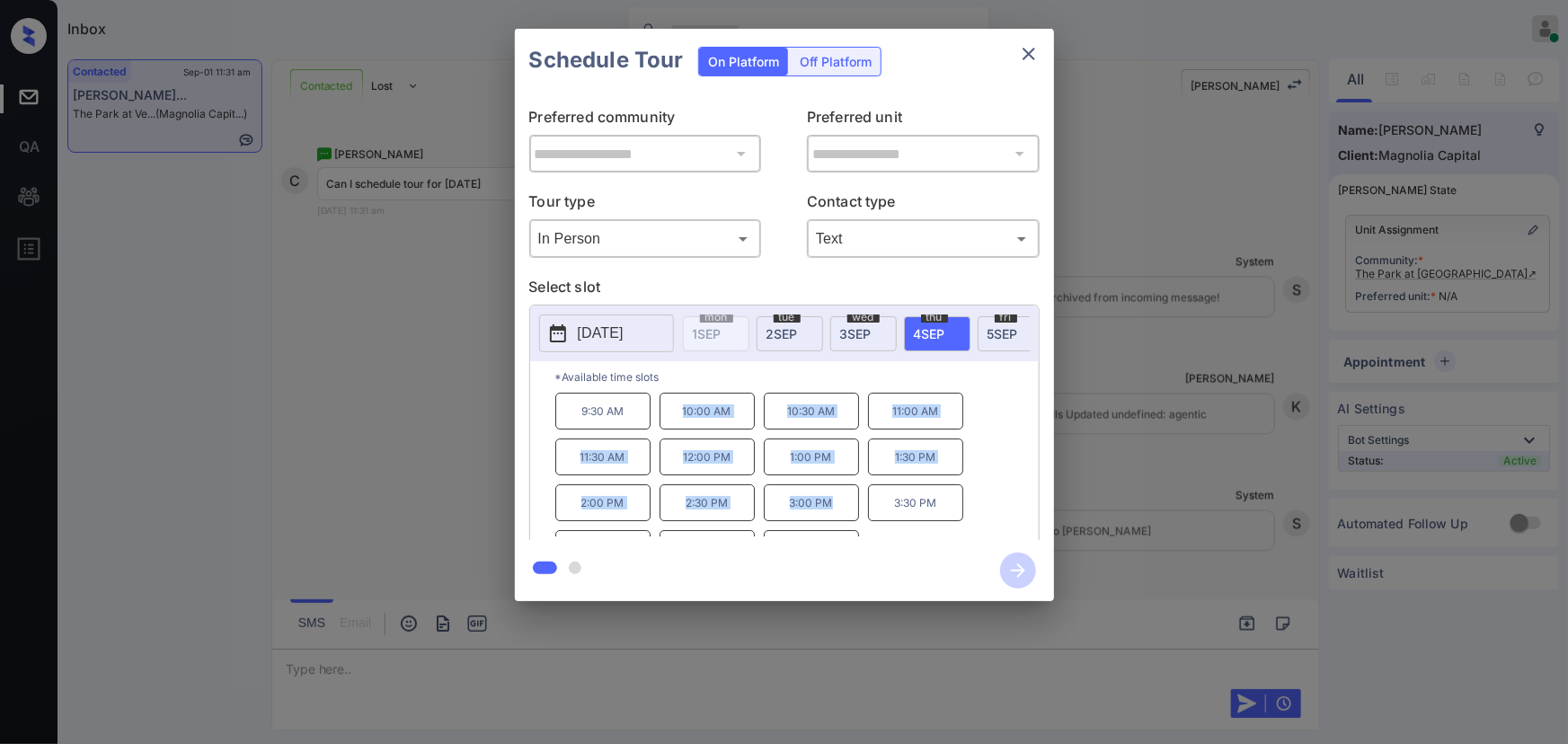
copy div "10:00 AM 10:30 AM 11:00 AM 11:30 AM 12:00 PM 1:00 PM 1:30 PM 2:00 PM 2:30 PM 3:…"
drag, startPoint x: 814, startPoint y: 508, endPoint x: 671, endPoint y: 422, distance: 166.9
click at [671, 422] on div "9:30 AM 10:00 AM 10:30 AM 11:00 AM 11:30 AM 12:00 PM 1:00 PM 1:30 PM 2:00 PM 2:…" at bounding box center [797, 465] width 483 height 144
click at [511, 666] on div at bounding box center [784, 372] width 1568 height 744
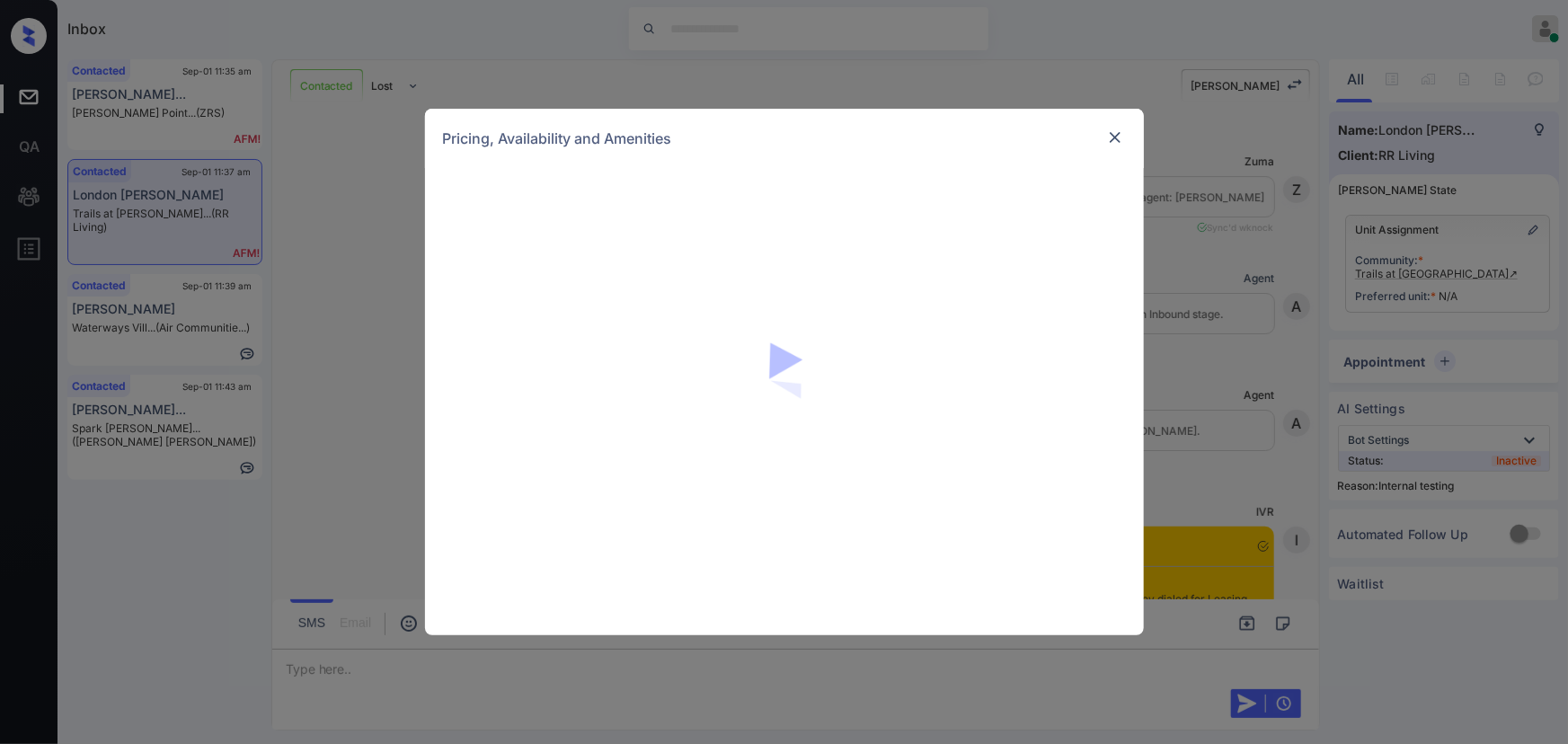
scroll to position [4996, 0]
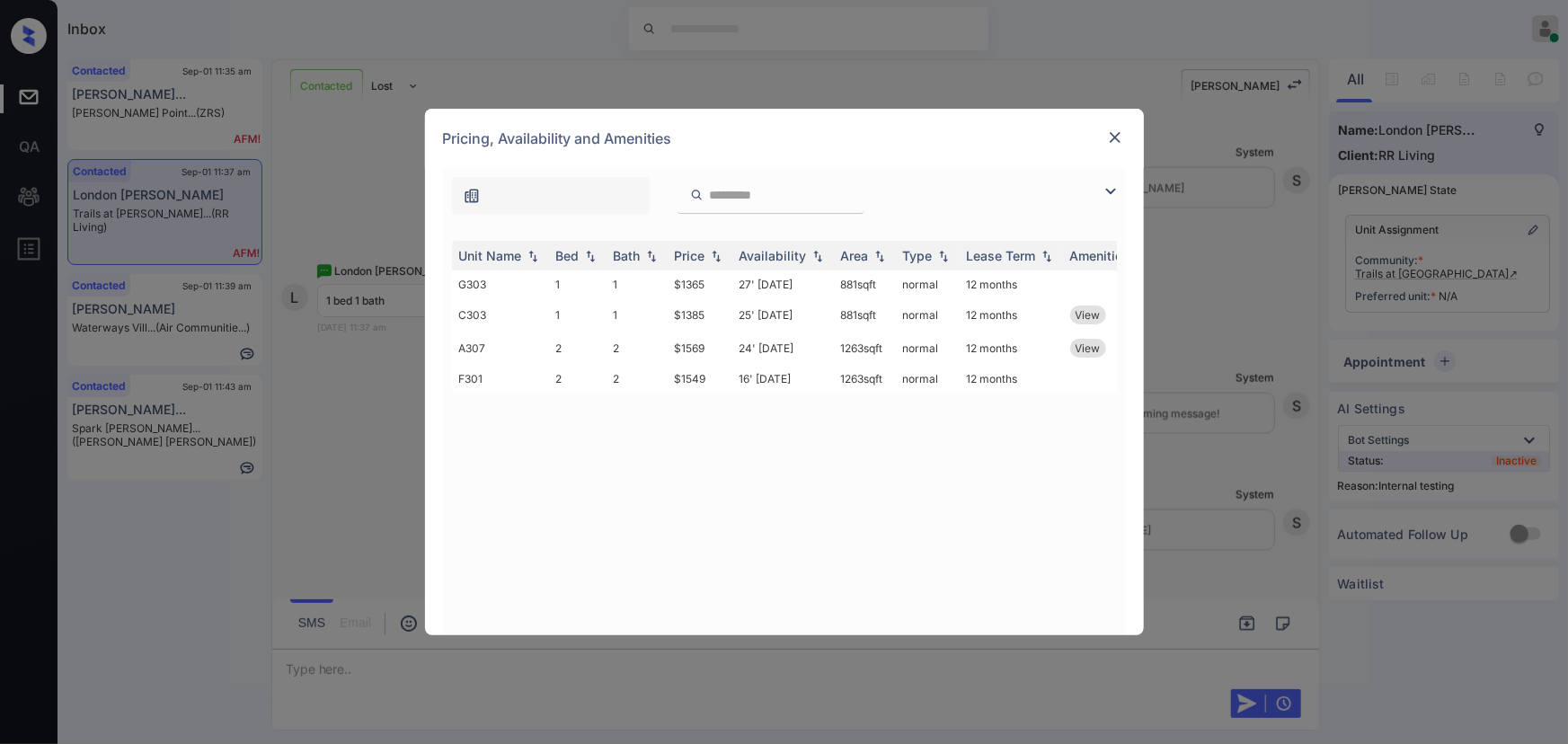
click at [1105, 197] on img at bounding box center [1110, 191] width 22 height 22
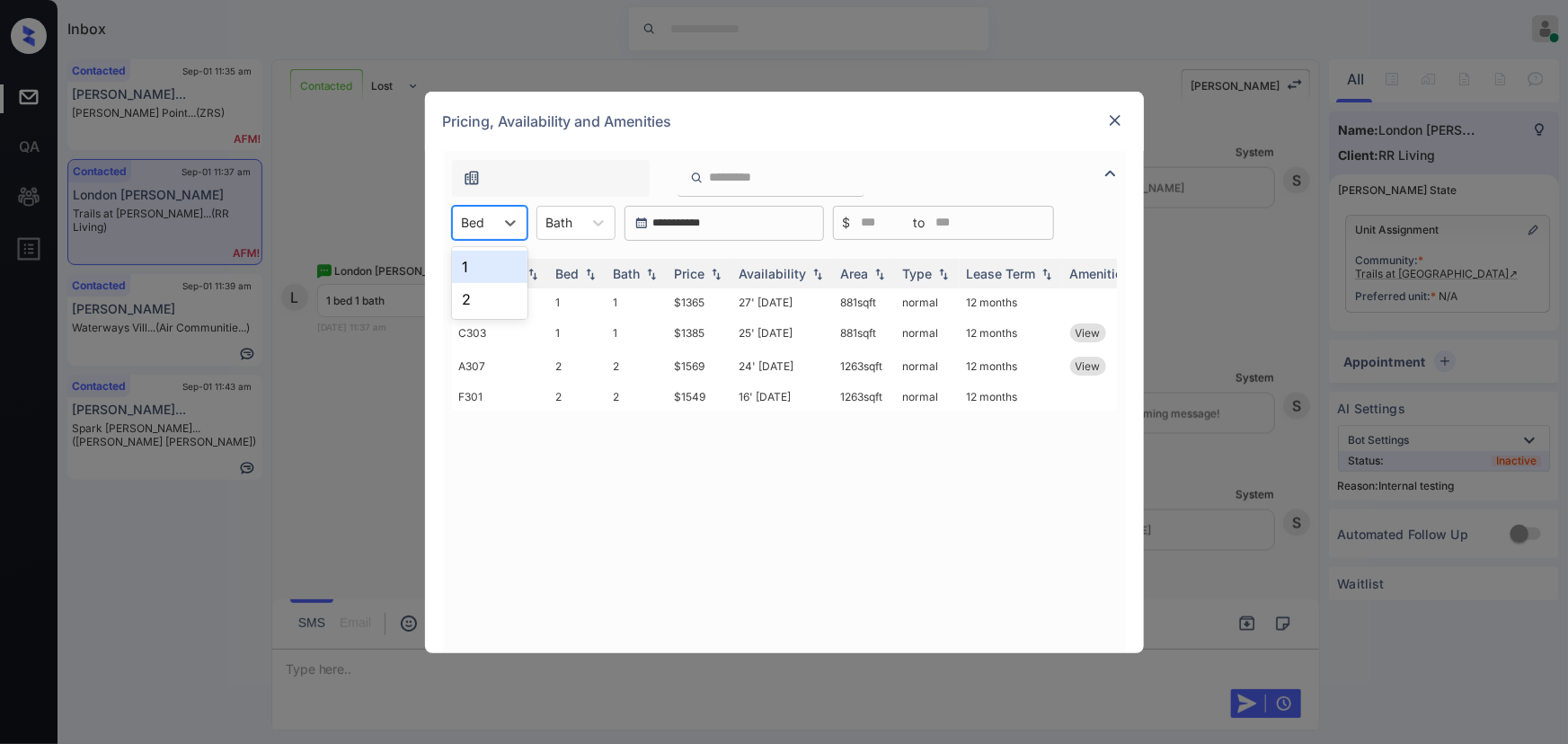
click at [480, 224] on div at bounding box center [474, 222] width 24 height 19
drag, startPoint x: 476, startPoint y: 259, endPoint x: 571, endPoint y: 242, distance: 96.5
click at [475, 260] on div "1" at bounding box center [490, 266] width 76 height 32
click at [573, 219] on div at bounding box center [560, 222] width 27 height 19
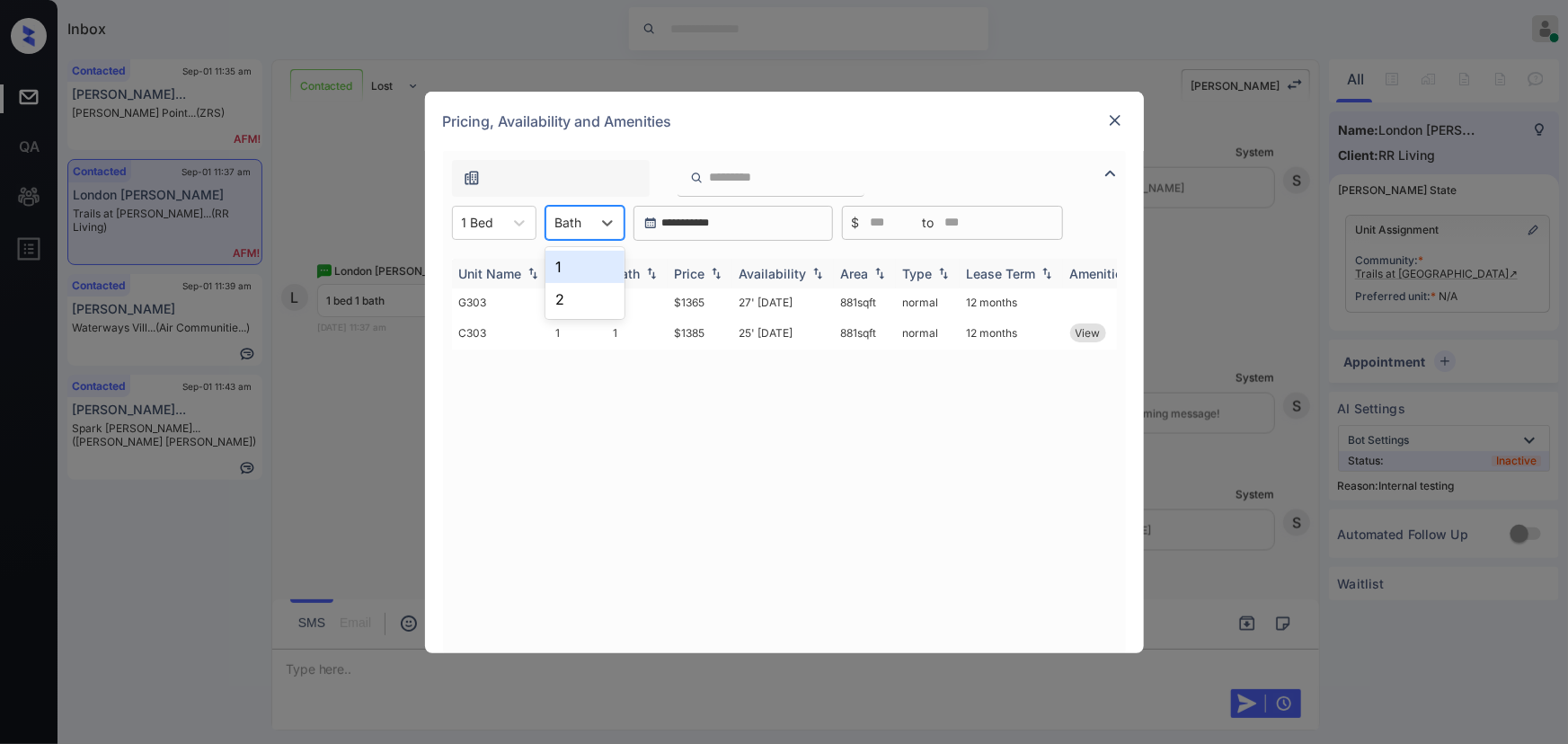
click at [562, 268] on div "1" at bounding box center [584, 266] width 79 height 32
click at [691, 274] on div "Price" at bounding box center [690, 274] width 31 height 16
click at [691, 273] on div "Price" at bounding box center [690, 274] width 31 height 16
click at [749, 304] on td "27' [DATE]" at bounding box center [782, 302] width 101 height 28
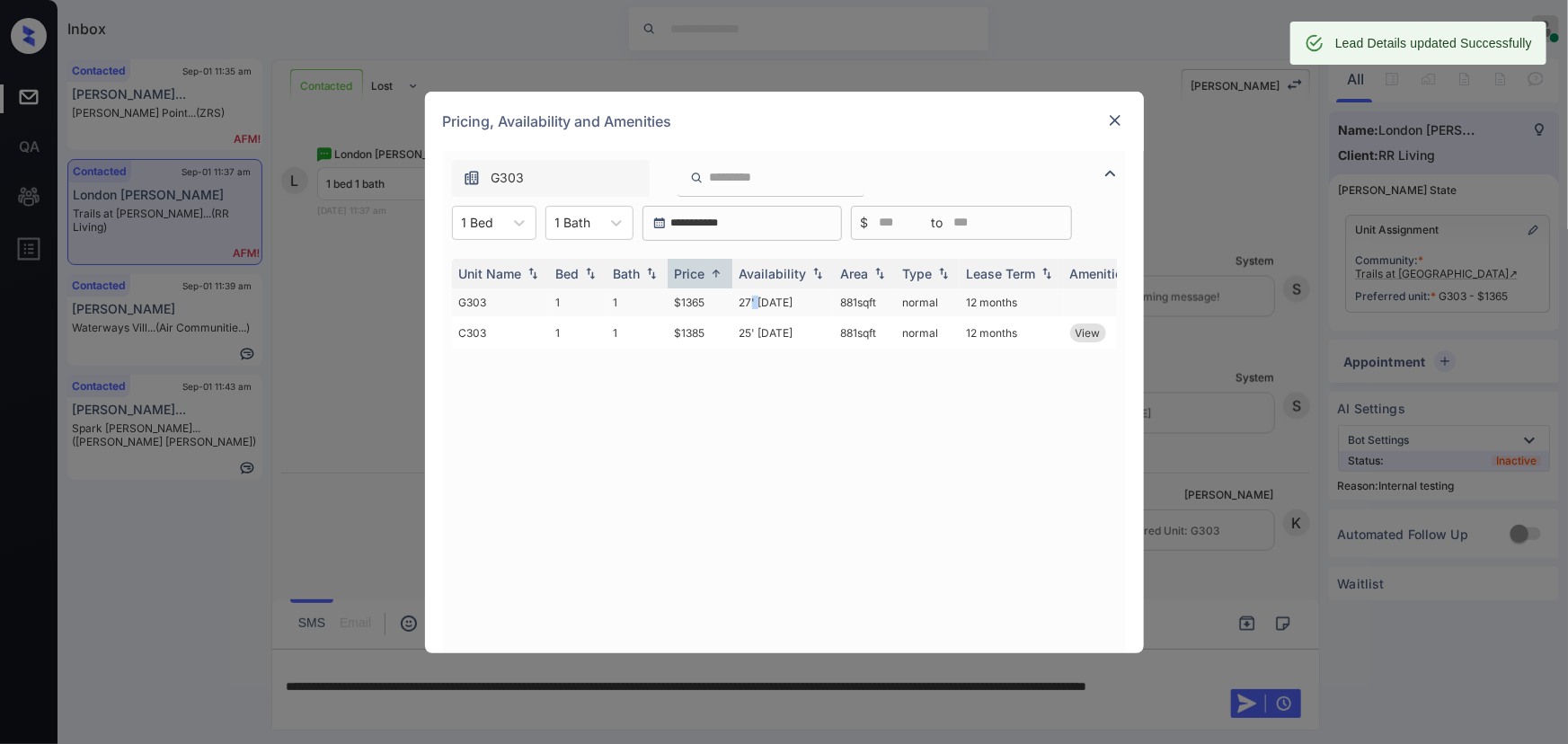
scroll to position [5113, 0]
copy tr "881 sqft"
drag, startPoint x: 880, startPoint y: 298, endPoint x: 830, endPoint y: 297, distance: 50.0
click at [830, 297] on tr "G303 1 1 $1365 27' [DATE] 881 sqft normal 12 months" at bounding box center [922, 302] width 939 height 28
click at [1118, 124] on img at bounding box center [1115, 120] width 18 height 18
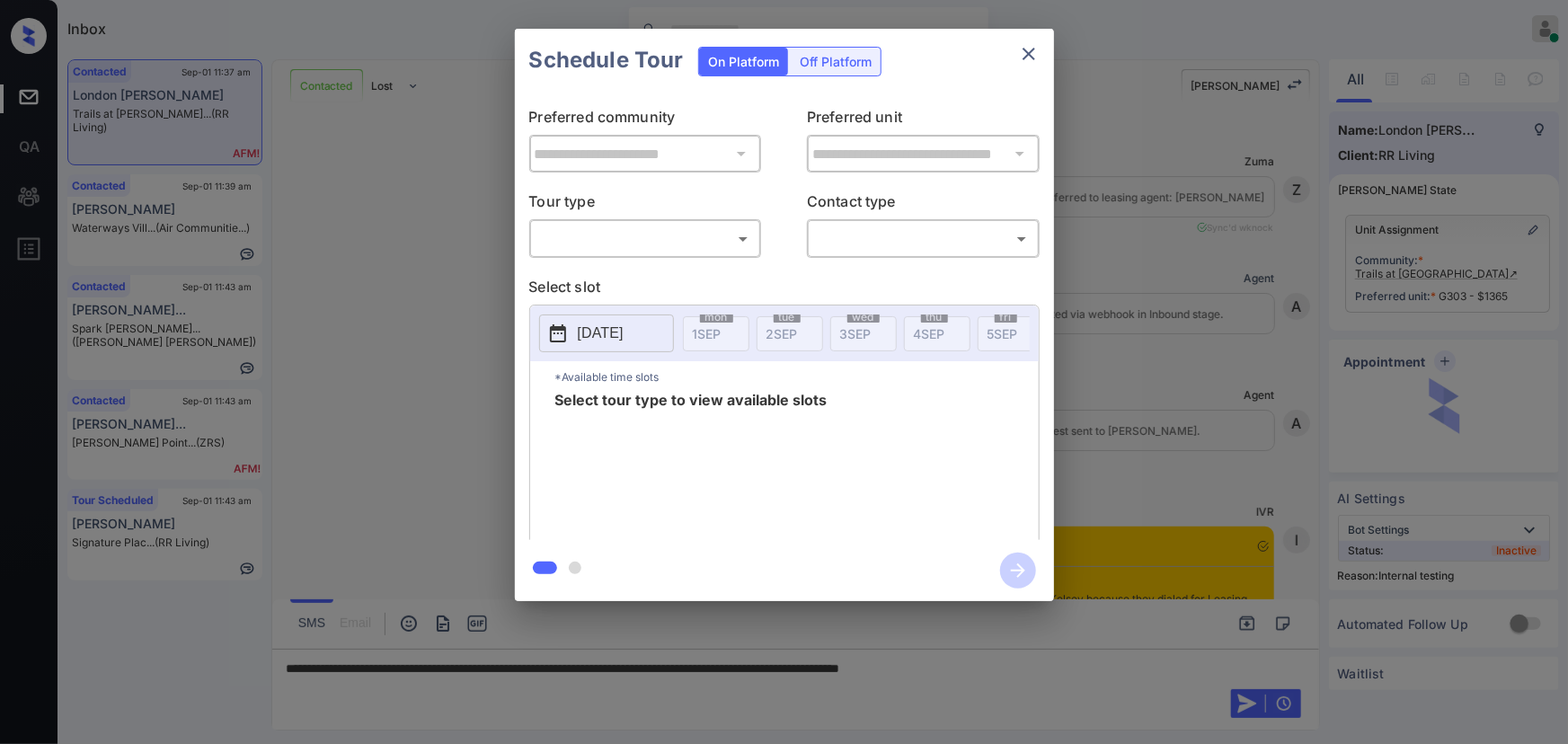
scroll to position [4025, 0]
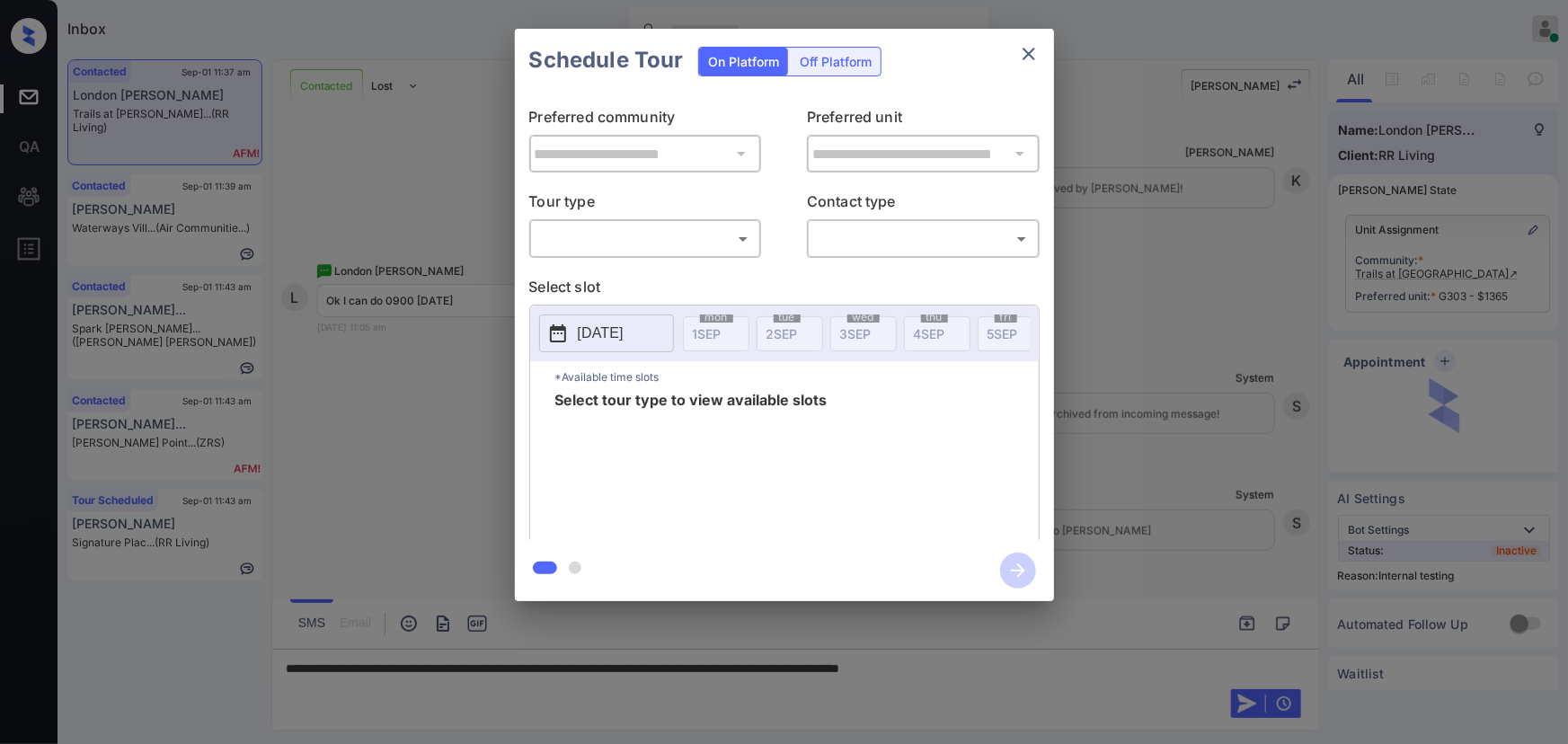
click at [659, 232] on body "Inbox [PERSON_NAME] Online Set yourself offline Set yourself on break Profile S…" at bounding box center [784, 372] width 1568 height 744
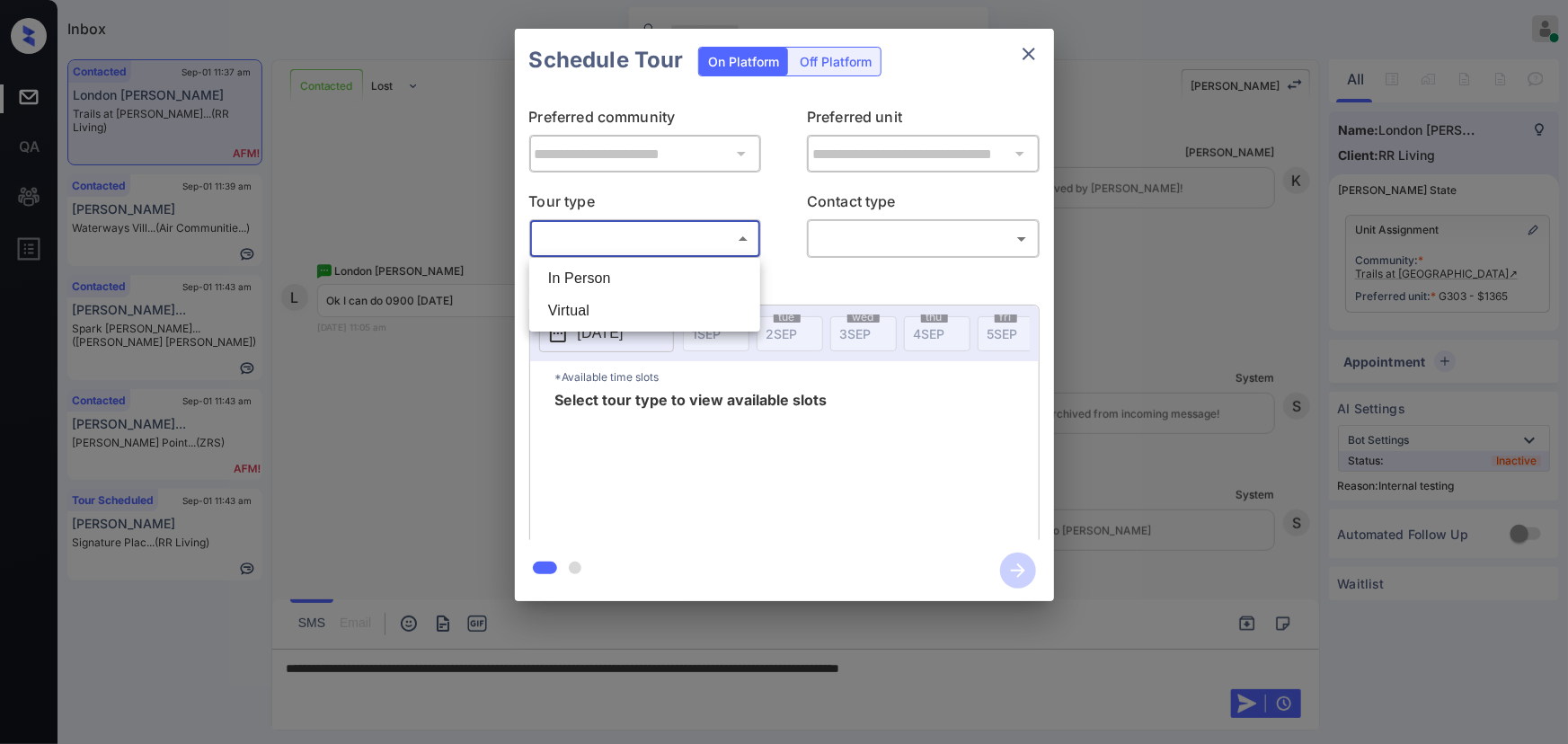
drag, startPoint x: 634, startPoint y: 287, endPoint x: 717, endPoint y: 263, distance: 86.4
click at [633, 287] on li "In Person" at bounding box center [644, 278] width 222 height 32
type input "********"
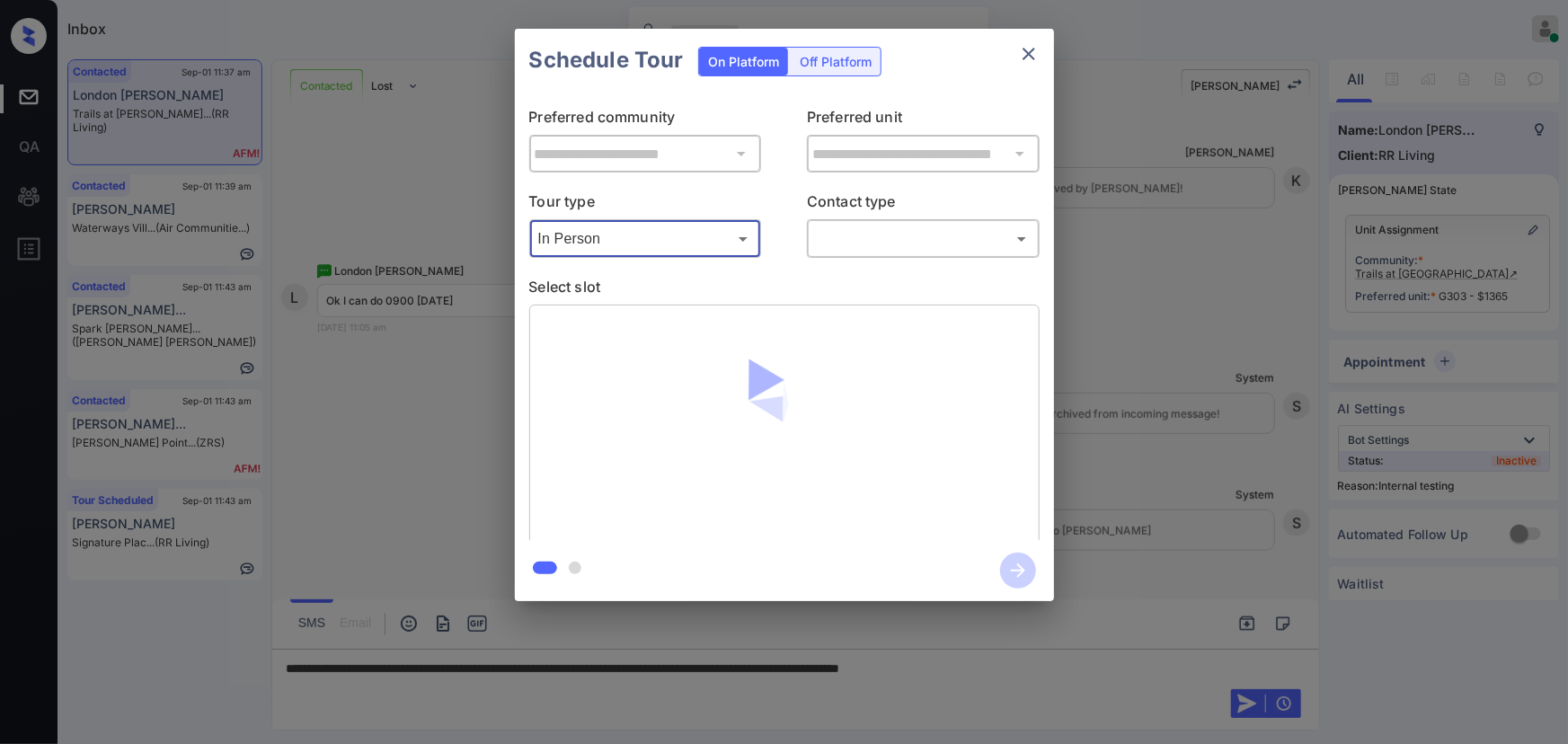
click at [859, 229] on body "Inbox [PERSON_NAME] Online Set yourself offline Set yourself on break Profile S…" at bounding box center [784, 372] width 1568 height 744
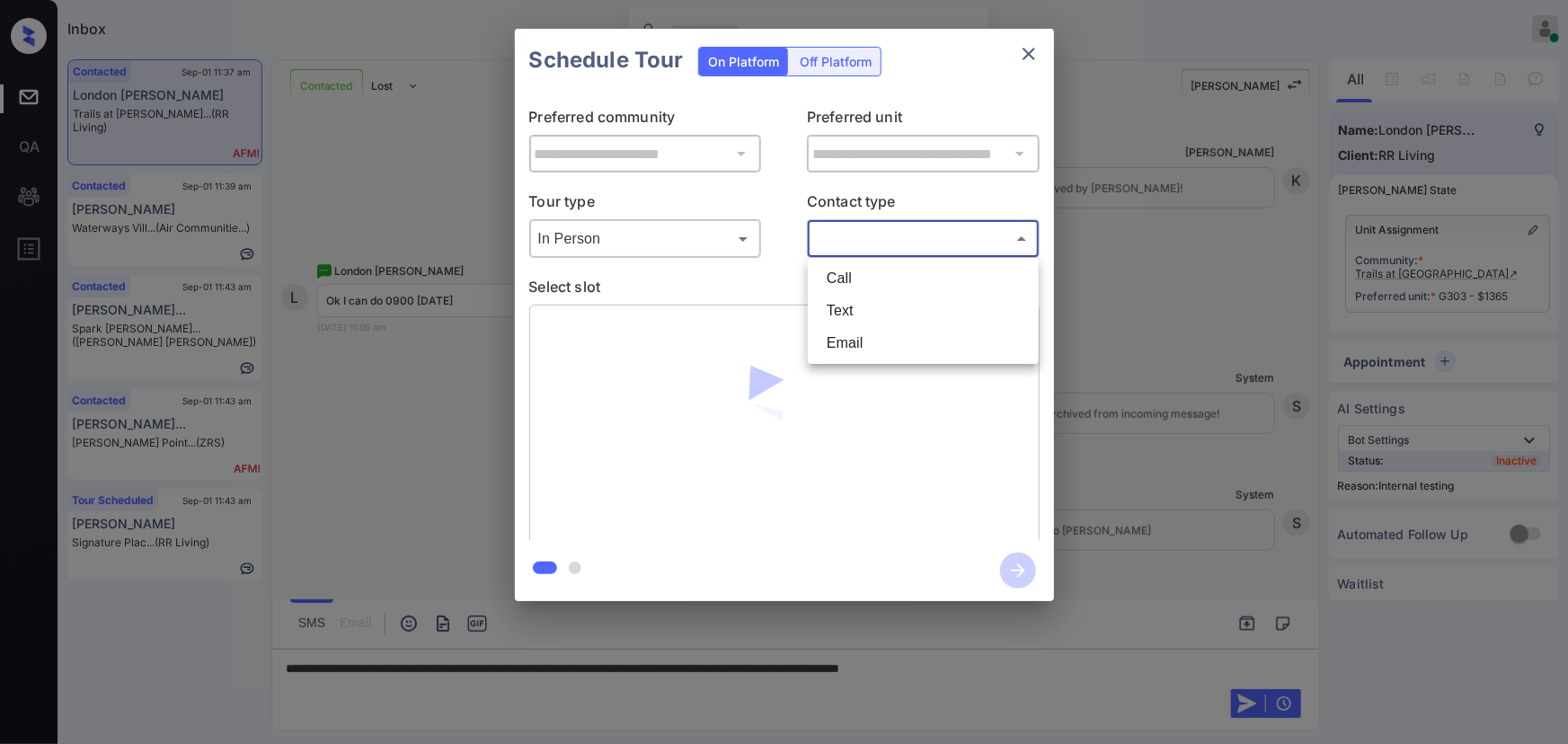
click at [864, 310] on li "Text" at bounding box center [923, 310] width 222 height 32
type input "****"
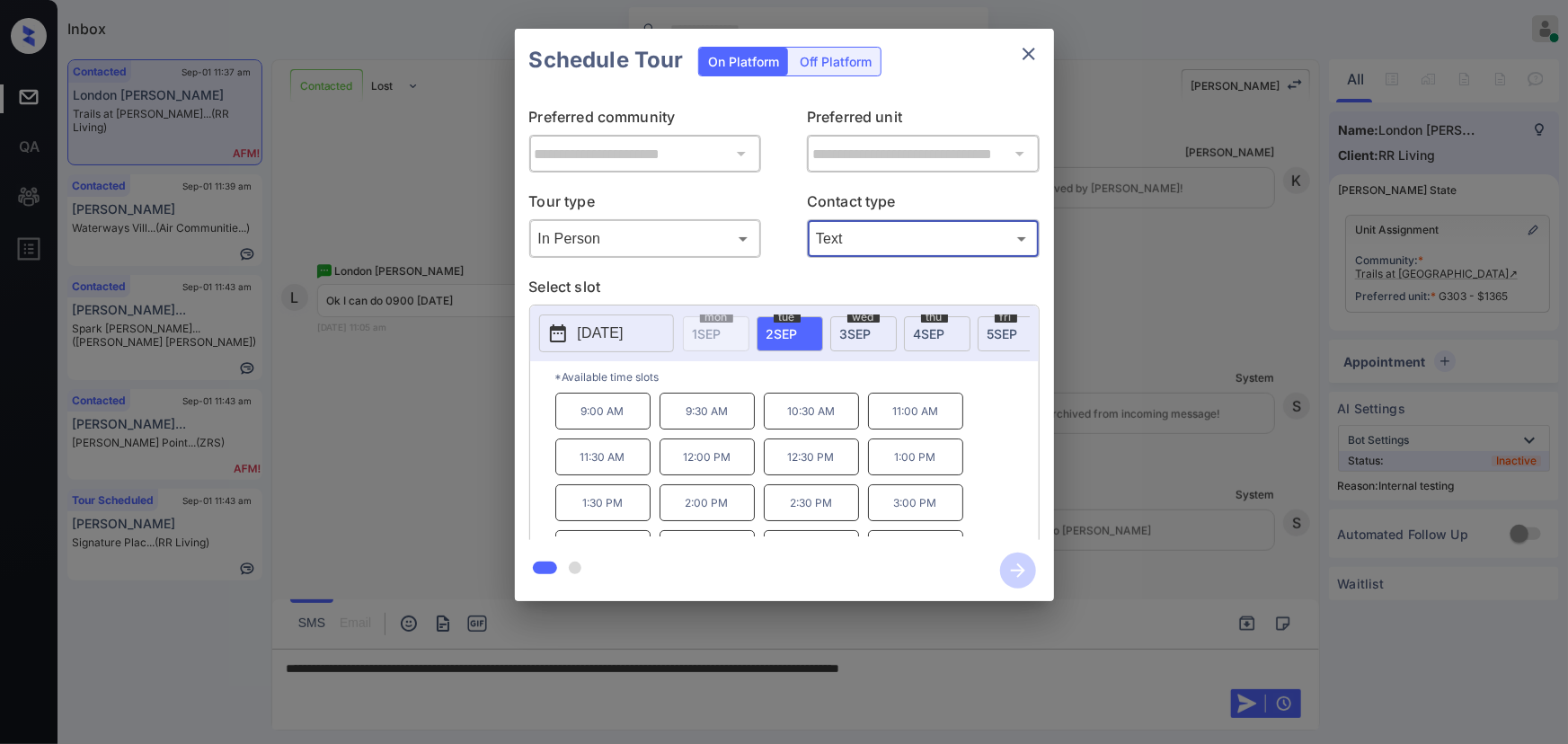
click at [595, 420] on p "9:00 AM" at bounding box center [603, 411] width 95 height 36
click at [1057, 678] on div at bounding box center [784, 372] width 1568 height 744
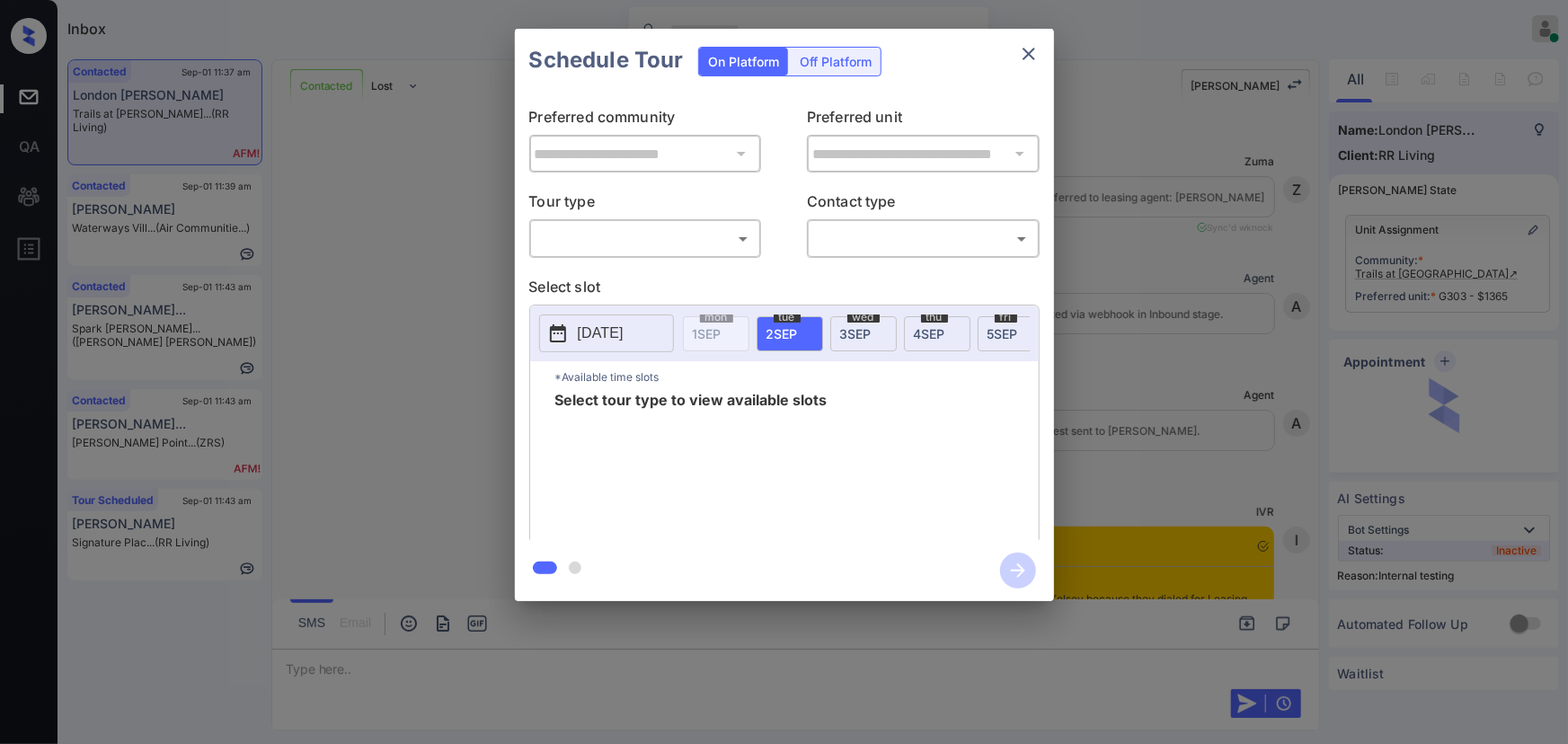
scroll to position [4841, 0]
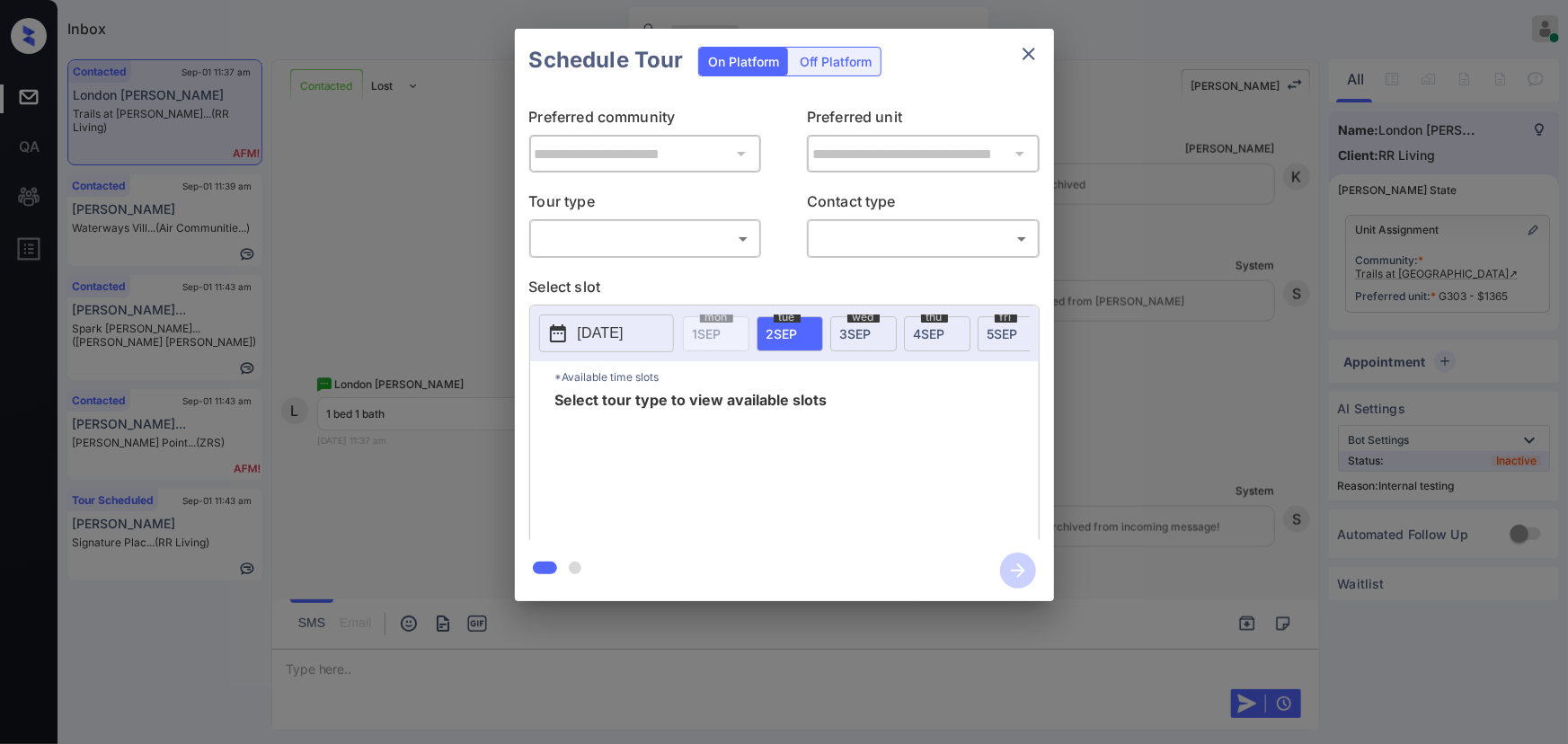
click at [614, 238] on body "Inbox [PERSON_NAME] Online Set yourself offline Set yourself on break Profile S…" at bounding box center [784, 372] width 1568 height 744
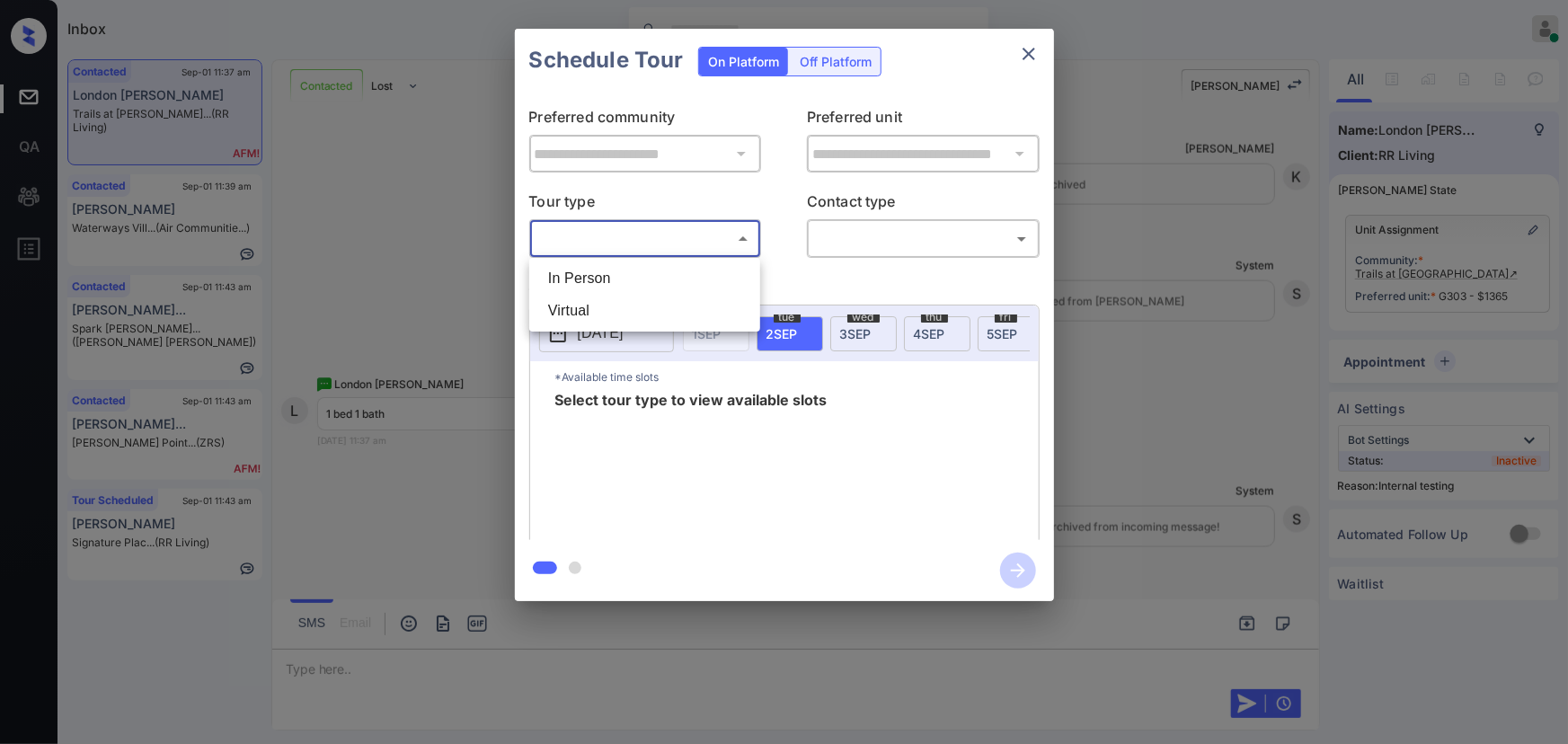
drag, startPoint x: 593, startPoint y: 283, endPoint x: 685, endPoint y: 274, distance: 92.4
click at [594, 284] on li "In Person" at bounding box center [644, 278] width 222 height 32
type input "********"
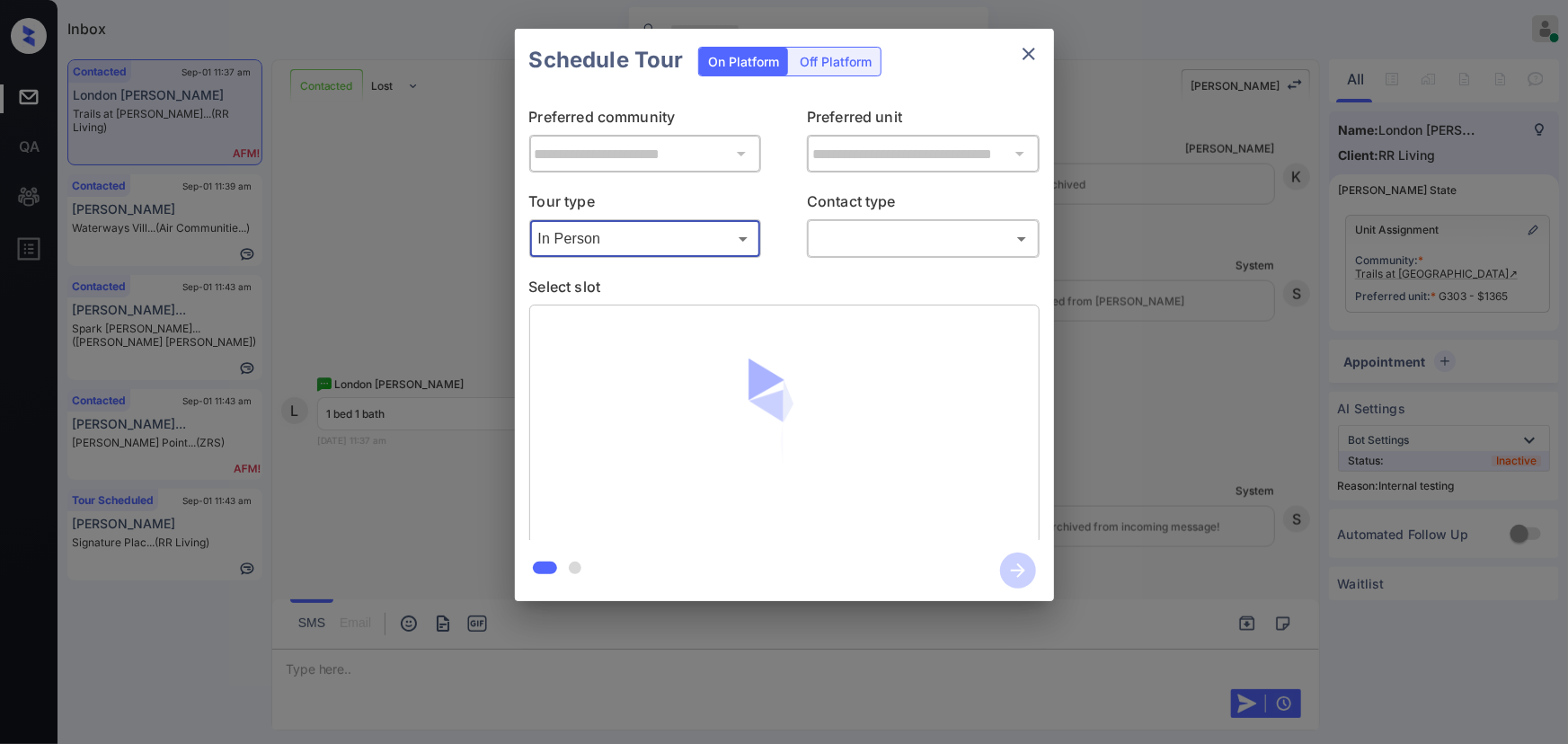
click at [857, 243] on body "Inbox Kenneth Umali Online Set yourself offline Set yourself on break Profile S…" at bounding box center [784, 372] width 1568 height 744
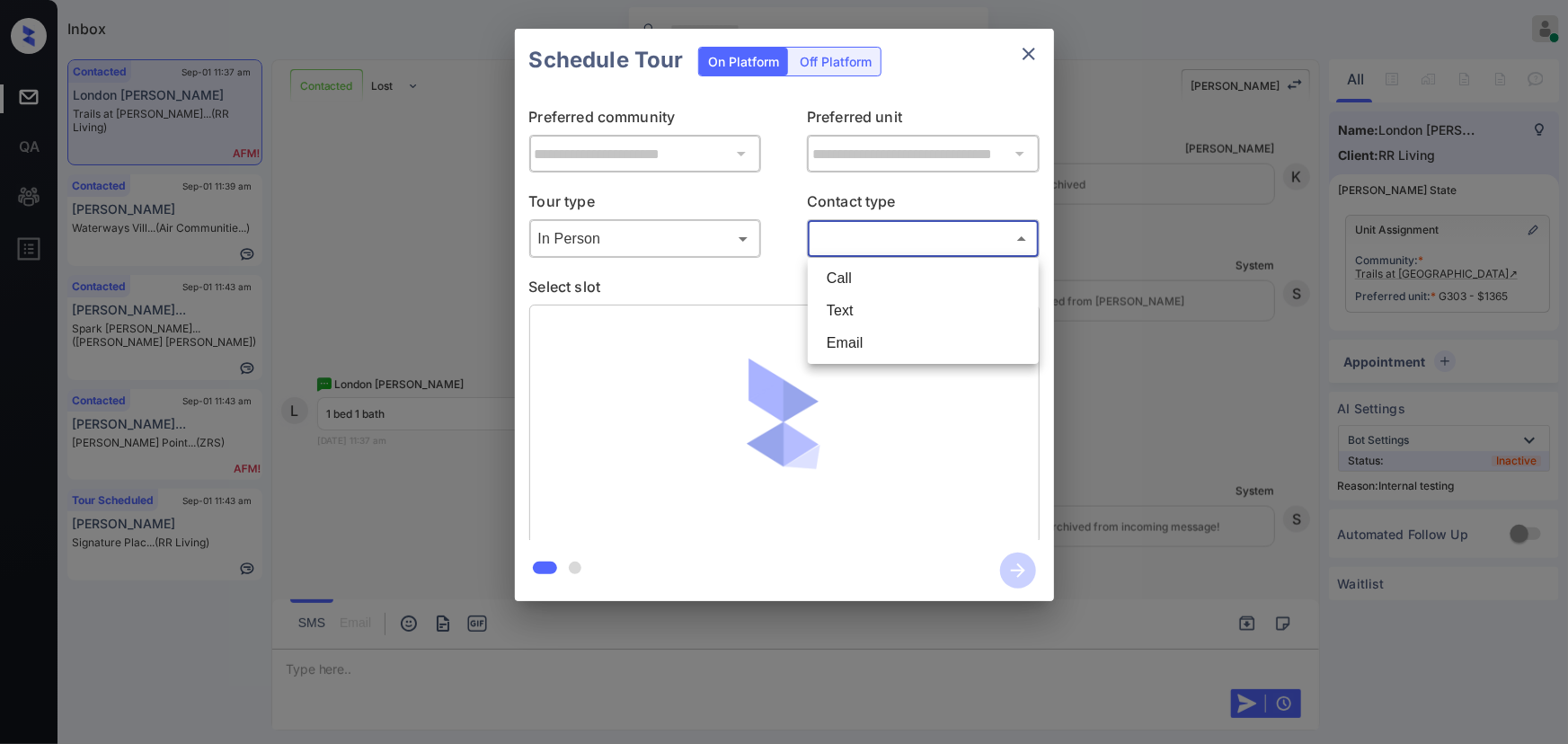
click at [851, 304] on li "Text" at bounding box center [923, 310] width 222 height 32
type input "****"
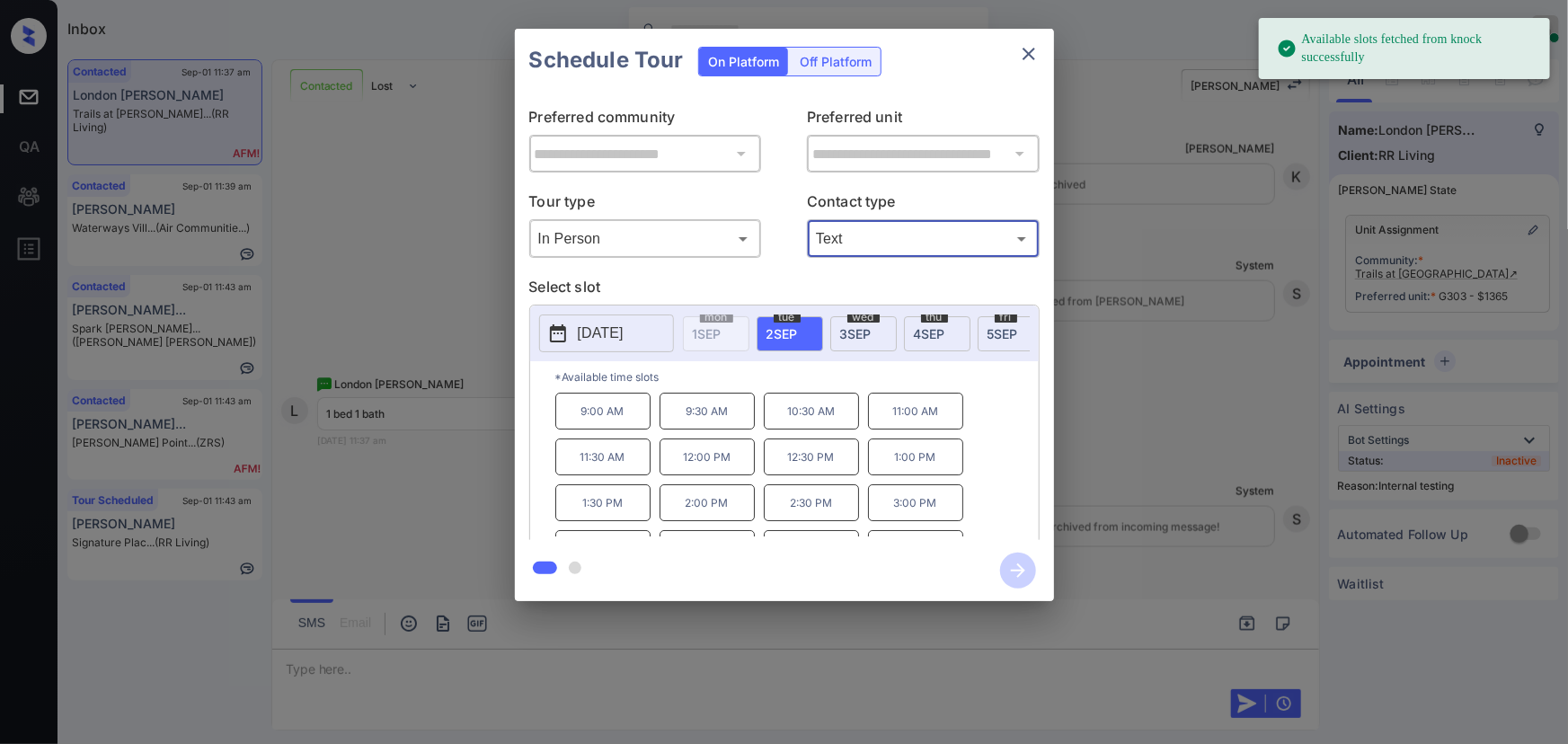
click at [790, 336] on span "2 SEP" at bounding box center [782, 334] width 31 height 16
click at [611, 422] on p "9:00 AM" at bounding box center [603, 411] width 95 height 36
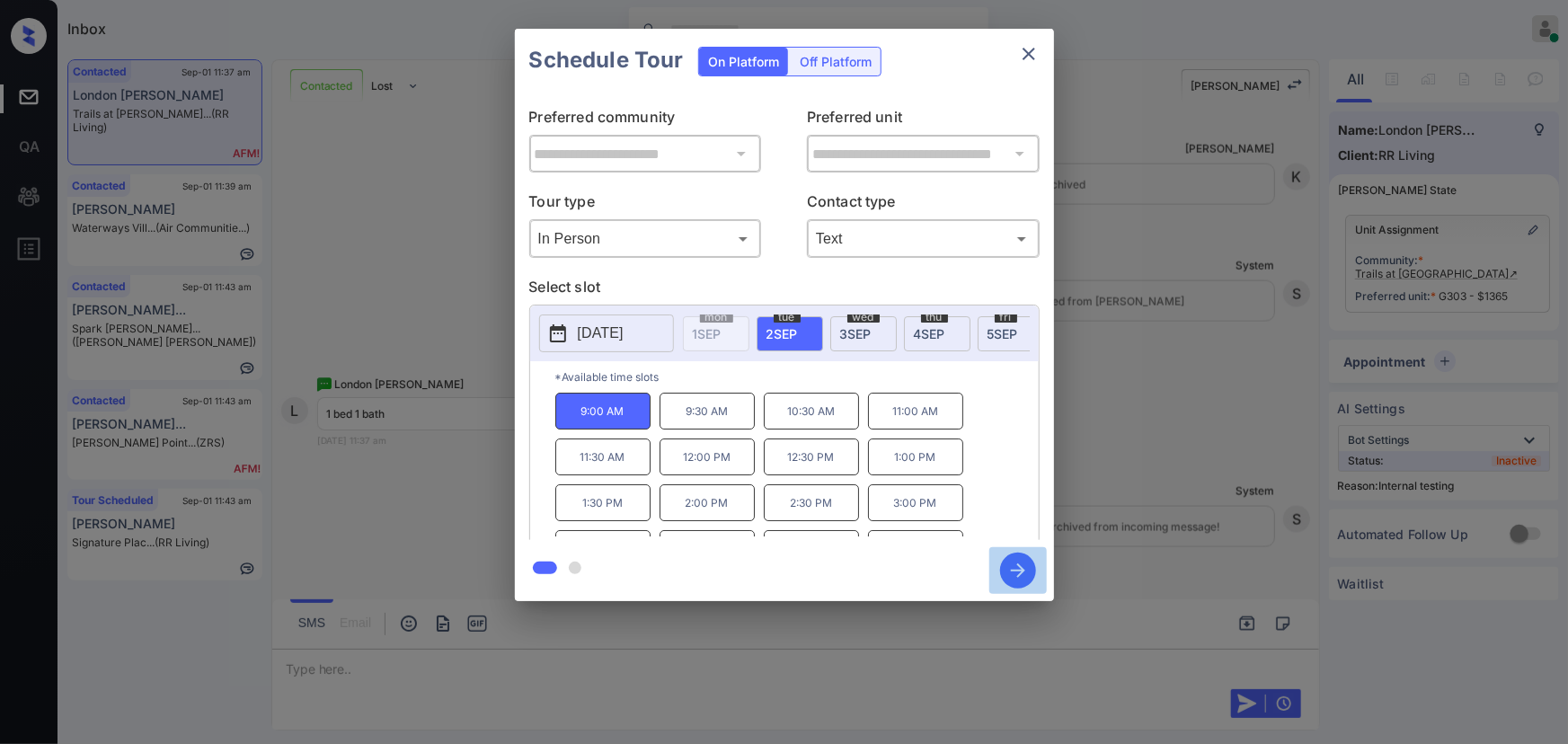
click at [1019, 575] on icon "button" at bounding box center [1018, 571] width 15 height 15
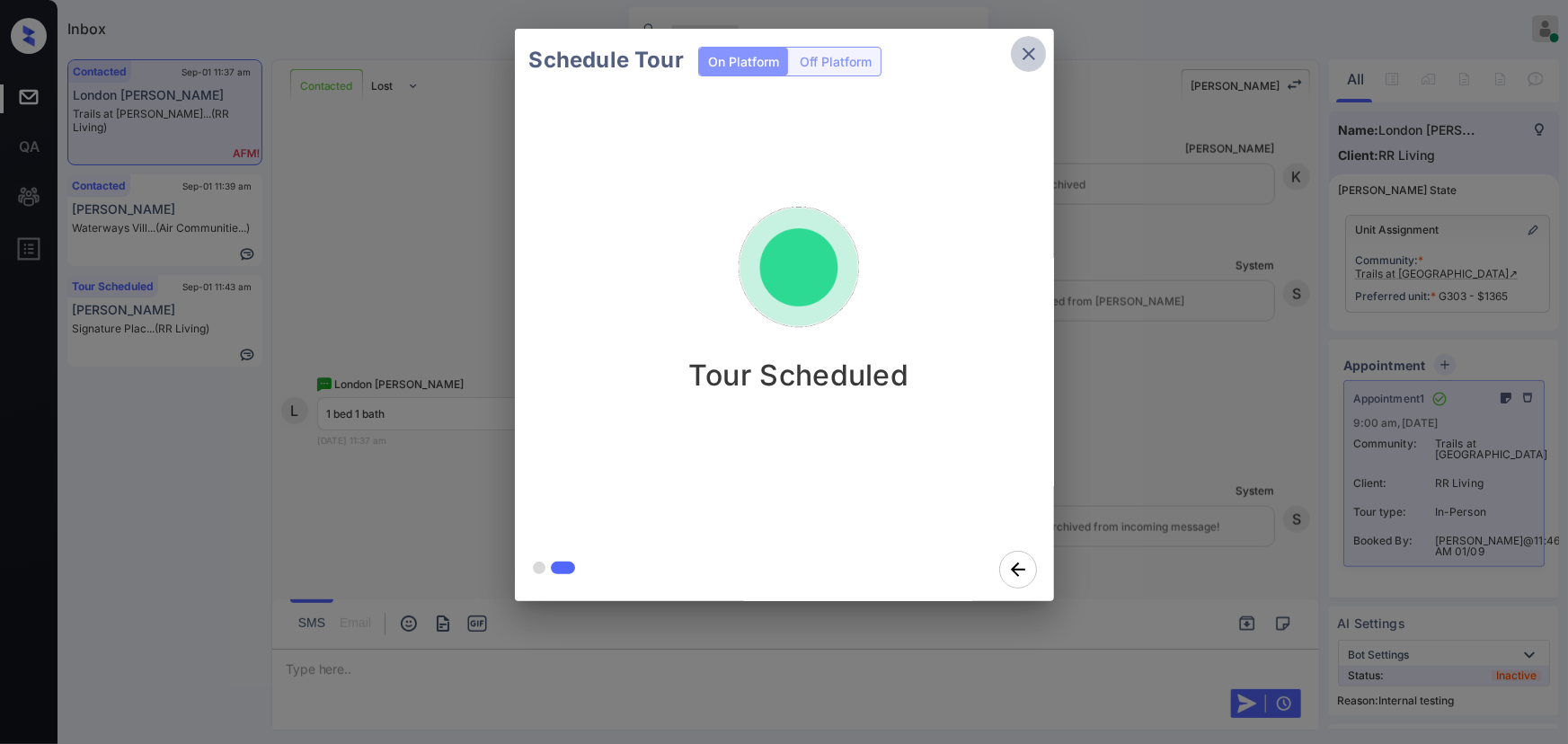
click at [1027, 54] on icon "close" at bounding box center [1029, 54] width 13 height 13
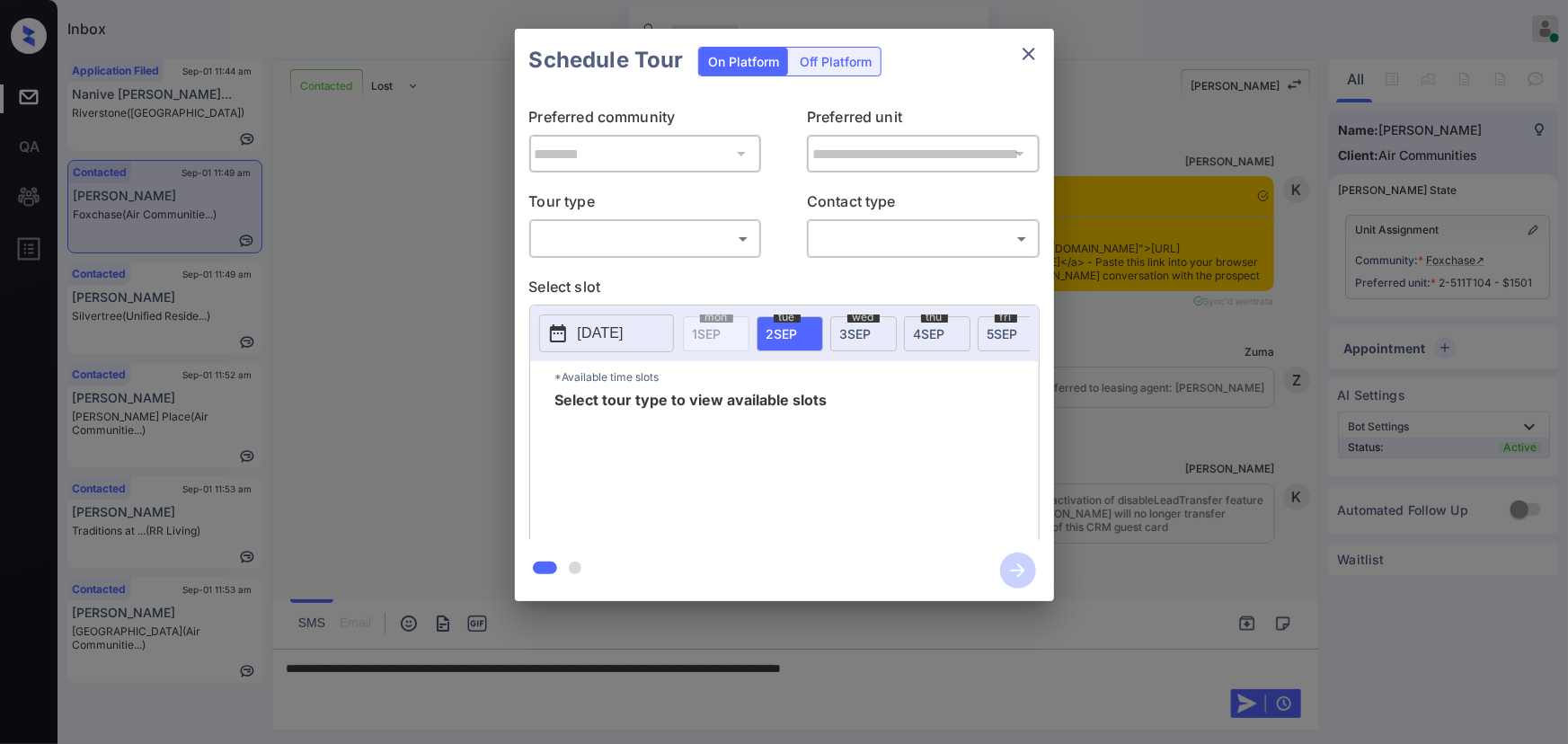
scroll to position [5755, 0]
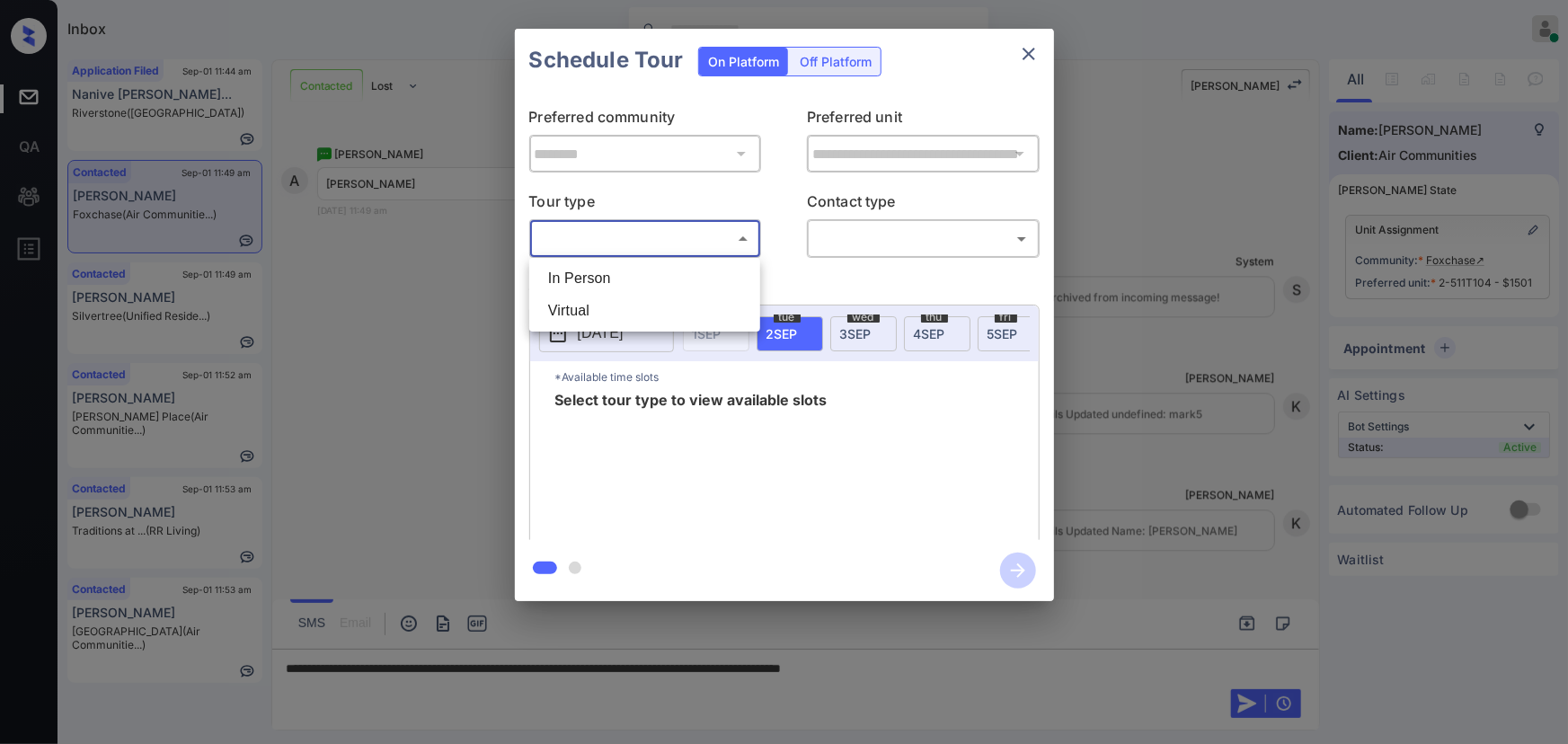
click at [606, 251] on body "Inbox [PERSON_NAME] Online Set yourself offline Set yourself on break Profile S…" at bounding box center [784, 372] width 1568 height 744
click at [599, 276] on li "In Person" at bounding box center [644, 278] width 222 height 32
type input "********"
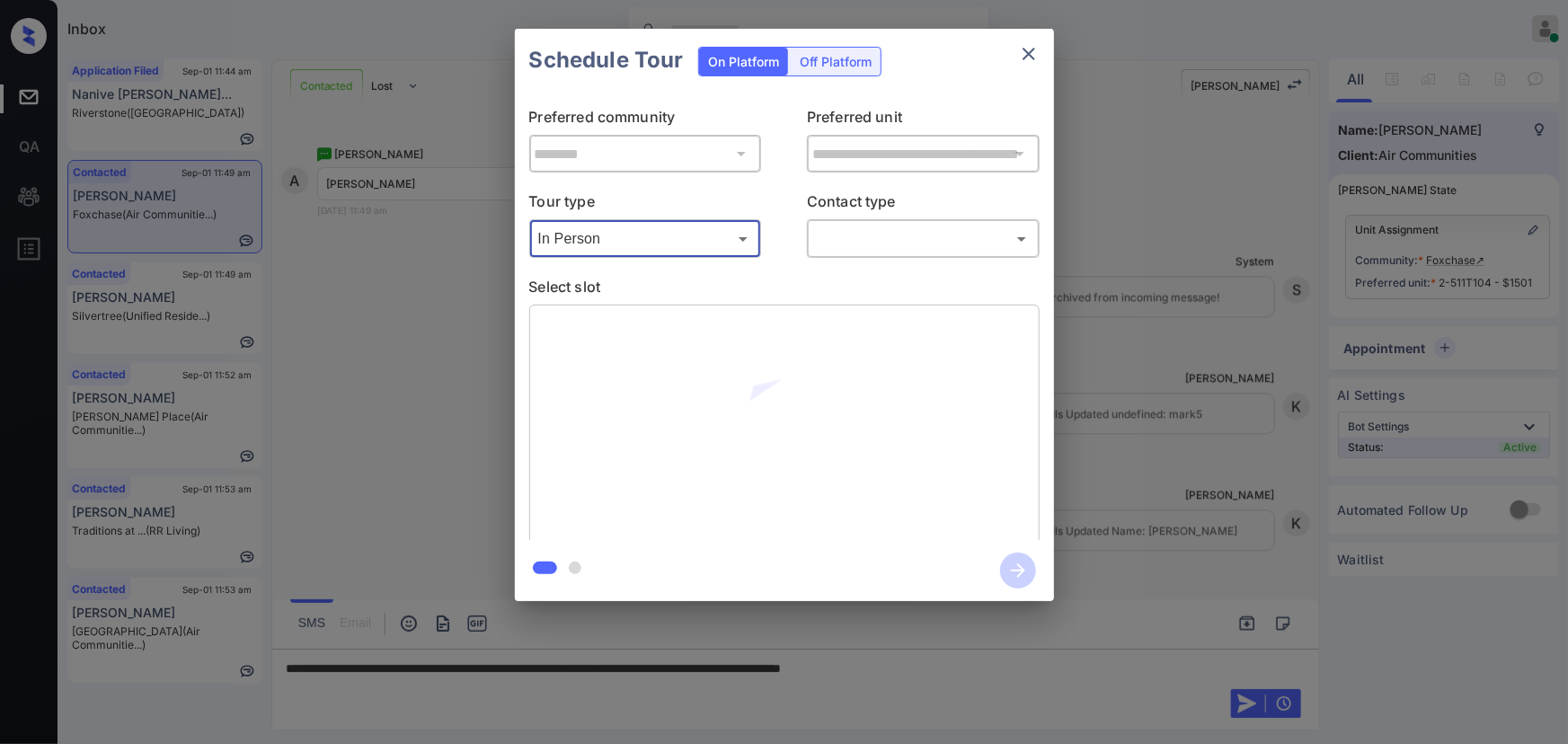
click at [855, 244] on body "Inbox [PERSON_NAME] Online Set yourself offline Set yourself on break Profile S…" at bounding box center [784, 372] width 1568 height 744
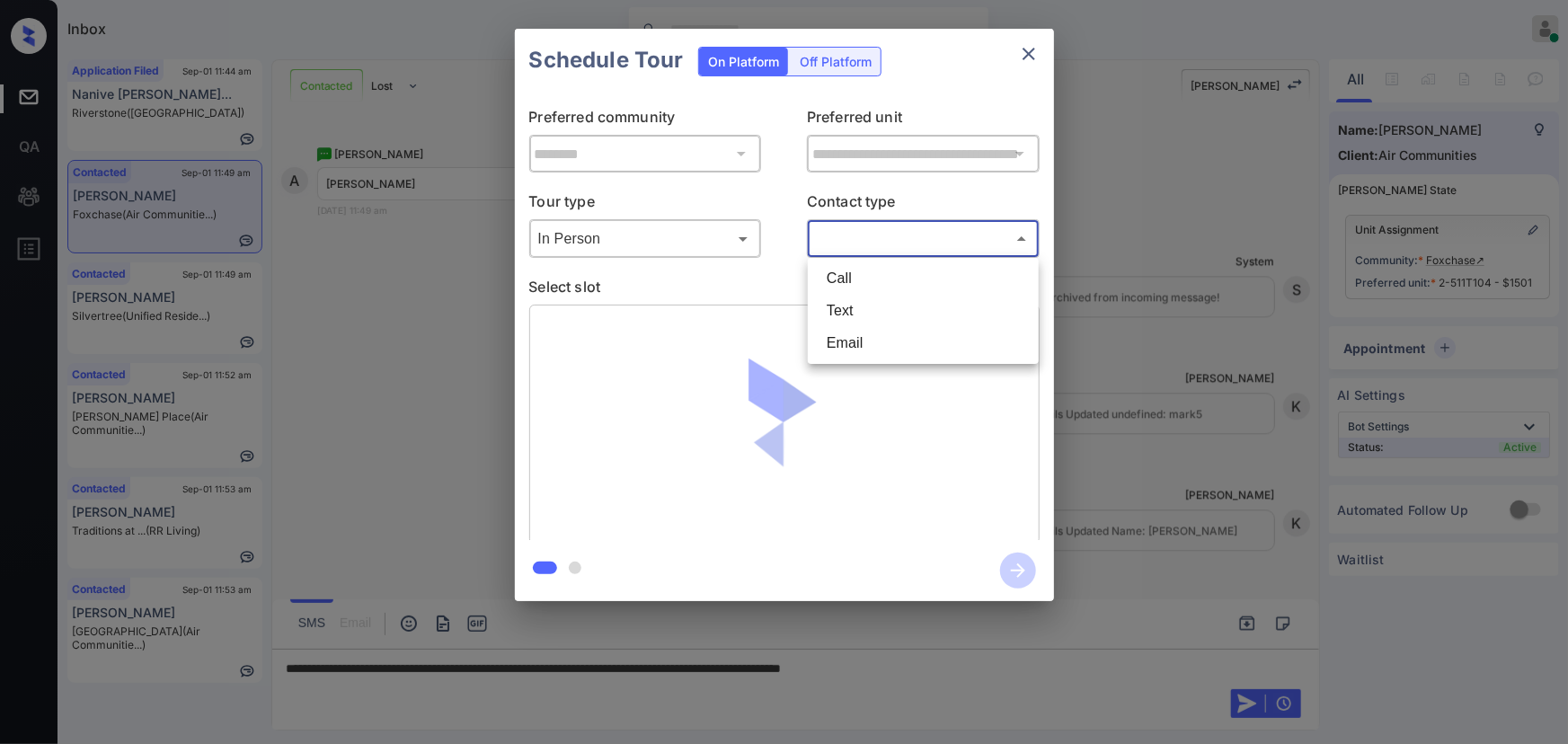
click at [830, 304] on li "Text" at bounding box center [923, 310] width 222 height 32
type input "****"
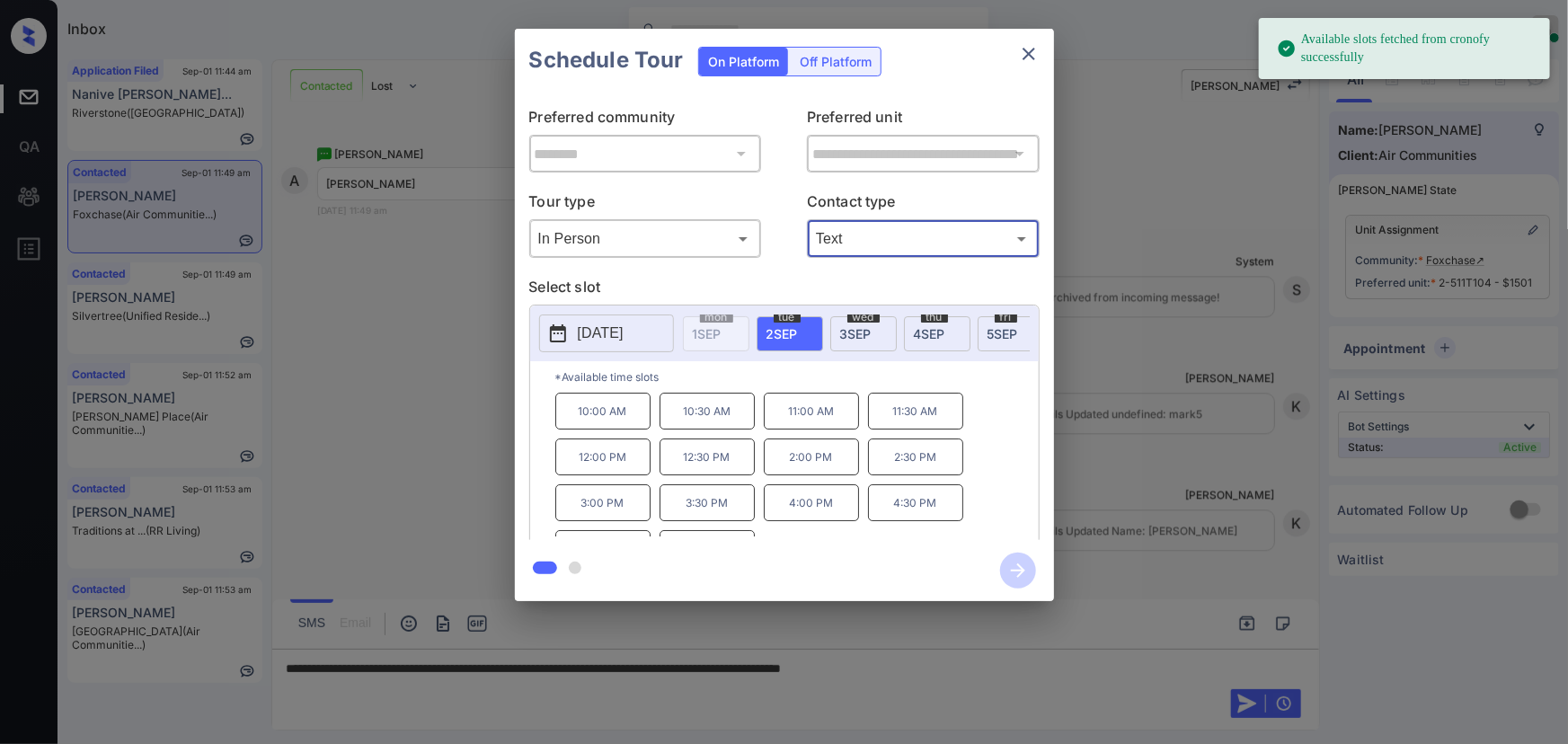
click at [859, 326] on span "[DATE]" at bounding box center [855, 334] width 31 height 16
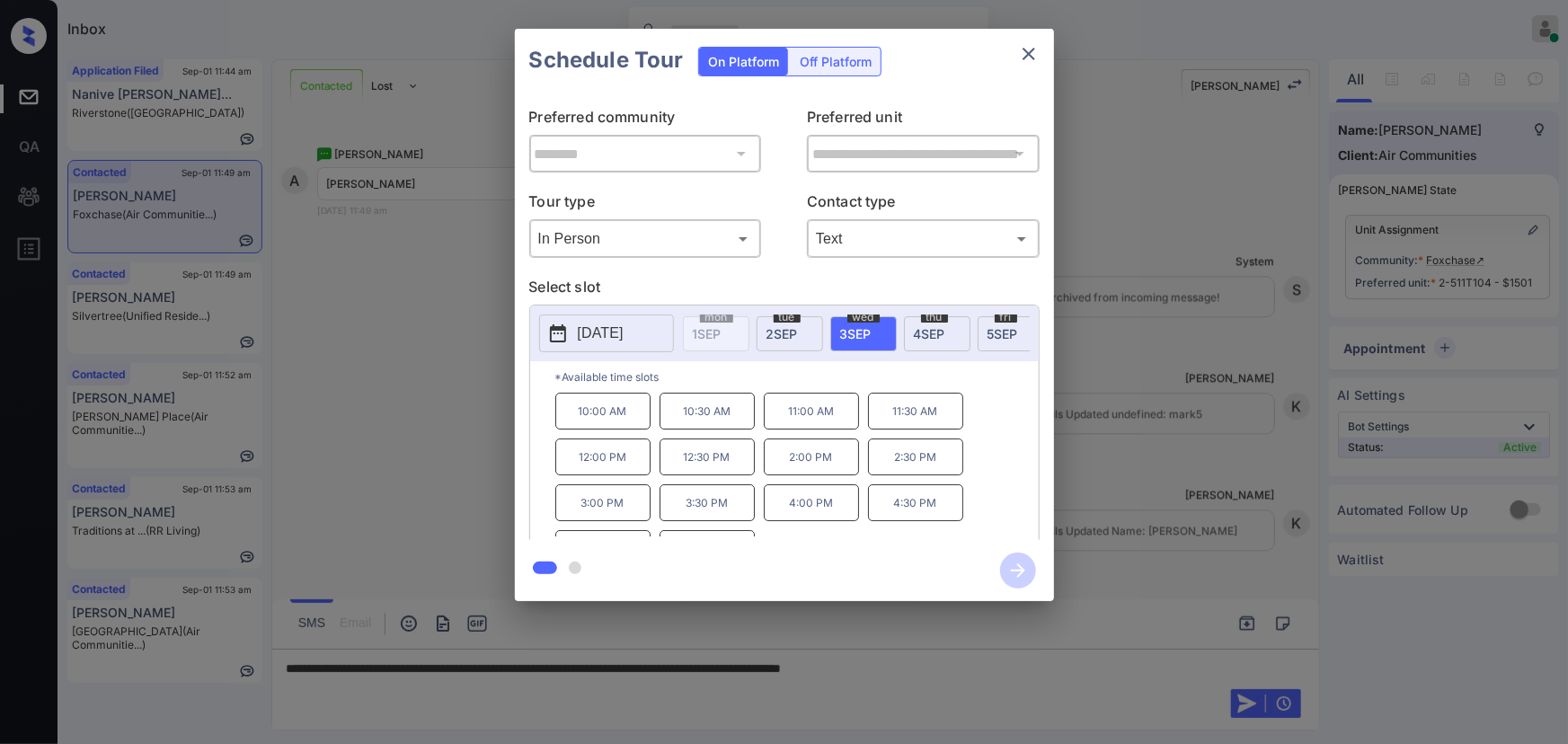
click at [609, 419] on p "10:00 AM" at bounding box center [603, 411] width 95 height 36
click at [1107, 497] on div "**********" at bounding box center [784, 315] width 1568 height 630
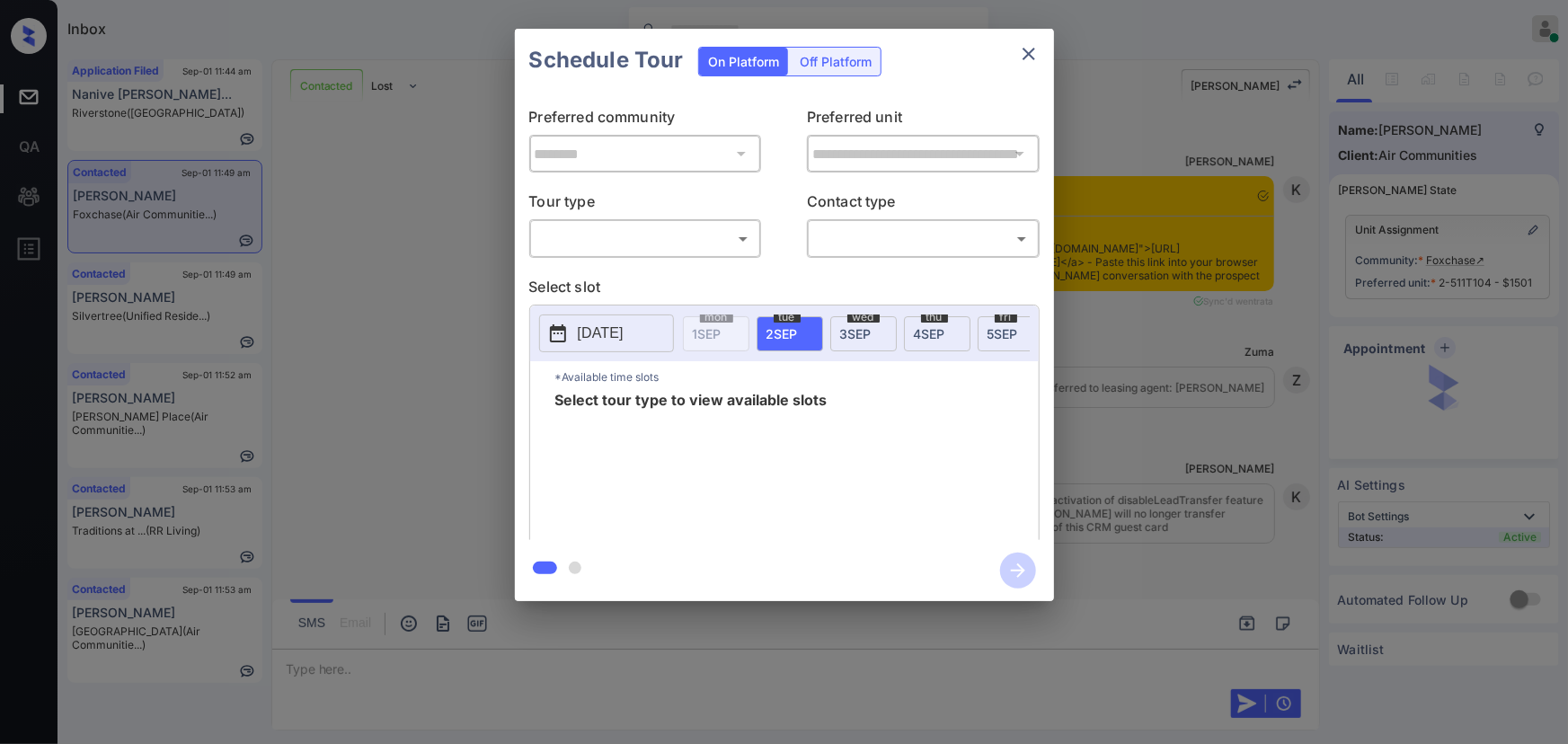
scroll to position [5878, 0]
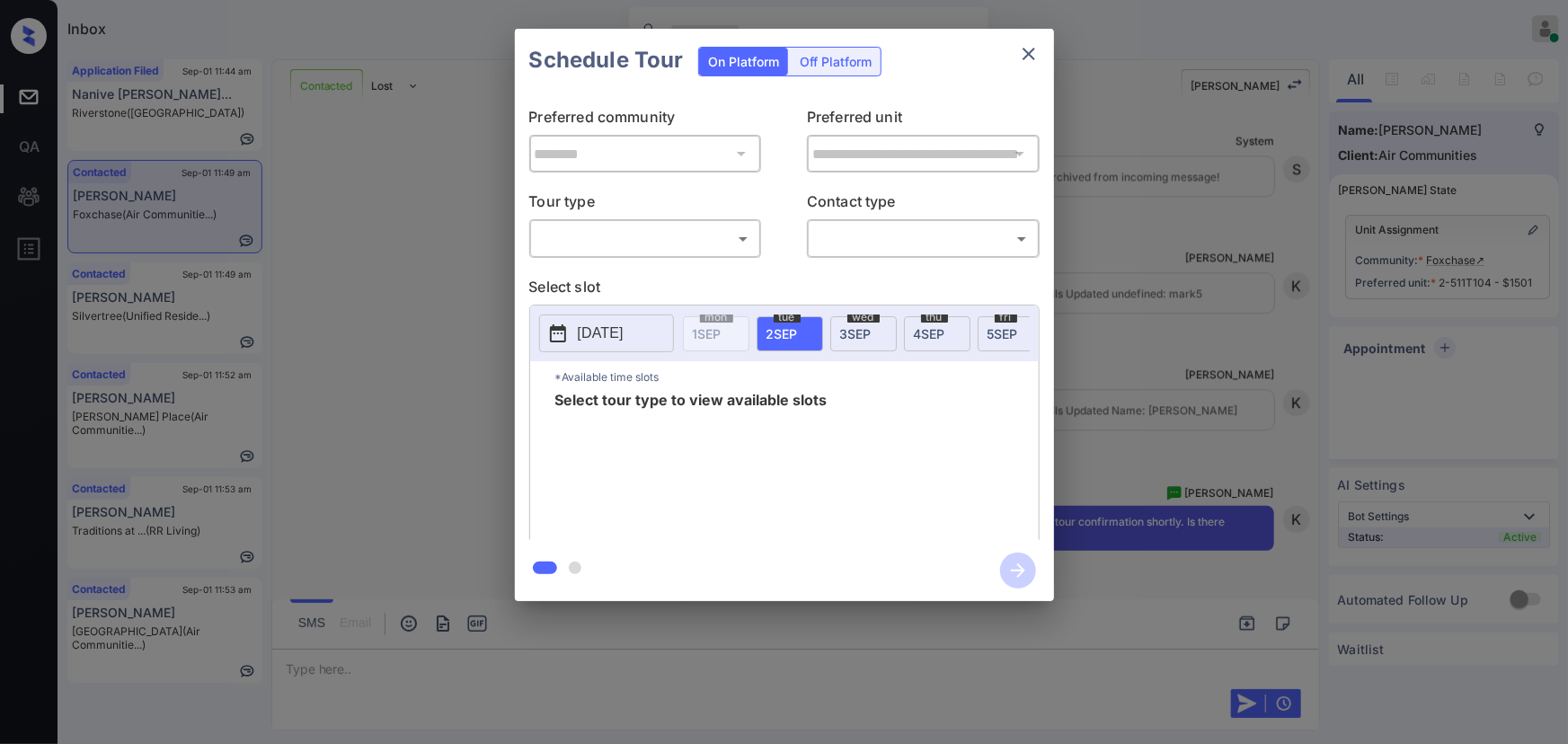
click at [665, 241] on body "Inbox Kenneth Umali Online Set yourself offline Set yourself on break Profile S…" at bounding box center [784, 372] width 1568 height 744
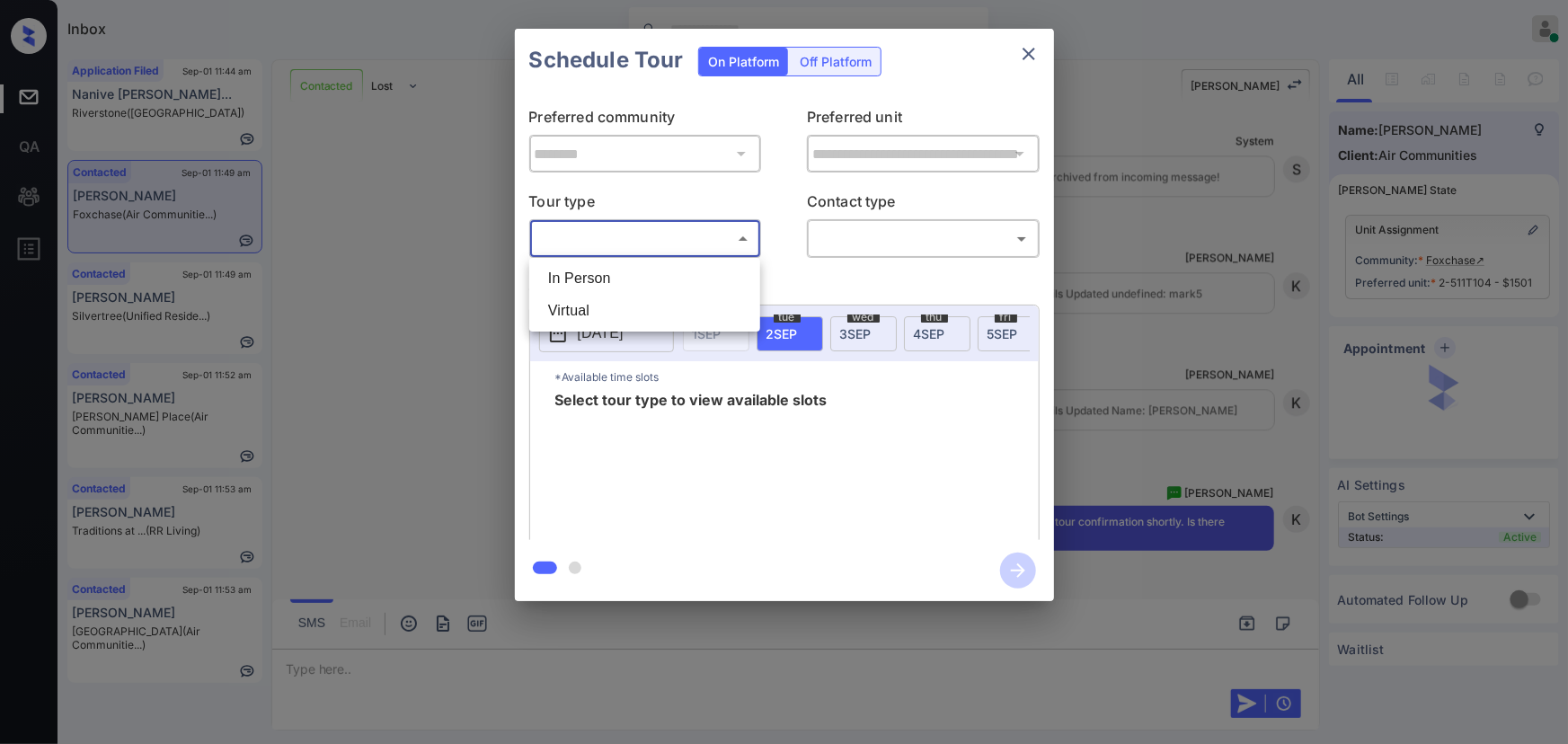
click at [632, 272] on li "In Person" at bounding box center [644, 278] width 222 height 32
type input "********"
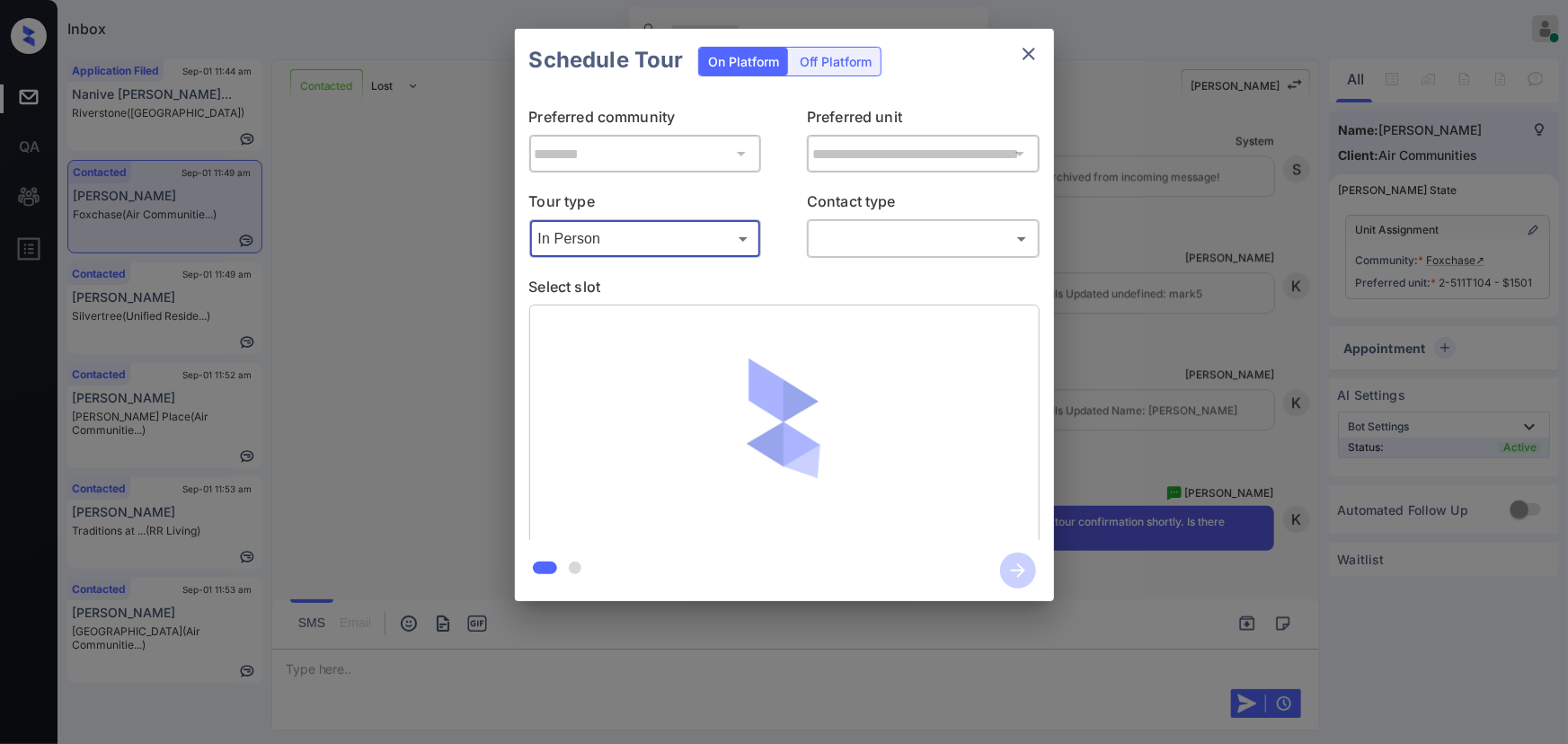
click at [871, 247] on body "Inbox Kenneth Umali Online Set yourself offline Set yourself on break Profile S…" at bounding box center [784, 372] width 1568 height 744
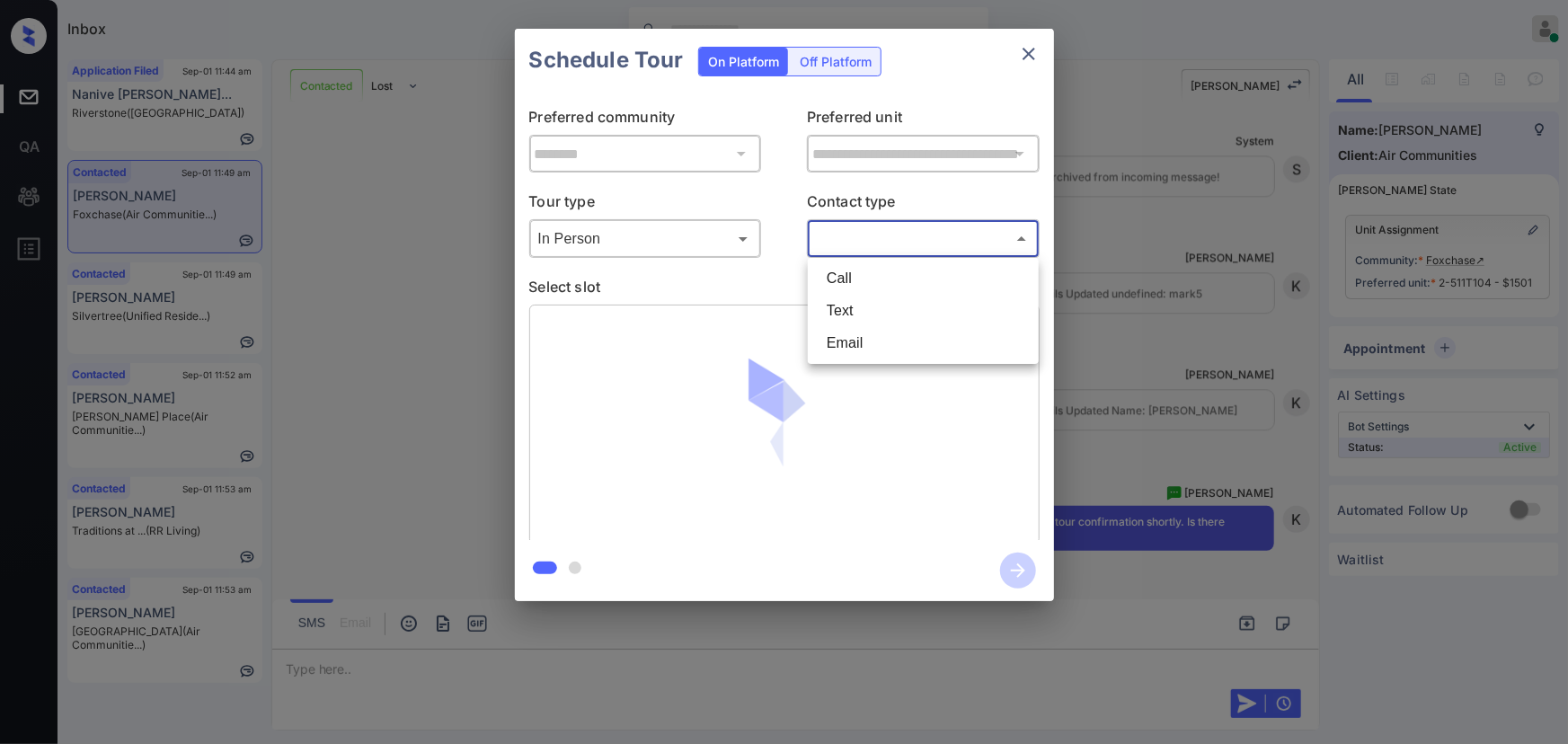
click at [853, 296] on li "Text" at bounding box center [923, 310] width 222 height 32
type input "****"
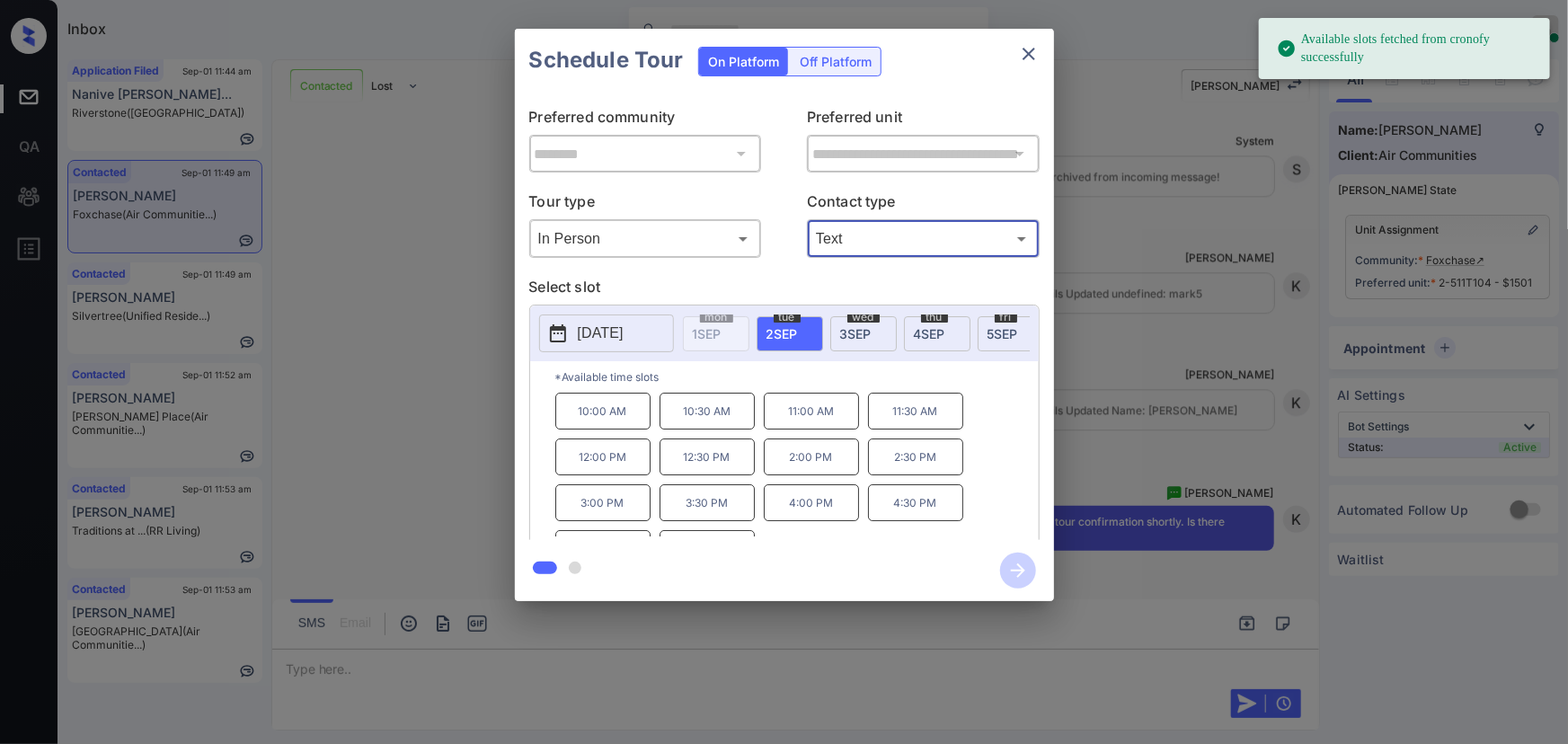
click at [840, 336] on span "3 SEP" at bounding box center [855, 334] width 31 height 16
click at [613, 421] on p "10:00 AM" at bounding box center [603, 411] width 95 height 36
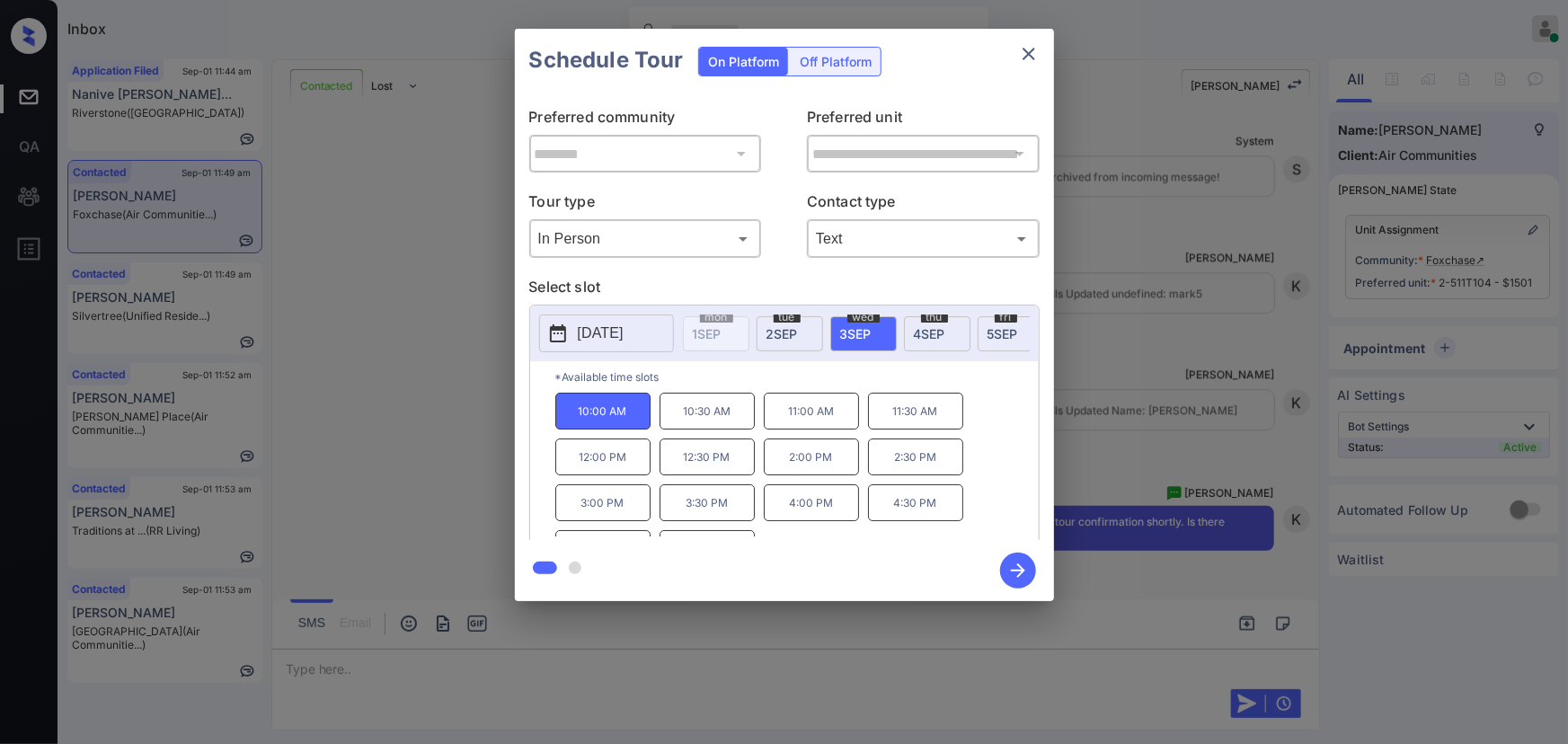
click at [1023, 574] on icon "button" at bounding box center [1017, 570] width 36 height 36
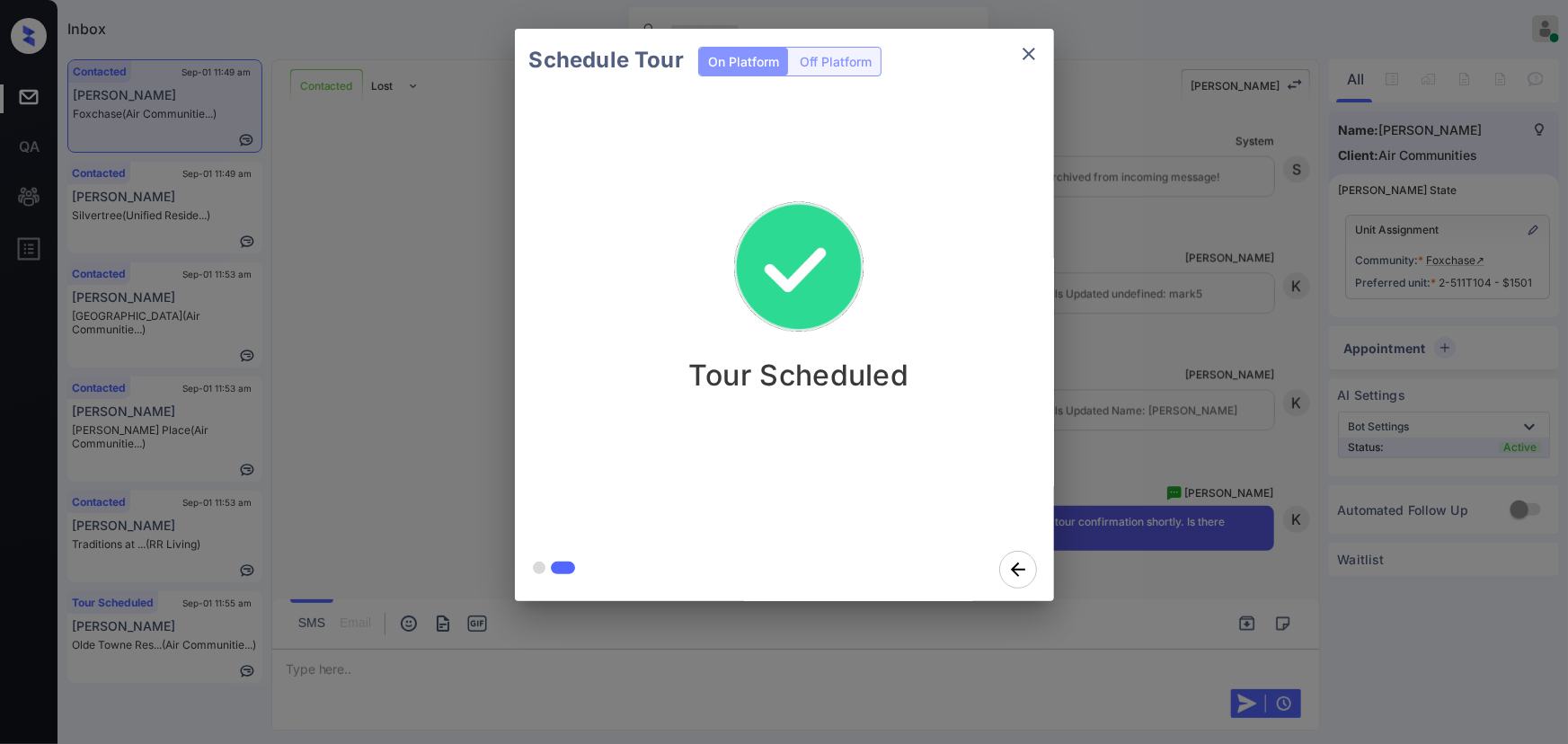
click at [1032, 54] on icon "close" at bounding box center [1029, 54] width 22 height 22
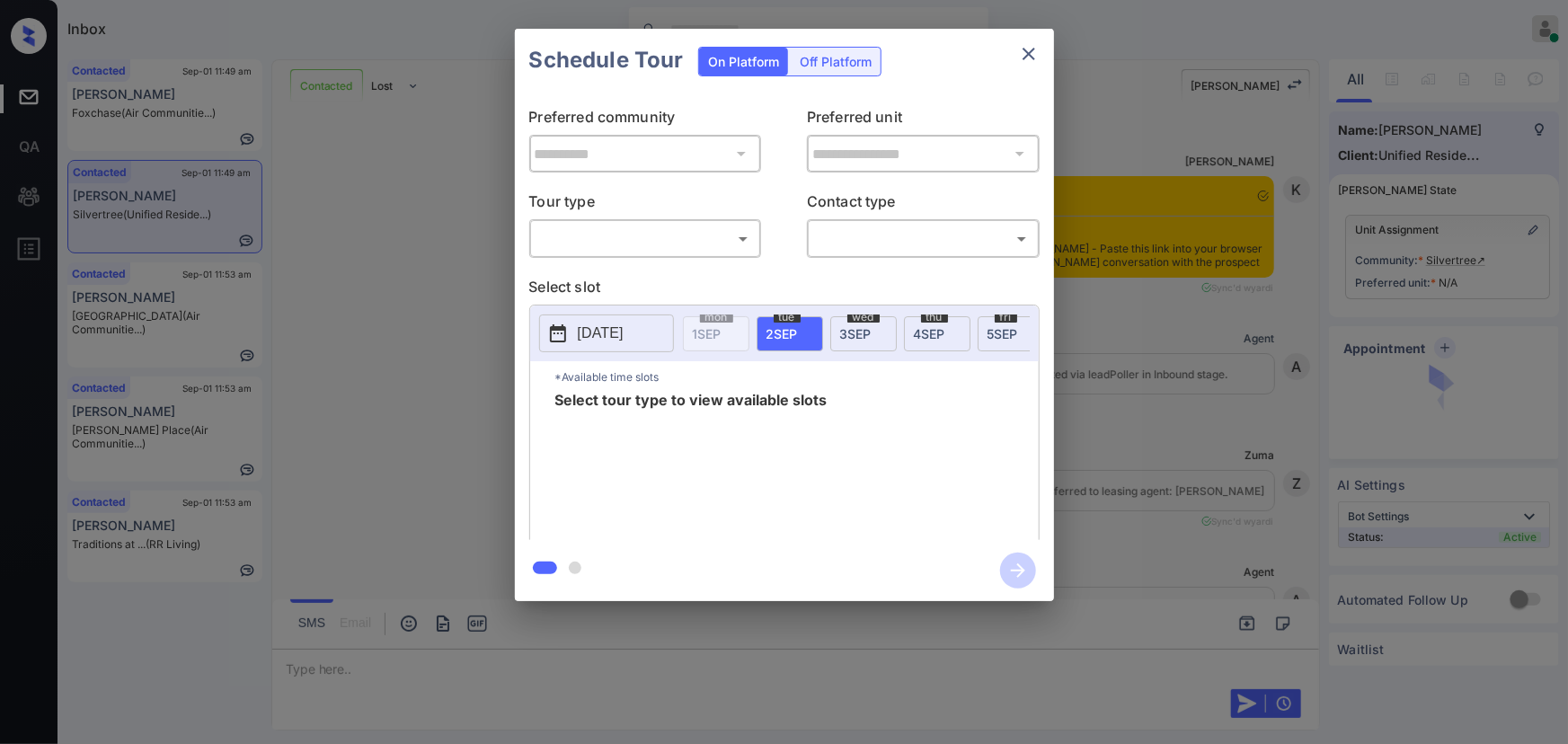
scroll to position [1643, 0]
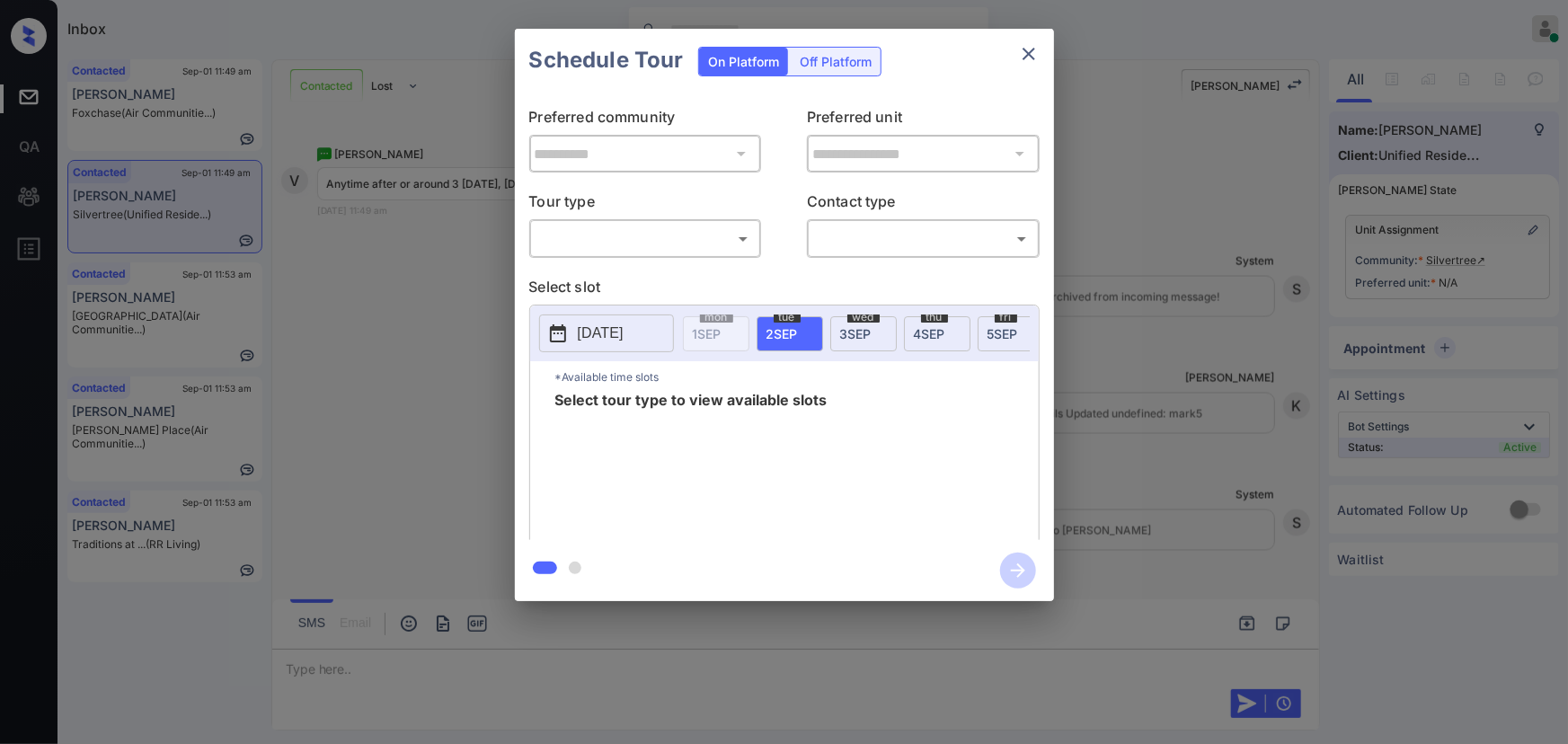
click at [683, 244] on body "Inbox [PERSON_NAME] Online Set yourself offline Set yourself on break Profile S…" at bounding box center [784, 372] width 1568 height 744
click at [593, 275] on li "In Person" at bounding box center [644, 278] width 222 height 32
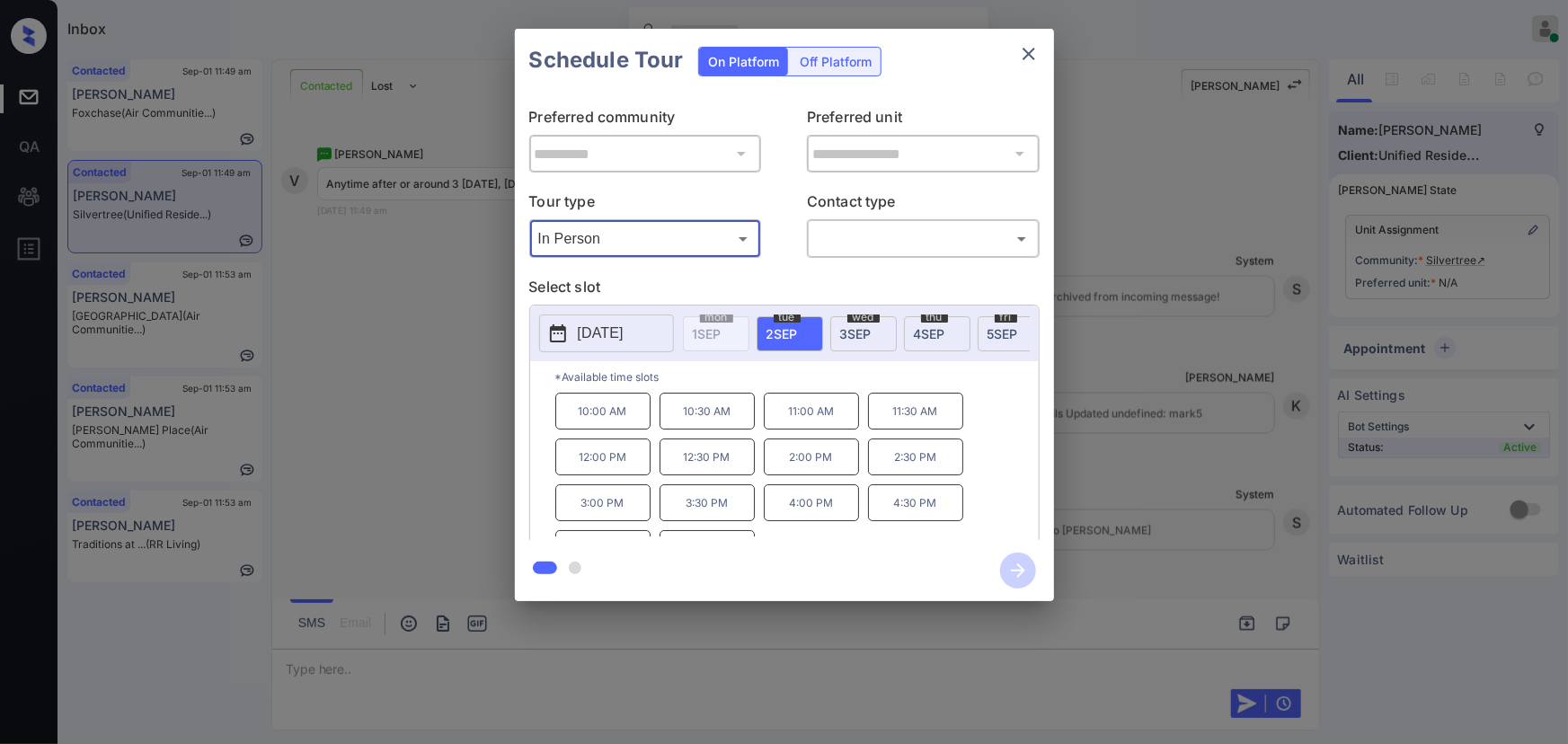
type input "********"
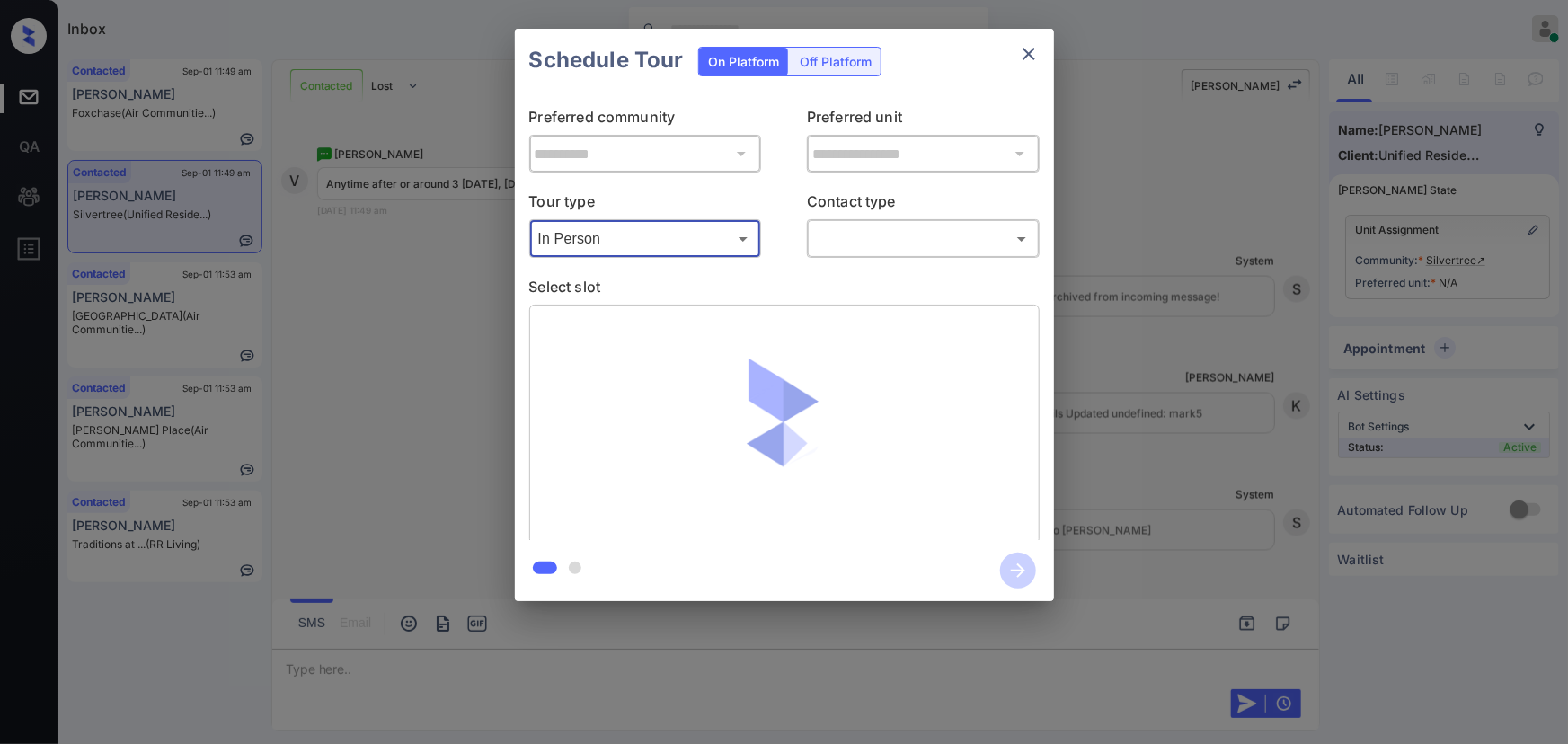
click at [835, 237] on body "Inbox [PERSON_NAME] Online Set yourself offline Set yourself on break Profile S…" at bounding box center [784, 372] width 1568 height 744
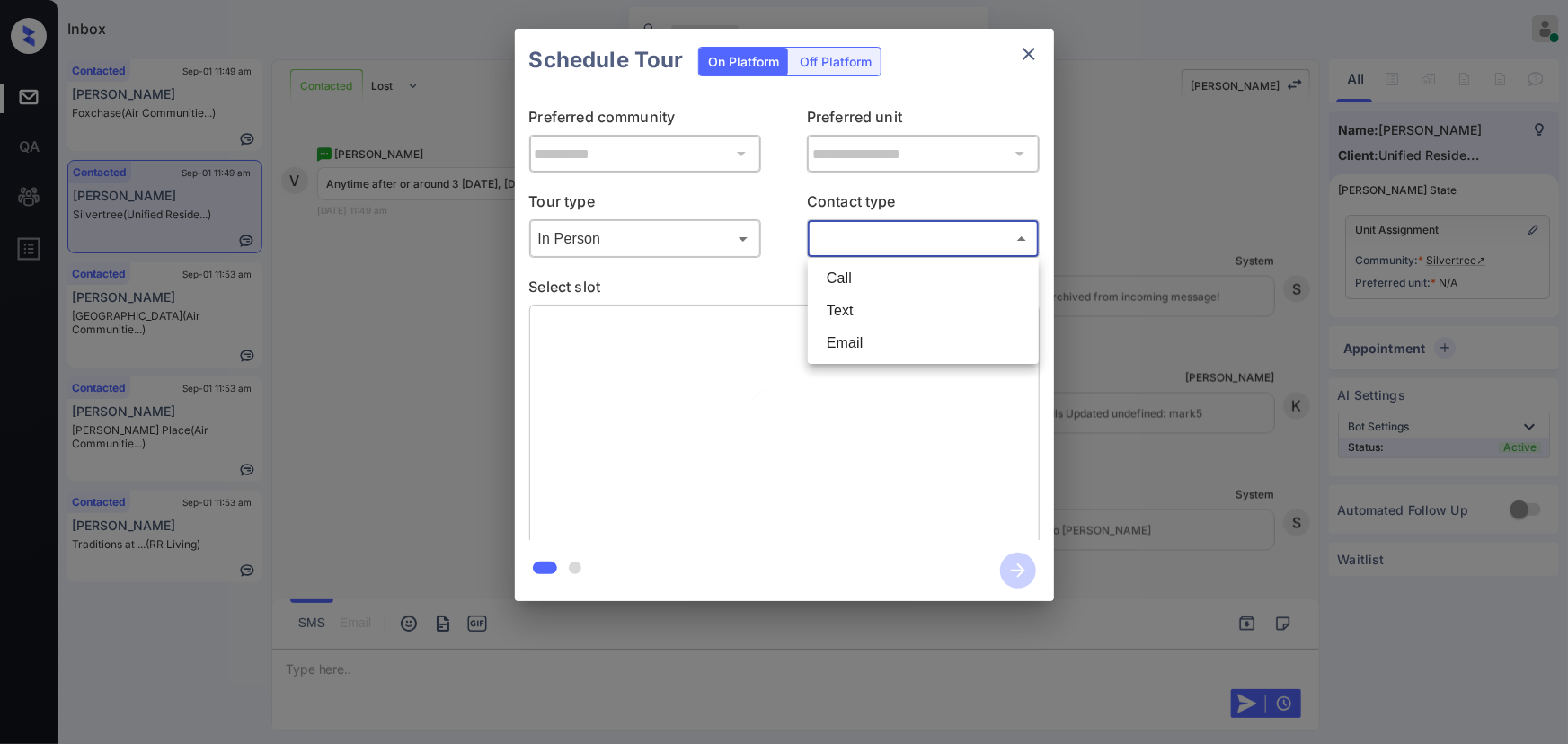
click at [846, 313] on li "Text" at bounding box center [923, 310] width 222 height 32
type input "****"
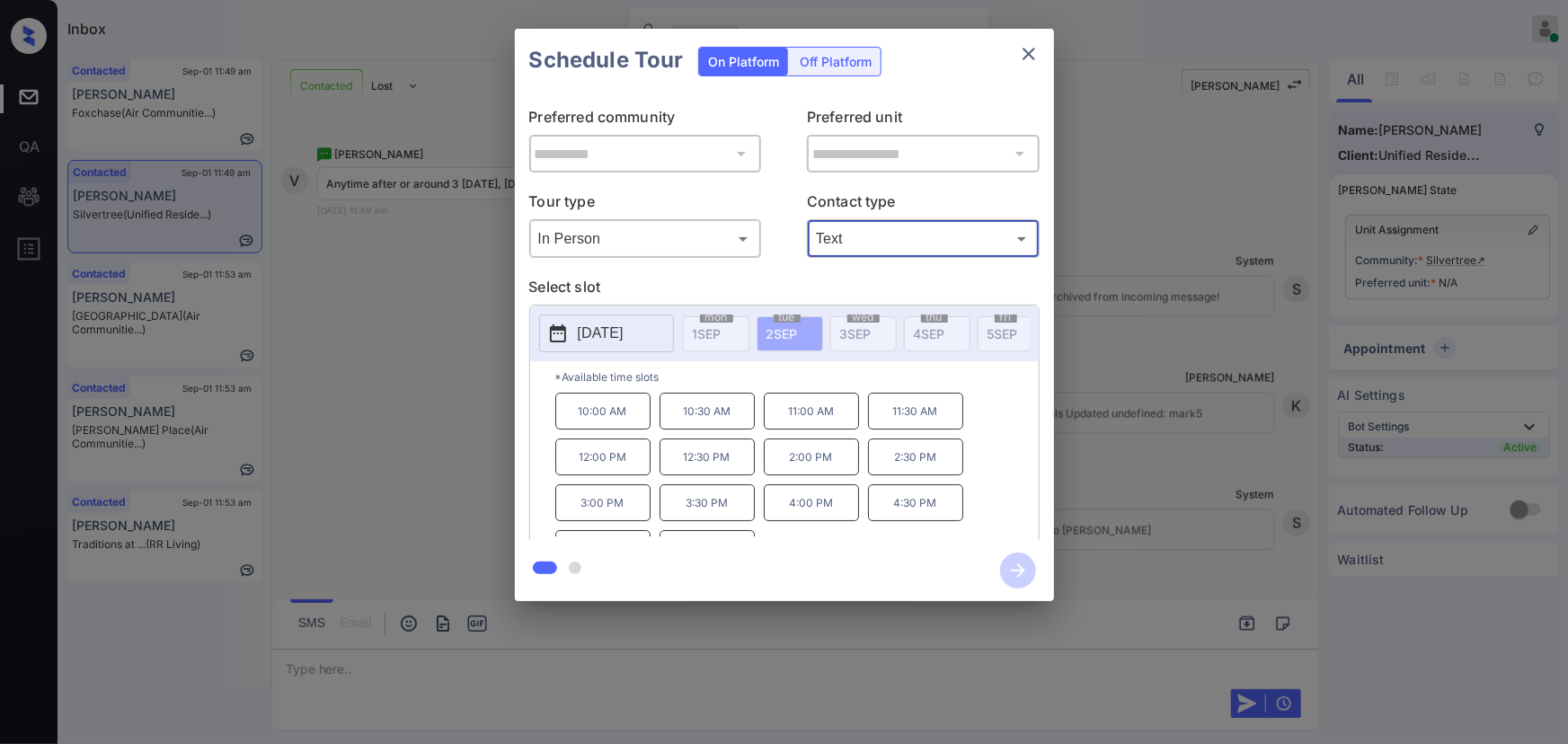
click at [695, 421] on p "10:30 AM" at bounding box center [707, 411] width 95 height 36
drag, startPoint x: 786, startPoint y: 424, endPoint x: 798, endPoint y: 424, distance: 12.0
click at [789, 424] on p "11:00 AM" at bounding box center [811, 411] width 95 height 36
click at [912, 421] on p "11:30 AM" at bounding box center [915, 411] width 95 height 36
click at [1129, 322] on div "**********" at bounding box center [784, 315] width 1568 height 630
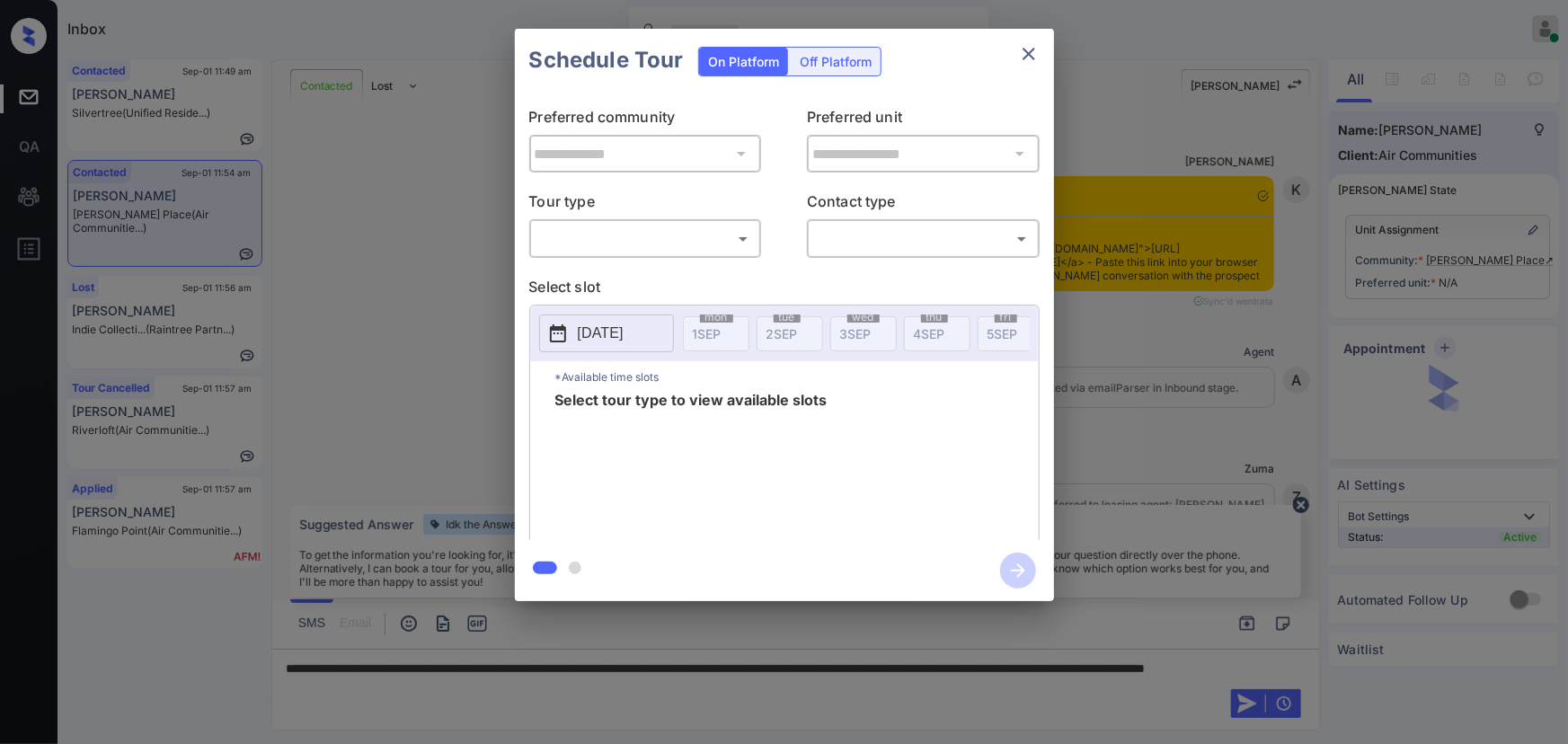
scroll to position [3770, 0]
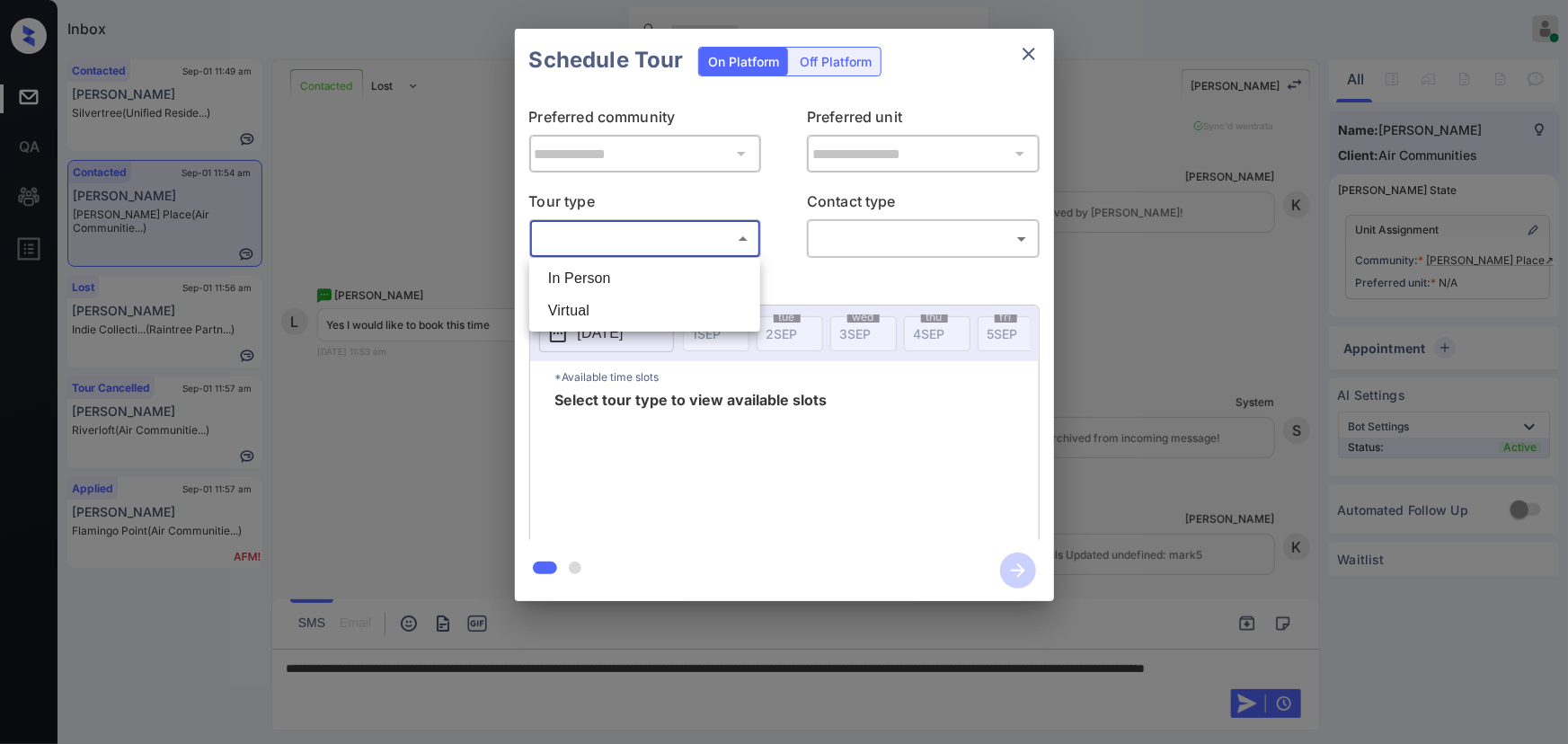
click at [630, 244] on body "Inbox Kenneth Umali Online Set yourself offline Set yourself on break Profile S…" at bounding box center [784, 372] width 1568 height 744
click at [620, 279] on li "In Person" at bounding box center [644, 278] width 222 height 32
type input "********"
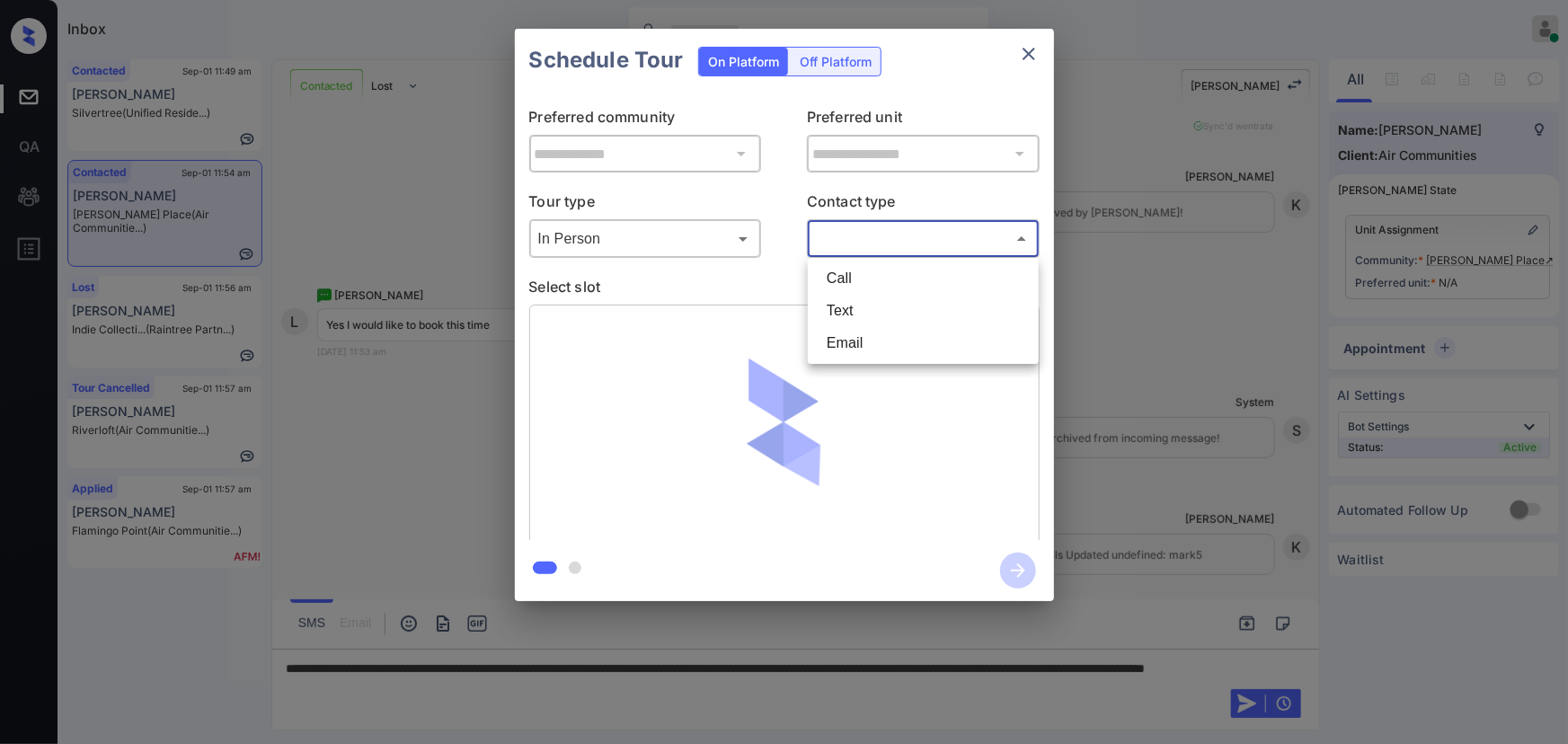
click at [869, 225] on body "Inbox Kenneth Umali Online Set yourself offline Set yourself on break Profile S…" at bounding box center [784, 372] width 1568 height 744
click at [849, 307] on li "Text" at bounding box center [923, 310] width 222 height 32
type input "****"
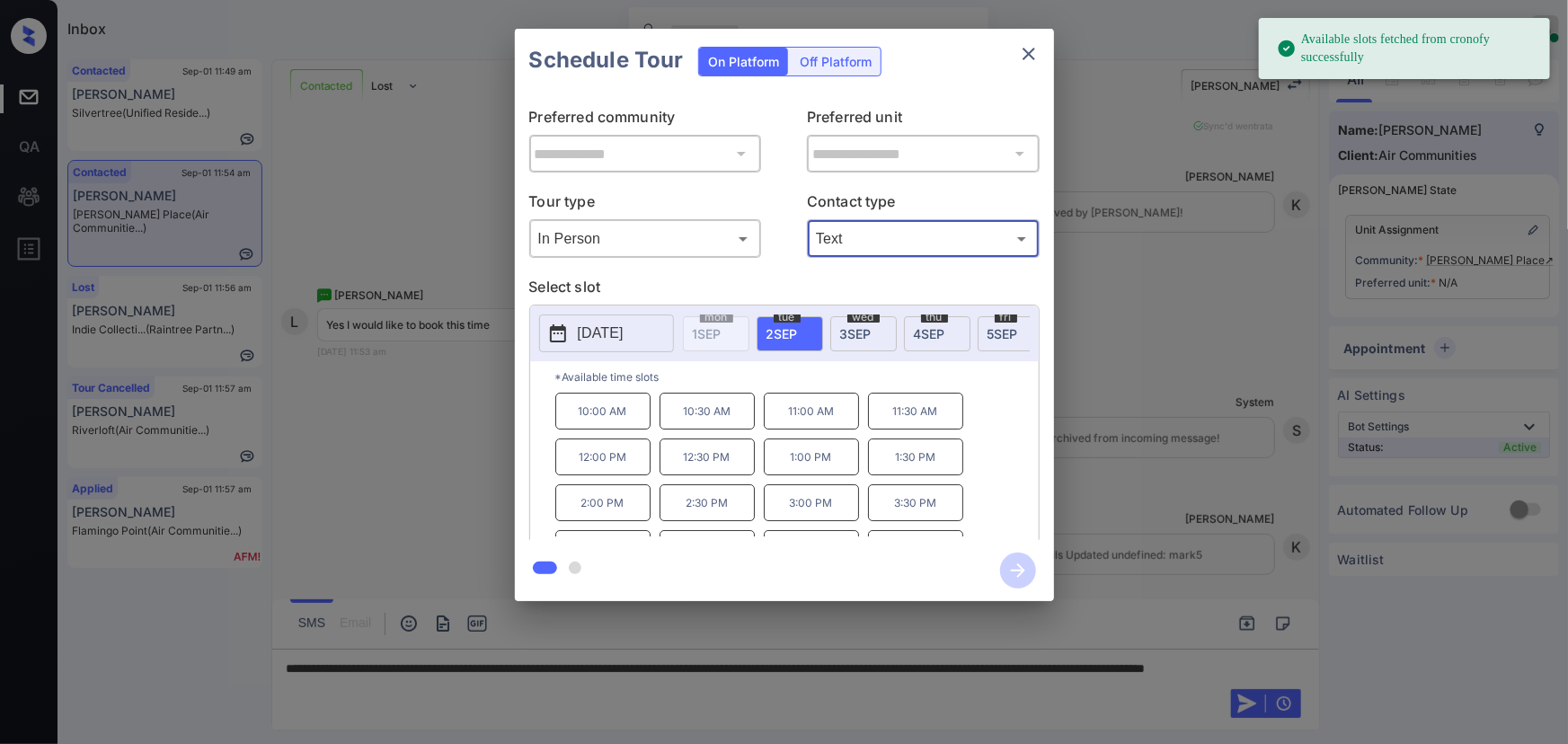
click at [624, 325] on p "[DATE]" at bounding box center [601, 334] width 46 height 22
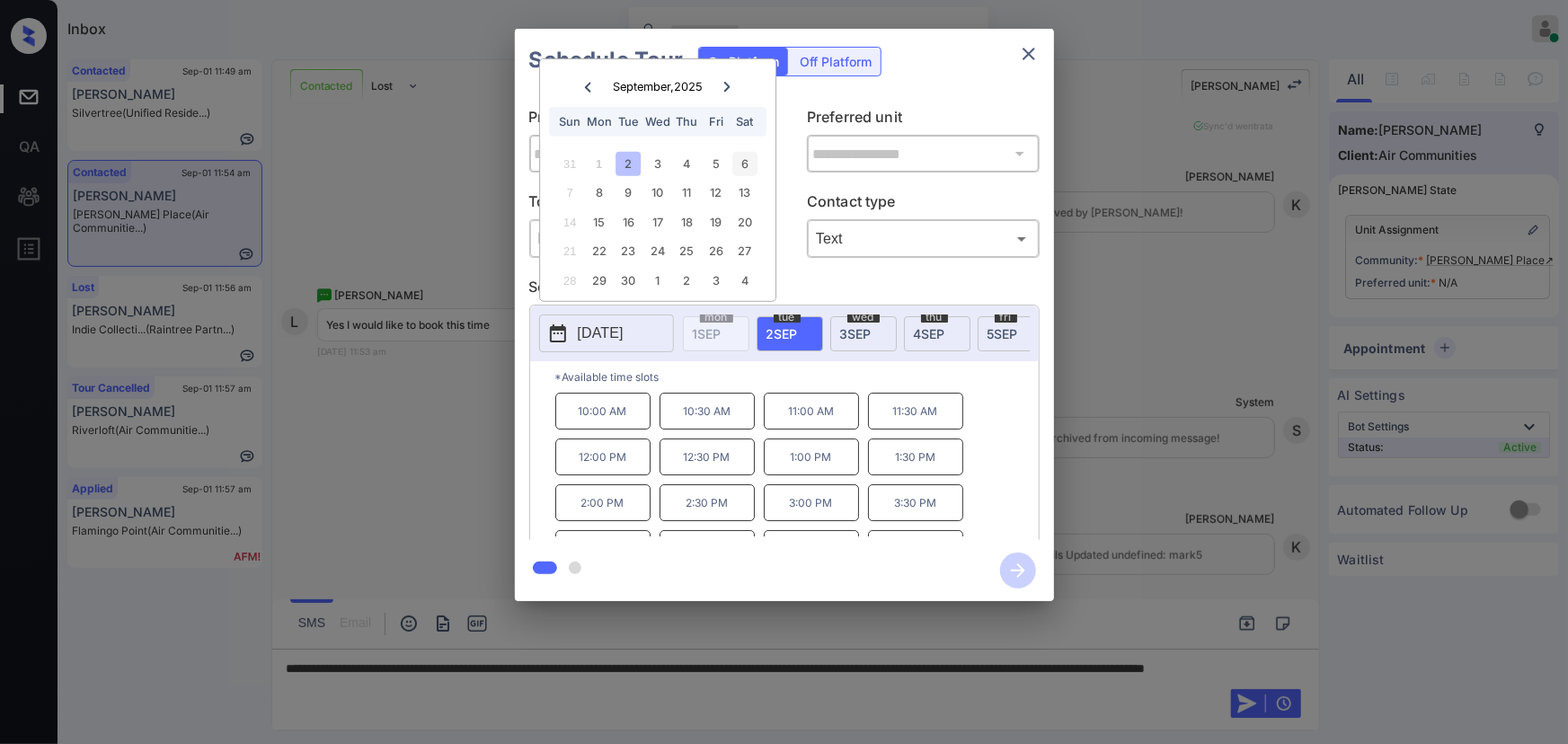
click at [748, 160] on div "6" at bounding box center [745, 164] width 25 height 25
click at [620, 418] on p "10:00 AM" at bounding box center [603, 411] width 95 height 36
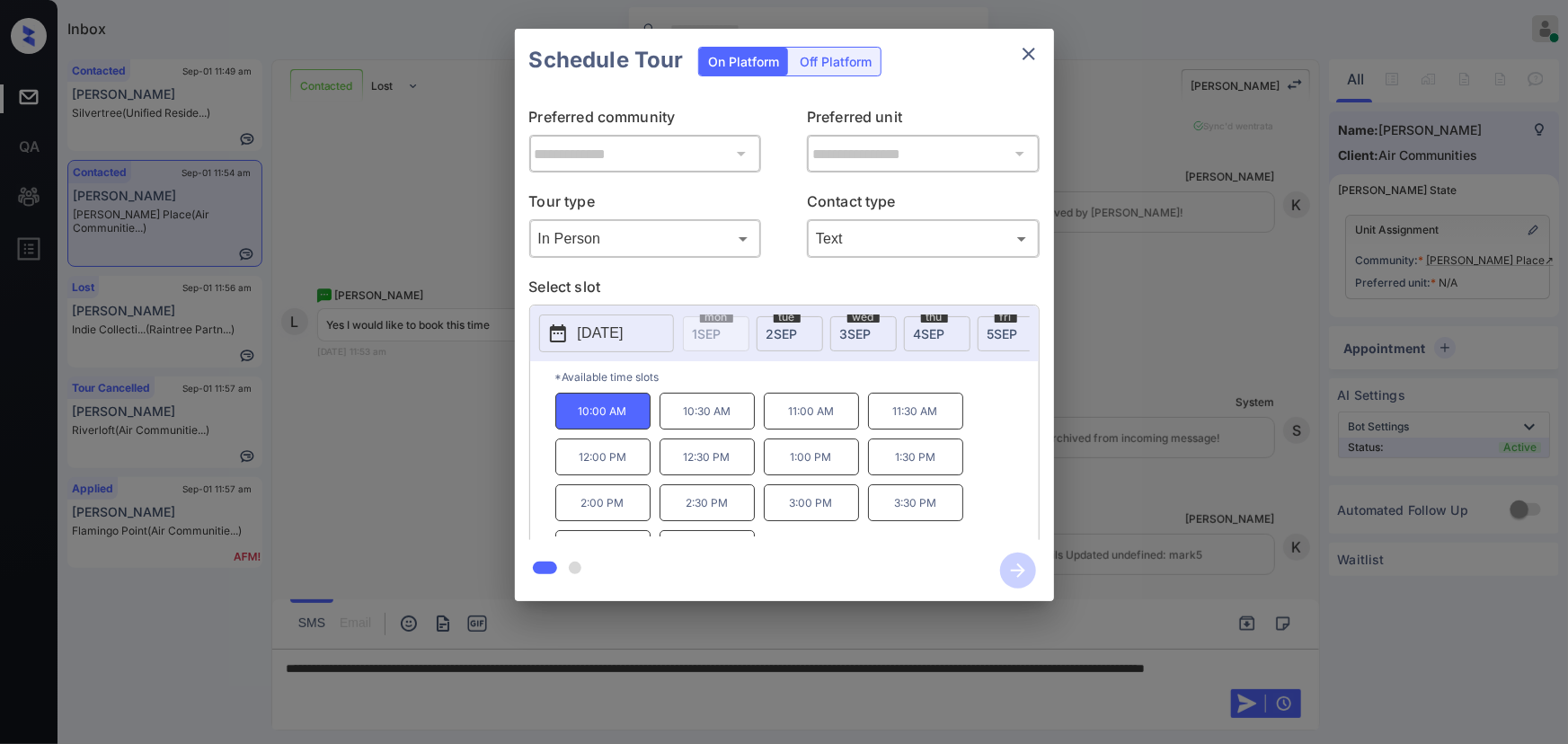
click at [587, 685] on div at bounding box center [784, 372] width 1568 height 744
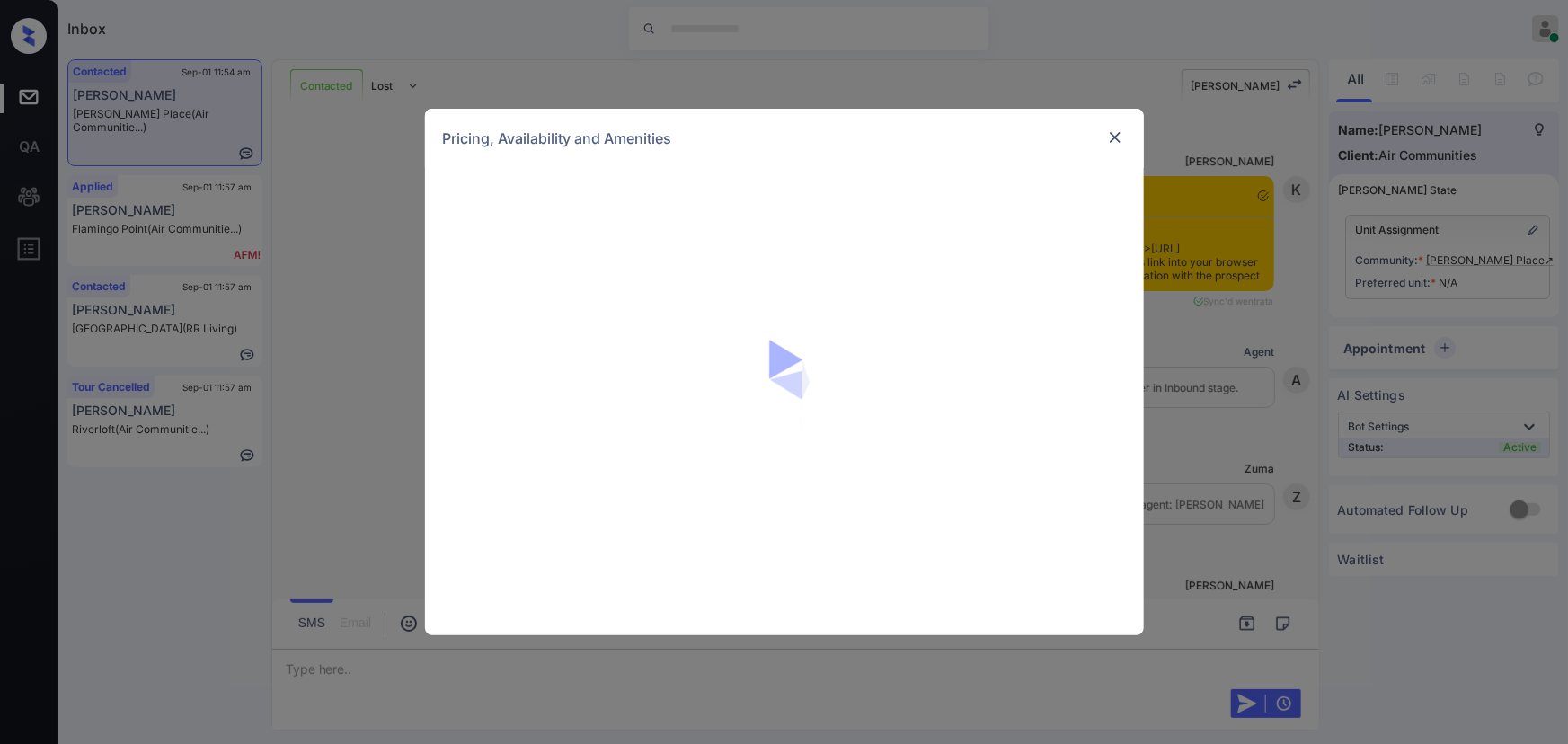
scroll to position [3770, 0]
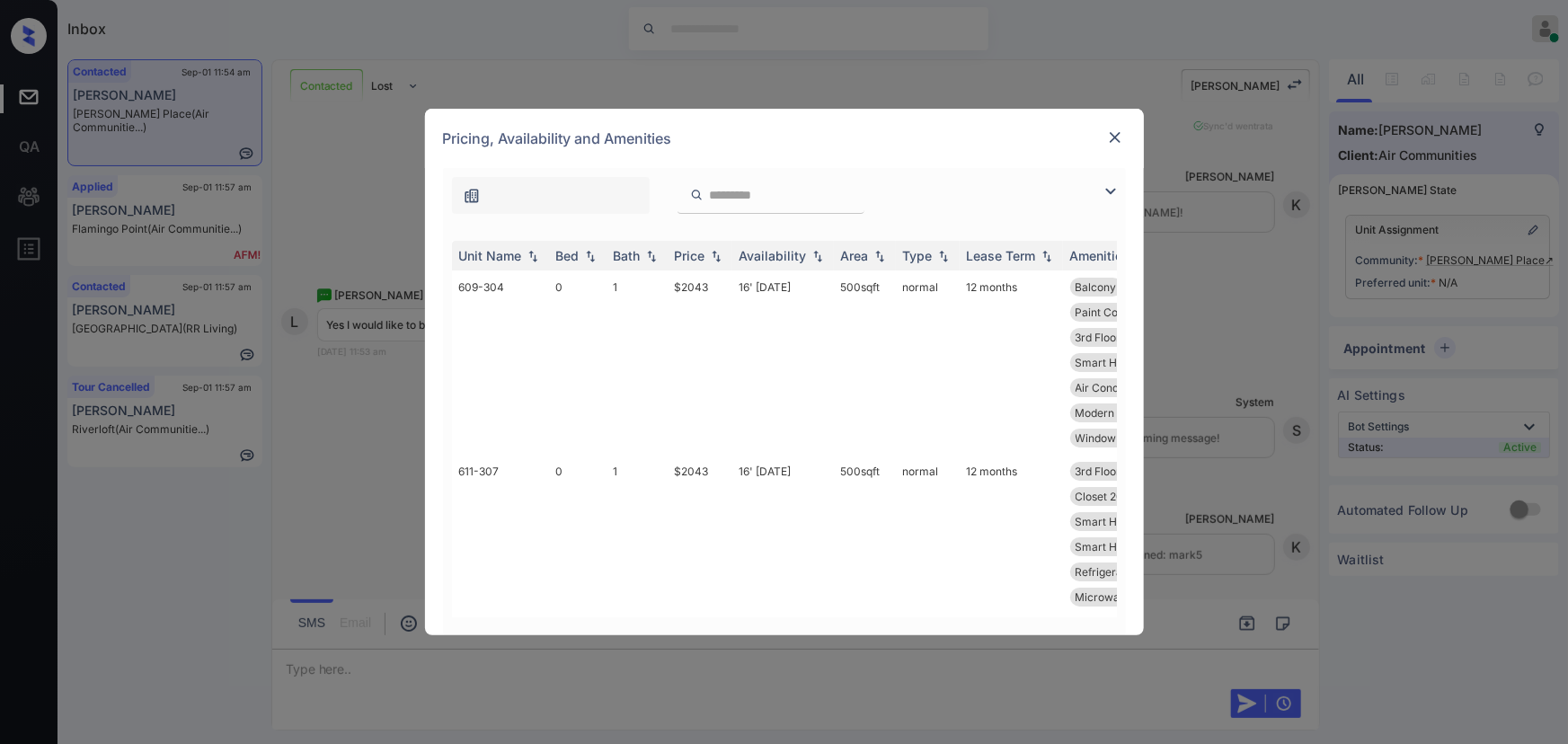
click at [1109, 185] on img at bounding box center [1110, 191] width 22 height 22
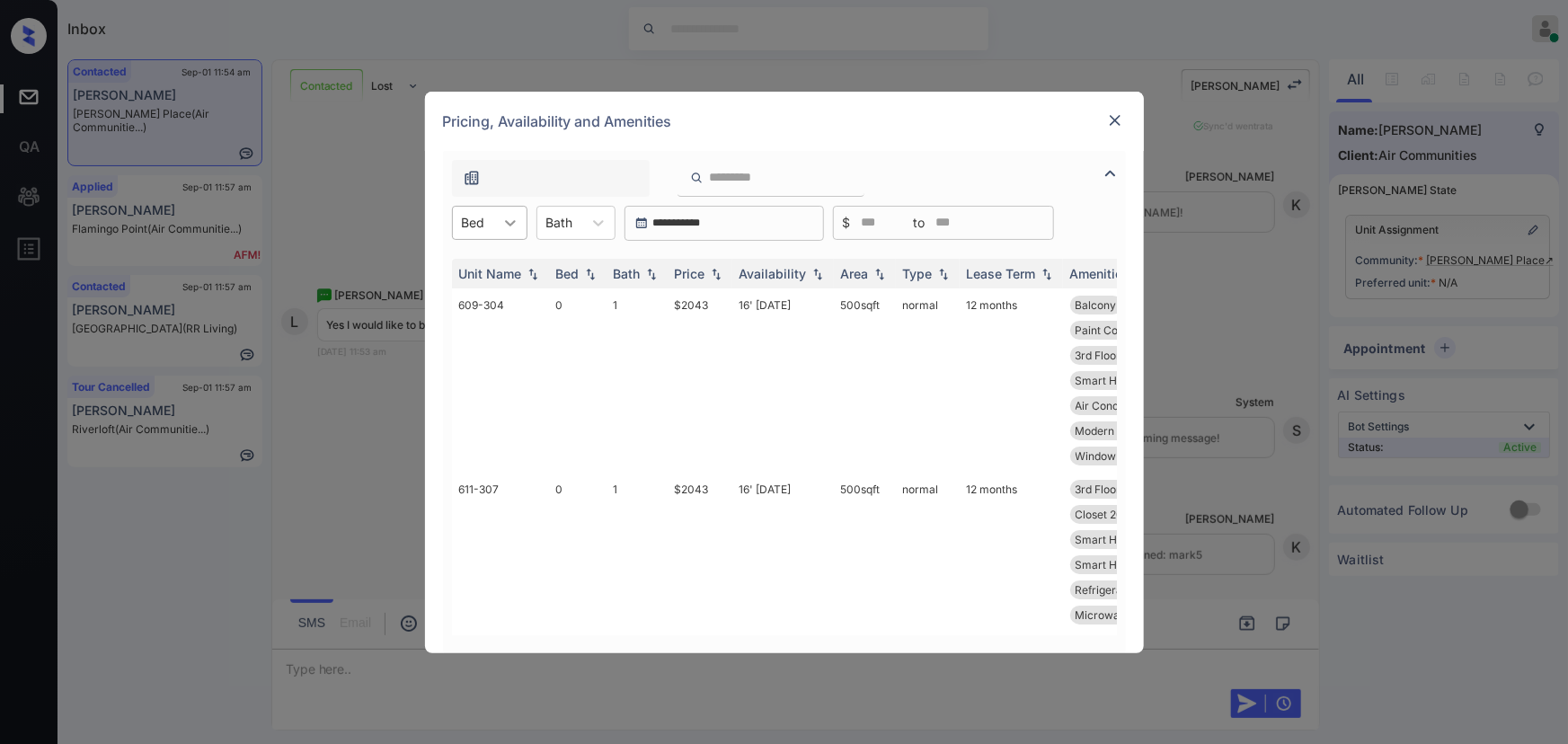
click at [500, 226] on div at bounding box center [510, 222] width 32 height 32
click at [467, 292] on div "1" at bounding box center [490, 298] width 76 height 32
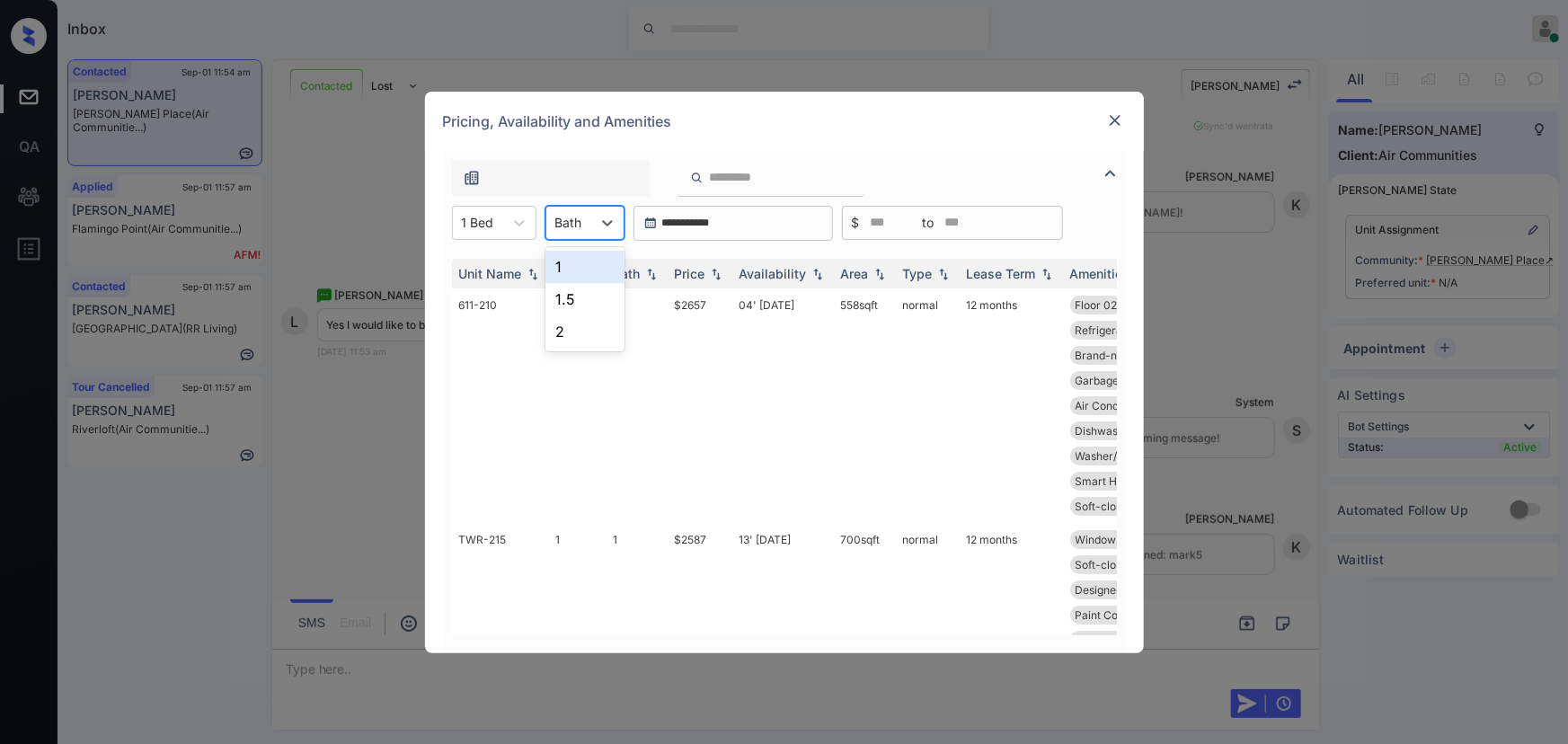
click at [586, 225] on div "Bath" at bounding box center [568, 222] width 45 height 26
click at [580, 268] on div "1" at bounding box center [584, 266] width 79 height 32
click at [710, 276] on img at bounding box center [717, 274] width 18 height 13
click at [710, 276] on img at bounding box center [717, 274] width 18 height 14
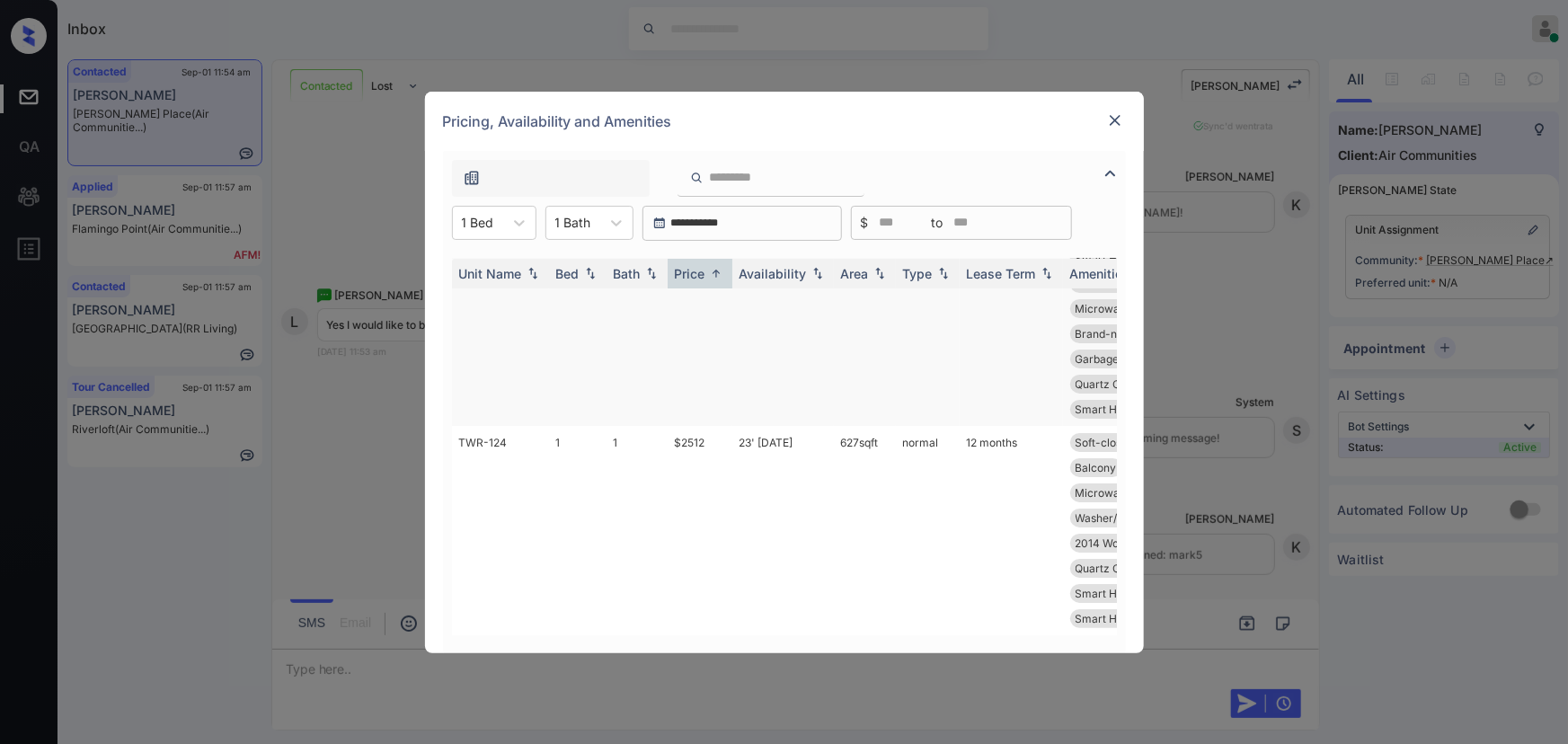
scroll to position [0, 0]
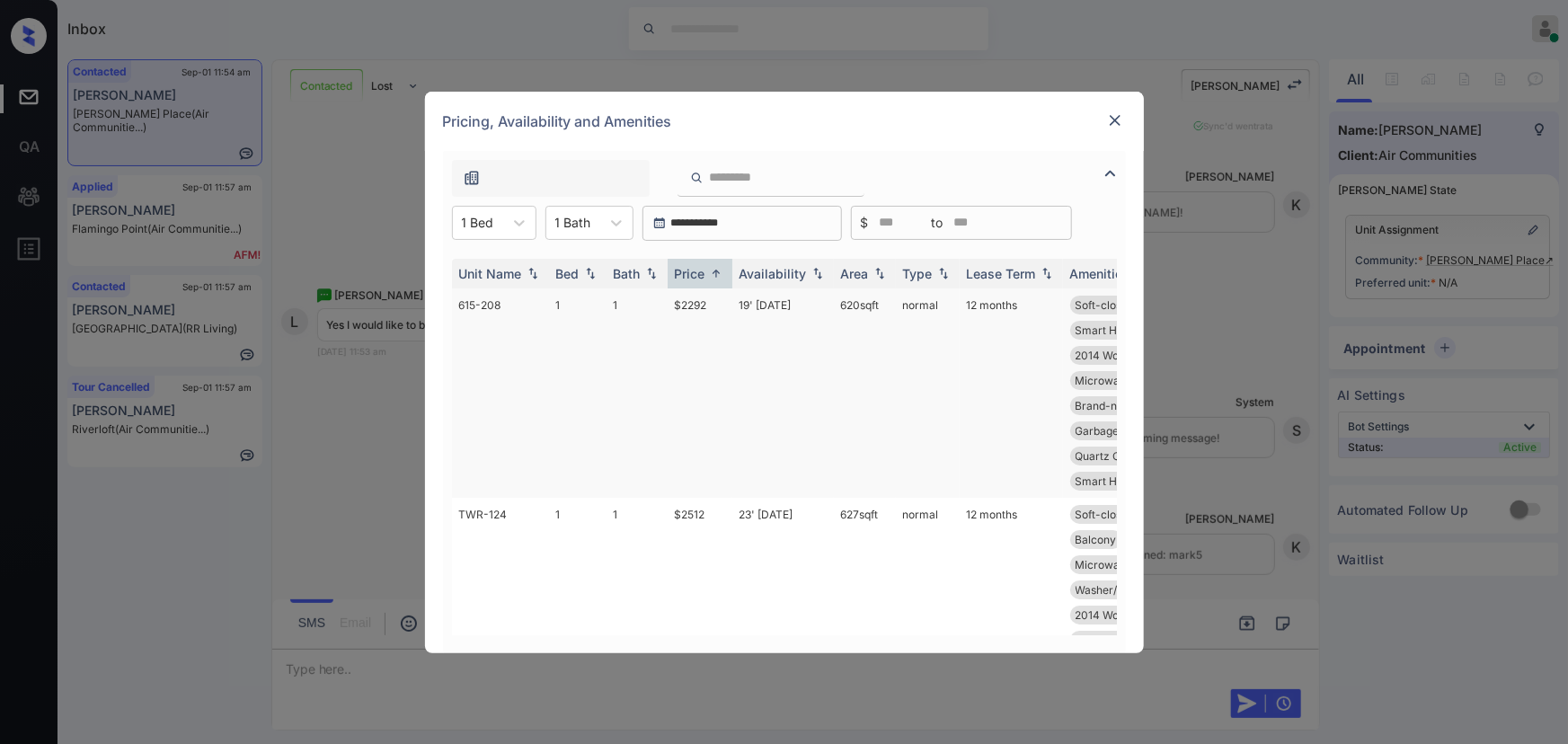
click at [703, 305] on td "$2292" at bounding box center [699, 393] width 65 height 210
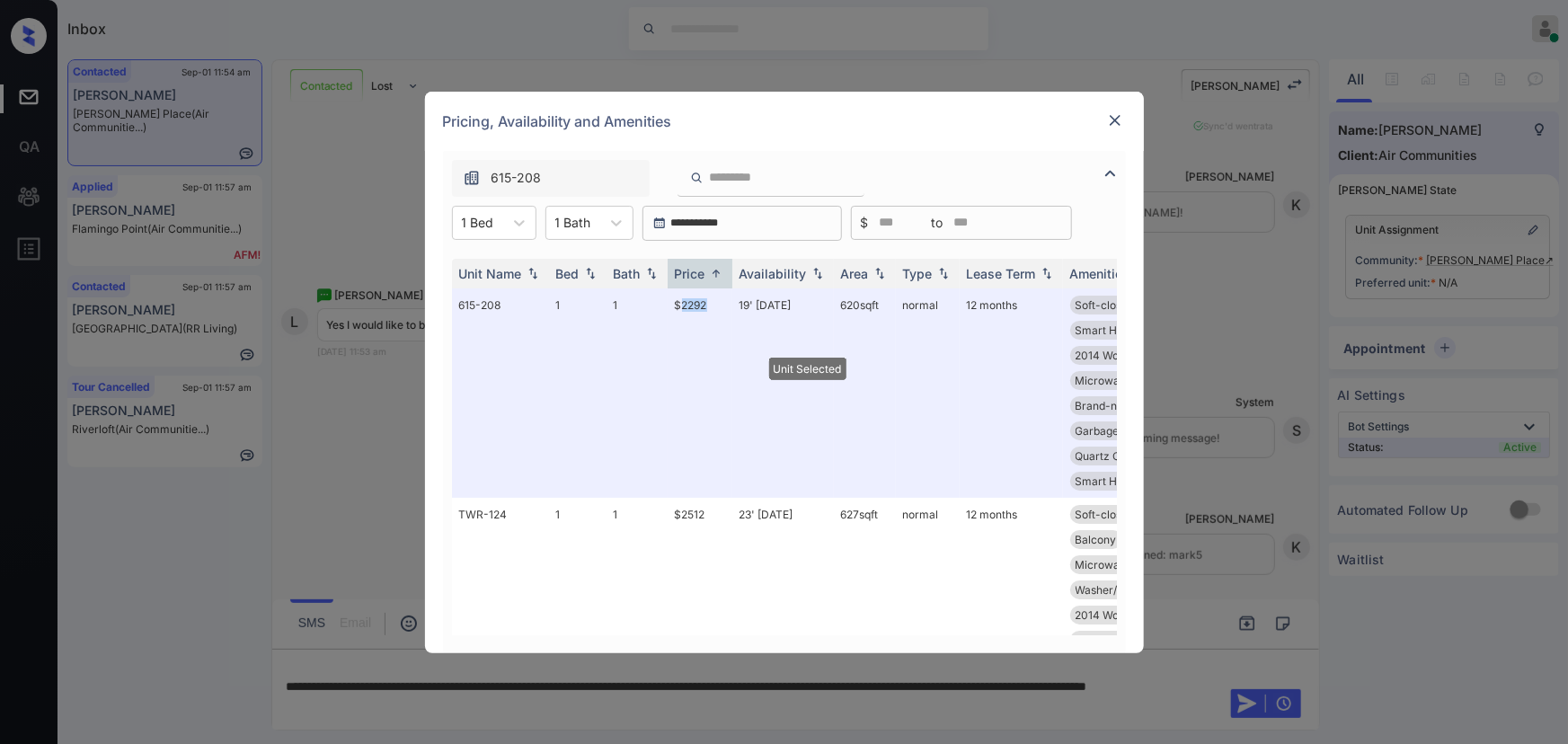
click at [1106, 124] on img at bounding box center [1115, 120] width 18 height 18
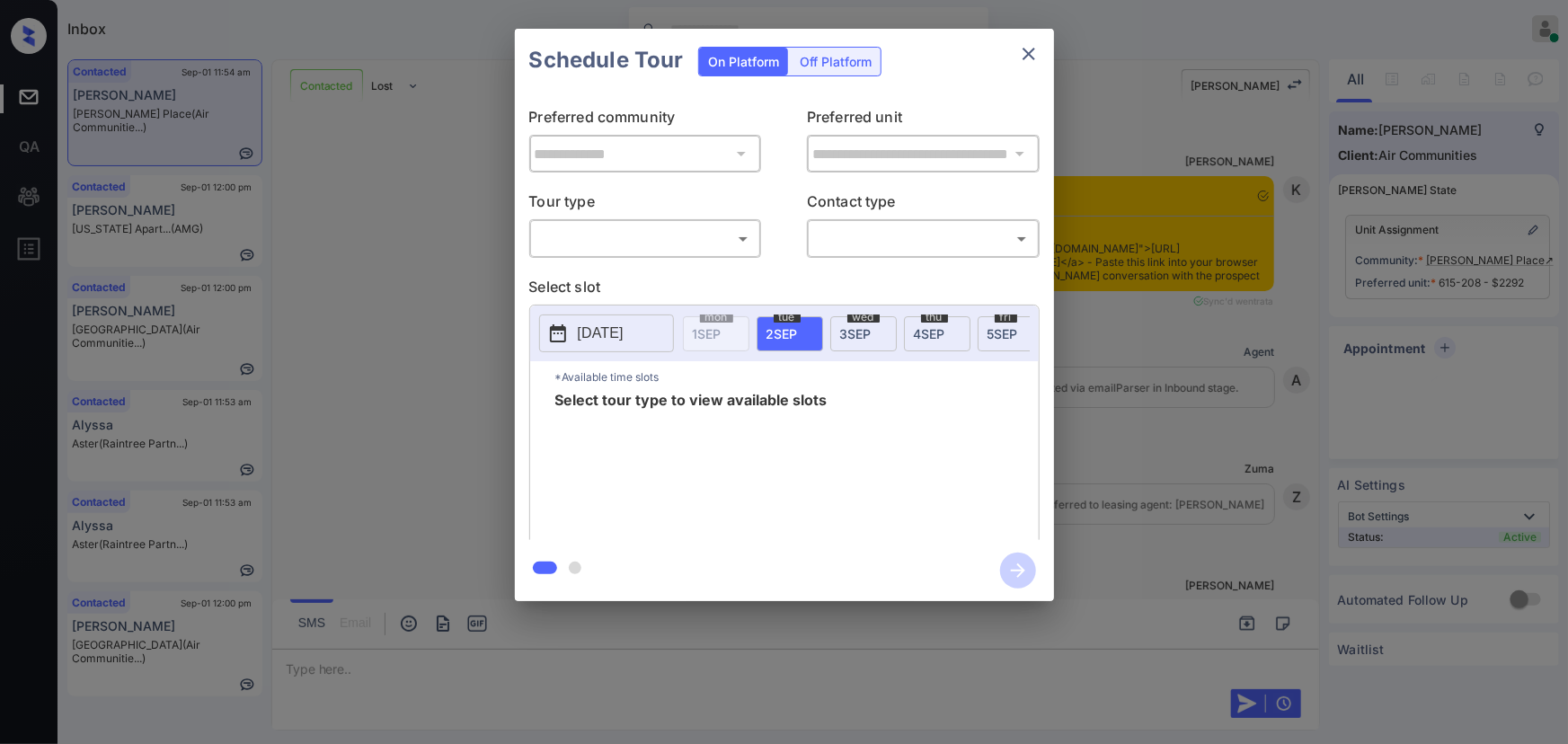
scroll to position [5306, 0]
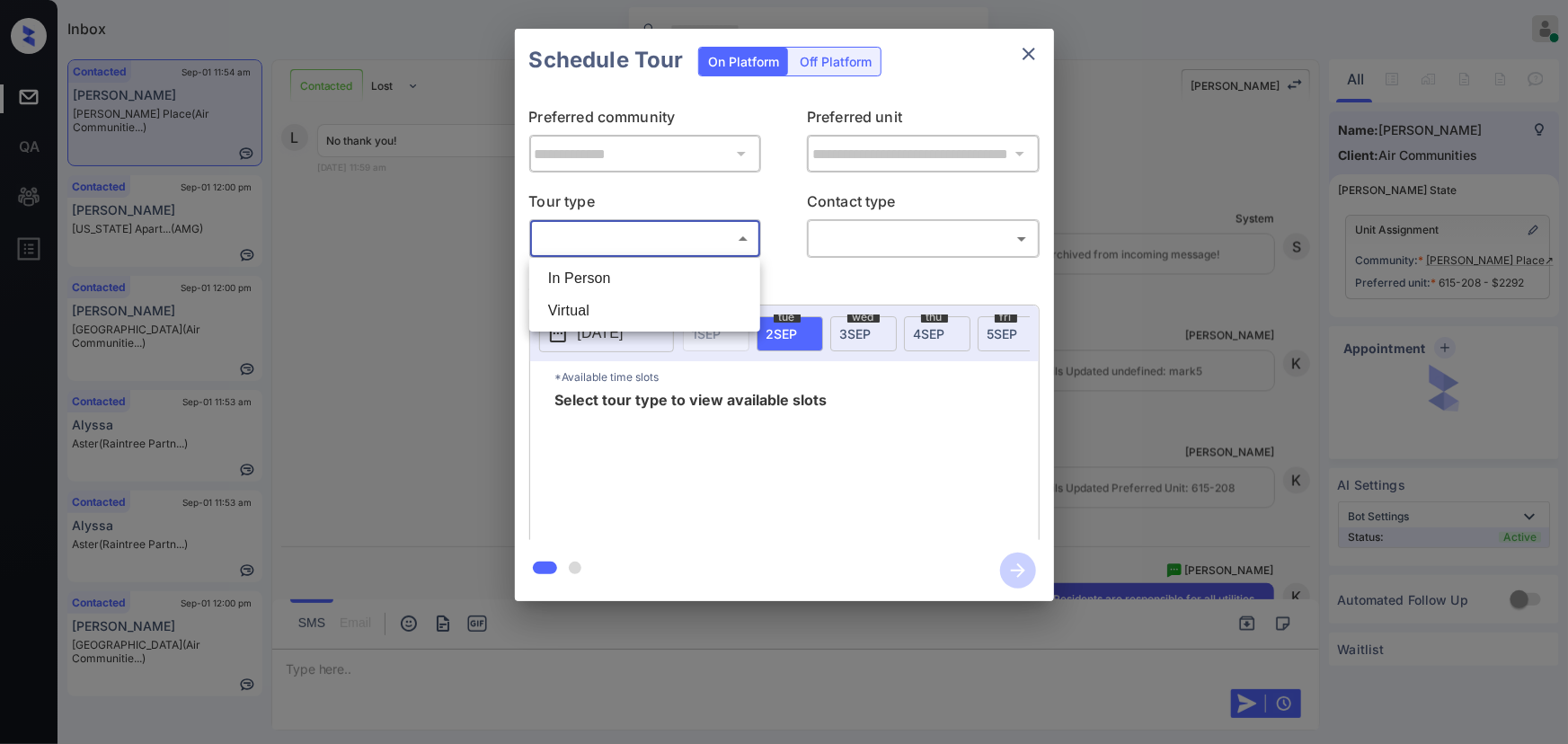
click at [578, 238] on body "Inbox Kenneth Umali Online Set yourself offline Set yourself on break Profile S…" at bounding box center [784, 372] width 1568 height 744
click at [593, 276] on li "In Person" at bounding box center [644, 278] width 222 height 32
type input "********"
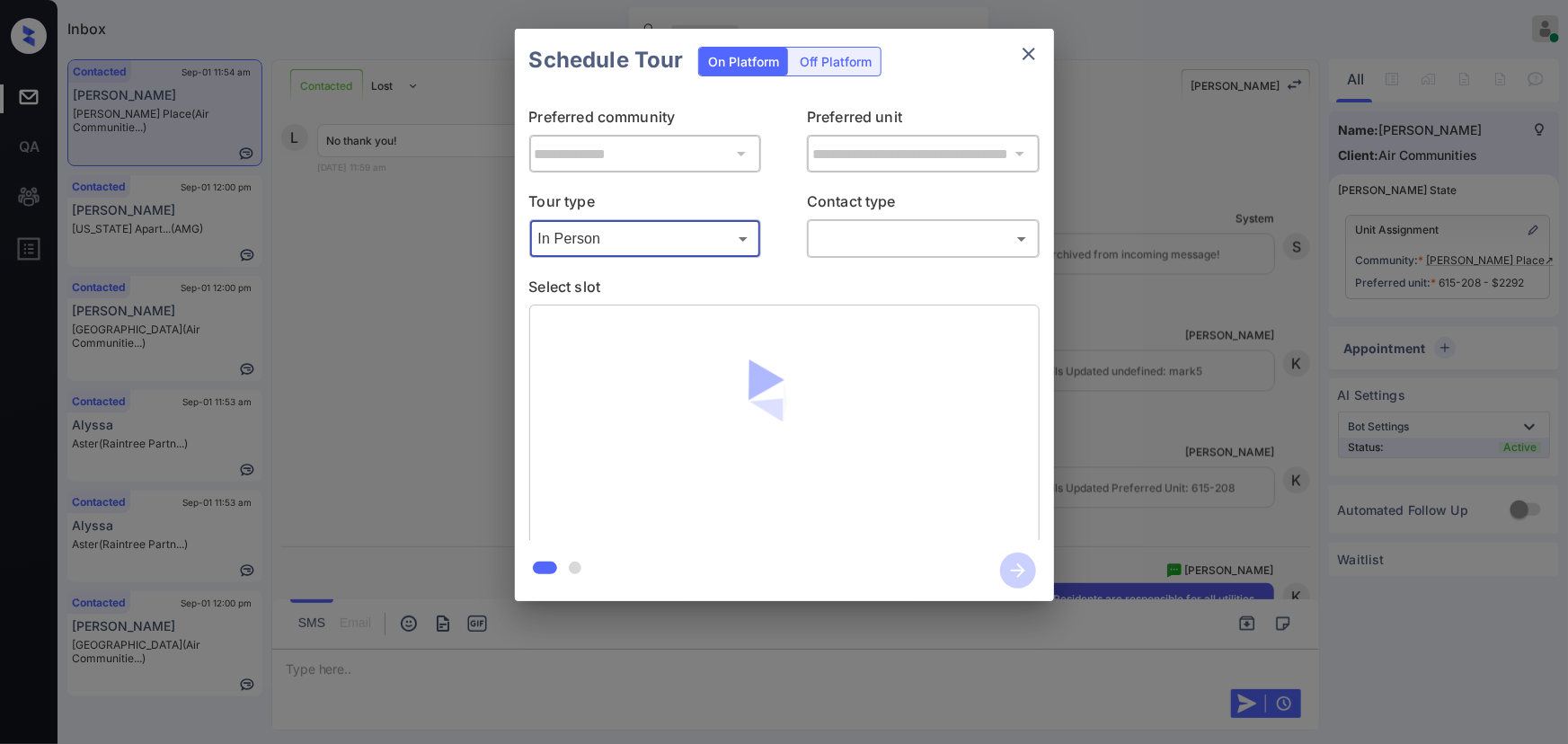
click at [888, 243] on body "Inbox Kenneth Umali Online Set yourself offline Set yourself on break Profile S…" at bounding box center [784, 372] width 1568 height 744
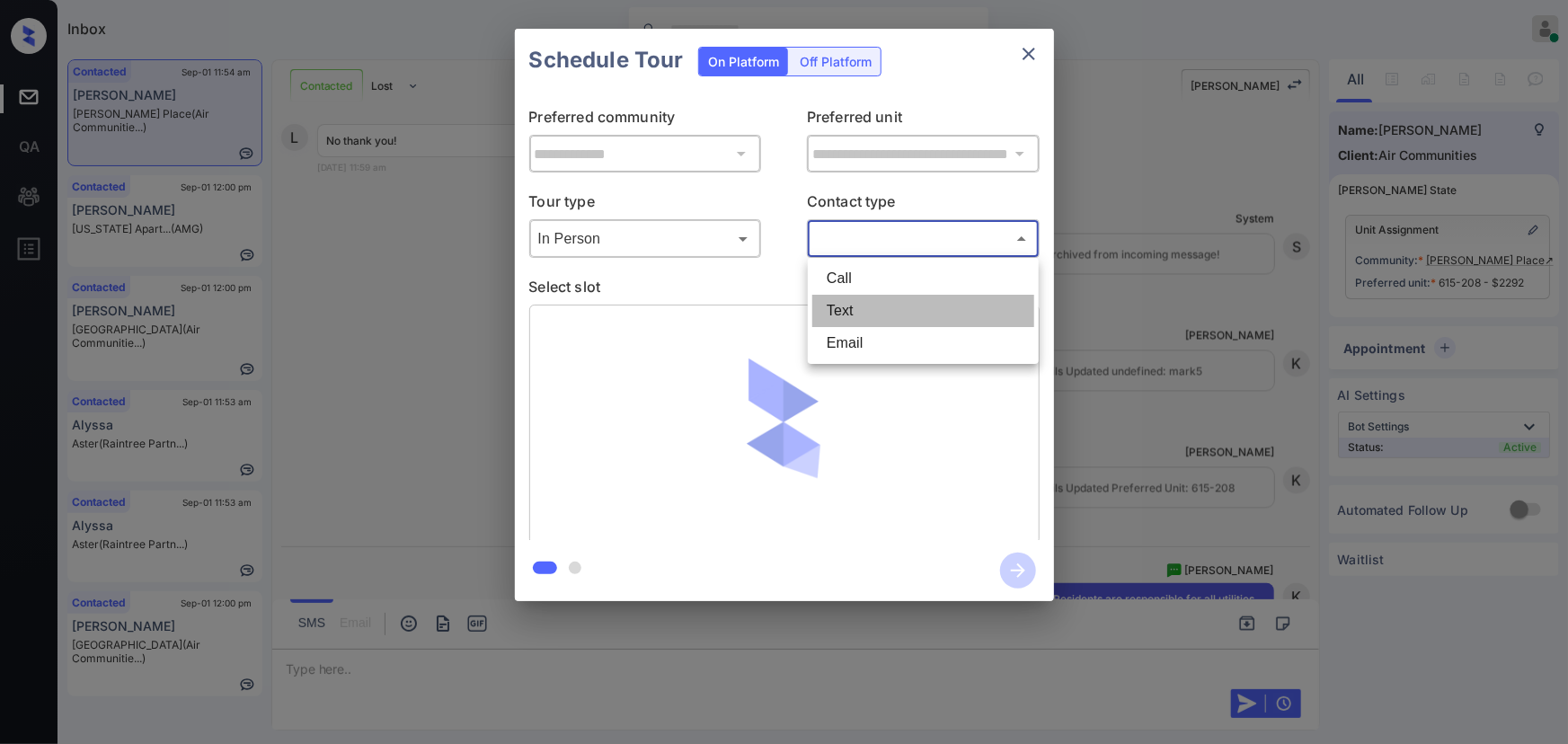
click at [875, 315] on li "Text" at bounding box center [923, 310] width 222 height 32
type input "****"
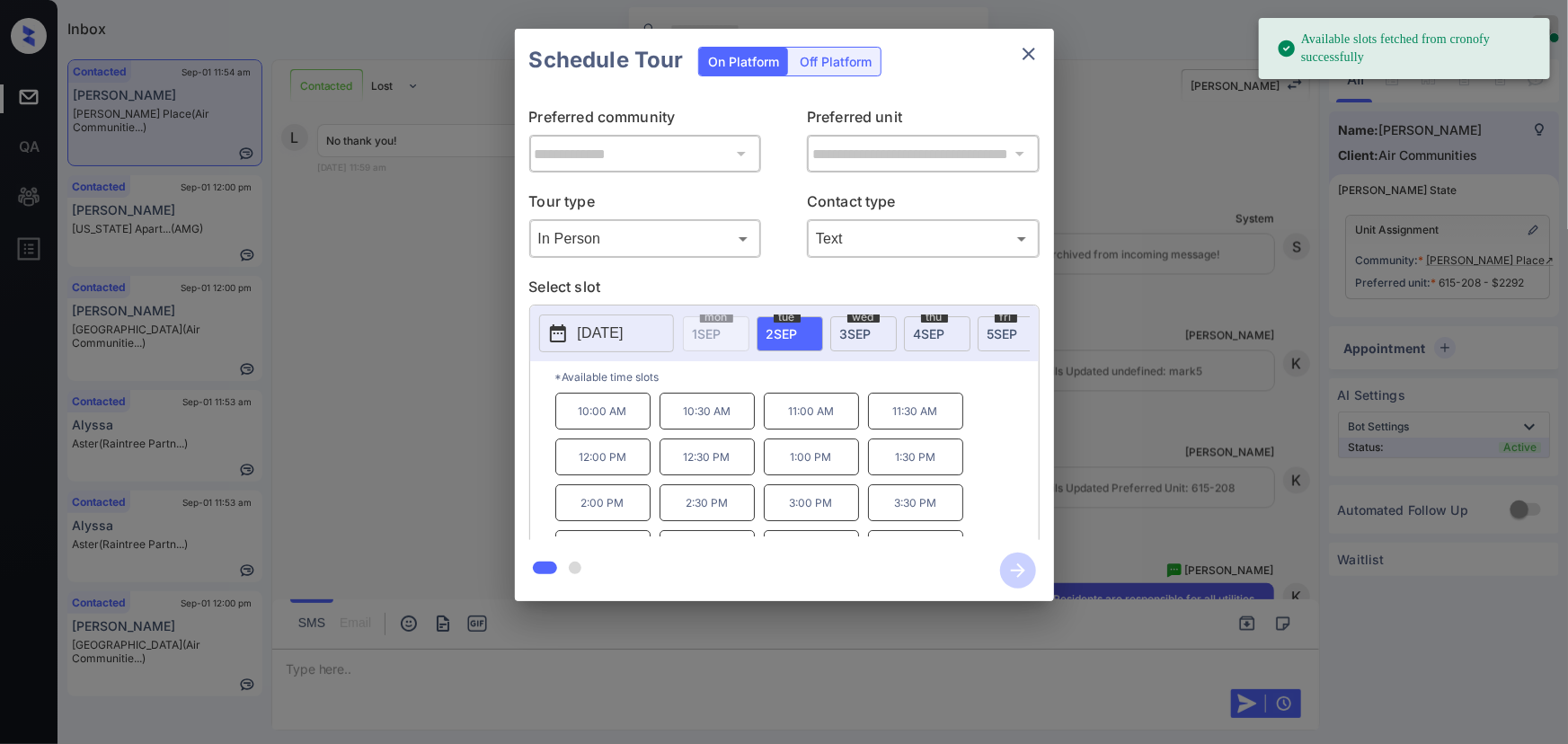
click at [624, 326] on p "2025-09-02" at bounding box center [601, 334] width 46 height 22
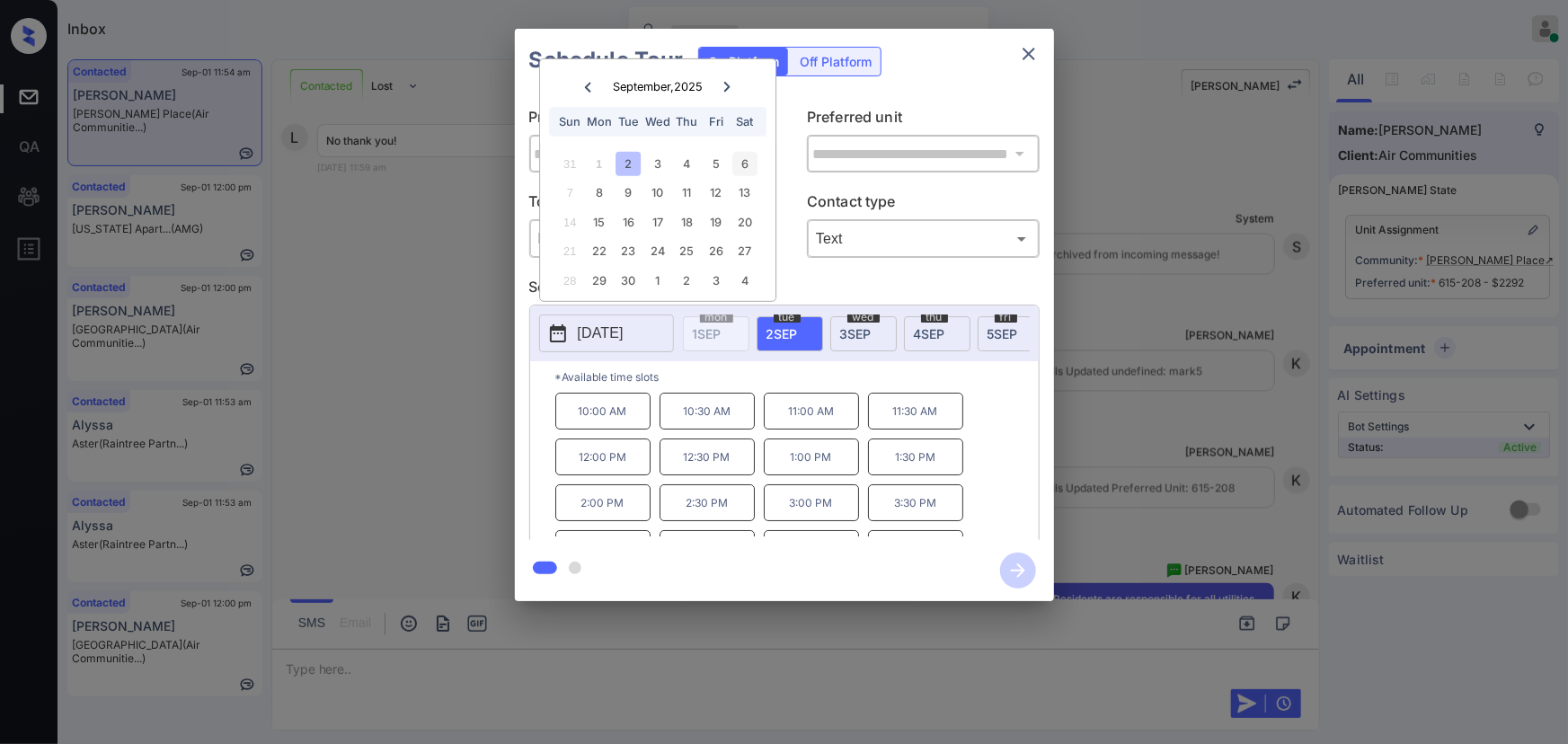
click at [743, 158] on div "6" at bounding box center [745, 164] width 25 height 25
drag, startPoint x: 614, startPoint y: 416, endPoint x: 625, endPoint y: 418, distance: 11.2
click at [615, 415] on p "10:00 AM" at bounding box center [603, 411] width 95 height 36
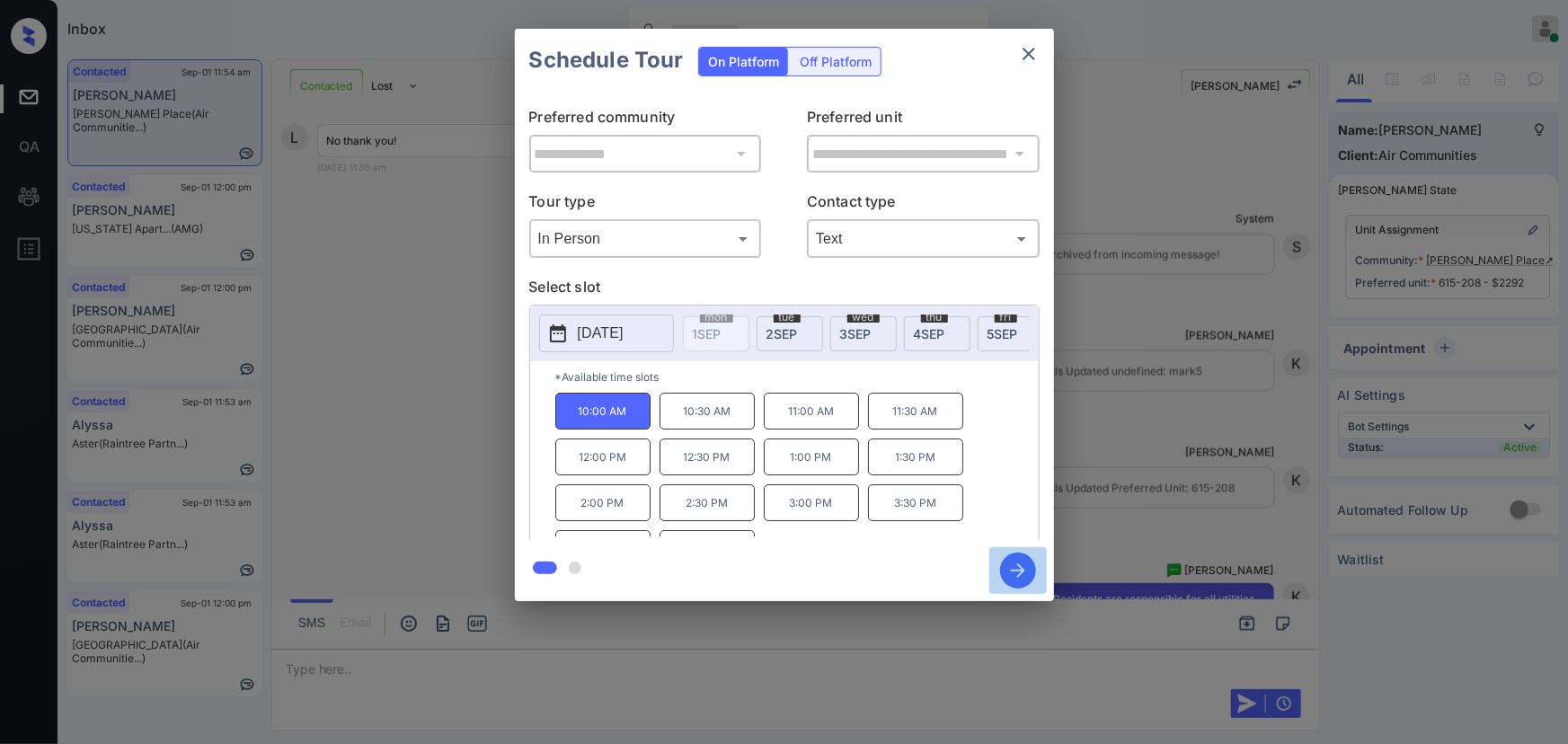
click at [1026, 576] on icon "button" at bounding box center [1017, 570] width 36 height 36
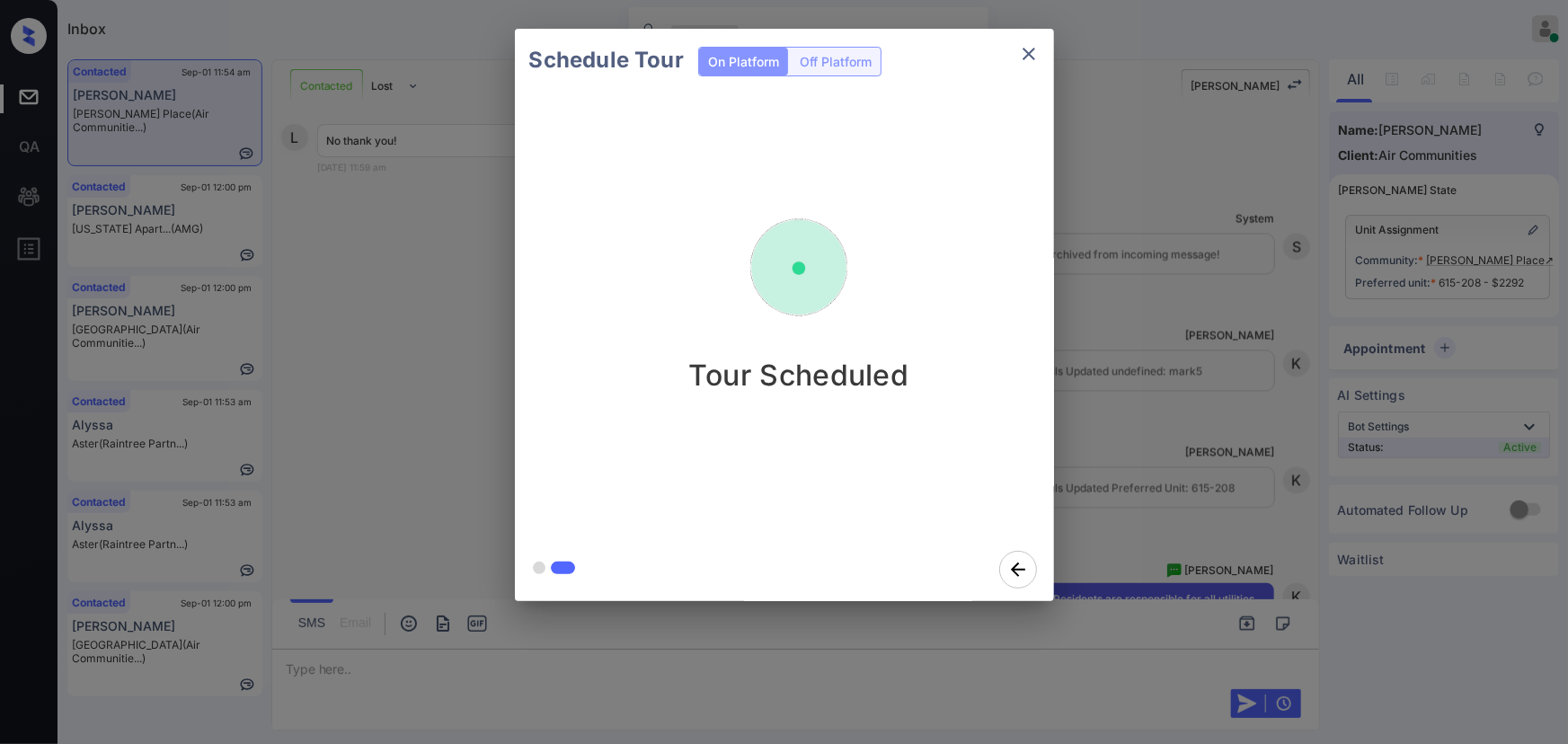
click at [1026, 52] on icon "close" at bounding box center [1029, 54] width 13 height 13
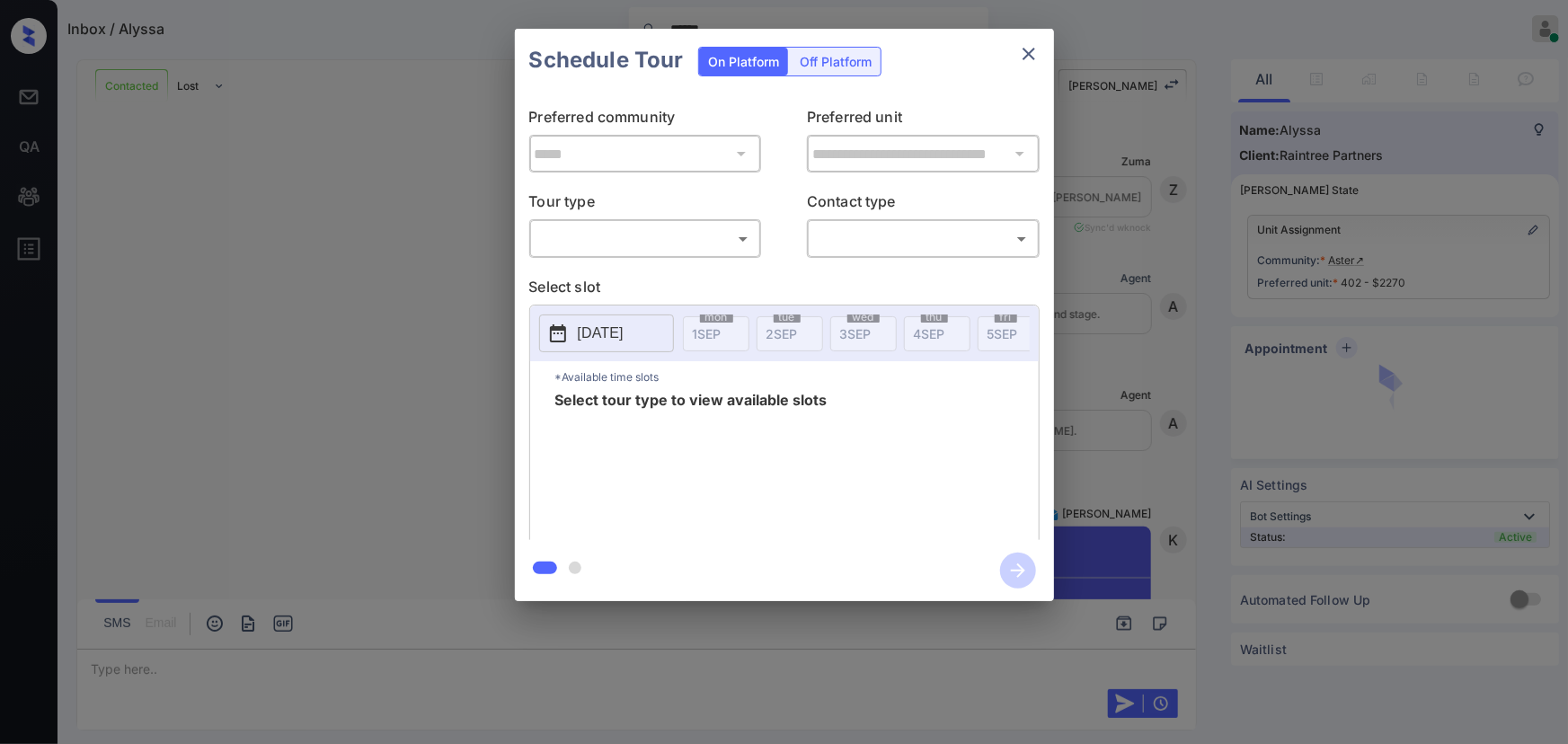
scroll to position [1998, 0]
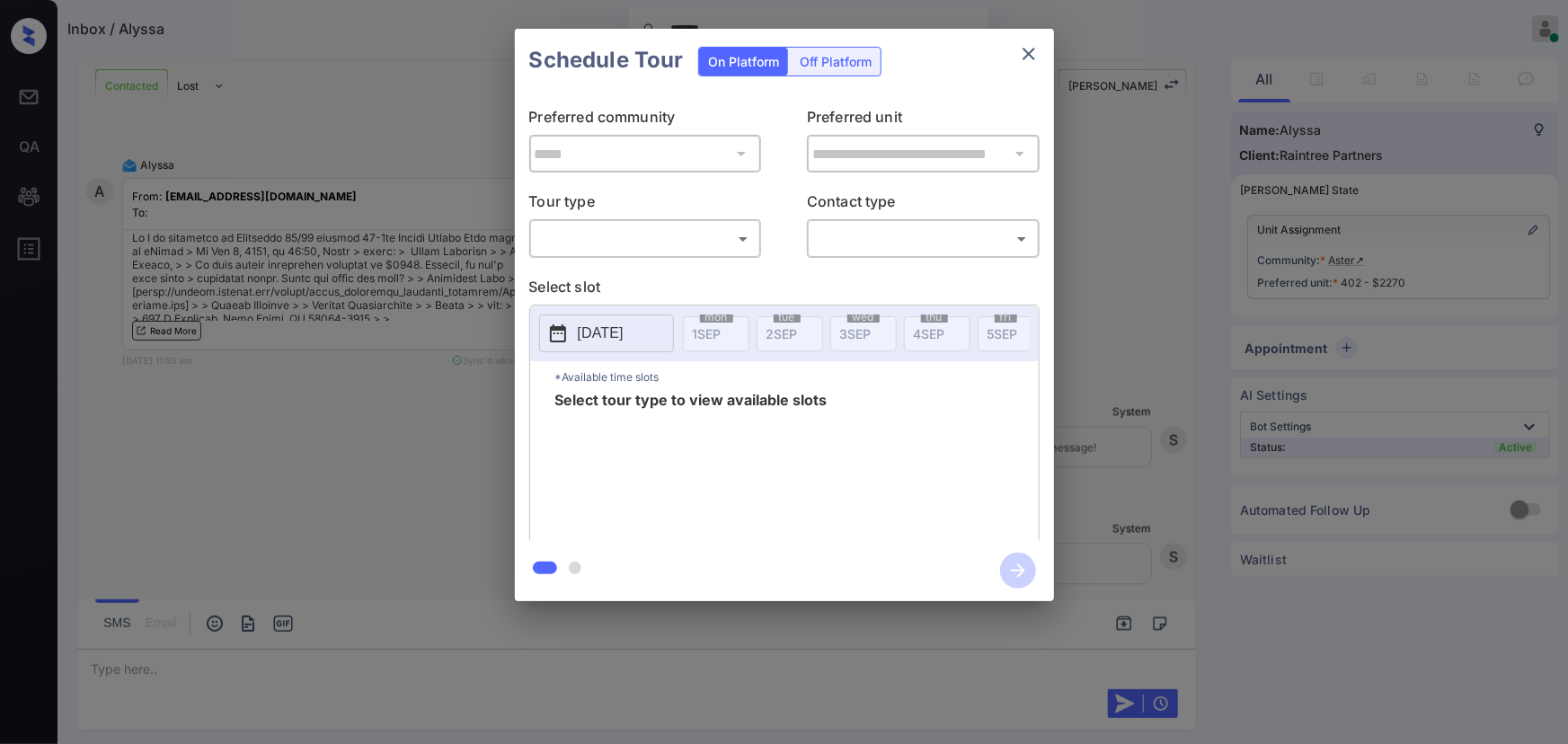
click at [428, 490] on div "**********" at bounding box center [784, 315] width 1568 height 630
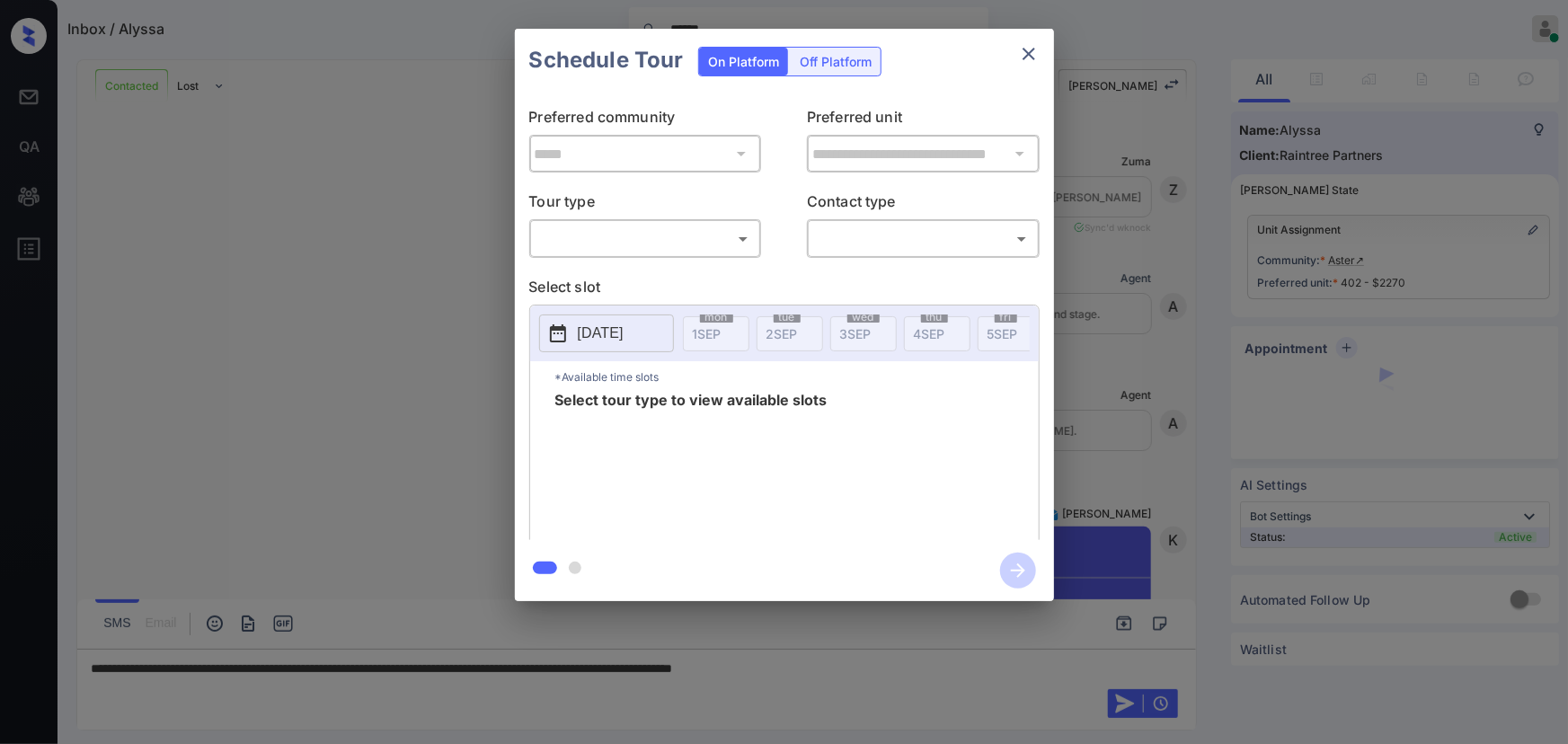
scroll to position [1998, 0]
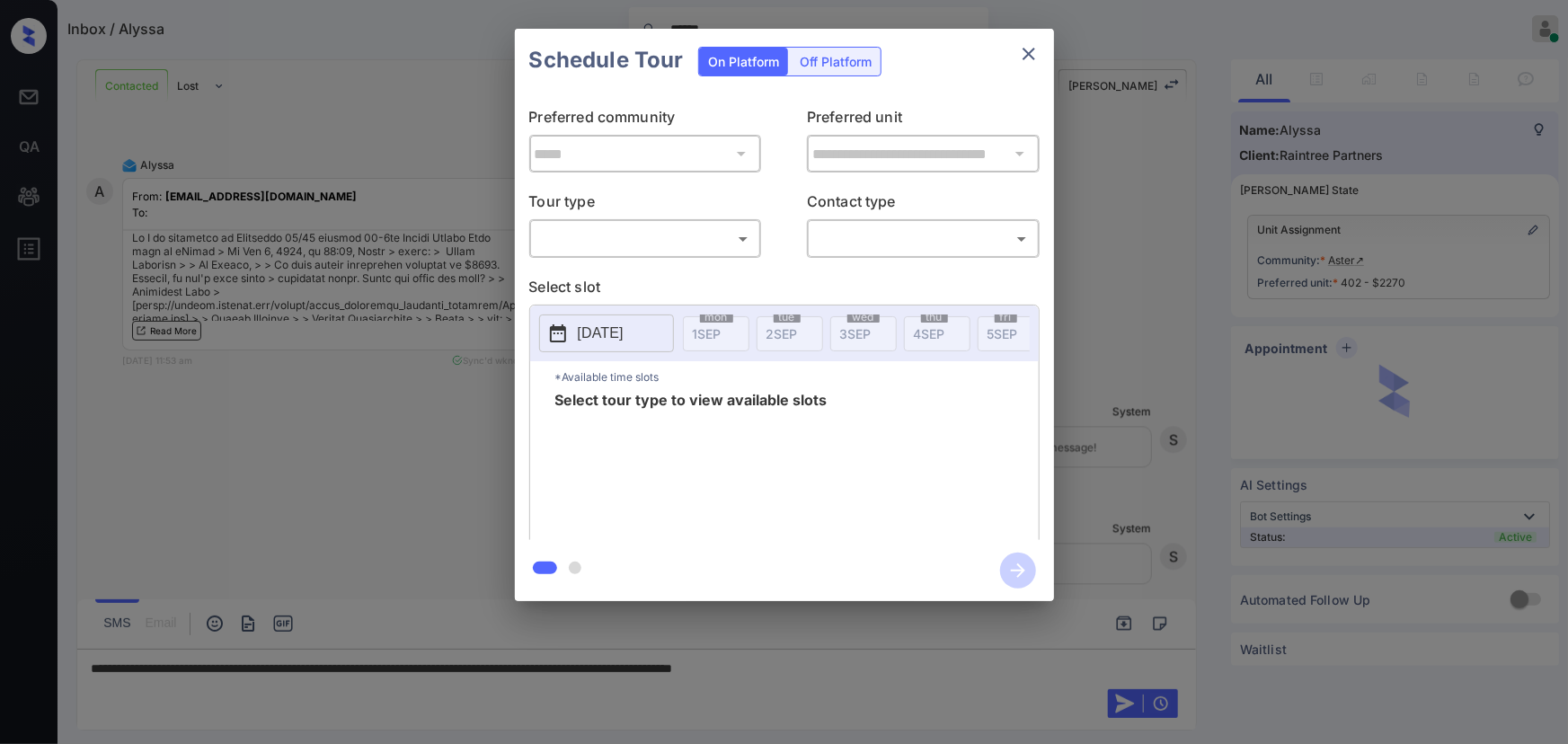
click at [627, 246] on body "Inbox / Alyssa ****** Kenneth Umali Online Set yourself offline Set yourself on…" at bounding box center [784, 372] width 1568 height 744
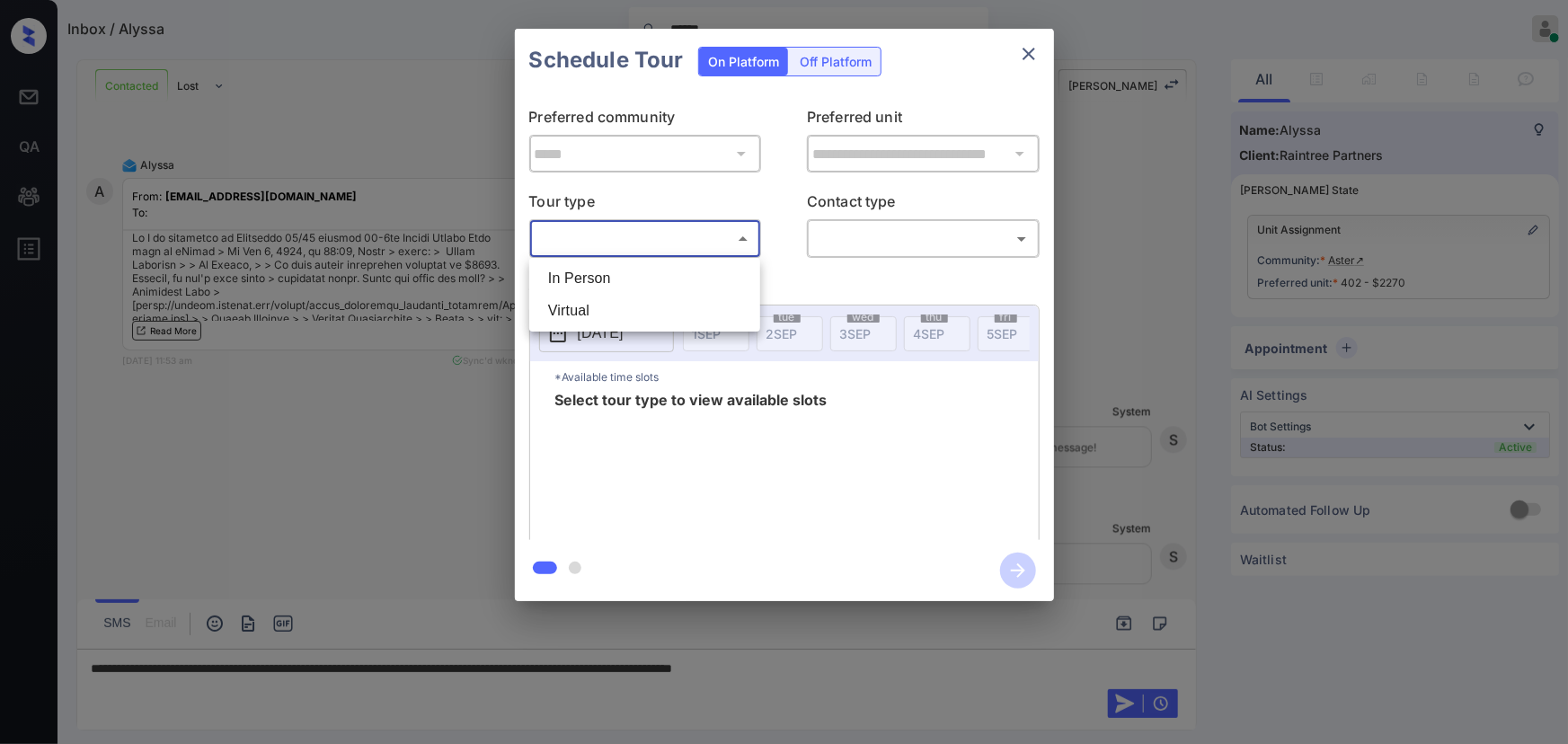
click at [607, 278] on li "In Person" at bounding box center [644, 278] width 222 height 32
type input "********"
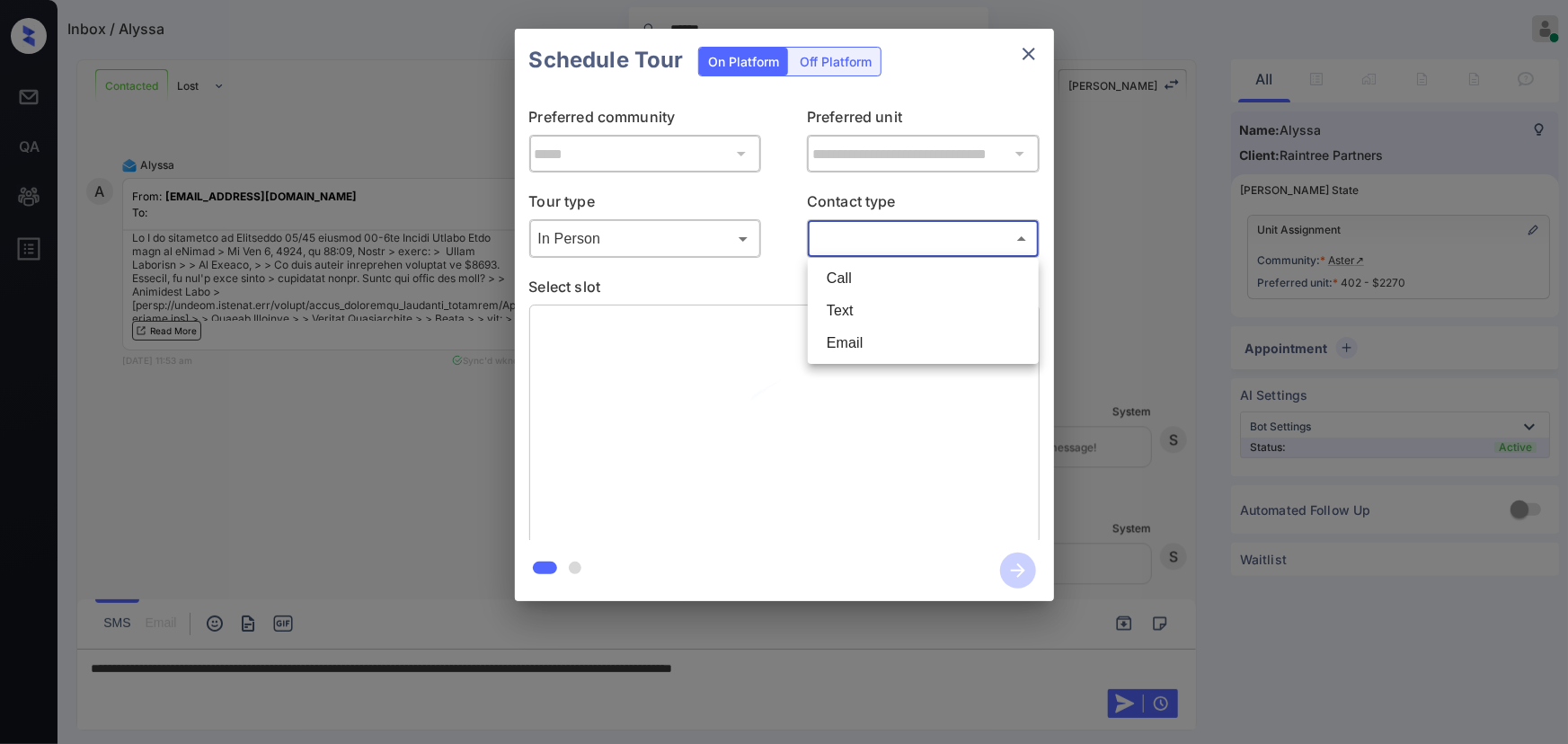
click at [864, 237] on body "Inbox / Alyssa ****** Kenneth Umali Online Set yourself offline Set yourself on…" at bounding box center [784, 372] width 1568 height 744
click at [849, 315] on li "Text" at bounding box center [923, 310] width 222 height 32
type input "****"
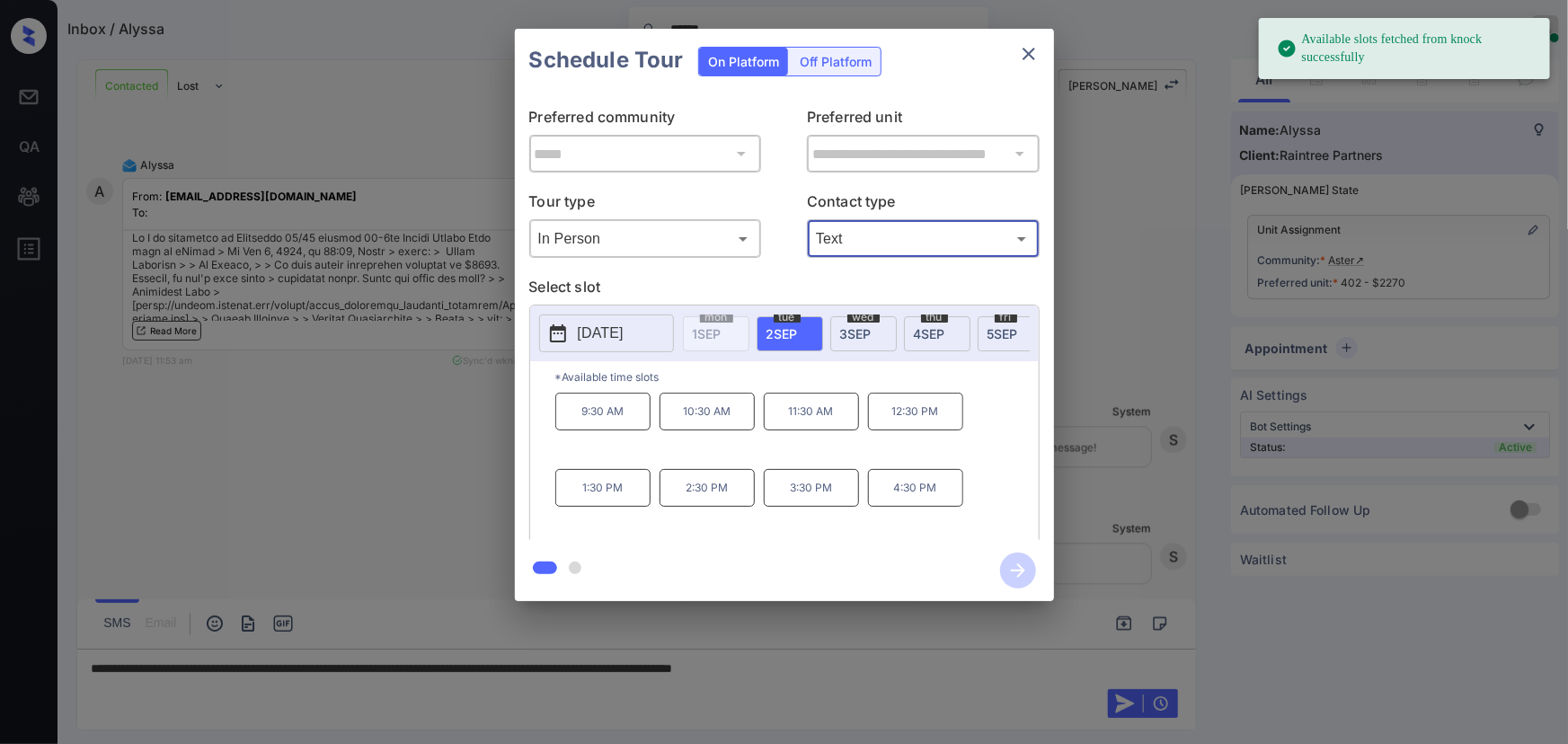
click at [856, 334] on span "3 SEP" at bounding box center [855, 334] width 31 height 16
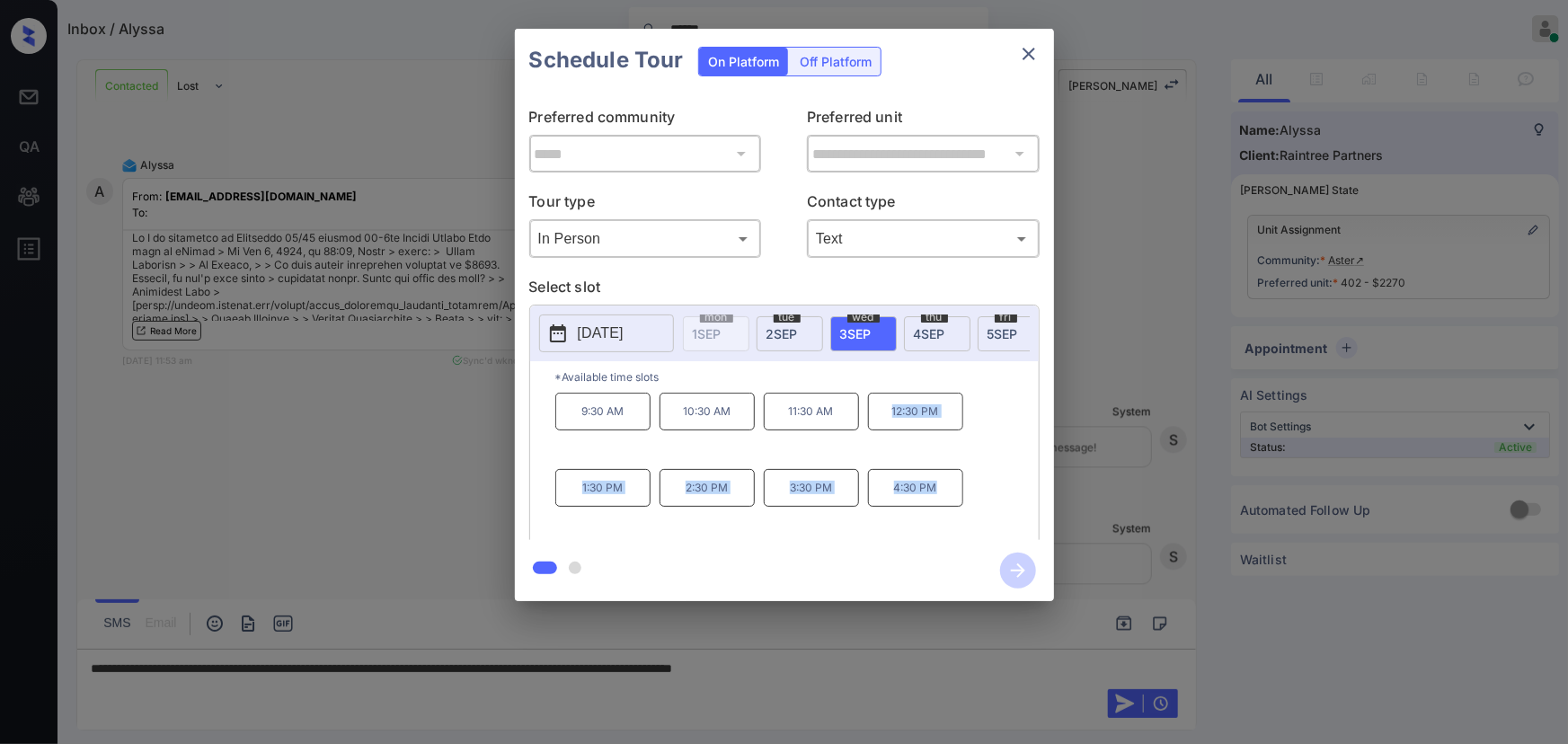
drag, startPoint x: 934, startPoint y: 501, endPoint x: 887, endPoint y: 418, distance: 95.4
click at [887, 418] on div "9:30 AM 10:30 AM 11:30 AM 12:30 PM 1:30 PM 2:30 PM 3:30 PM 4:30 PM" at bounding box center [797, 465] width 483 height 144
copy div "12:30 PM 1:30 PM 2:30 PM 3:30 PM 4:30 PM"
click at [897, 665] on div at bounding box center [784, 372] width 1568 height 744
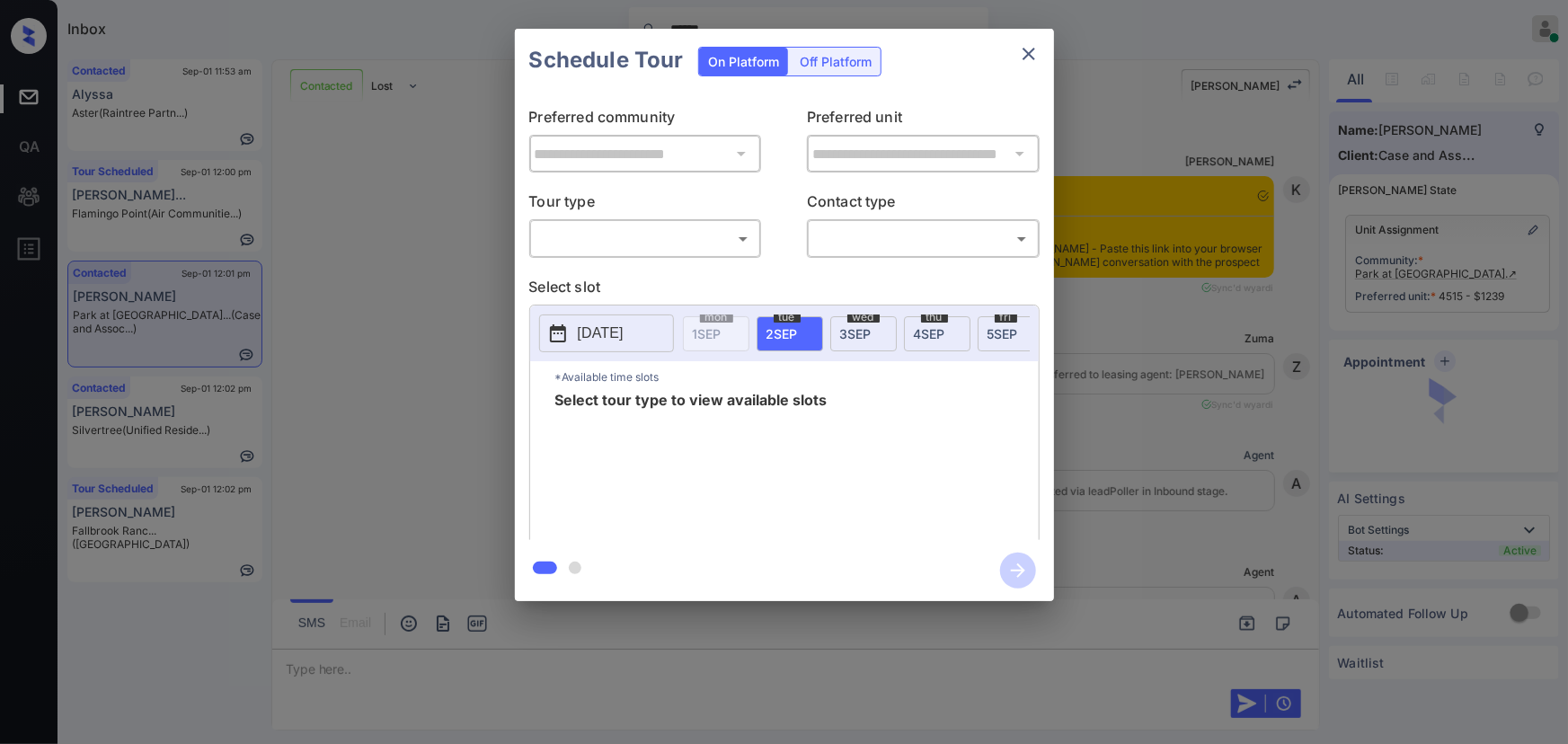
scroll to position [4538, 0]
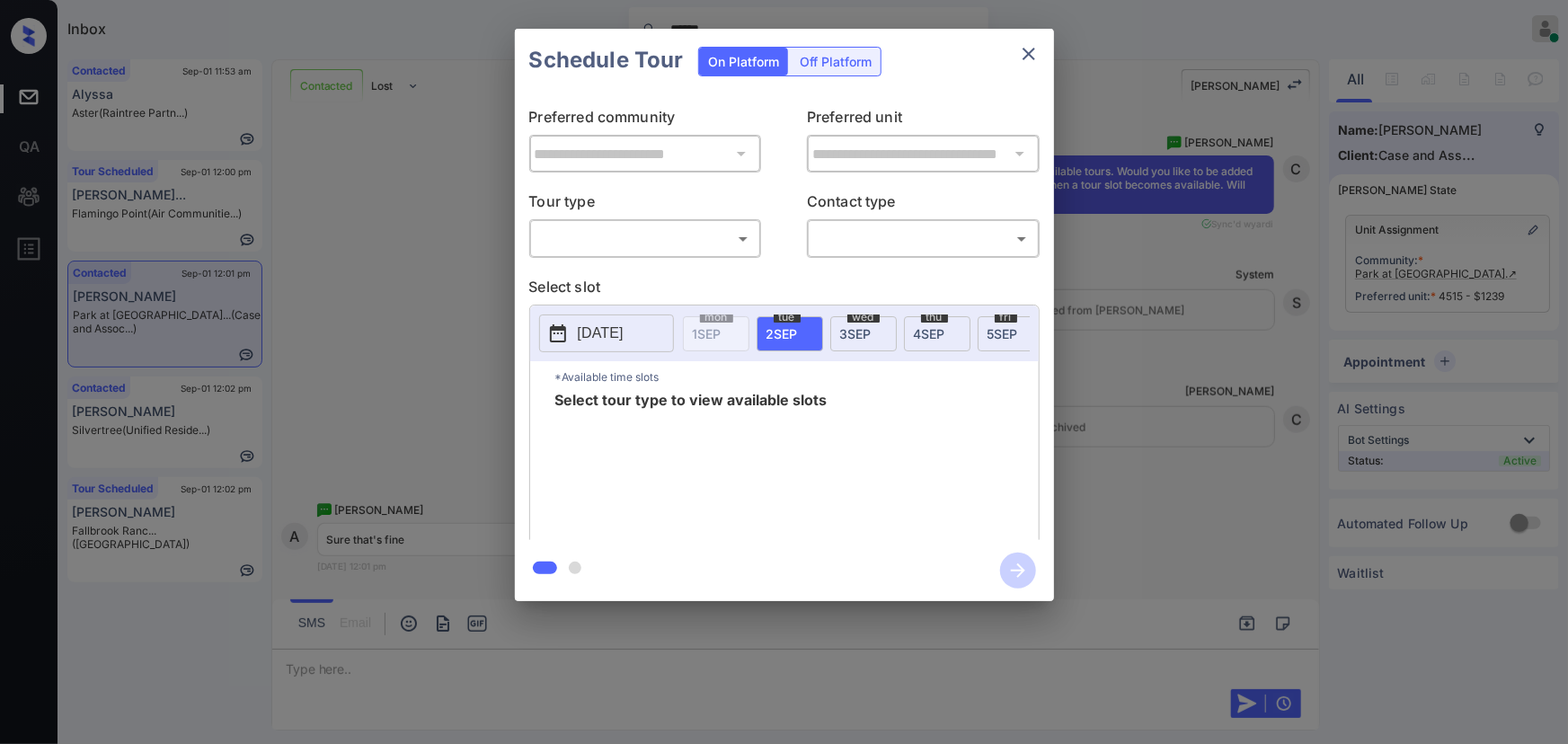
click at [640, 243] on body "Inbox ****** [PERSON_NAME] Online Set yourself offline Set yourself on break Pr…" at bounding box center [784, 372] width 1568 height 744
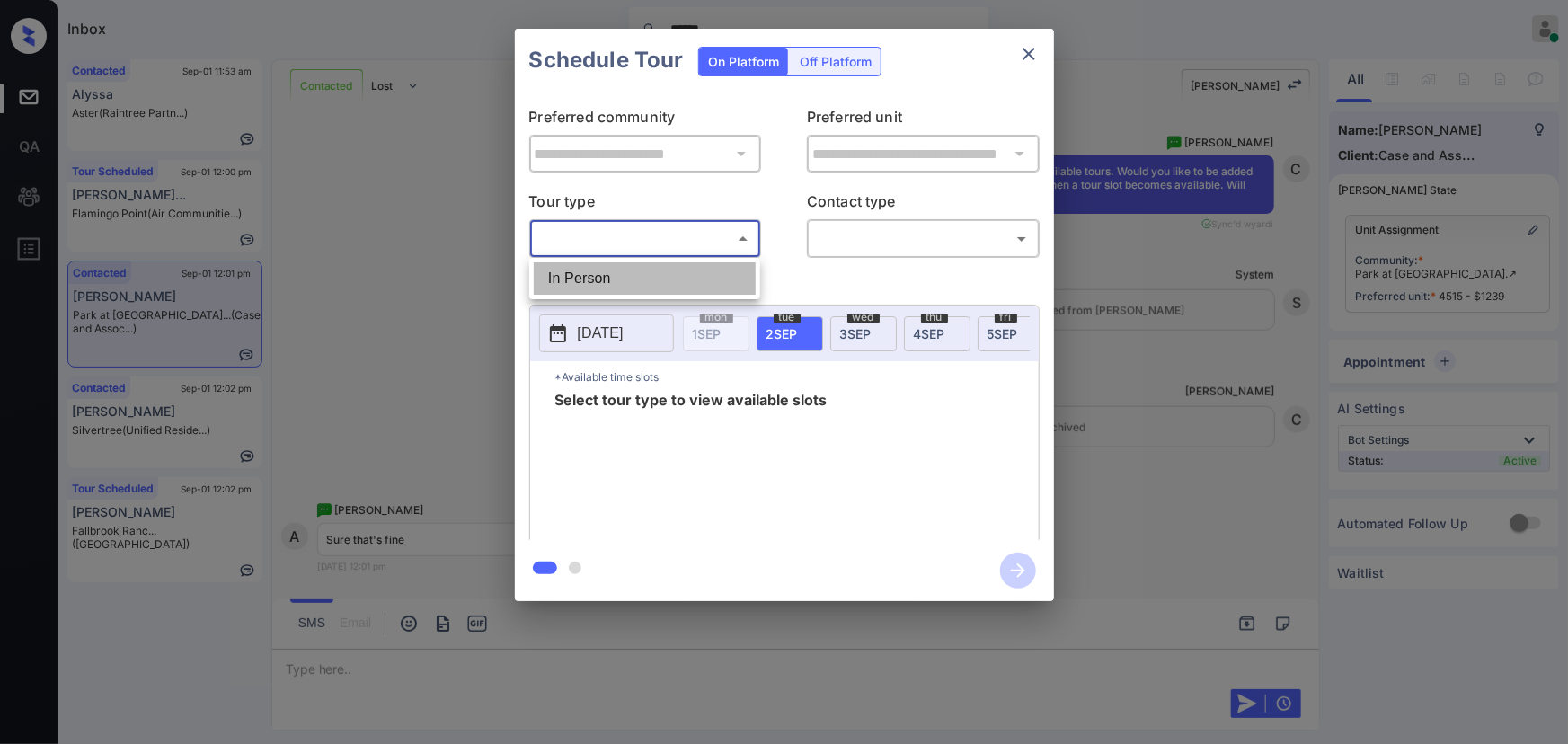
click at [626, 269] on li "In Person" at bounding box center [644, 278] width 222 height 32
type input "********"
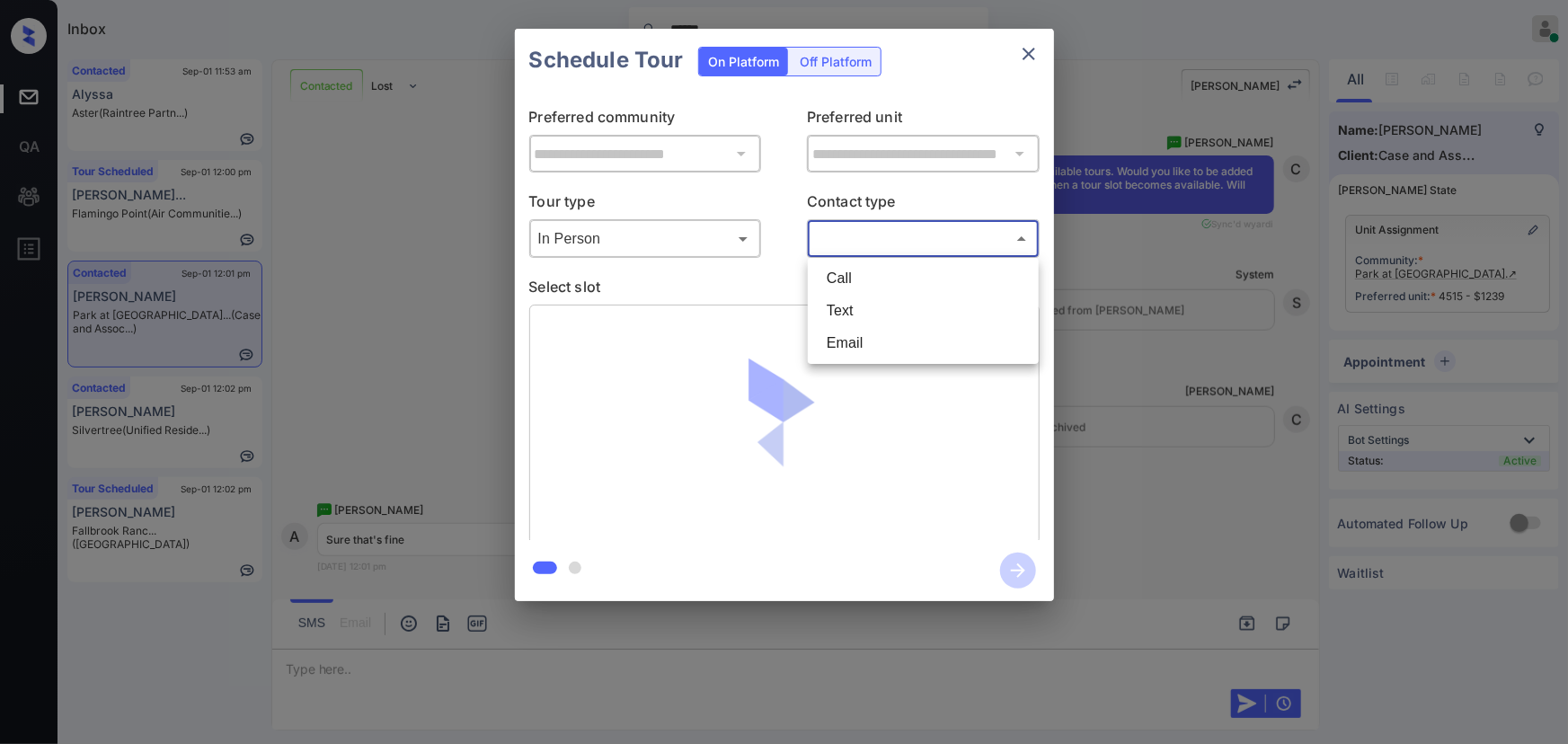
click at [827, 239] on body "Inbox ****** Kenneth Umali Online Set yourself offline Set yourself on break Pr…" at bounding box center [784, 372] width 1568 height 744
click at [847, 318] on li "Text" at bounding box center [923, 310] width 222 height 32
type input "****"
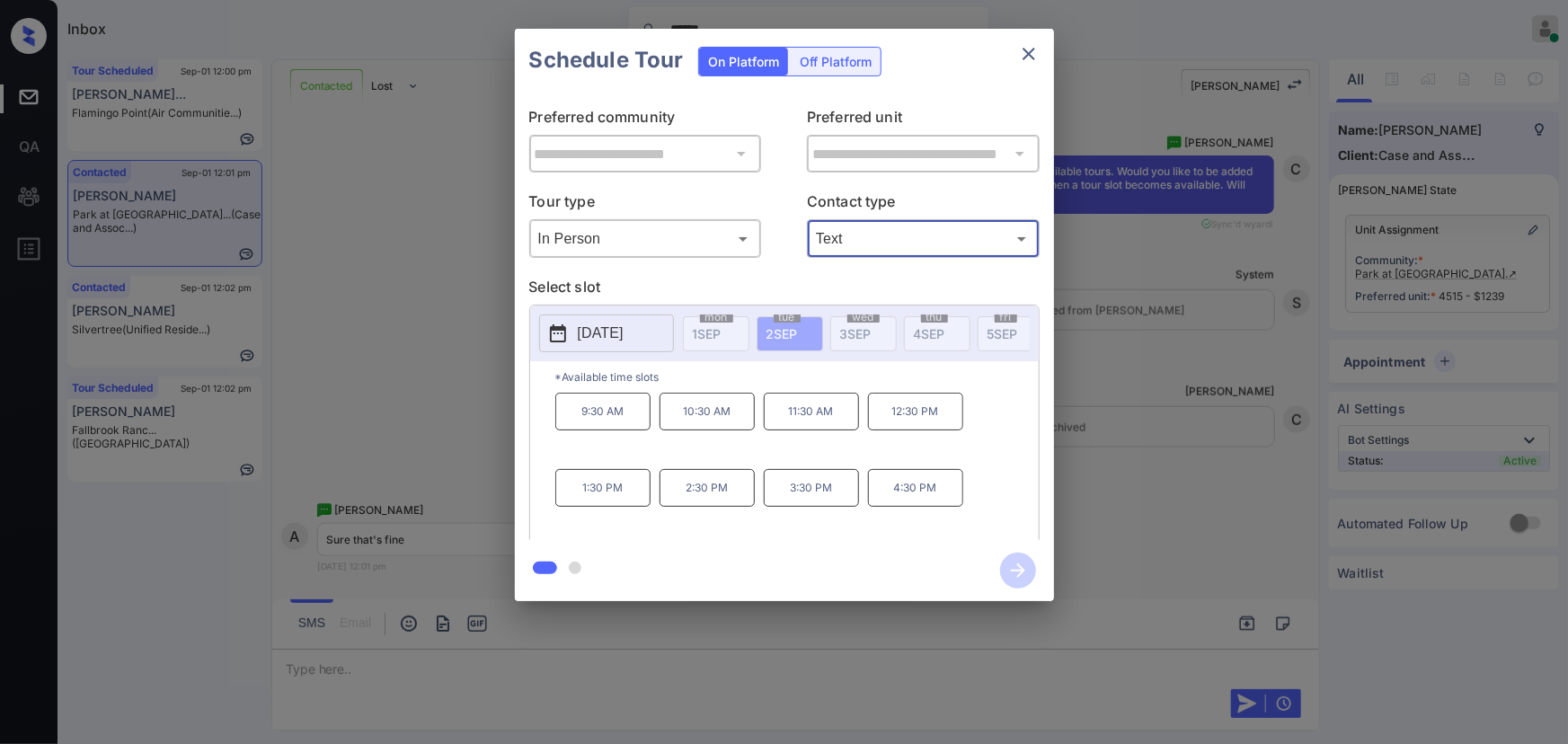
drag, startPoint x: 693, startPoint y: 420, endPoint x: 771, endPoint y: 429, distance: 78.5
click at [694, 419] on p "10:30 AM" at bounding box center [707, 411] width 95 height 37
click at [810, 421] on p "11:30 AM" at bounding box center [811, 411] width 95 height 37
click at [1127, 408] on div "**********" at bounding box center [784, 315] width 1568 height 630
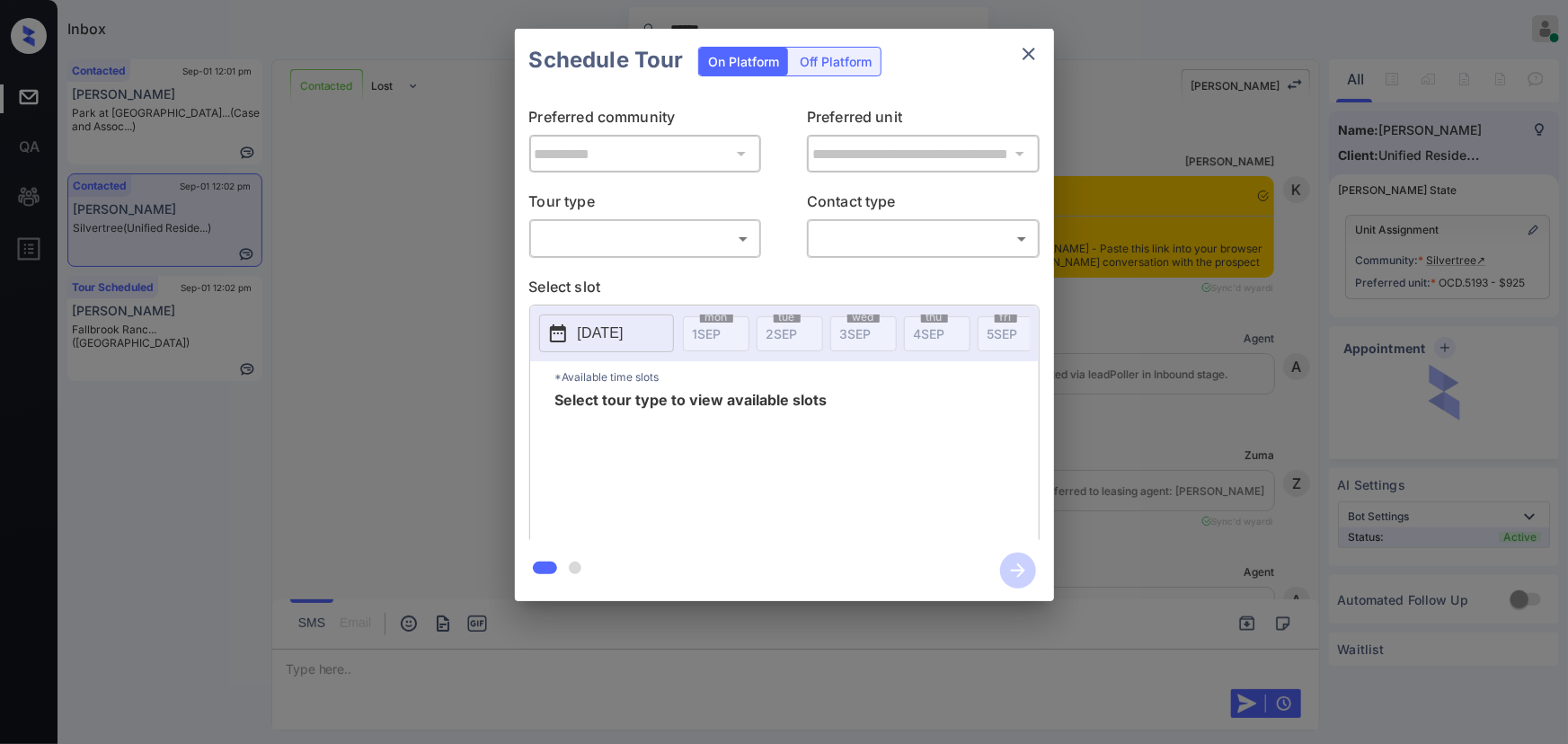
scroll to position [2872, 0]
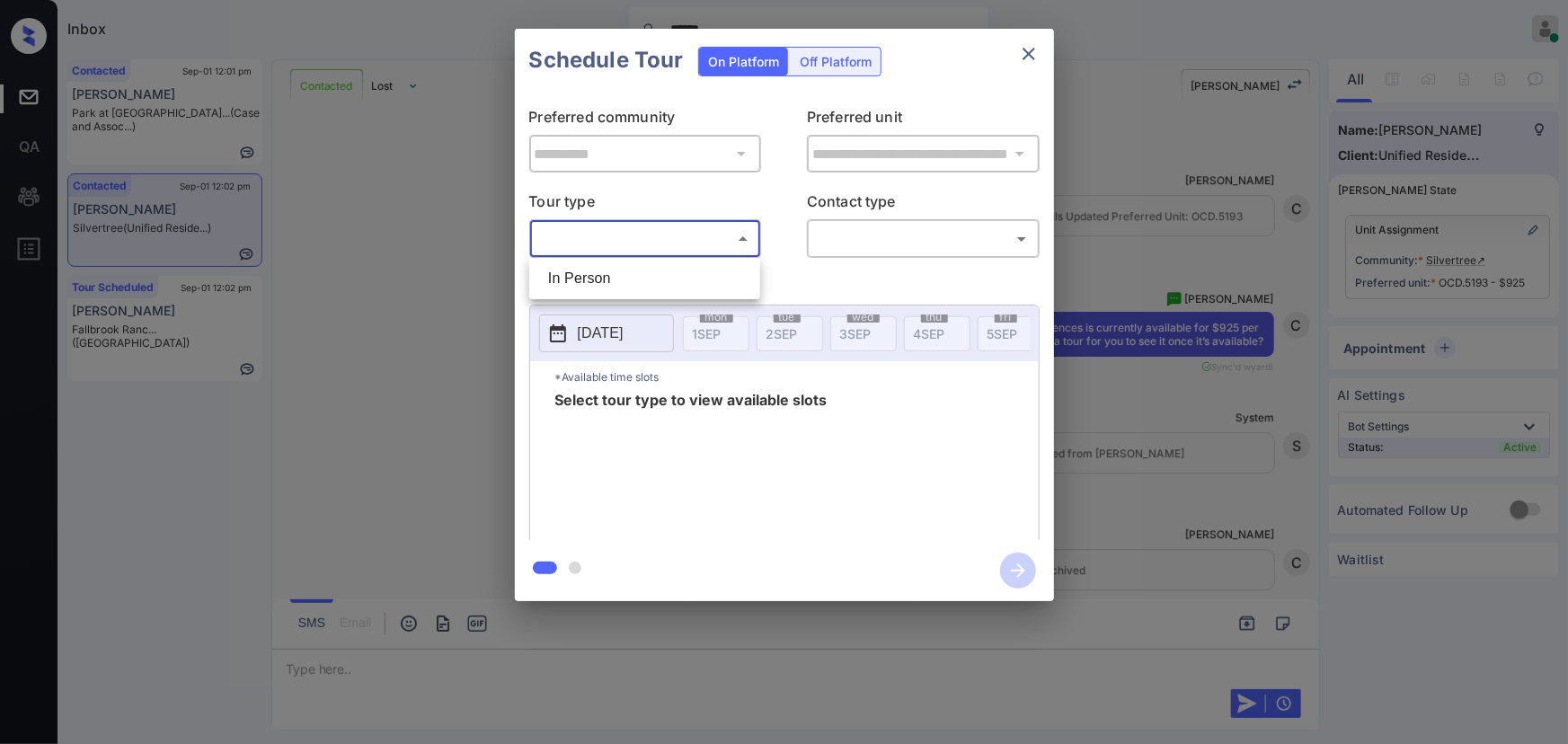
drag, startPoint x: 665, startPoint y: 233, endPoint x: 643, endPoint y: 261, distance: 35.6
click at [665, 233] on body "Inbox ****** [PERSON_NAME] Online Set yourself offline Set yourself on break Pr…" at bounding box center [784, 372] width 1568 height 744
click at [640, 263] on li "In Person" at bounding box center [644, 278] width 222 height 32
type input "********"
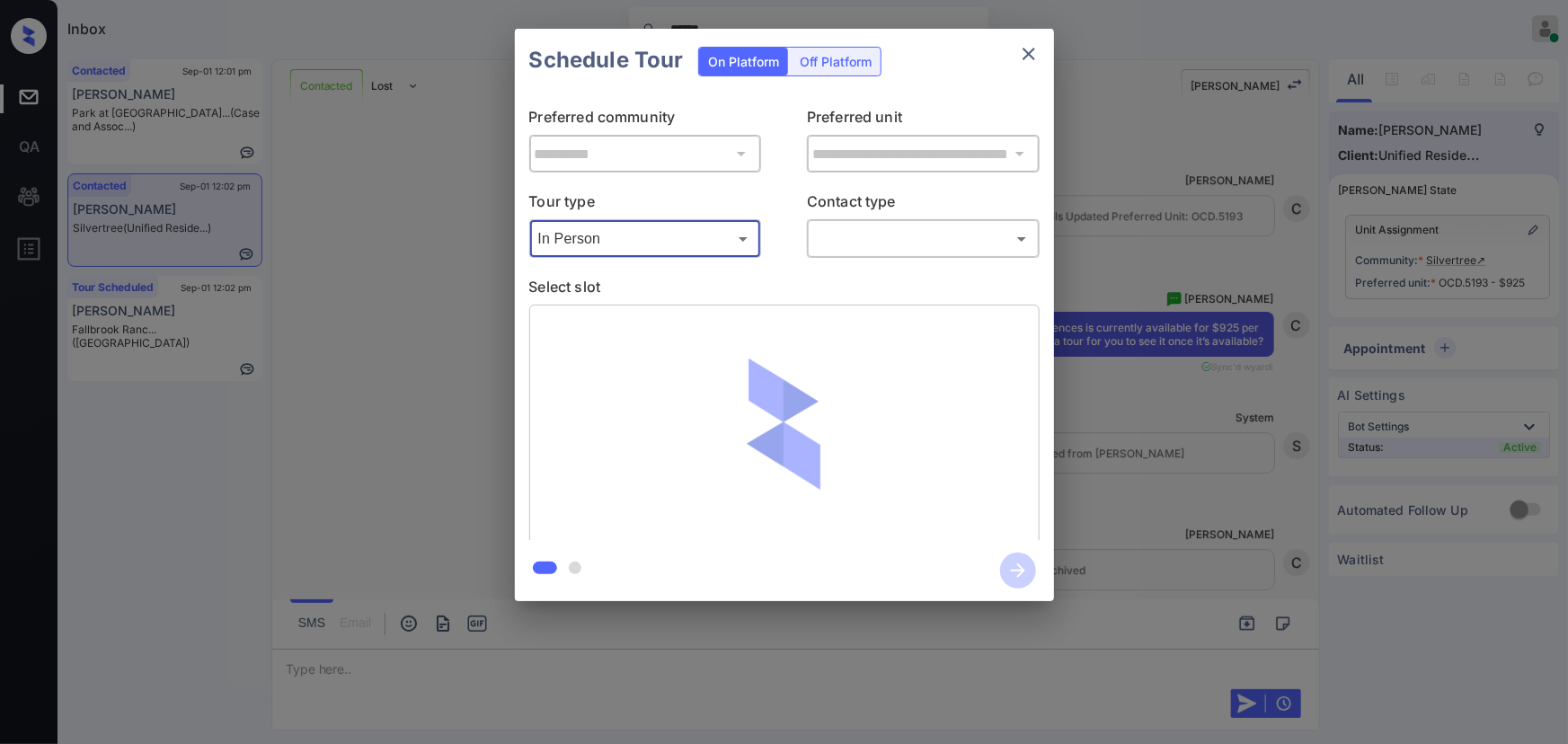
click at [893, 246] on body "Inbox ****** [PERSON_NAME] Online Set yourself offline Set yourself on break Pr…" at bounding box center [784, 372] width 1568 height 744
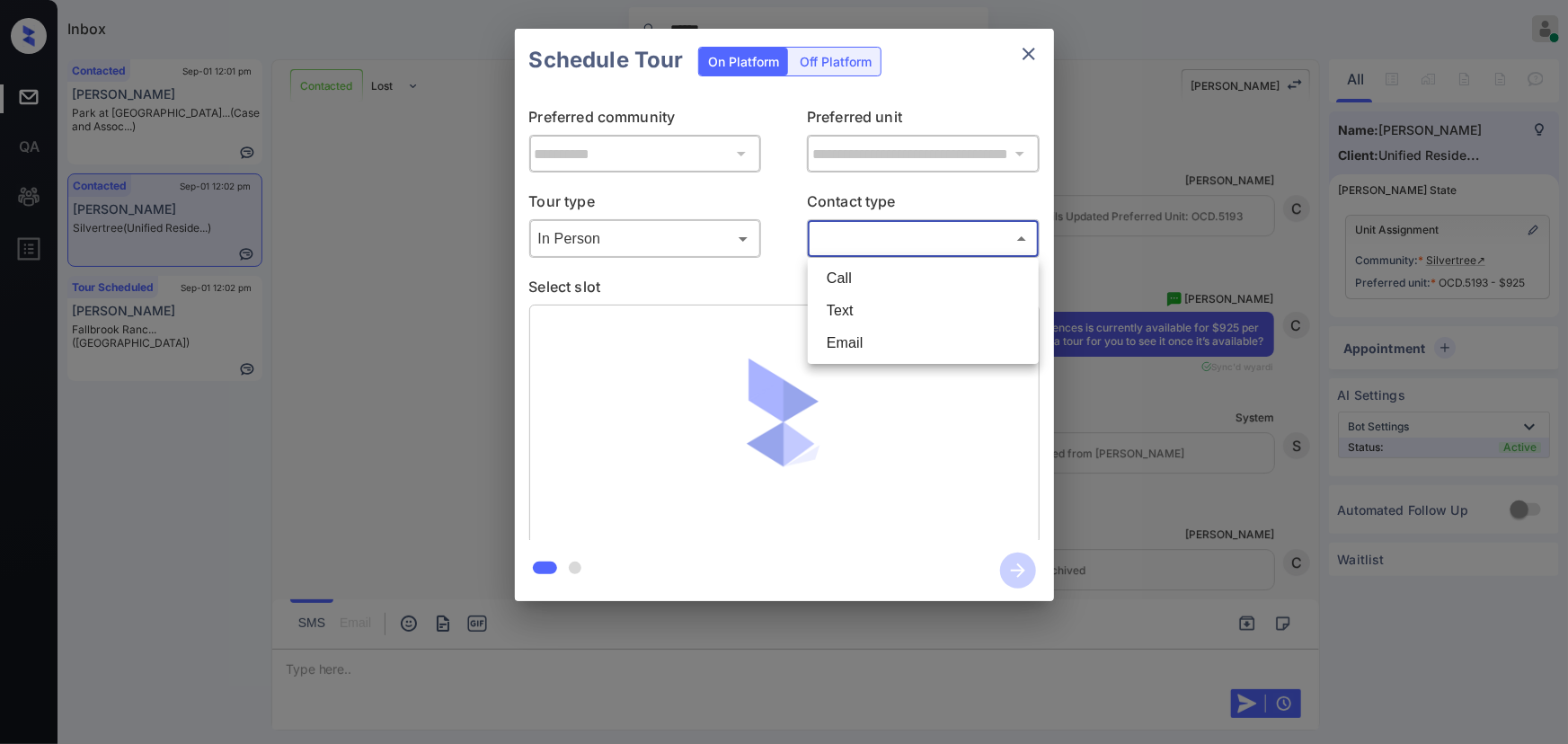
click at [863, 297] on li "Text" at bounding box center [923, 310] width 222 height 32
type input "****"
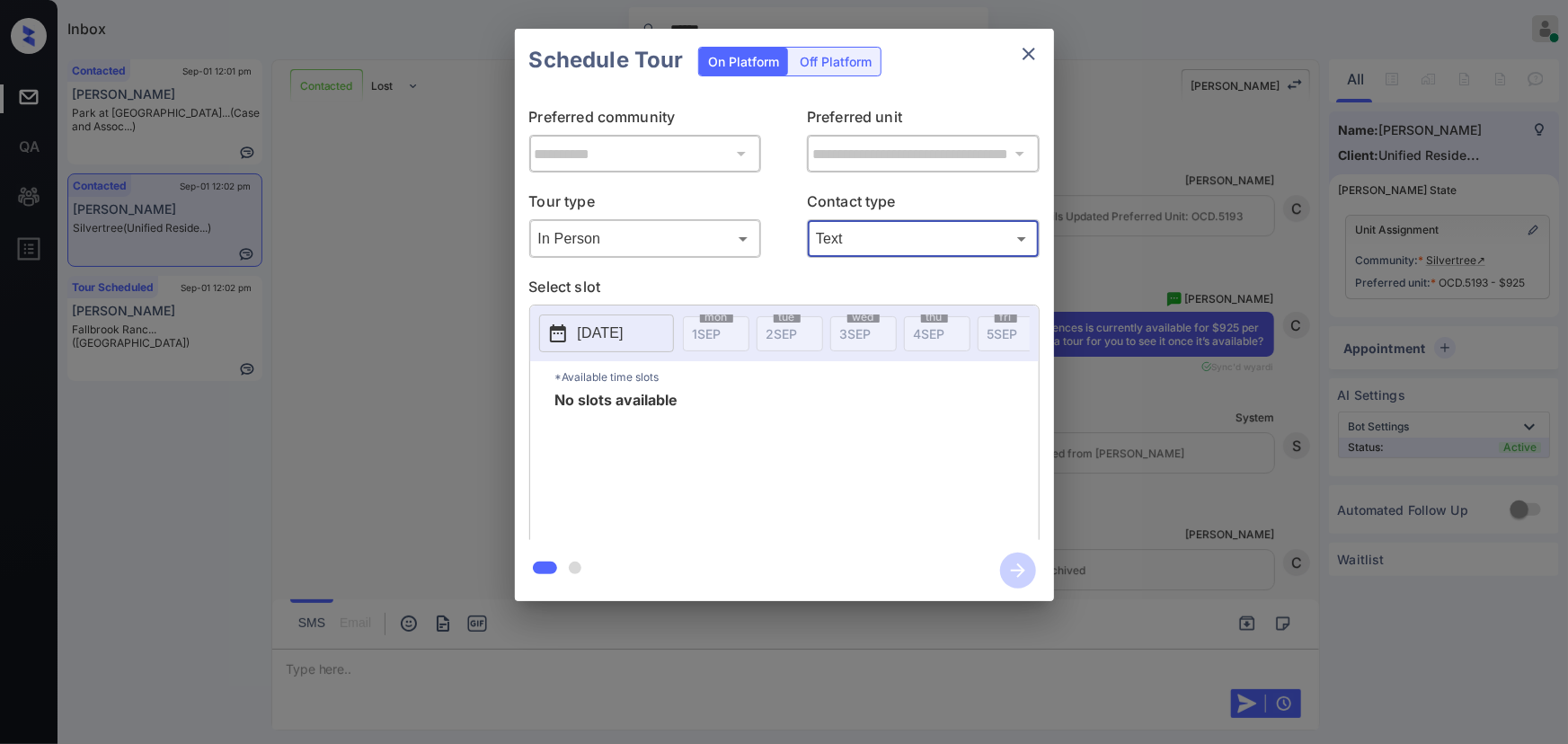
click at [1030, 52] on icon "close" at bounding box center [1029, 54] width 22 height 22
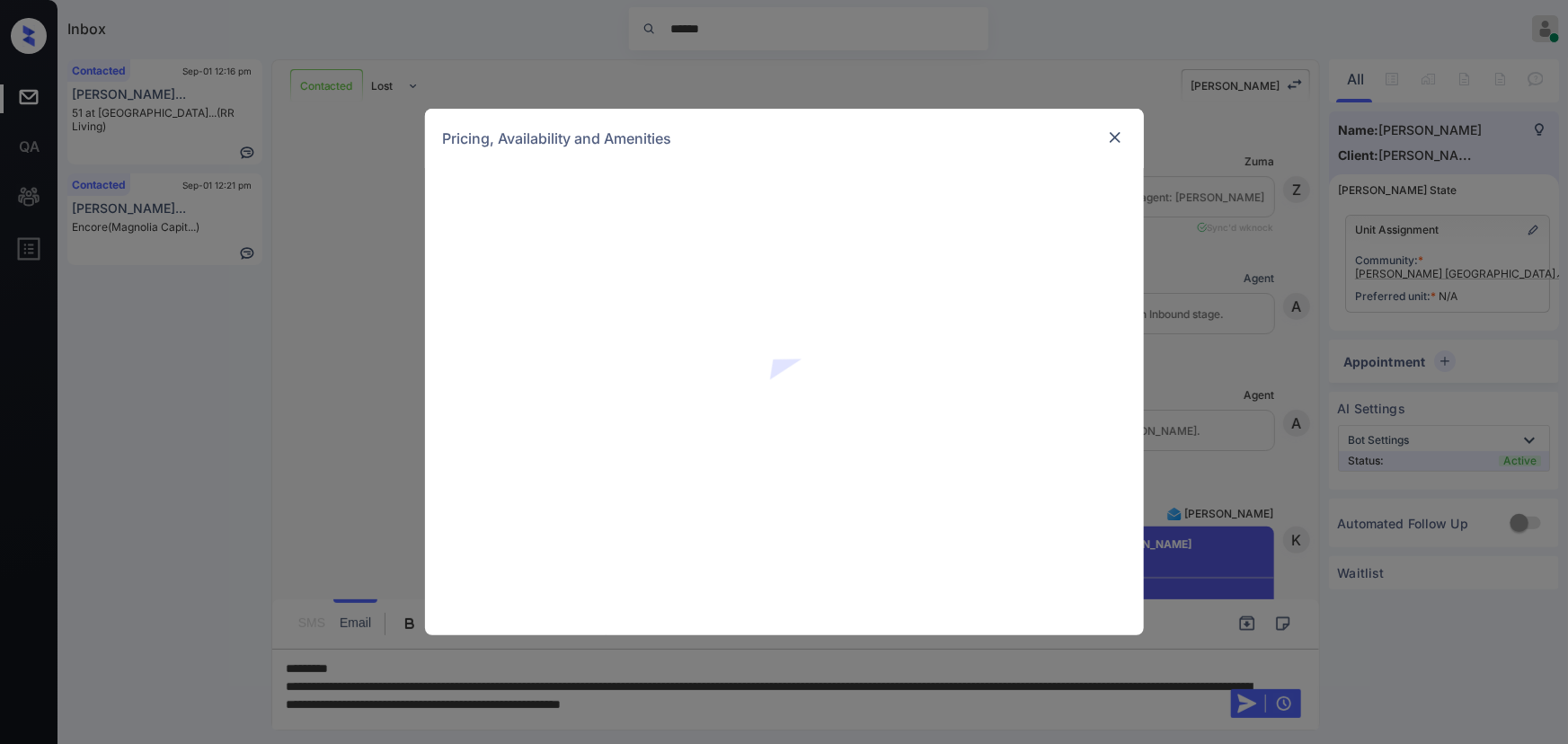
scroll to position [830, 0]
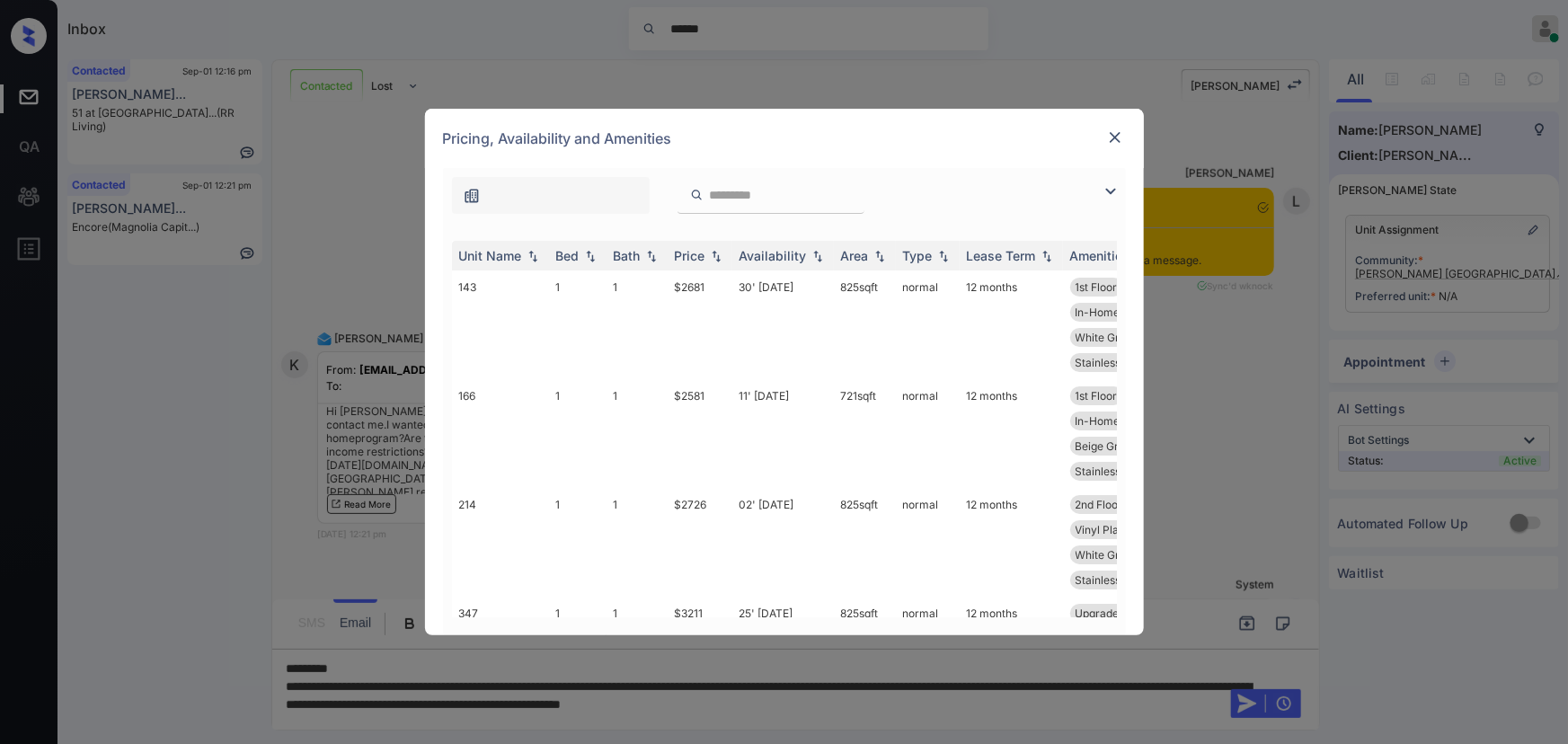
click at [1110, 190] on img at bounding box center [1110, 191] width 22 height 22
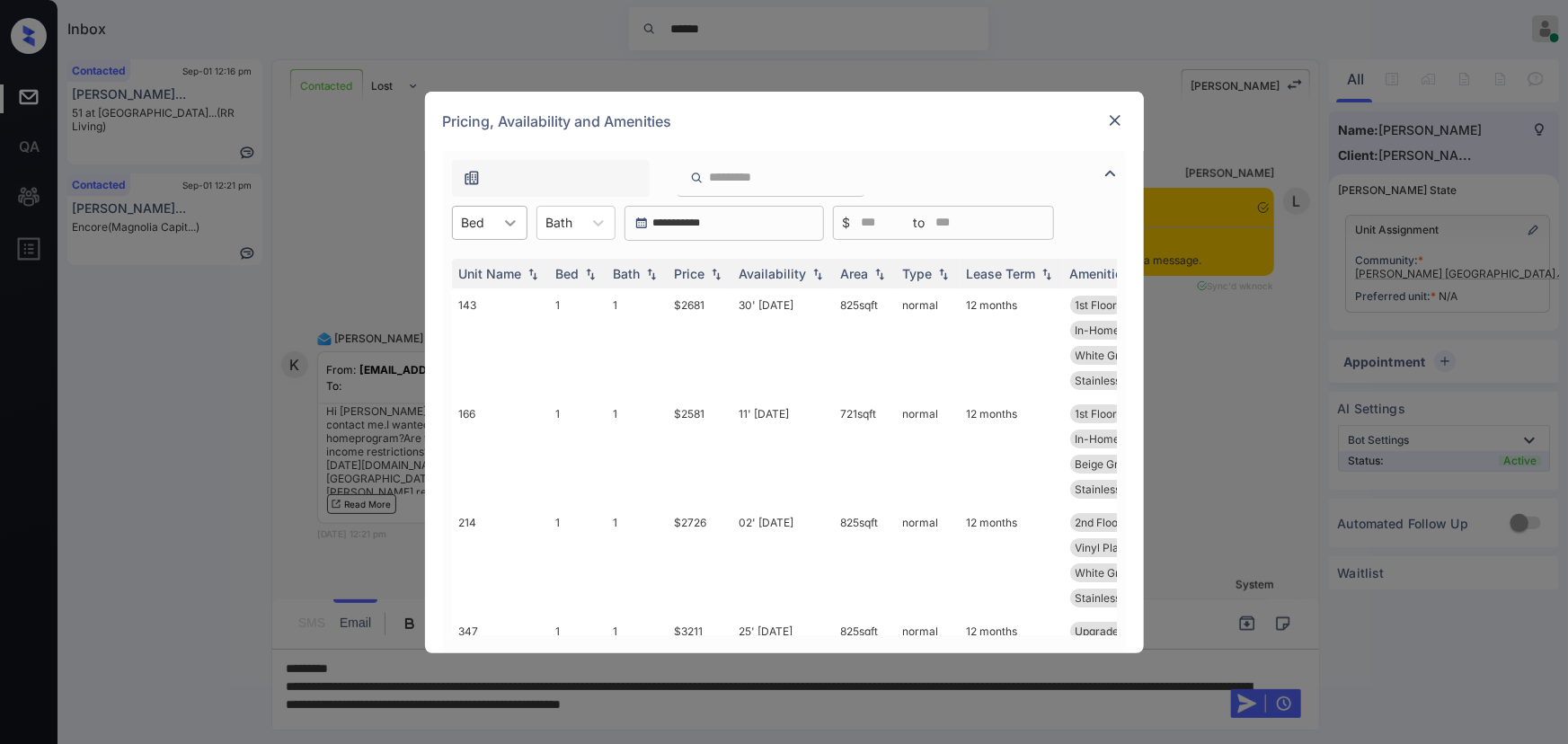
click at [504, 219] on icon at bounding box center [511, 223] width 18 height 18
drag, startPoint x: 474, startPoint y: 272, endPoint x: 587, endPoint y: 232, distance: 119.9
click at [481, 268] on div "1" at bounding box center [490, 266] width 76 height 32
click at [599, 223] on icon at bounding box center [607, 223] width 18 height 18
drag, startPoint x: 568, startPoint y: 272, endPoint x: 580, endPoint y: 274, distance: 12.2
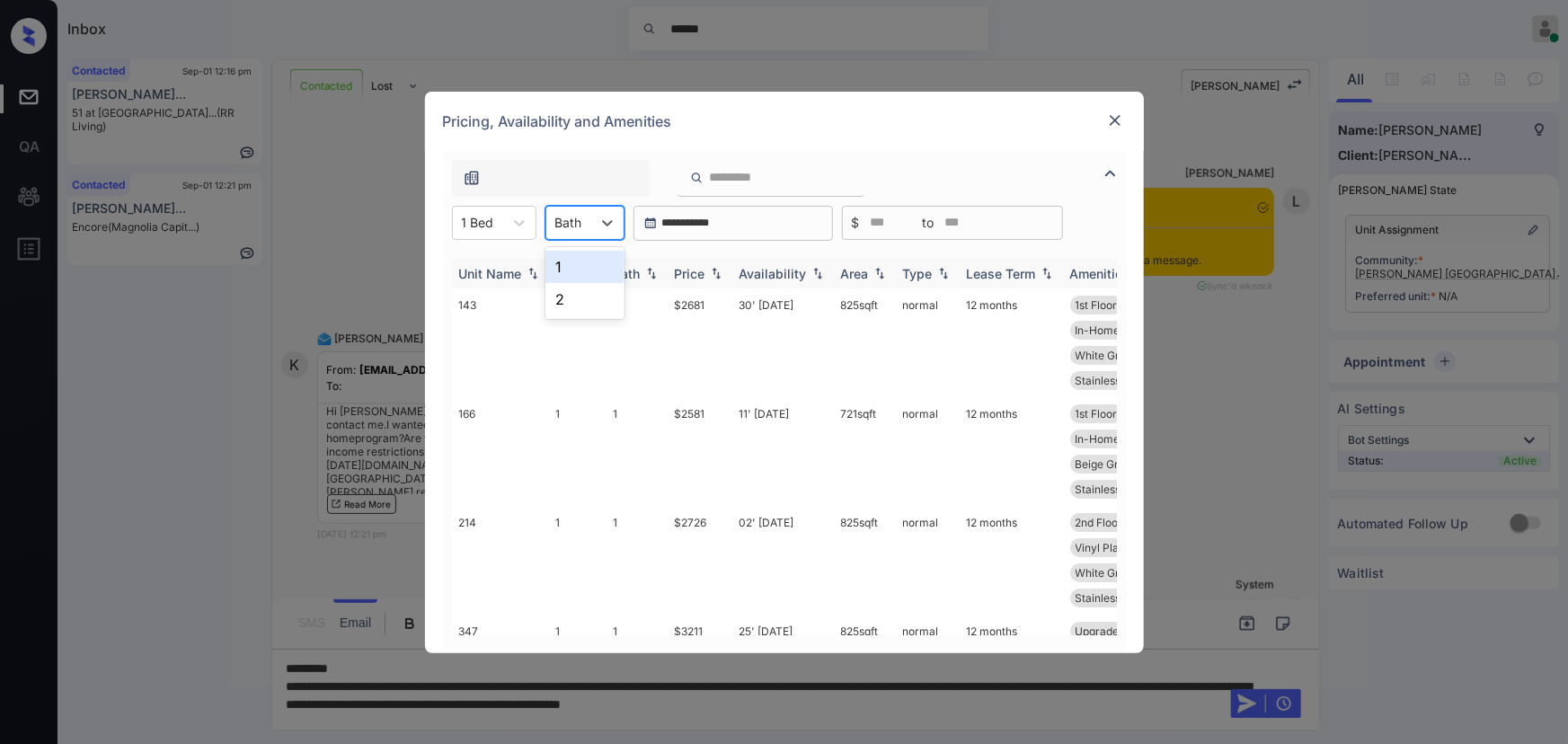
click at [569, 272] on div "1" at bounding box center [584, 266] width 79 height 32
click at [734, 275] on th "Availability" at bounding box center [782, 274] width 101 height 30
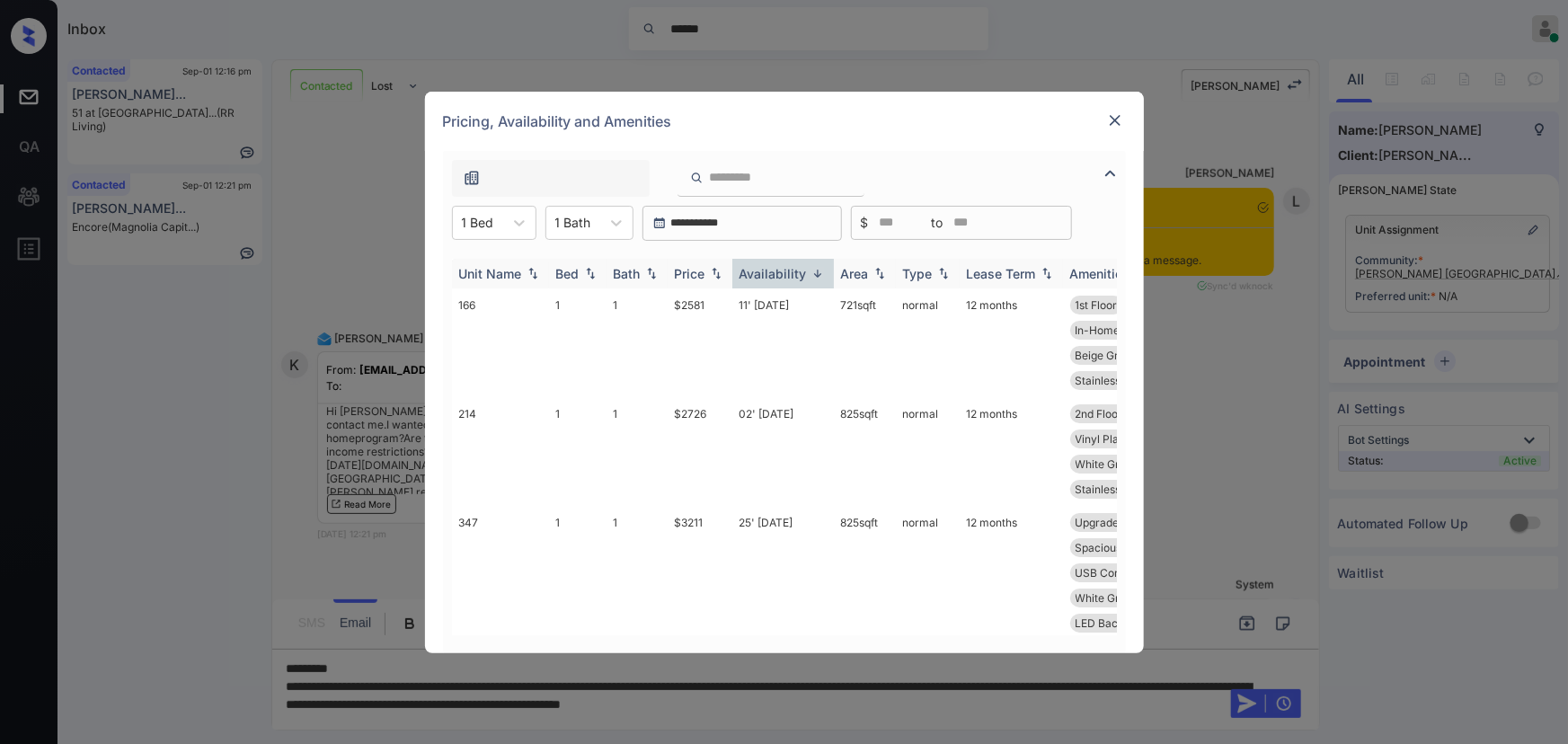
click at [710, 273] on img at bounding box center [717, 274] width 18 height 13
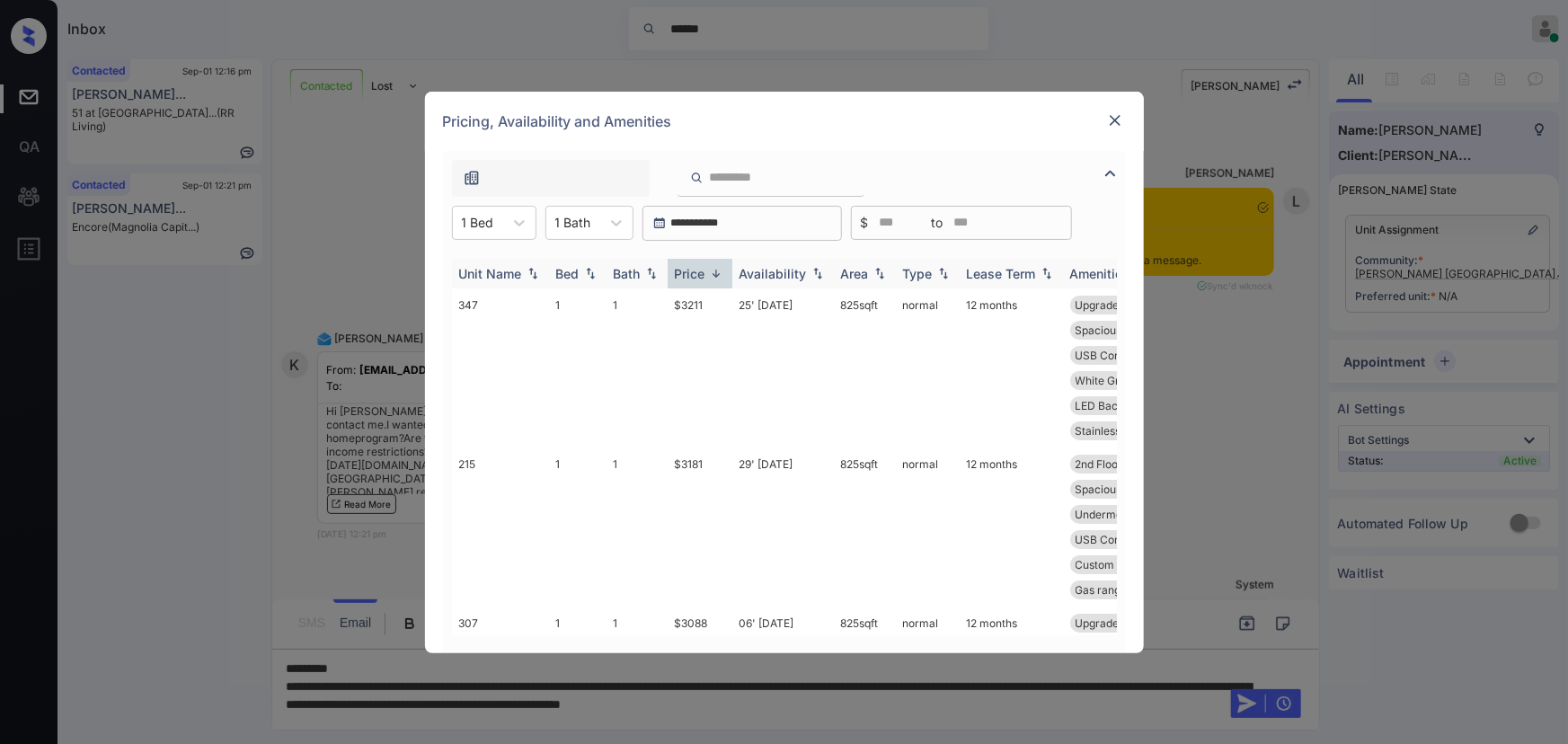
click at [710, 273] on img at bounding box center [717, 274] width 18 height 14
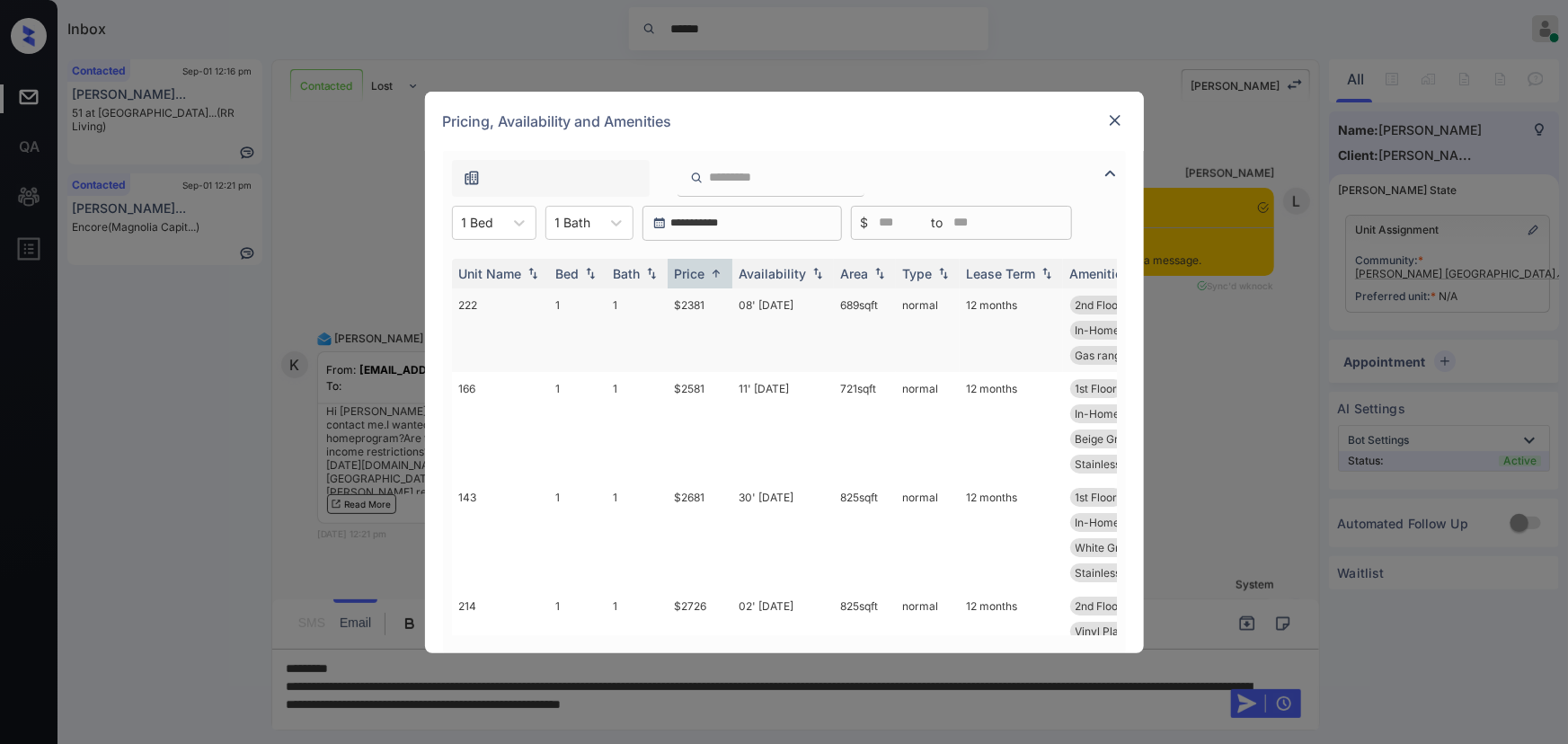
click at [708, 303] on td "$2381" at bounding box center [699, 330] width 65 height 84
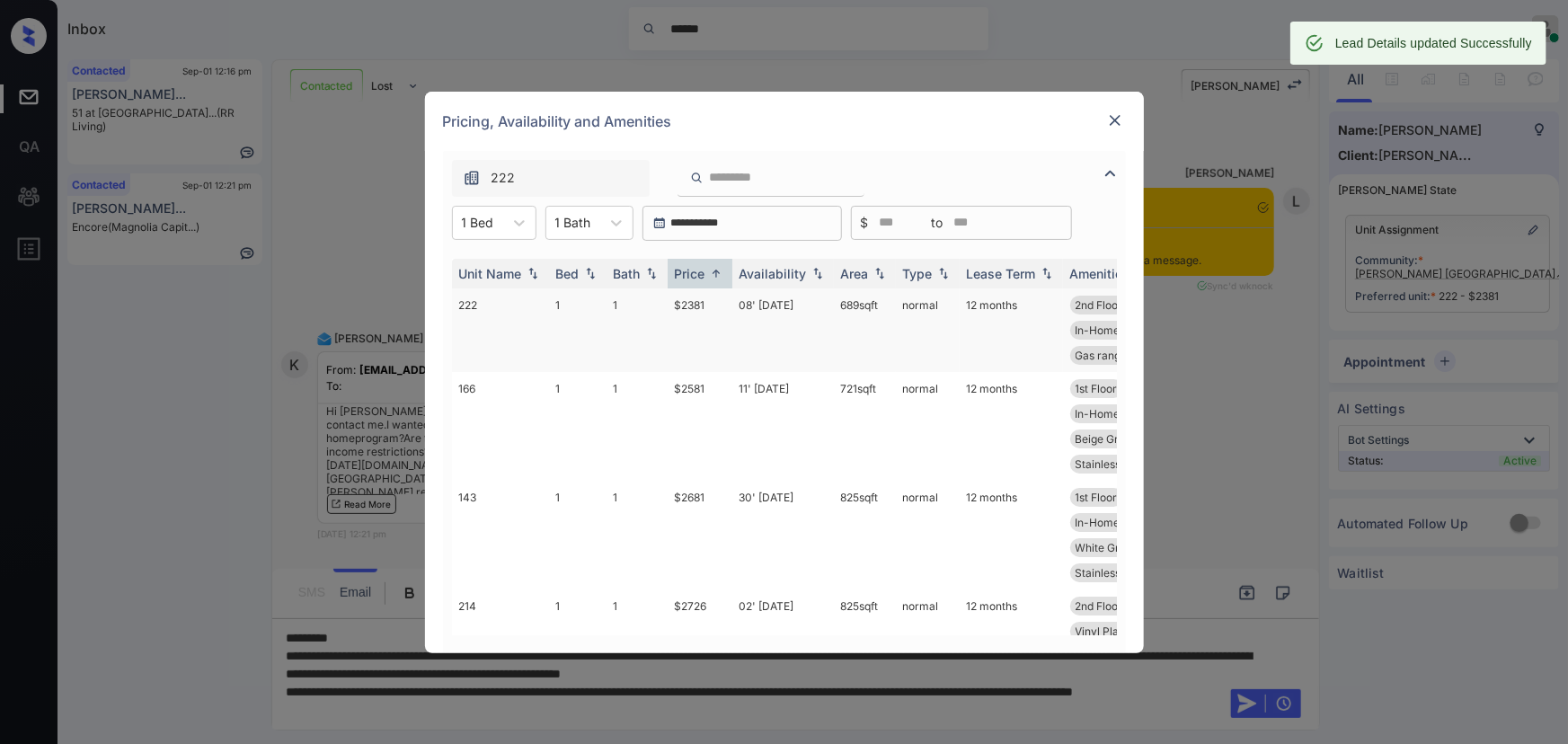
copy td "689 sqft"
drag, startPoint x: 882, startPoint y: 307, endPoint x: 833, endPoint y: 305, distance: 49.0
click at [834, 306] on td "689 sqft" at bounding box center [865, 330] width 62 height 84
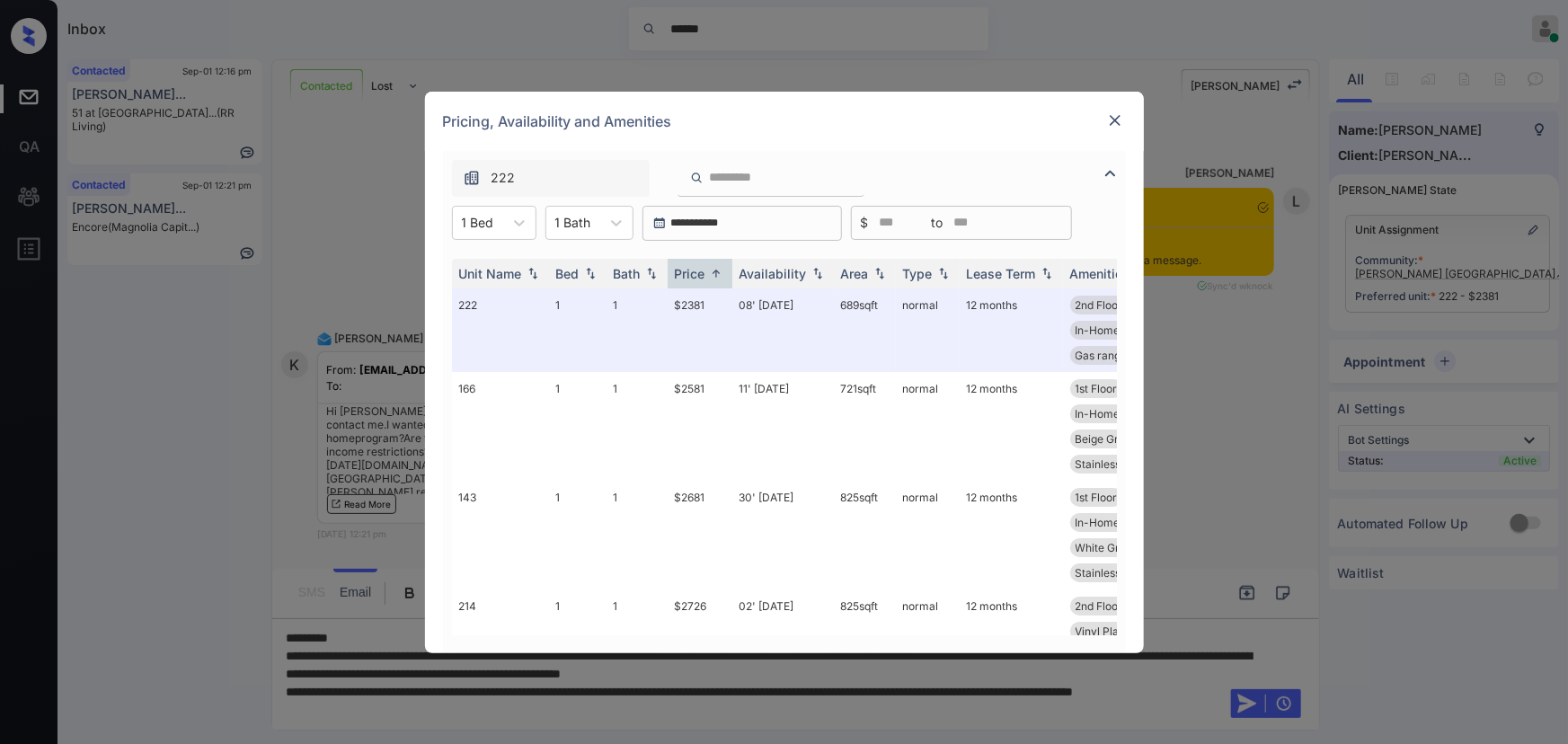
click at [1110, 107] on div "Pricing, Availability and Amenities" at bounding box center [784, 121] width 718 height 59
click at [1118, 116] on img at bounding box center [1115, 120] width 18 height 18
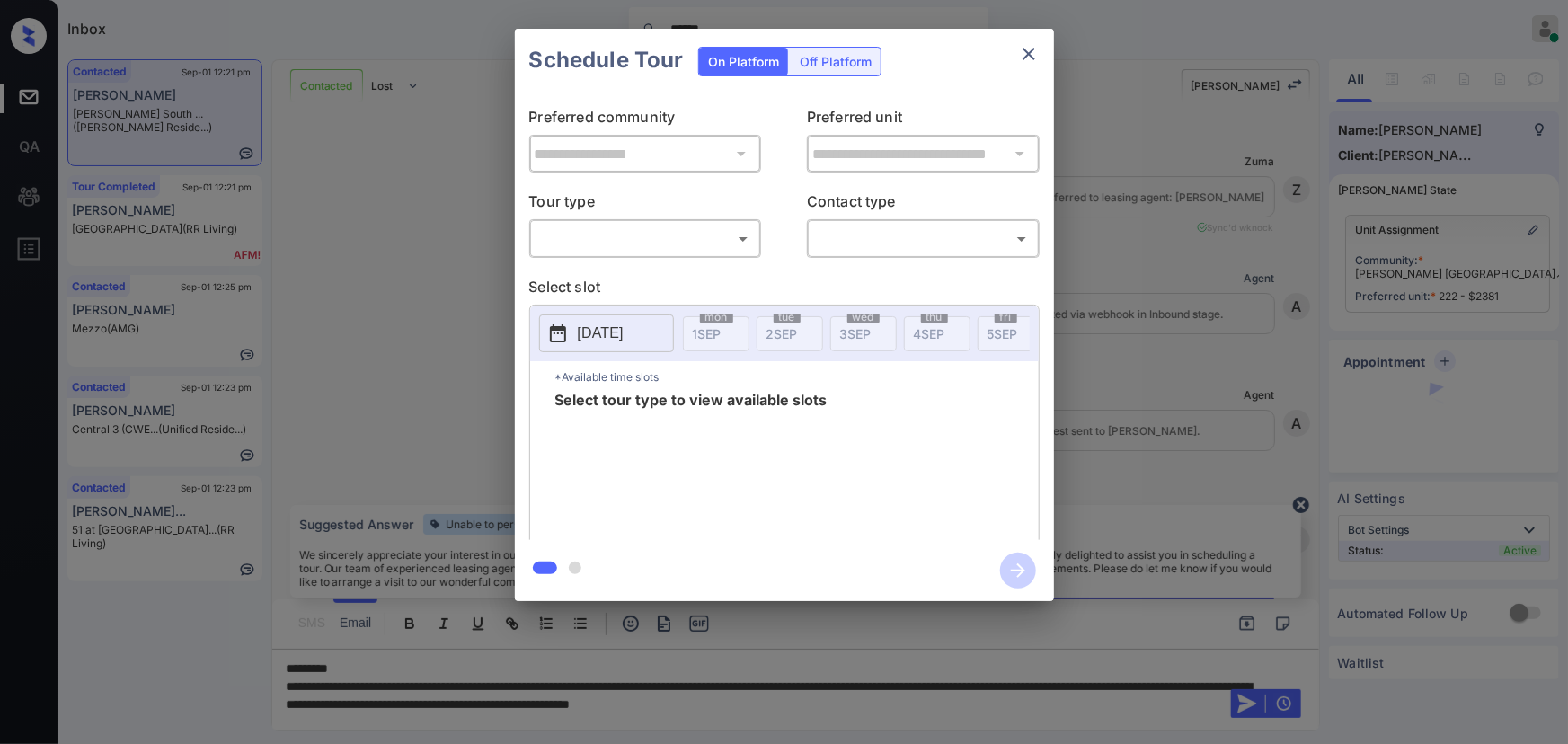
scroll to position [830, 0]
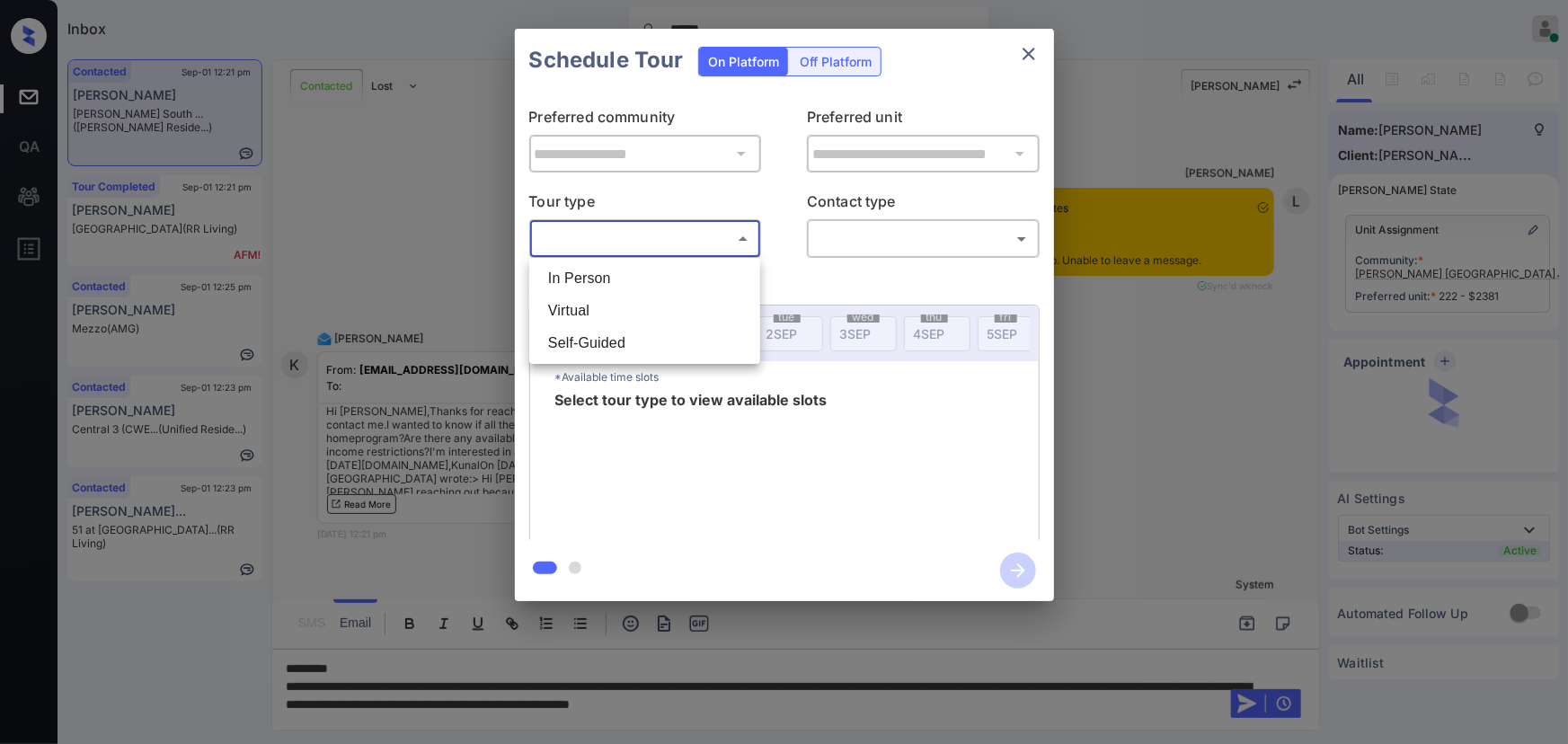
click at [625, 230] on body "Inbox ****** Kenneth Umali Online Set yourself offline Set yourself on break Pr…" at bounding box center [784, 372] width 1568 height 744
click at [597, 274] on li "In Person" at bounding box center [644, 278] width 222 height 32
type input "********"
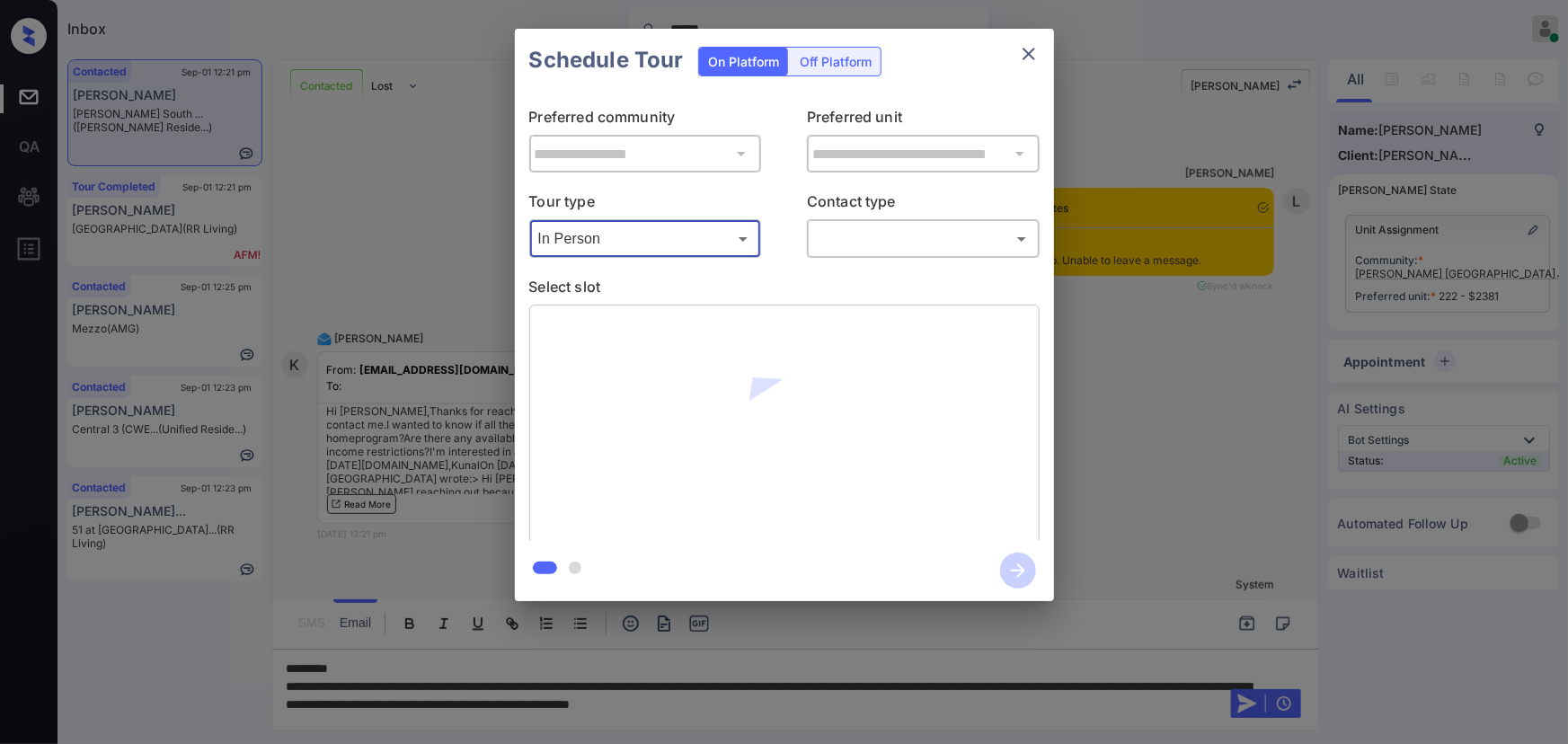
click at [869, 252] on body "Inbox ****** Kenneth Umali Online Set yourself offline Set yourself on break Pr…" at bounding box center [784, 372] width 1568 height 744
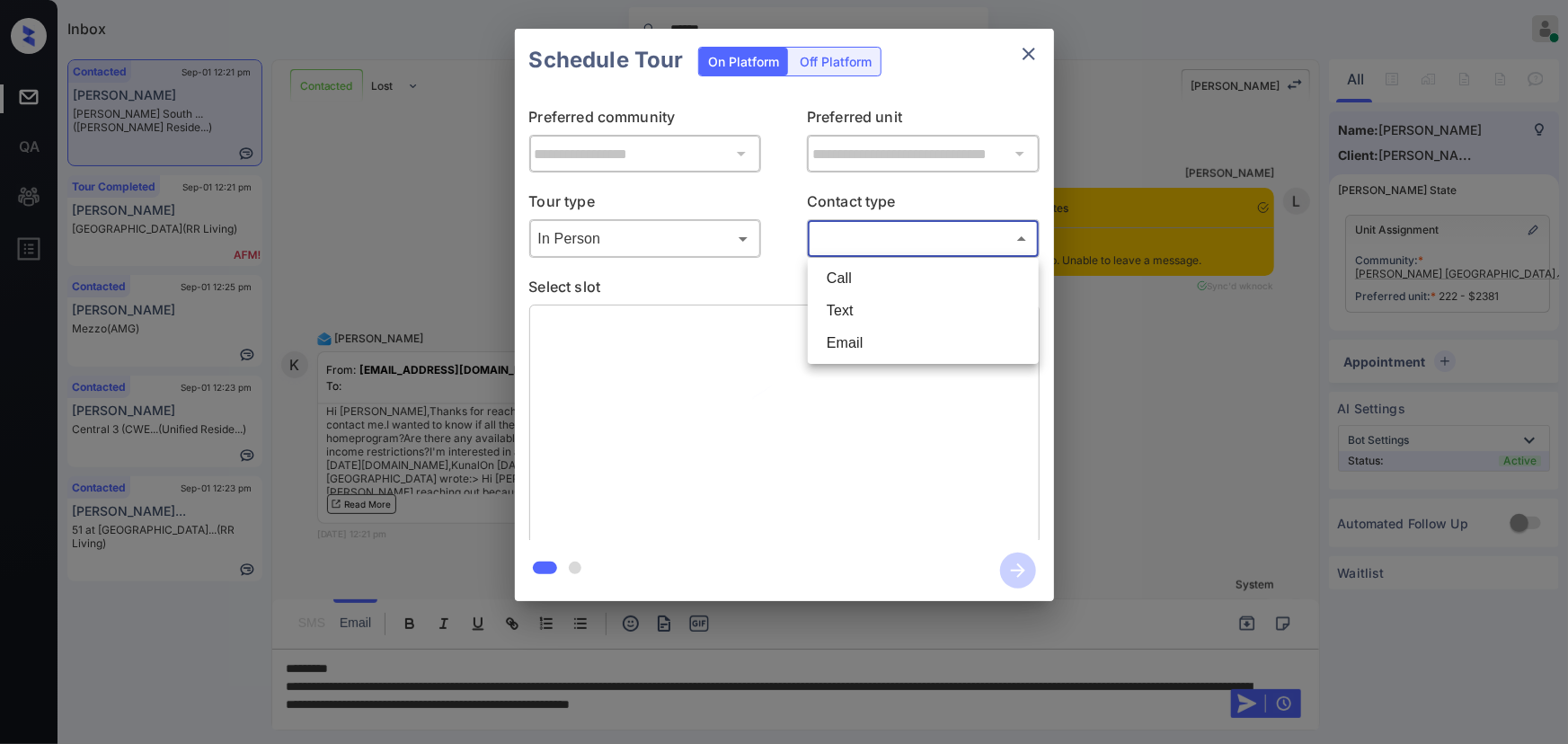
click at [857, 301] on li "Text" at bounding box center [923, 310] width 222 height 32
type input "****"
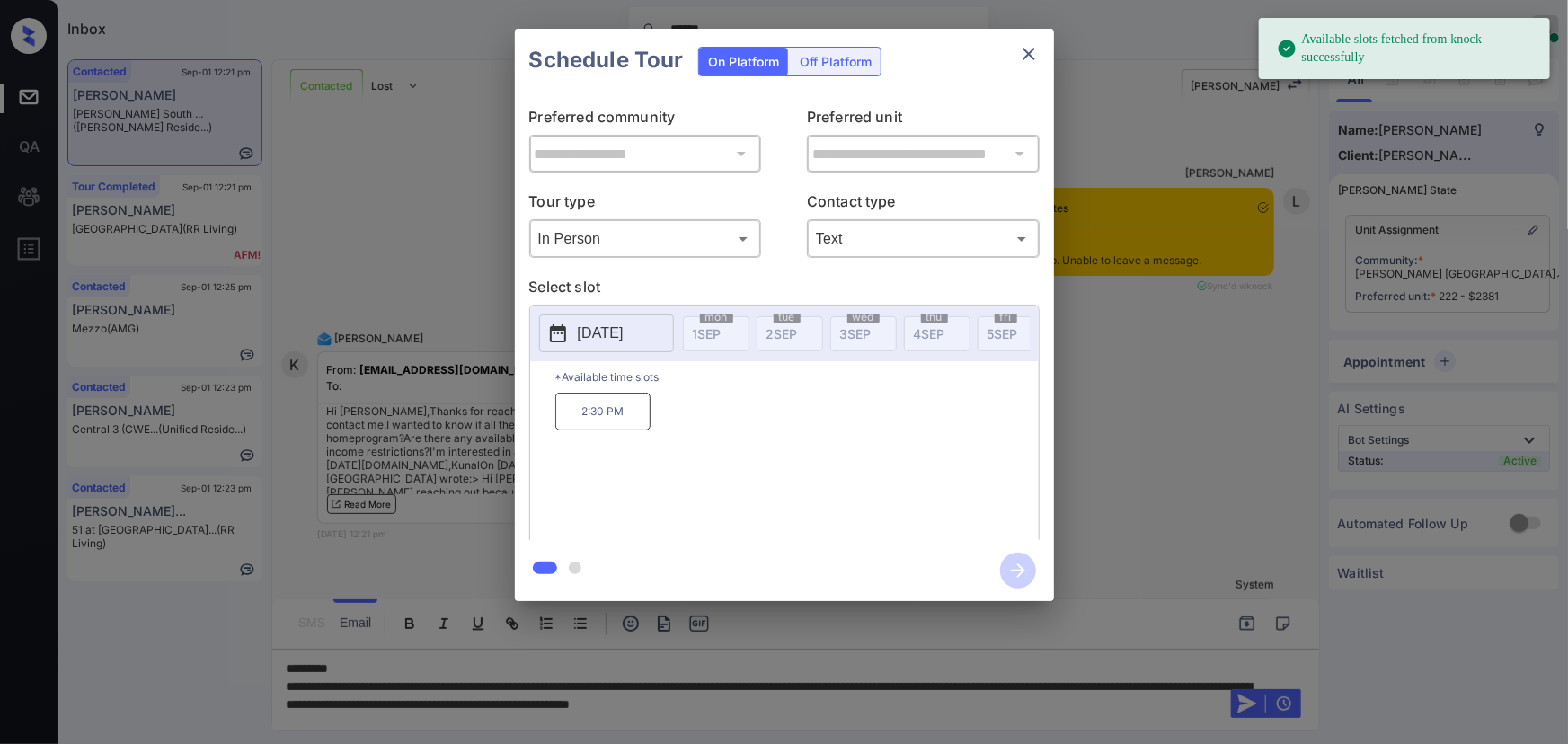
click at [624, 333] on p "2025-09-16" at bounding box center [601, 334] width 46 height 22
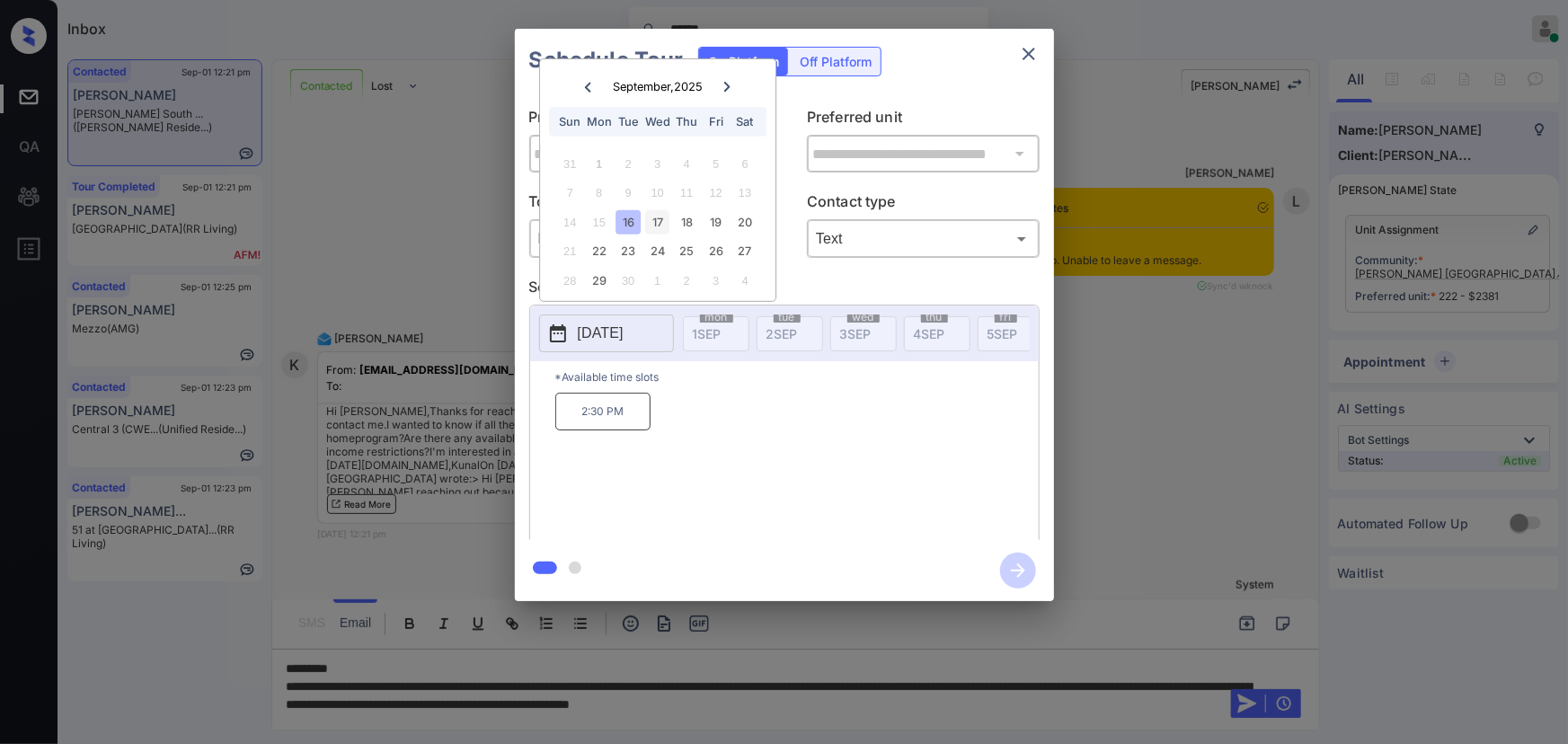
click at [656, 220] on div "17" at bounding box center [657, 222] width 25 height 25
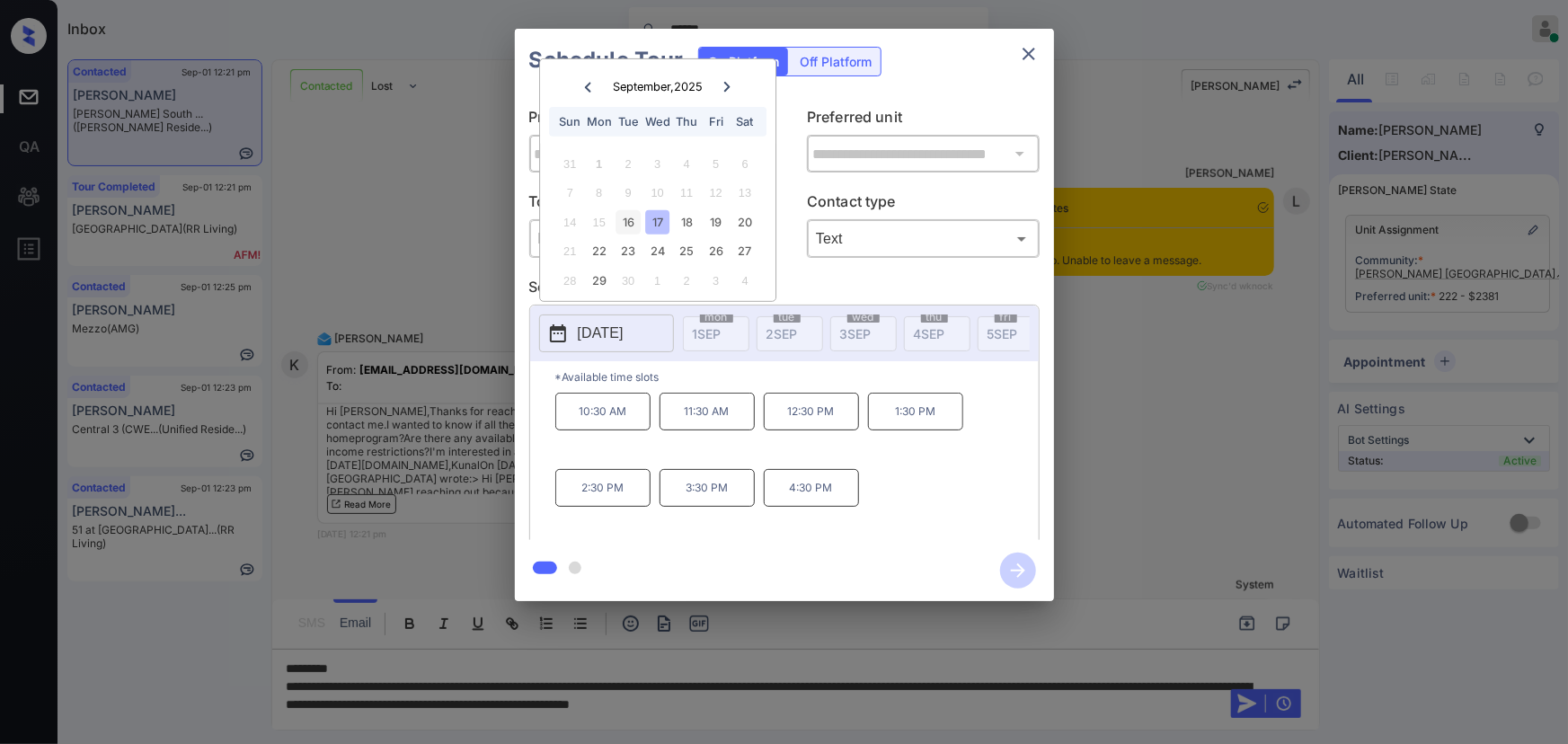
click at [630, 222] on div "16" at bounding box center [628, 222] width 25 height 25
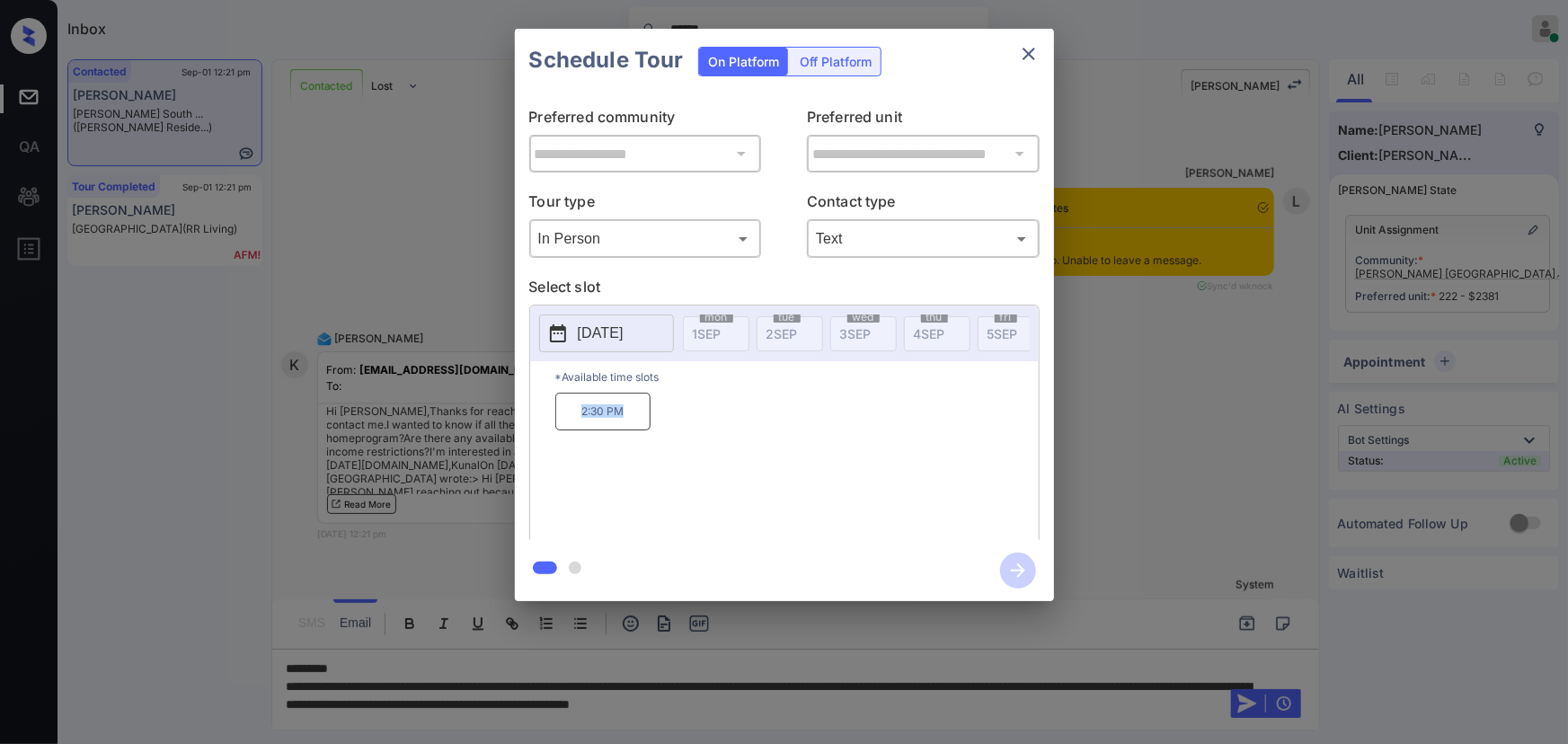
drag, startPoint x: 624, startPoint y: 421, endPoint x: 563, endPoint y: 413, distance: 61.5
click at [563, 413] on p "2:30 PM" at bounding box center [603, 411] width 95 height 37
copy p "2:30 PM"
click at [1031, 707] on div at bounding box center [784, 372] width 1568 height 744
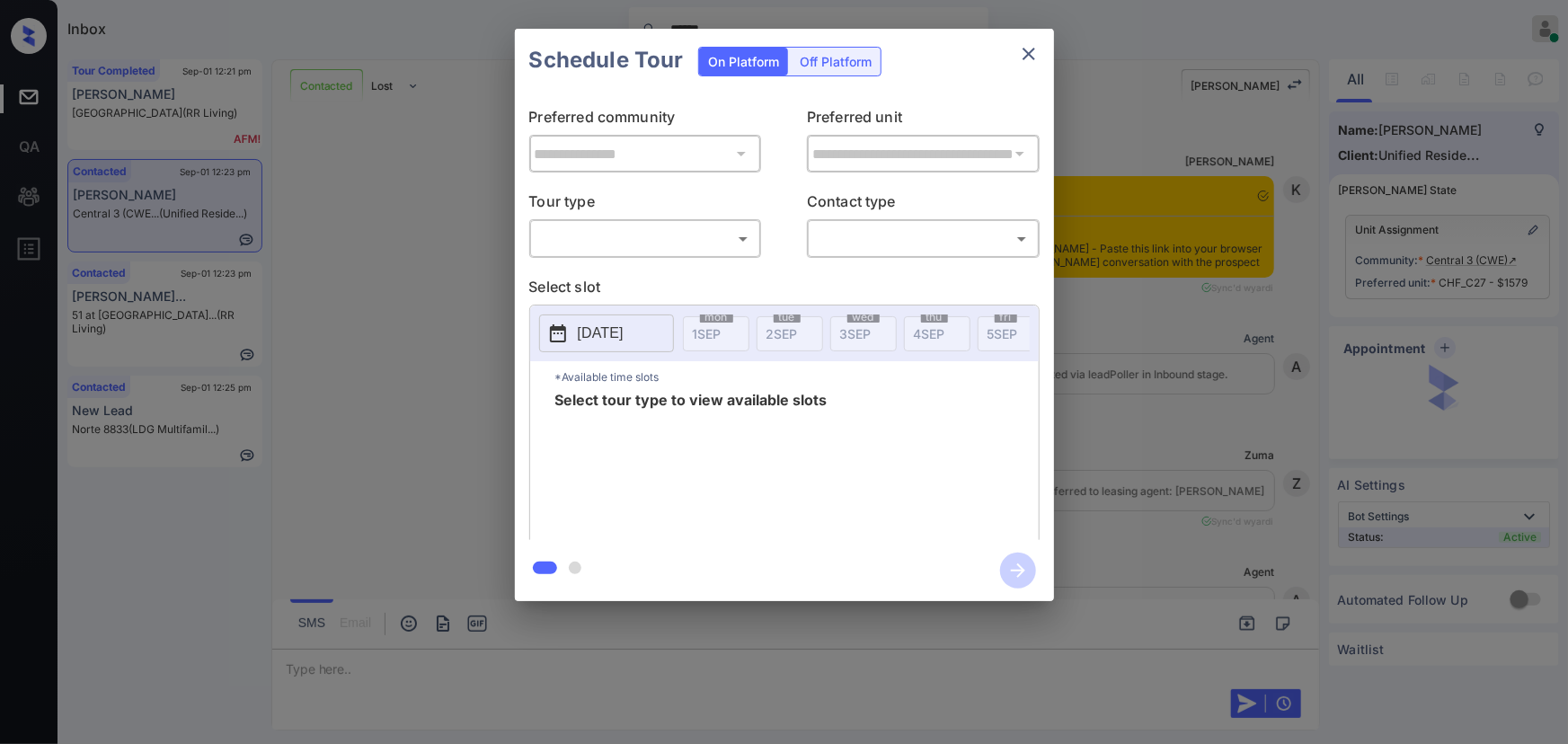
scroll to position [3602, 0]
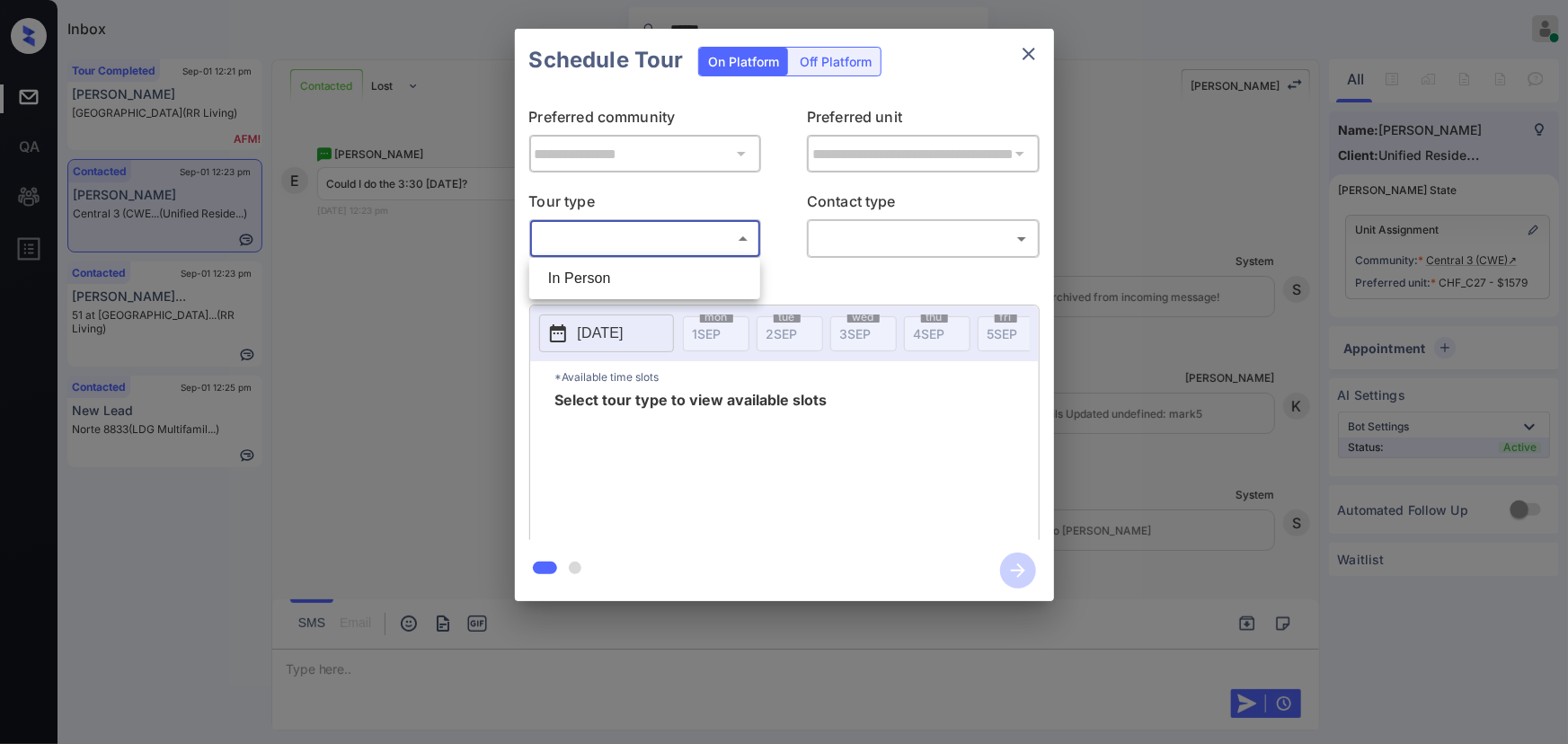
click at [660, 227] on body "Inbox ****** Kenneth Umali Online Set yourself offline Set yourself on break Pr…" at bounding box center [784, 372] width 1568 height 744
click at [621, 270] on li "In Person" at bounding box center [644, 278] width 222 height 32
type input "********"
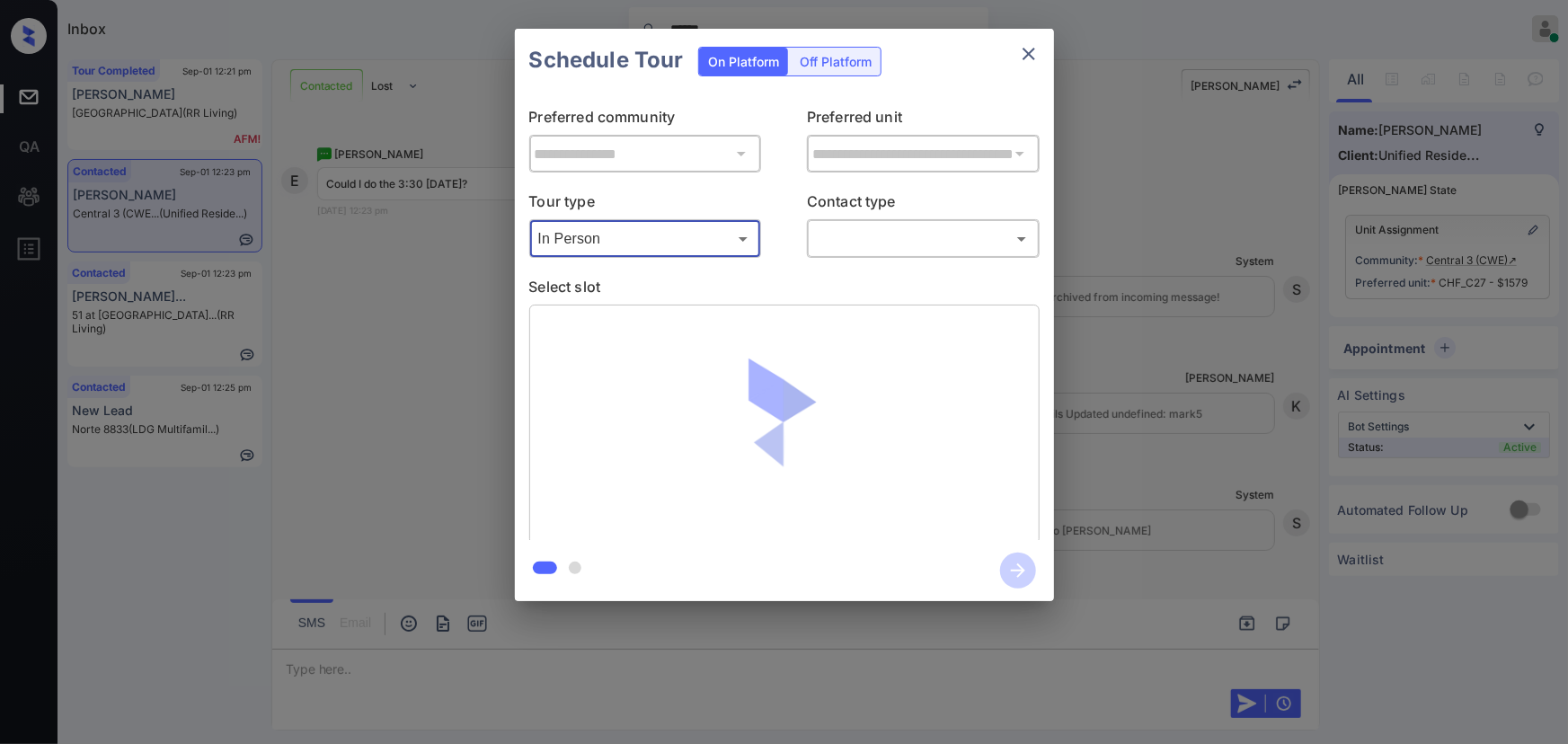
click at [886, 232] on body "Inbox ****** Kenneth Umali Online Set yourself offline Set yourself on break Pr…" at bounding box center [784, 372] width 1568 height 744
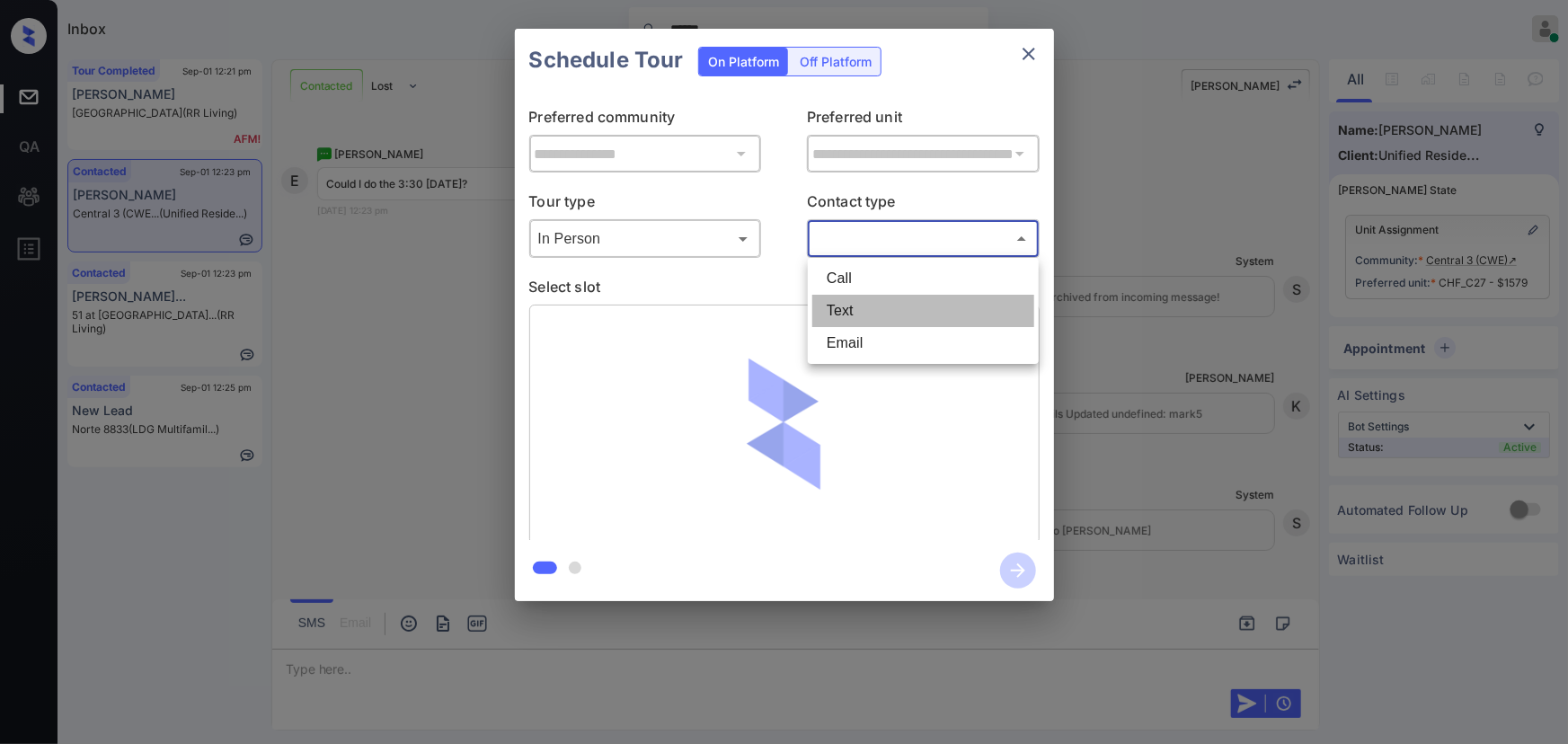
click at [861, 305] on li "Text" at bounding box center [923, 310] width 222 height 32
type input "****"
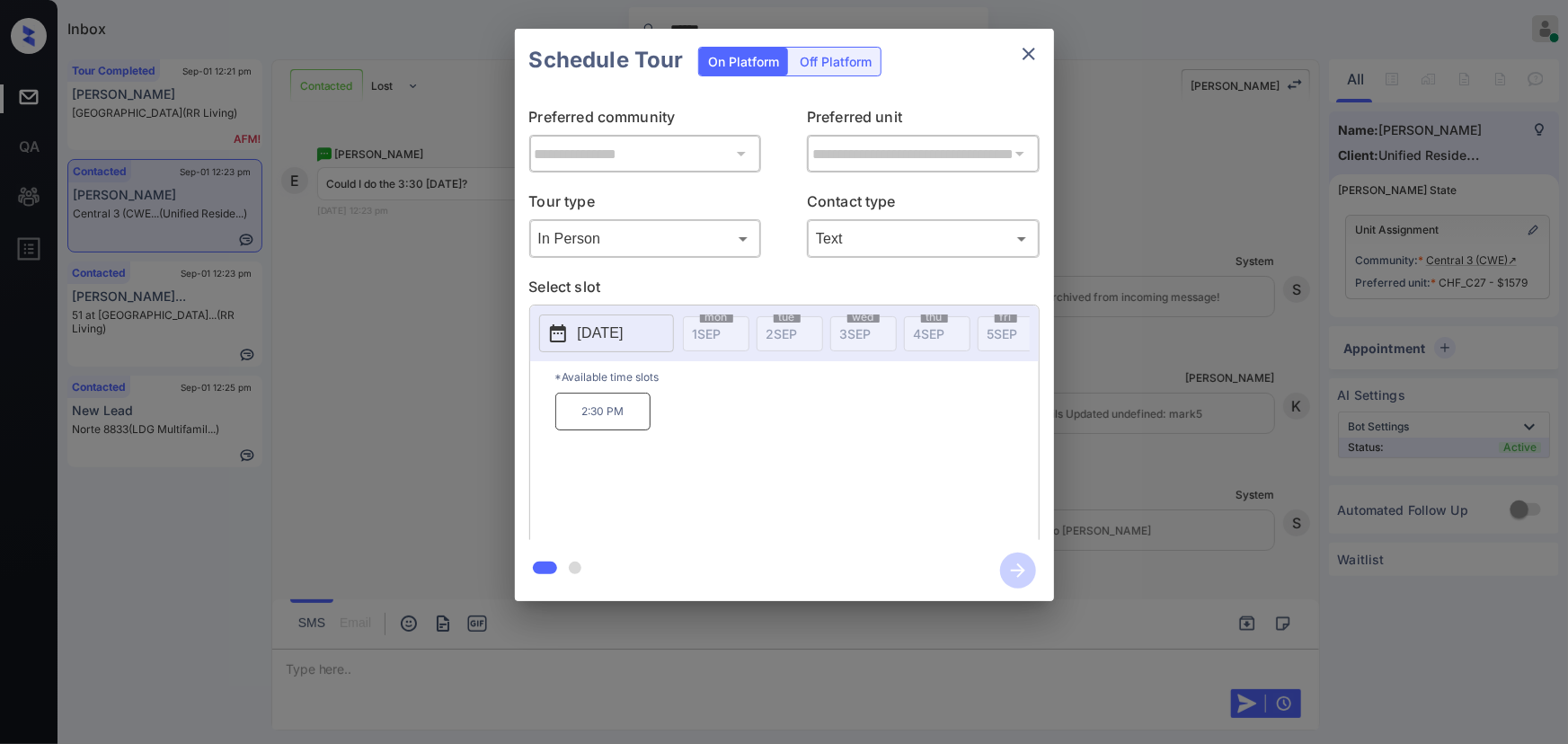
click at [606, 336] on p "2025-09-16" at bounding box center [601, 334] width 46 height 22
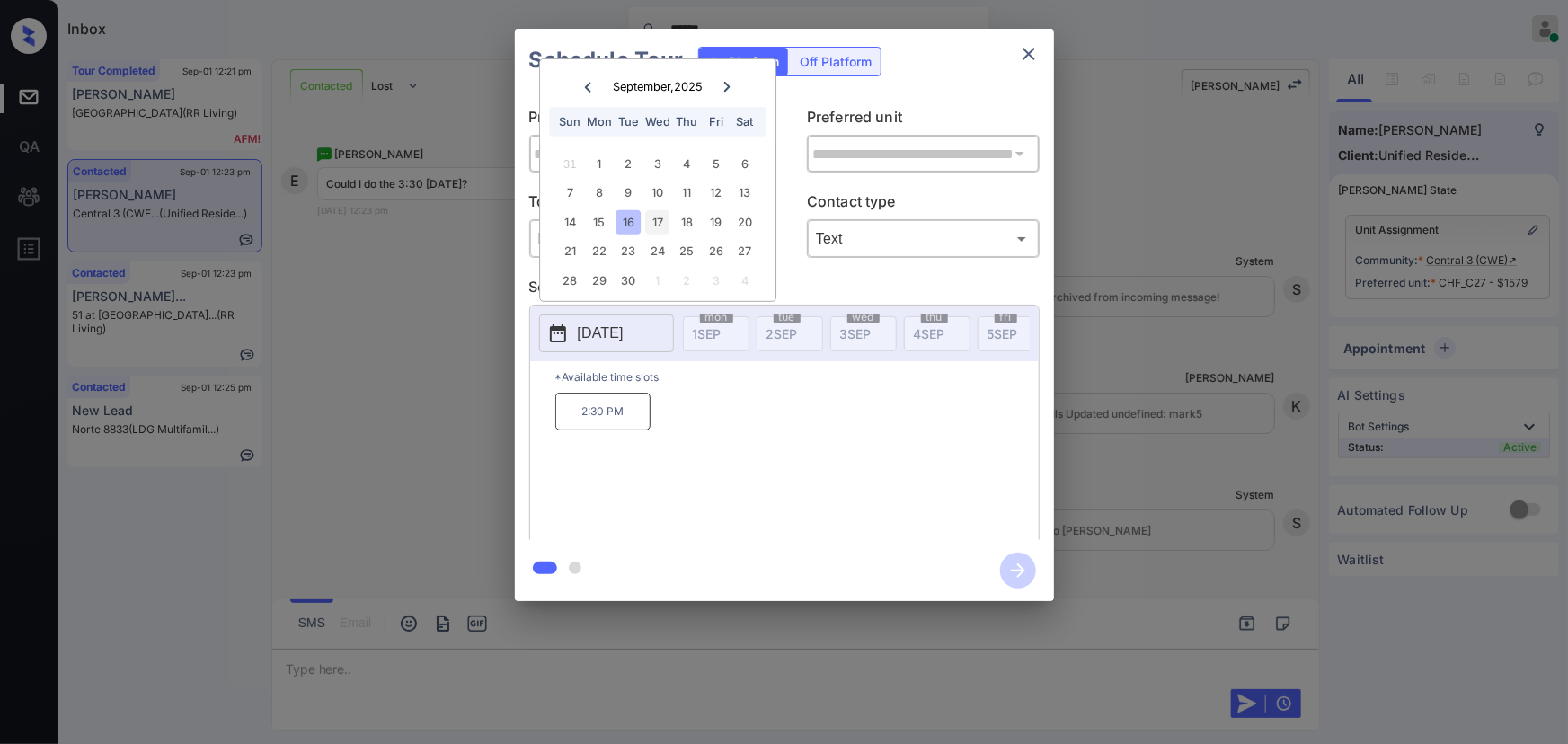
click at [658, 218] on div "17" at bounding box center [657, 222] width 25 height 25
click at [682, 160] on div "4" at bounding box center [686, 164] width 25 height 25
click at [656, 161] on div "3" at bounding box center [657, 164] width 25 height 25
click at [631, 223] on div "16" at bounding box center [628, 222] width 25 height 25
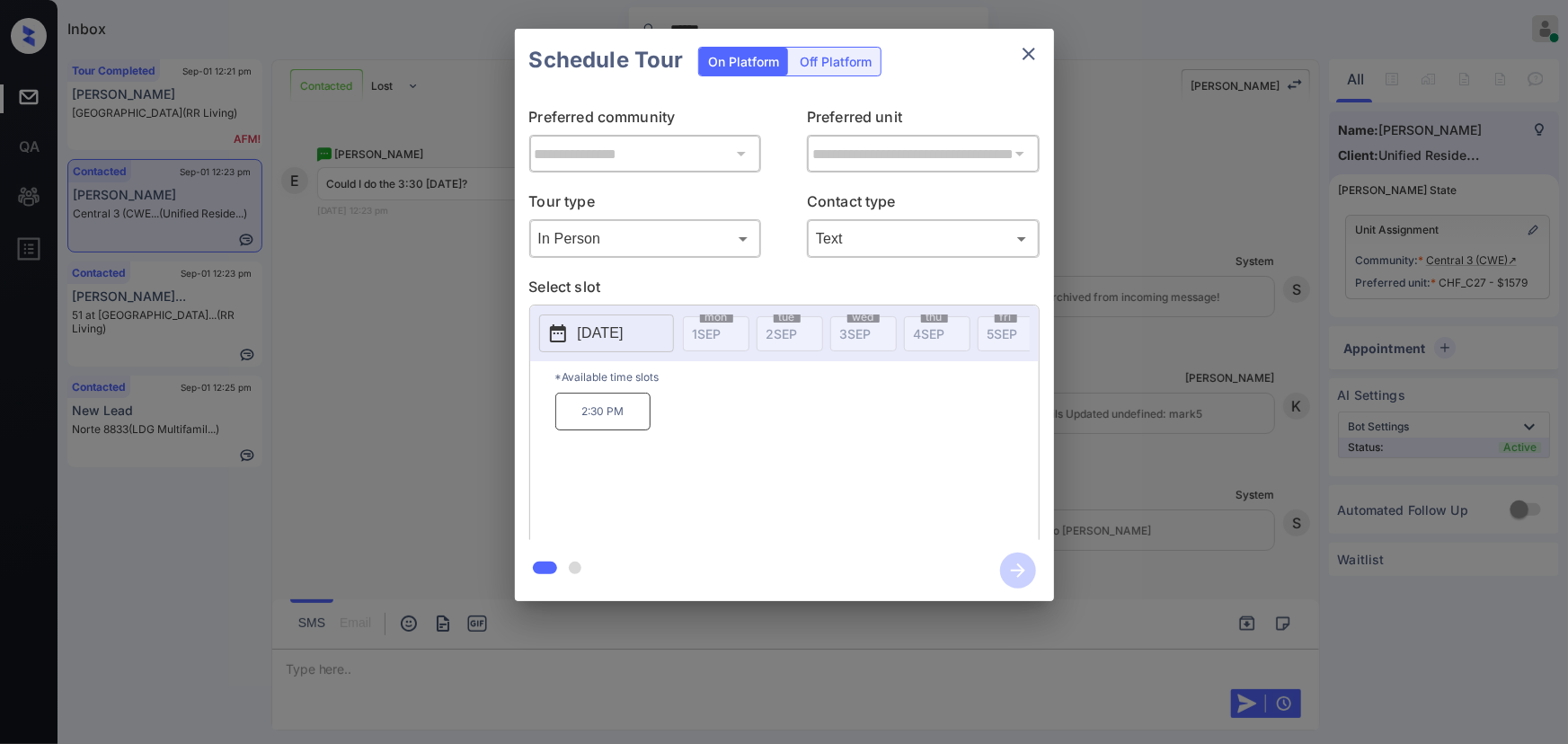
click at [623, 418] on p "2:30 PM" at bounding box center [603, 411] width 95 height 37
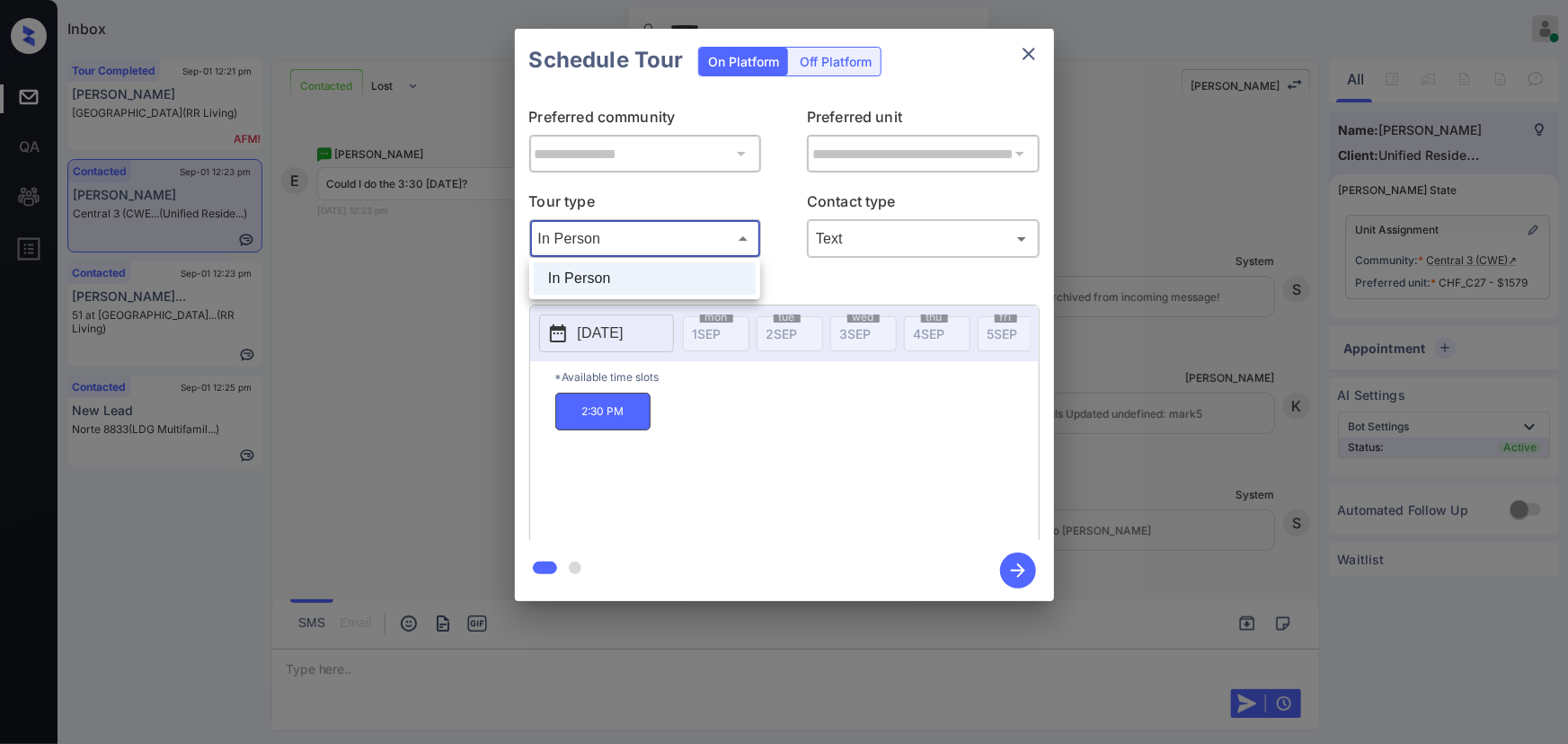
click at [733, 241] on body "Inbox ****** Kenneth Umali Online Set yourself offline Set yourself on break Pr…" at bounding box center [784, 372] width 1568 height 744
click at [624, 283] on li "In Person" at bounding box center [644, 278] width 222 height 32
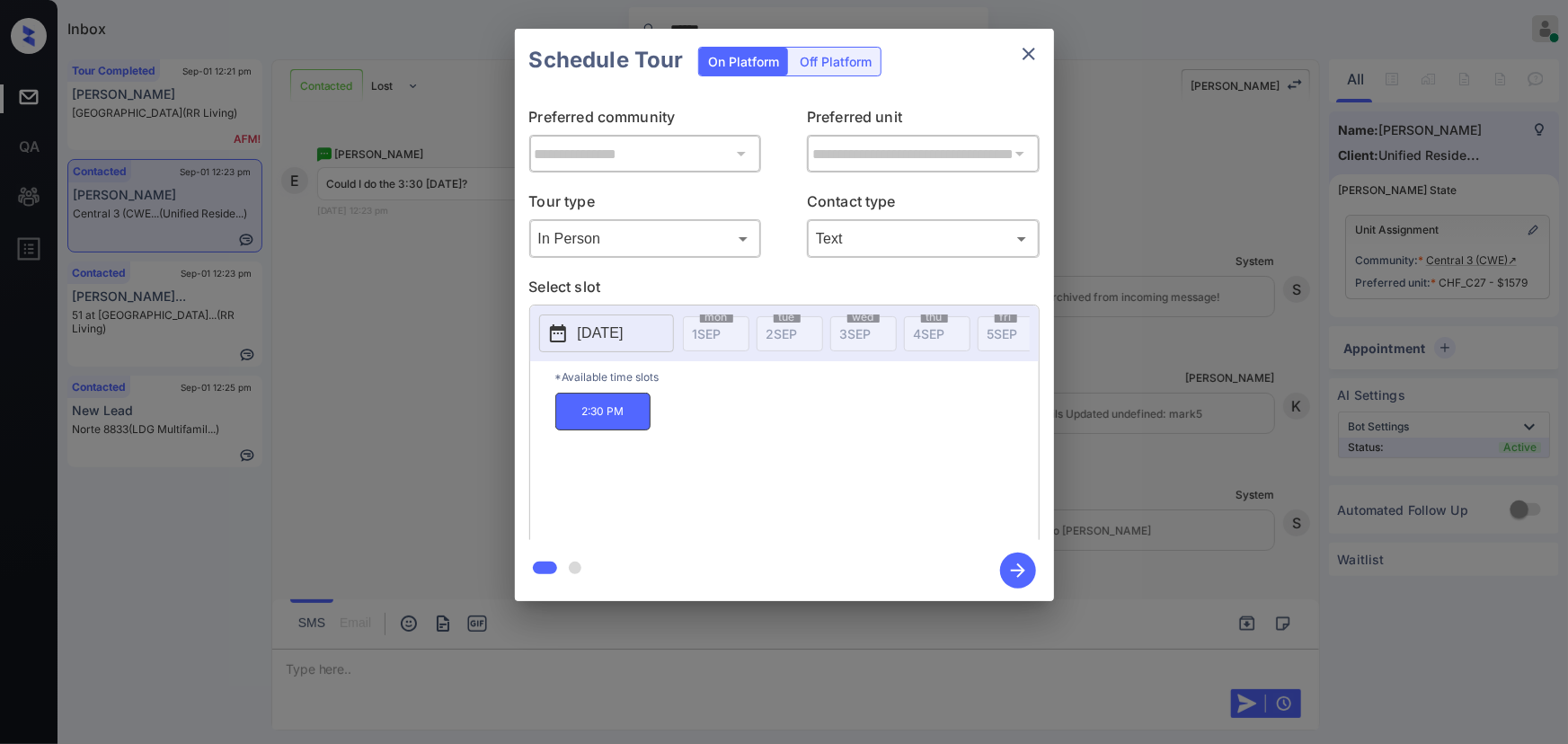
click at [624, 337] on p "2025-09-16" at bounding box center [601, 334] width 46 height 22
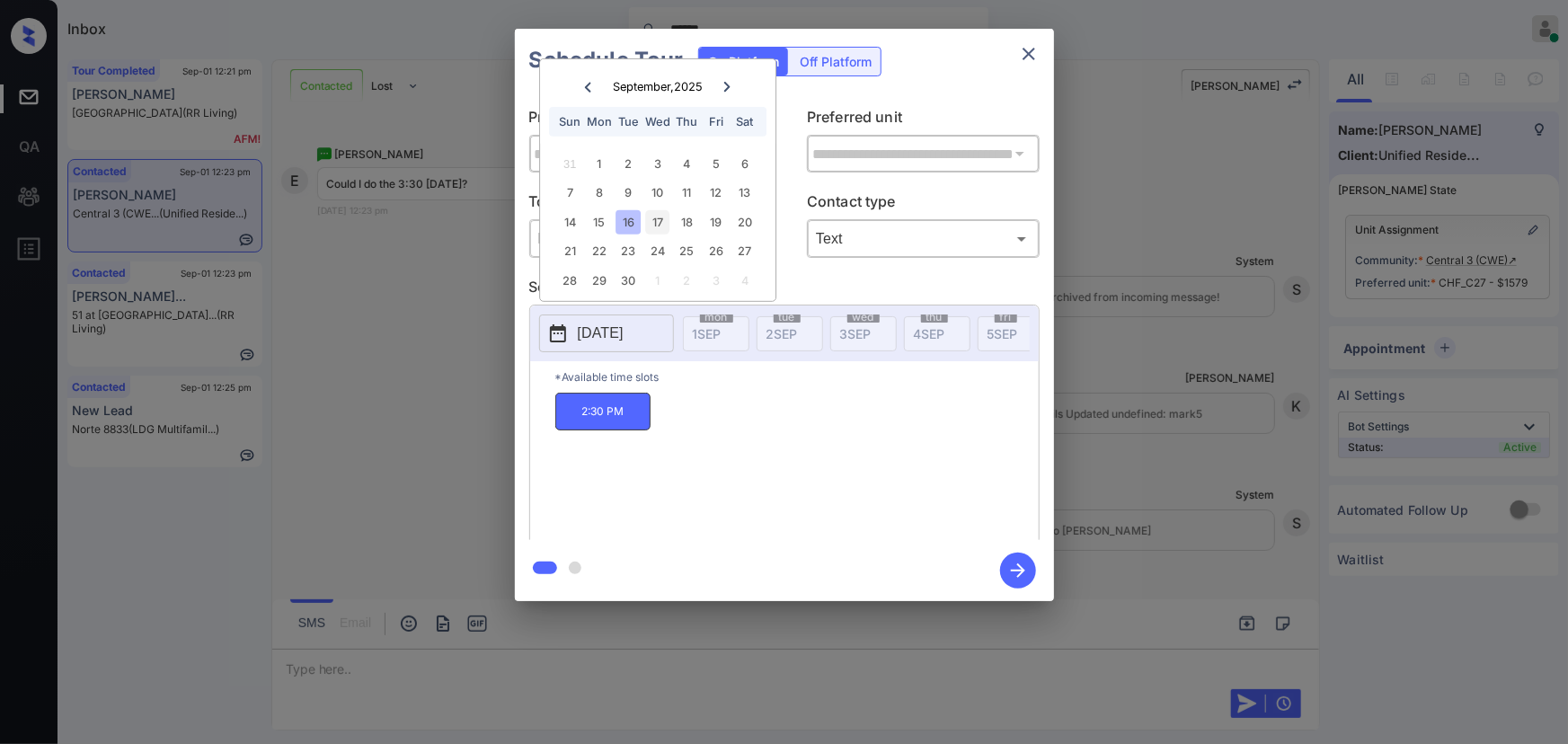
click at [654, 223] on div "17" at bounding box center [657, 222] width 25 height 25
click at [665, 222] on div "17" at bounding box center [657, 222] width 25 height 25
click at [685, 217] on div "18" at bounding box center [686, 222] width 25 height 25
click at [717, 221] on div "19" at bounding box center [716, 222] width 25 height 25
click at [738, 220] on div "20" at bounding box center [745, 222] width 25 height 25
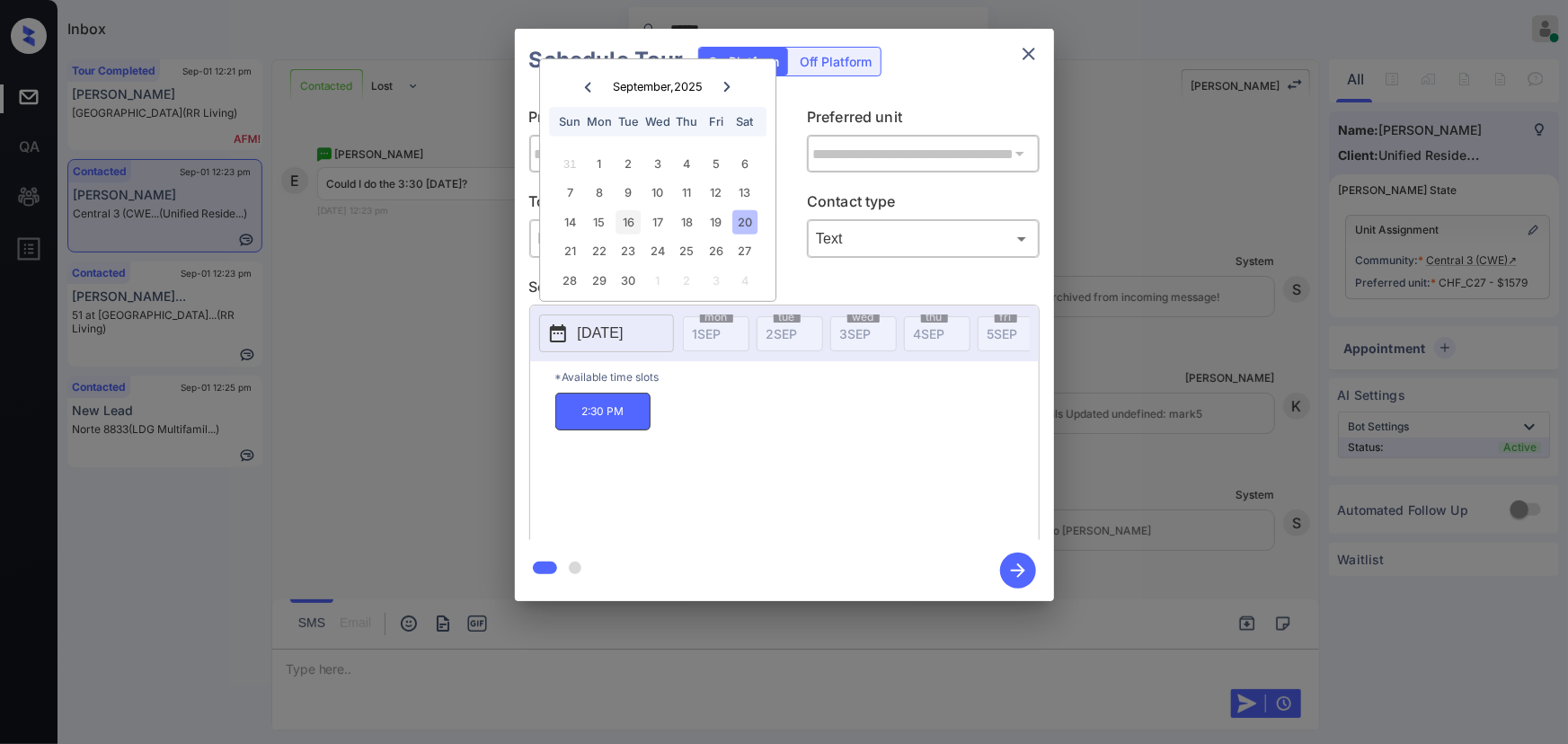
click at [625, 223] on div "16" at bounding box center [628, 222] width 25 height 25
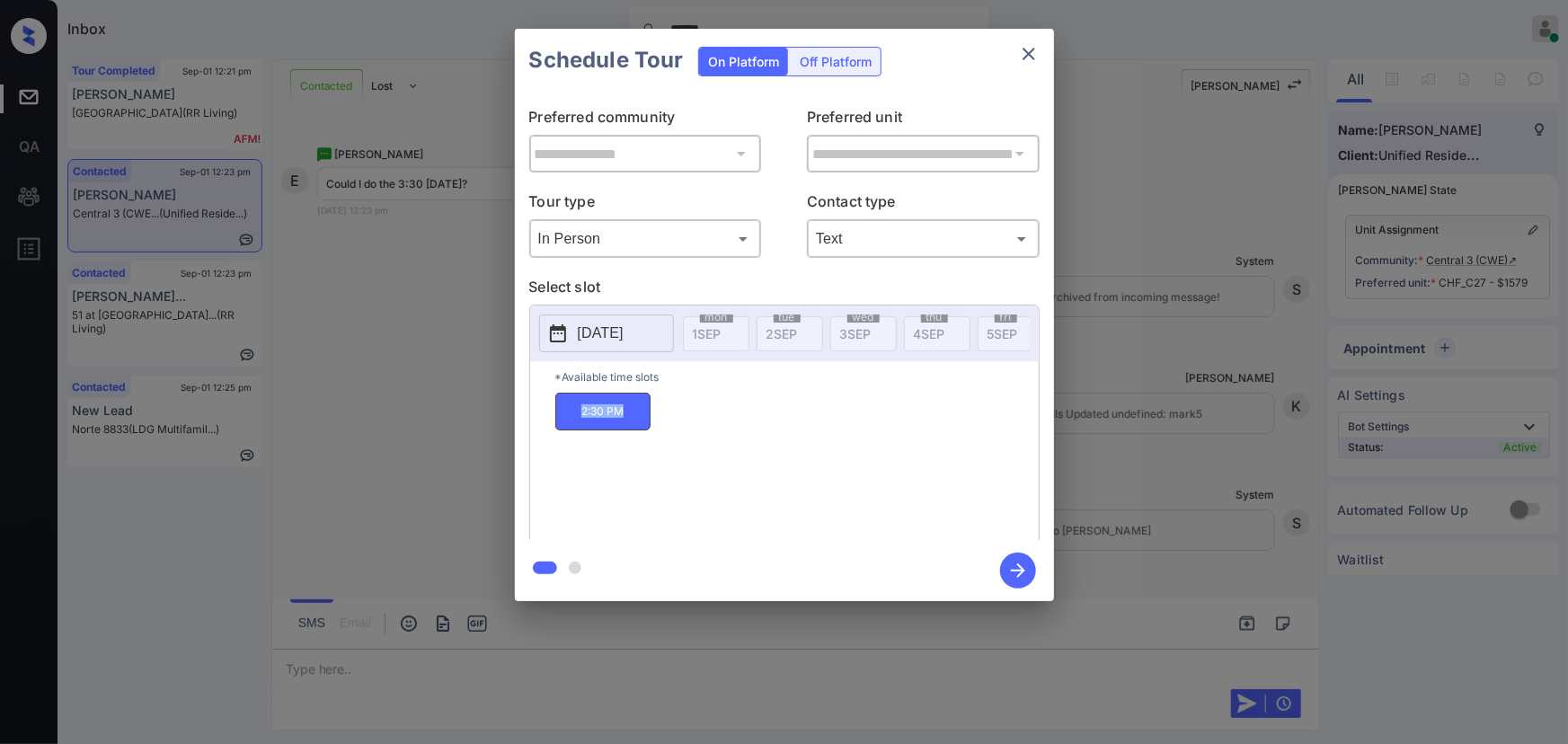
drag, startPoint x: 631, startPoint y: 421, endPoint x: 566, endPoint y: 413, distance: 65.5
click at [566, 413] on p "2:30 PM" at bounding box center [603, 411] width 95 height 37
copy p "2:30 PM"
click at [927, 670] on div at bounding box center [784, 372] width 1568 height 744
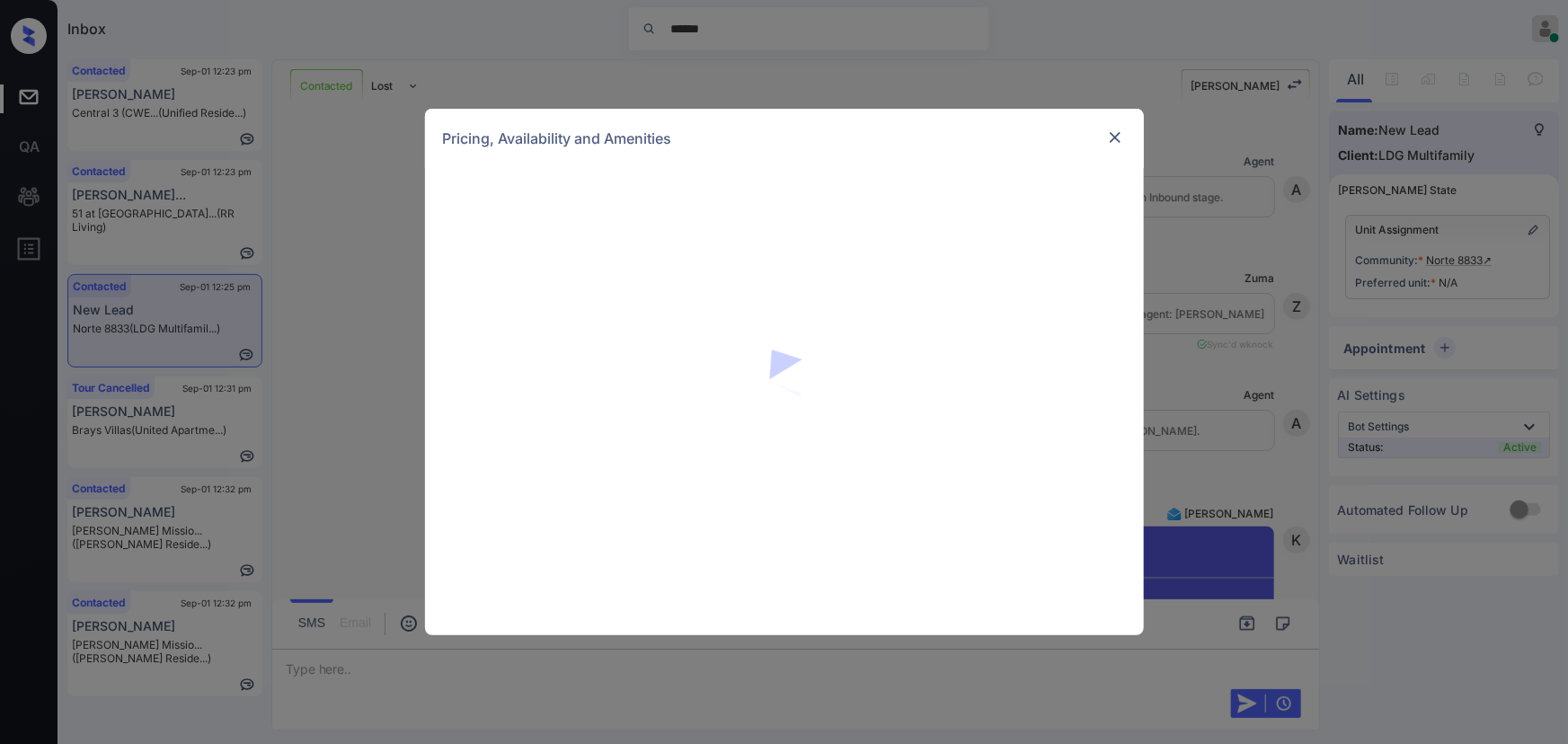
scroll to position [532, 0]
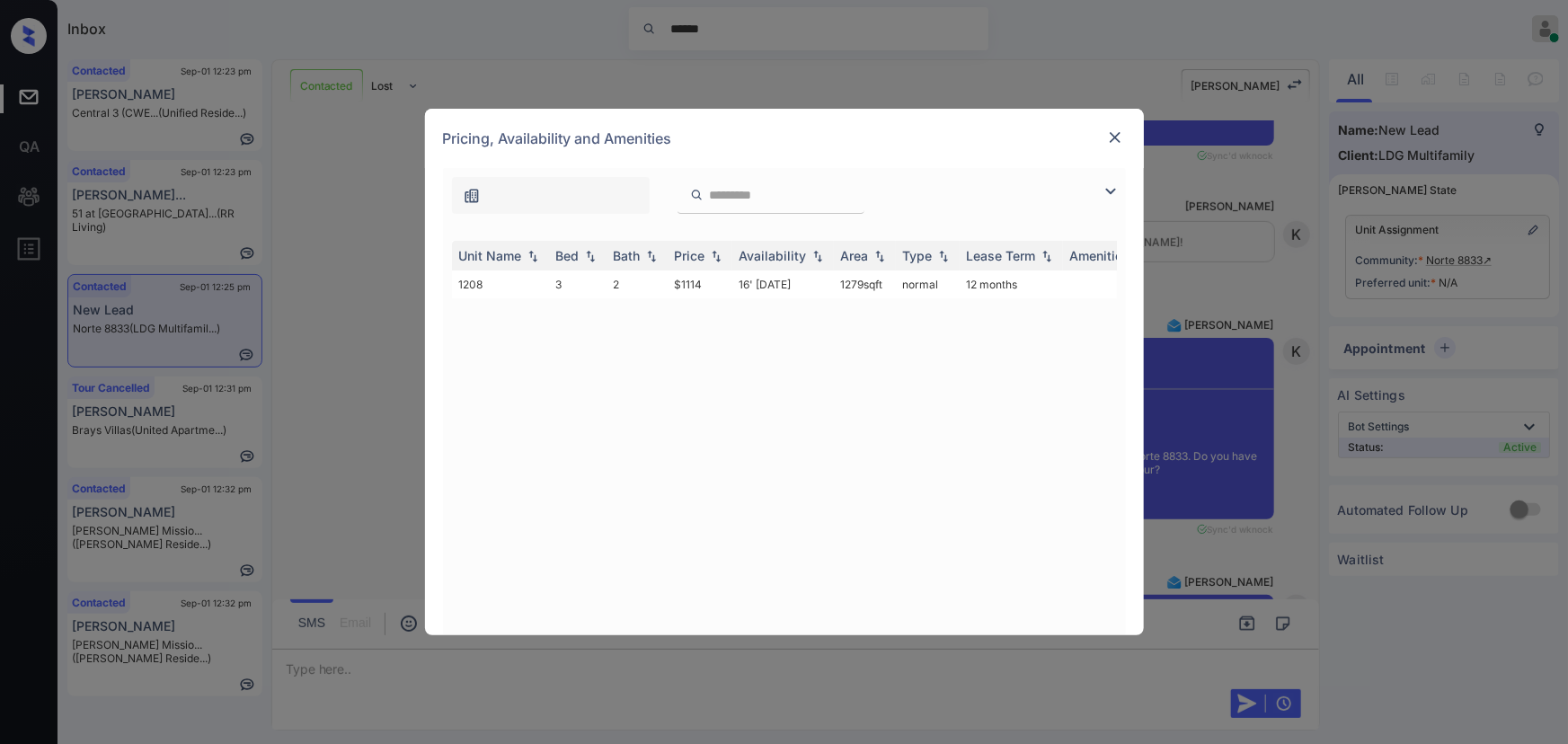
click at [1116, 183] on img at bounding box center [1110, 191] width 22 height 22
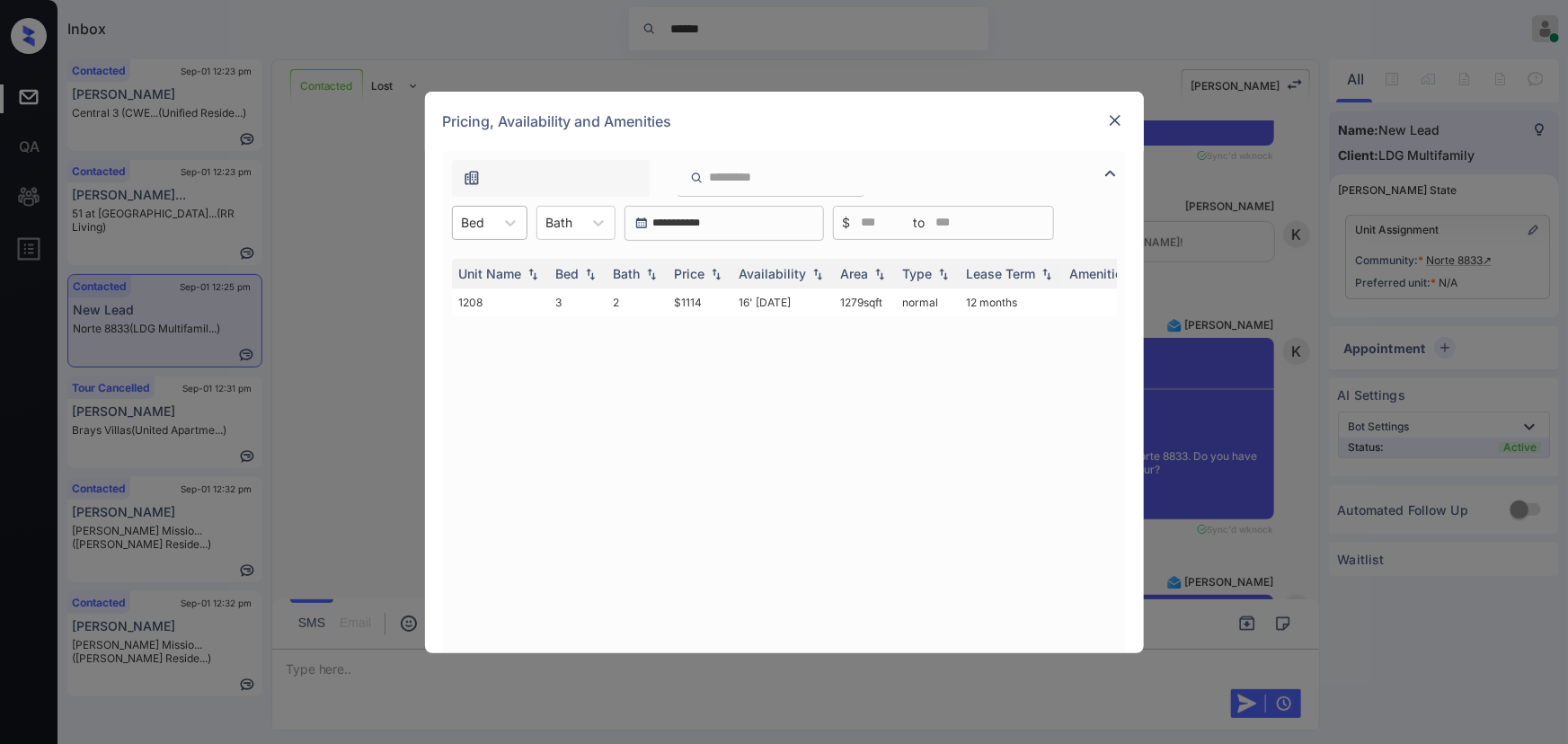
click at [473, 217] on div at bounding box center [474, 222] width 24 height 19
click at [469, 261] on div "3" at bounding box center [490, 266] width 76 height 32
click at [698, 275] on div "Price" at bounding box center [690, 274] width 31 height 16
click at [714, 273] on img at bounding box center [717, 274] width 18 height 14
click at [743, 300] on td "16' [DATE]" at bounding box center [782, 302] width 101 height 28
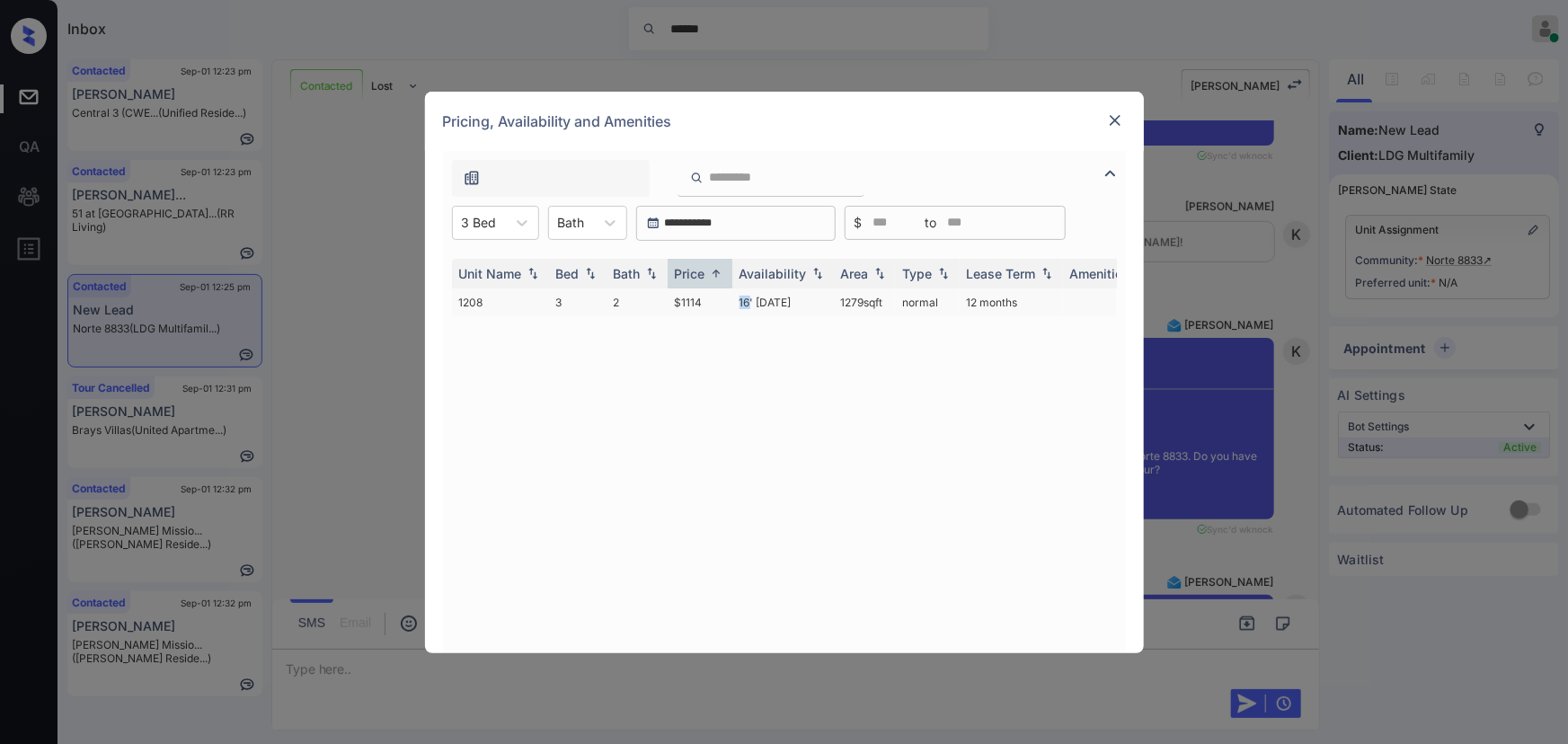
click at [743, 300] on td "16' [DATE]" at bounding box center [782, 302] width 101 height 28
click at [744, 300] on td "16' [DATE]" at bounding box center [782, 302] width 101 height 28
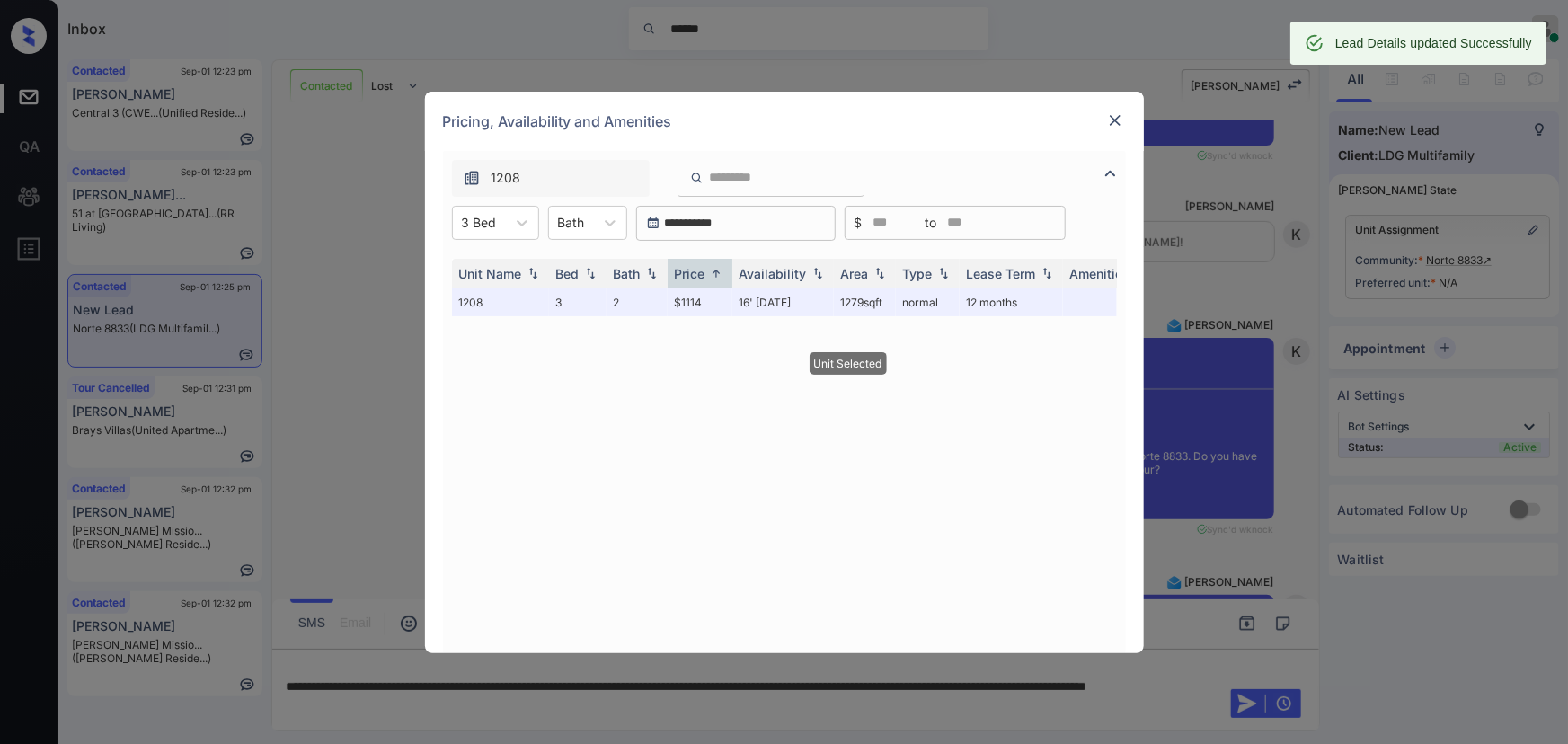
click at [1105, 132] on div at bounding box center [1115, 121] width 22 height 24
click at [1124, 98] on div "Pricing, Availability and Amenities" at bounding box center [784, 121] width 718 height 59
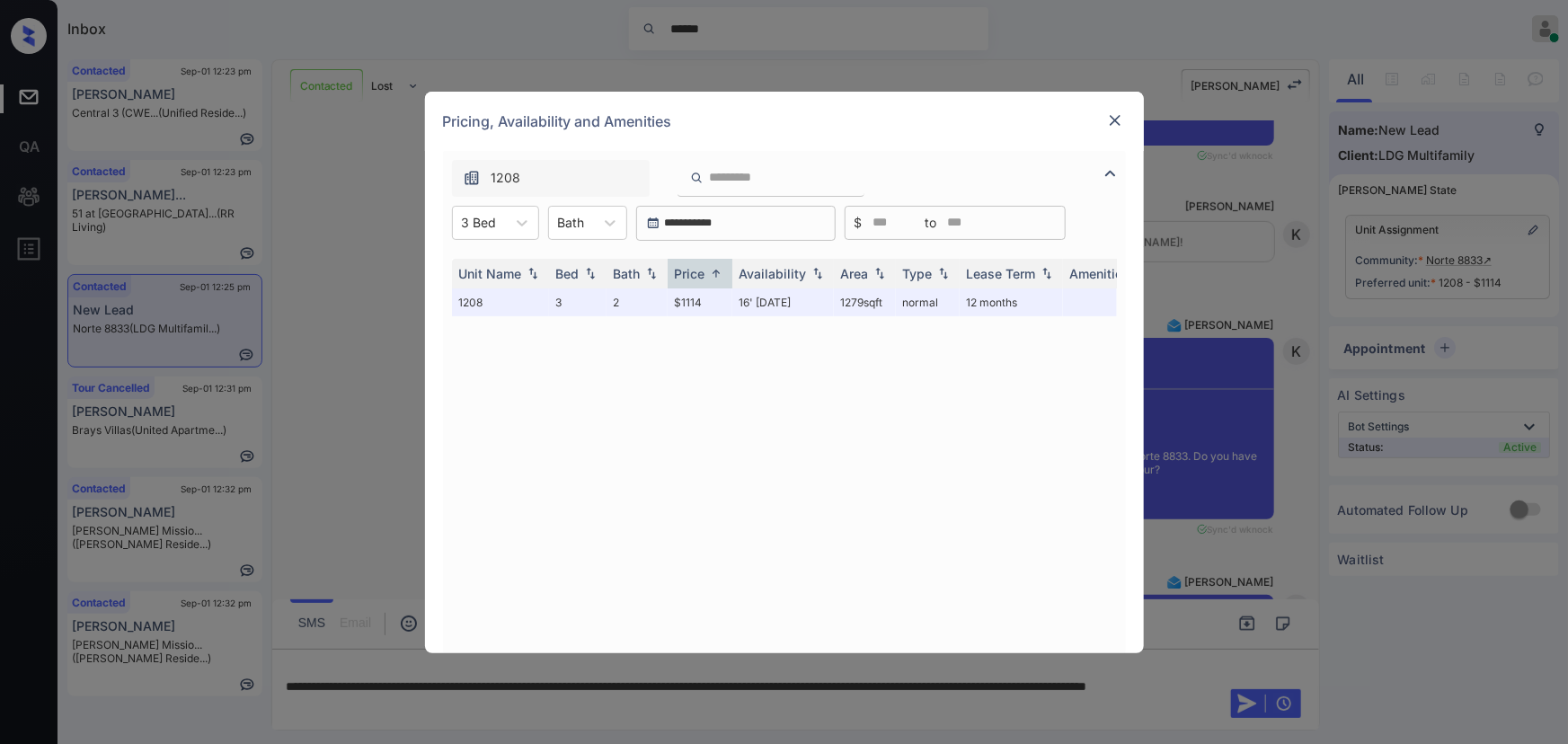
click at [1117, 106] on div "Pricing, Availability and Amenities" at bounding box center [784, 121] width 718 height 59
click at [1111, 118] on img at bounding box center [1115, 120] width 18 height 18
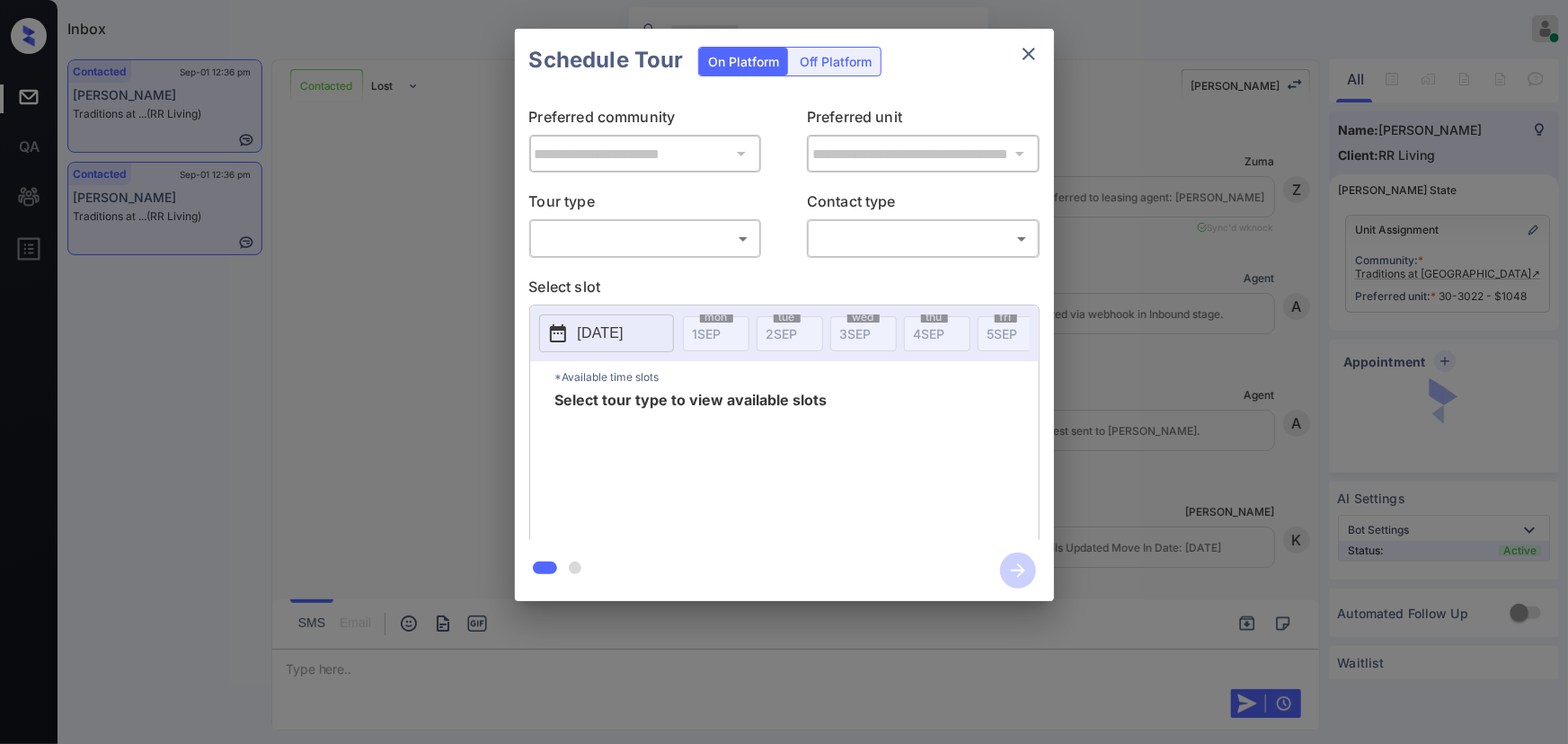
scroll to position [4254, 0]
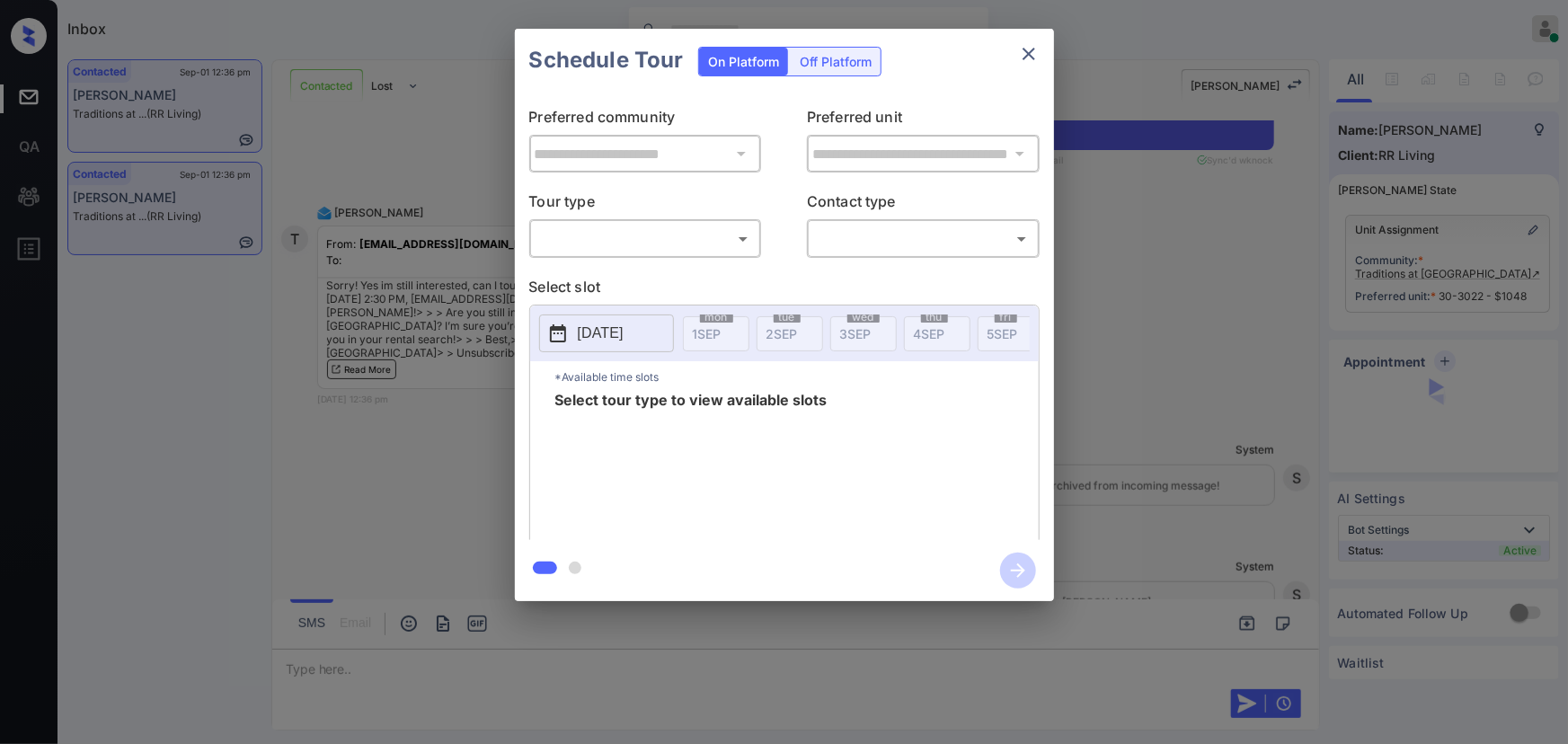
click at [623, 249] on body "Inbox [PERSON_NAME] Online Set yourself offline Set yourself on break Profile S…" at bounding box center [784, 372] width 1568 height 744
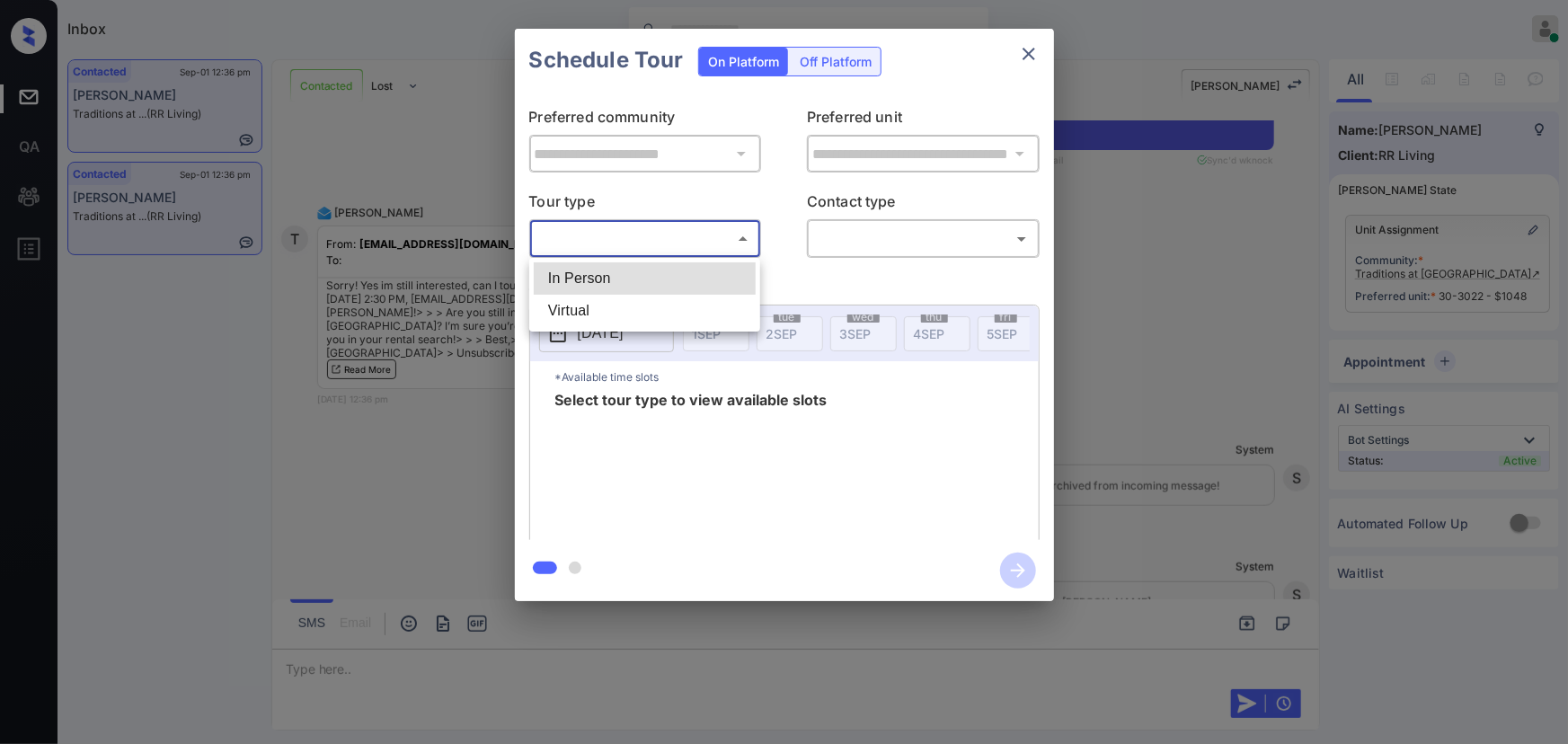
click at [615, 278] on li "In Person" at bounding box center [644, 278] width 222 height 32
type input "********"
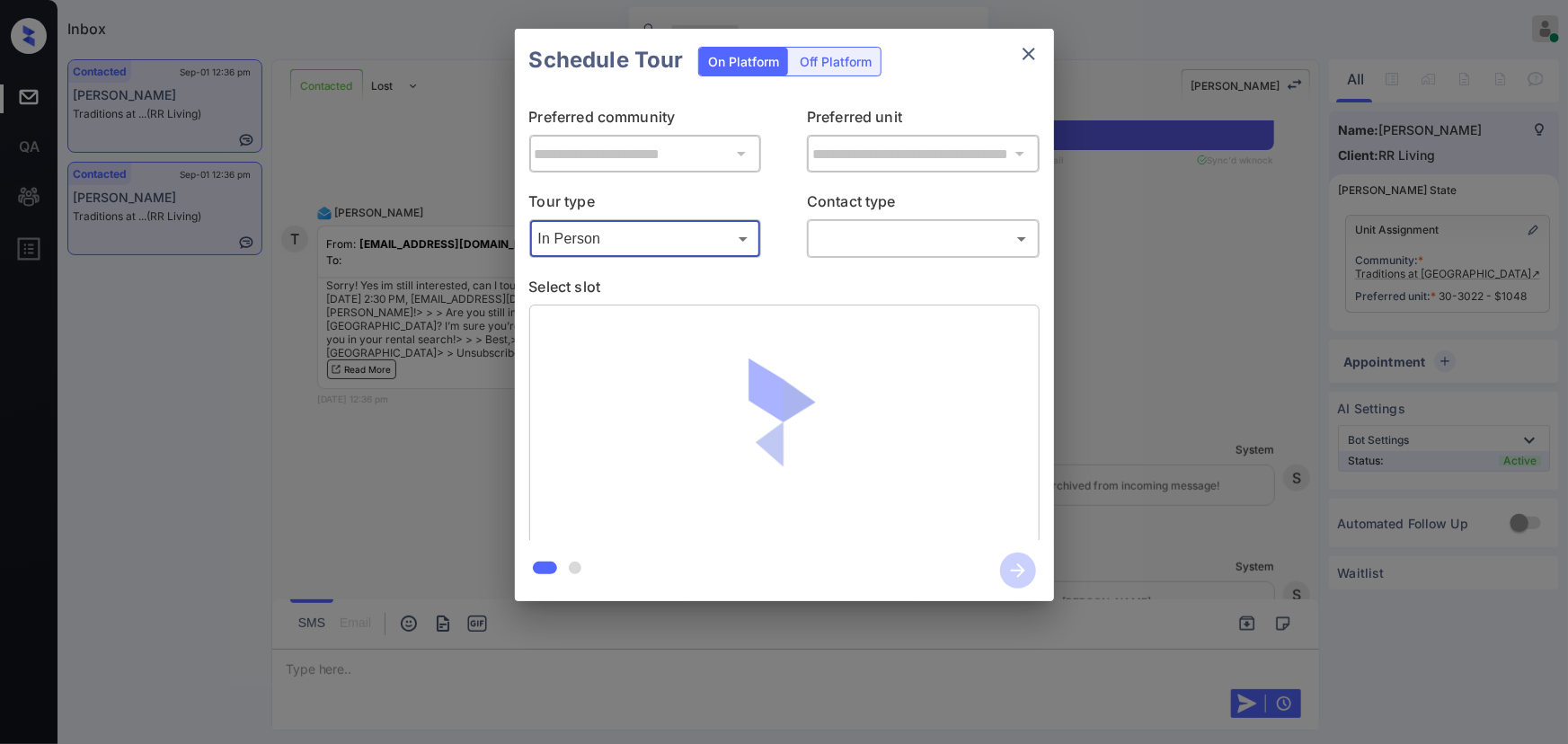
click at [844, 245] on body "Inbox [PERSON_NAME] Online Set yourself offline Set yourself on break Profile S…" at bounding box center [784, 372] width 1568 height 744
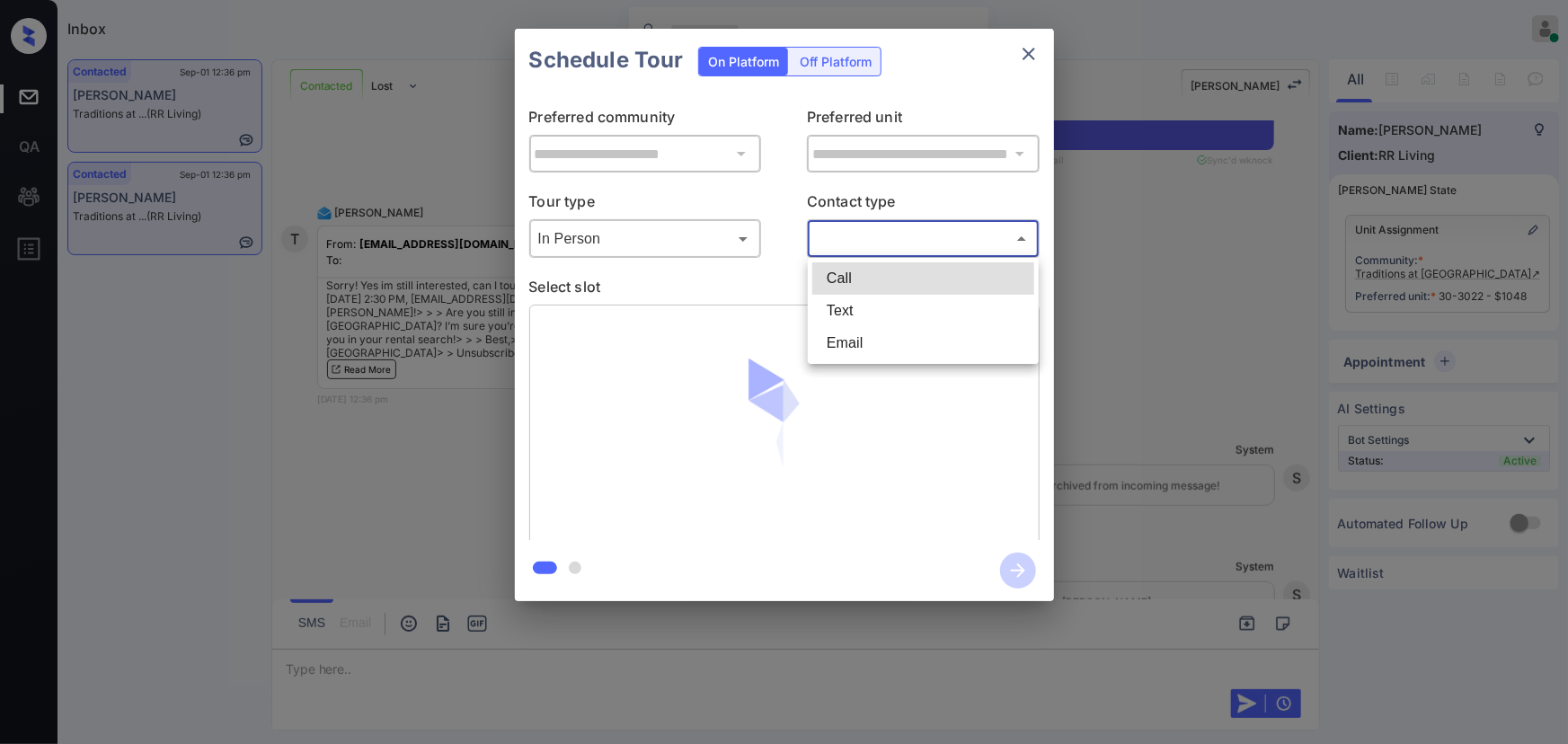
click at [835, 306] on li "Text" at bounding box center [923, 310] width 222 height 32
type input "****"
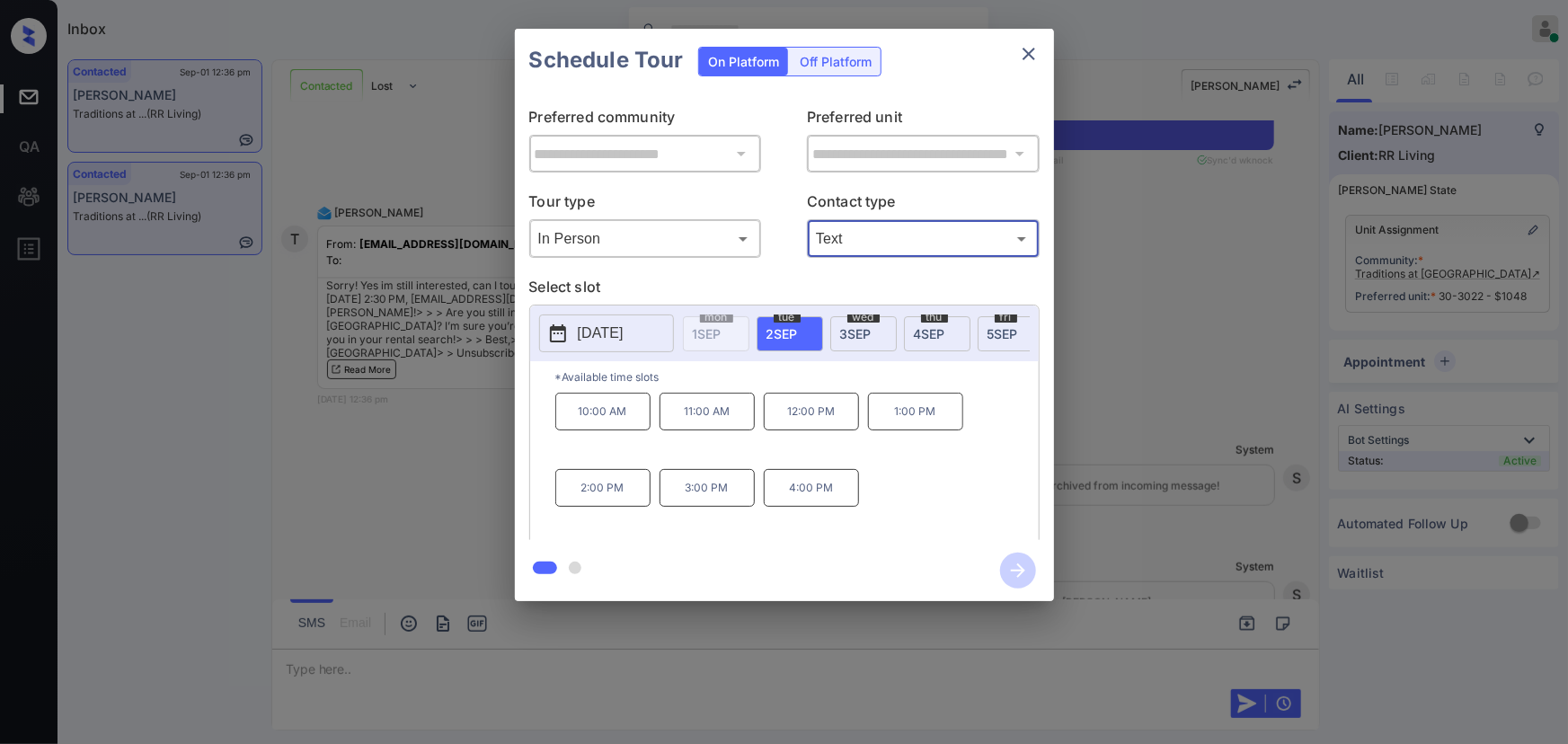
click at [864, 329] on span "[DATE]" at bounding box center [855, 334] width 31 height 16
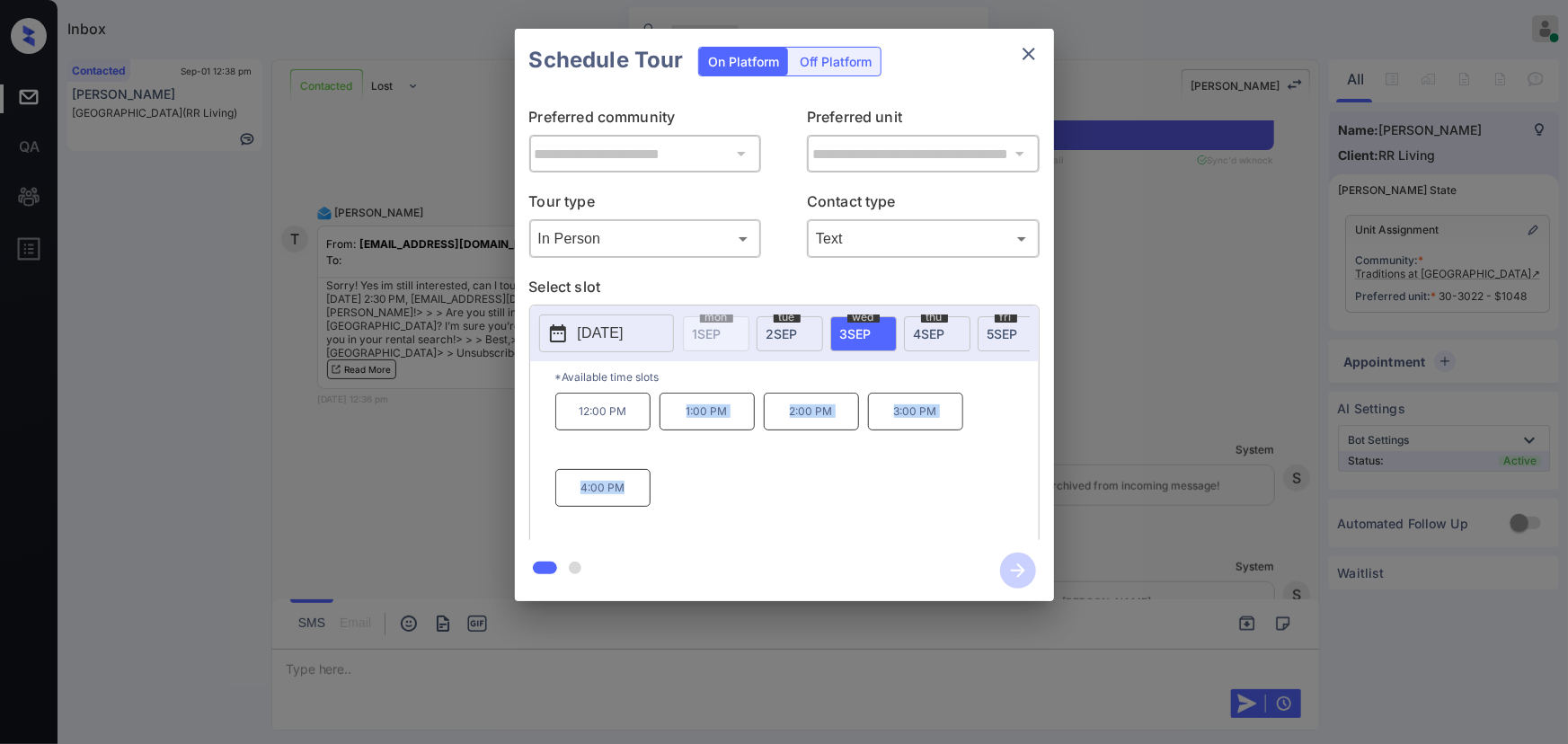
drag, startPoint x: 626, startPoint y: 495, endPoint x: 672, endPoint y: 428, distance: 81.3
click at [672, 428] on div "12:00 PM 1:00 PM 2:00 PM 3:00 PM 4:00 PM" at bounding box center [797, 465] width 483 height 144
click at [727, 447] on div "12:00 PM 1:00 PM 2:00 PM 3:00 PM 4:00 PM" at bounding box center [797, 465] width 483 height 144
copy p "1:00 PM"
drag, startPoint x: 725, startPoint y: 419, endPoint x: 680, endPoint y: 415, distance: 45.2
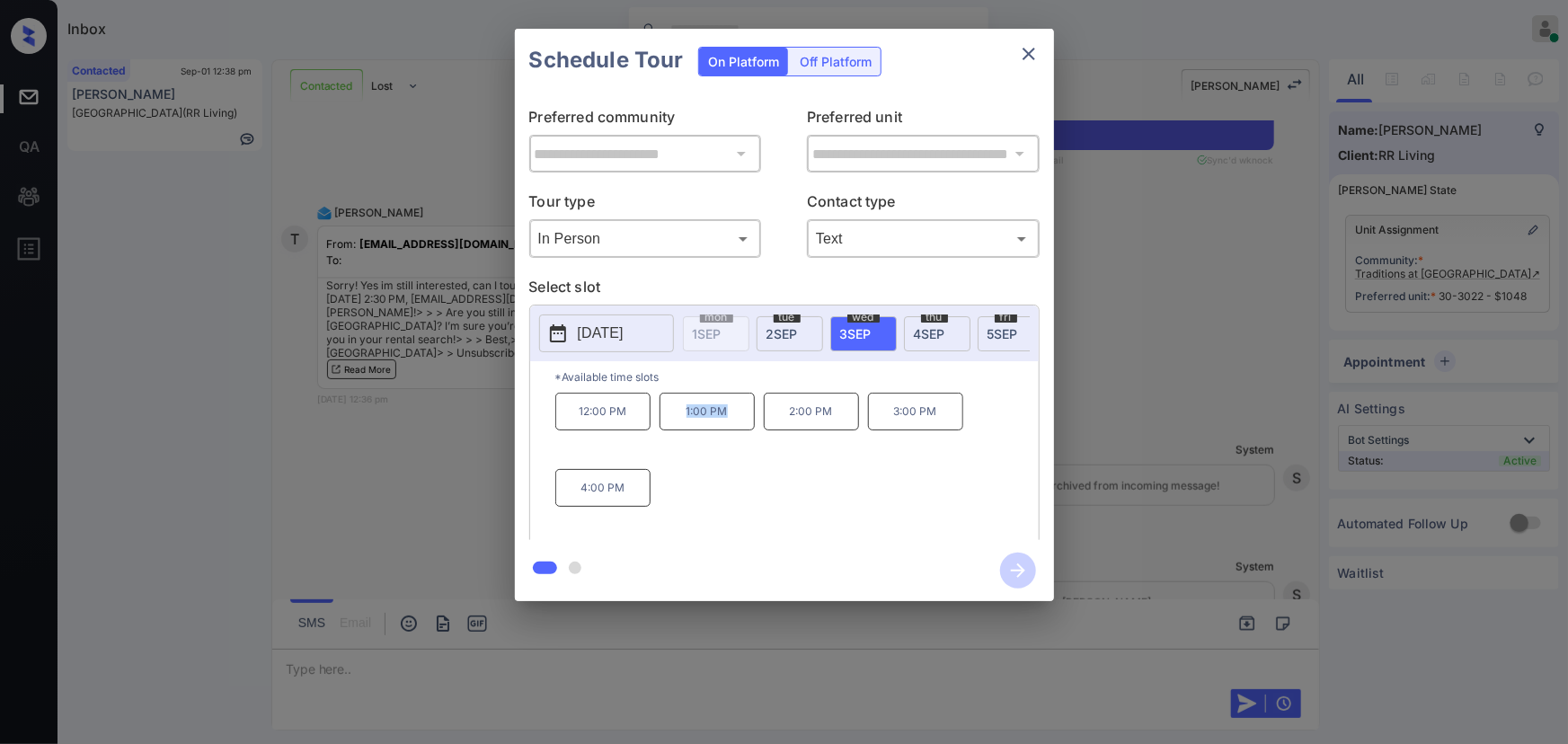
click at [680, 415] on p "1:00 PM" at bounding box center [707, 411] width 95 height 37
click at [736, 671] on div at bounding box center [784, 372] width 1568 height 744
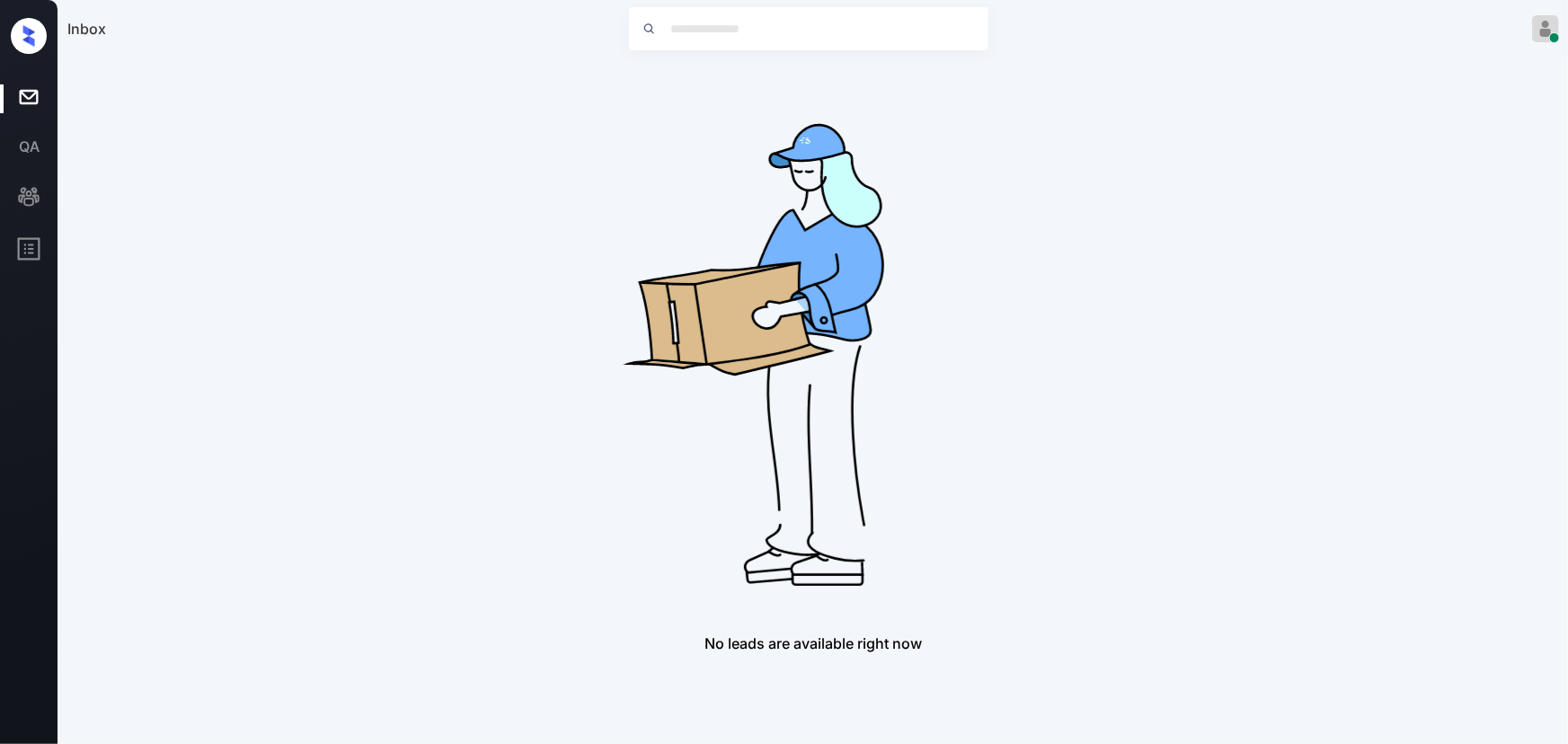
click at [485, 328] on div "No leads are available right now" at bounding box center [813, 356] width 1491 height 593
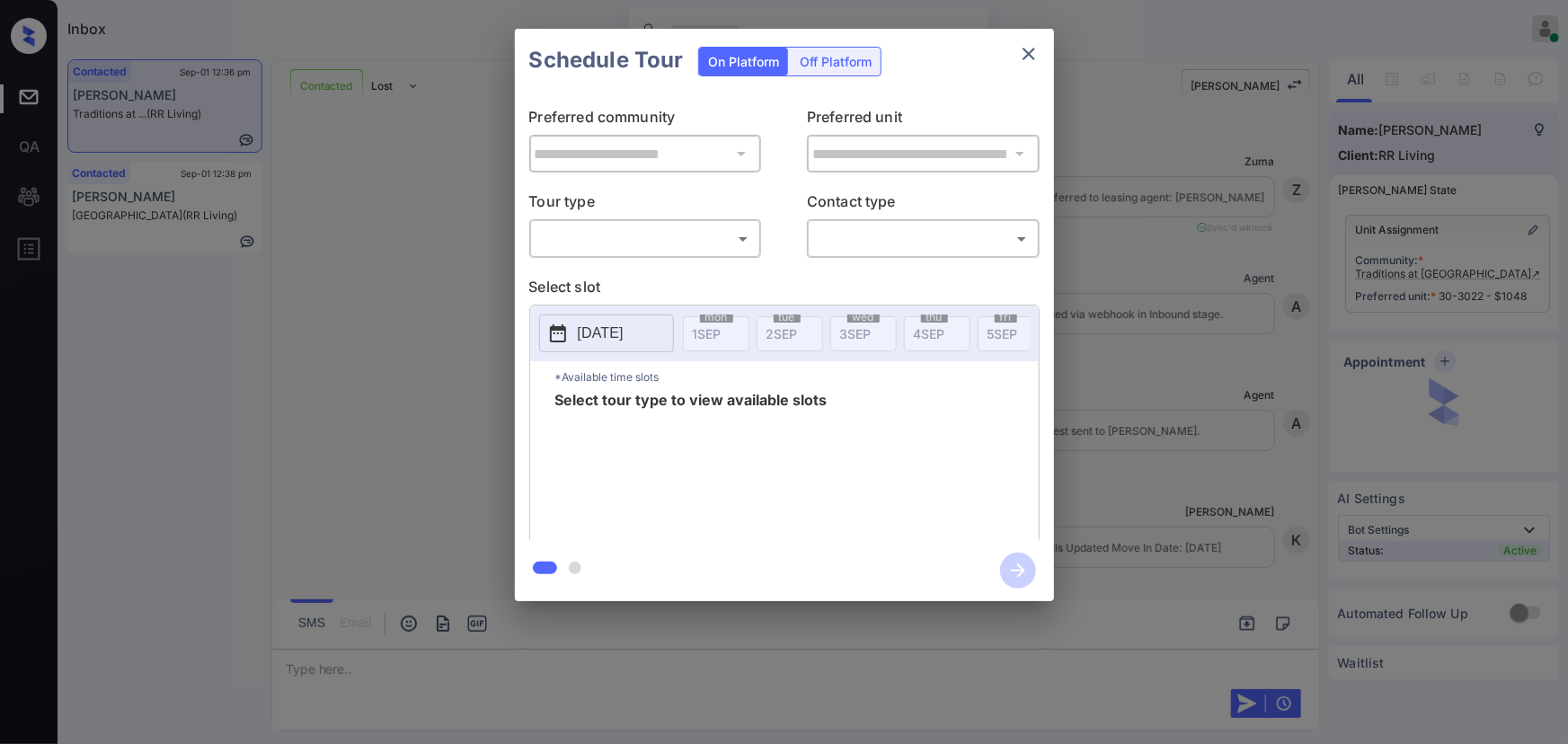
scroll to position [4310, 0]
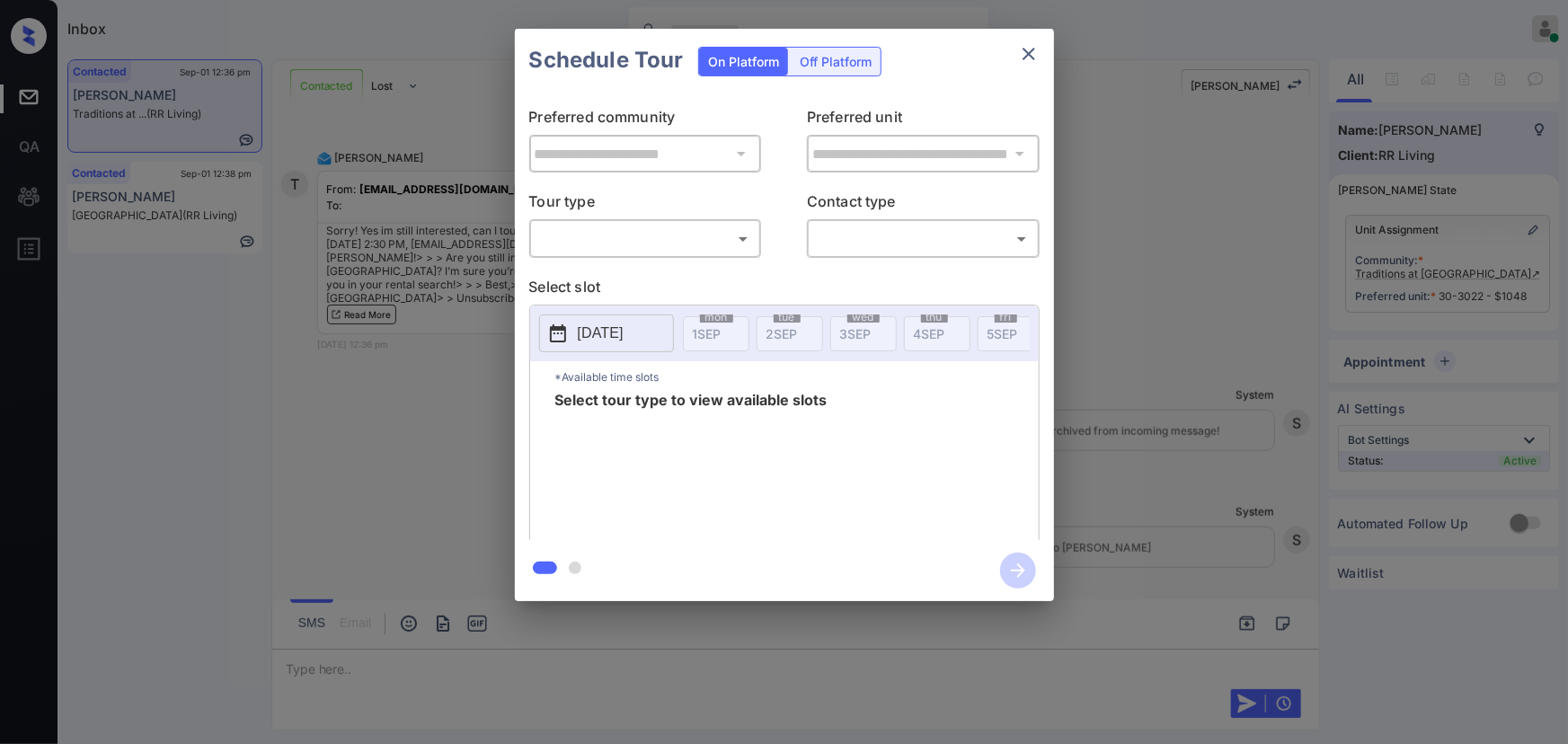
click at [564, 232] on body "Inbox [PERSON_NAME] Online Set yourself offline Set yourself on break Profile S…" at bounding box center [784, 372] width 1568 height 744
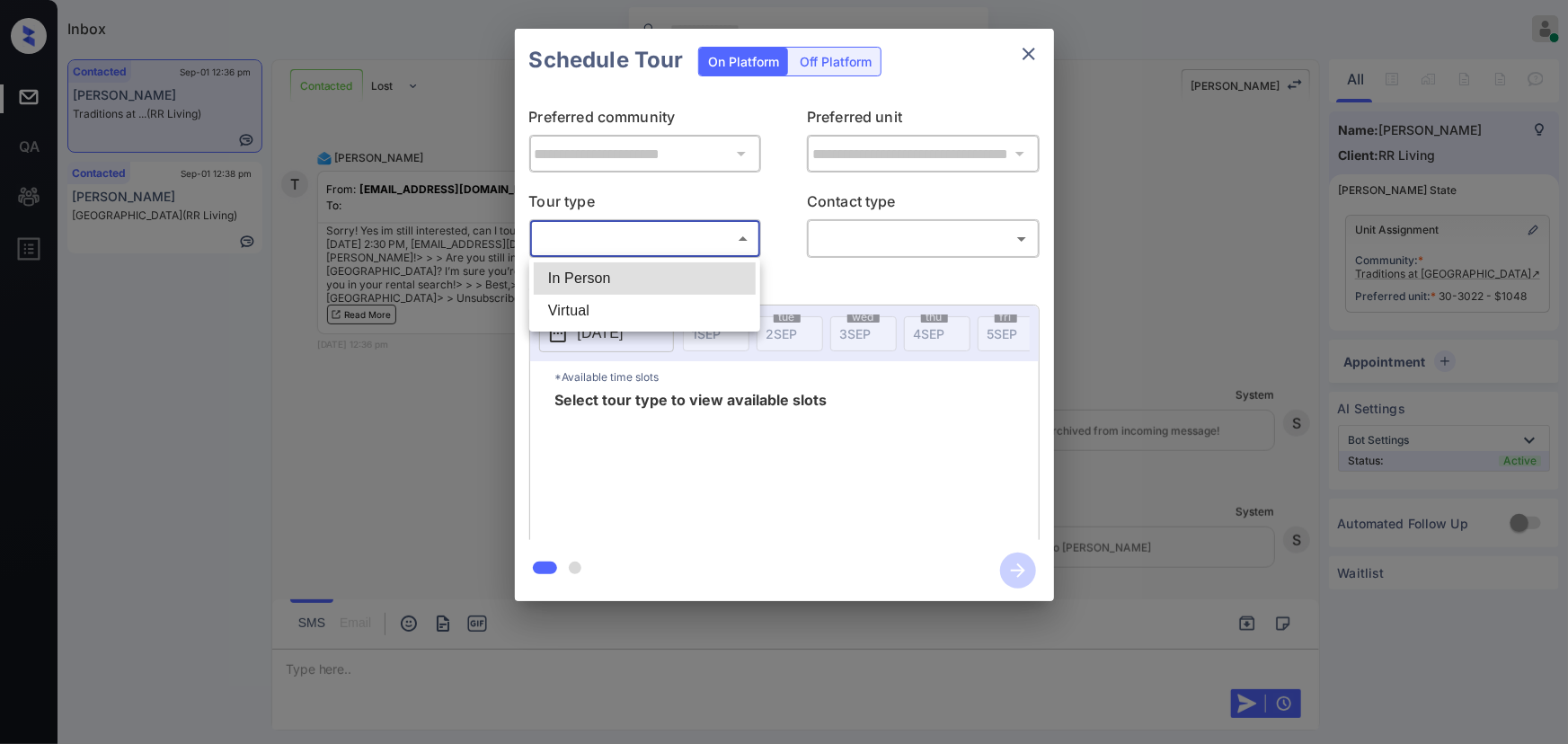
drag, startPoint x: 575, startPoint y: 277, endPoint x: 861, endPoint y: 271, distance: 286.1
click at [579, 277] on li "In Person" at bounding box center [644, 278] width 222 height 32
type input "********"
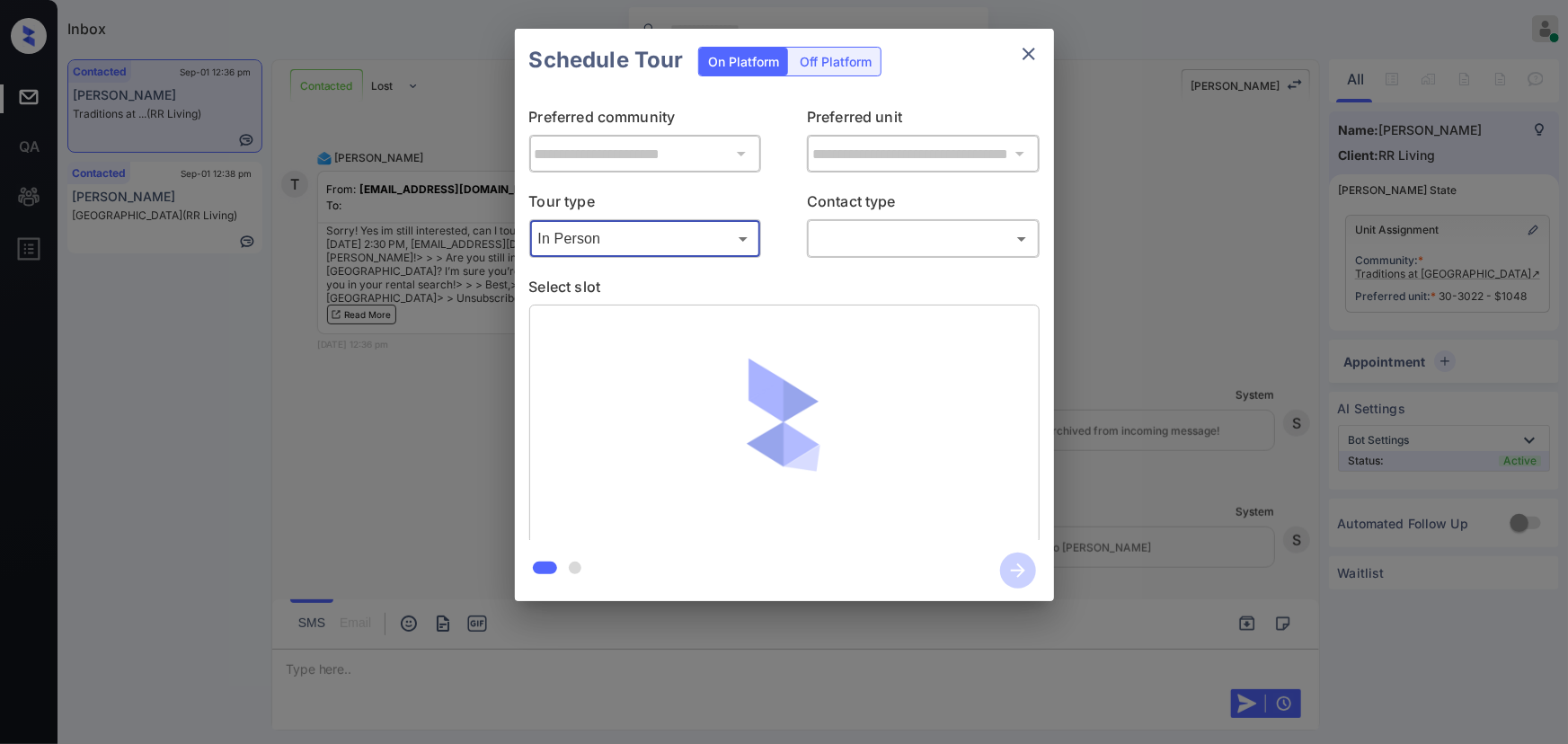
click at [925, 242] on body "Inbox [PERSON_NAME] Online Set yourself offline Set yourself on break Profile S…" at bounding box center [784, 372] width 1568 height 744
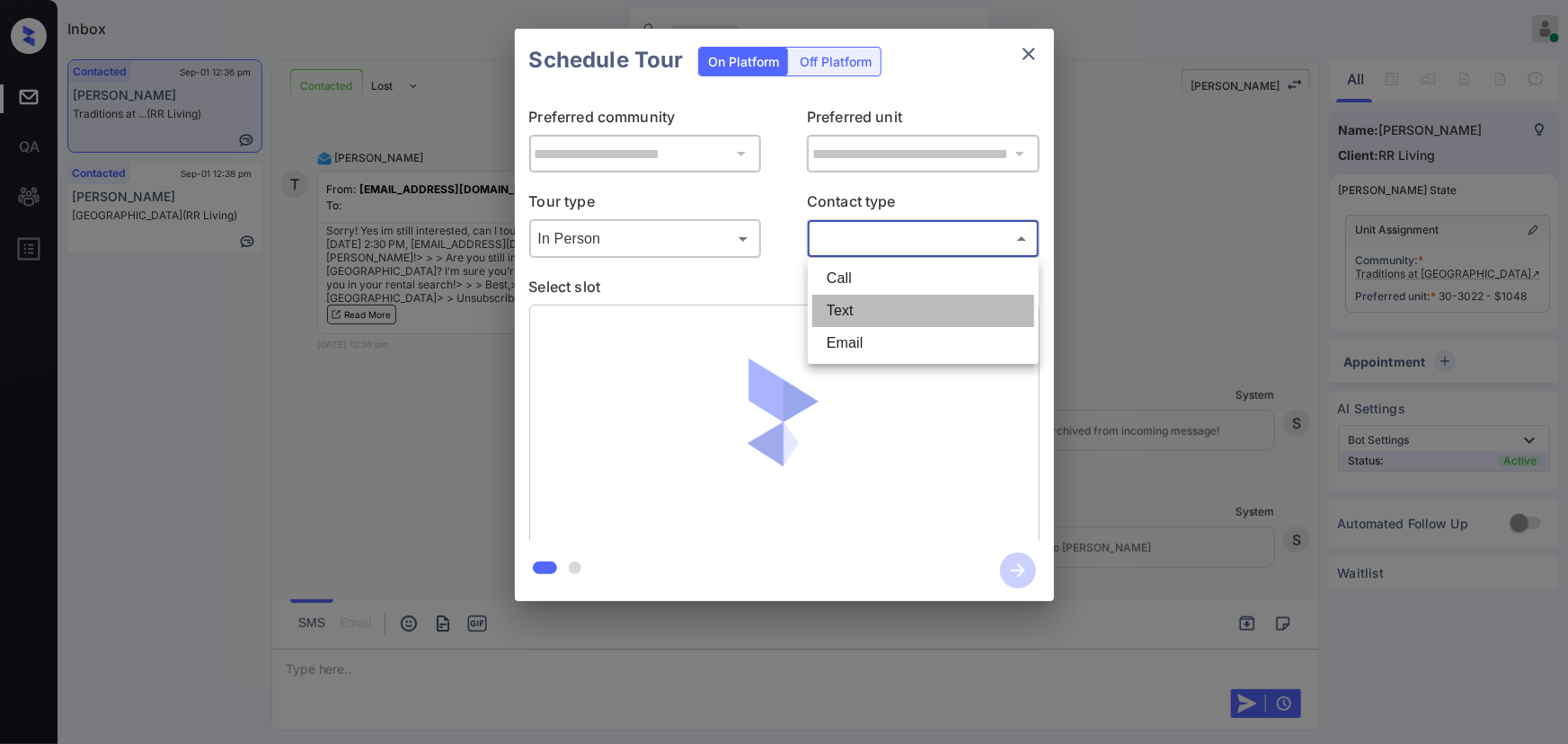
click at [856, 302] on li "Text" at bounding box center [923, 310] width 222 height 32
type input "****"
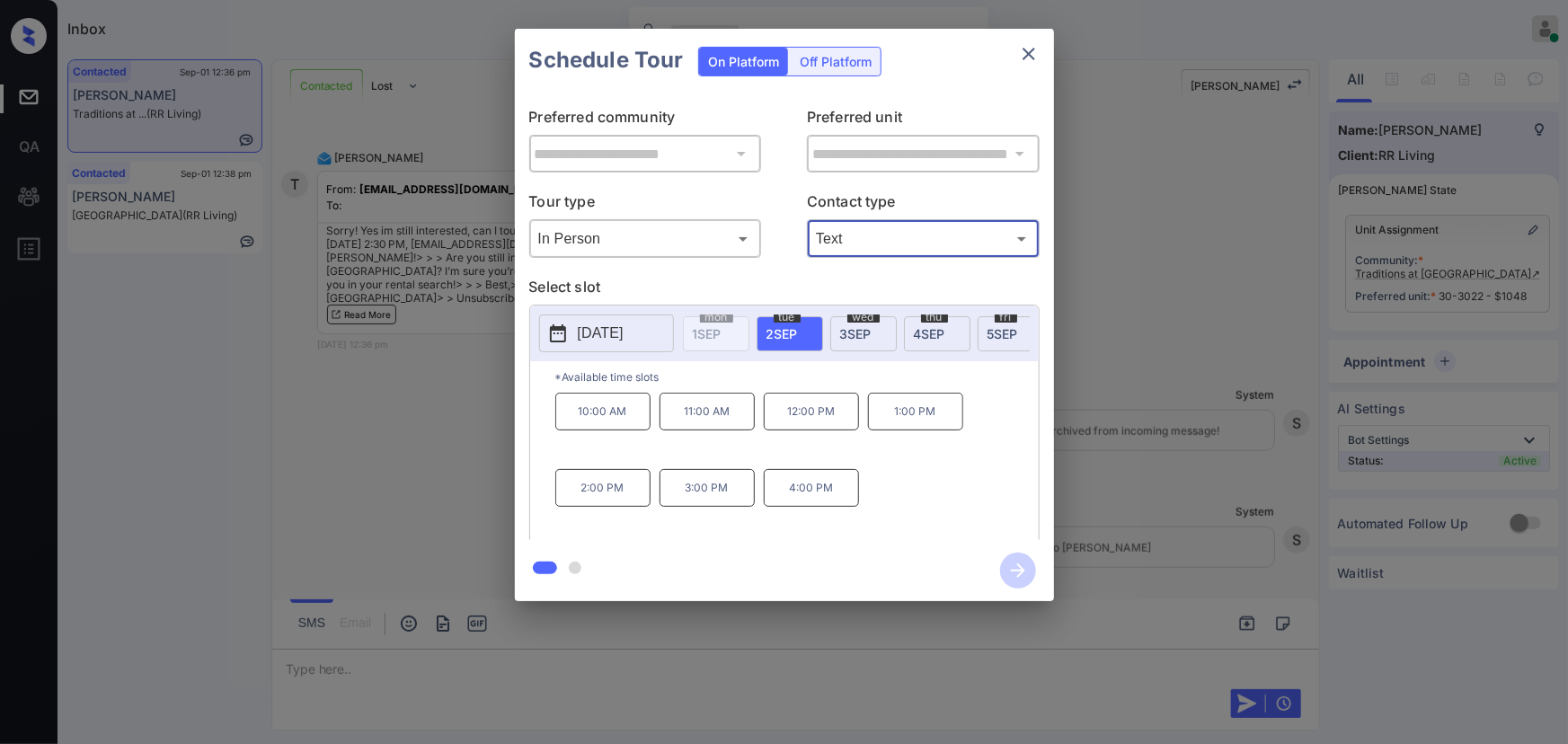
click at [912, 418] on p "1:00 PM" at bounding box center [915, 411] width 95 height 37
click at [444, 677] on div at bounding box center [784, 372] width 1568 height 744
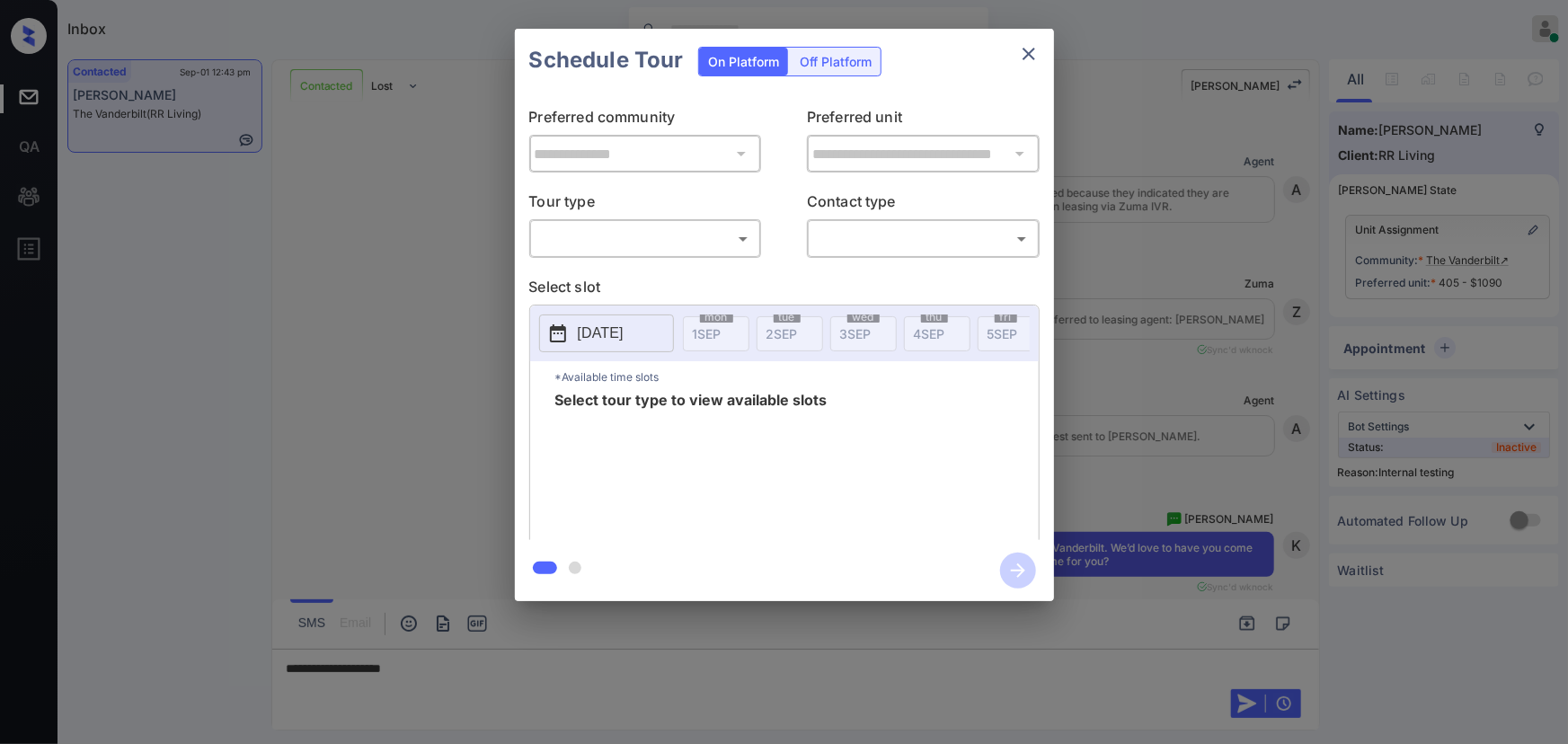
scroll to position [3537, 0]
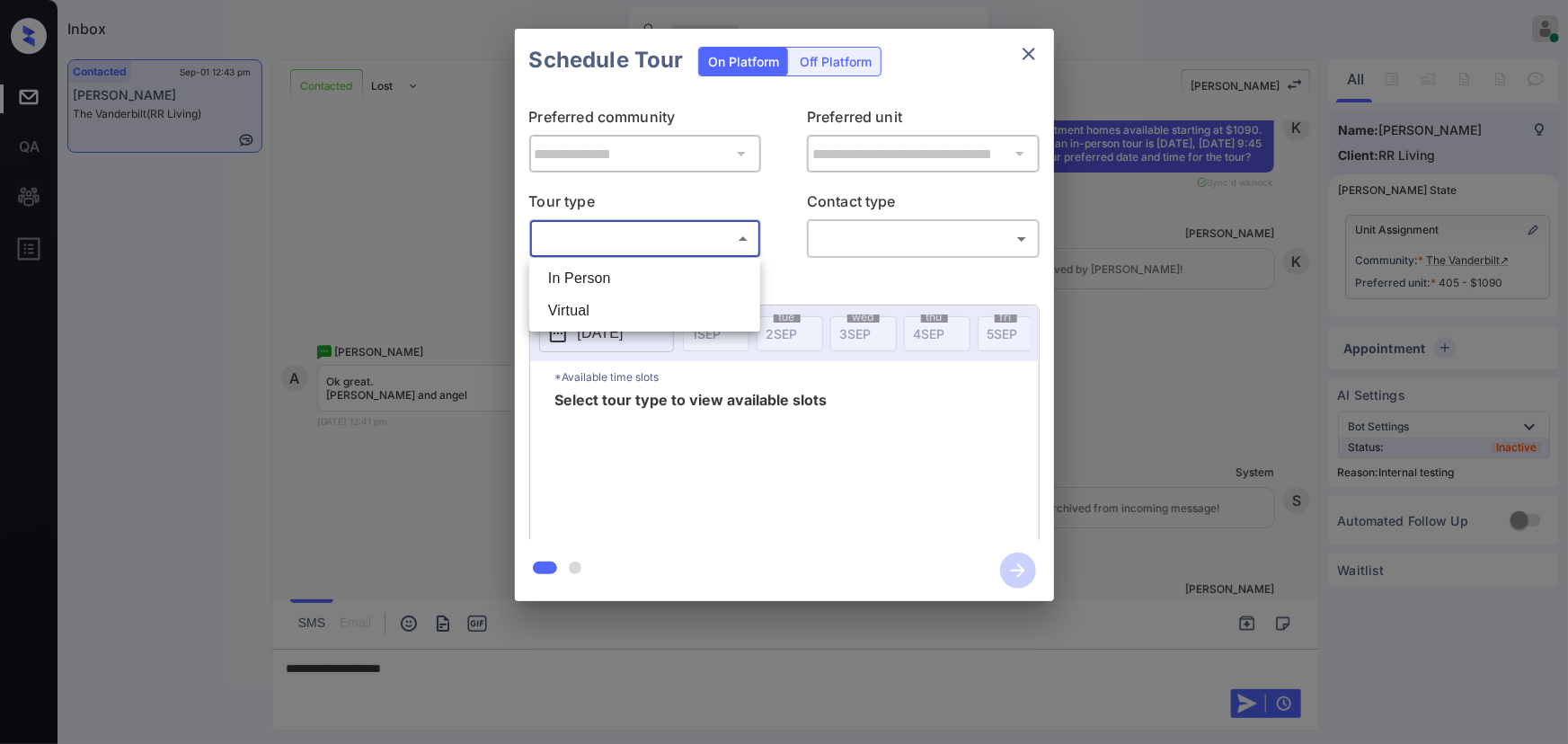
click at [677, 242] on body "Inbox [PERSON_NAME] Online Set yourself offline Set yourself on break Profile S…" at bounding box center [784, 372] width 1568 height 744
click at [630, 270] on li "In Person" at bounding box center [644, 278] width 222 height 32
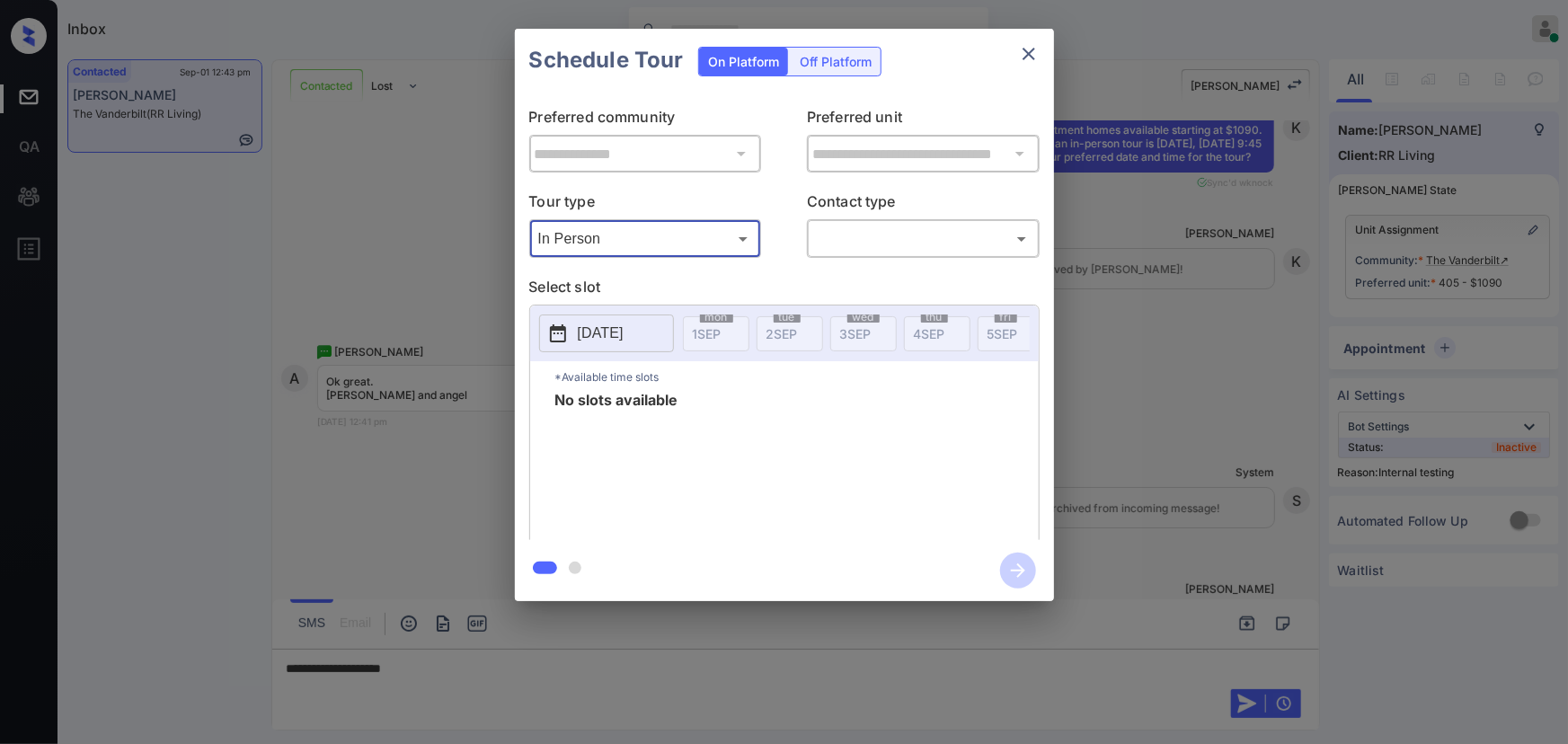
type input "********"
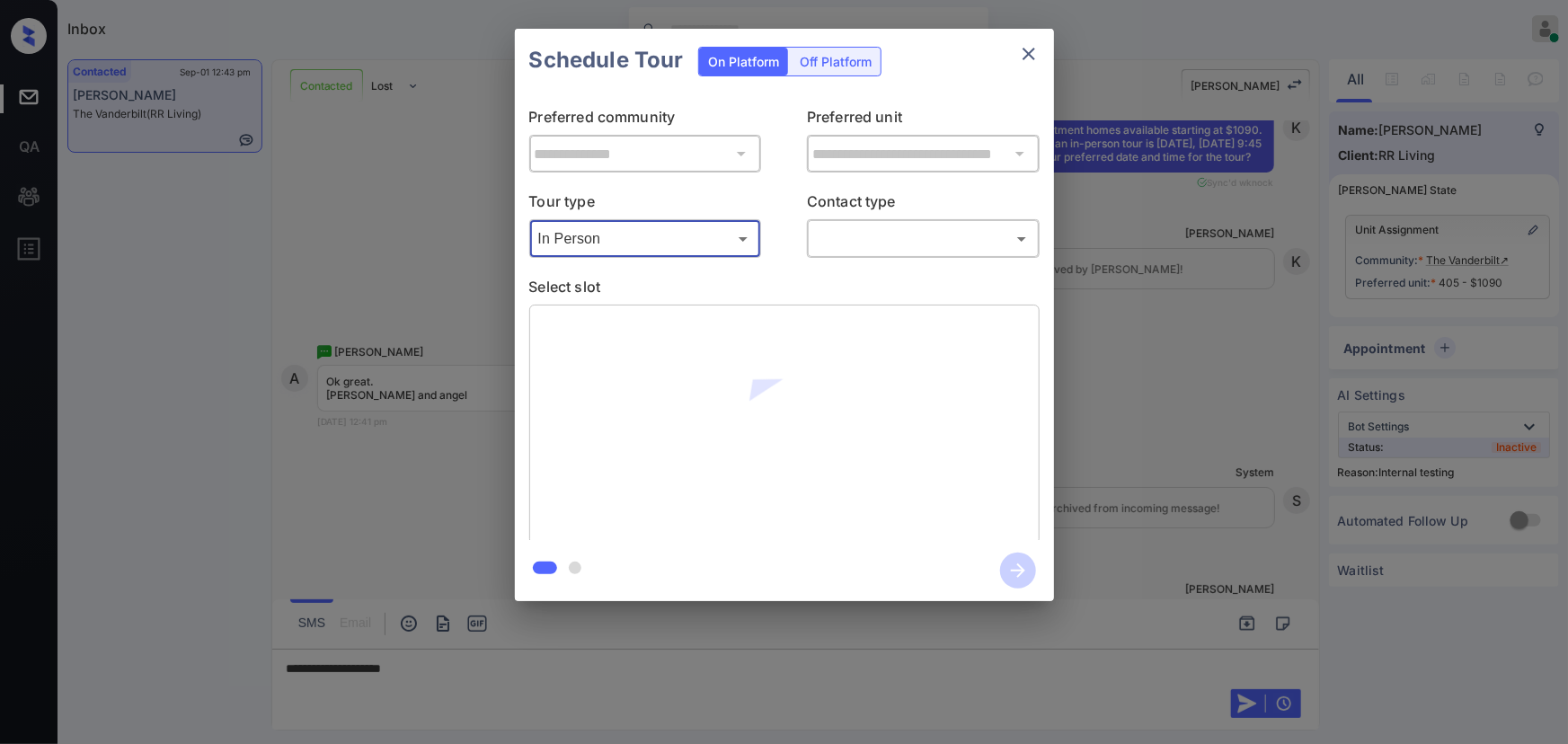
click at [881, 230] on body "Inbox [PERSON_NAME] Online Set yourself offline Set yourself on break Profile S…" at bounding box center [784, 372] width 1568 height 744
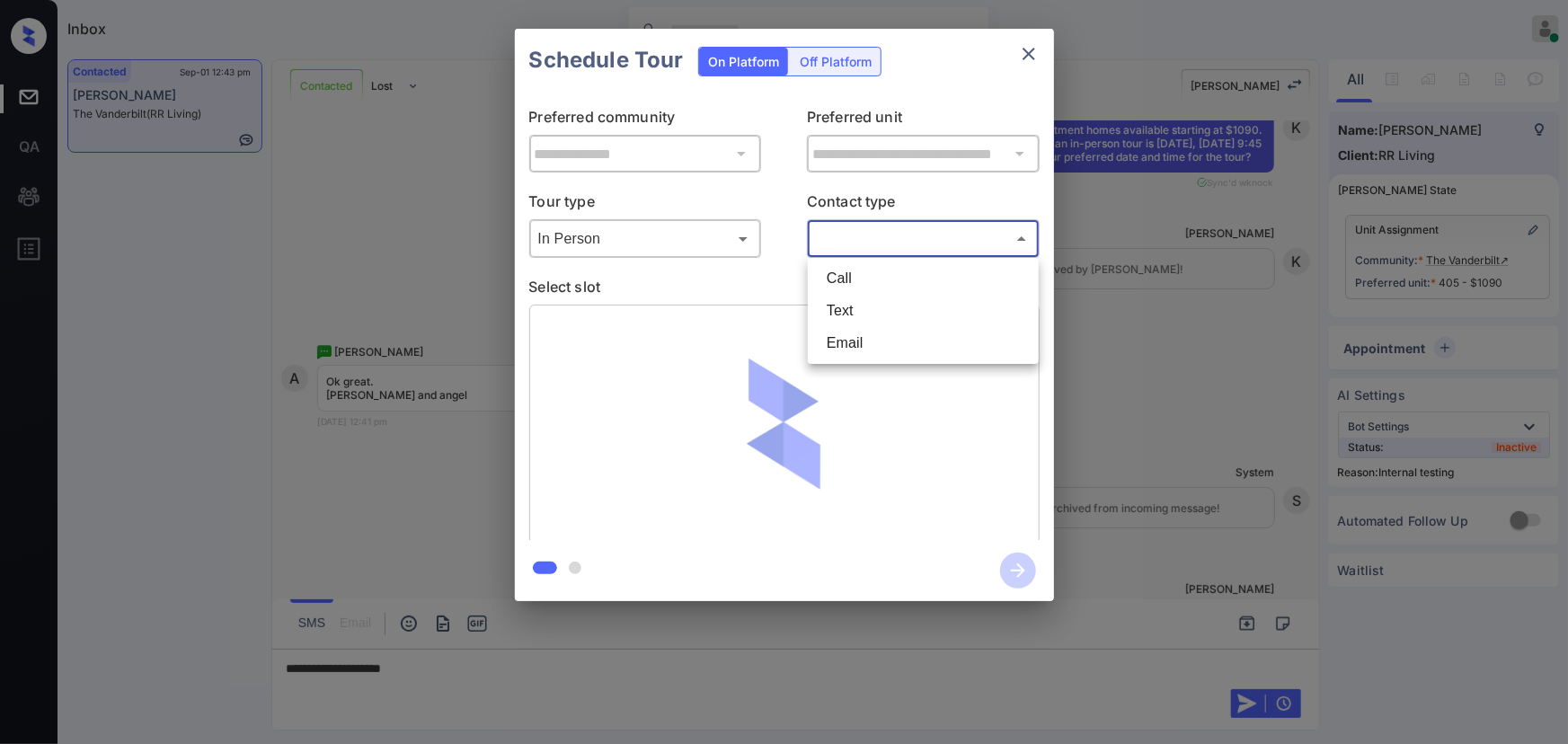
click at [851, 305] on li "Text" at bounding box center [923, 310] width 222 height 32
type input "****"
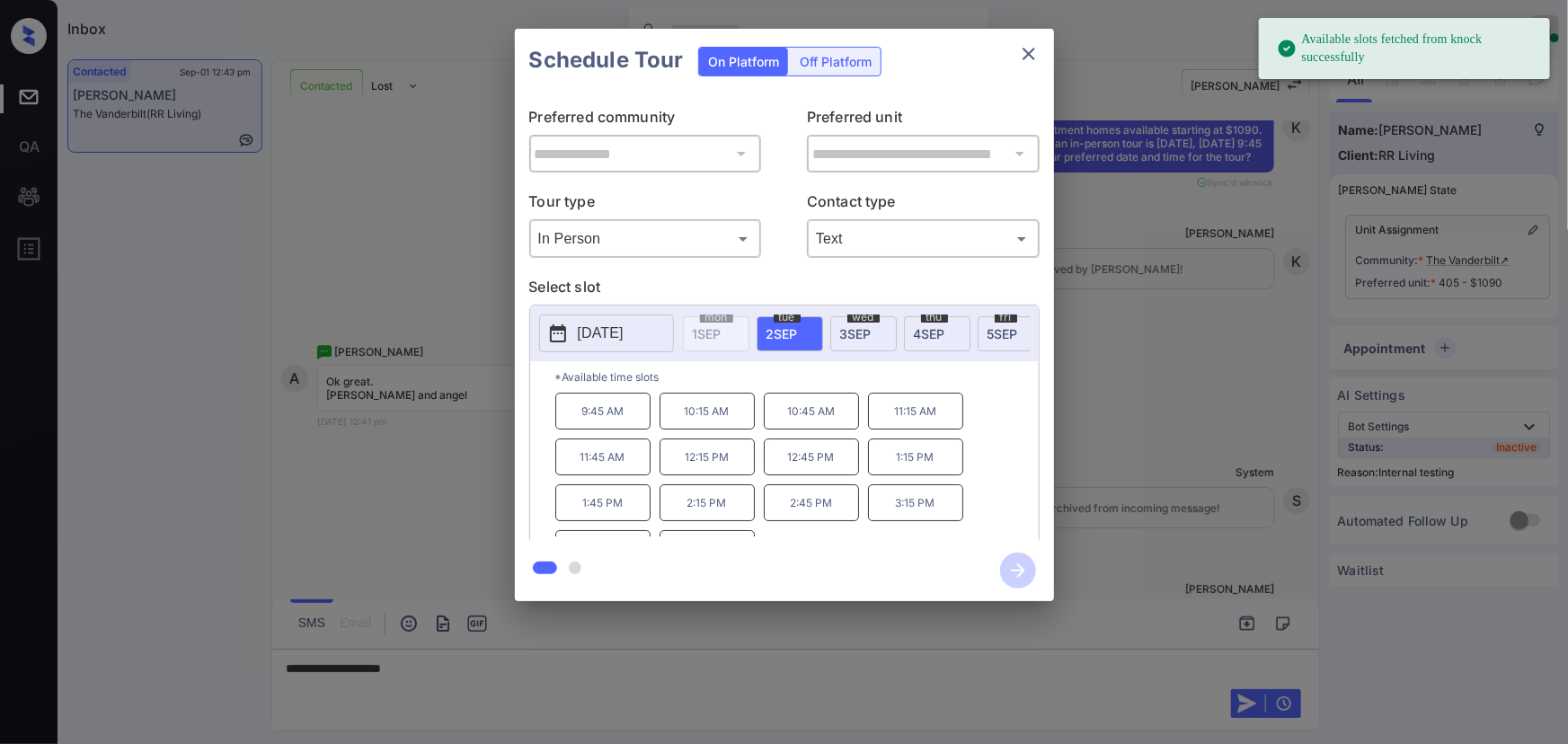
click at [781, 326] on span "[DATE]" at bounding box center [782, 334] width 31 height 16
click at [615, 421] on p "9:45 AM" at bounding box center [603, 411] width 95 height 36
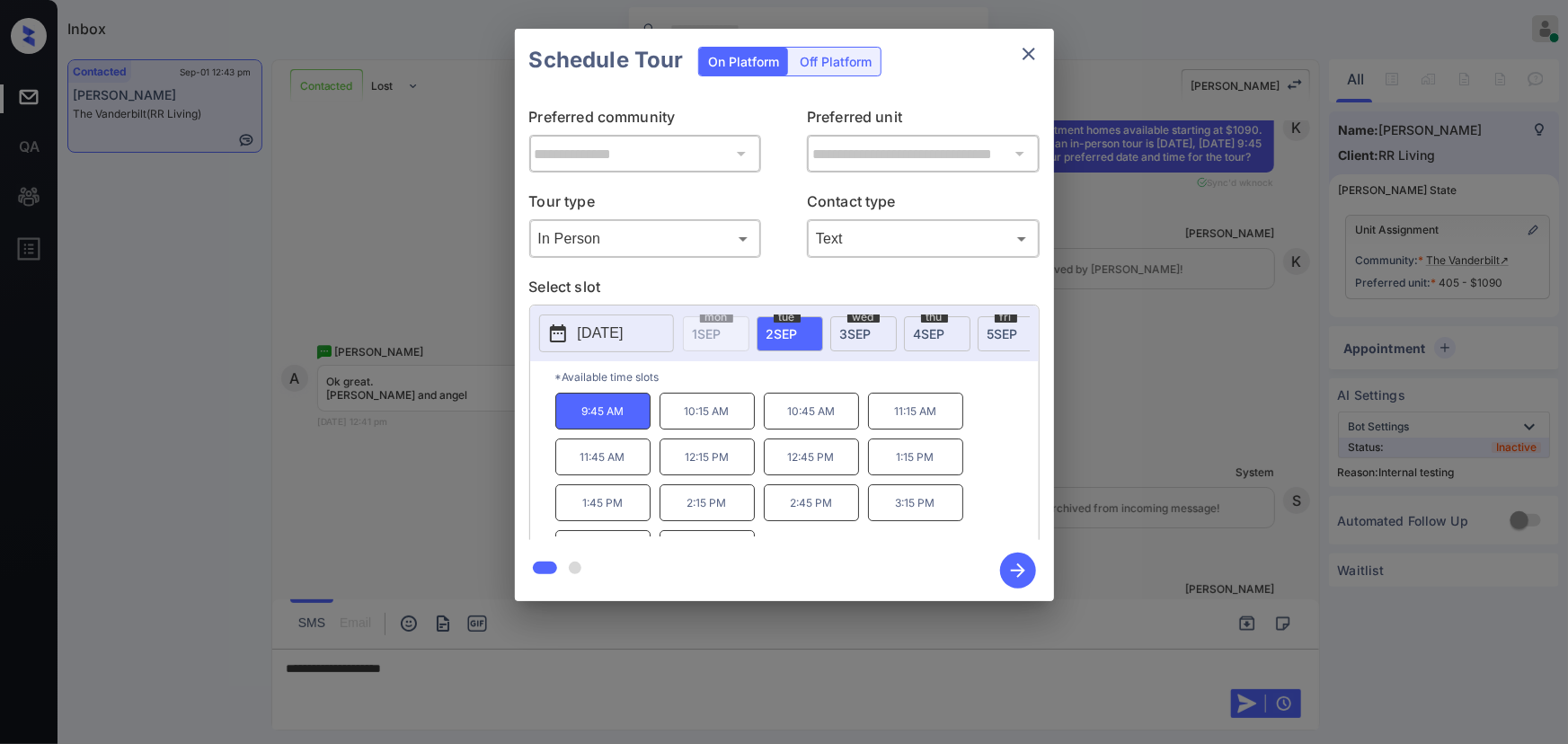
click at [889, 688] on div at bounding box center [784, 372] width 1568 height 744
